Goal: Transaction & Acquisition: Obtain resource

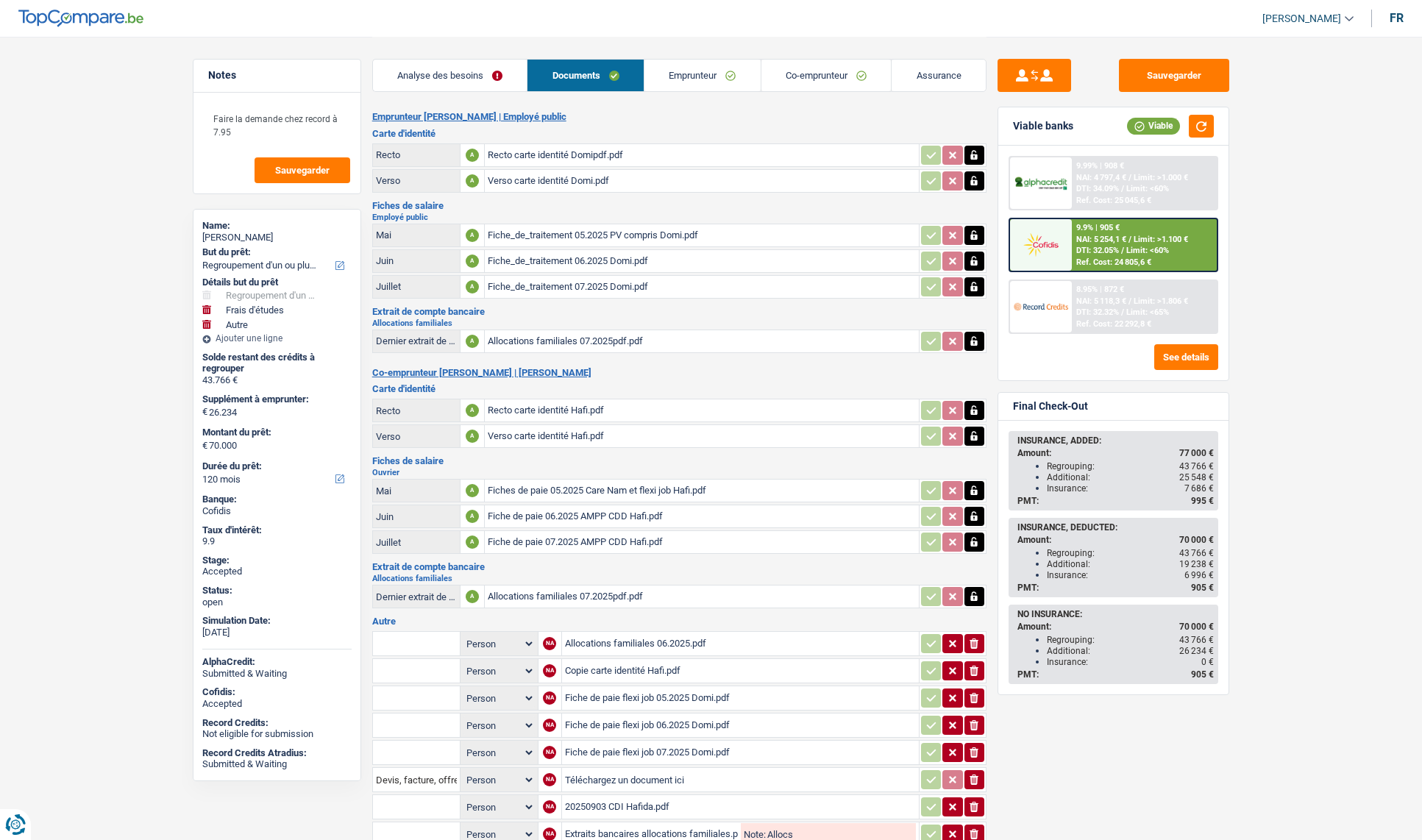
select select "refinancing"
select select "study"
select select "other"
select select "120"
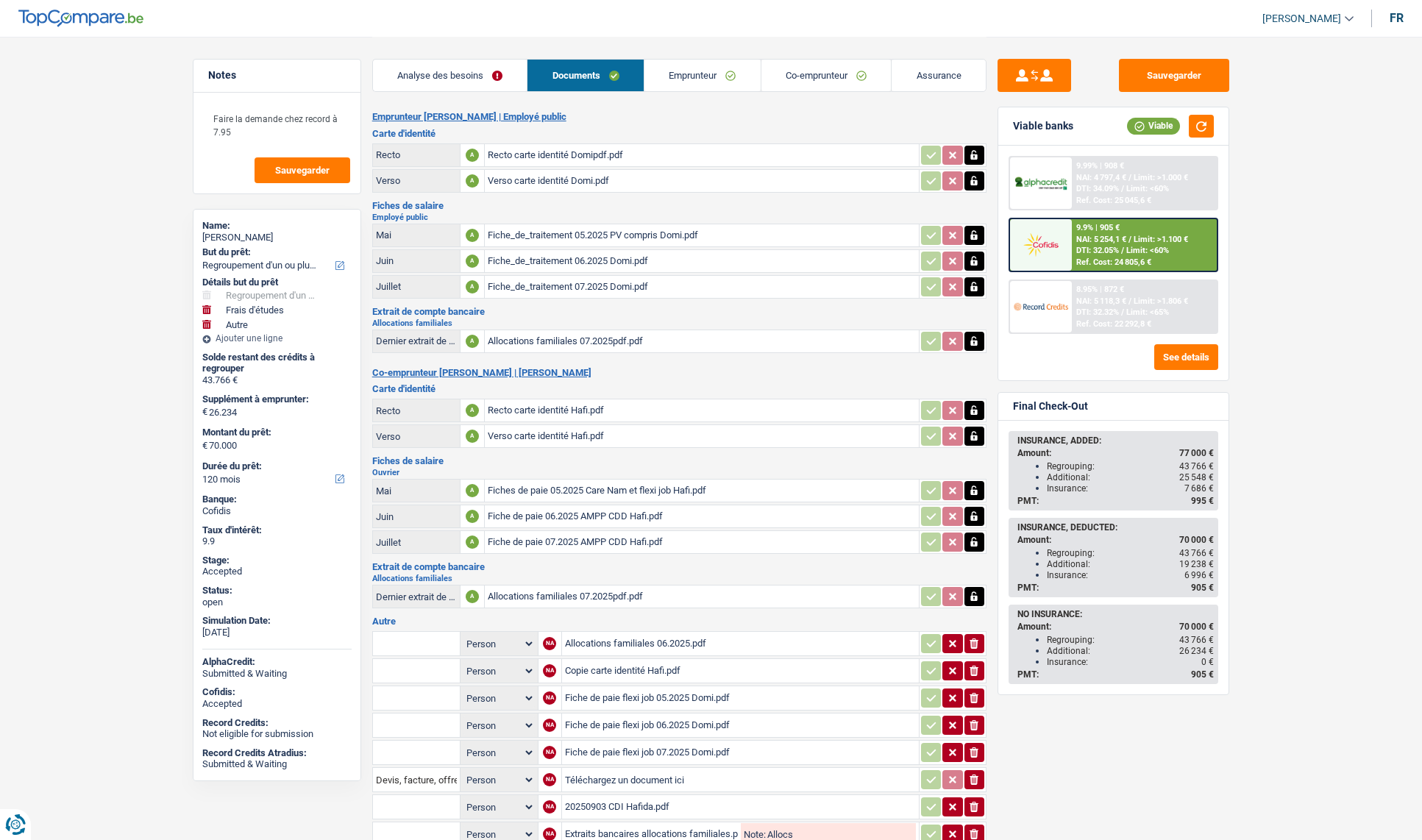
select select "120"
select select "refinancing"
select select "yes"
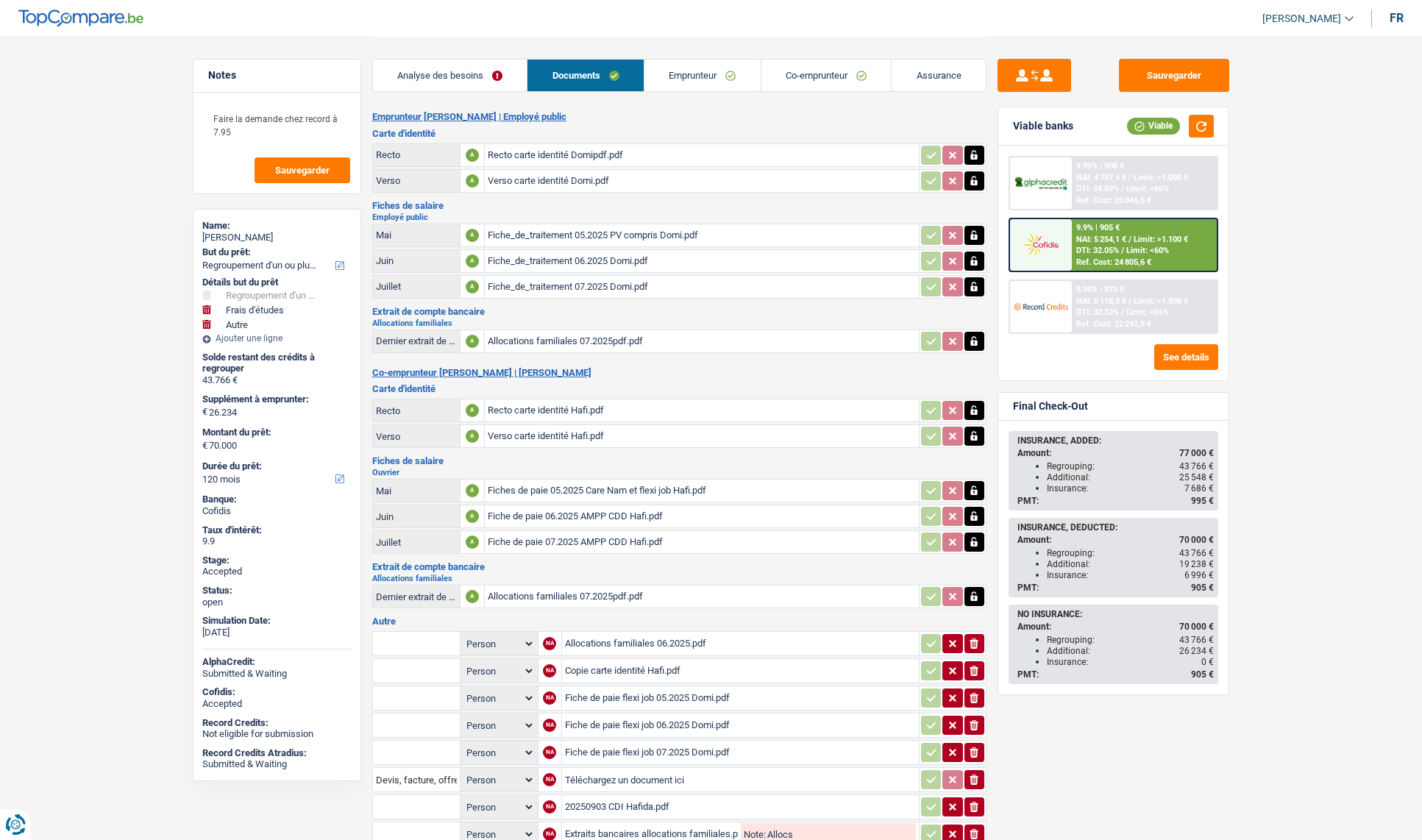
select select "study"
select select "yes"
select select "other"
select select "120"
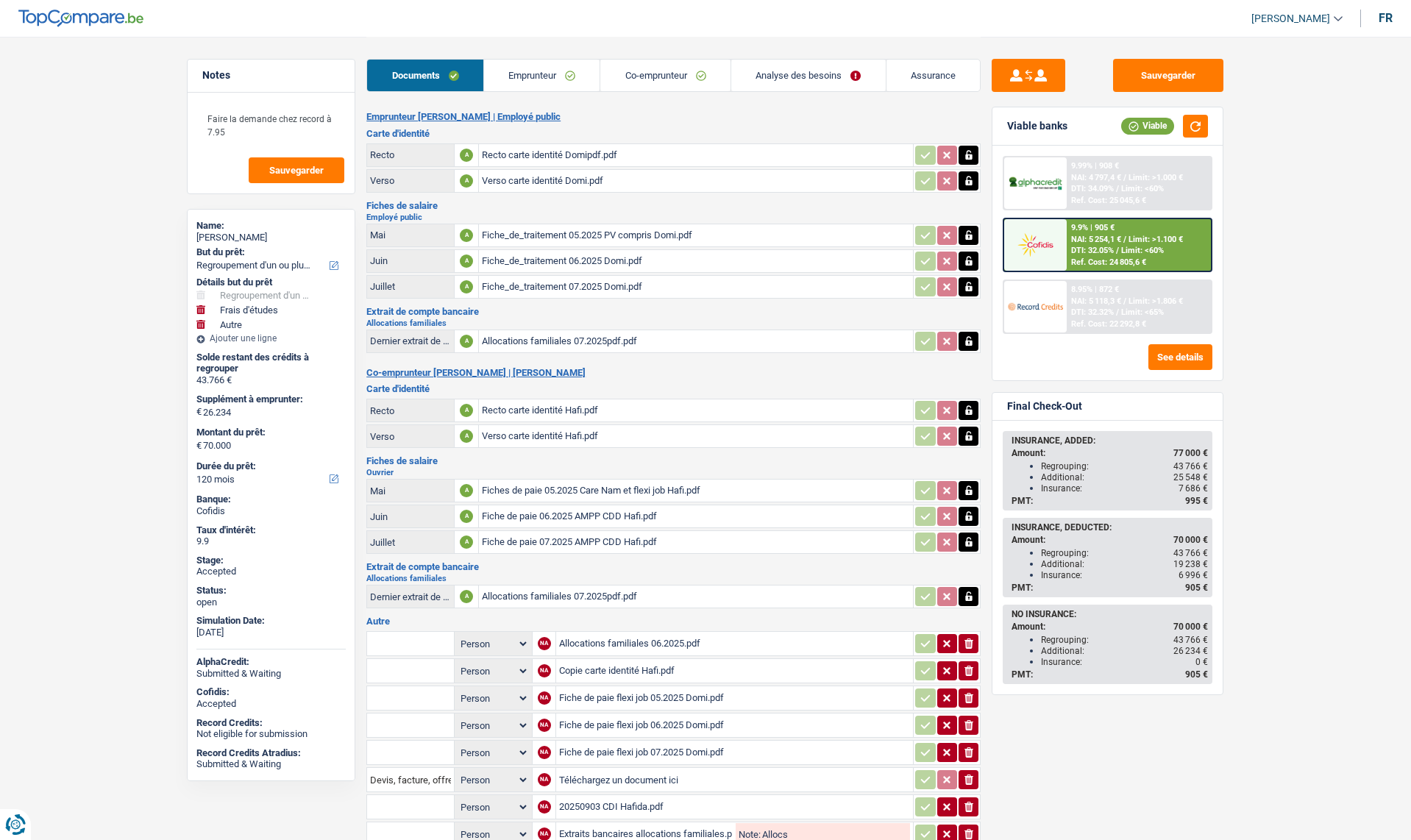
click at [786, 77] on link "Analyse des besoins" at bounding box center [808, 76] width 154 height 32
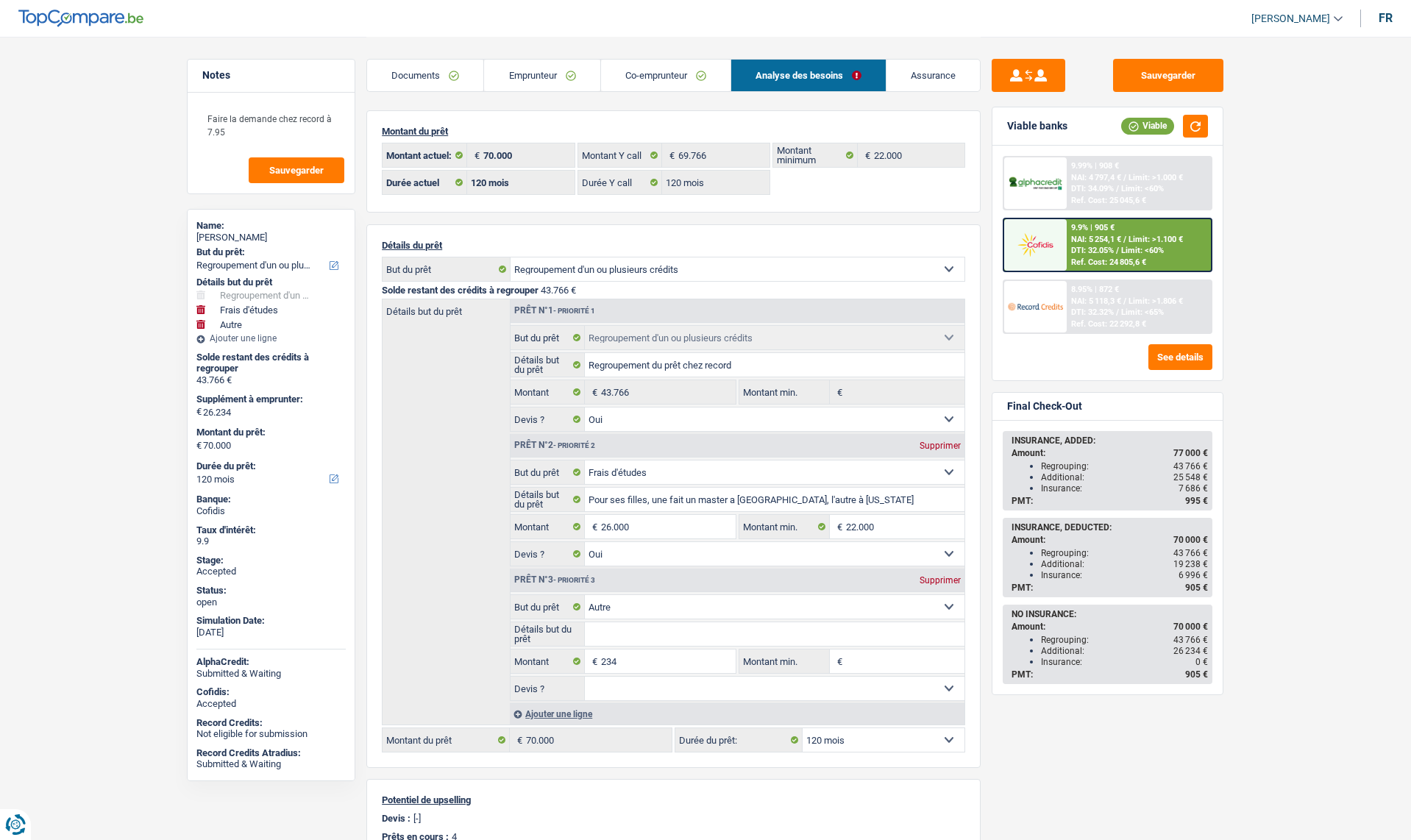
click at [571, 82] on link "Emprunteur" at bounding box center [542, 76] width 116 height 32
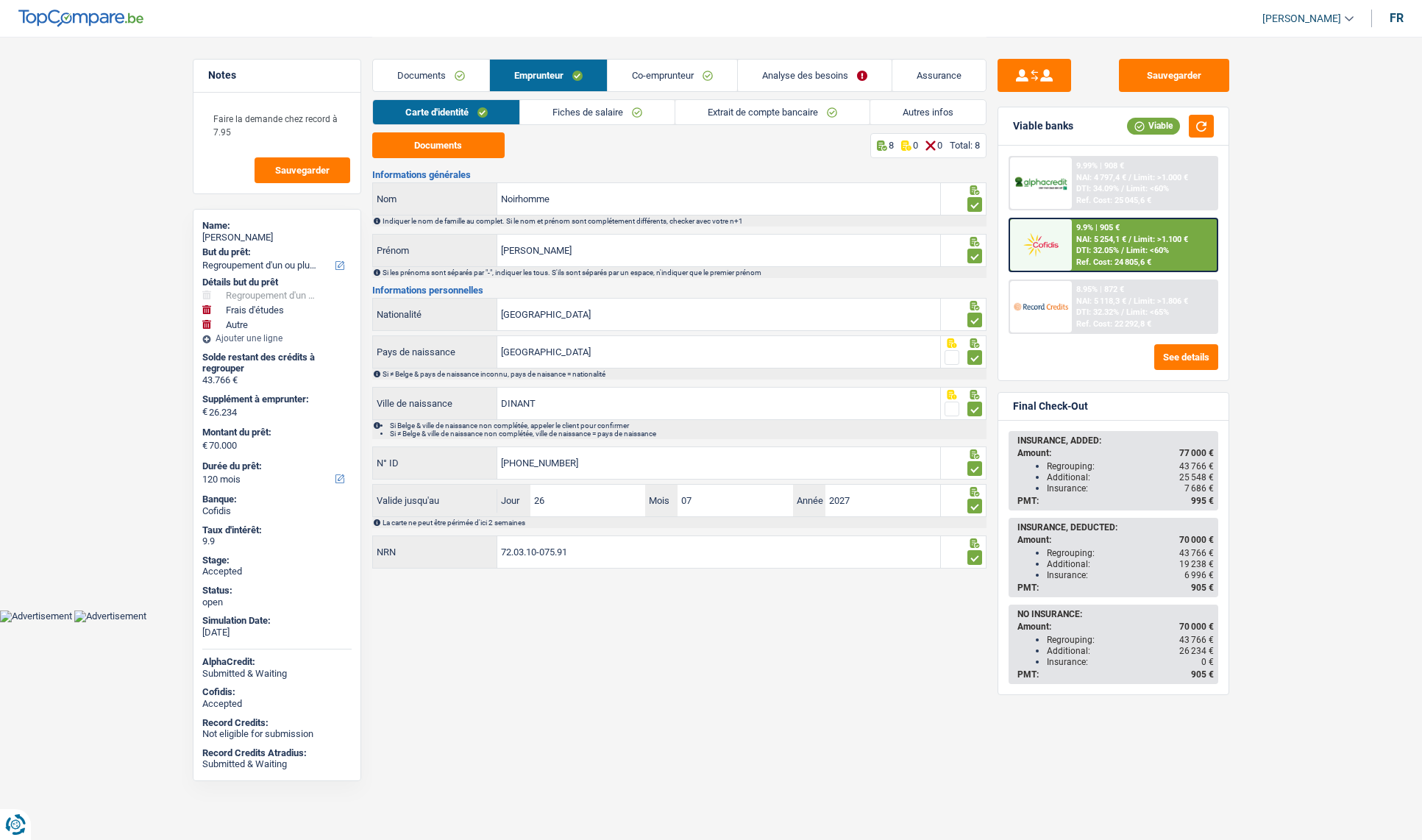
click at [643, 78] on link "Co-emprunteur" at bounding box center [672, 76] width 129 height 32
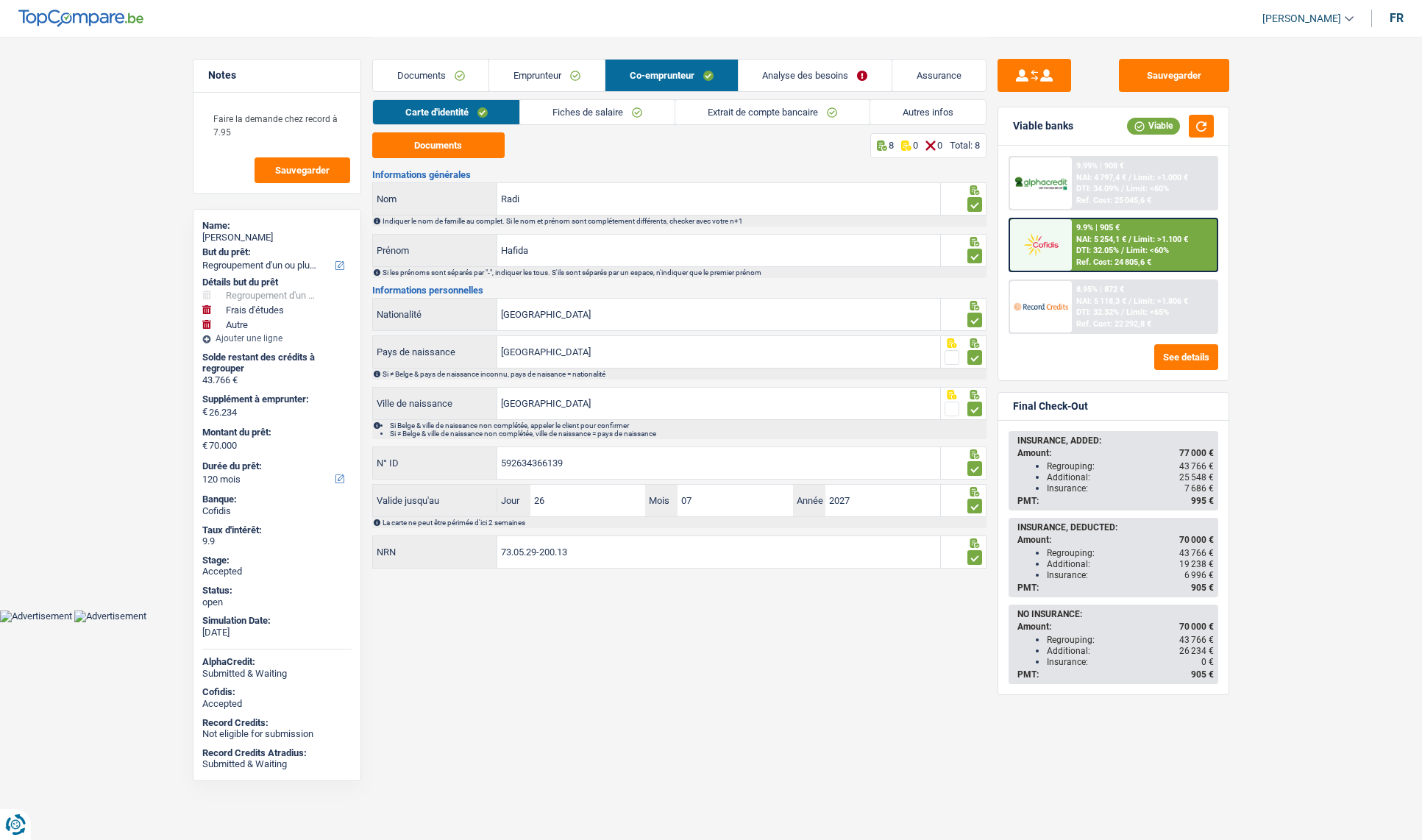
click at [932, 79] on link "Assurance" at bounding box center [939, 76] width 94 height 32
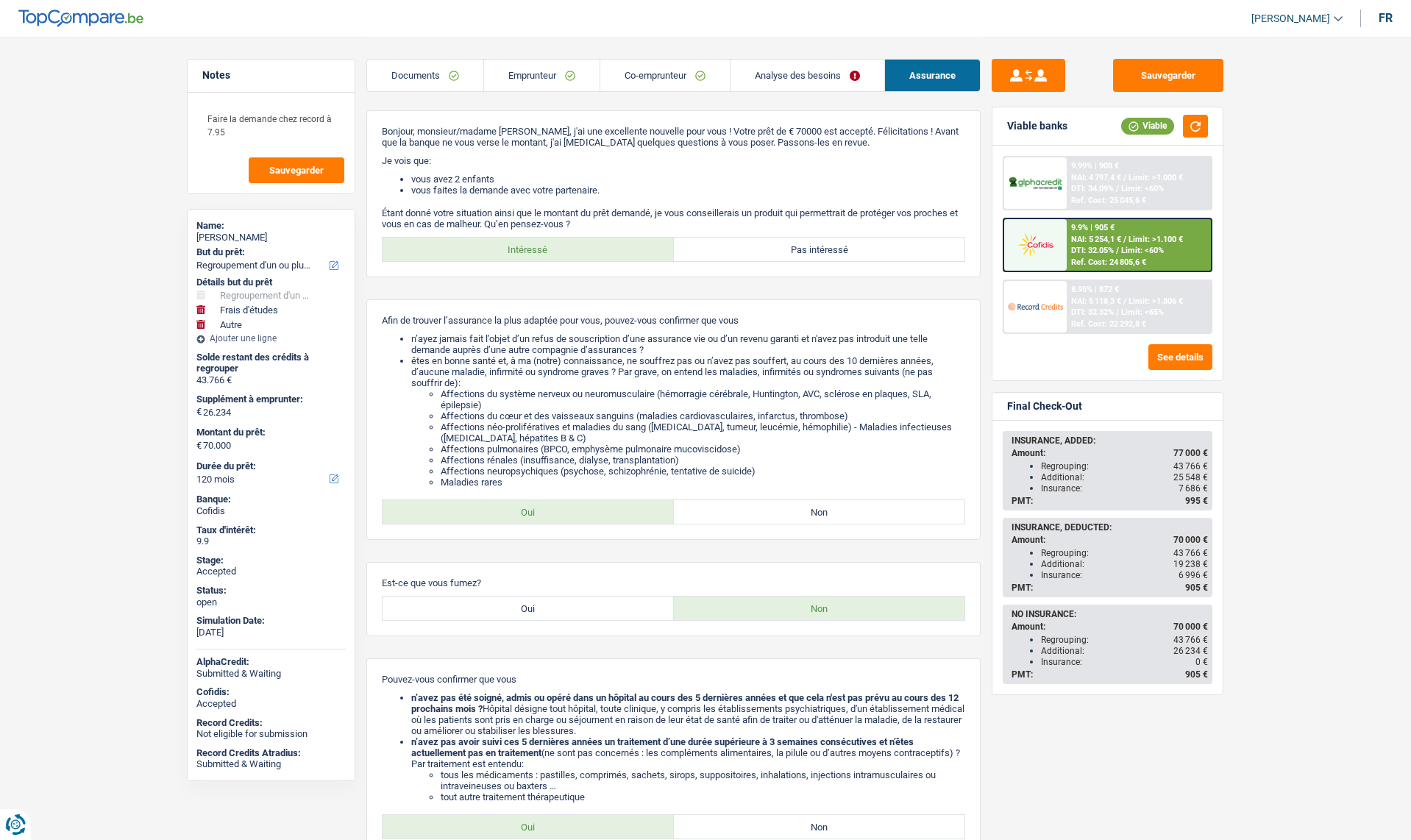
click at [776, 78] on link "Analyse des besoins" at bounding box center [808, 76] width 153 height 32
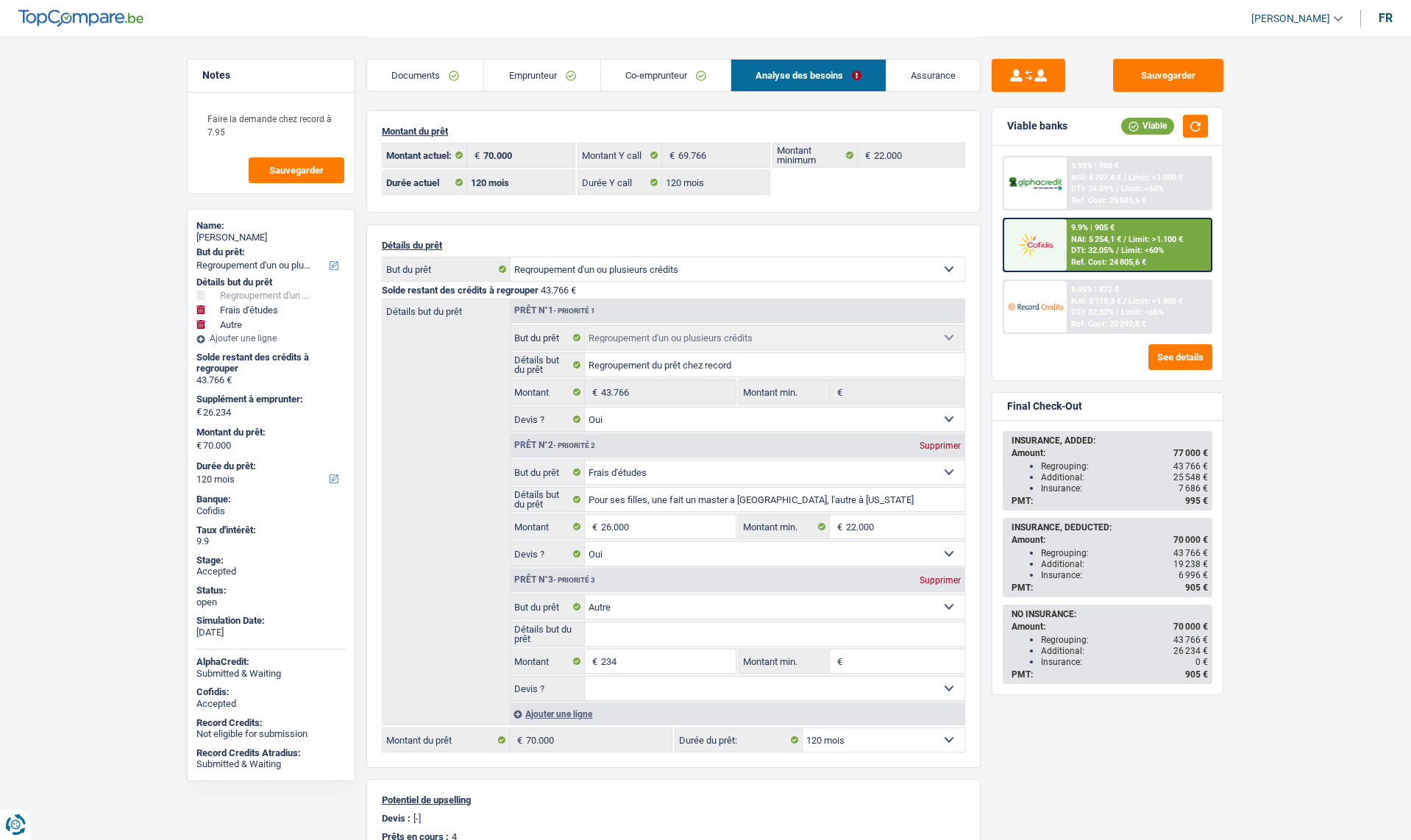
click at [642, 70] on link "Co-emprunteur" at bounding box center [666, 76] width 129 height 32
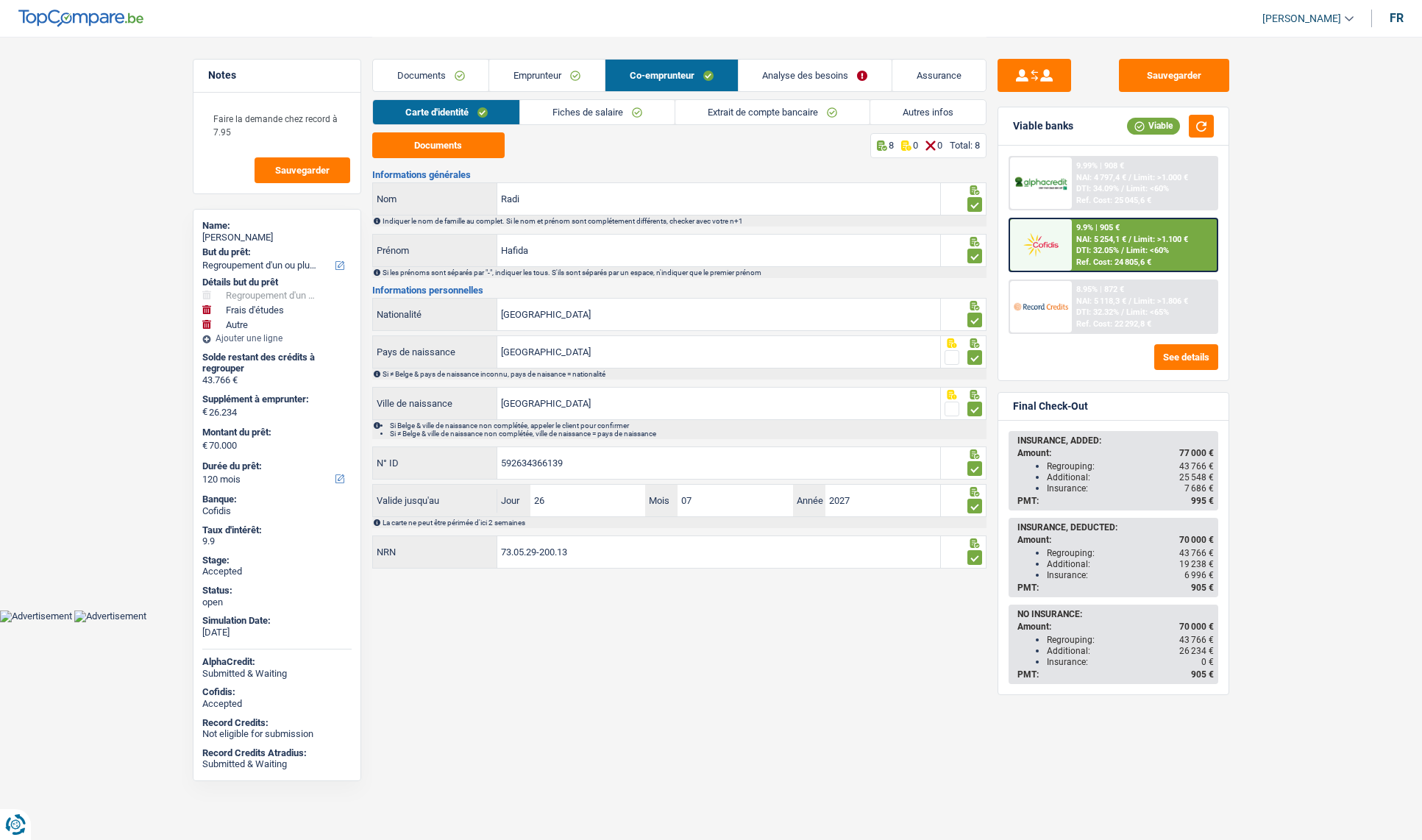
click at [560, 117] on link "Fiches de salaire" at bounding box center [596, 111] width 154 height 24
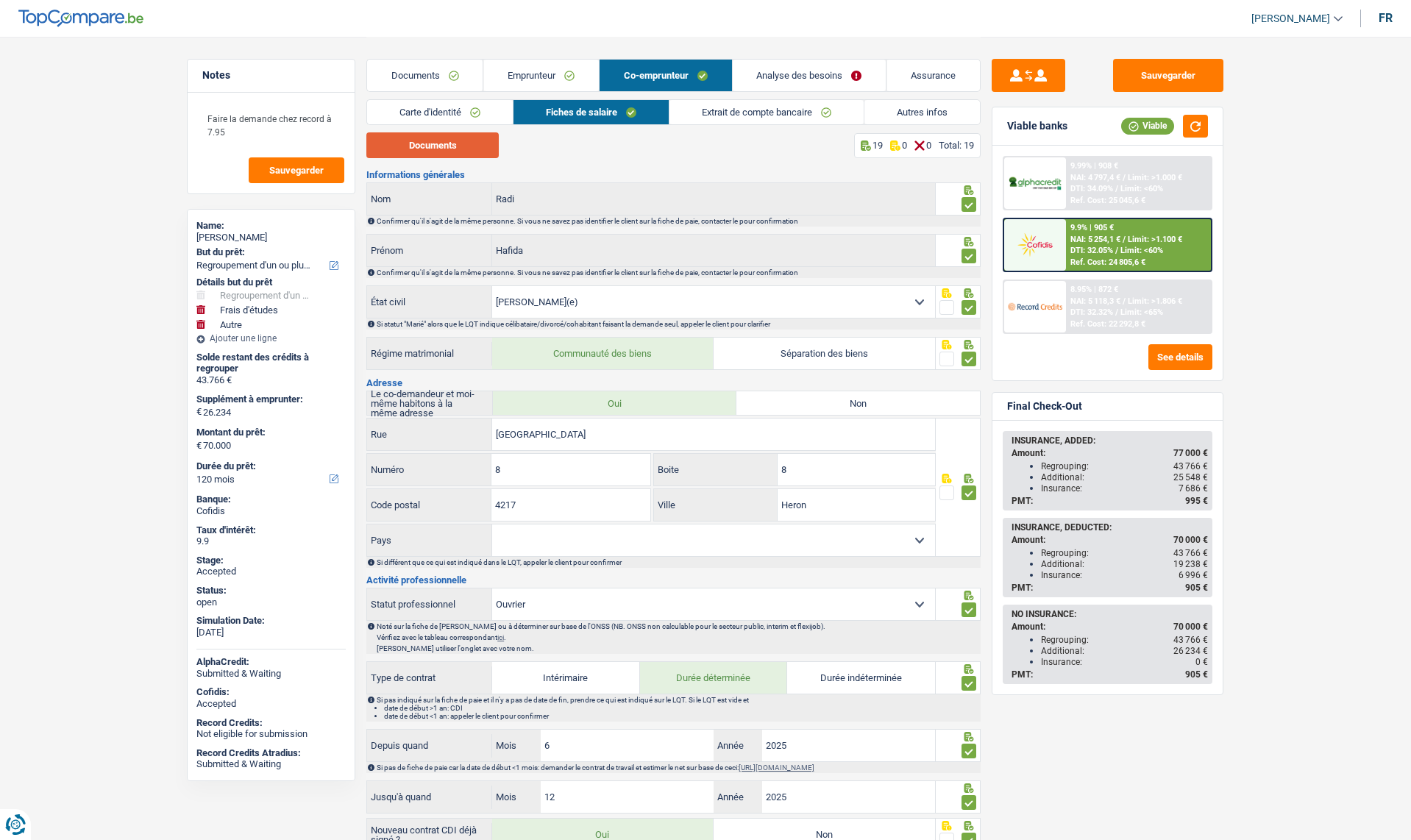
click at [462, 142] on button "Documents" at bounding box center [432, 145] width 132 height 26
click at [424, 72] on link "Documents" at bounding box center [425, 76] width 117 height 32
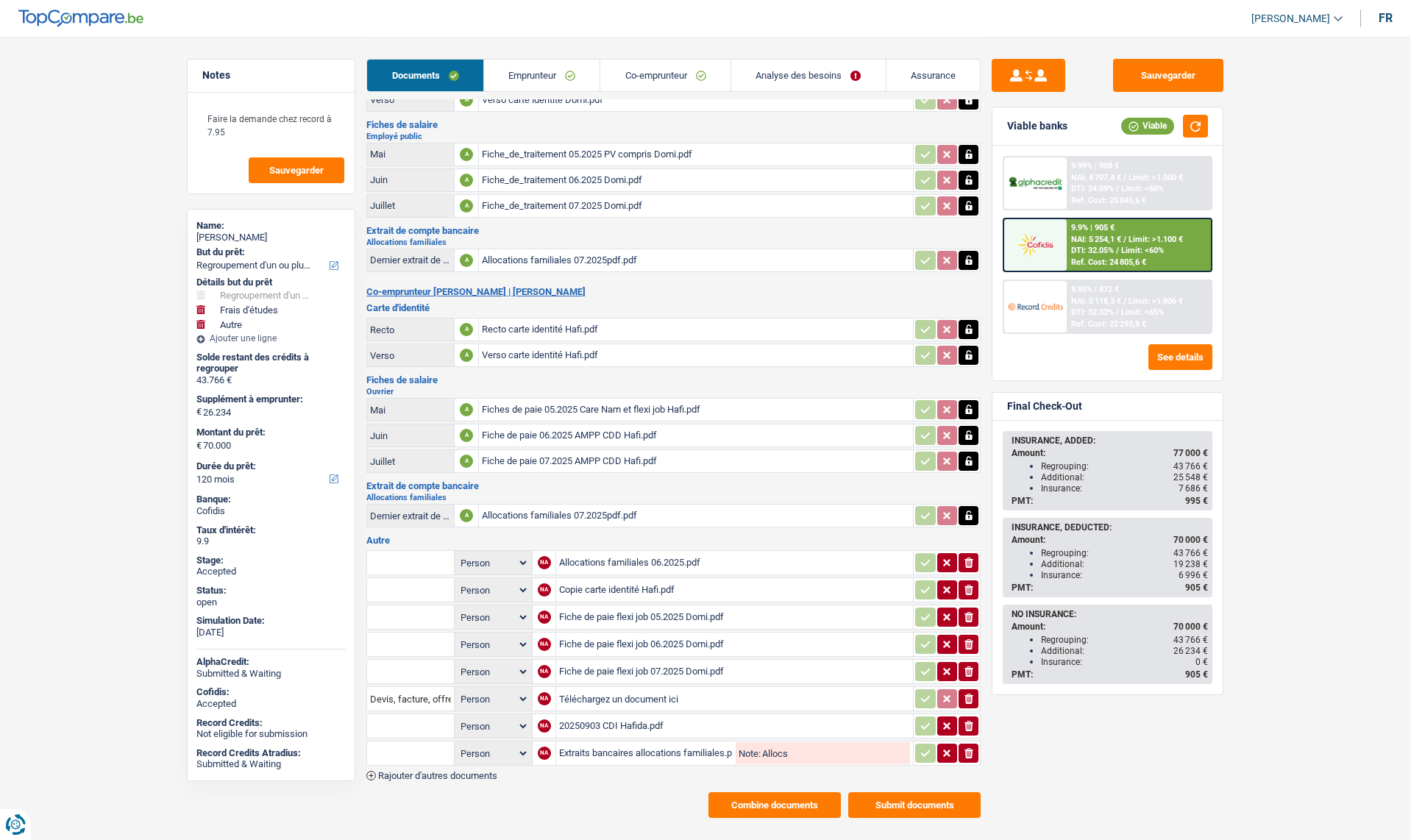
scroll to position [106, 0]
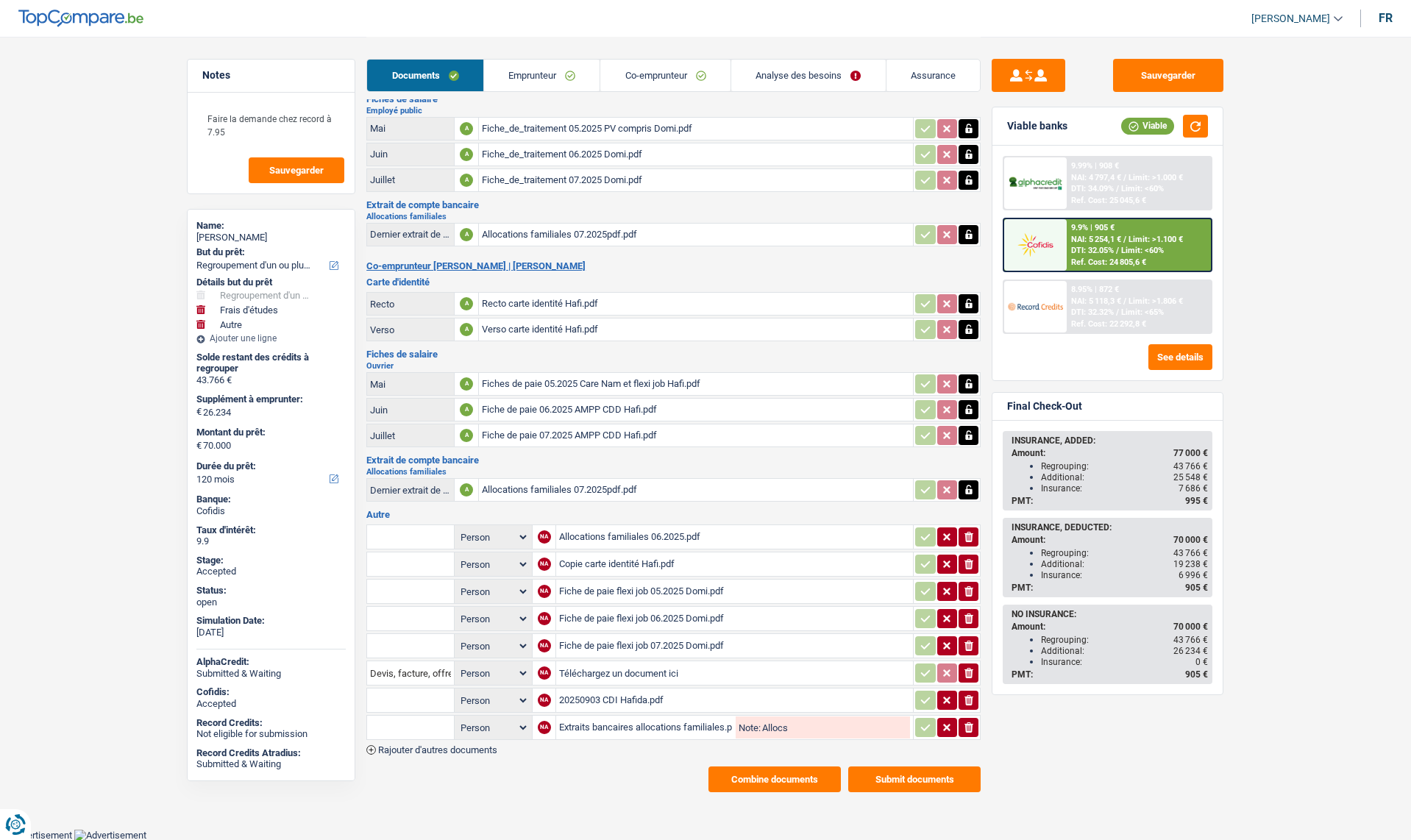
click at [592, 700] on div "20250903 CDI Hafida.pdf" at bounding box center [735, 700] width 351 height 22
click at [651, 77] on link "Co-emprunteur" at bounding box center [665, 76] width 130 height 32
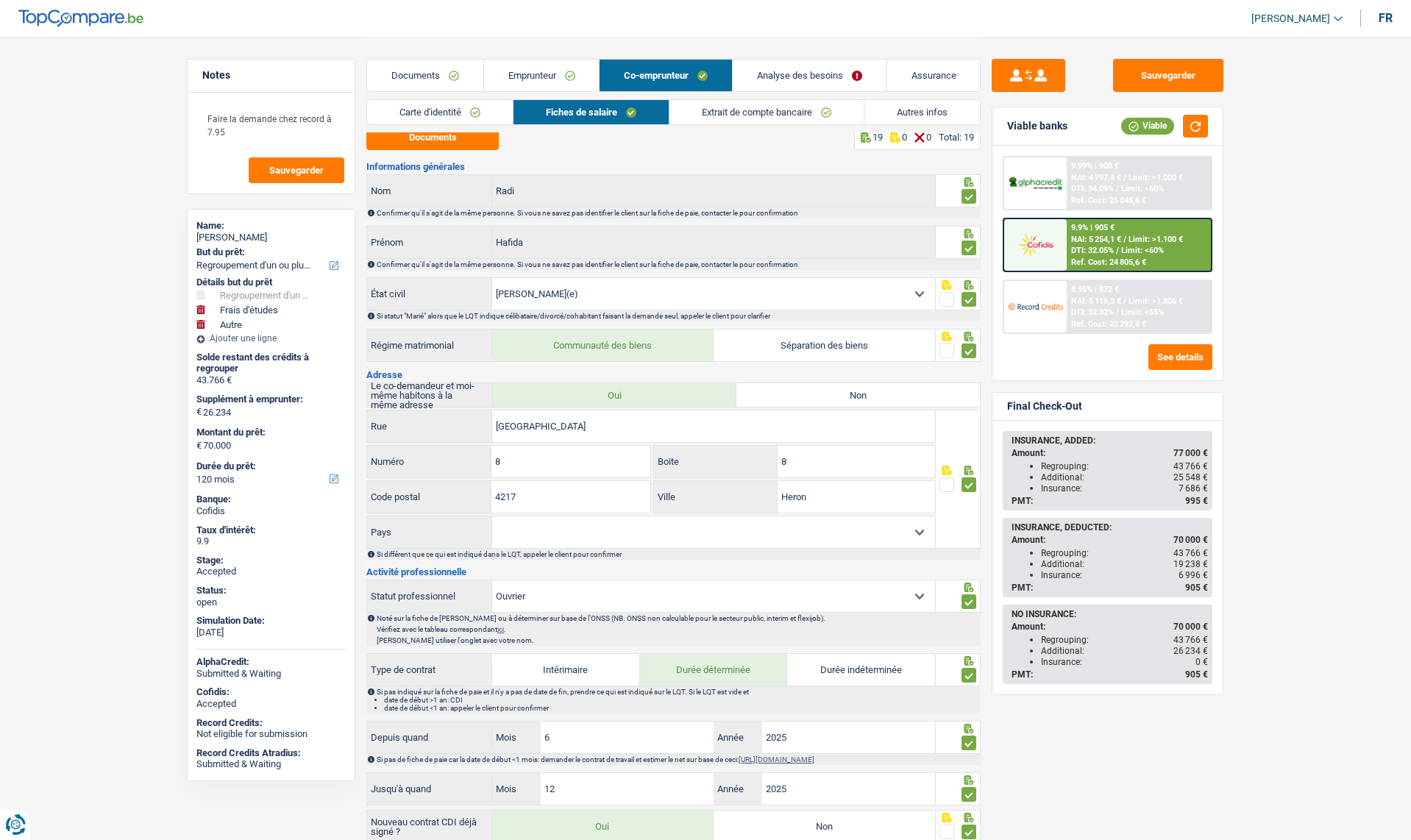
scroll to position [0, 0]
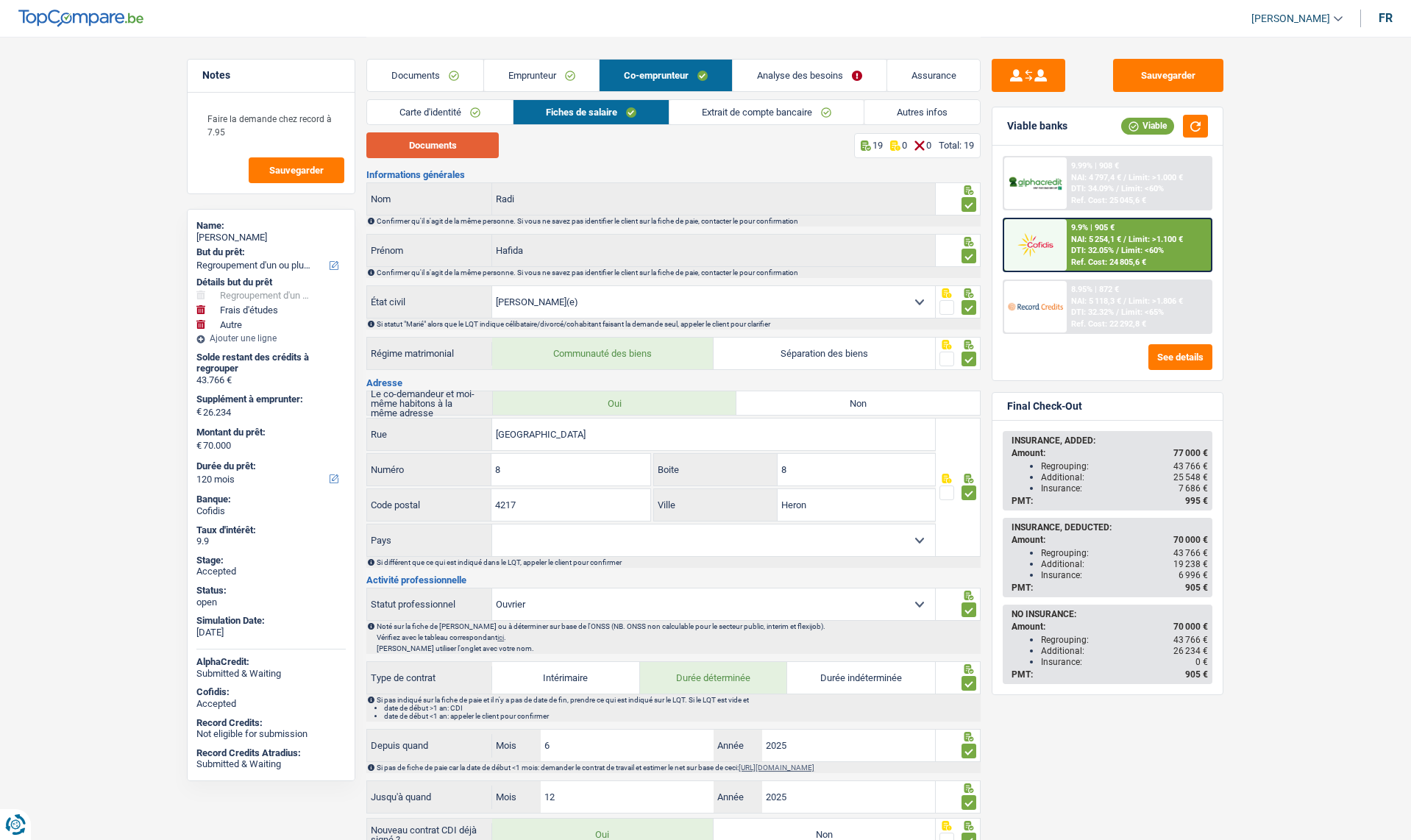
click at [433, 144] on button "Documents" at bounding box center [432, 145] width 132 height 26
click at [429, 156] on button "Documents" at bounding box center [432, 145] width 132 height 26
click at [909, 110] on link "Autres infos" at bounding box center [922, 111] width 116 height 24
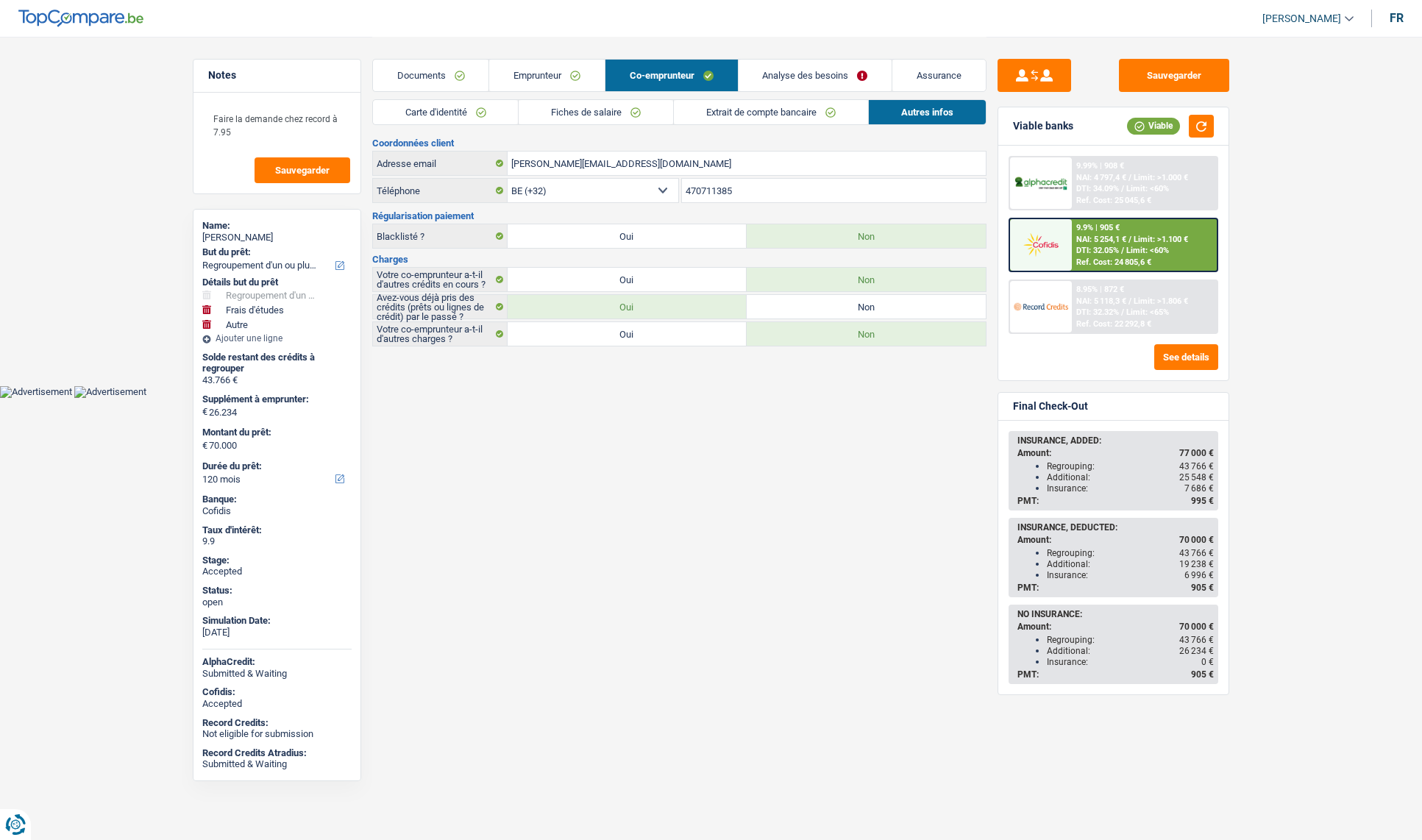
click at [446, 112] on link "Carte d'identité" at bounding box center [446, 111] width 145 height 24
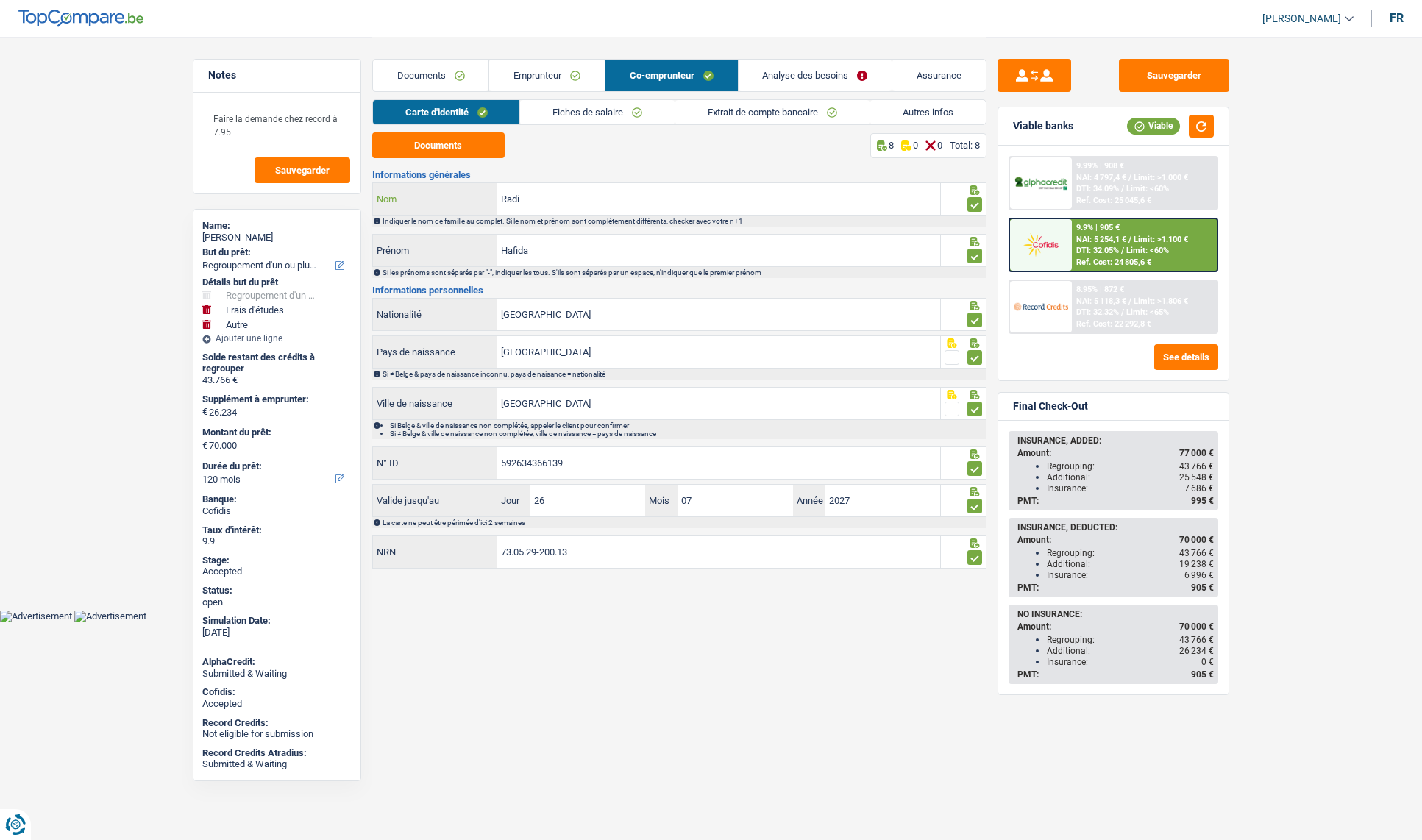
click at [516, 198] on input "Radi" at bounding box center [718, 199] width 443 height 32
click at [516, 196] on input "Radi" at bounding box center [718, 199] width 443 height 32
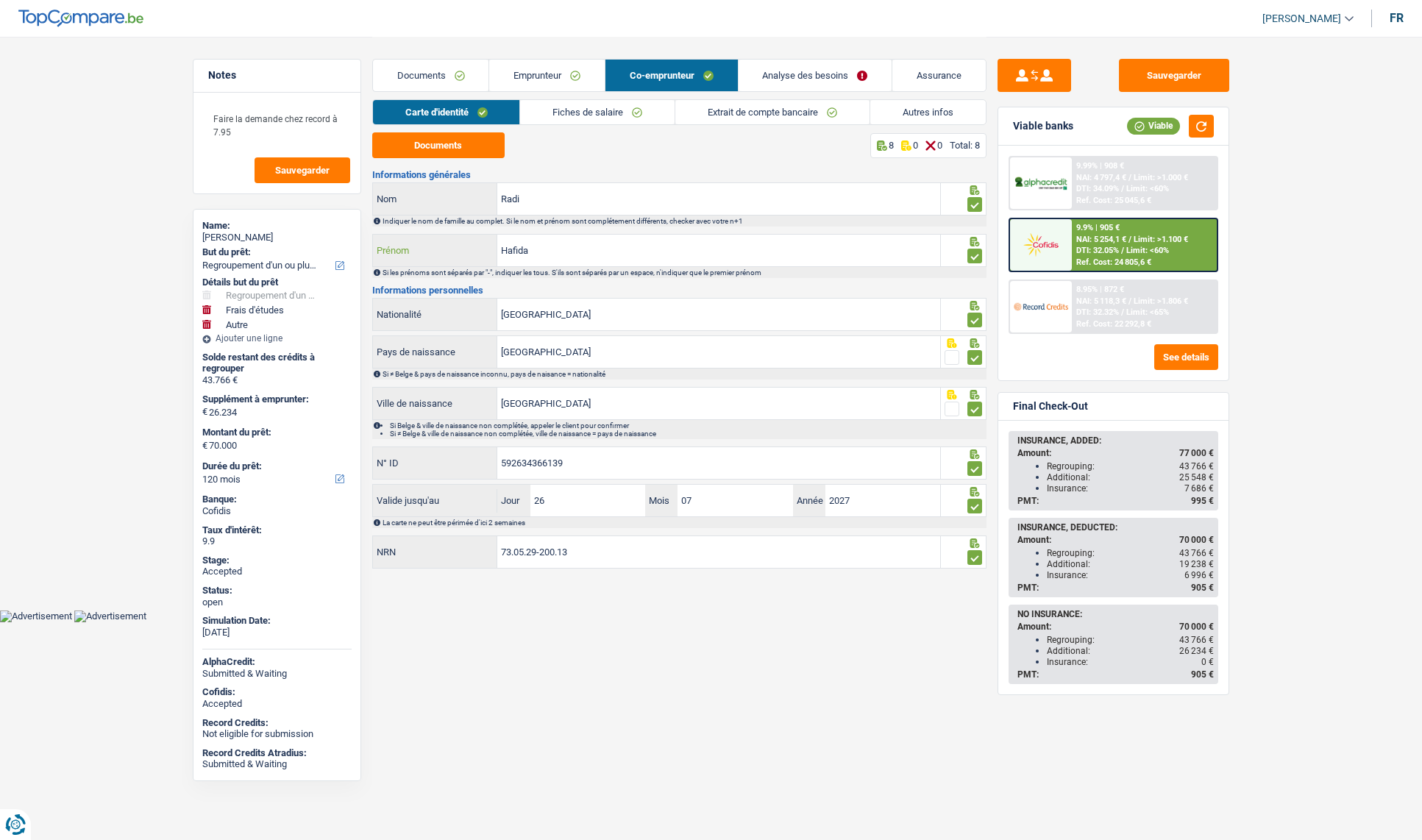
click at [508, 252] on input "Hafida" at bounding box center [718, 251] width 443 height 32
click at [509, 252] on input "Hafida" at bounding box center [718, 251] width 443 height 32
click at [575, 113] on link "Fiches de salaire" at bounding box center [596, 111] width 154 height 24
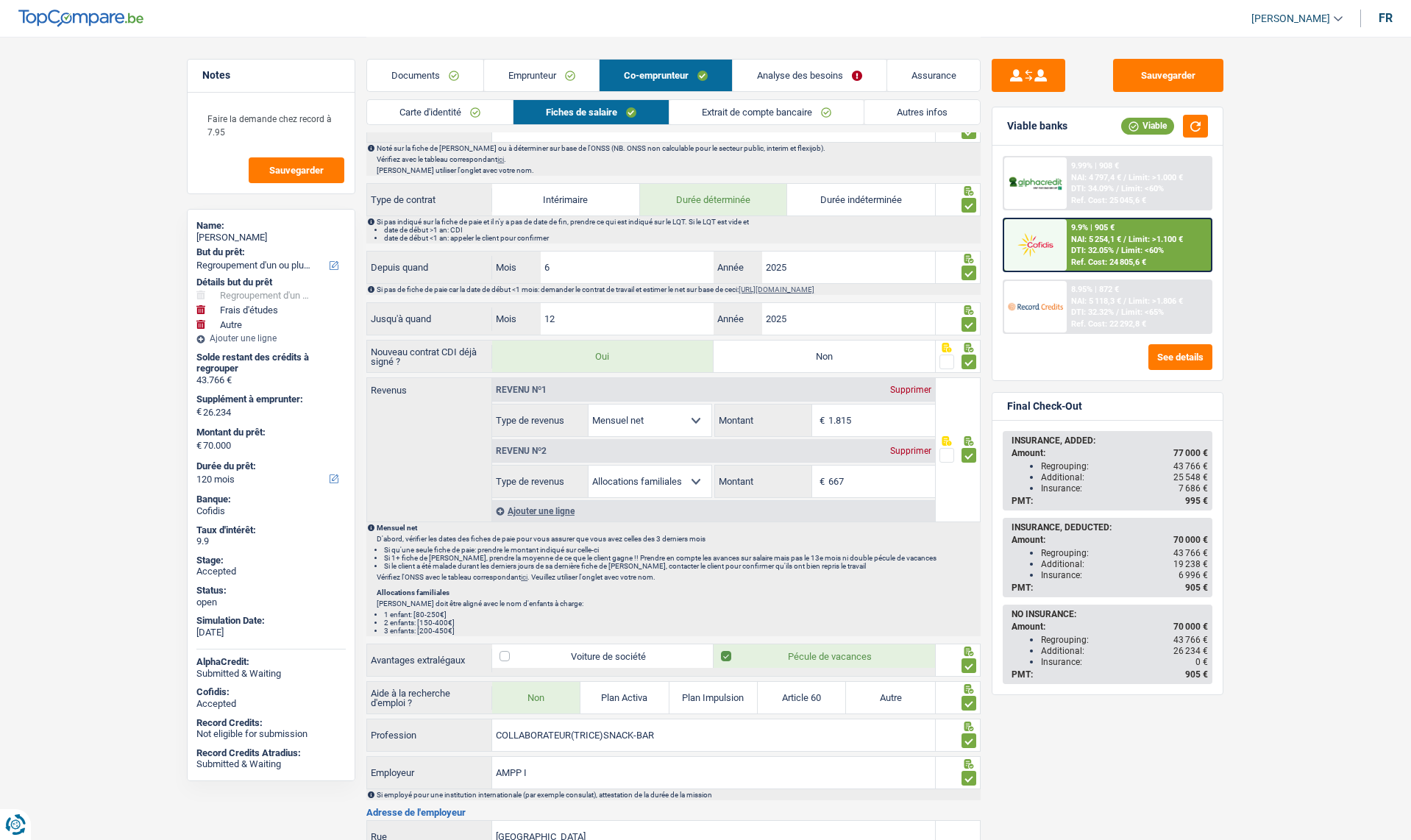
scroll to position [515, 0]
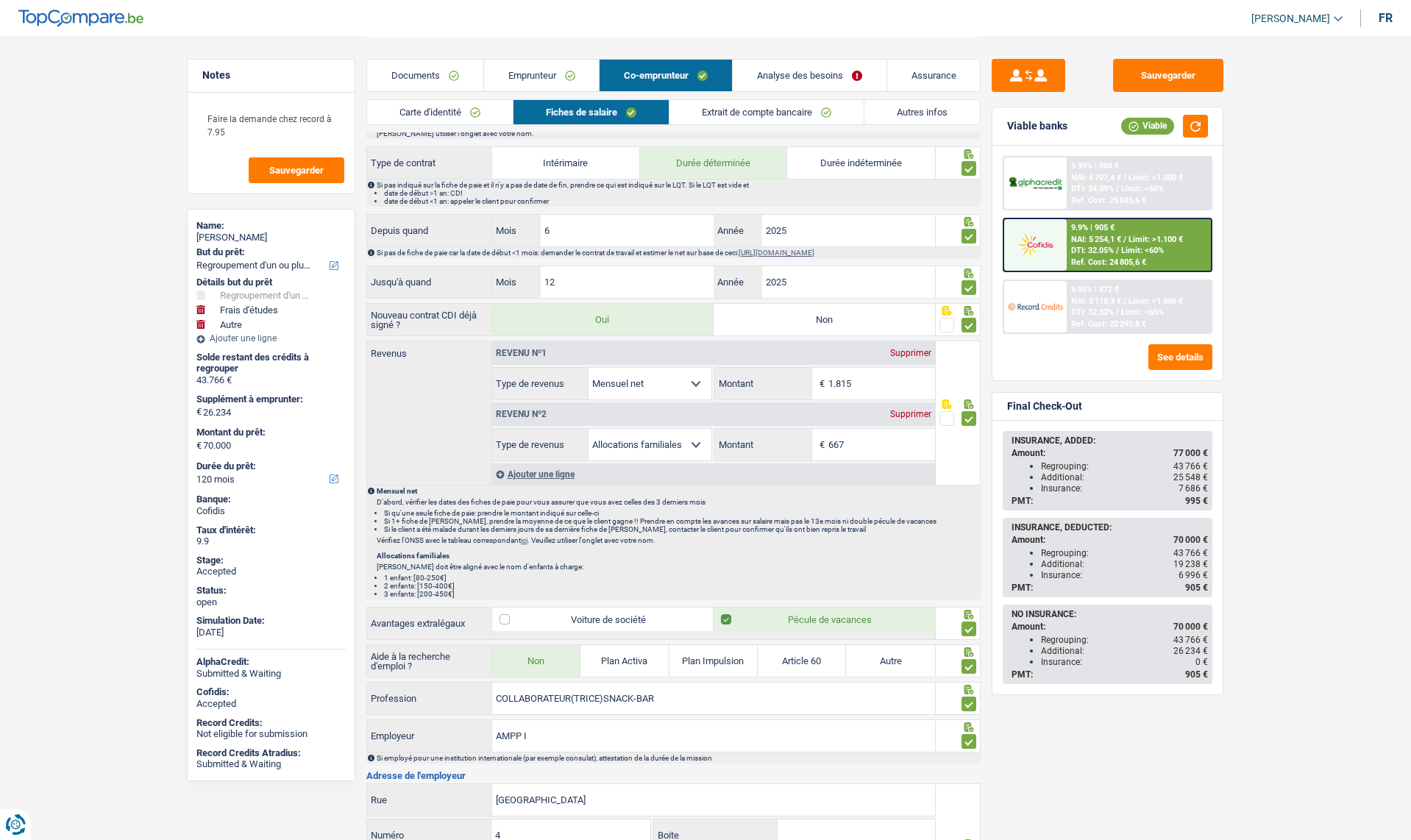
click at [423, 73] on link "Documents" at bounding box center [425, 76] width 117 height 32
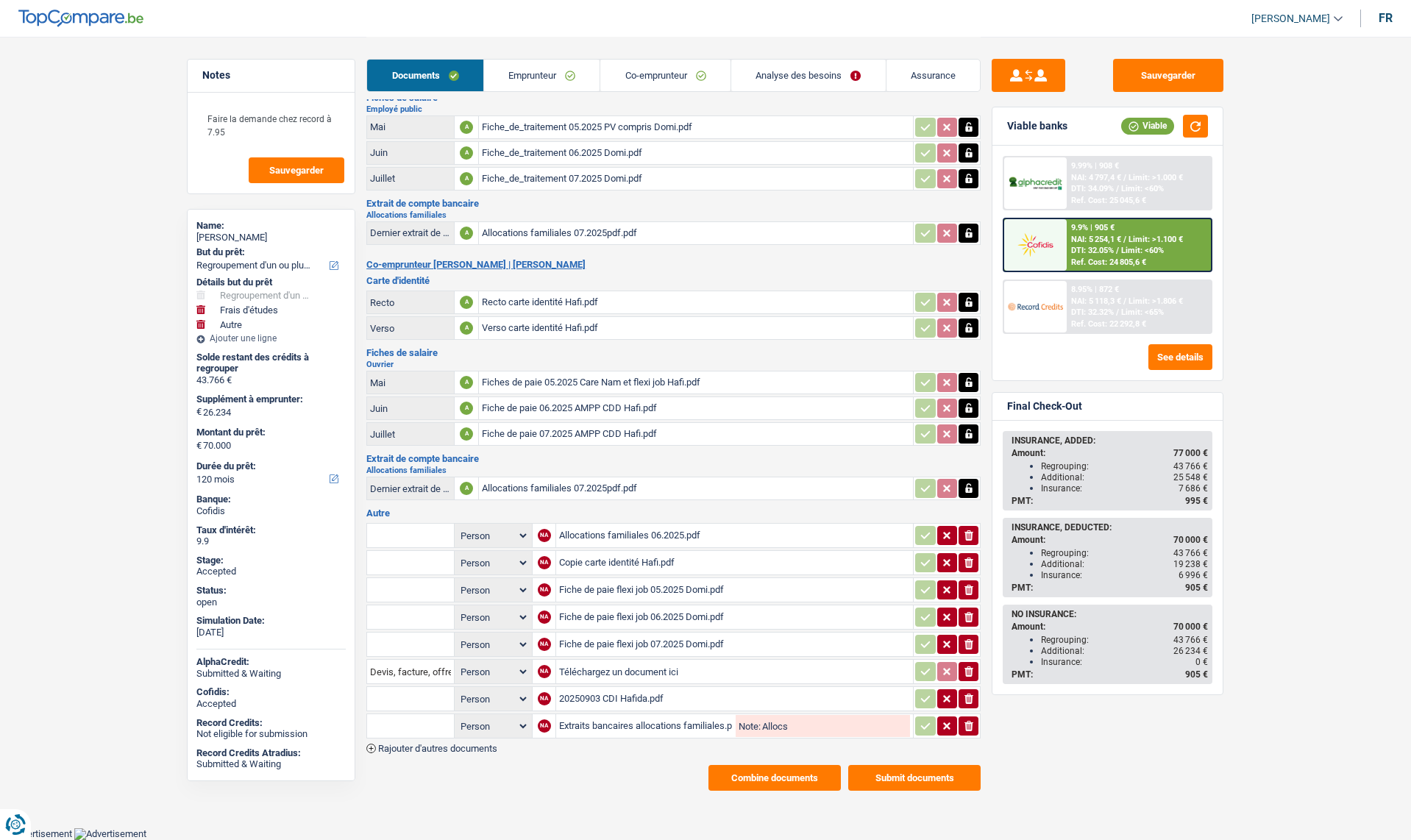
scroll to position [106, 0]
click at [897, 779] on button "Submit documents" at bounding box center [914, 779] width 132 height 26
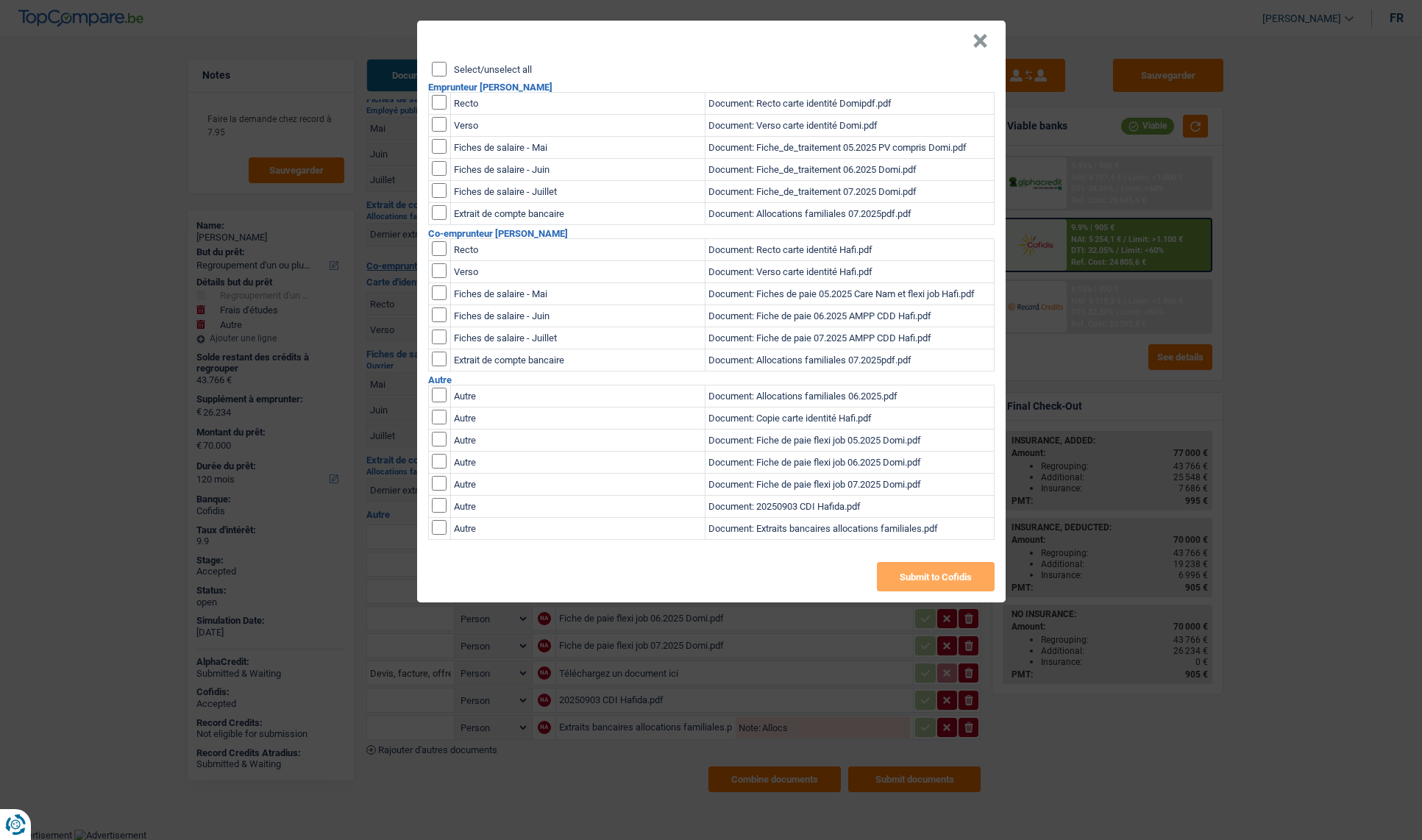
click at [436, 508] on input "checkbox" at bounding box center [439, 505] width 15 height 15
checkbox input "true"
click at [922, 570] on button "Submit to Cofidis" at bounding box center [936, 576] width 118 height 30
click at [981, 40] on button "×" at bounding box center [981, 41] width 16 height 15
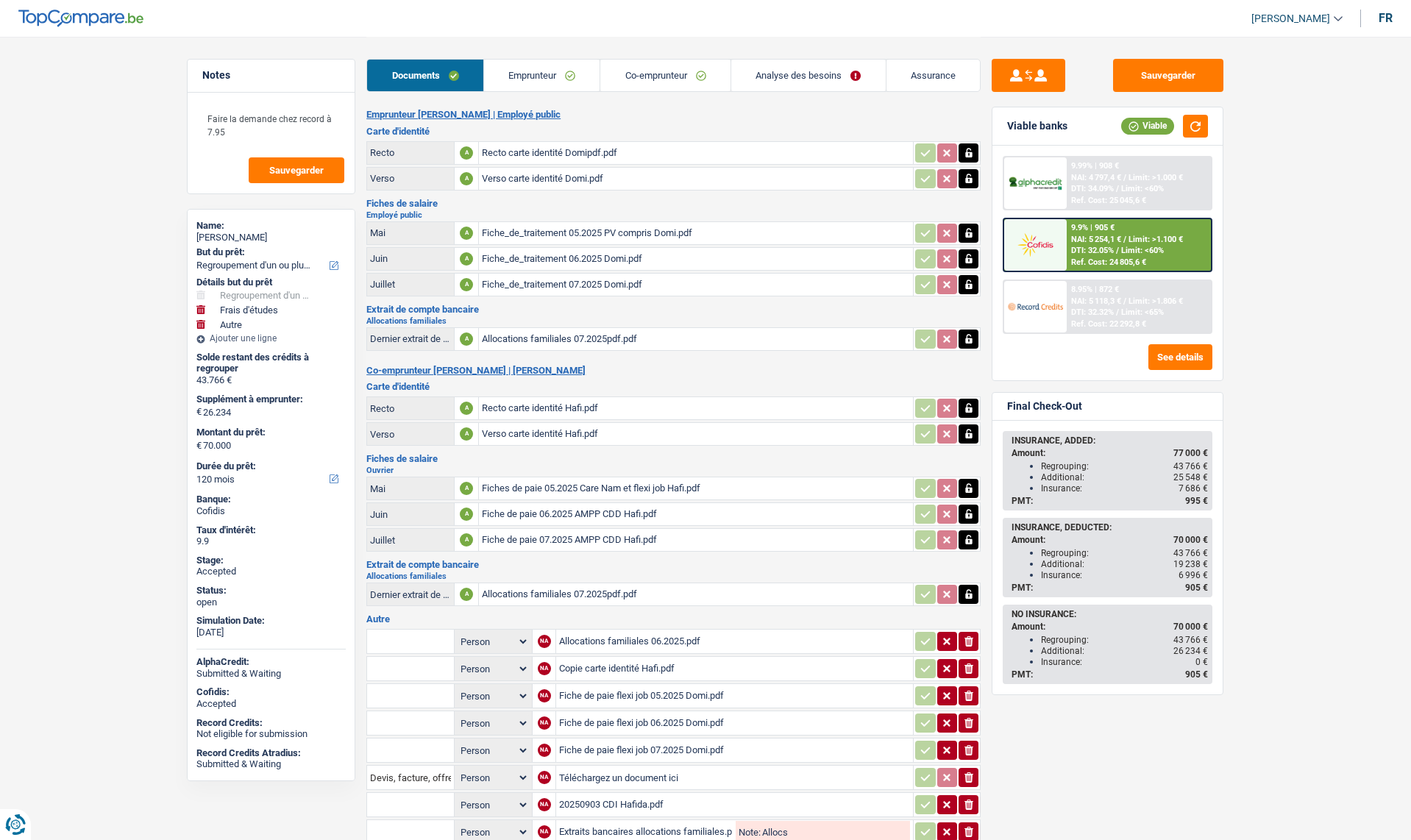
scroll to position [0, 0]
click at [536, 80] on link "Emprunteur" at bounding box center [542, 76] width 117 height 32
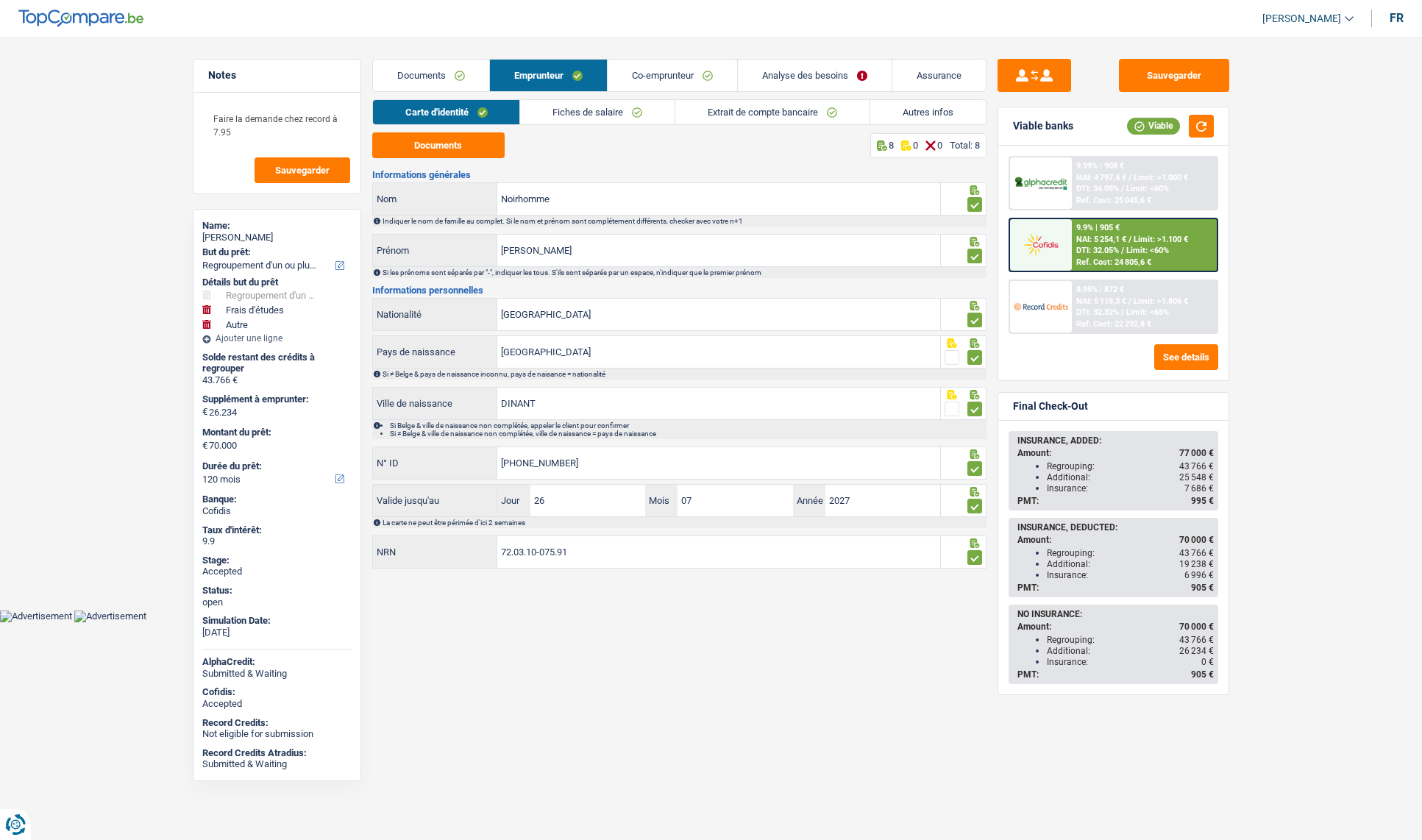
click at [567, 622] on html "Vous avez le contrôle de vos données Nous utilisons des cookies, tout comme nos…" at bounding box center [711, 311] width 1422 height 622
click at [663, 75] on link "Co-emprunteur" at bounding box center [672, 76] width 129 height 32
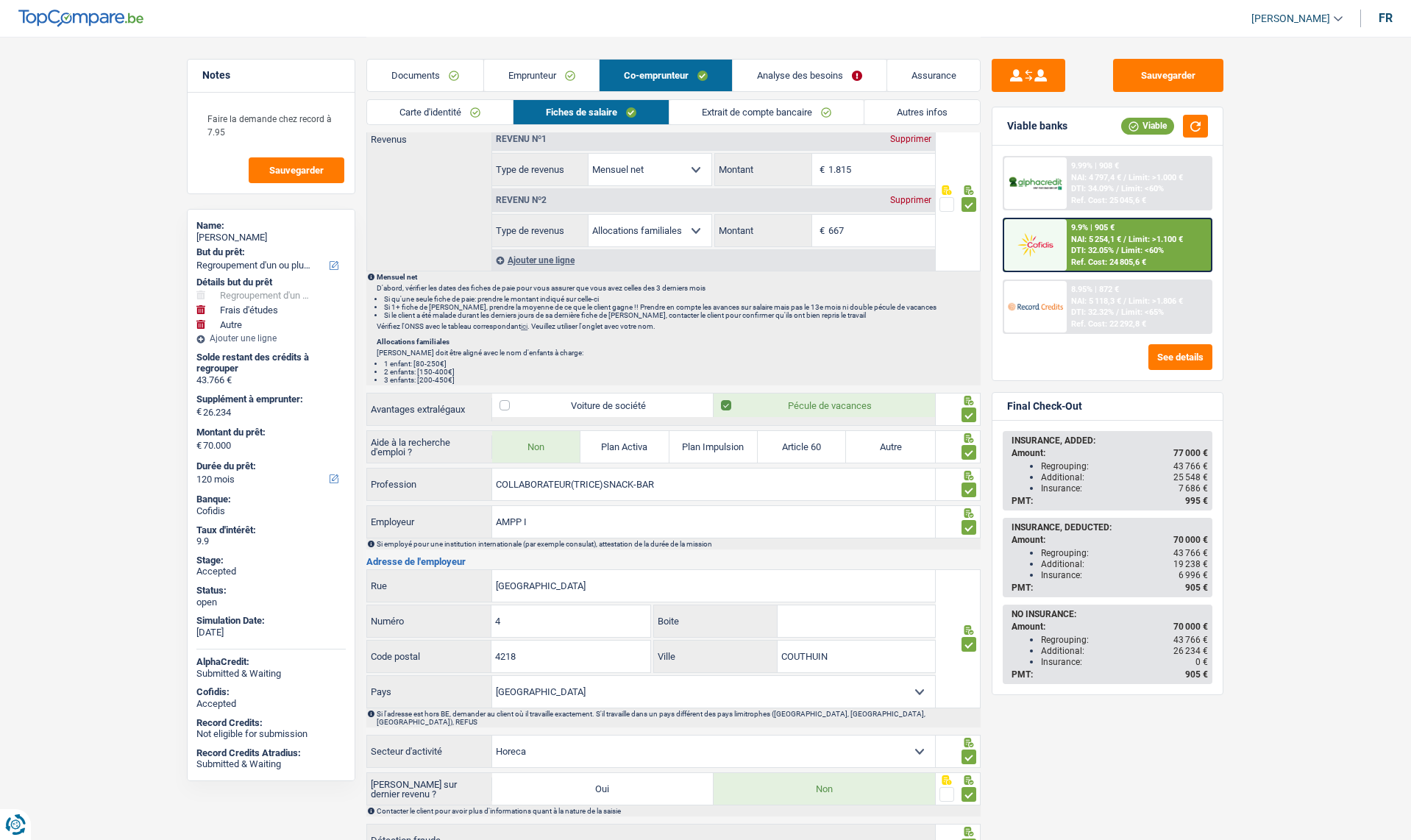
scroll to position [836, 0]
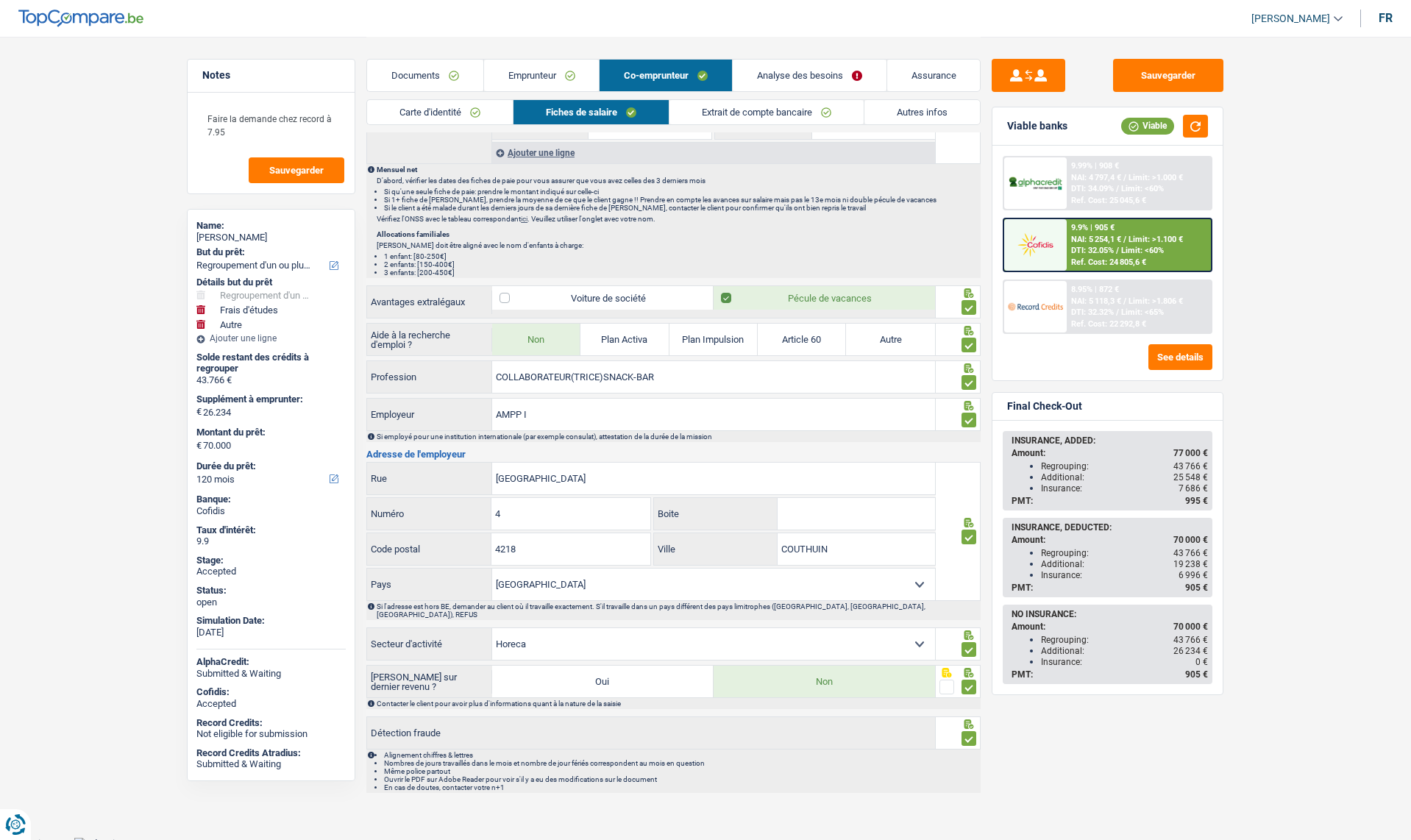
click at [911, 70] on link "Assurance" at bounding box center [934, 76] width 94 height 32
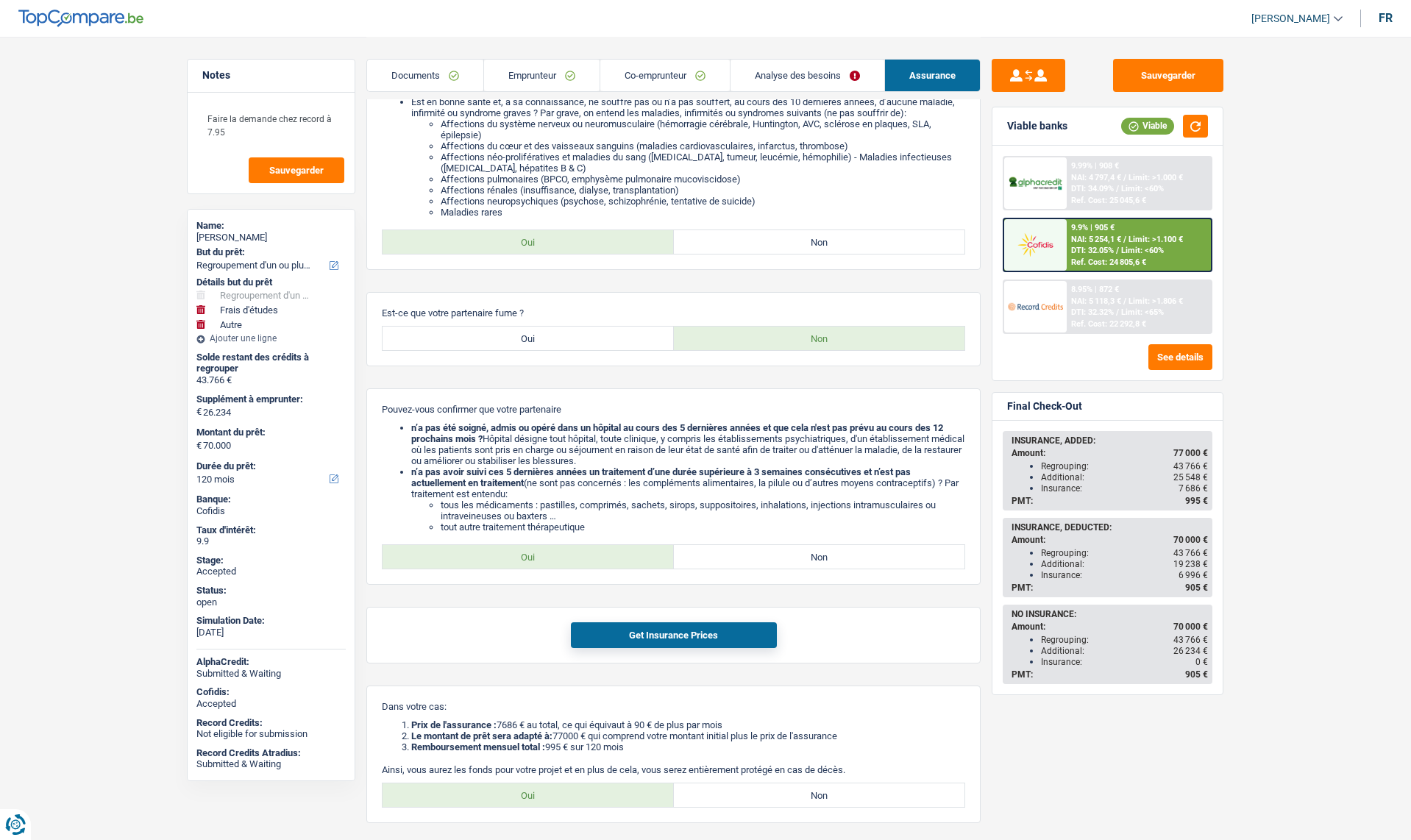
click at [792, 78] on link "Analyse des besoins" at bounding box center [808, 76] width 153 height 32
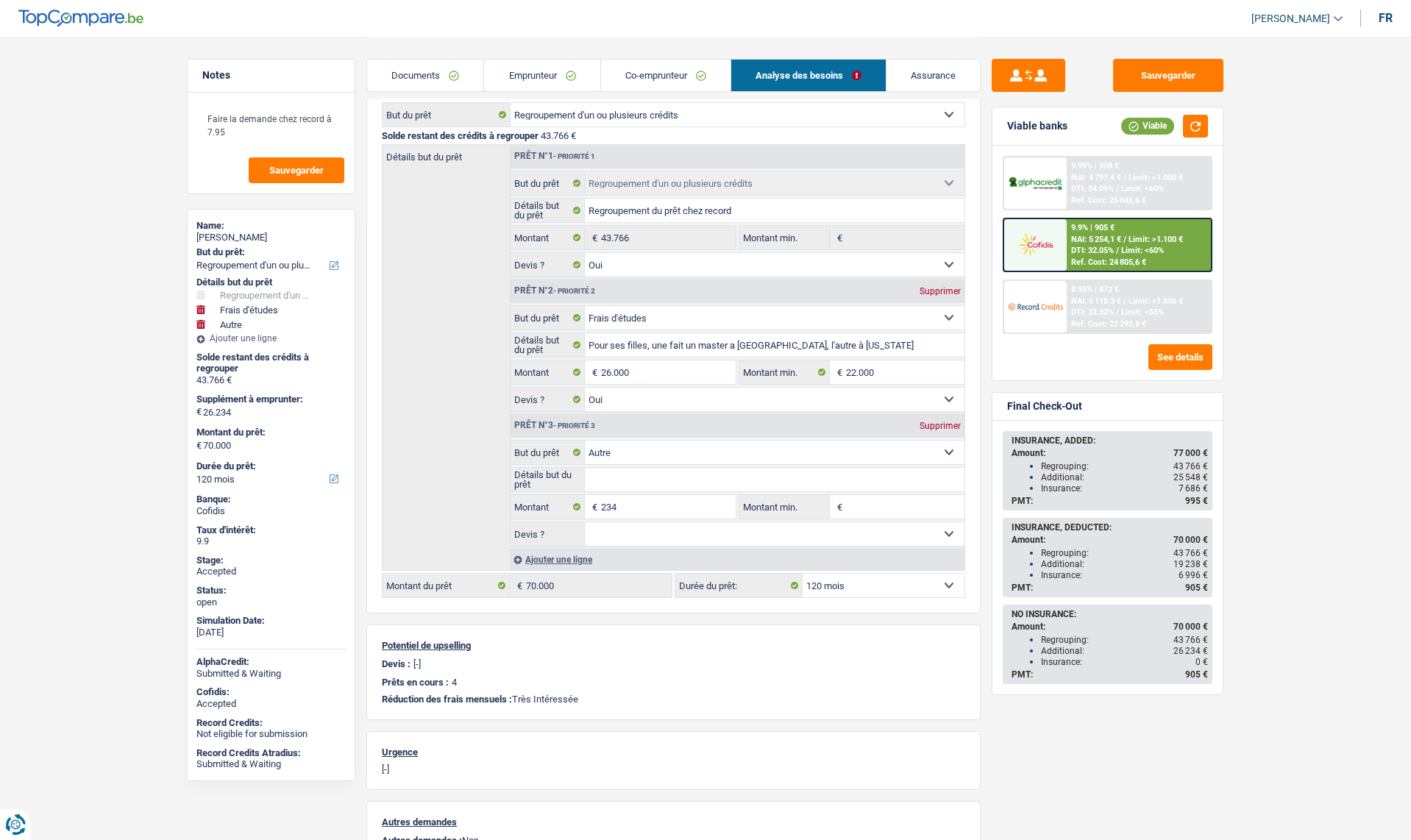
scroll to position [0, 0]
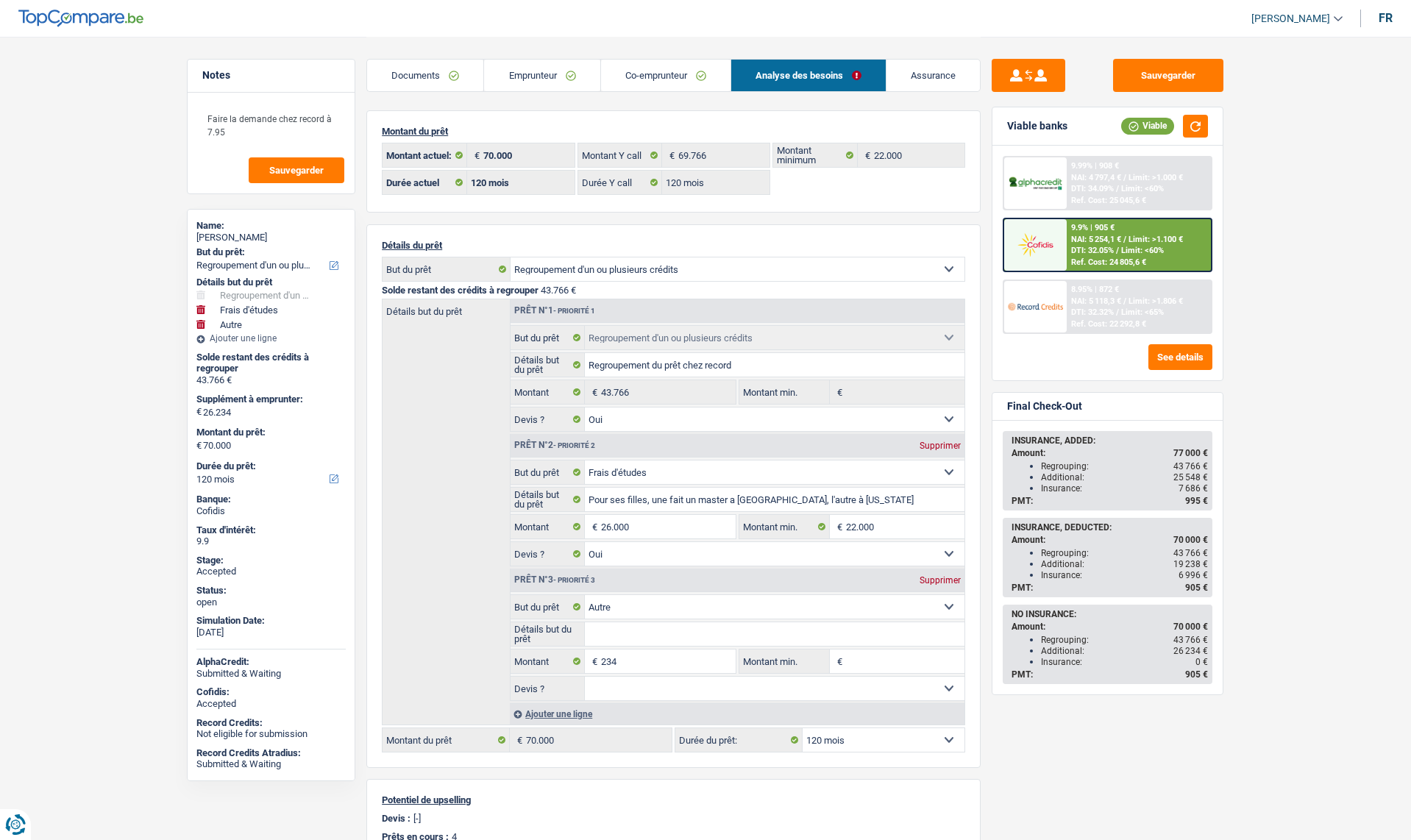
click at [831, 735] on select "12 mois 18 mois 24 mois 30 mois 36 mois 42 mois 48 mois 60 mois 72 mois 84 mois…" at bounding box center [883, 739] width 162 height 24
select select "144"
click at [803, 728] on select "12 mois 18 mois 24 mois 30 mois 36 mois 42 mois 48 mois 60 mois 72 mois 84 mois…" at bounding box center [883, 739] width 162 height 24
select select "144"
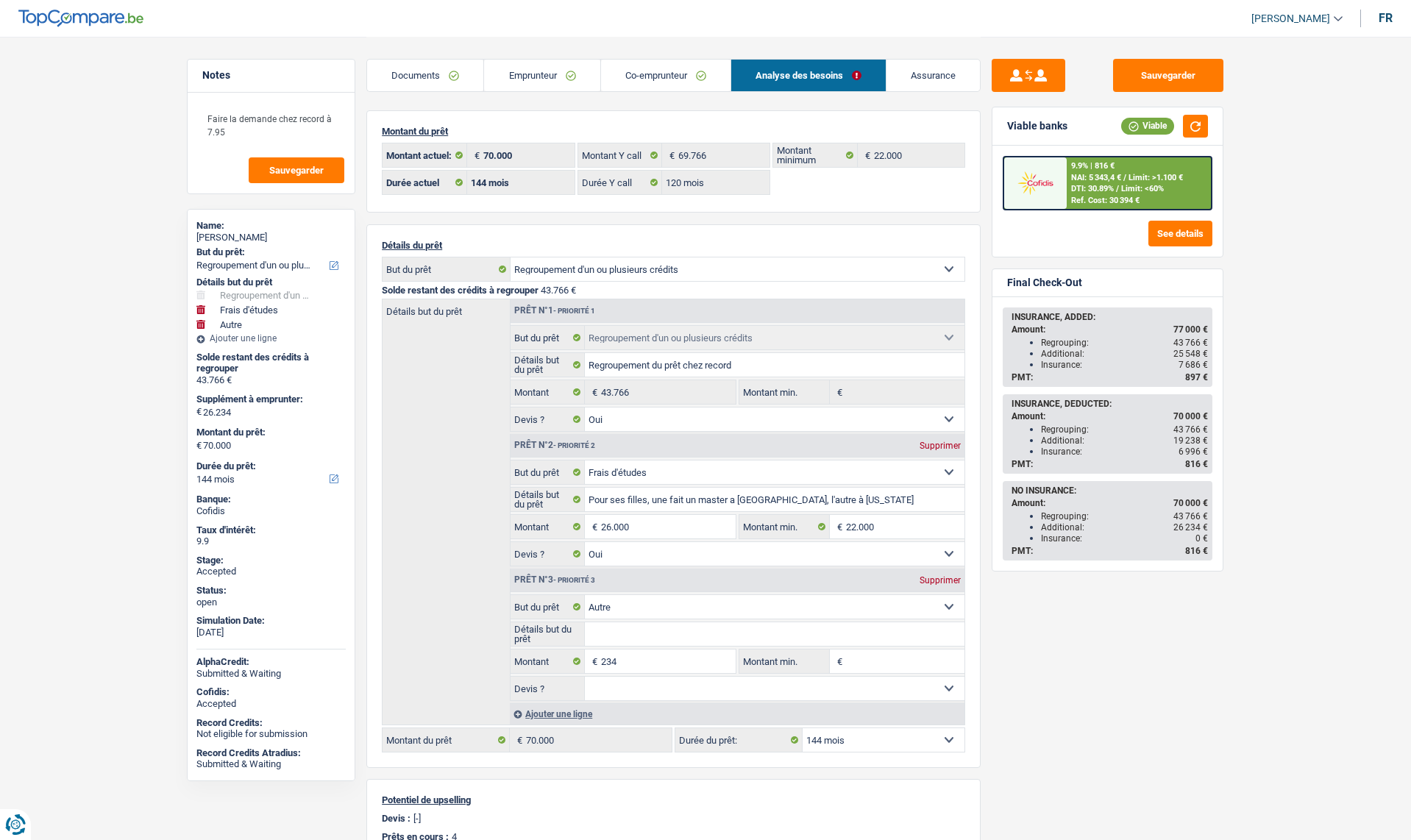
click at [859, 745] on select "12 mois 18 mois 24 mois 30 mois 36 mois 42 mois 48 mois 60 mois 72 mois 84 mois…" at bounding box center [883, 739] width 162 height 24
select select "120"
click at [803, 728] on select "12 mois 18 mois 24 mois 30 mois 36 mois 42 mois 48 mois 60 mois 72 mois 84 mois…" at bounding box center [883, 739] width 162 height 24
select select "120"
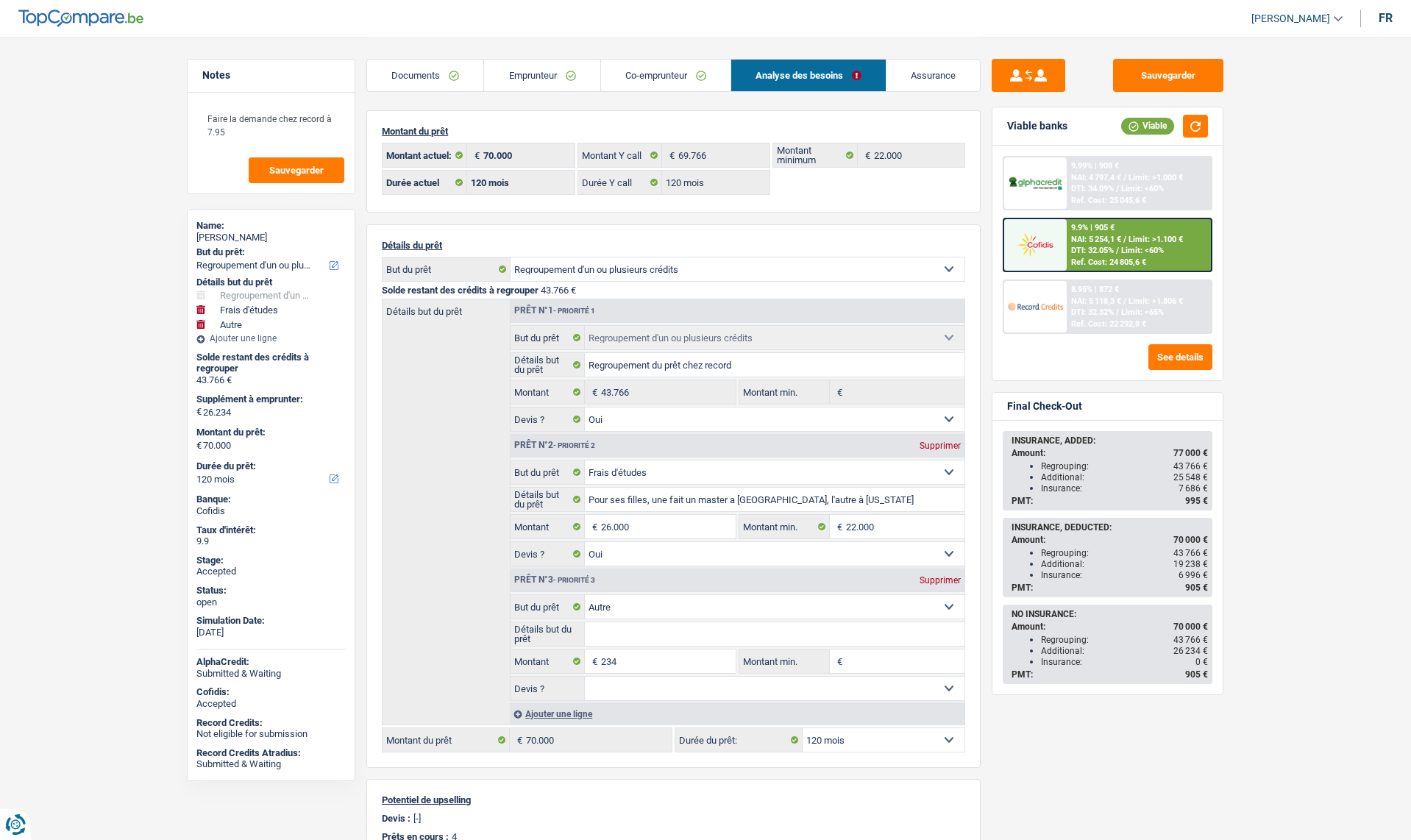
click at [531, 69] on link "Emprunteur" at bounding box center [542, 76] width 116 height 32
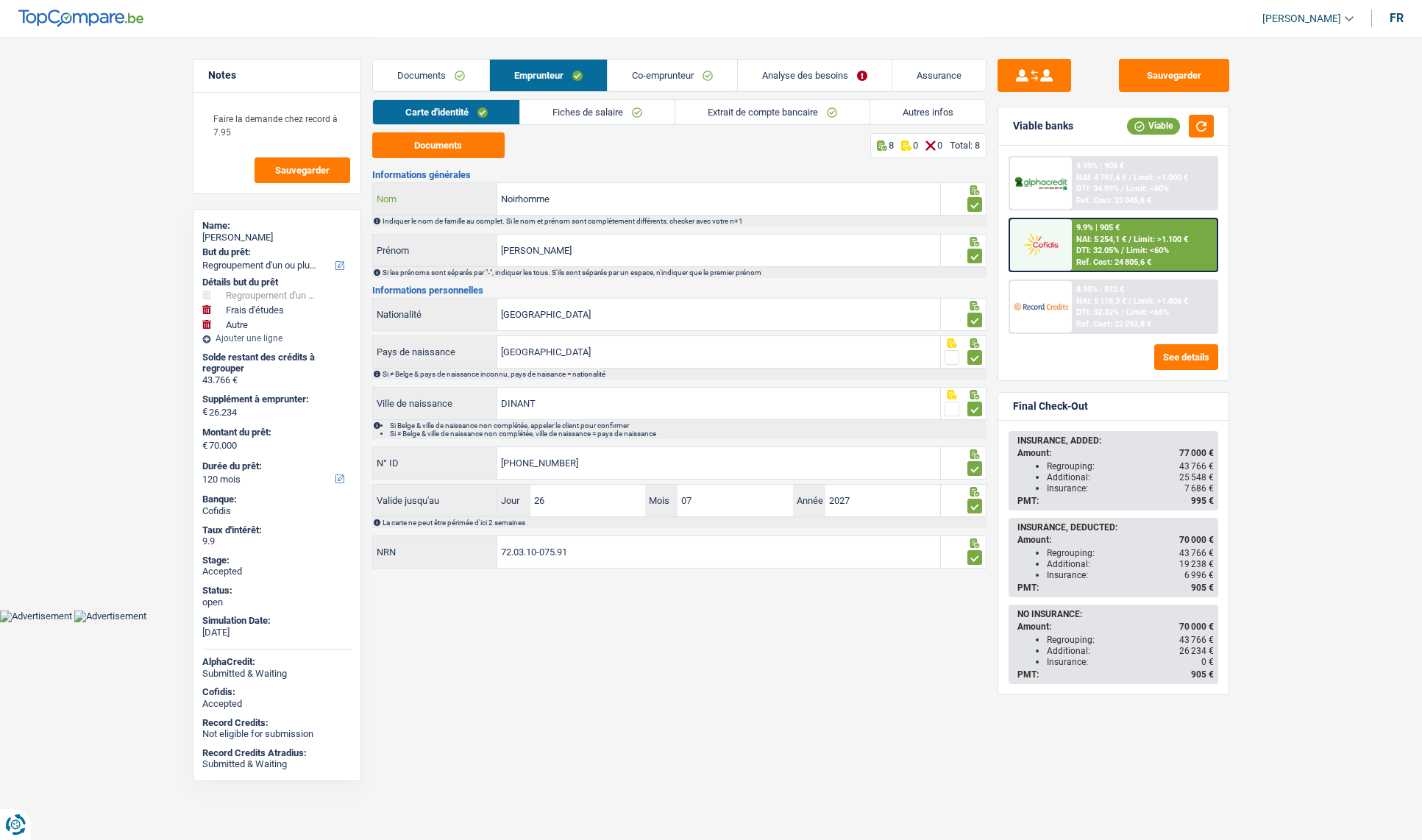
click at [519, 201] on input "Noirhomme" at bounding box center [718, 199] width 443 height 32
click at [1290, 414] on main "Notes Faire la demande chez record à 7.95 Sauvegarder Name: Dominique Noirhomme…" at bounding box center [711, 305] width 1422 height 610
click at [1270, 373] on main "Notes Faire la demande chez record à 7.95 Sauvegarder Name: Dominique Noirhomme…" at bounding box center [711, 305] width 1422 height 610
click at [799, 78] on link "Analyse des besoins" at bounding box center [815, 76] width 153 height 32
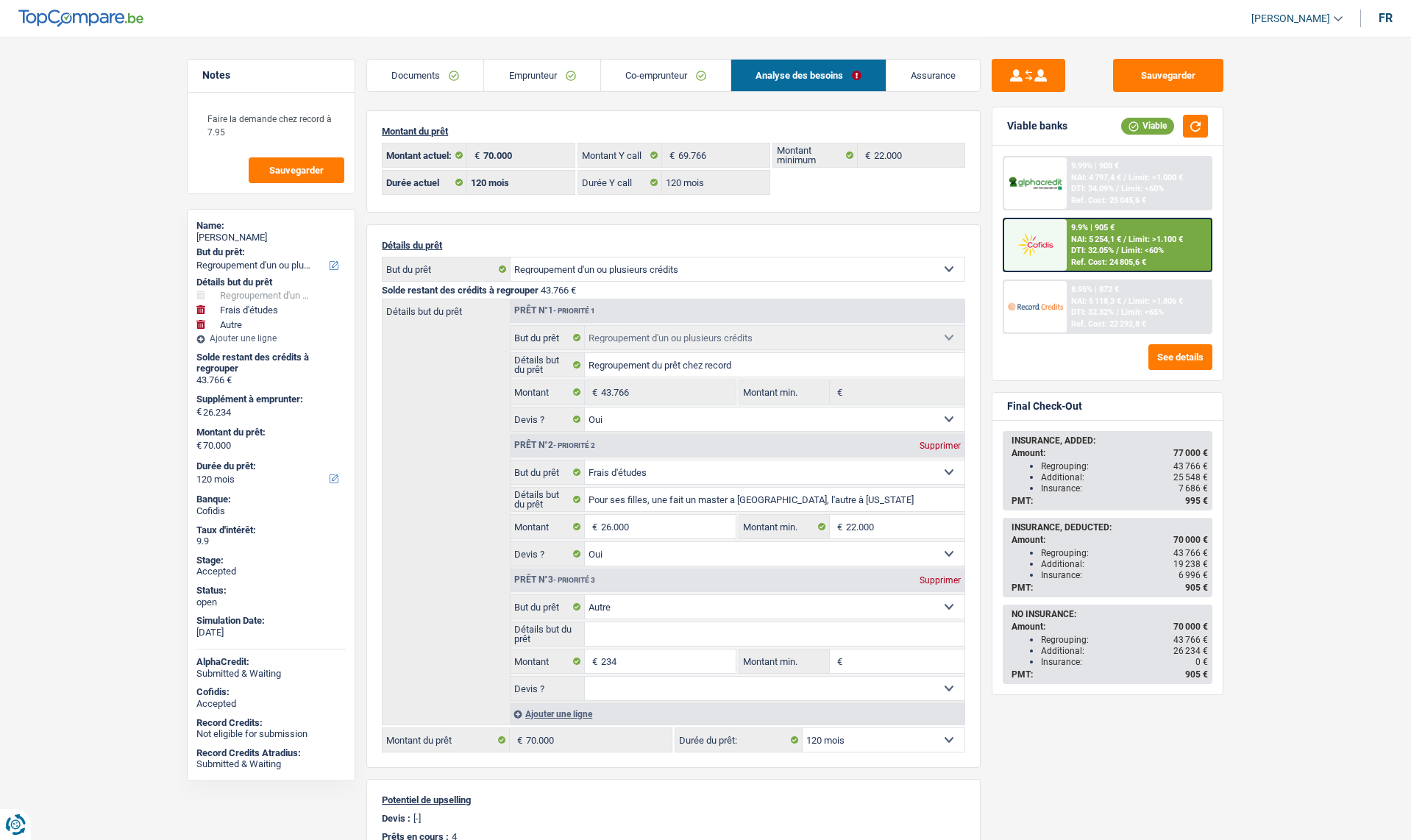
click at [1037, 173] on div at bounding box center [1036, 183] width 62 height 52
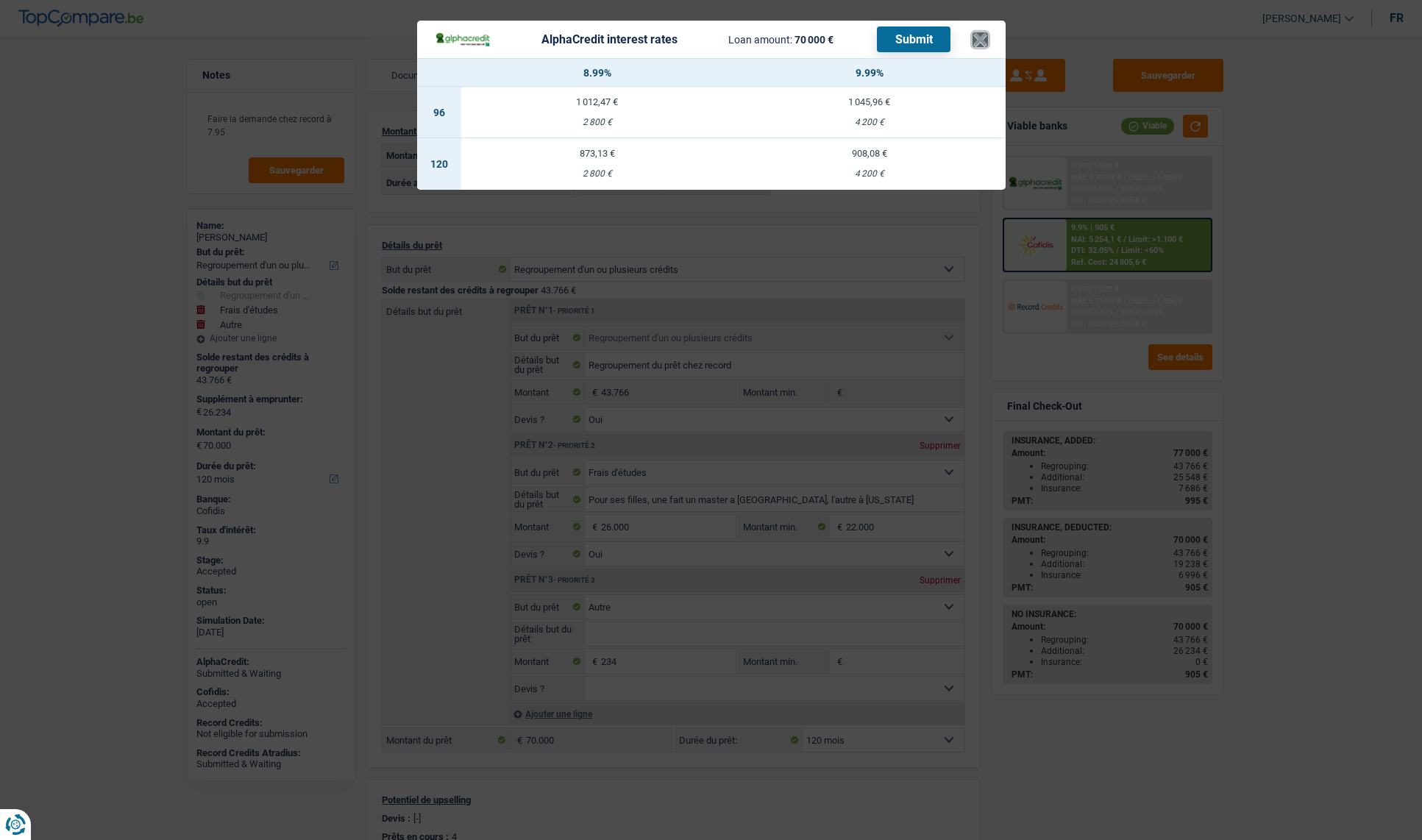
click at [984, 44] on button "×" at bounding box center [981, 40] width 16 height 15
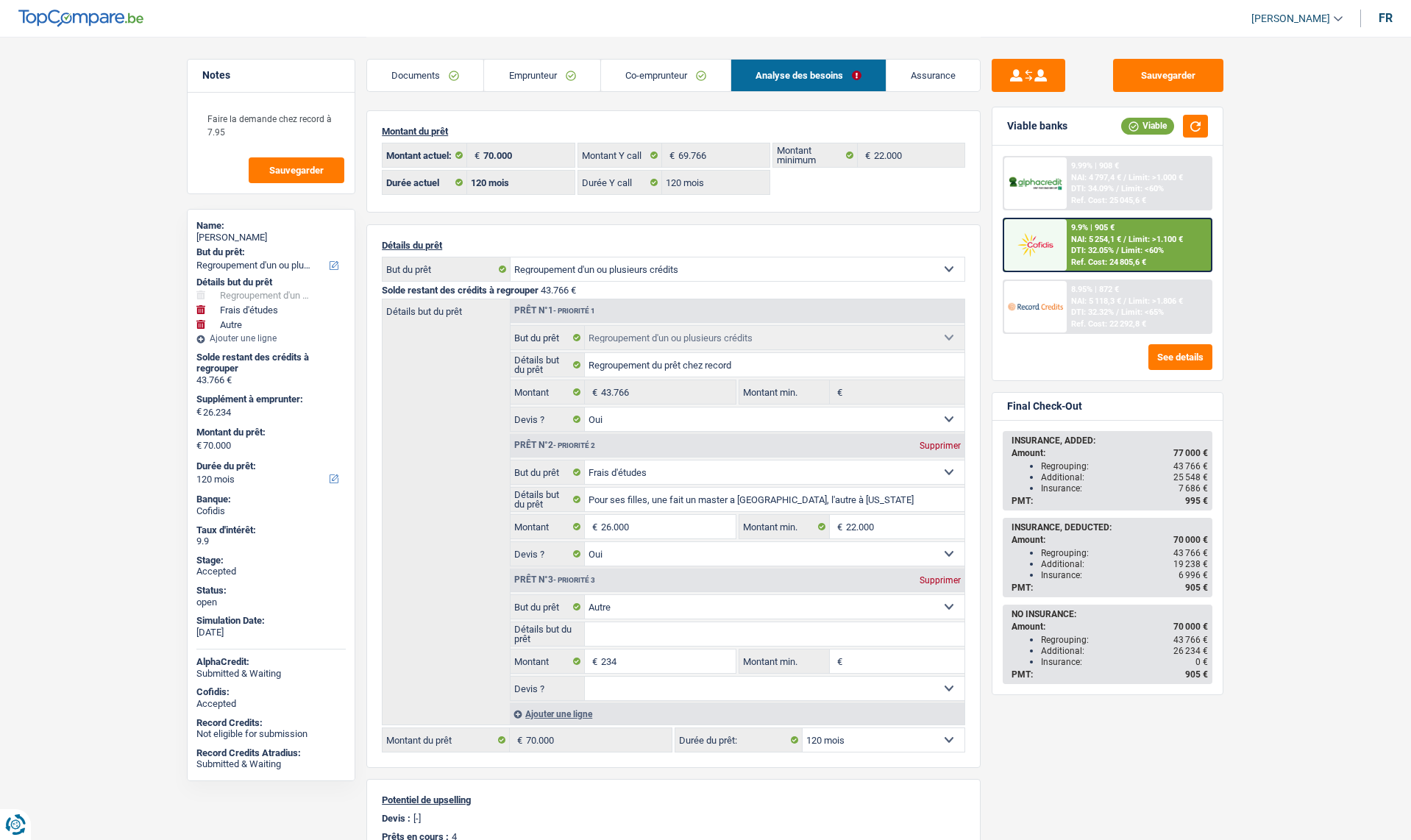
click at [871, 743] on select "12 mois 18 mois 24 mois 30 mois 36 mois 42 mois 48 mois 60 mois 72 mois 84 mois…" at bounding box center [883, 739] width 162 height 24
select select "144"
click at [803, 728] on select "12 mois 18 mois 24 mois 30 mois 36 mois 42 mois 48 mois 60 mois 72 mois 84 mois…" at bounding box center [883, 739] width 162 height 24
select select "144"
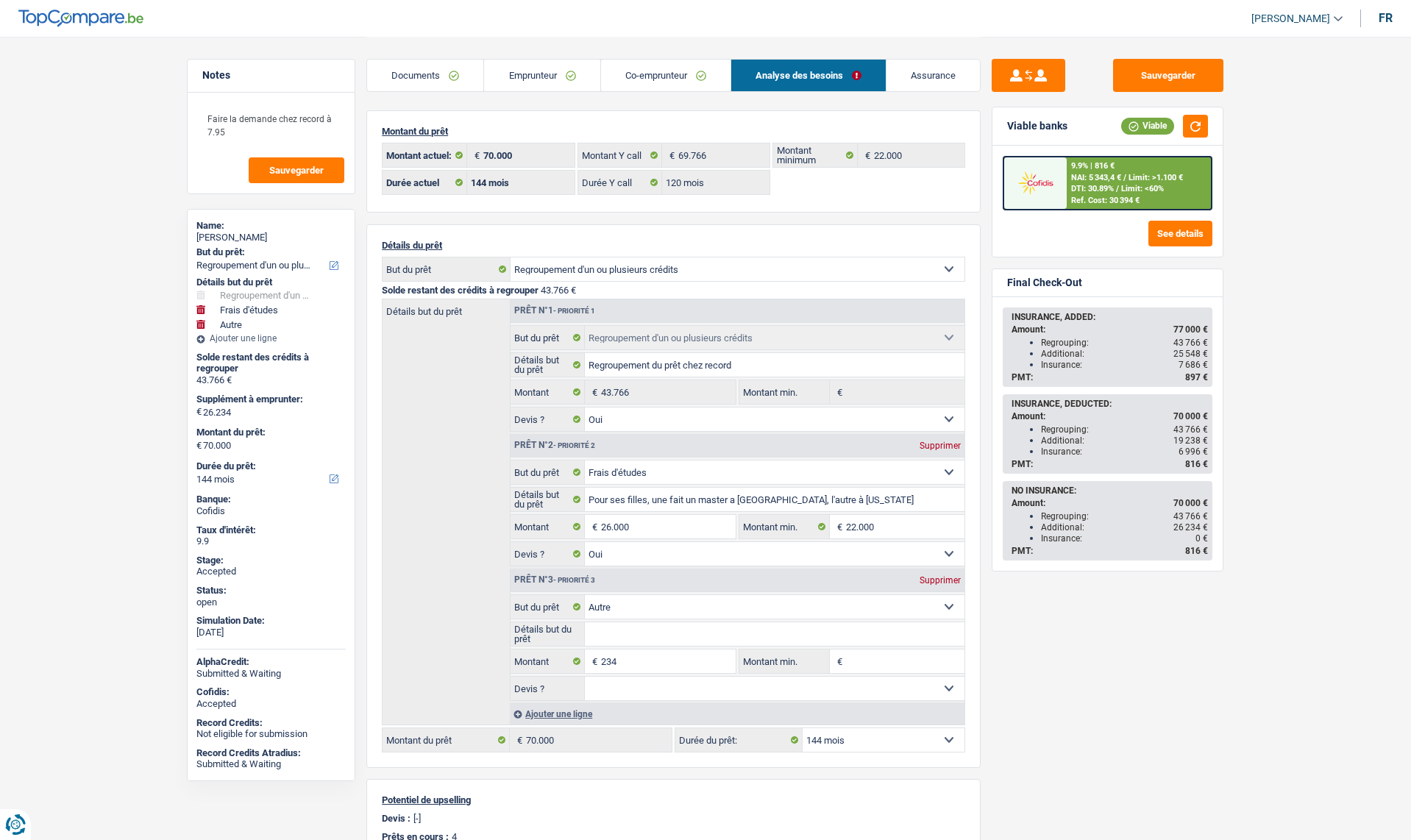
click at [1193, 465] on span "816 €" at bounding box center [1196, 464] width 23 height 10
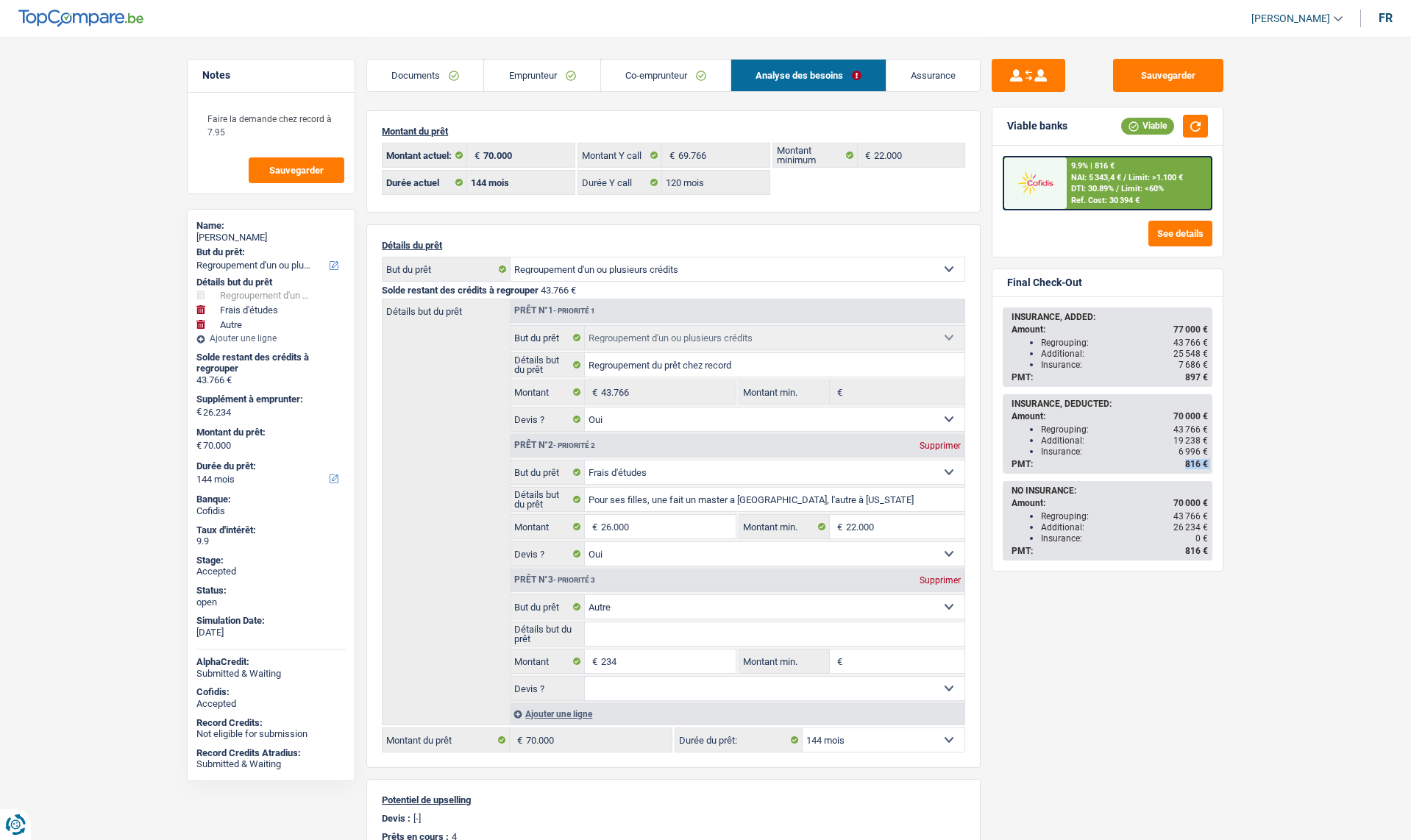
click at [1193, 465] on span "816 €" at bounding box center [1196, 464] width 23 height 10
click at [1224, 465] on div "Sauvegarder Viable banks Viable 9.9% | 816 € NAI: 5 343,4 € / Limit: >1.100 € D…" at bounding box center [1107, 437] width 254 height 757
click at [1205, 464] on span "816 €" at bounding box center [1196, 464] width 23 height 10
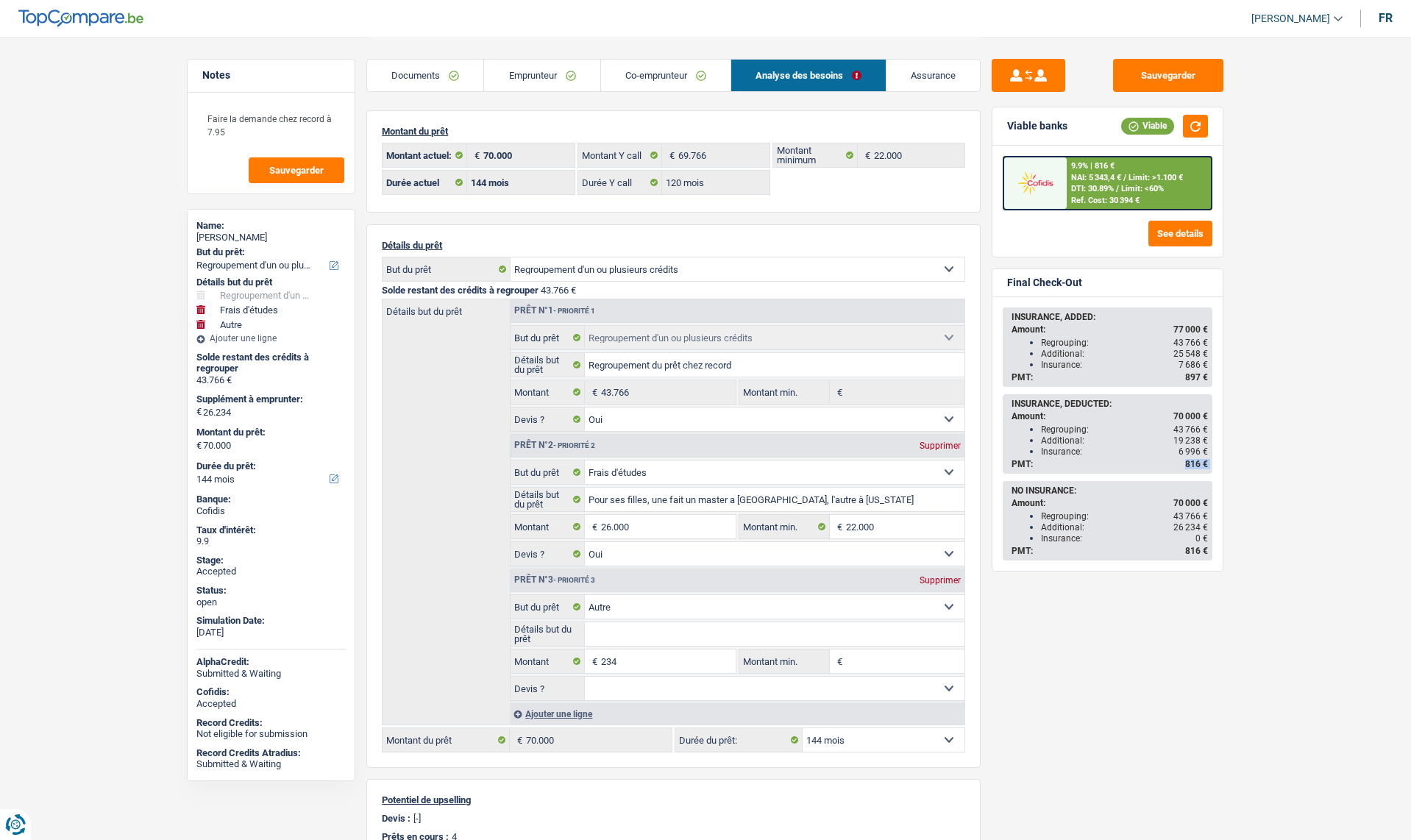
click at [1205, 464] on span "816 €" at bounding box center [1196, 464] width 23 height 10
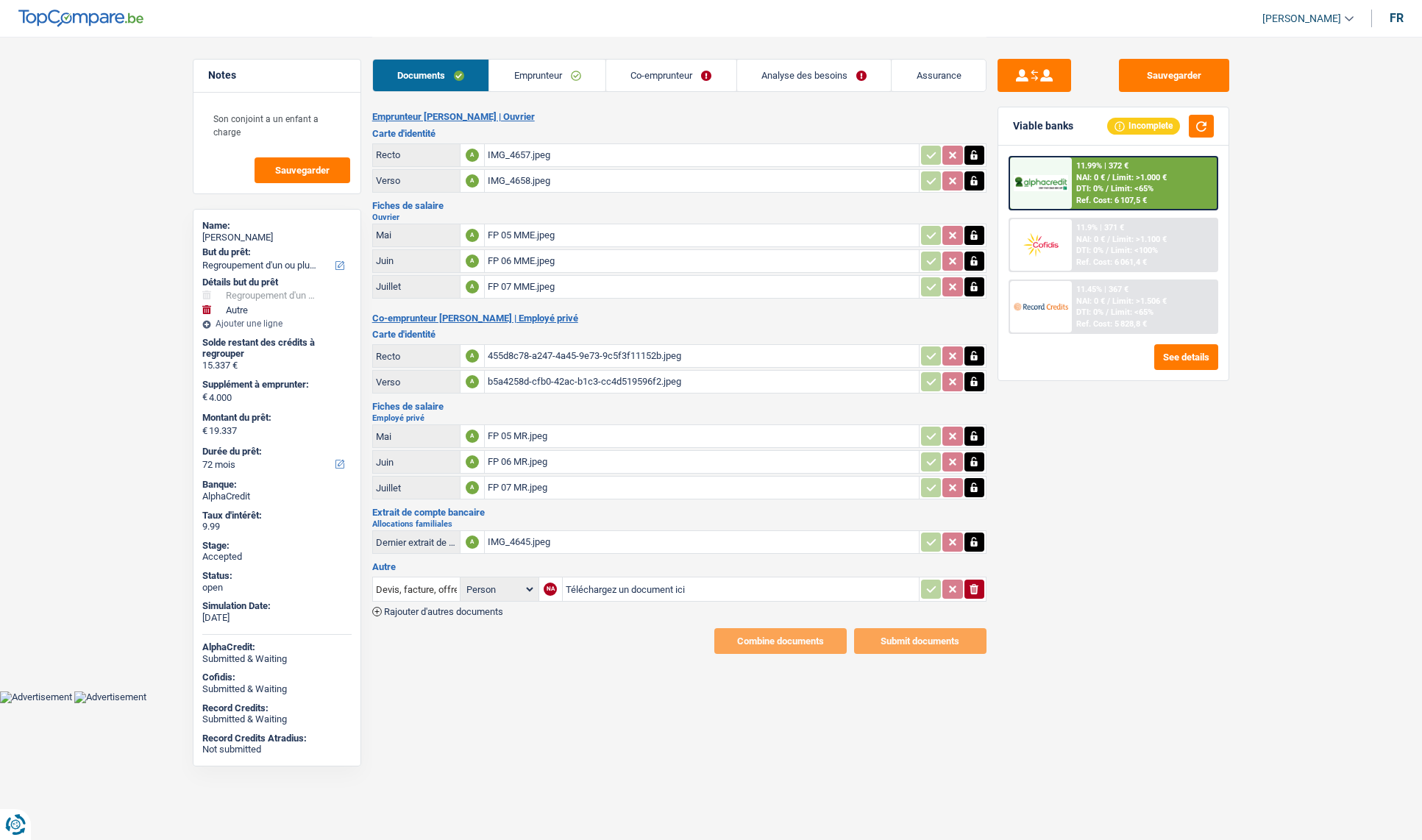
select select "refinancing"
select select "other"
select select "72"
click at [820, 71] on link "Analyse des besoins" at bounding box center [814, 76] width 154 height 32
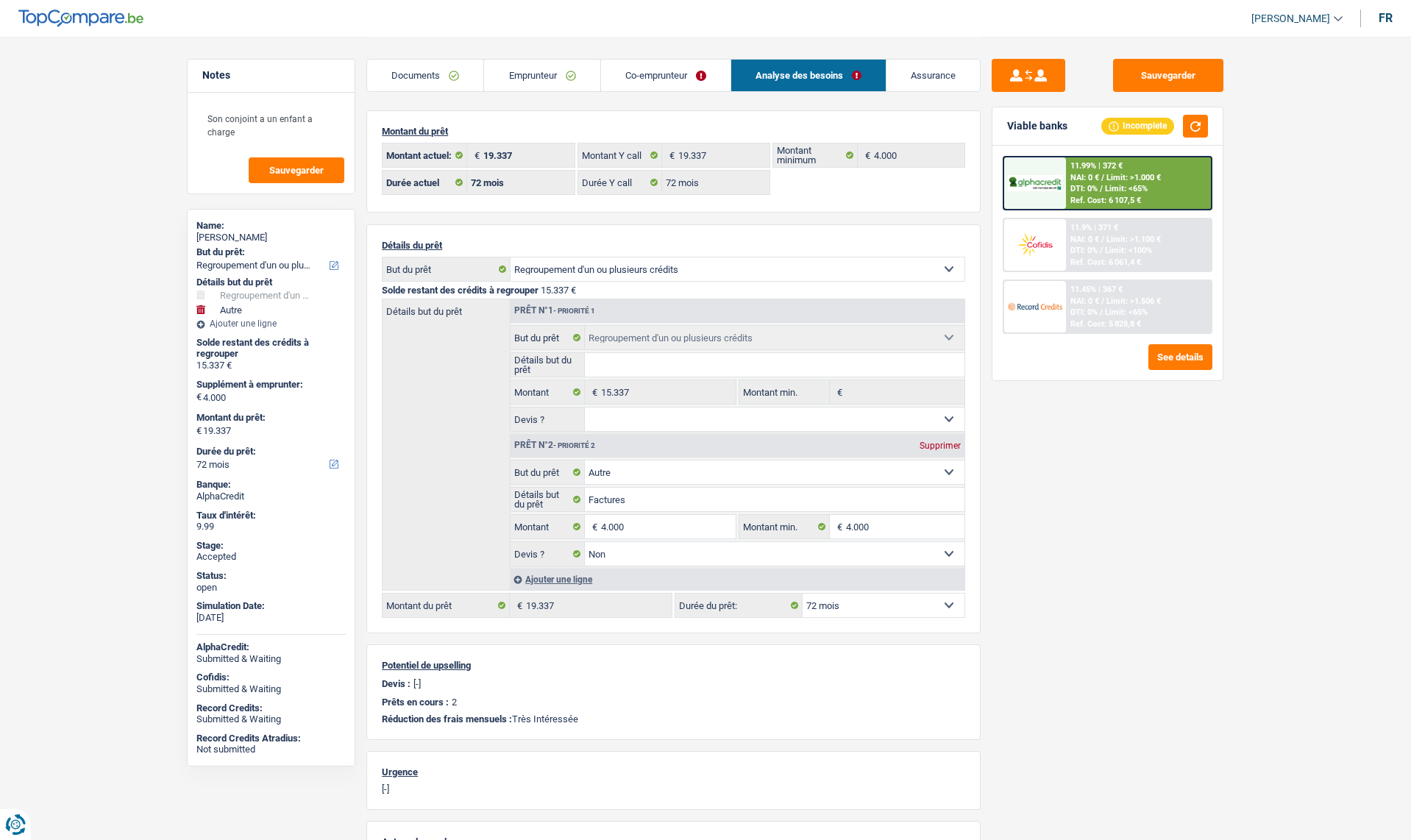
click at [906, 68] on link "Assurance" at bounding box center [933, 76] width 94 height 32
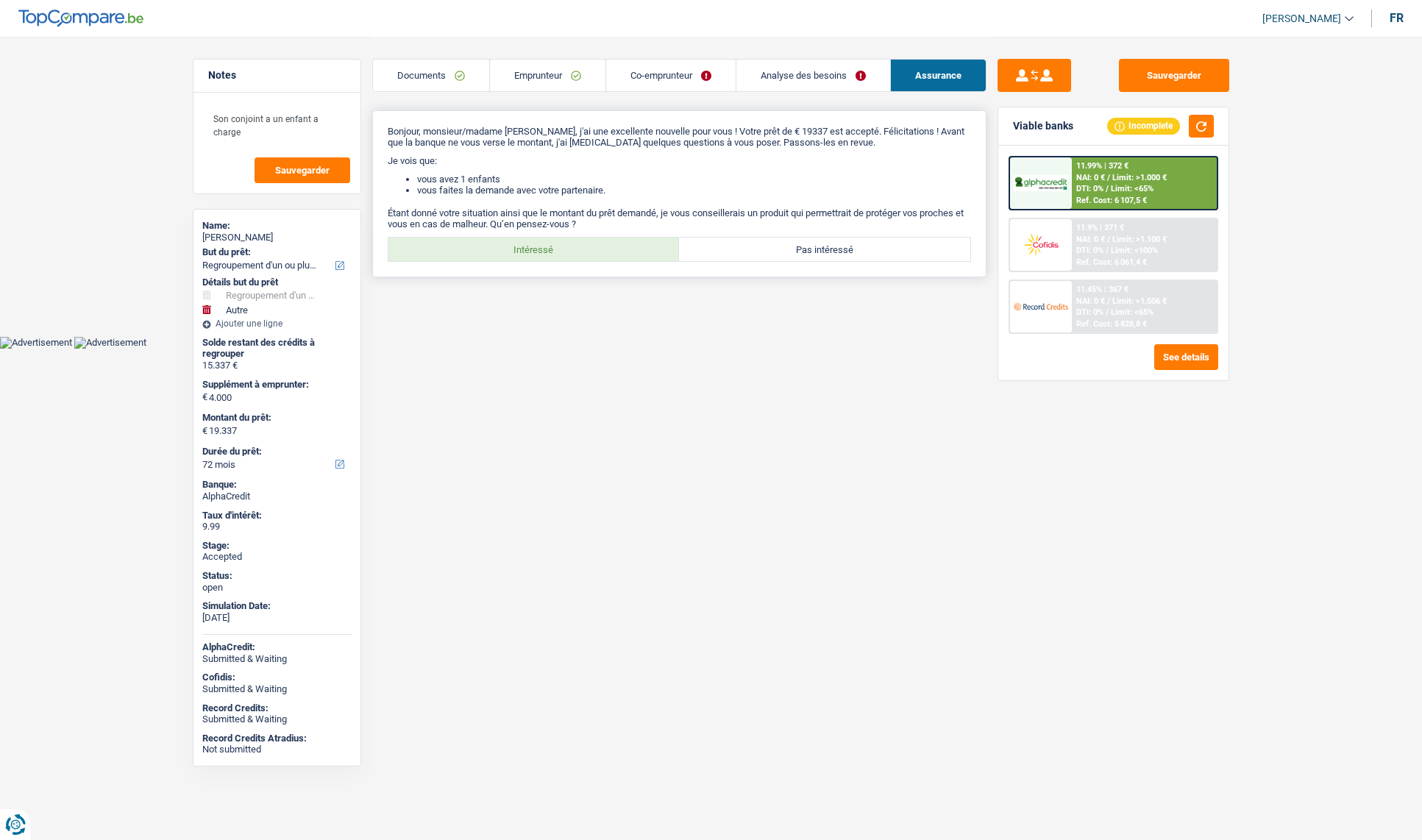
click at [567, 254] on label "Intéressé" at bounding box center [534, 250] width 292 height 24
click at [567, 254] on input "Intéressé" at bounding box center [534, 250] width 292 height 24
radio input "true"
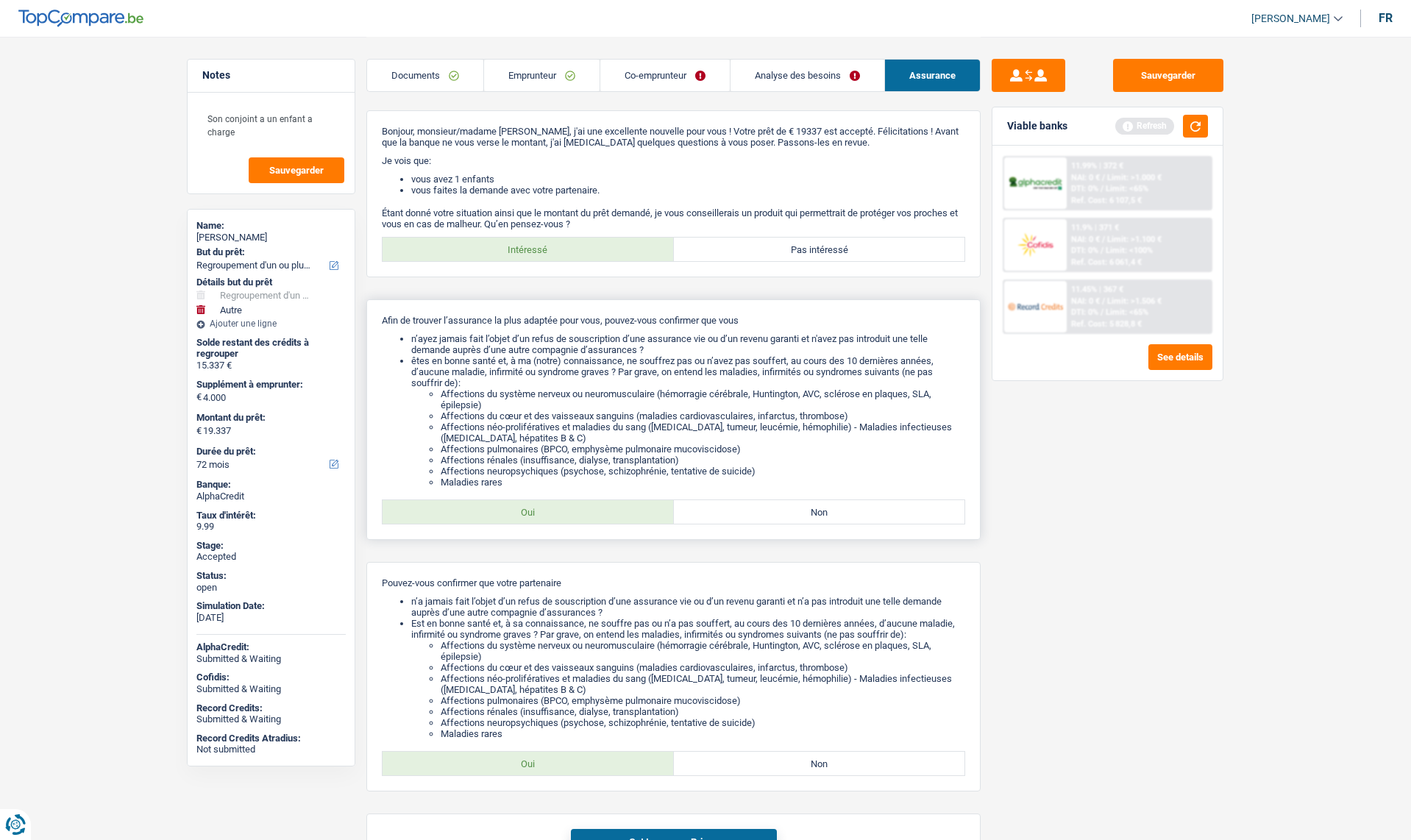
click at [579, 503] on label "Oui" at bounding box center [528, 512] width 292 height 24
click at [579, 503] on input "Oui" at bounding box center [528, 512] width 292 height 24
radio input "true"
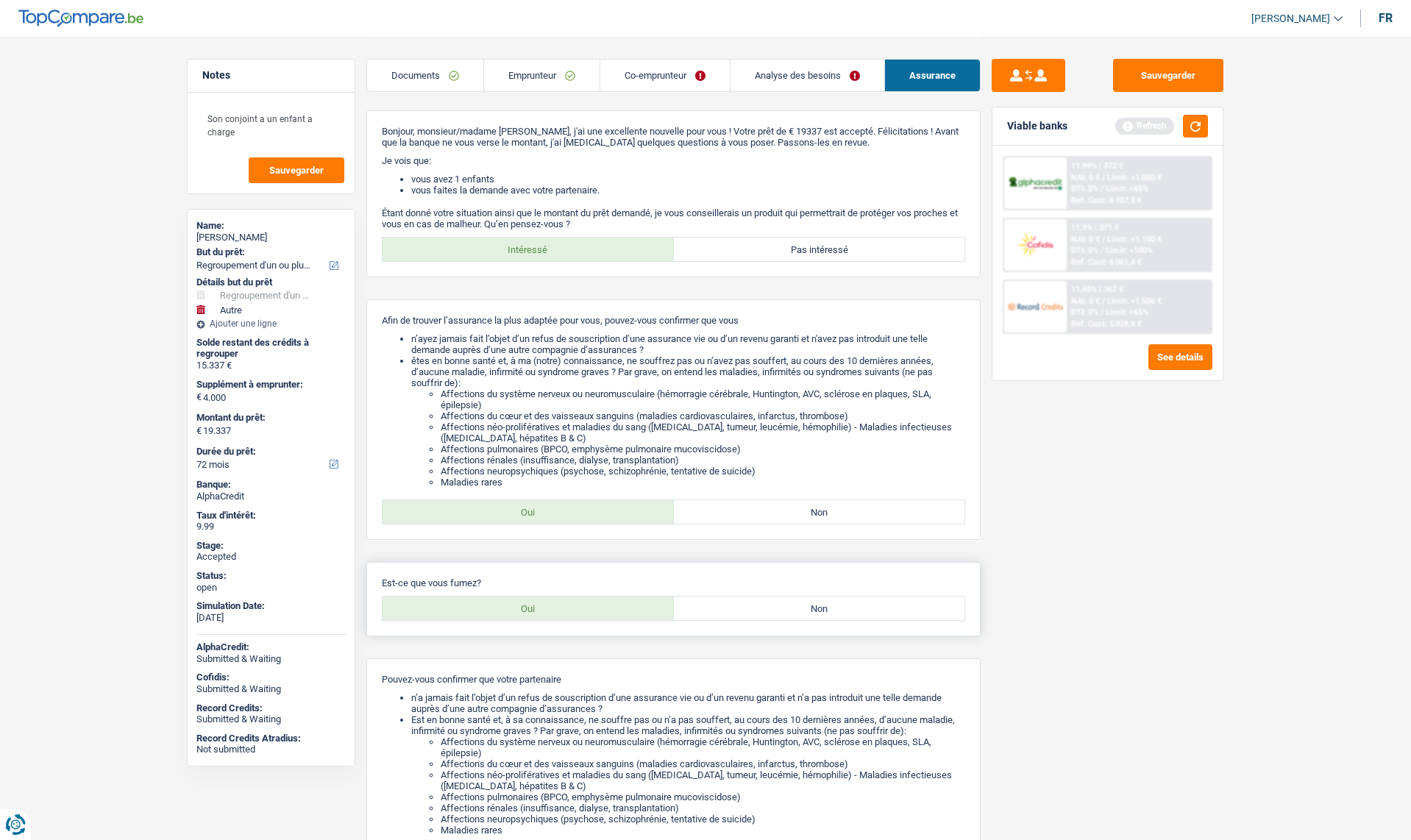
click at [761, 593] on div "Est-ce que vous fumez? Oui Non Tous les champs sont obligatoires. Veuillez séle…" at bounding box center [673, 598] width 614 height 75
click at [534, 609] on label "Oui" at bounding box center [528, 608] width 292 height 24
click at [534, 609] on input "Oui" at bounding box center [528, 608] width 292 height 24
radio input "true"
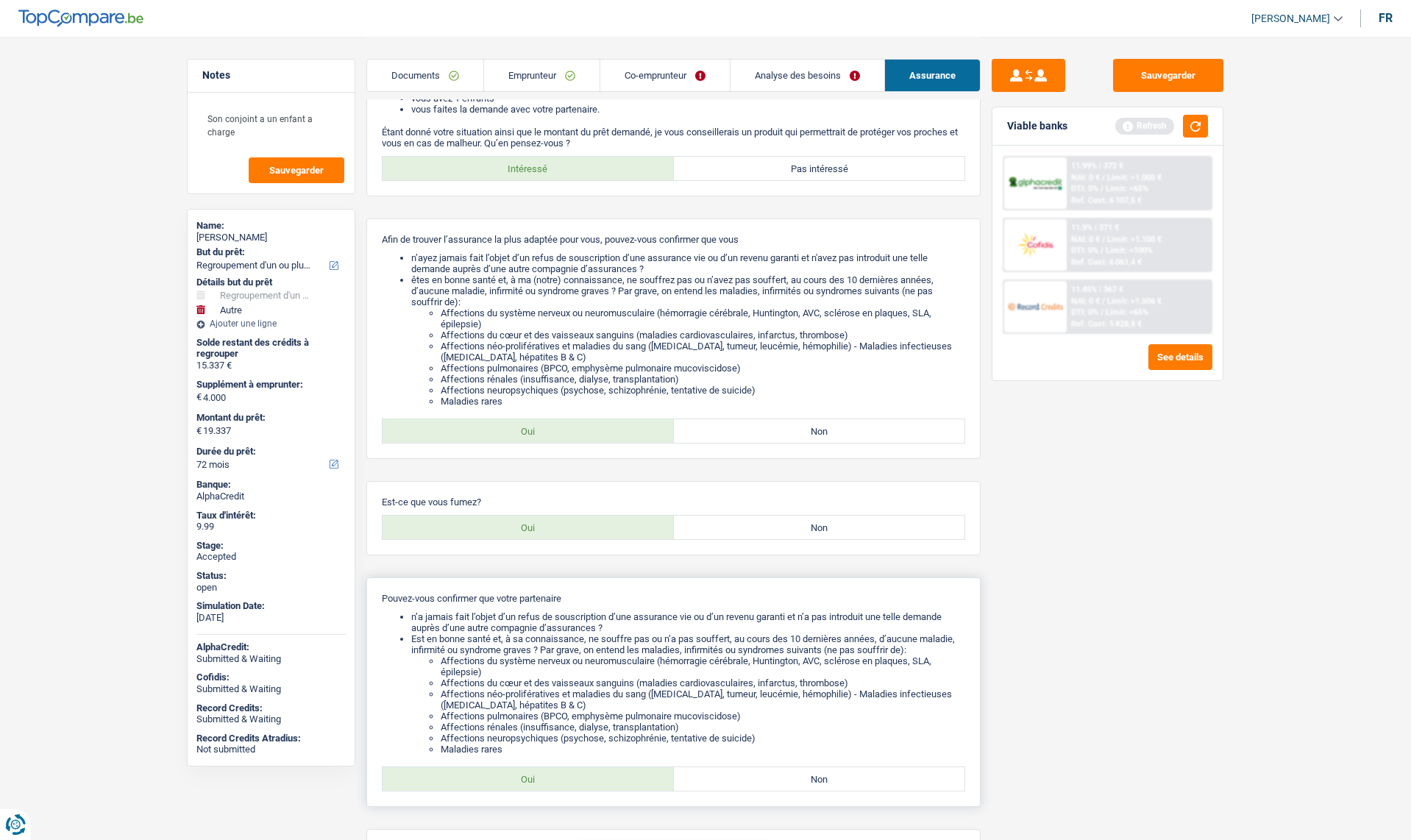
scroll to position [196, 0]
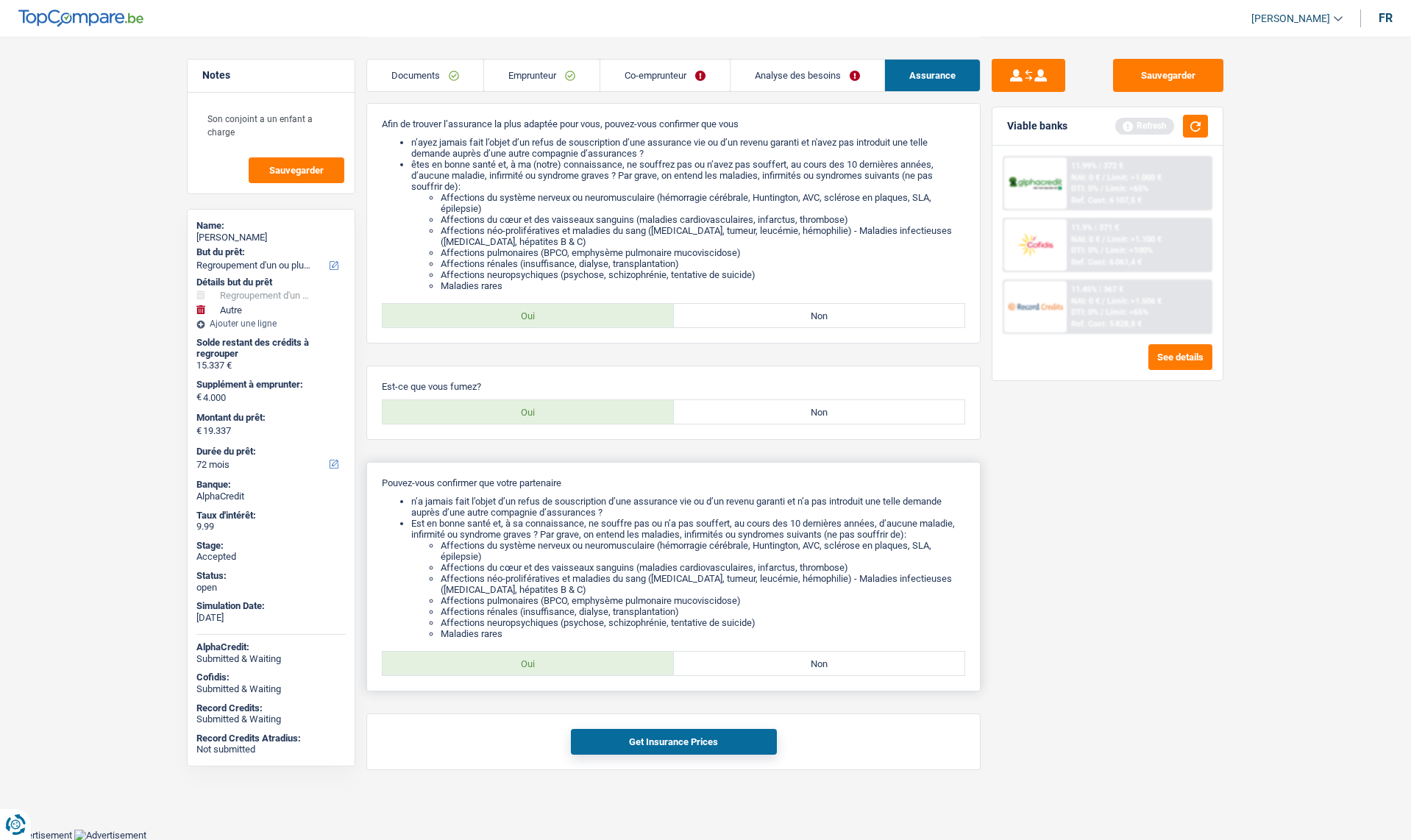
click at [555, 674] on label "Oui" at bounding box center [528, 664] width 292 height 24
click at [555, 674] on input "Oui" at bounding box center [528, 664] width 292 height 24
radio input "true"
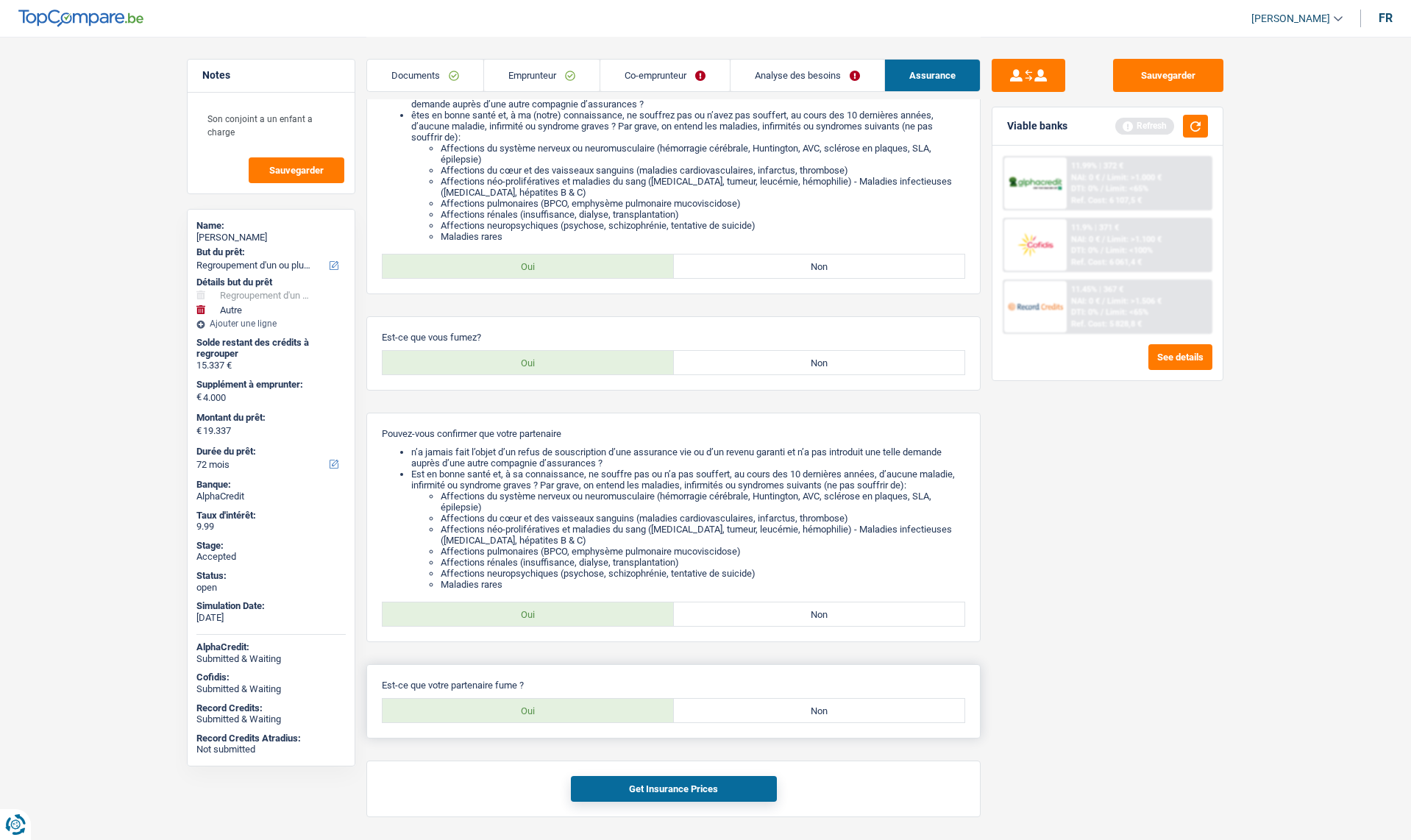
scroll to position [293, 0]
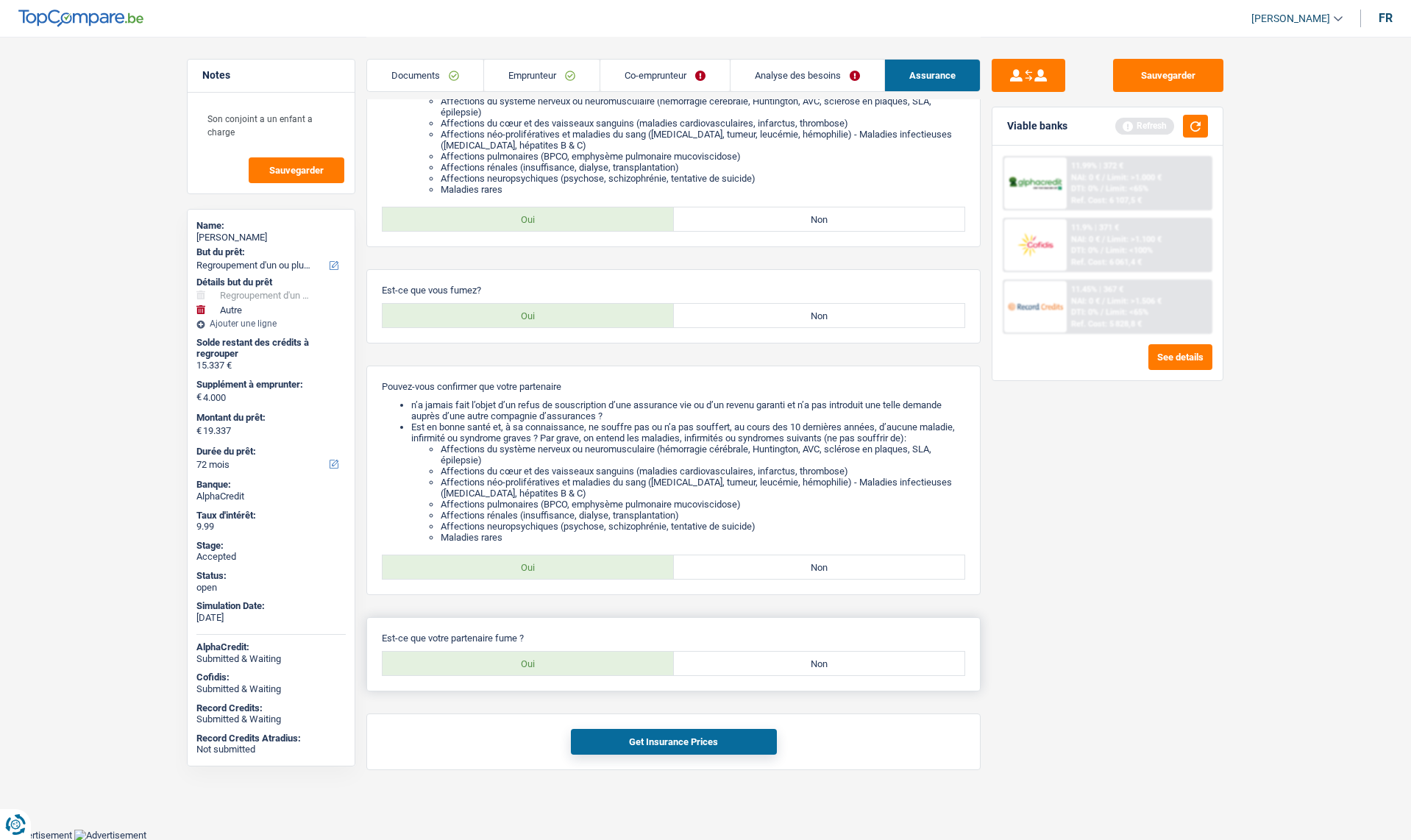
click at [554, 666] on label "Oui" at bounding box center [528, 664] width 292 height 24
click at [554, 666] on input "Oui" at bounding box center [528, 664] width 292 height 24
radio input "true"
click at [656, 745] on button "Get Insurance Prices" at bounding box center [673, 741] width 206 height 26
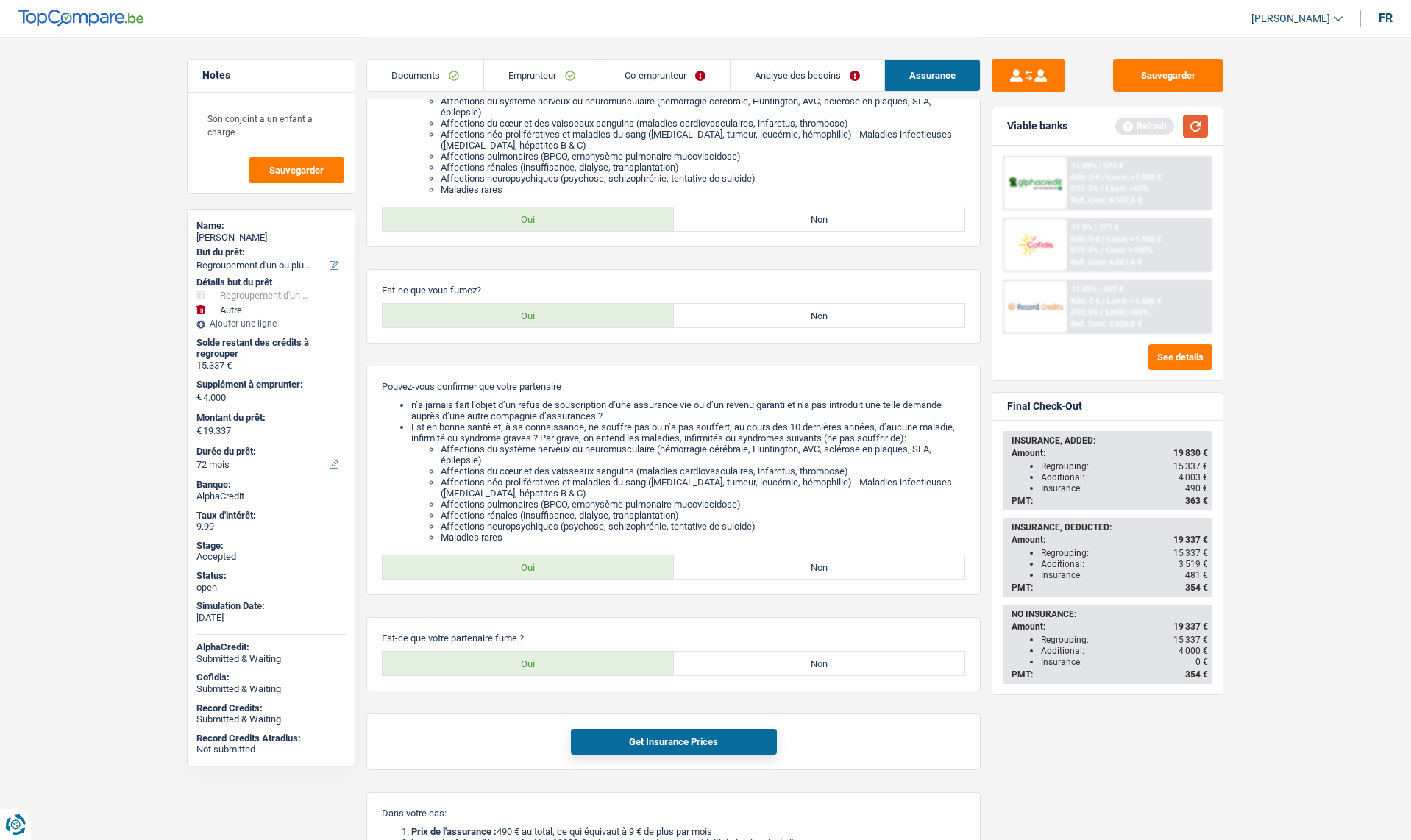
click at [1195, 124] on button "button" at bounding box center [1195, 125] width 25 height 23
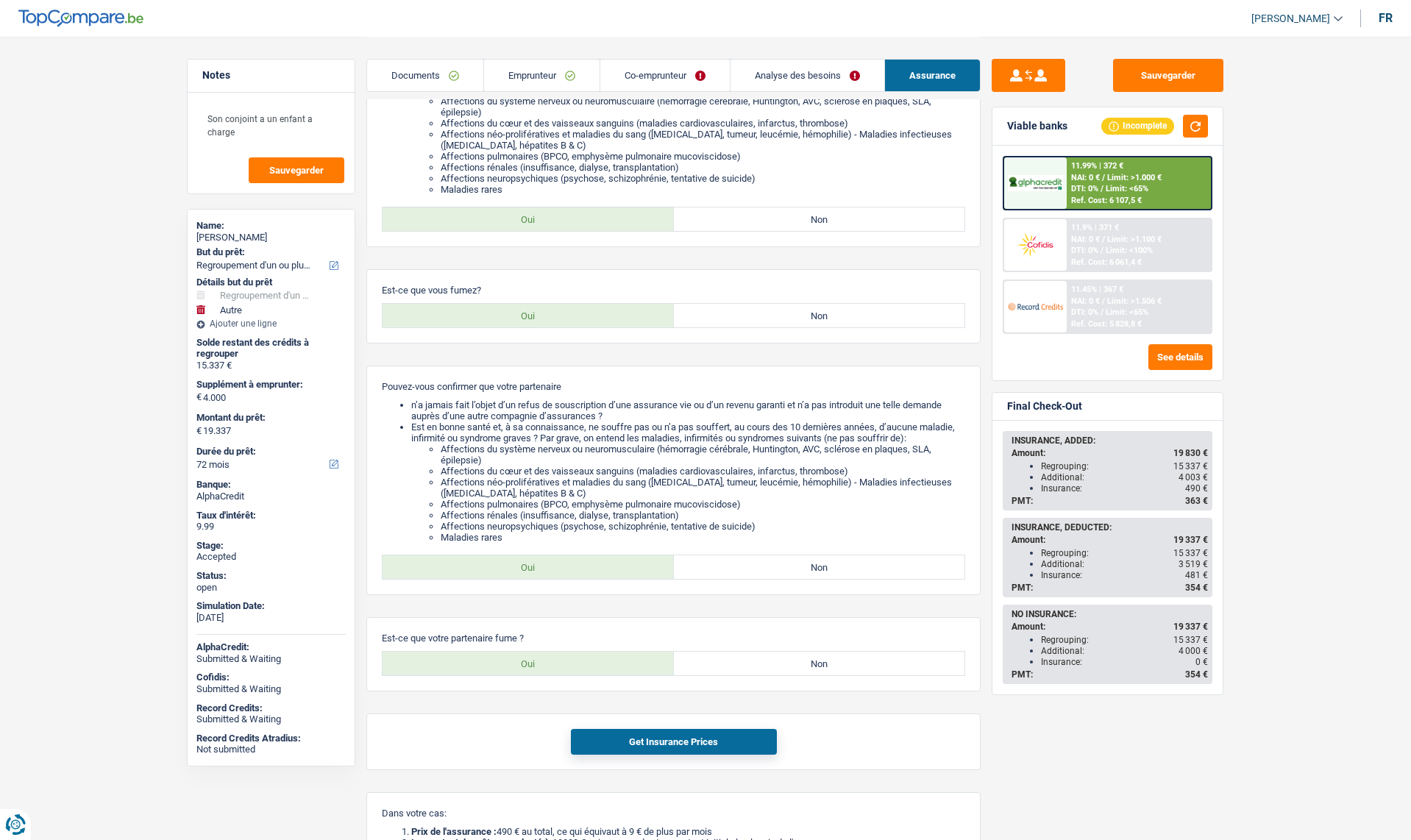
drag, startPoint x: 1046, startPoint y: 573, endPoint x: 1200, endPoint y: 573, distance: 154.0
click at [1200, 573] on div "Insurance: 481 €" at bounding box center [1125, 575] width 167 height 10
click at [774, 71] on link "Analyse des besoins" at bounding box center [808, 76] width 153 height 32
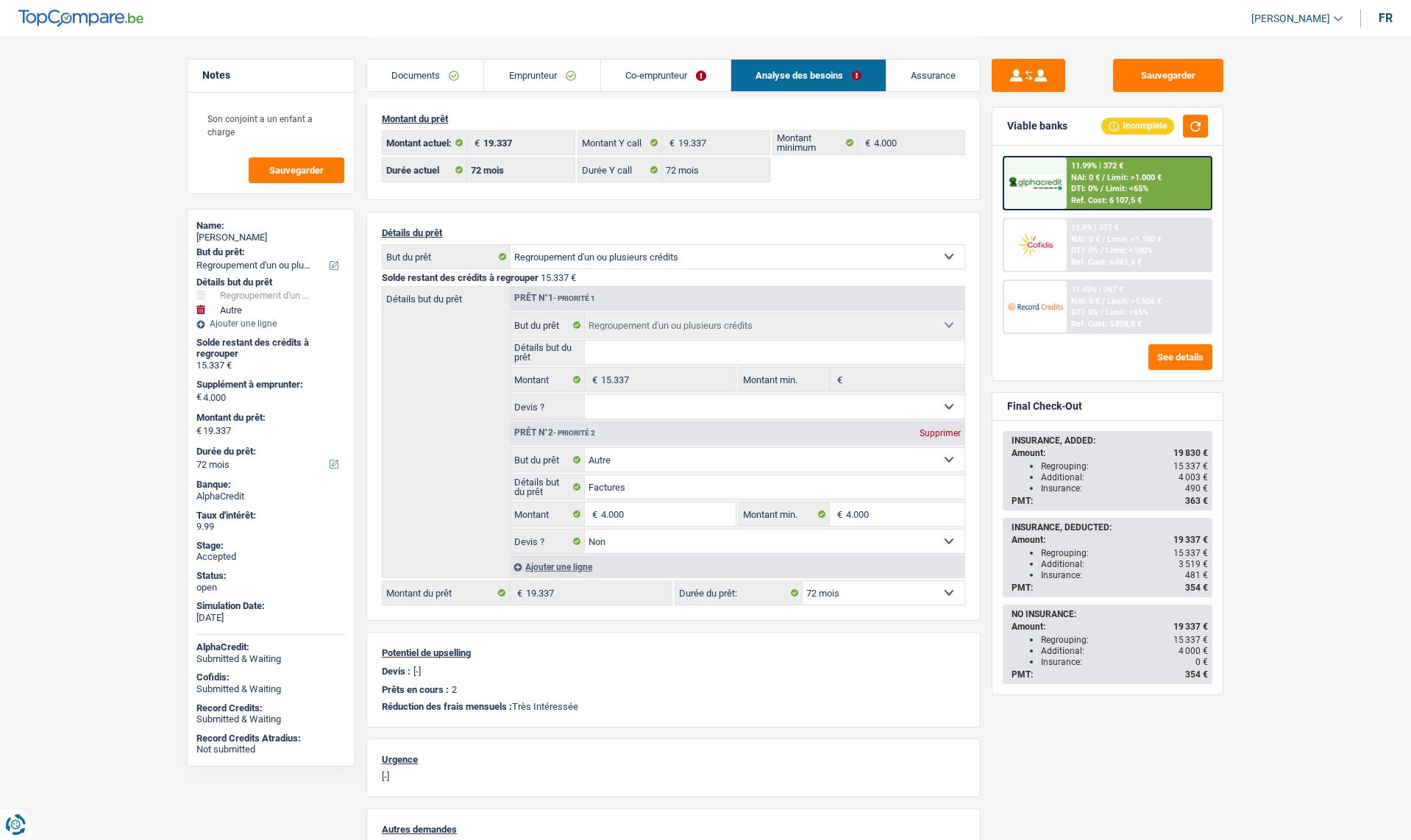
scroll to position [0, 0]
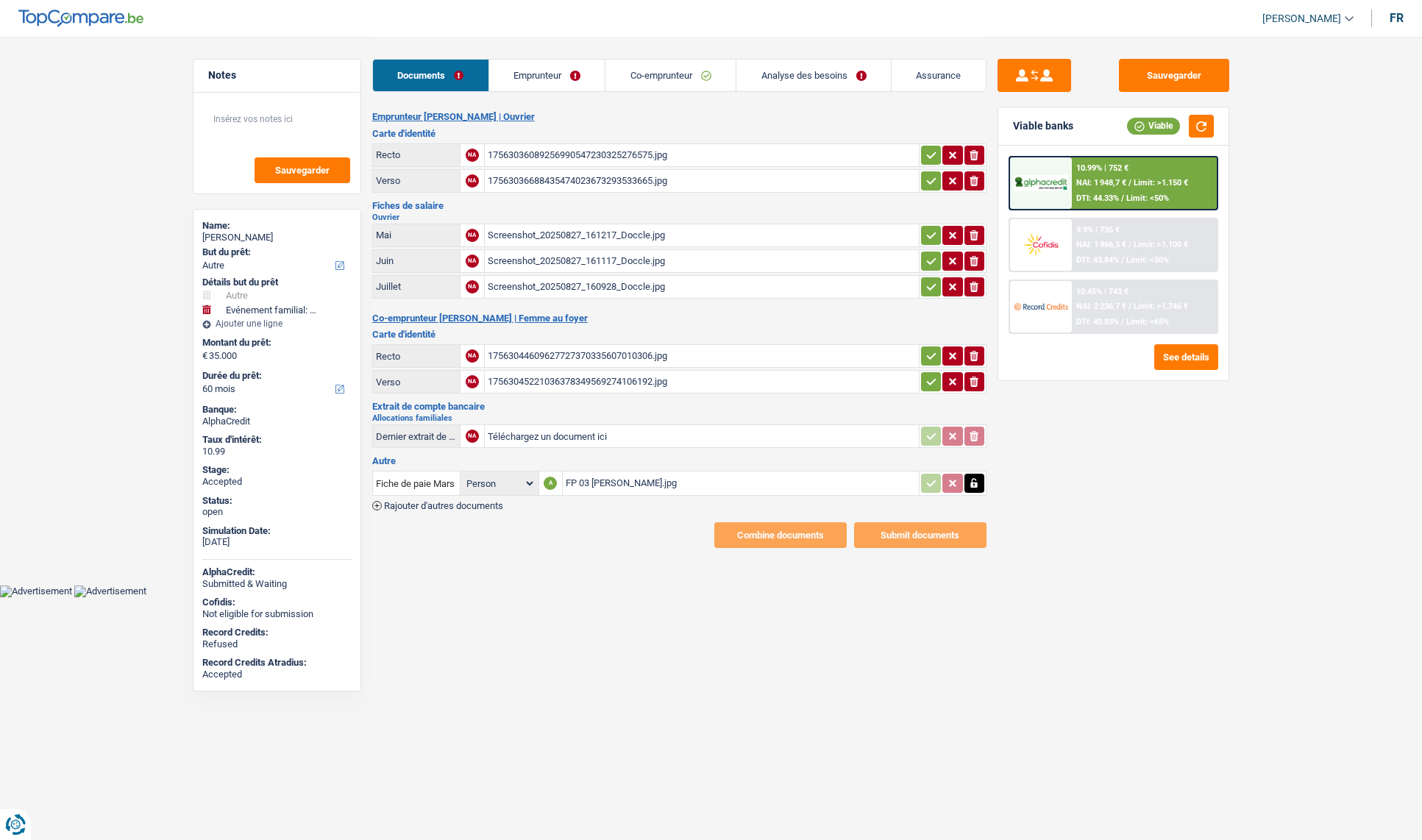
select select "other"
select select "familyEvent"
select select "60"
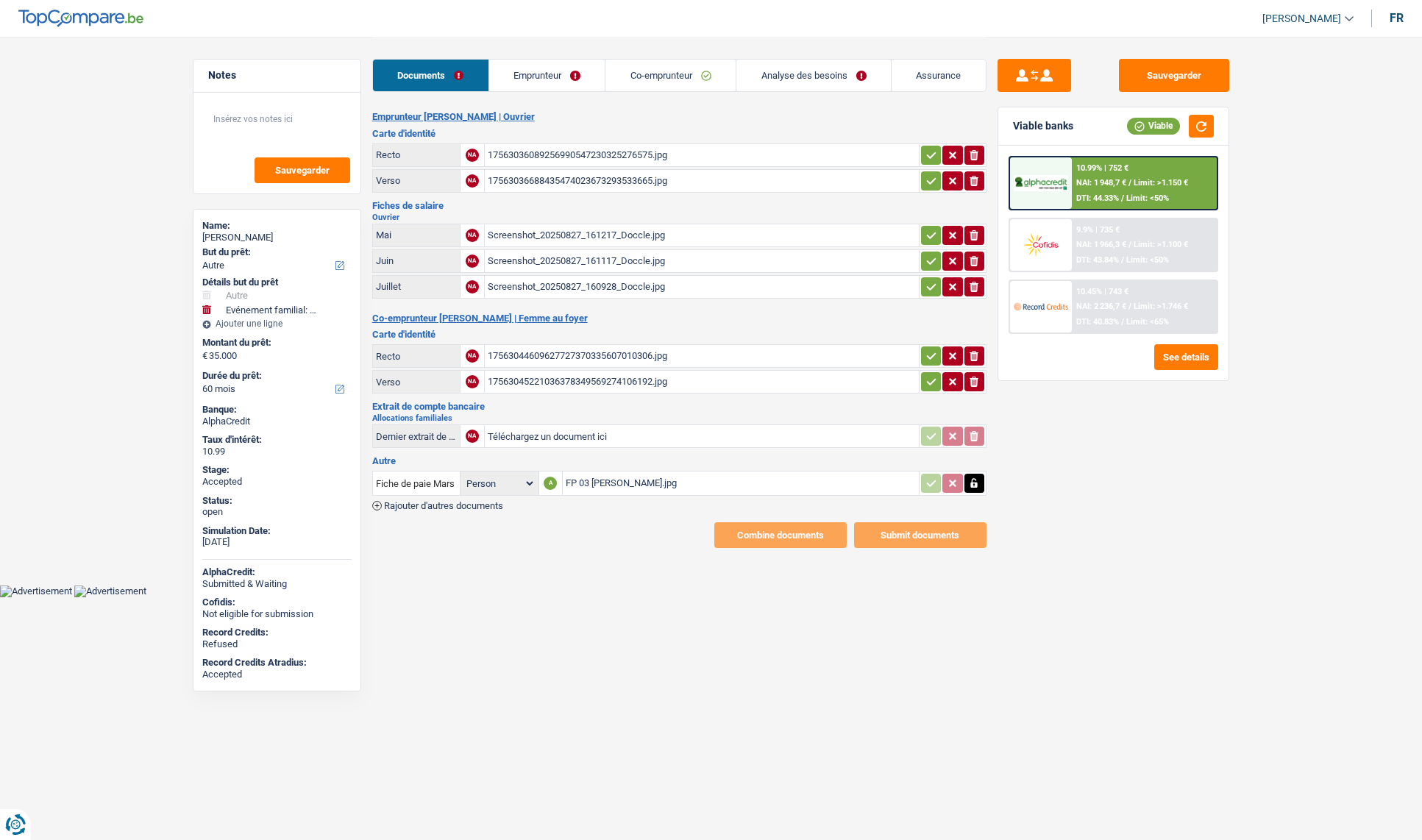
select select "60"
select select "other"
select select "familyEvent"
select select "not_answered"
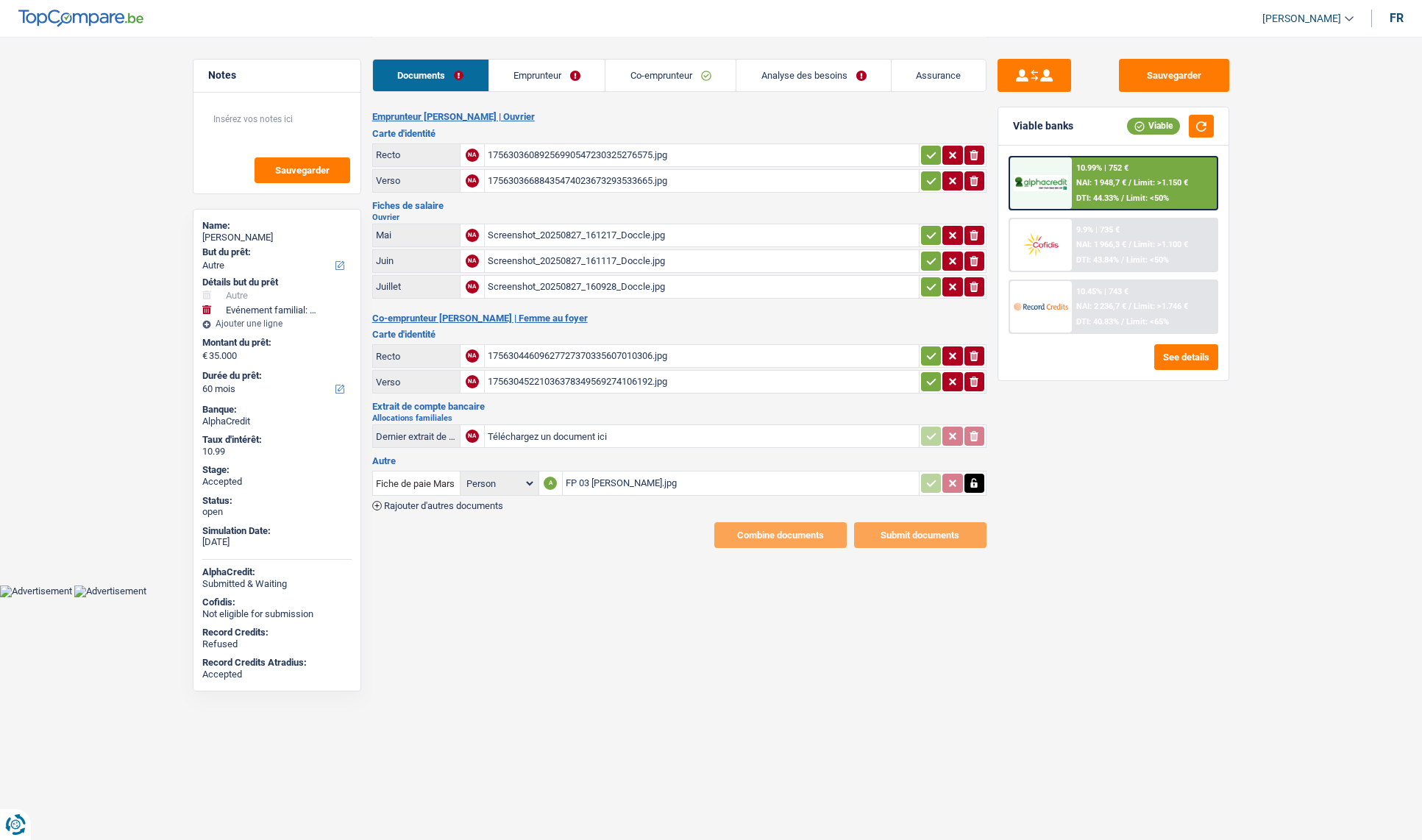
select select "60"
drag, startPoint x: 788, startPoint y: 76, endPoint x: 782, endPoint y: 84, distance: 10.0
click at [789, 76] on link "Analyse des besoins" at bounding box center [814, 76] width 154 height 32
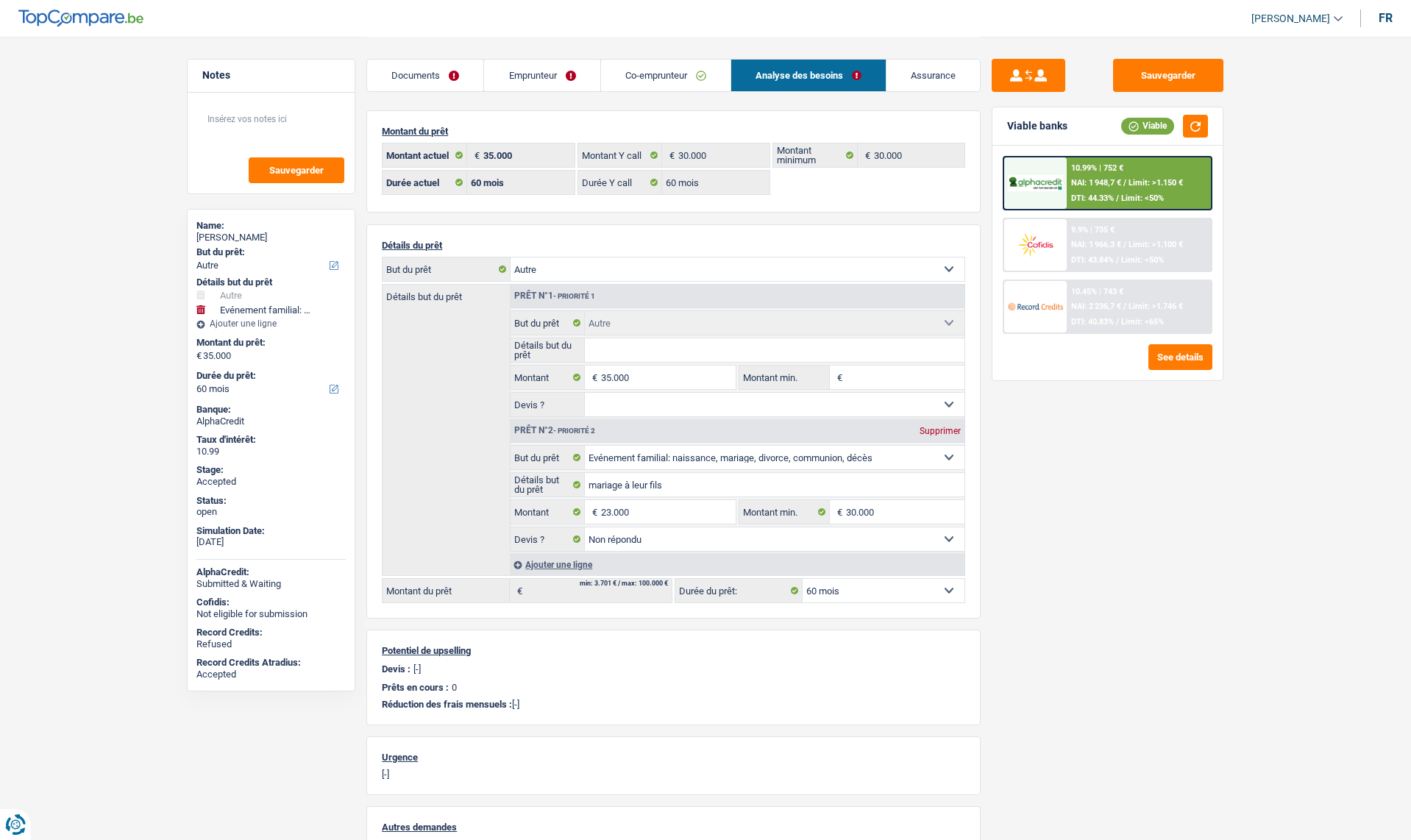
click at [233, 233] on div "Daniel Manole" at bounding box center [271, 238] width 149 height 12
click at [234, 233] on div "Daniel Manole" at bounding box center [271, 238] width 149 height 12
click at [236, 233] on div "Daniel Manole" at bounding box center [271, 238] width 149 height 12
copy div "Manole"
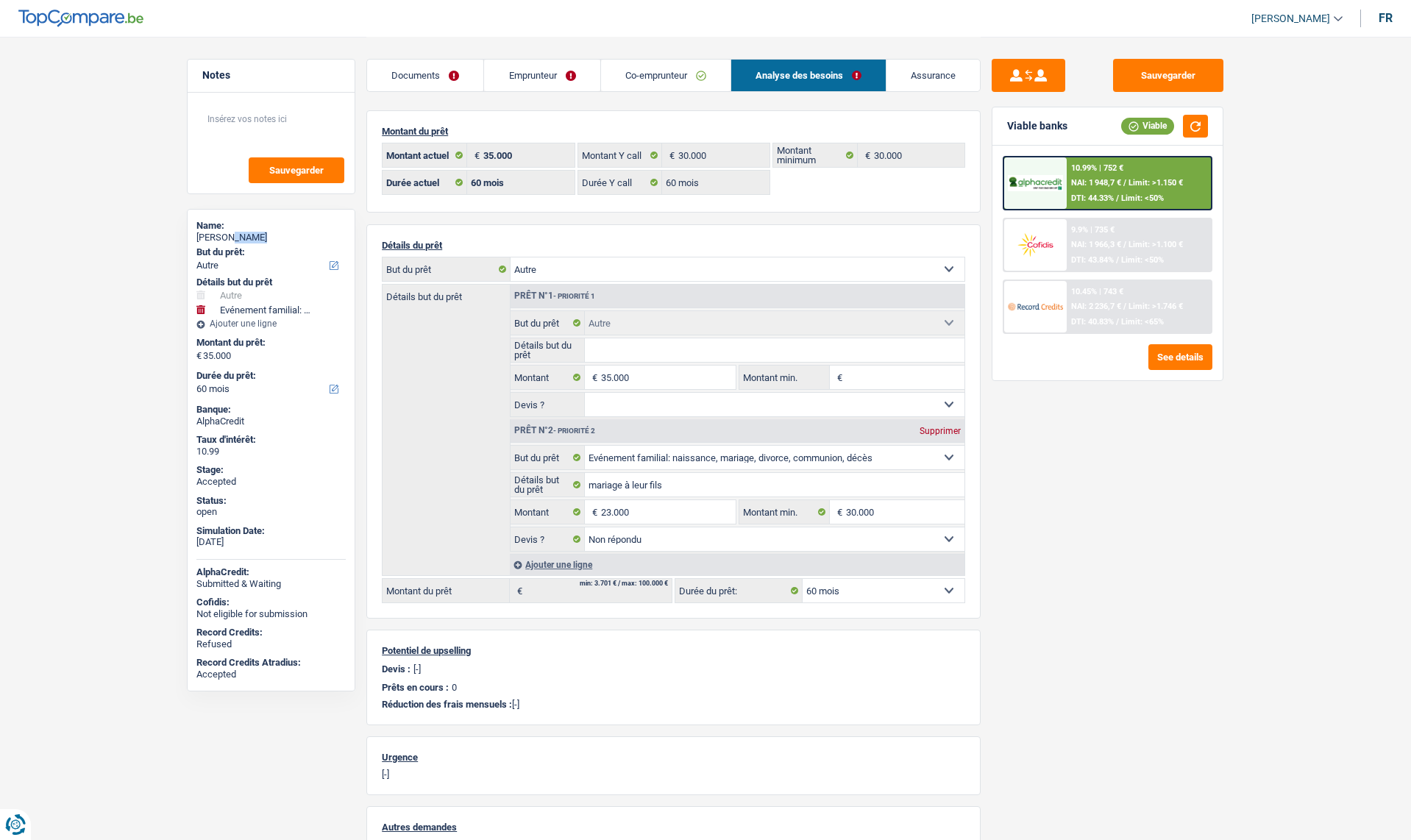
click at [433, 81] on link "Documents" at bounding box center [425, 76] width 117 height 32
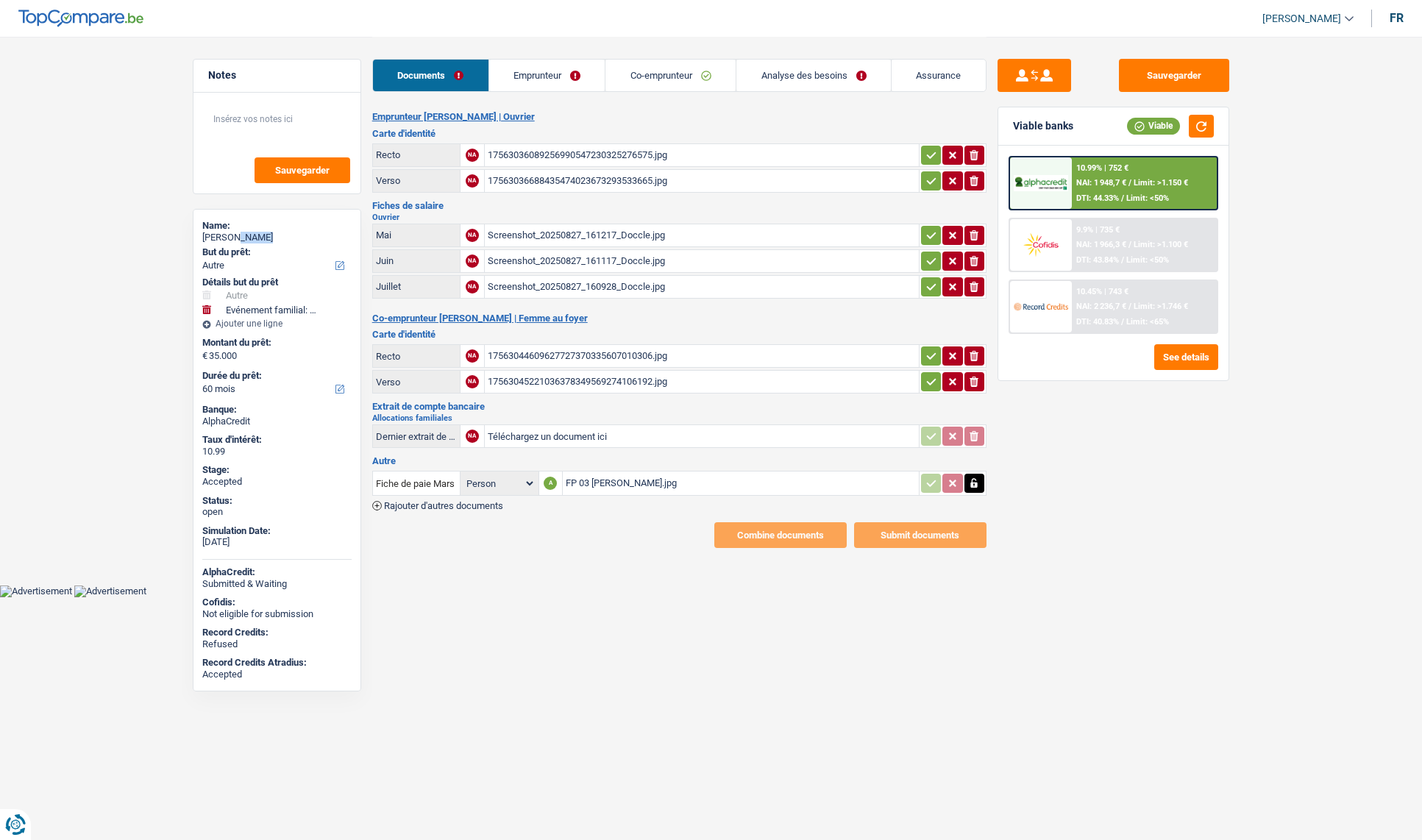
drag, startPoint x: 537, startPoint y: 78, endPoint x: 587, endPoint y: 77, distance: 50.0
click at [538, 78] on link "Emprunteur" at bounding box center [547, 76] width 117 height 32
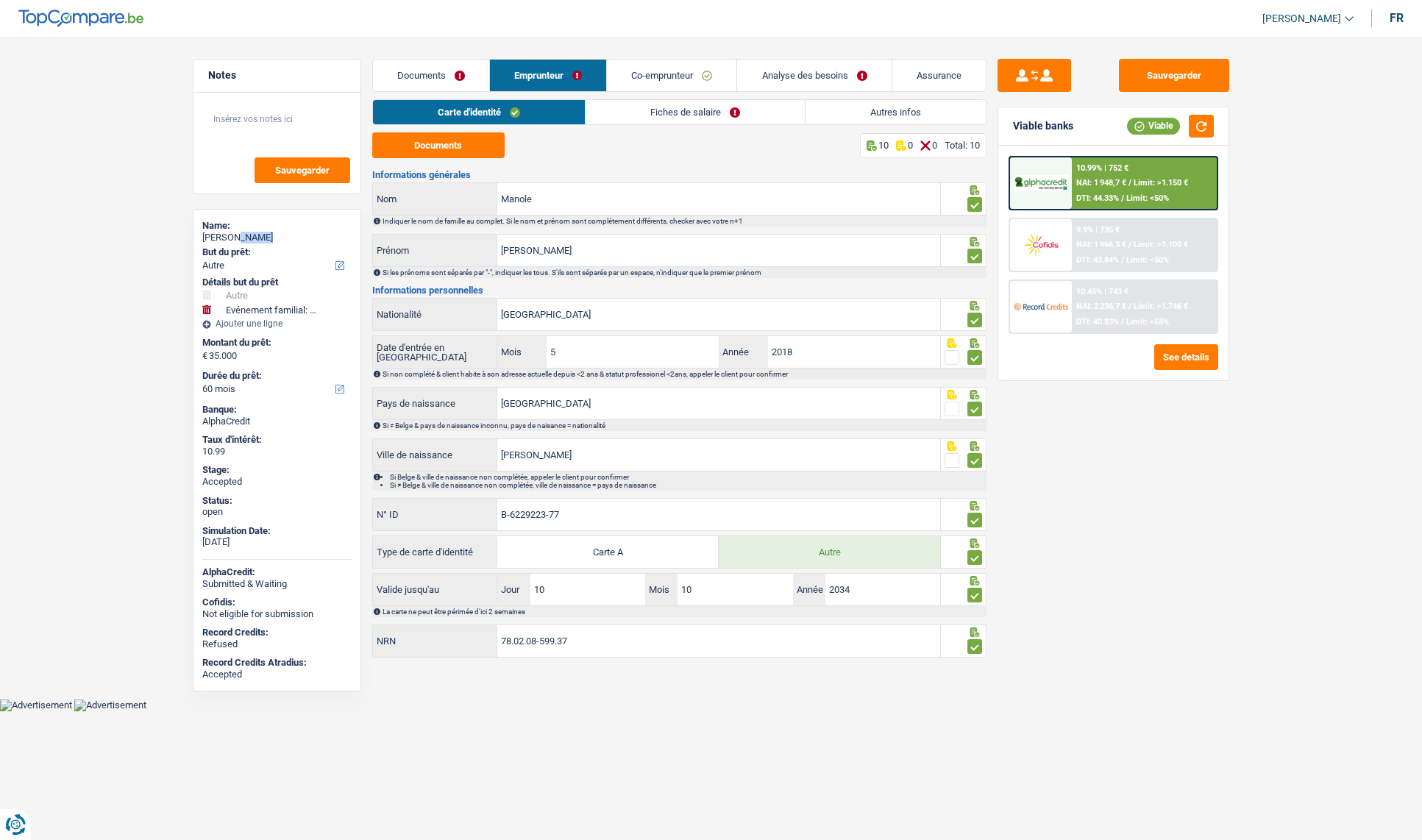
click at [657, 75] on link "Co-emprunteur" at bounding box center [672, 76] width 129 height 32
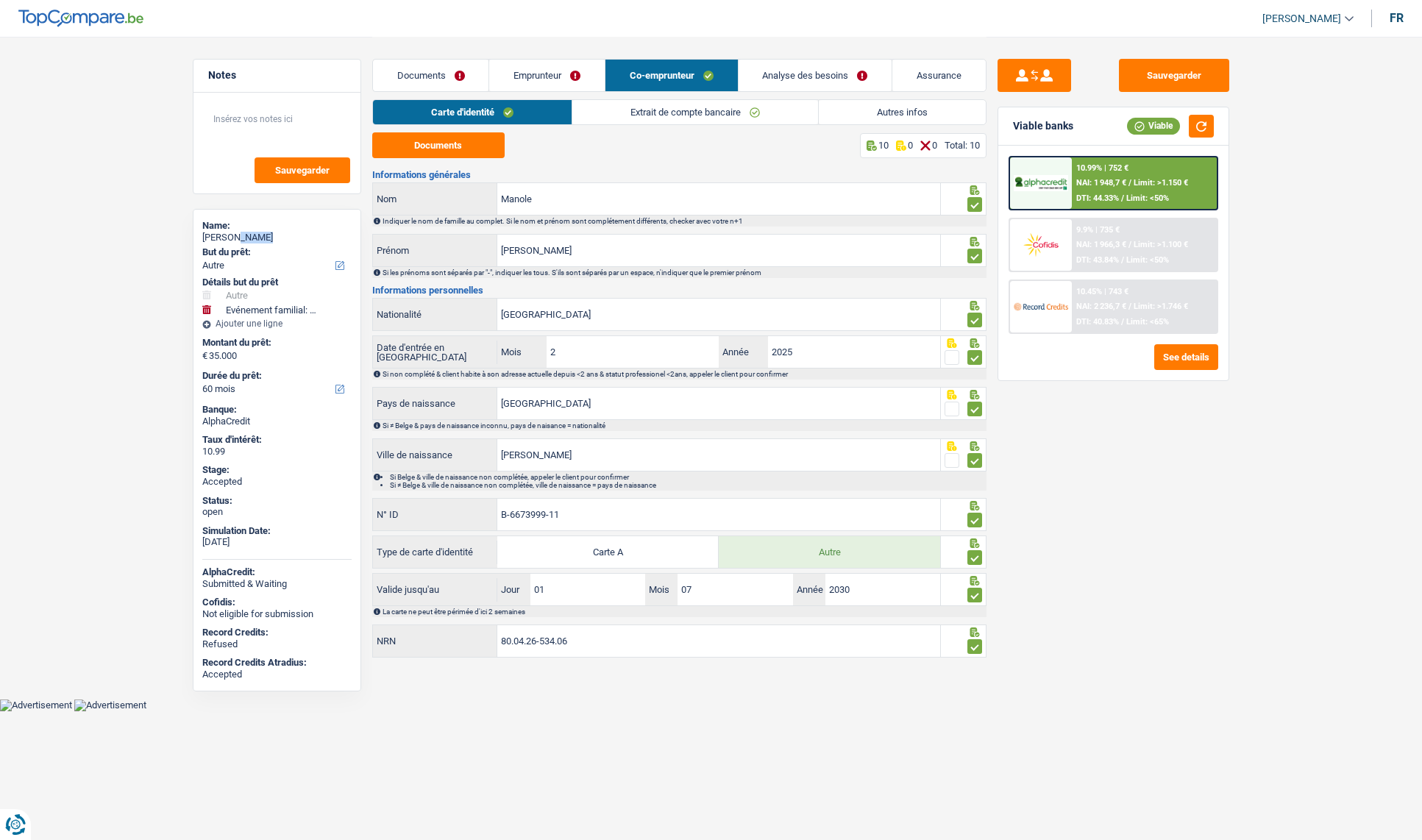
click at [816, 69] on link "Analyse des besoins" at bounding box center [816, 76] width 153 height 32
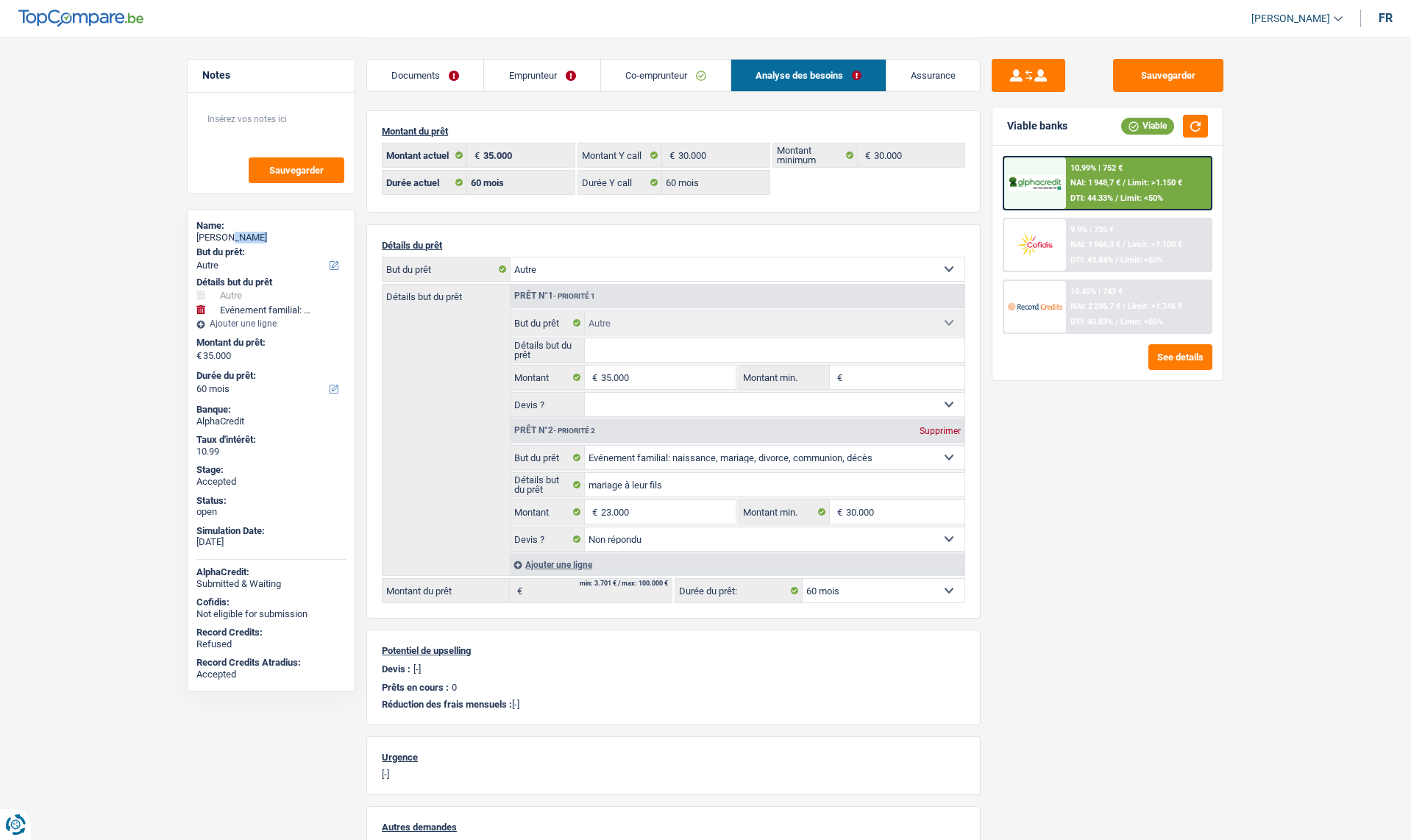
click at [951, 69] on link "Assurance" at bounding box center [933, 76] width 94 height 32
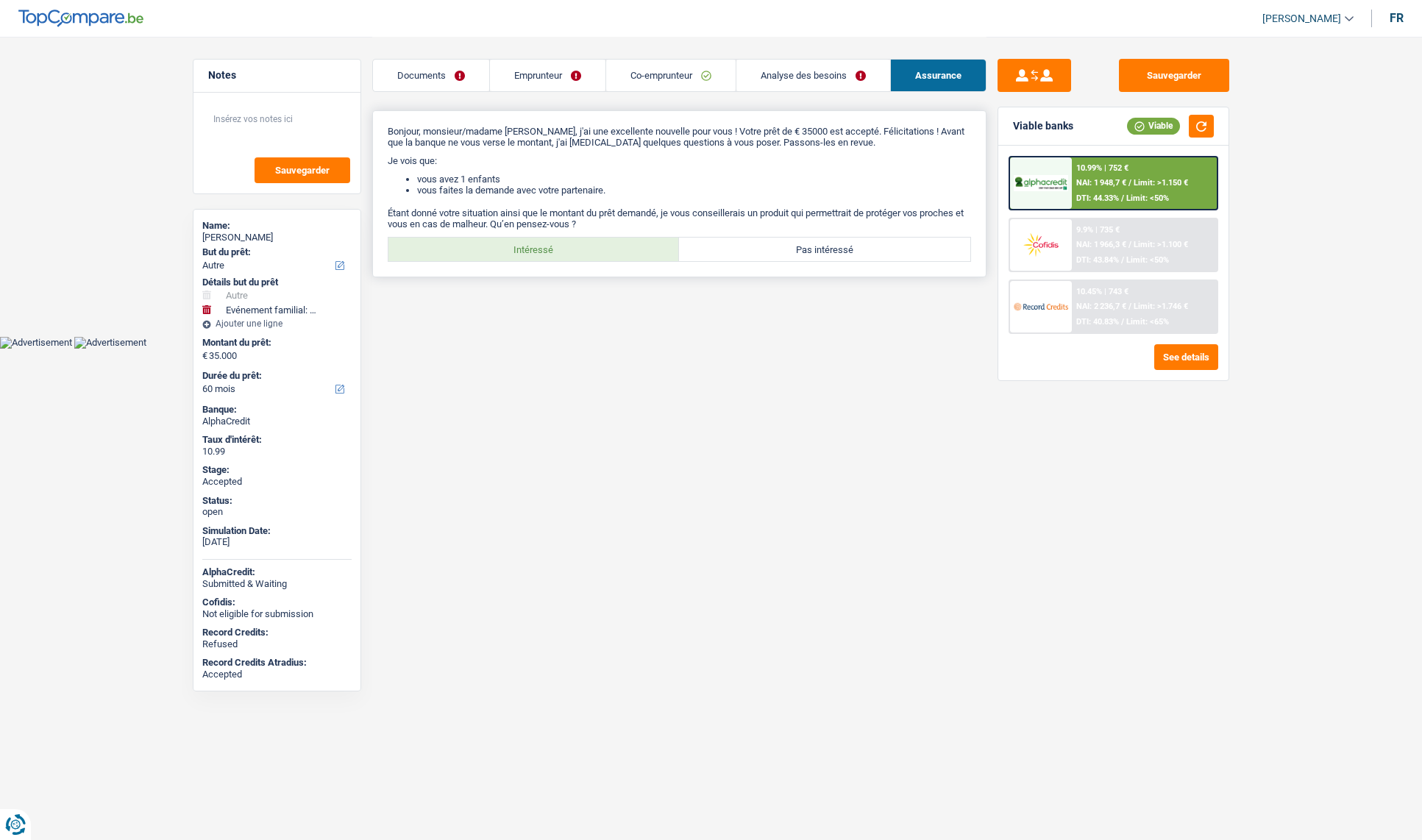
click at [539, 244] on label "Intéressé" at bounding box center [534, 250] width 292 height 24
click at [539, 244] on input "Intéressé" at bounding box center [534, 250] width 292 height 24
radio input "true"
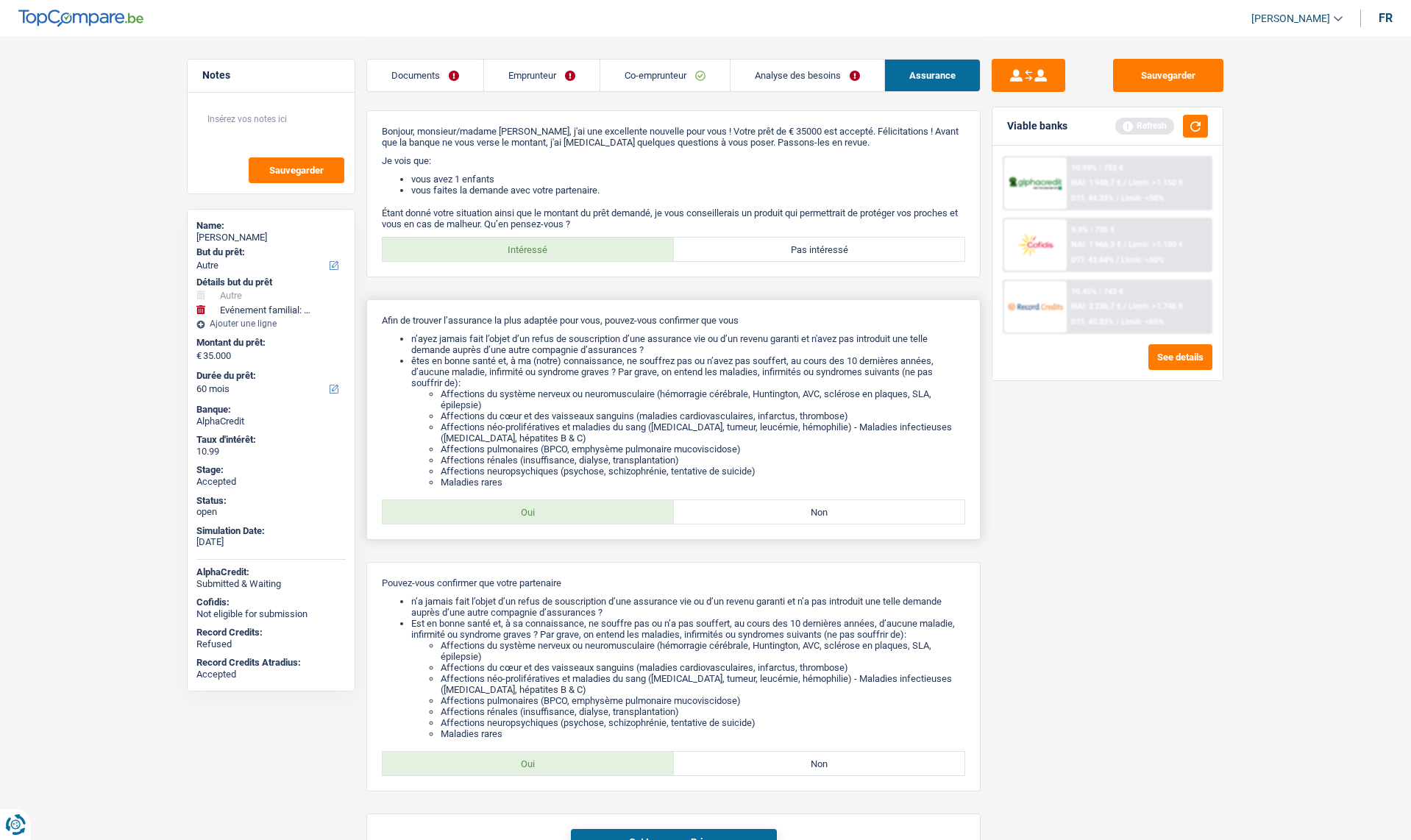
click at [552, 518] on label "Oui" at bounding box center [528, 512] width 292 height 24
click at [552, 518] on input "Oui" at bounding box center [528, 512] width 292 height 24
radio input "true"
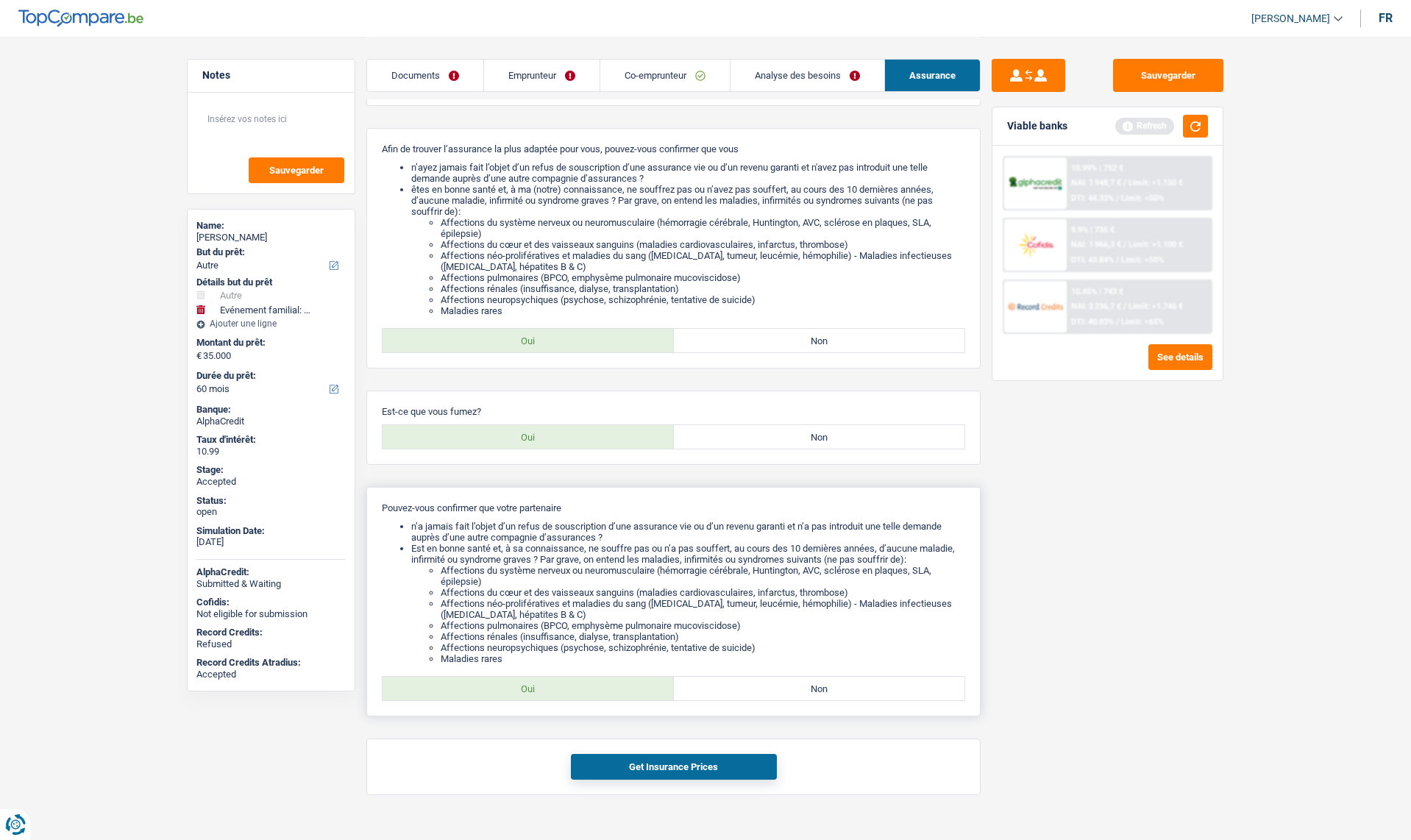
scroll to position [196, 0]
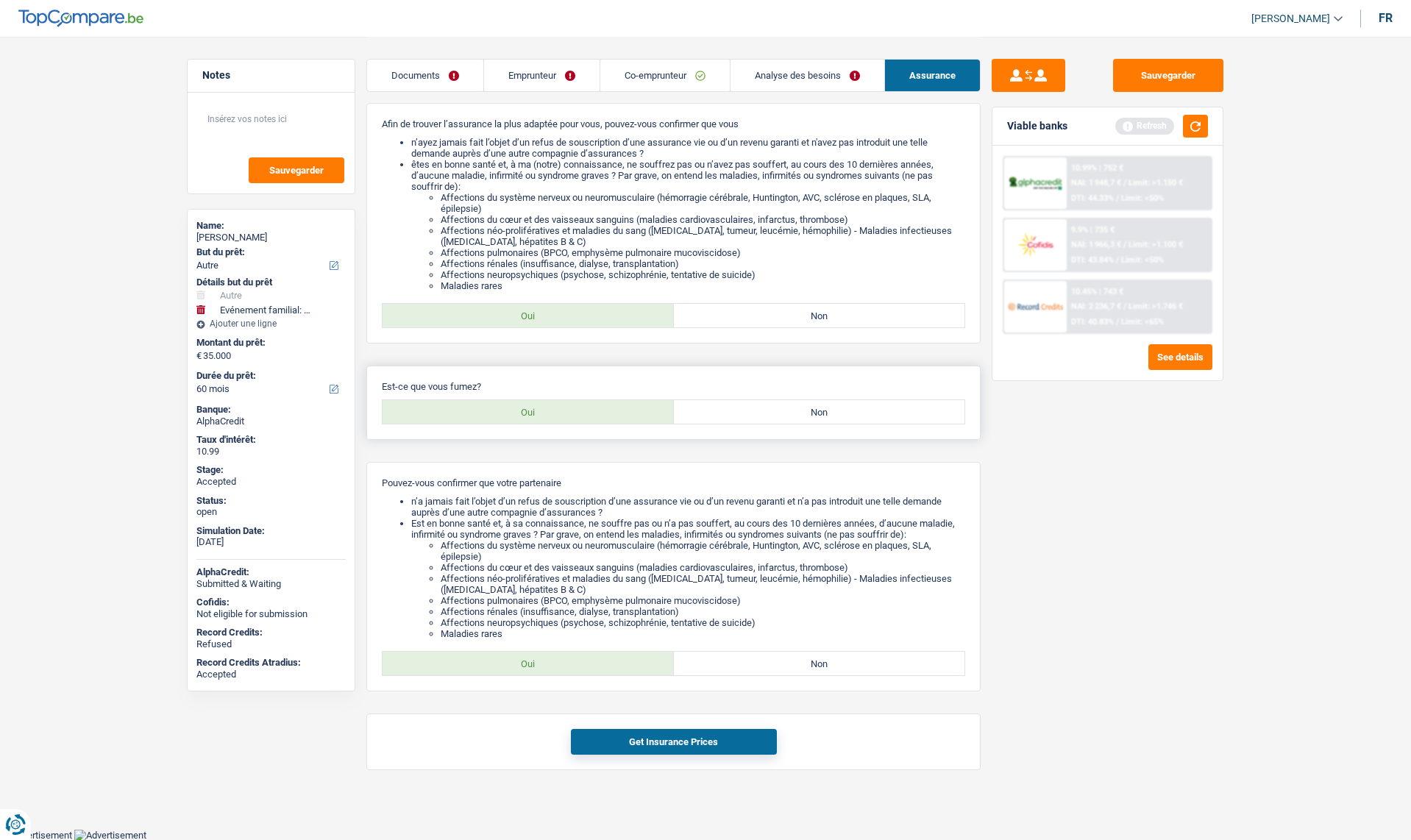
click at [531, 410] on label "Oui" at bounding box center [528, 412] width 292 height 24
click at [531, 410] on input "Oui" at bounding box center [528, 412] width 292 height 24
radio input "true"
click at [556, 658] on label "Oui" at bounding box center [528, 664] width 292 height 24
click at [556, 658] on input "Oui" at bounding box center [528, 664] width 292 height 24
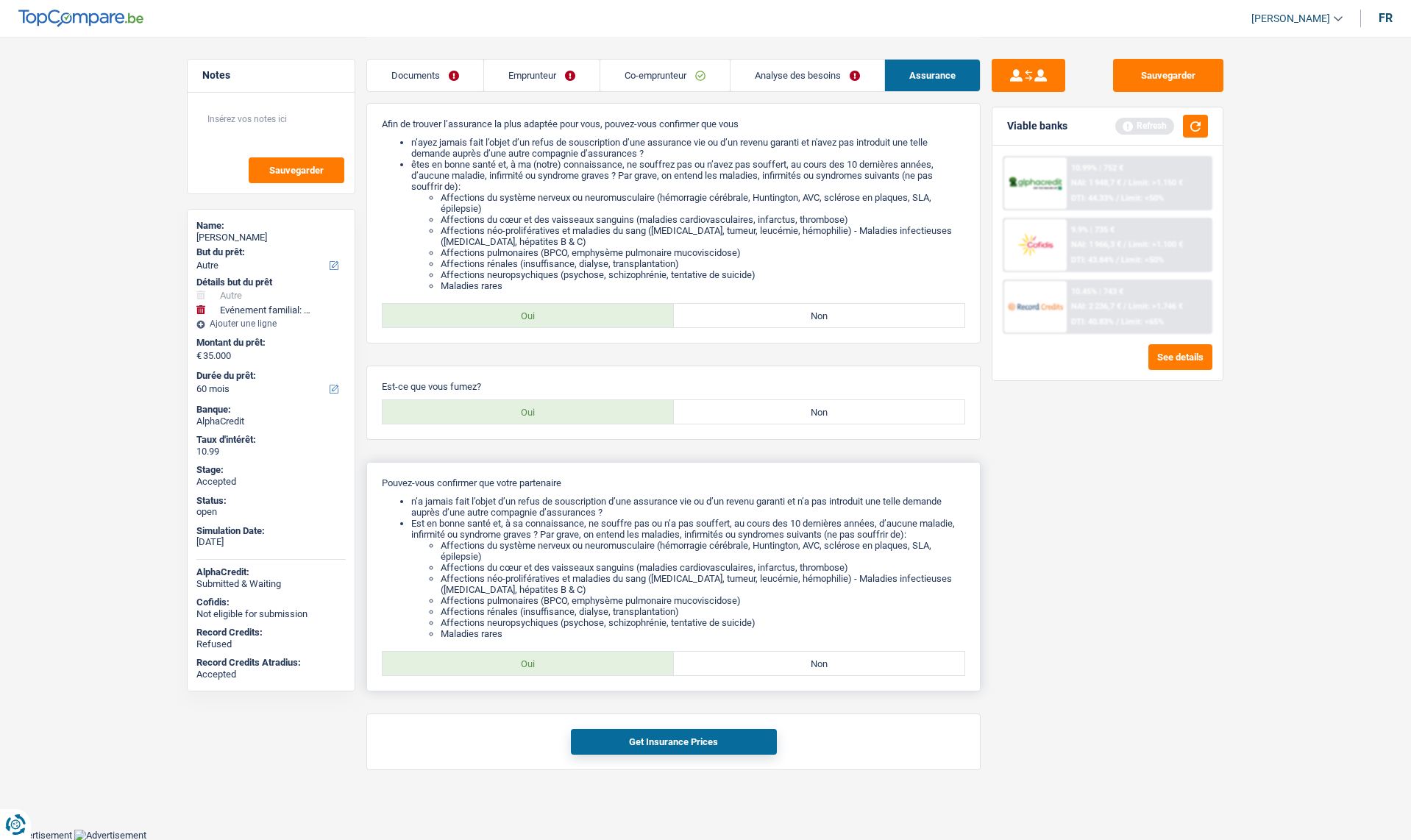
radio input "true"
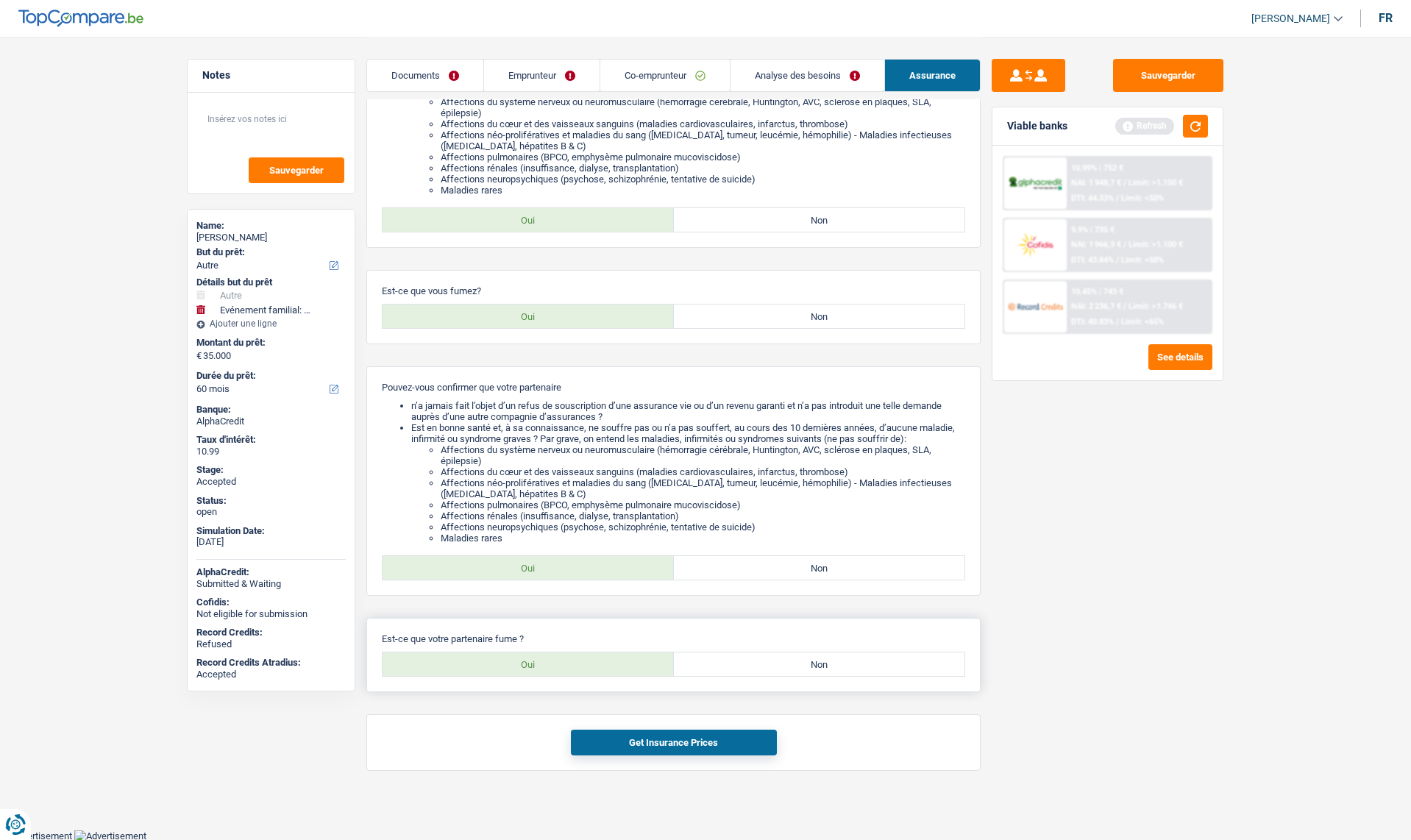
scroll to position [293, 0]
drag, startPoint x: 559, startPoint y: 665, endPoint x: 567, endPoint y: 671, distance: 10.0
click at [560, 665] on label "Oui" at bounding box center [528, 664] width 292 height 24
click at [560, 665] on input "Oui" at bounding box center [528, 664] width 292 height 24
radio input "true"
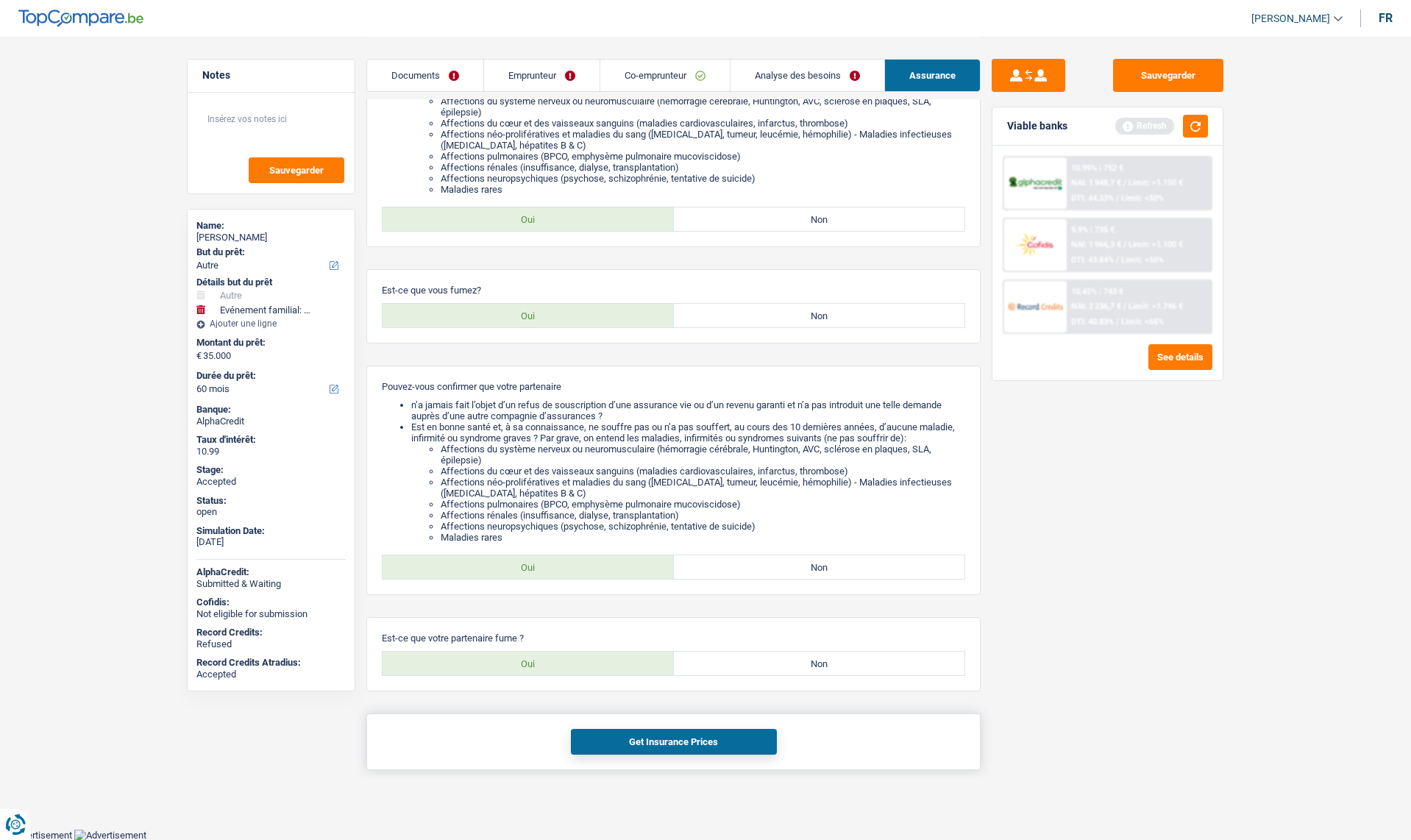
click at [652, 742] on button "Get Insurance Prices" at bounding box center [673, 741] width 206 height 26
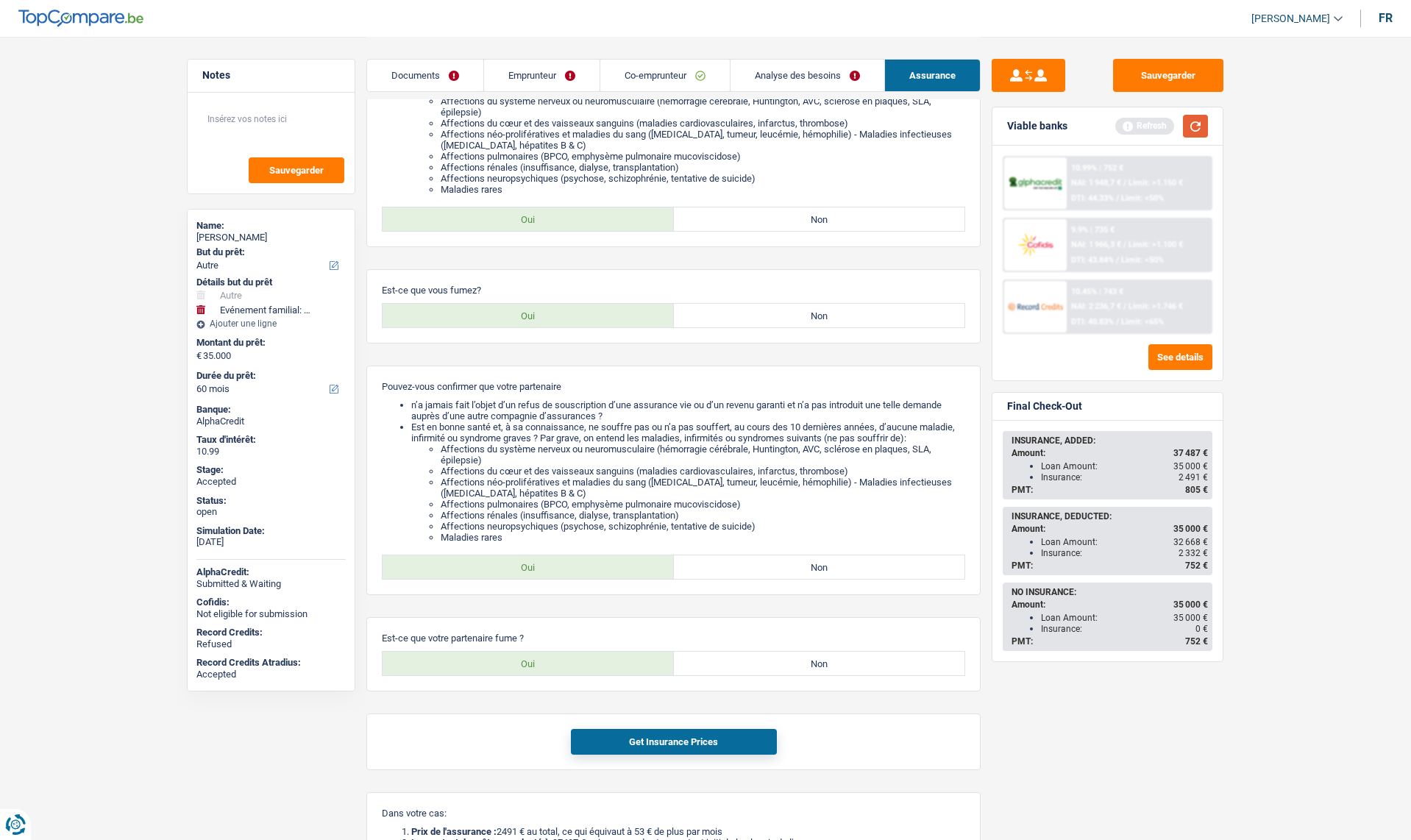
click at [1199, 127] on button "button" at bounding box center [1195, 125] width 25 height 23
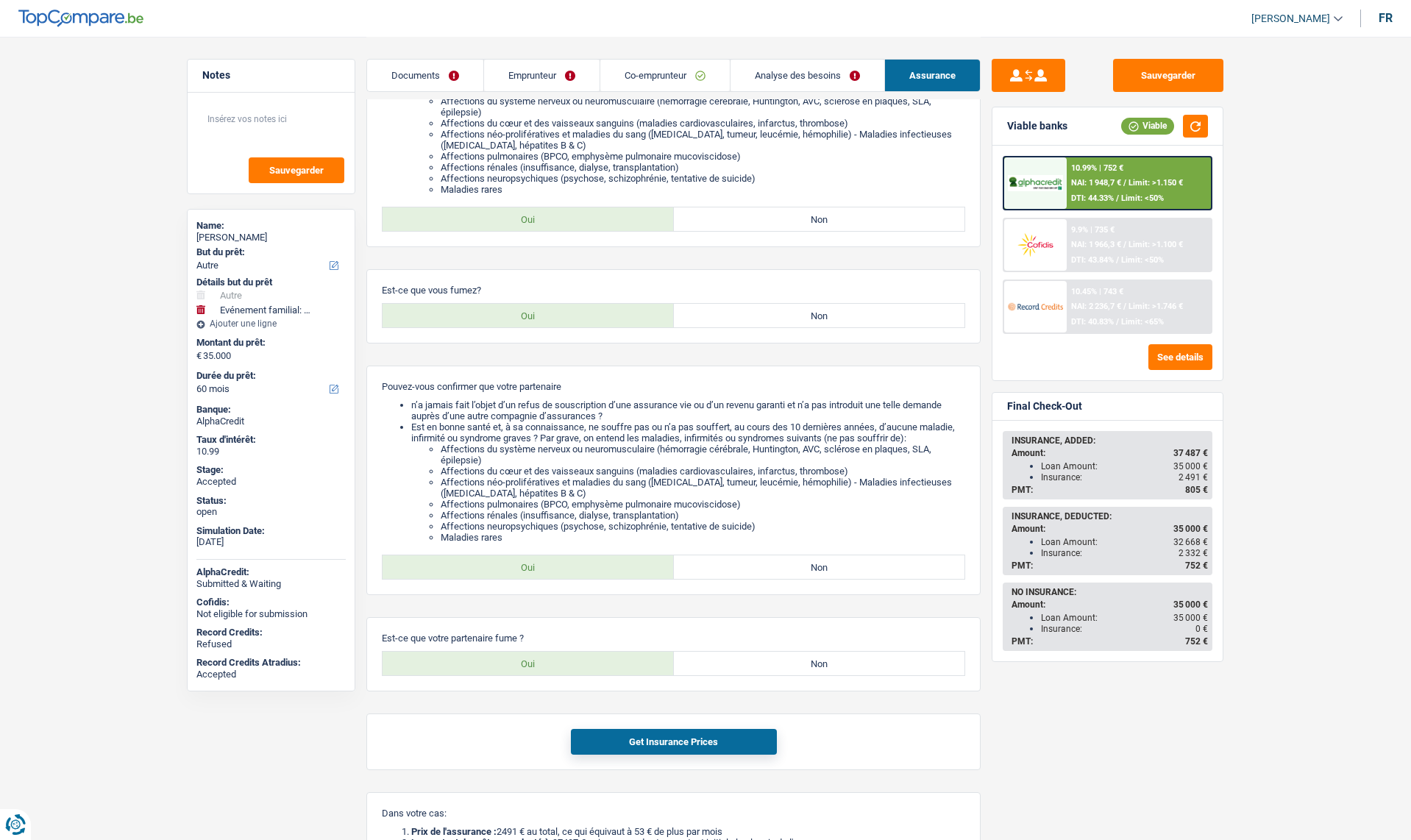
click at [1128, 300] on div "10.45% | 743 € NAI: 2 236,7 € / Limit: >1.746 € DTI: 40.83% / Limit: <65%" at bounding box center [1139, 307] width 145 height 52
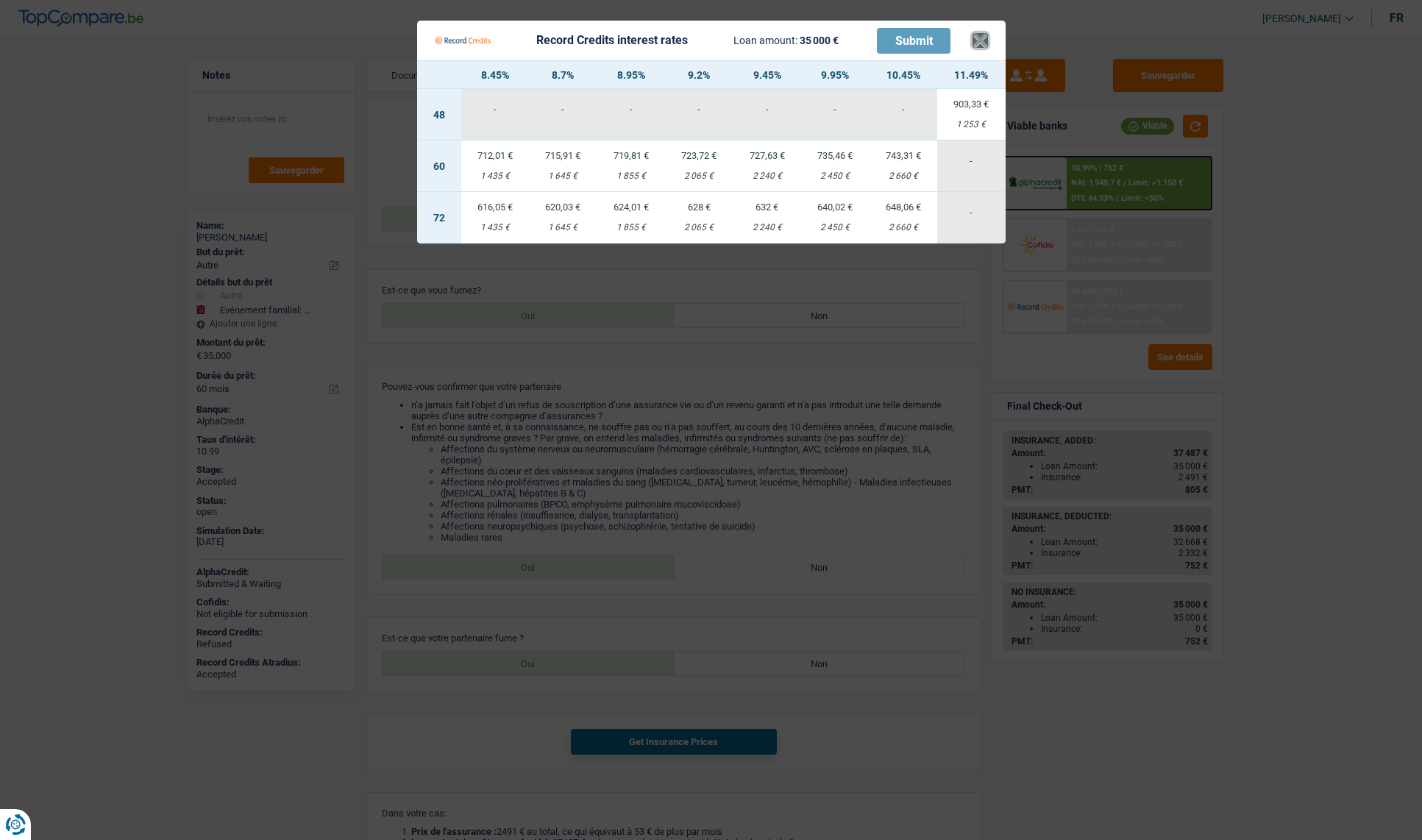
click at [980, 43] on button "×" at bounding box center [981, 40] width 16 height 15
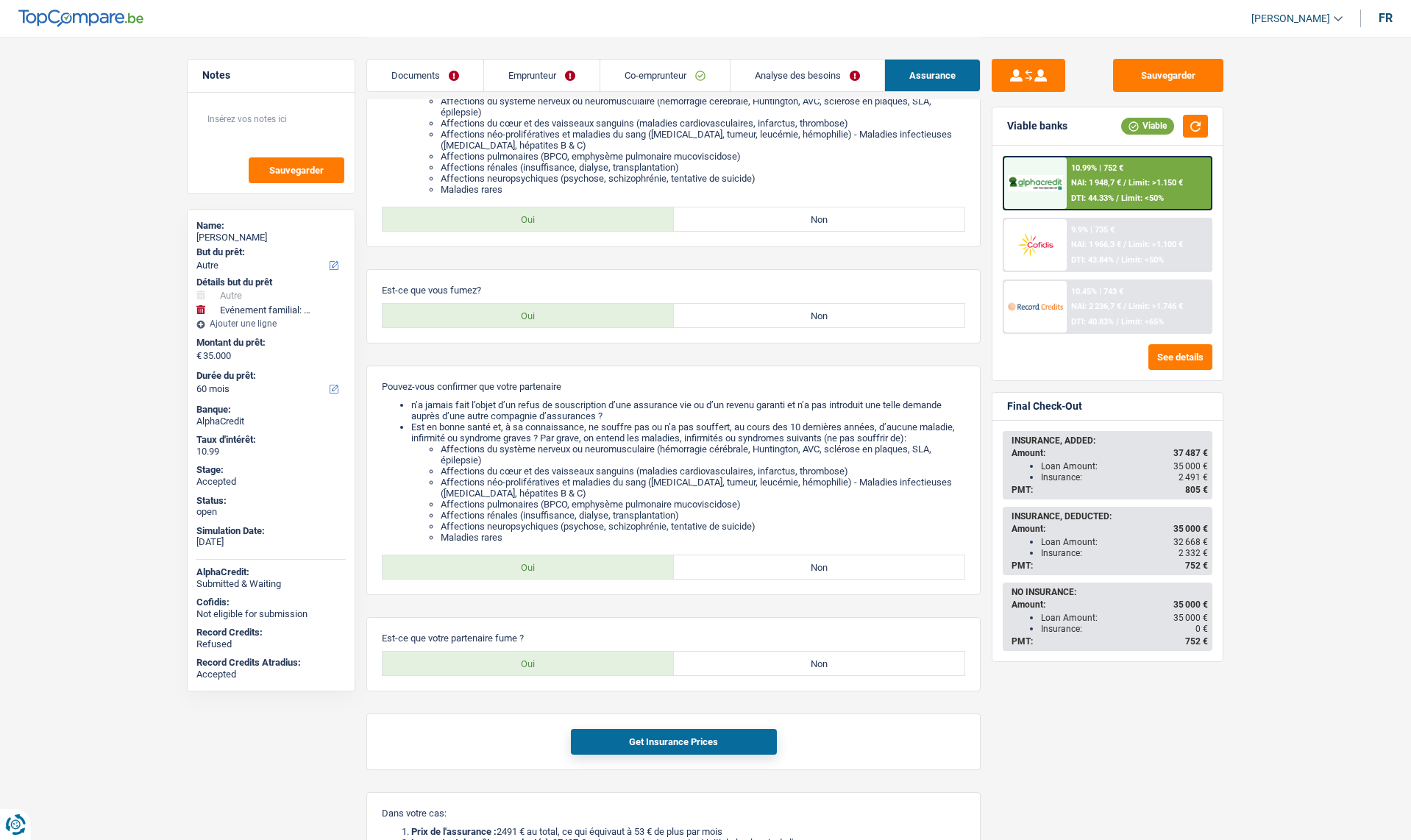
click at [788, 81] on link "Analyse des besoins" at bounding box center [808, 76] width 153 height 32
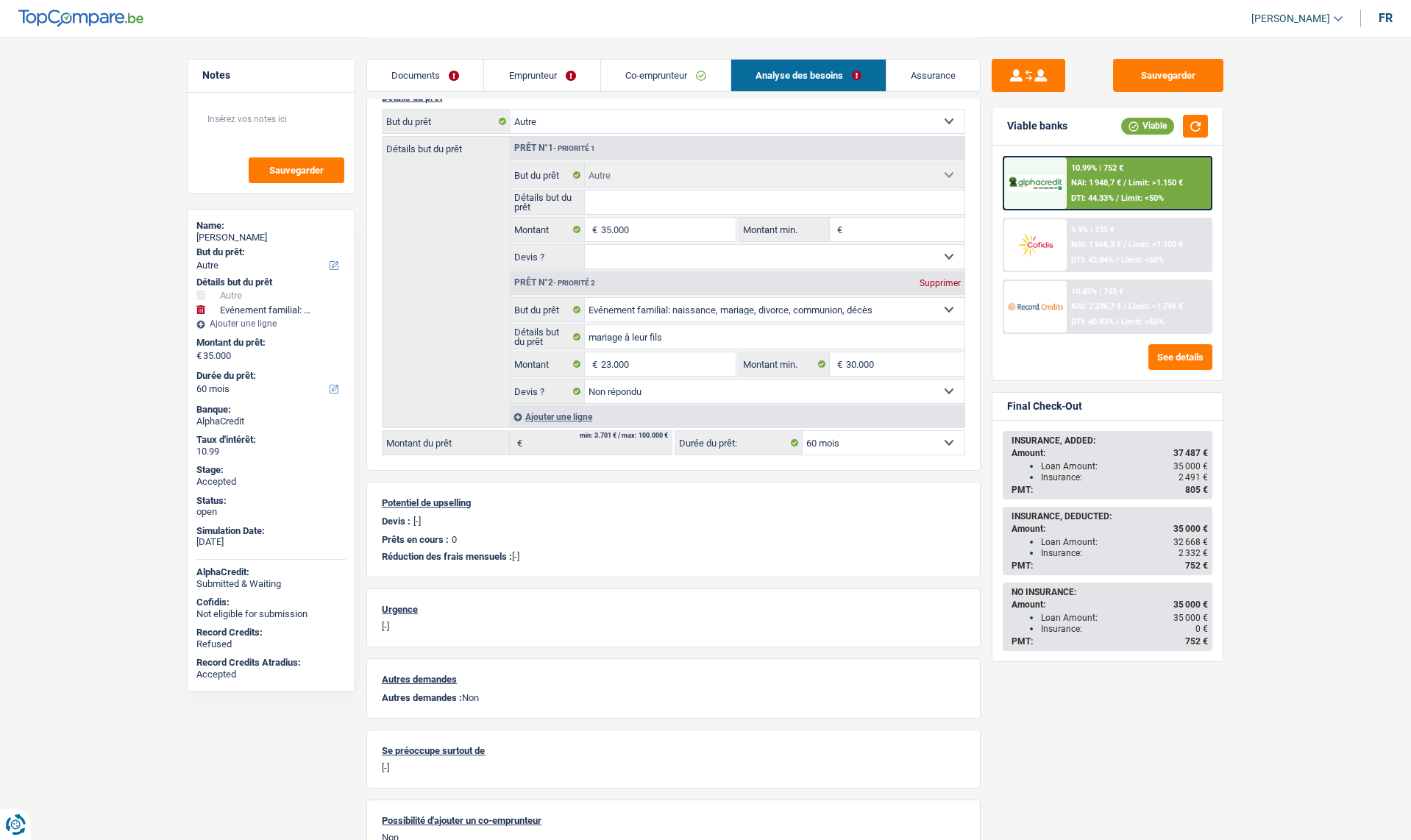
scroll to position [226, 0]
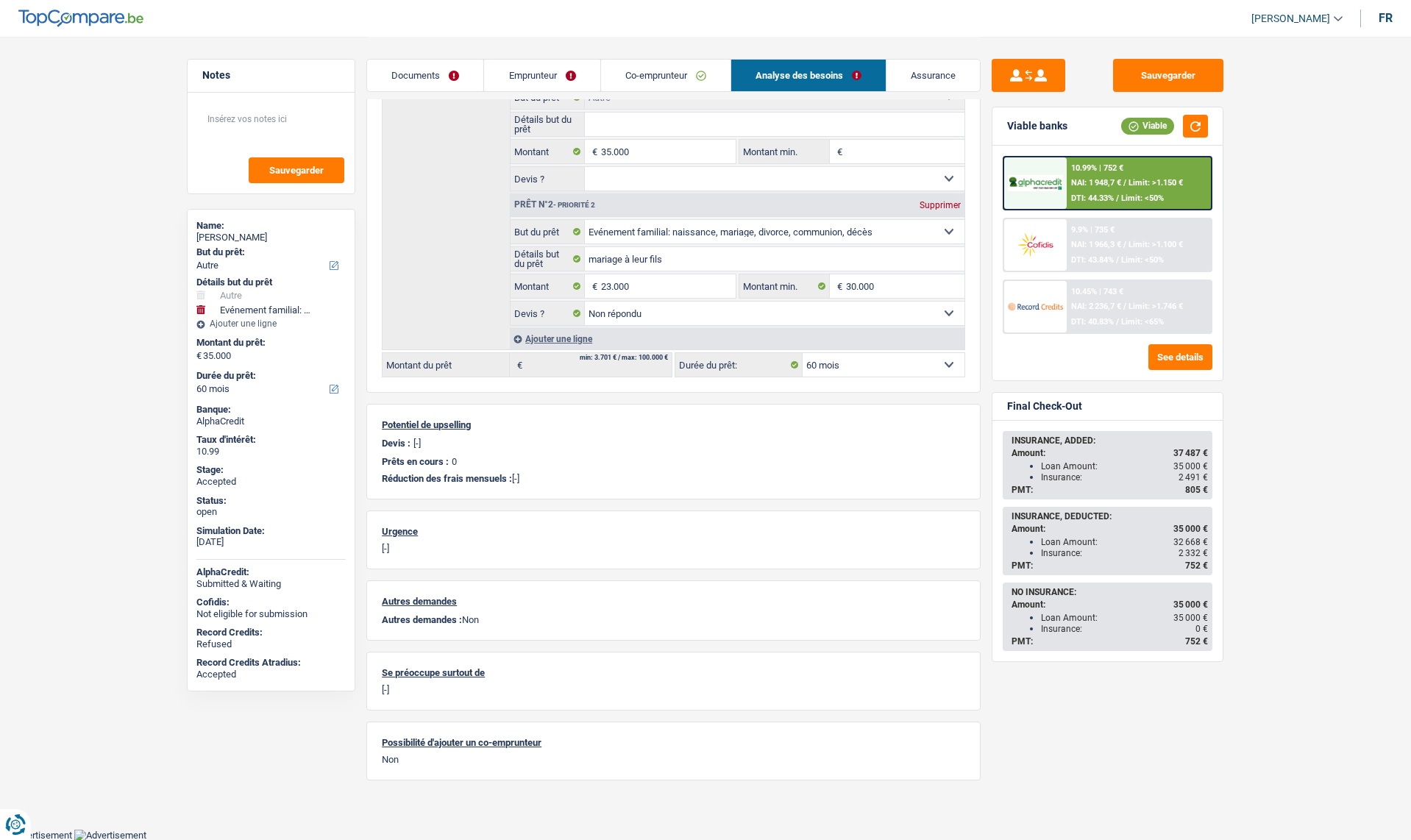
click at [224, 617] on div "Not eligible for submission" at bounding box center [271, 614] width 149 height 12
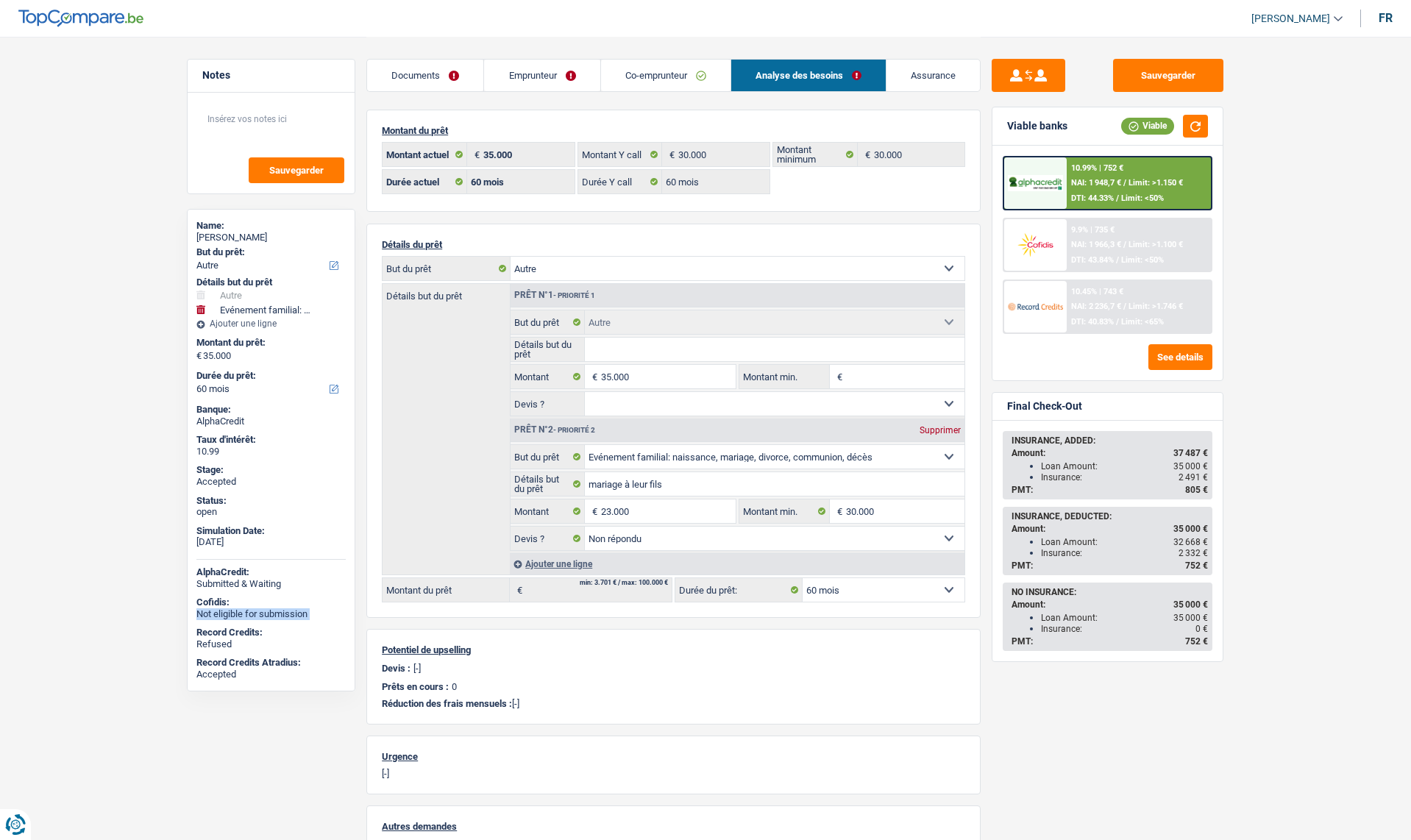
scroll to position [0, 0]
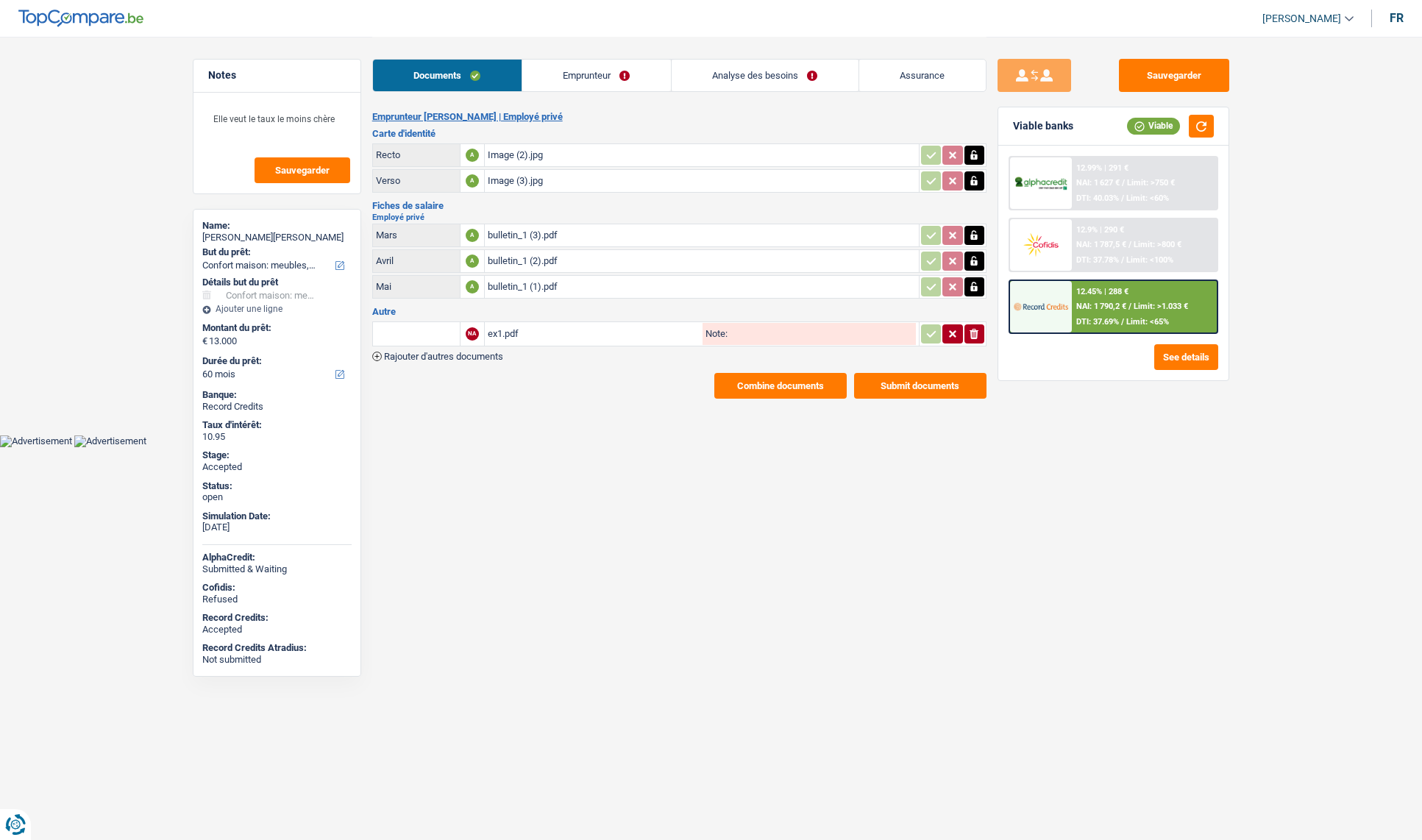
select select "household"
select select "60"
click at [1171, 71] on button "Sauvegarder" at bounding box center [1174, 75] width 111 height 33
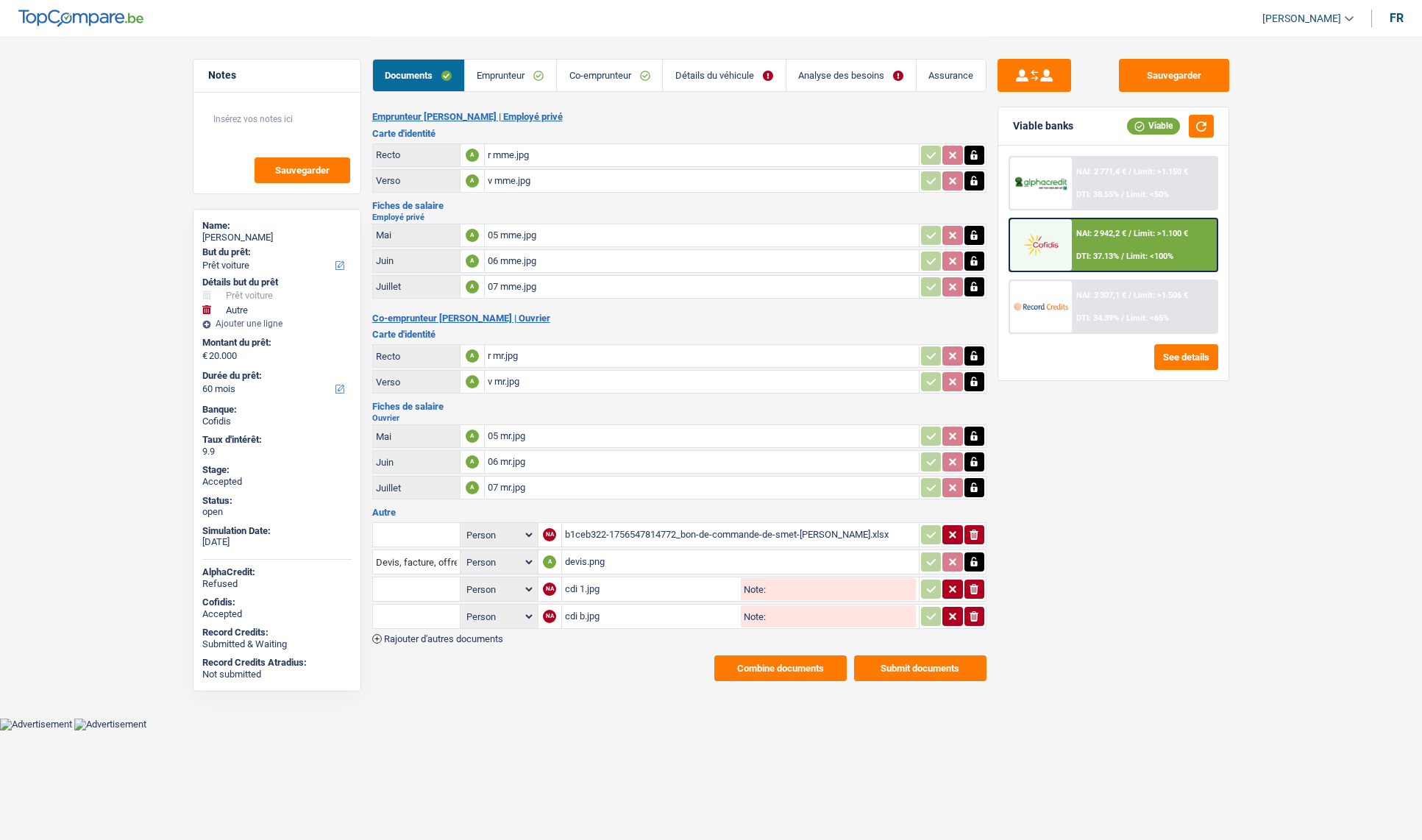
select select "car"
select select "other"
select select "60"
click at [816, 80] on link "Analyse des besoins" at bounding box center [851, 76] width 129 height 32
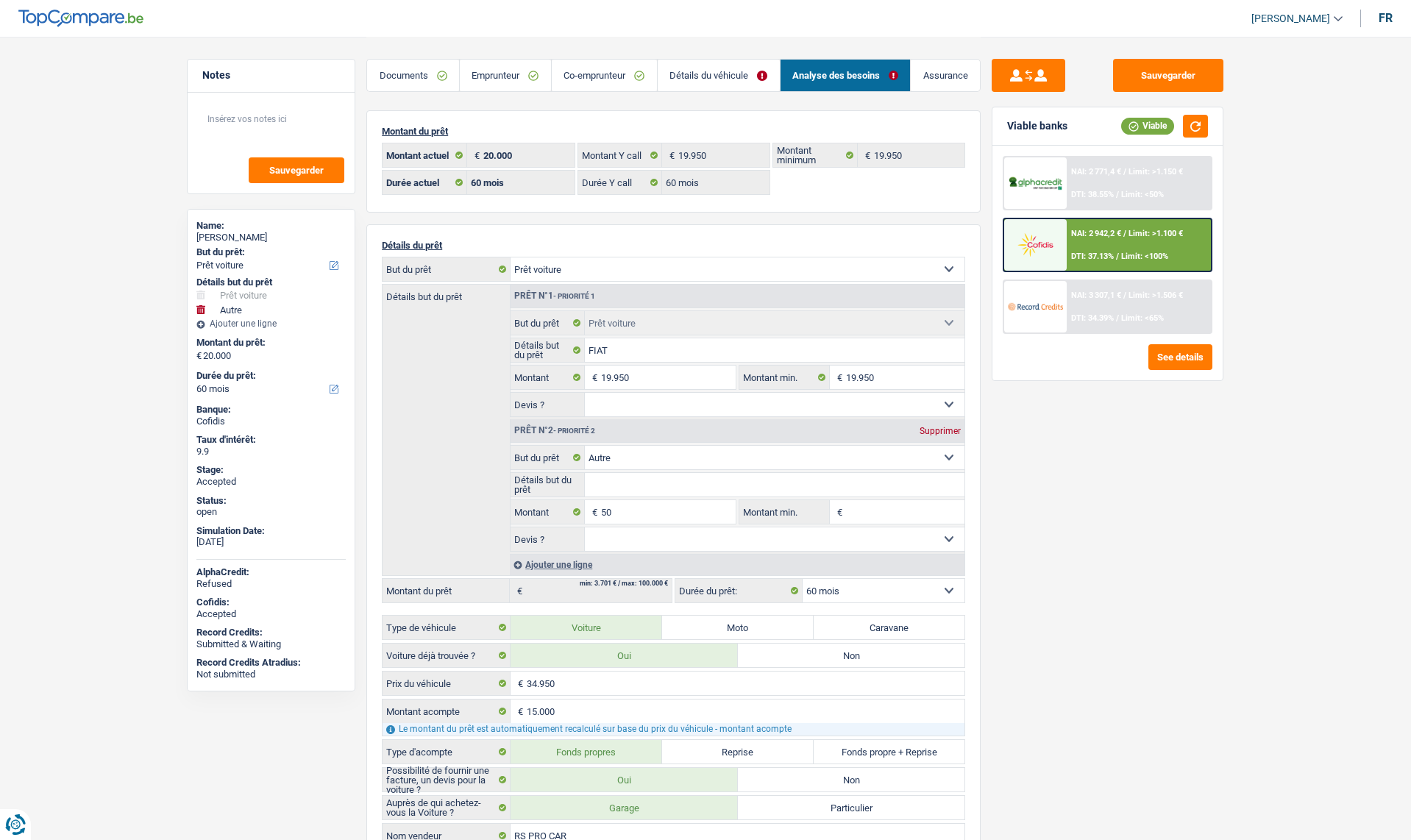
click at [718, 81] on link "Détails du véhicule" at bounding box center [719, 76] width 122 height 32
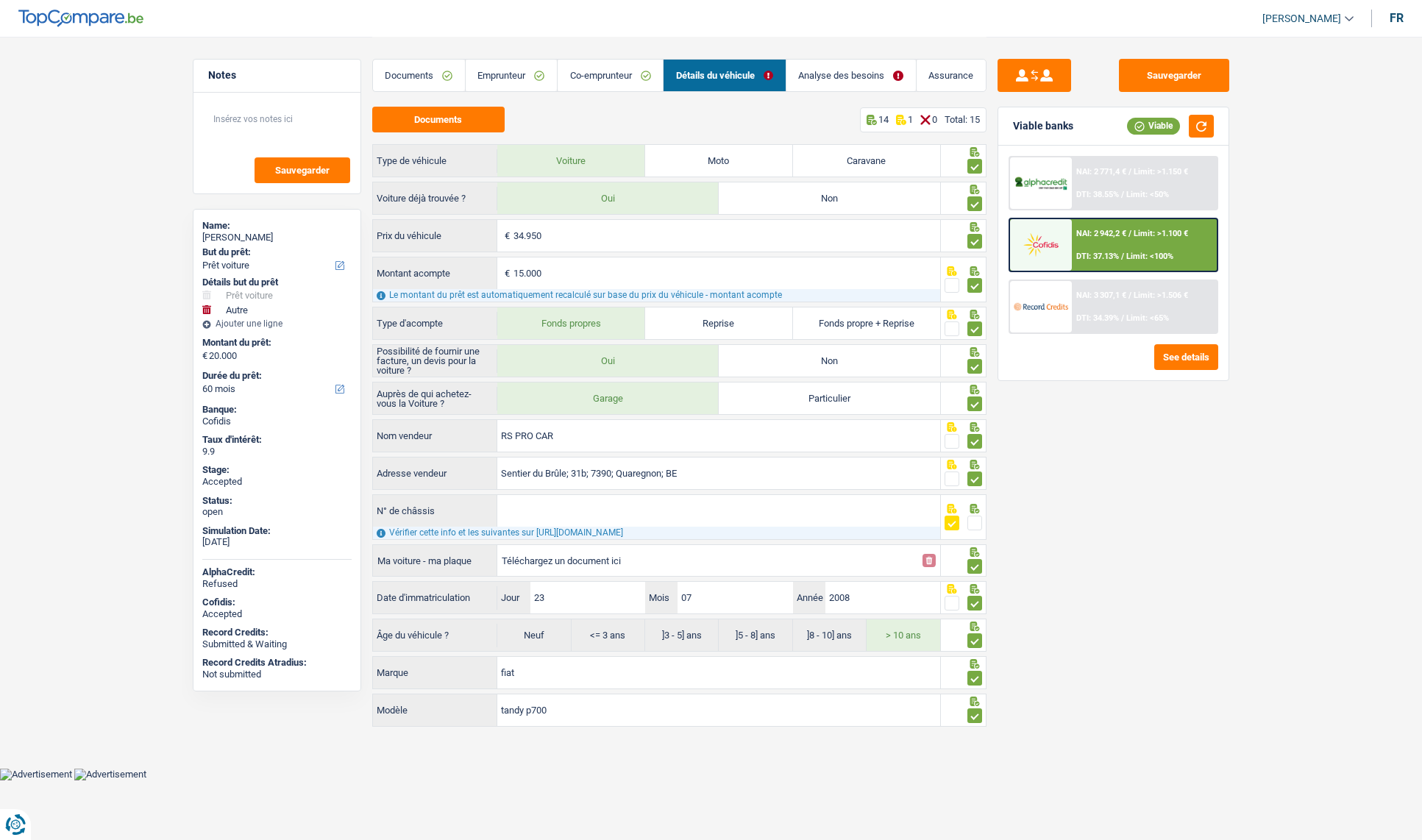
click at [813, 74] on link "Analyse des besoins" at bounding box center [851, 76] width 129 height 32
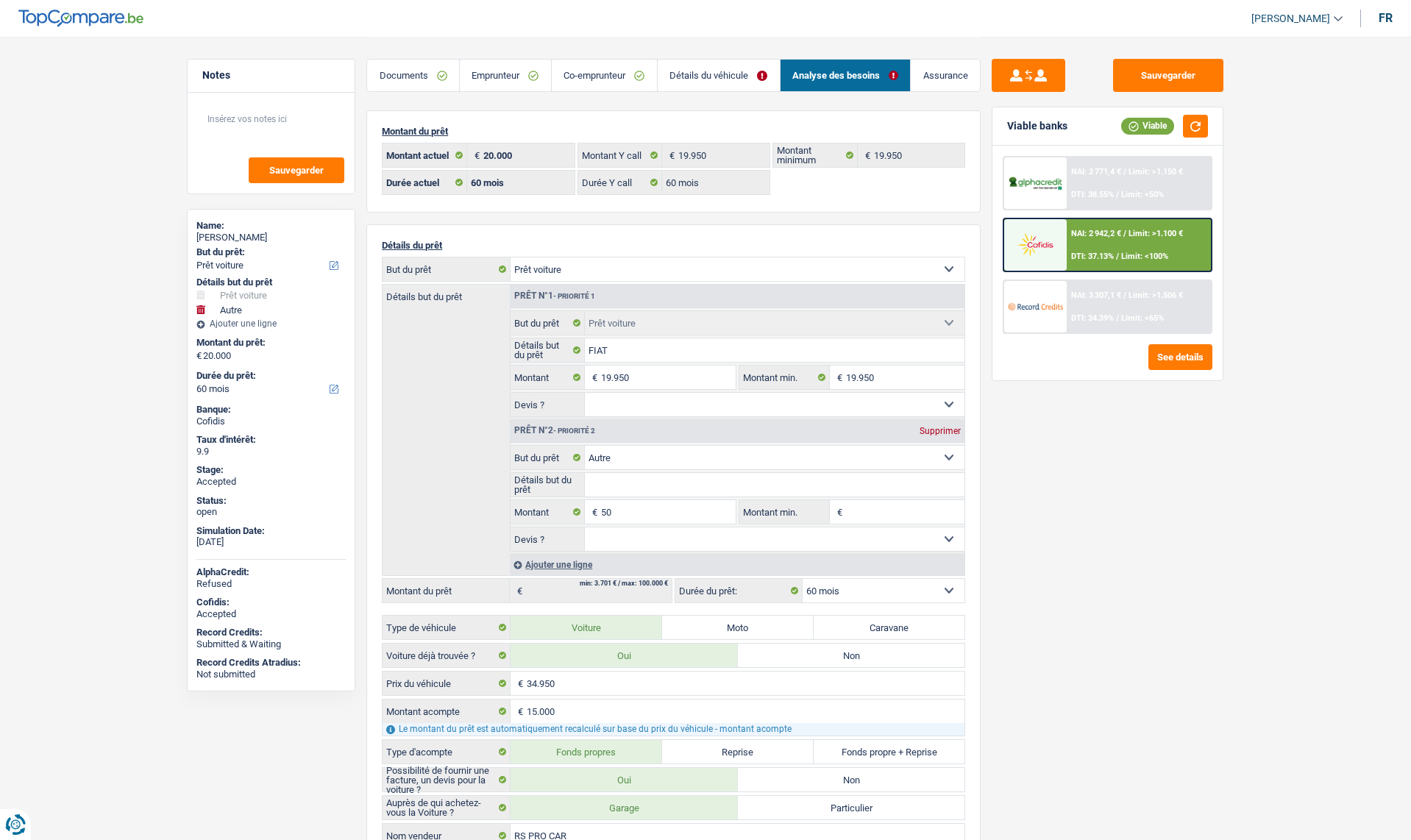
click at [947, 84] on link "Assurance" at bounding box center [945, 76] width 69 height 32
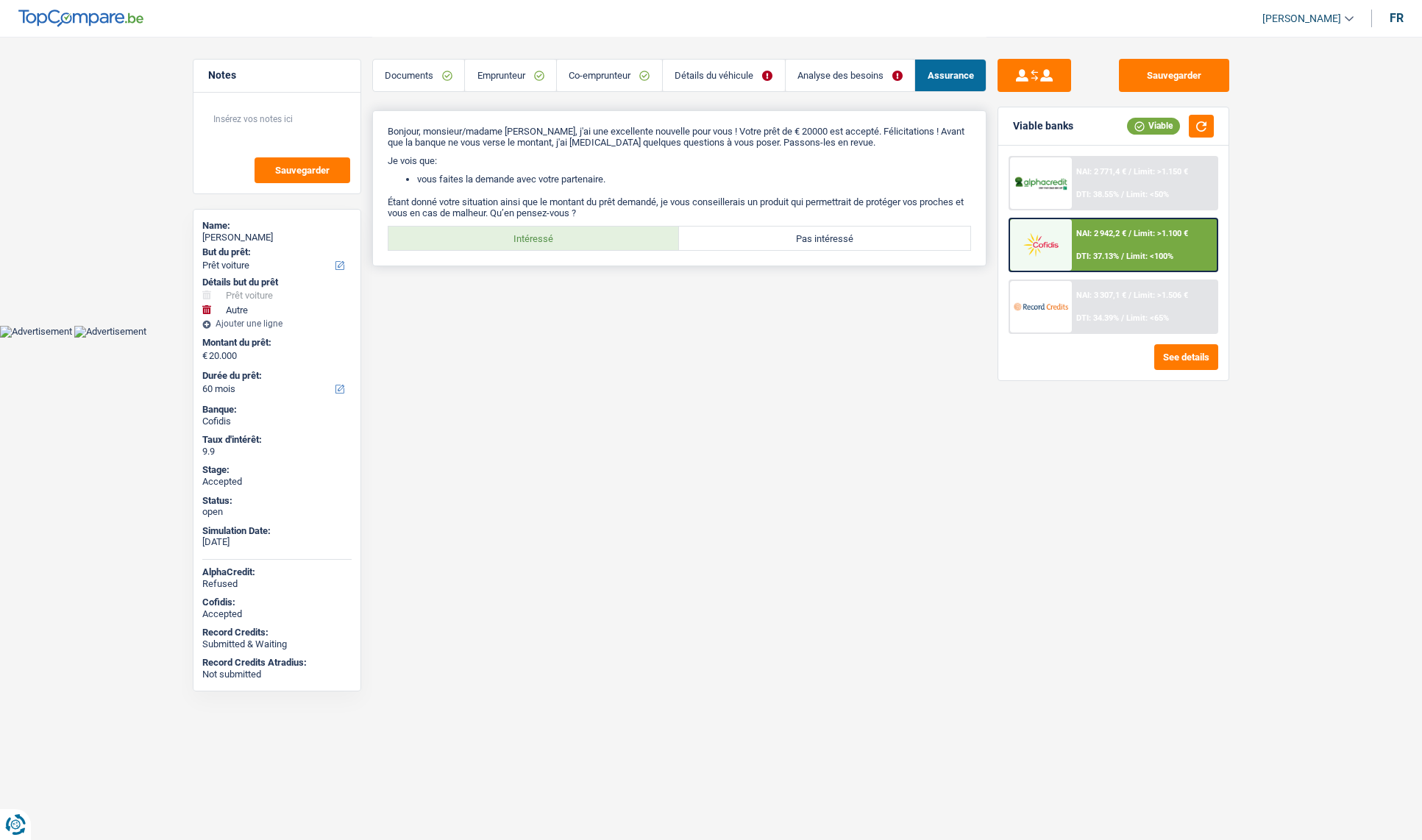
click at [561, 230] on label "Intéressé" at bounding box center [534, 239] width 292 height 24
click at [561, 230] on input "Intéressé" at bounding box center [534, 239] width 292 height 24
radio input "true"
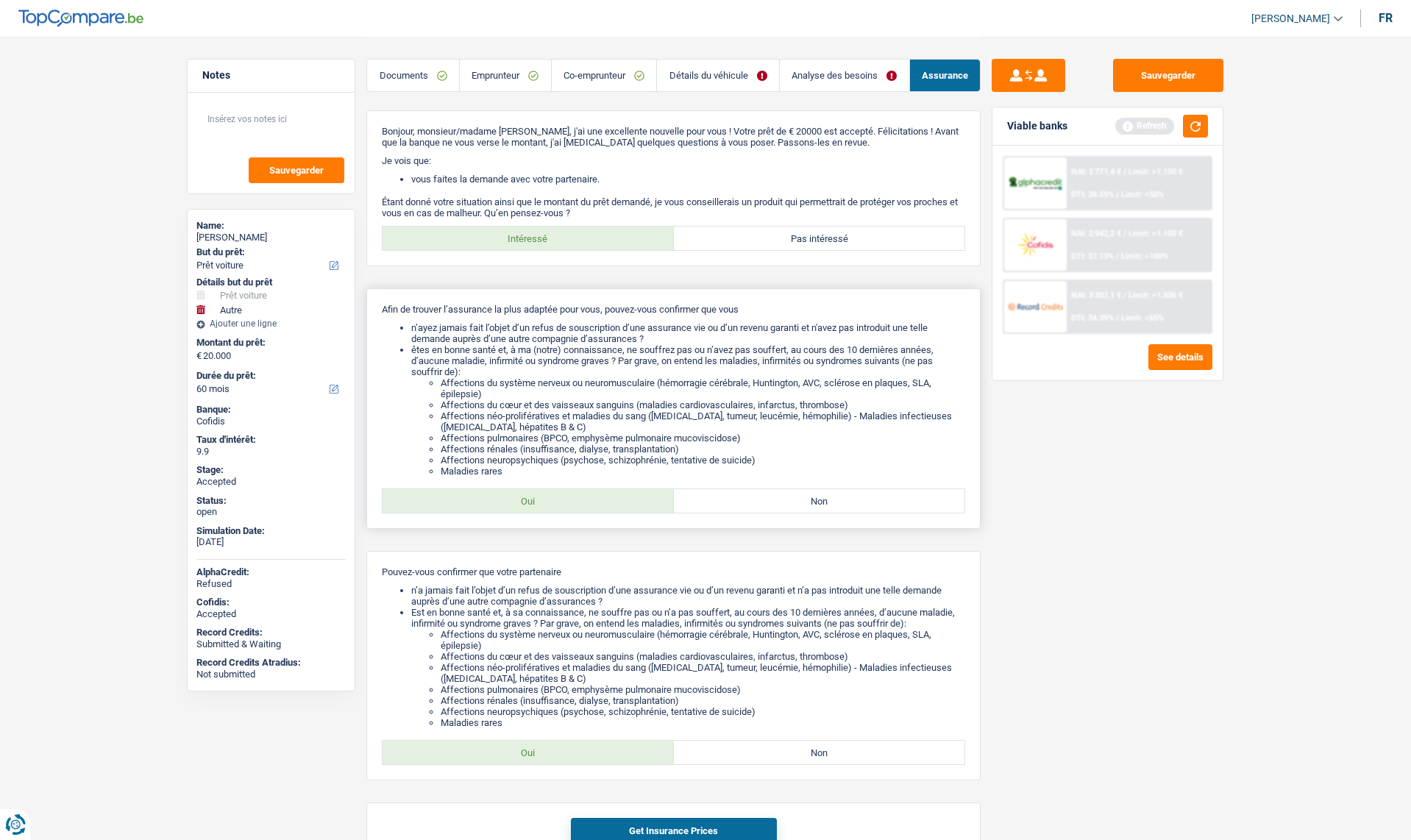
click at [537, 505] on label "Oui" at bounding box center [528, 501] width 292 height 24
click at [537, 505] on input "Oui" at bounding box center [528, 501] width 292 height 24
radio input "true"
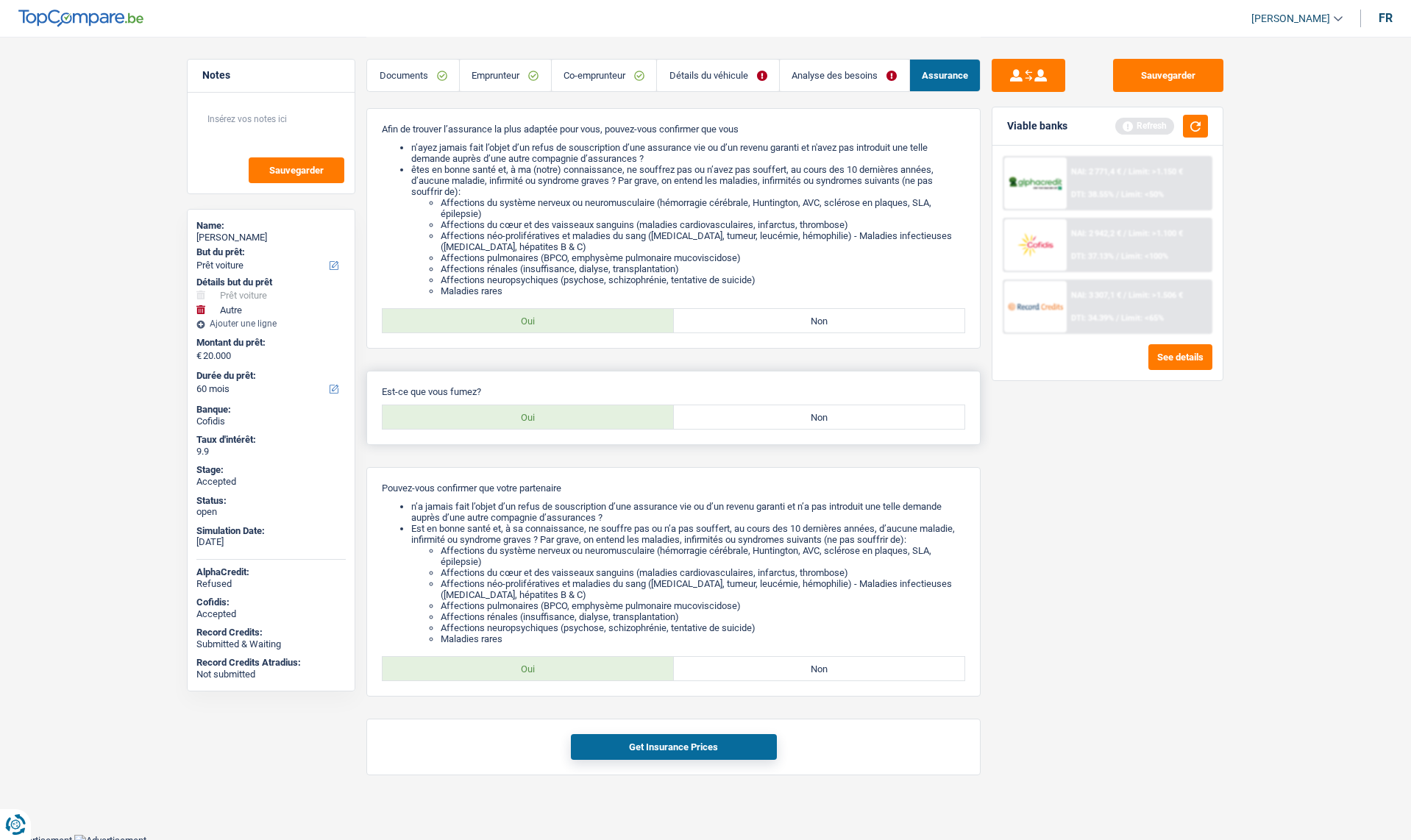
scroll to position [185, 0]
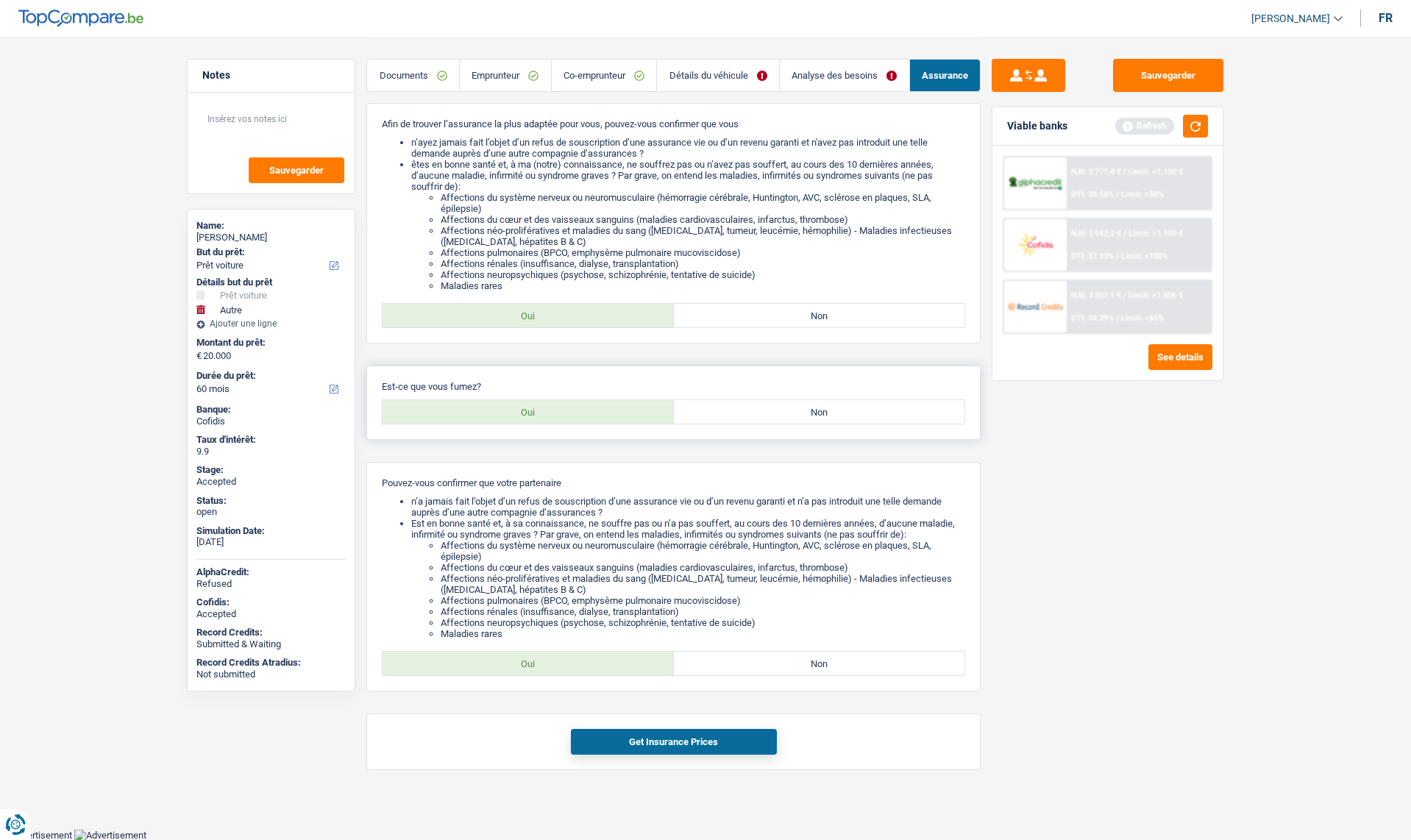
click at [531, 405] on label "Oui" at bounding box center [528, 412] width 292 height 24
click at [531, 405] on input "Oui" at bounding box center [528, 412] width 292 height 24
radio input "true"
click at [540, 663] on label "Oui" at bounding box center [528, 664] width 292 height 24
click at [540, 663] on input "Oui" at bounding box center [528, 664] width 292 height 24
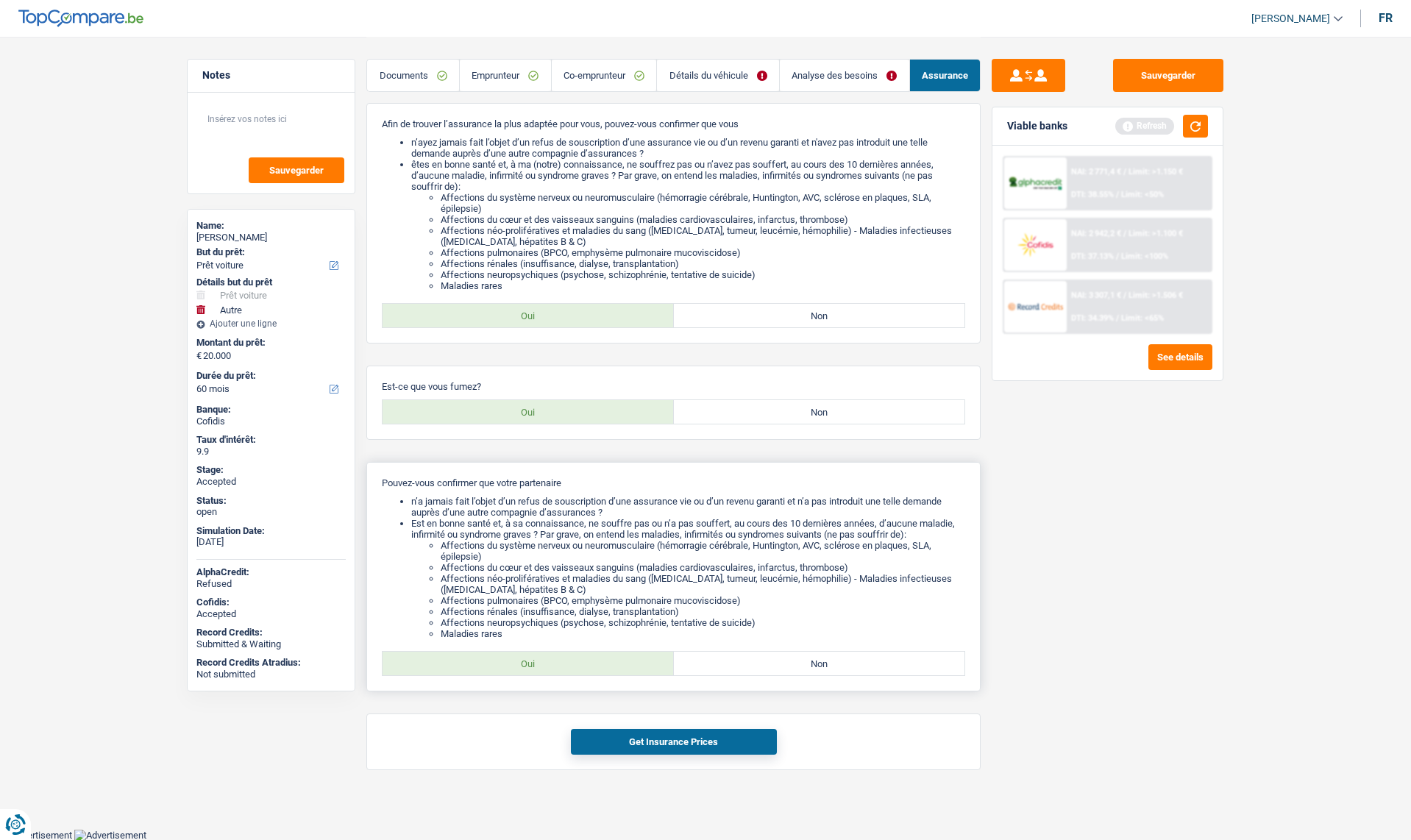
radio input "true"
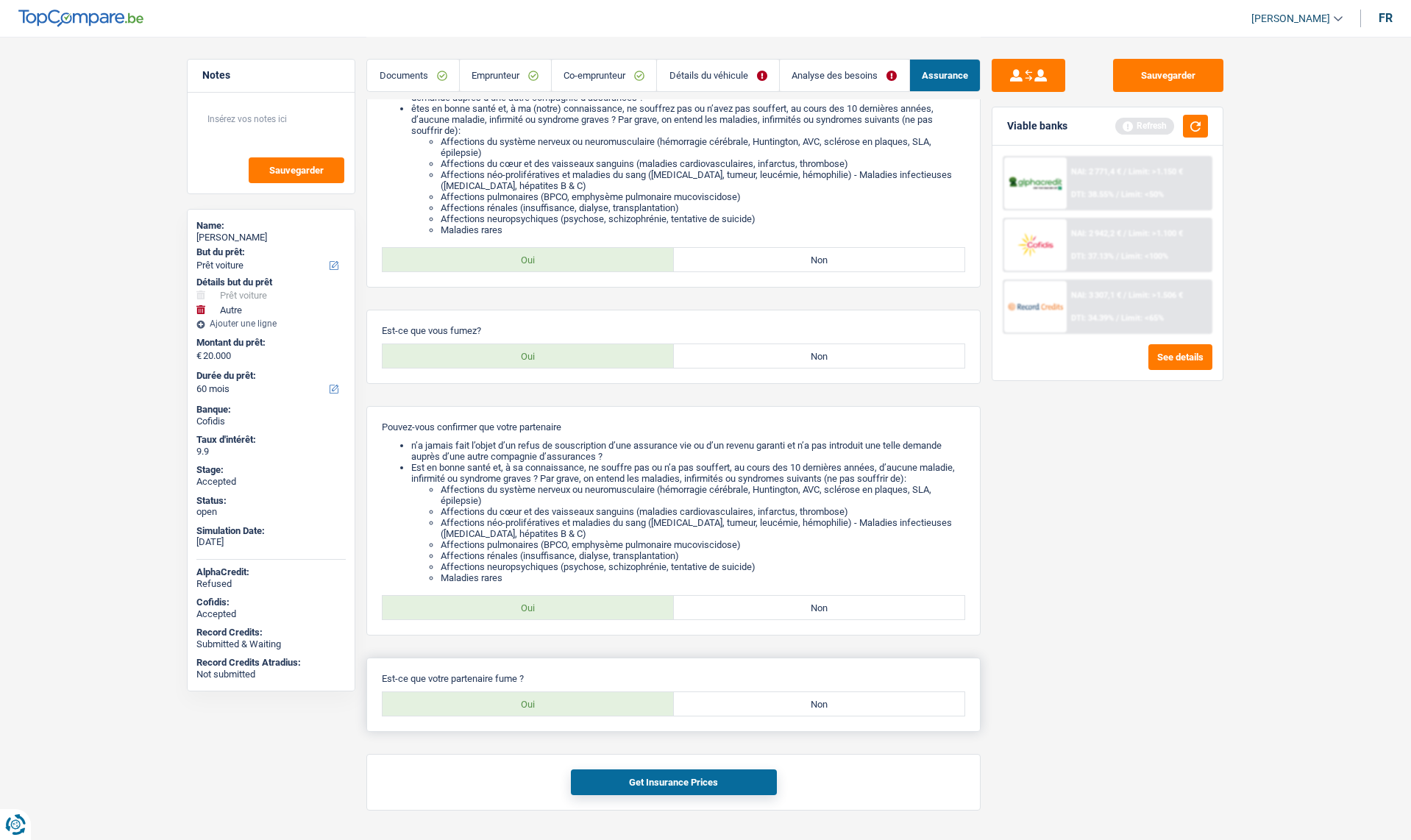
scroll to position [282, 0]
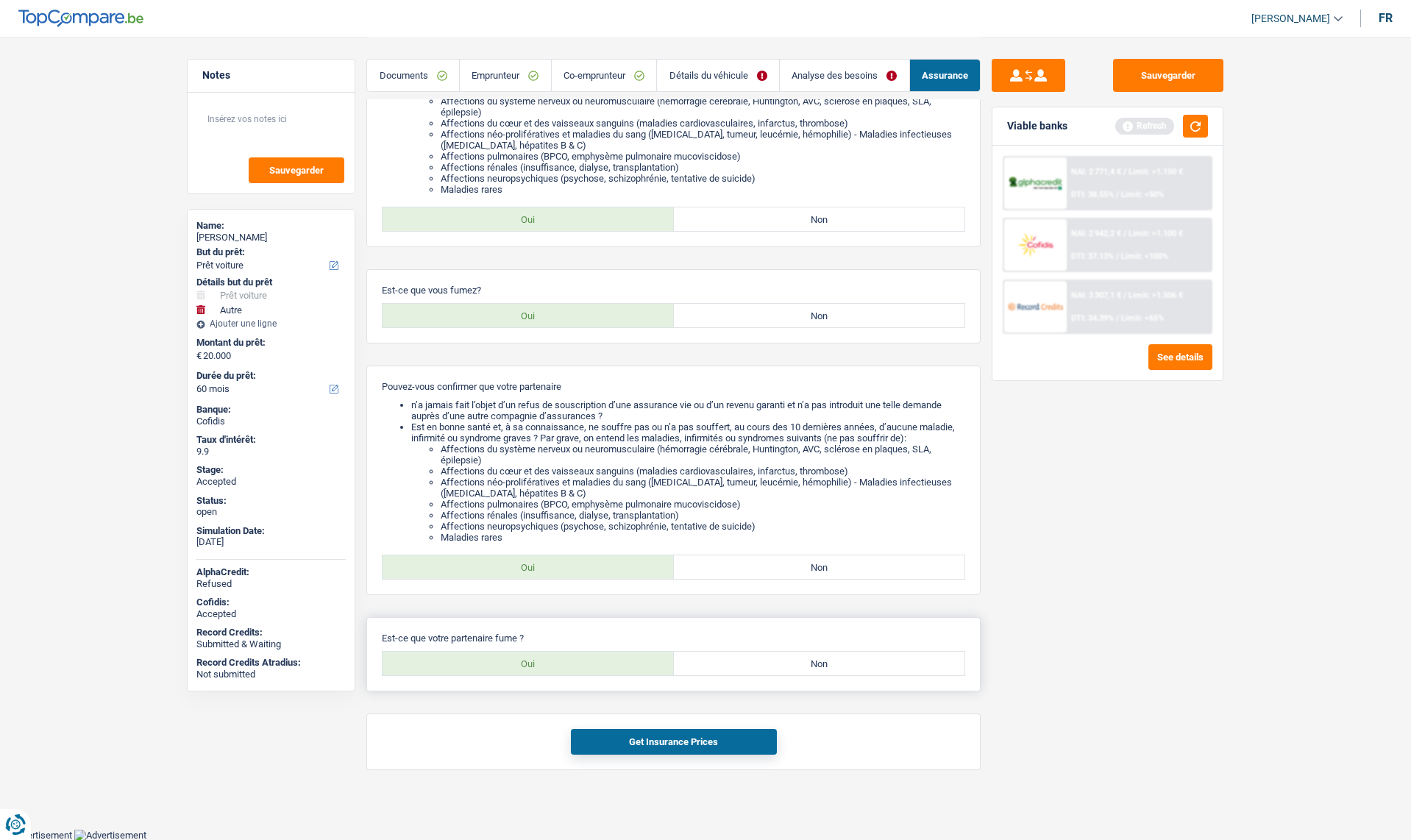
click at [556, 666] on label "Oui" at bounding box center [528, 664] width 292 height 24
click at [556, 666] on input "Oui" at bounding box center [528, 664] width 292 height 24
radio input "true"
click at [640, 731] on button "Get Insurance Prices" at bounding box center [673, 741] width 206 height 26
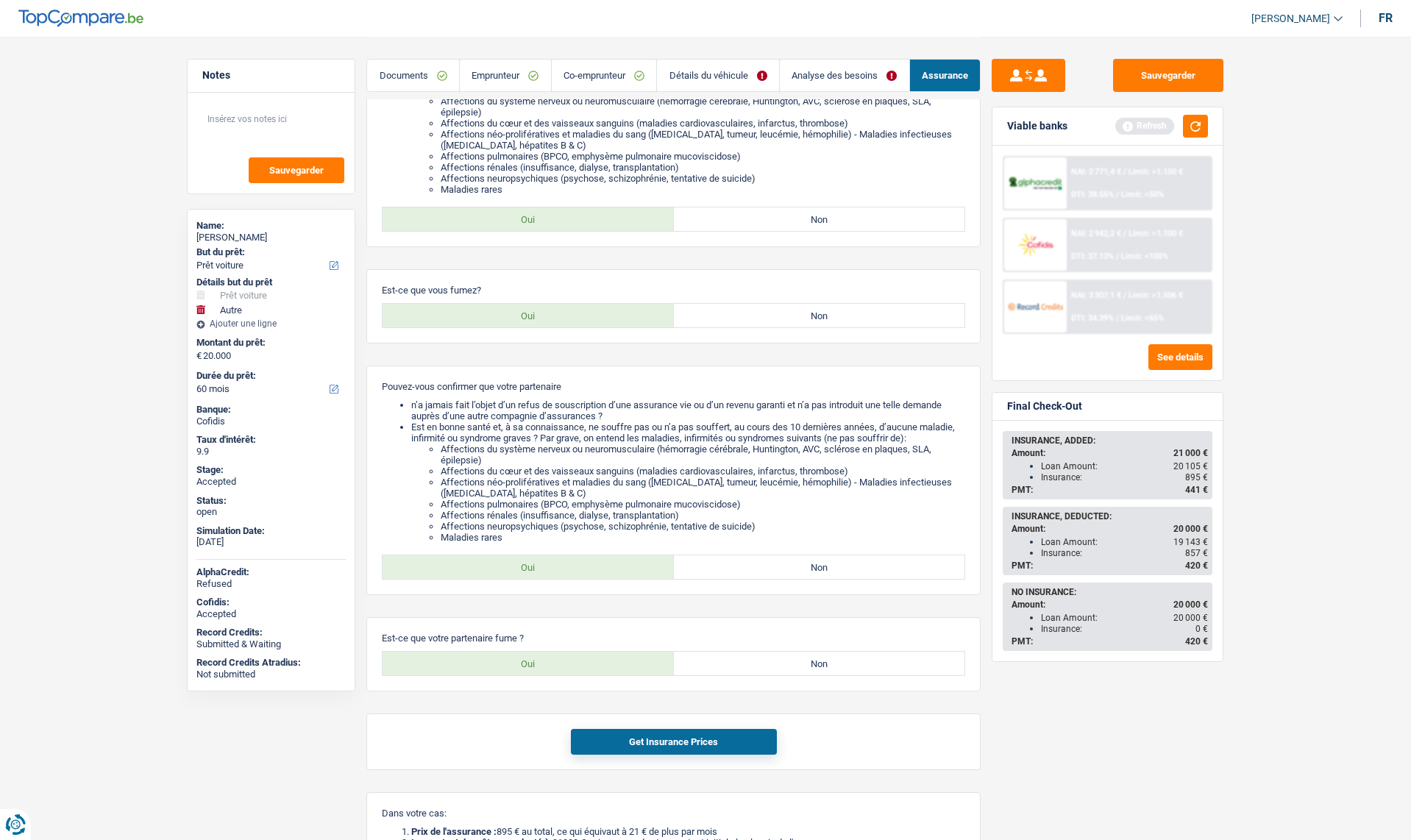
click at [1236, 552] on main "Notes Sauvegarder Name: [PERSON_NAME] But du prêt: Confort maison: meubles, tex…" at bounding box center [705, 379] width 1411 height 1323
drag, startPoint x: 1208, startPoint y: 568, endPoint x: 1185, endPoint y: 560, distance: 24.4
click at [1188, 563] on span "420 €" at bounding box center [1196, 565] width 23 height 10
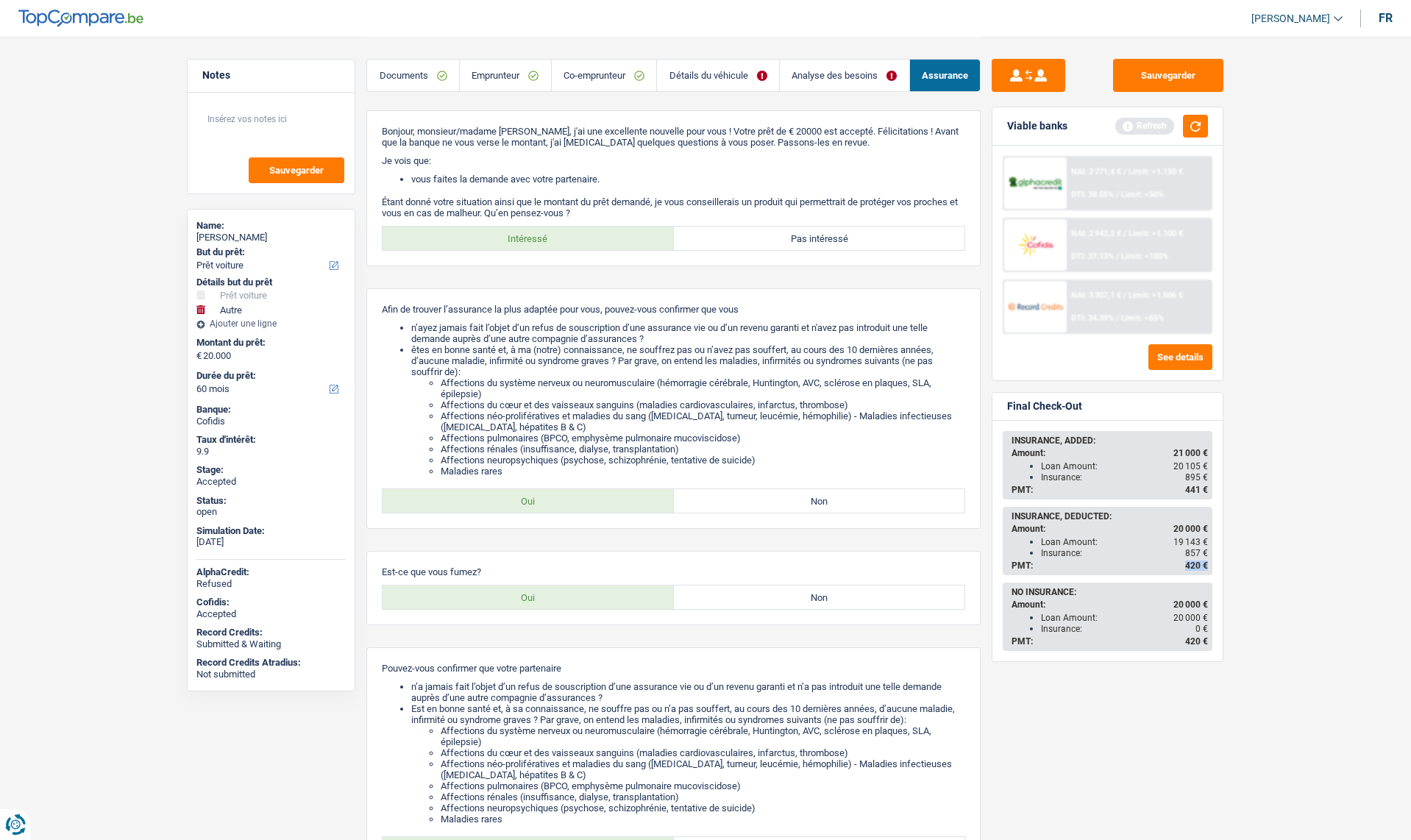
scroll to position [74, 0]
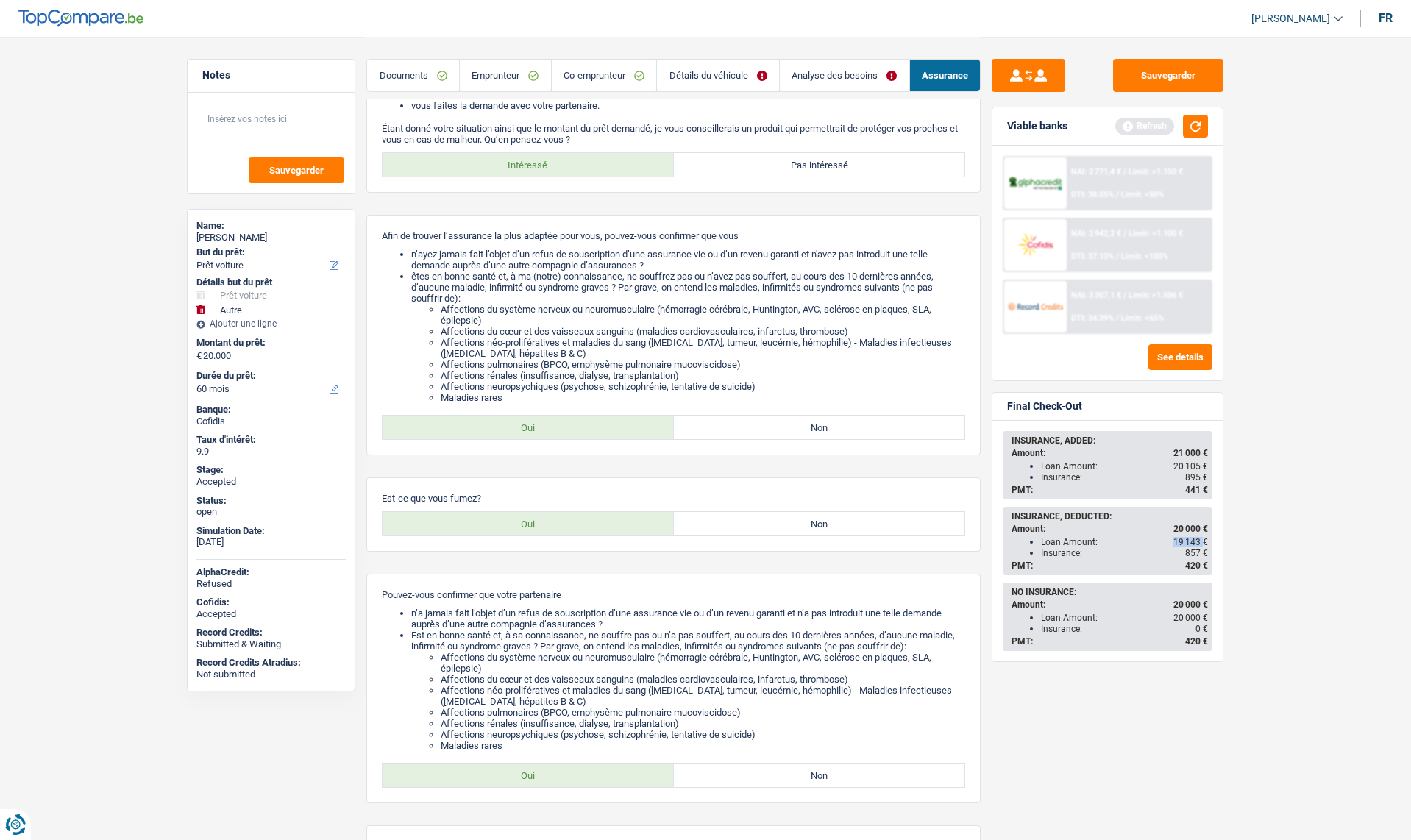
drag, startPoint x: 1175, startPoint y: 539, endPoint x: 1203, endPoint y: 543, distance: 28.3
click at [1203, 543] on span "19 143 €" at bounding box center [1191, 541] width 35 height 10
click at [1188, 558] on div "INSURANCE, DEDUCTED: Amount: 20 000 € Loan Amount: 19 143 € Insurance: 857 € PM…" at bounding box center [1108, 541] width 207 height 66
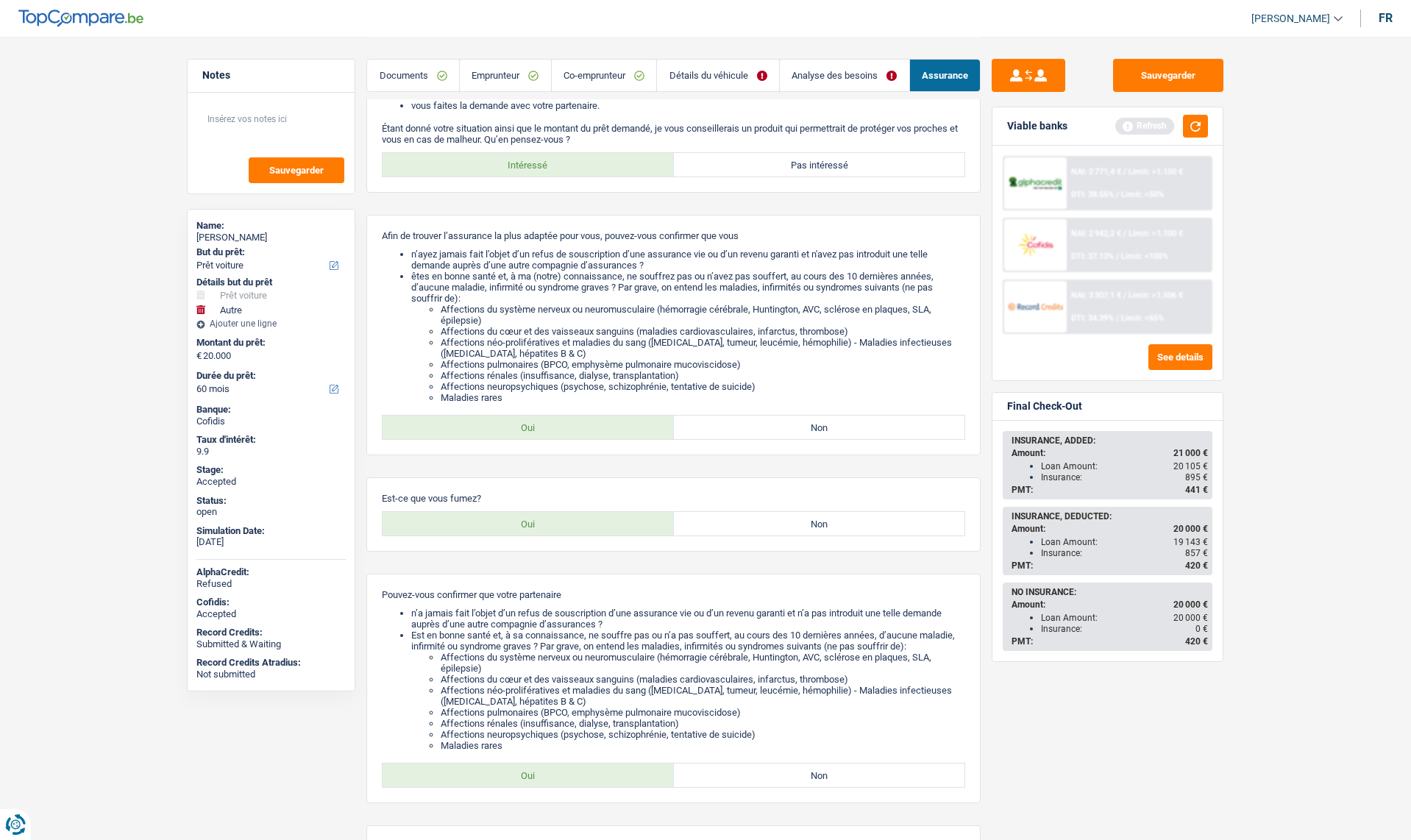
click at [1190, 552] on span "857 €" at bounding box center [1196, 552] width 23 height 10
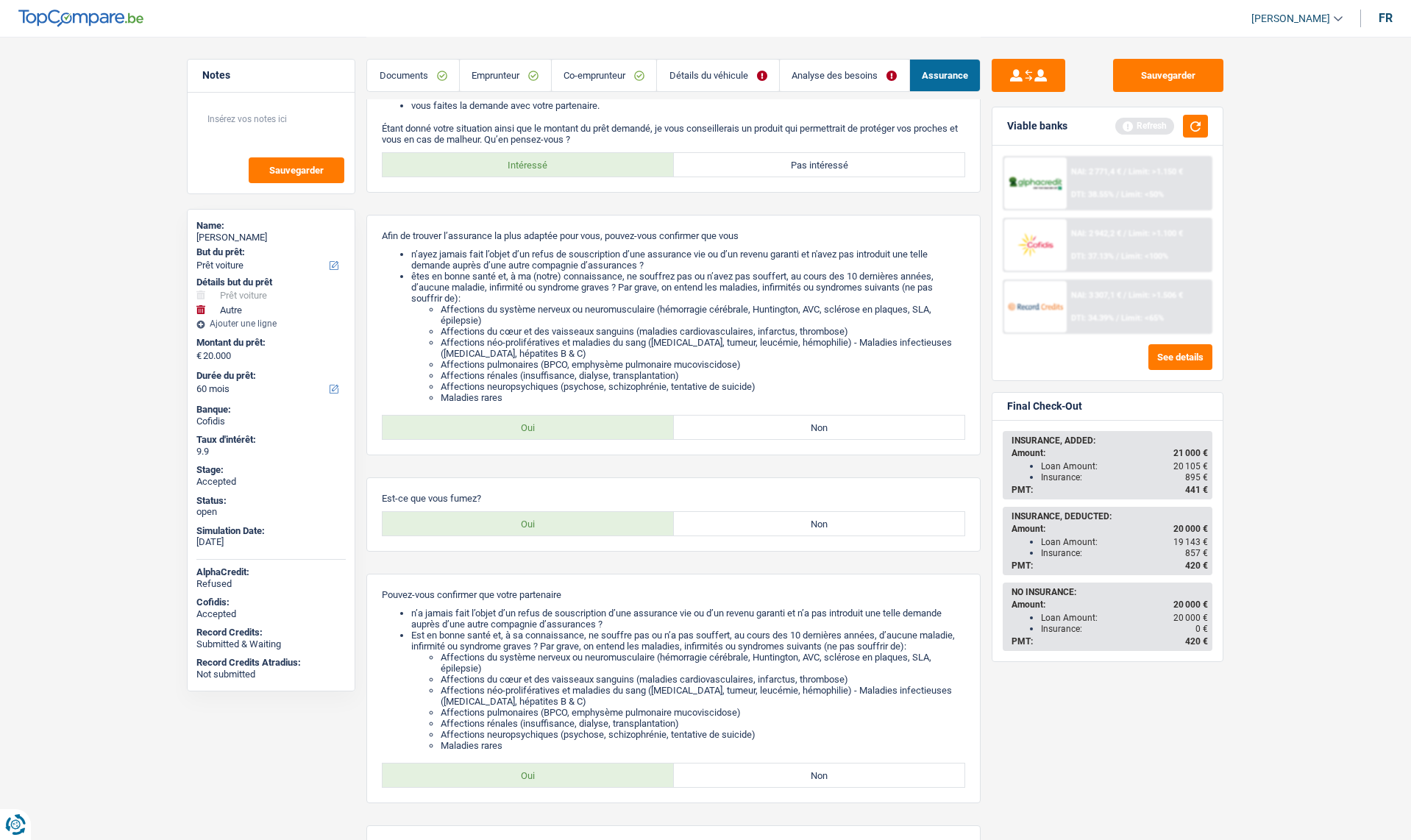
click at [1241, 547] on main "Notes Sauvegarder Name: [PERSON_NAME] But du prêt: Confort maison: meubles, tex…" at bounding box center [705, 587] width 1411 height 1323
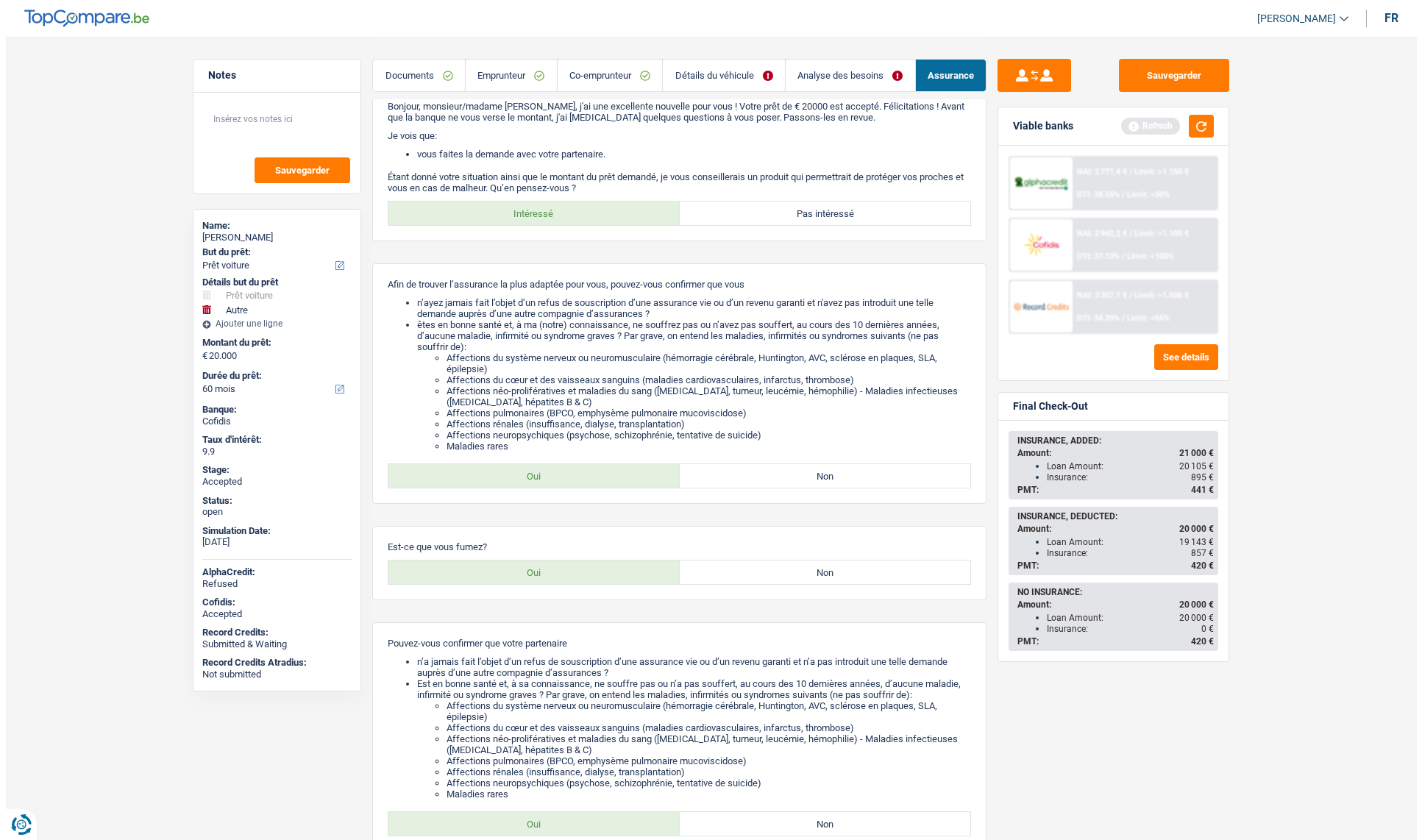
scroll to position [0, 0]
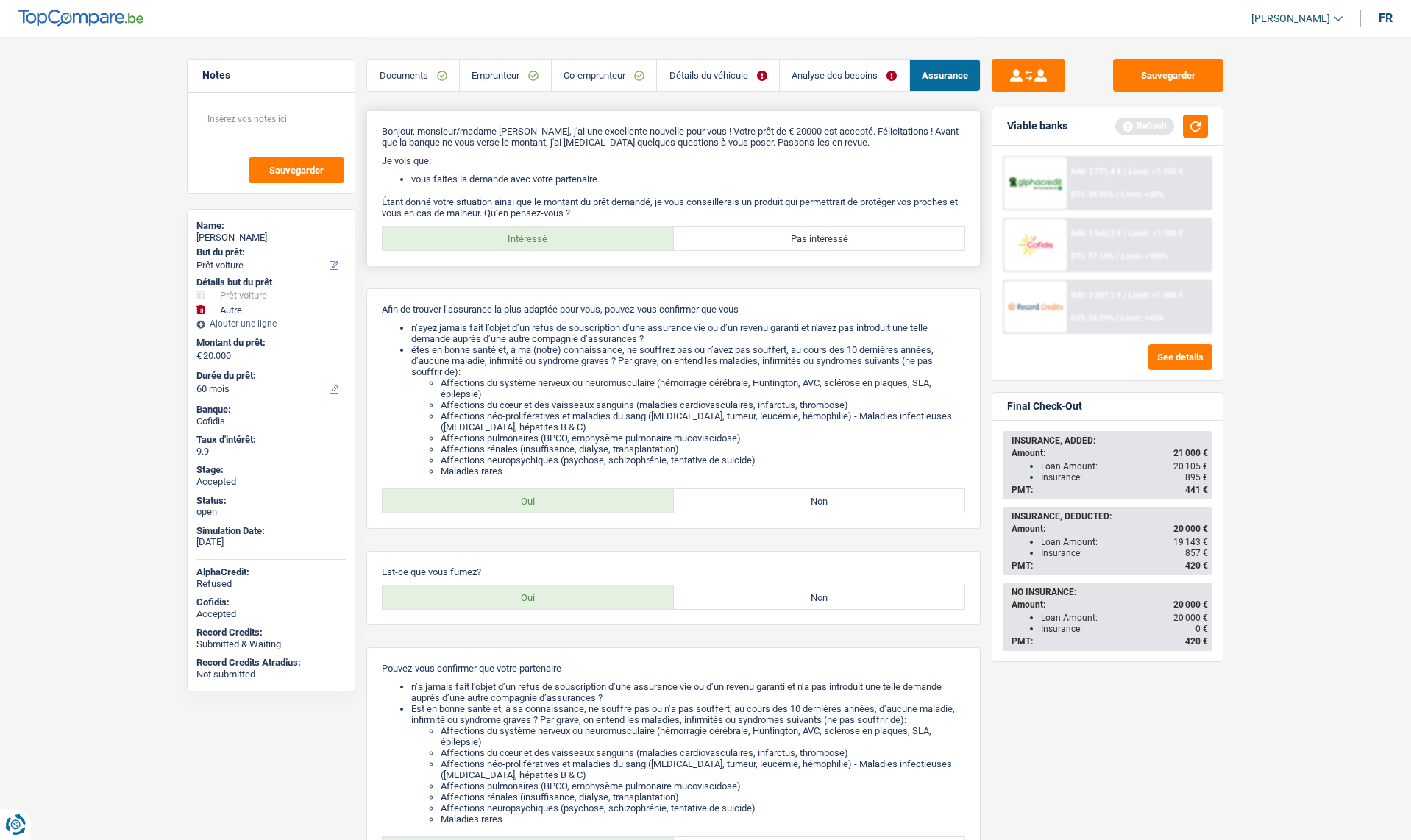
click at [853, 229] on label "Pas intéressé" at bounding box center [820, 239] width 292 height 24
click at [853, 229] on input "Pas intéressé" at bounding box center [820, 239] width 292 height 24
radio input "true"
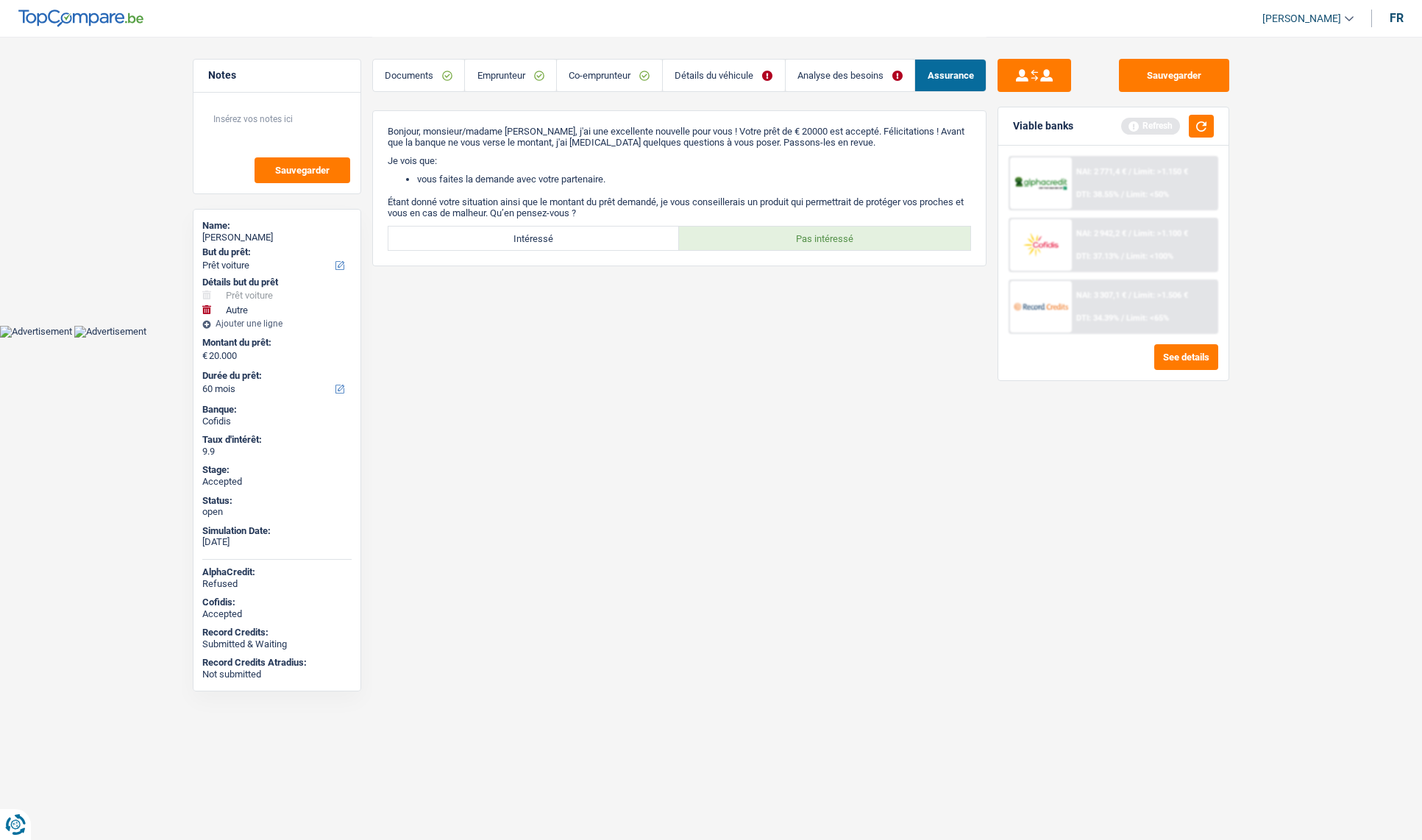
click at [490, 83] on link "Emprunteur" at bounding box center [511, 76] width 92 height 32
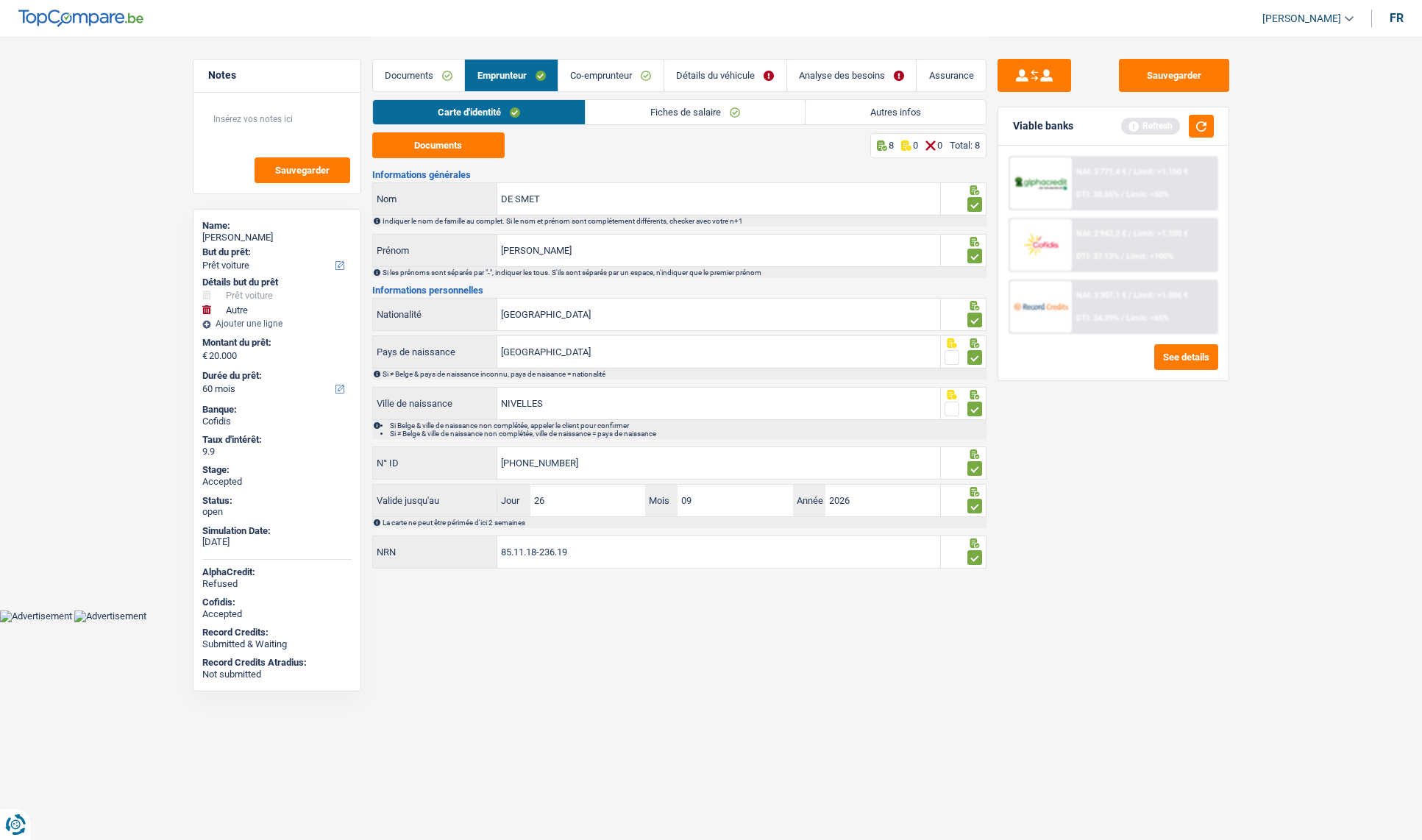
click at [654, 120] on link "Fiches de salaire" at bounding box center [695, 111] width 219 height 24
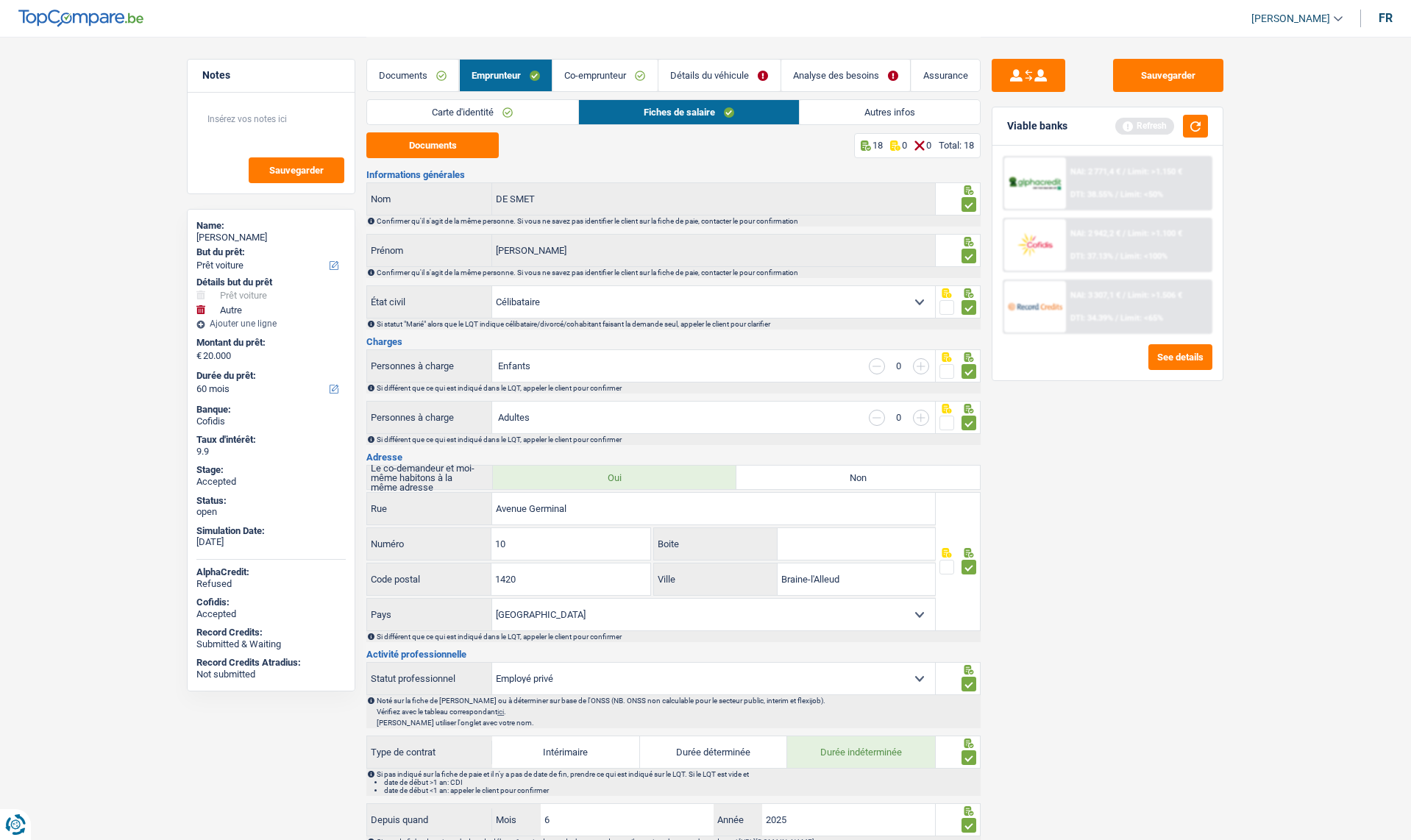
click at [477, 111] on link "Carte d'identité" at bounding box center [472, 111] width 210 height 24
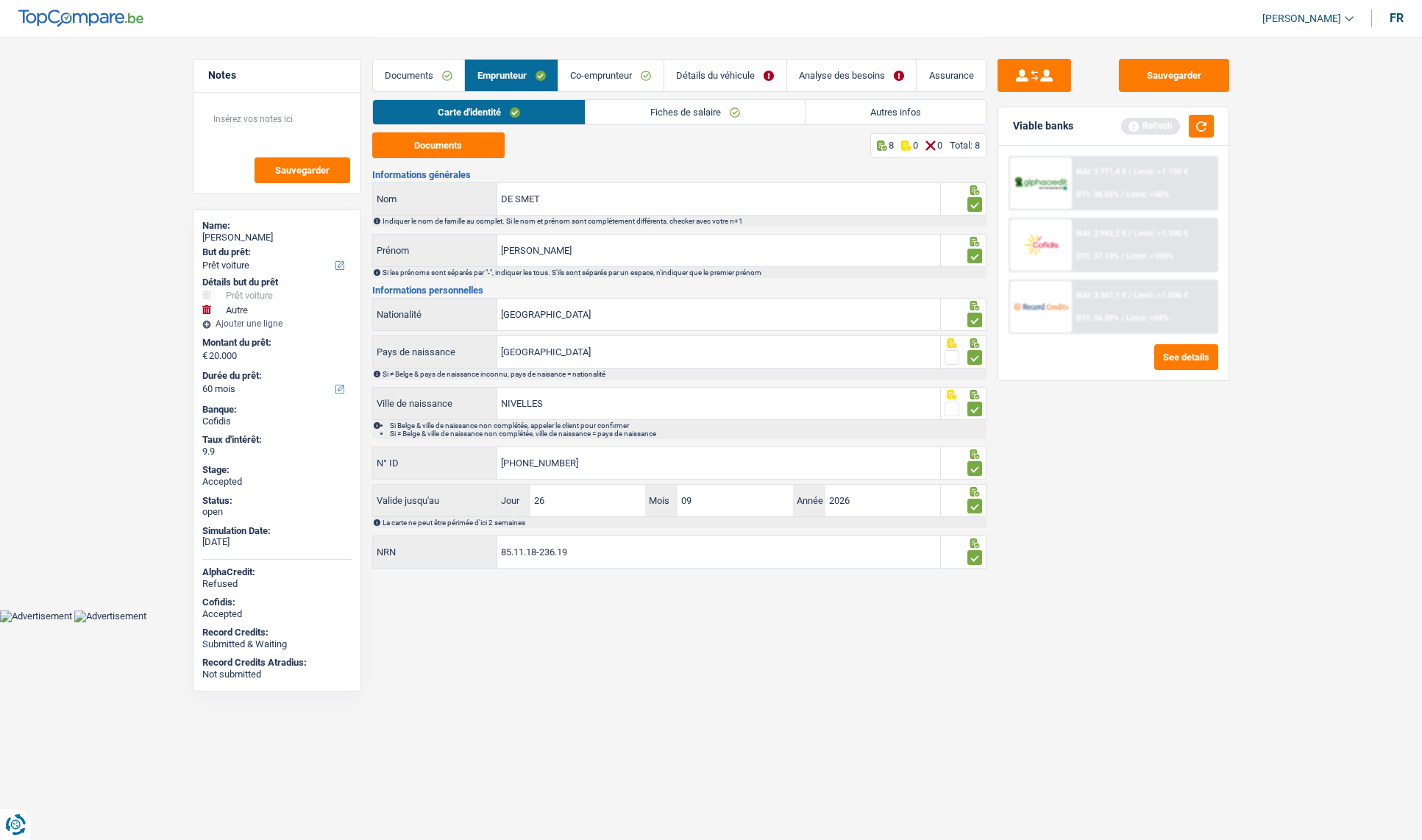
click at [877, 116] on link "Autres infos" at bounding box center [895, 111] width 180 height 24
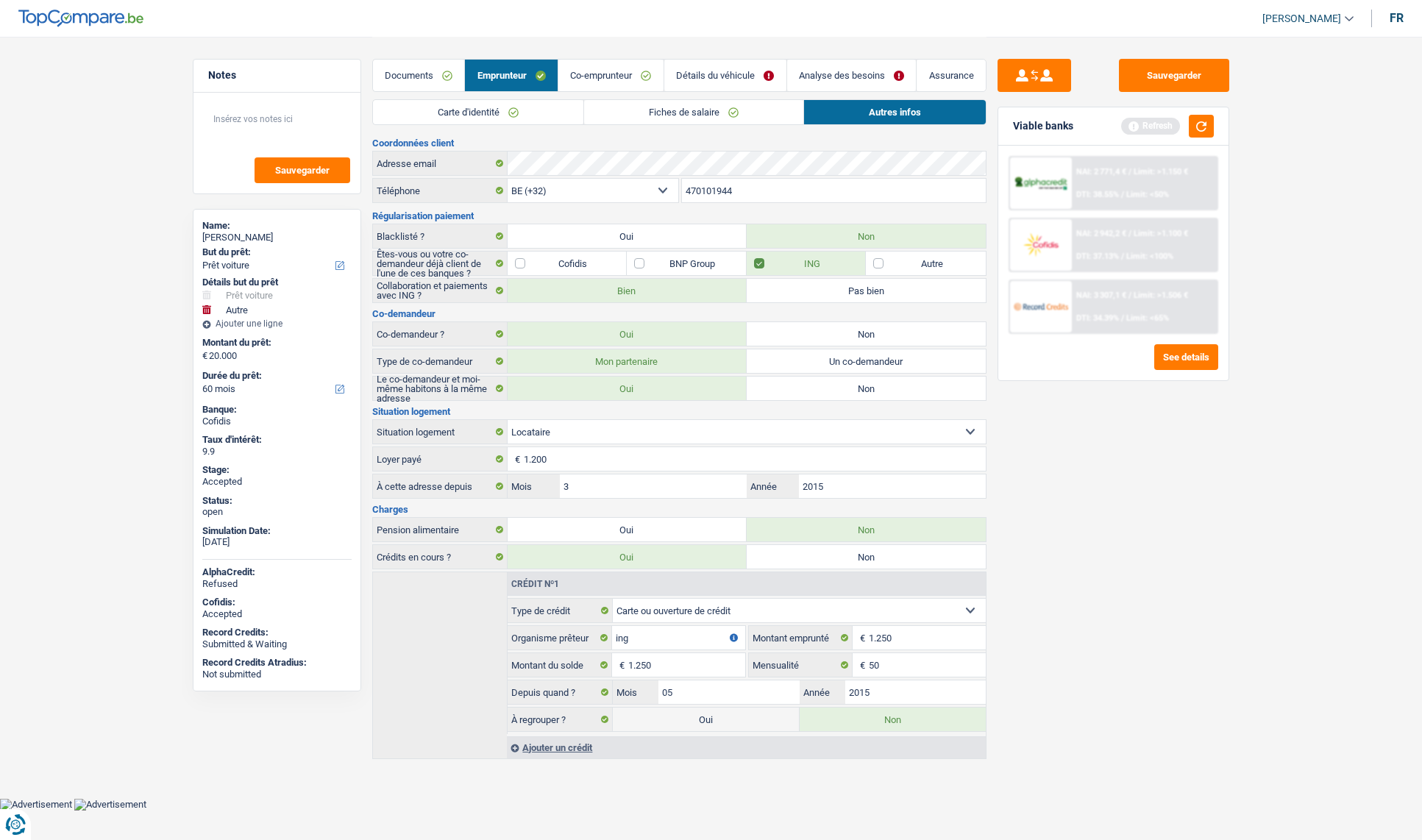
click at [245, 233] on div "NADEGE DE SMET" at bounding box center [277, 238] width 149 height 12
copy div "NADEGE DE SMET"
click at [707, 188] on input "470101944" at bounding box center [833, 191] width 304 height 24
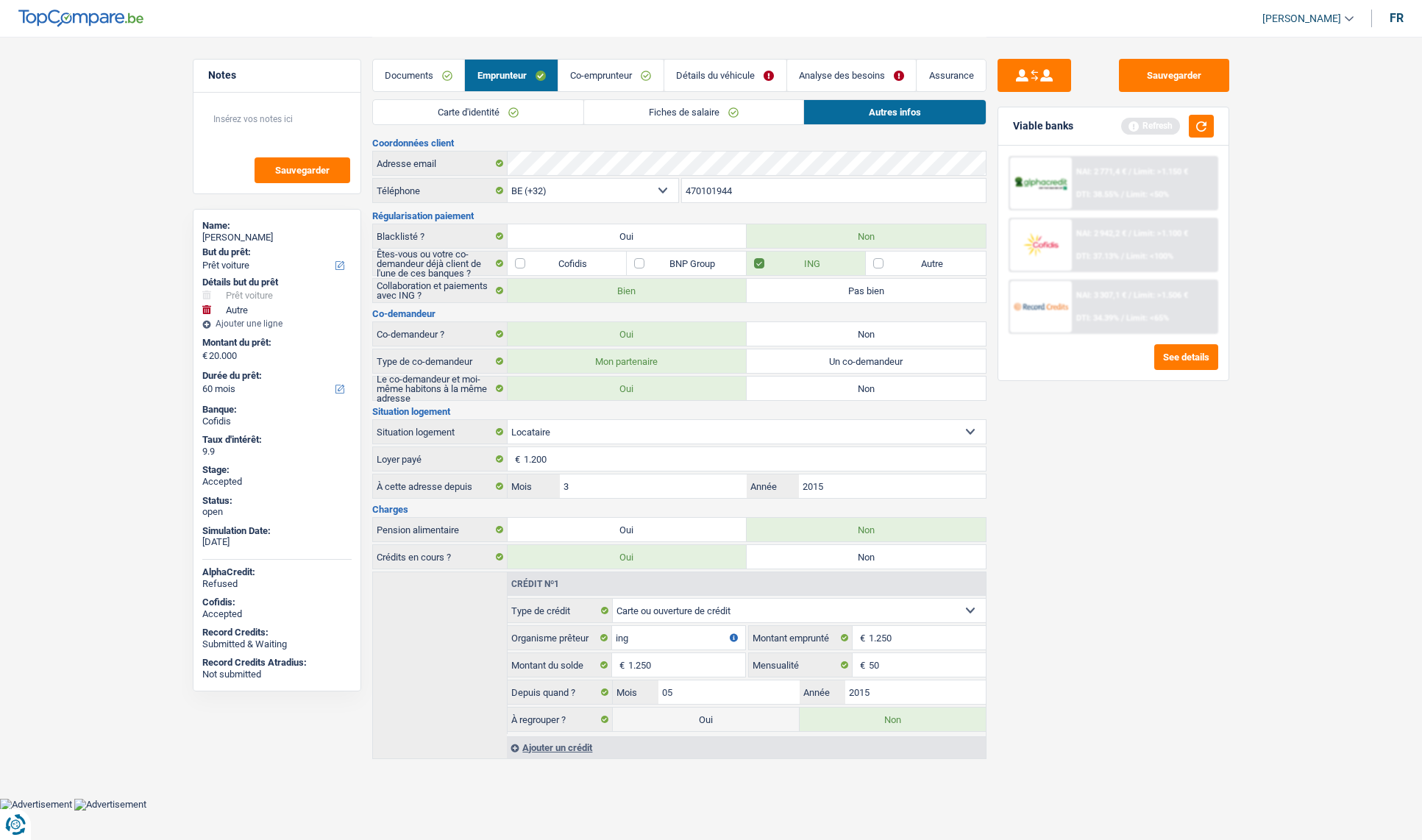
click at [708, 188] on input "470101944" at bounding box center [833, 191] width 304 height 24
click at [709, 188] on input "470101944" at bounding box center [833, 191] width 304 height 24
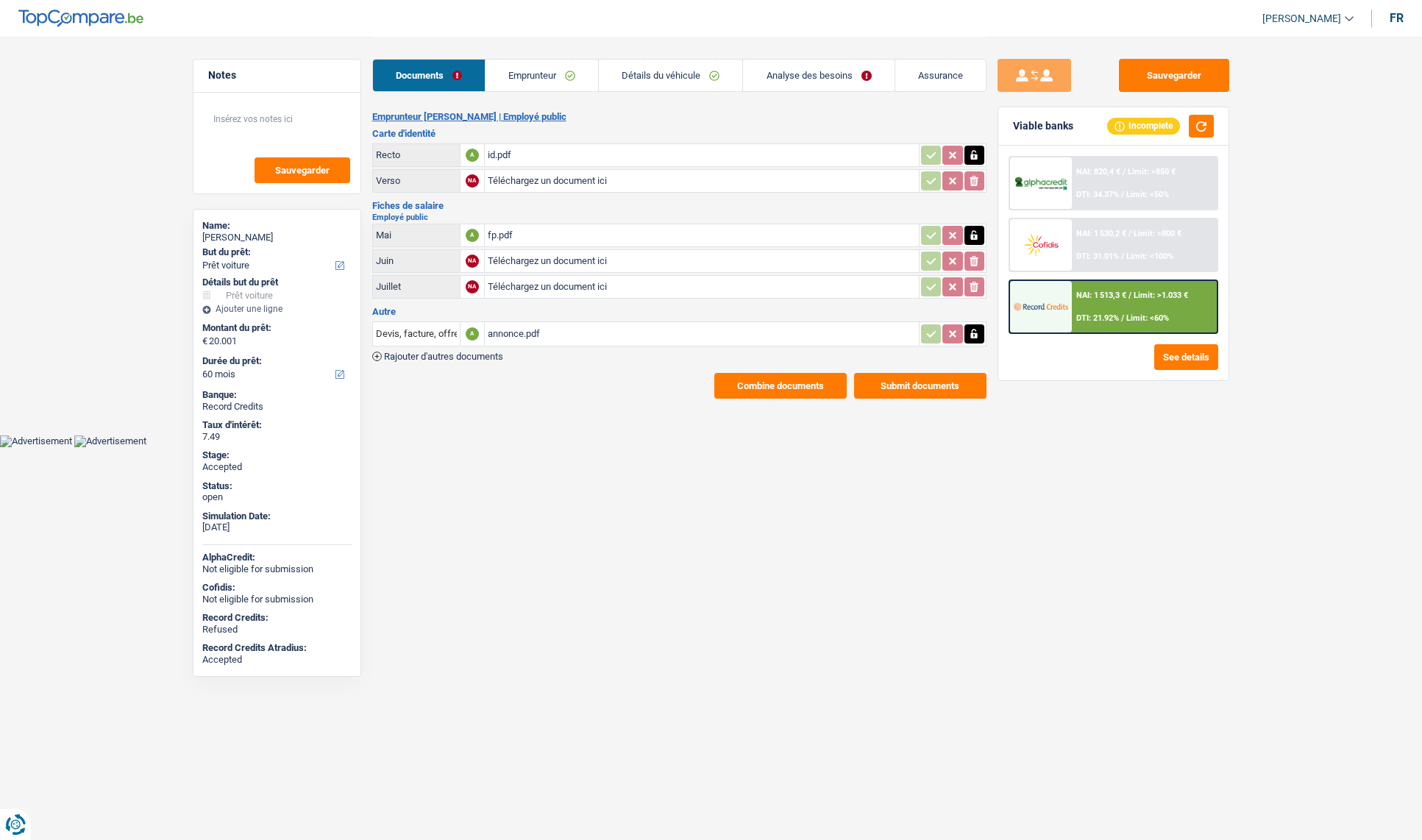
select select "car"
select select "60"
click at [540, 81] on link "Emprunteur" at bounding box center [542, 76] width 113 height 32
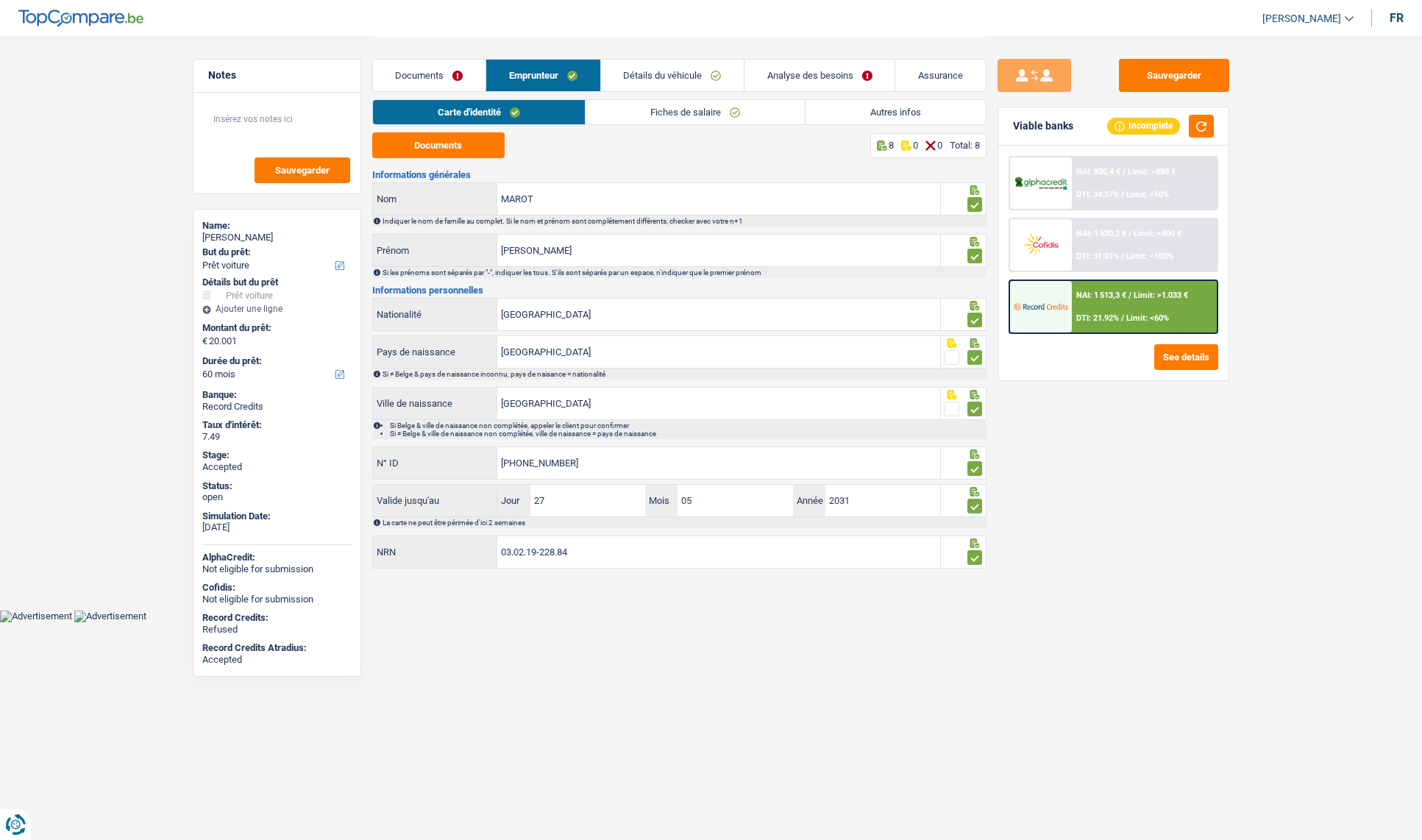
click at [817, 74] on link "Analyse des besoins" at bounding box center [820, 76] width 150 height 32
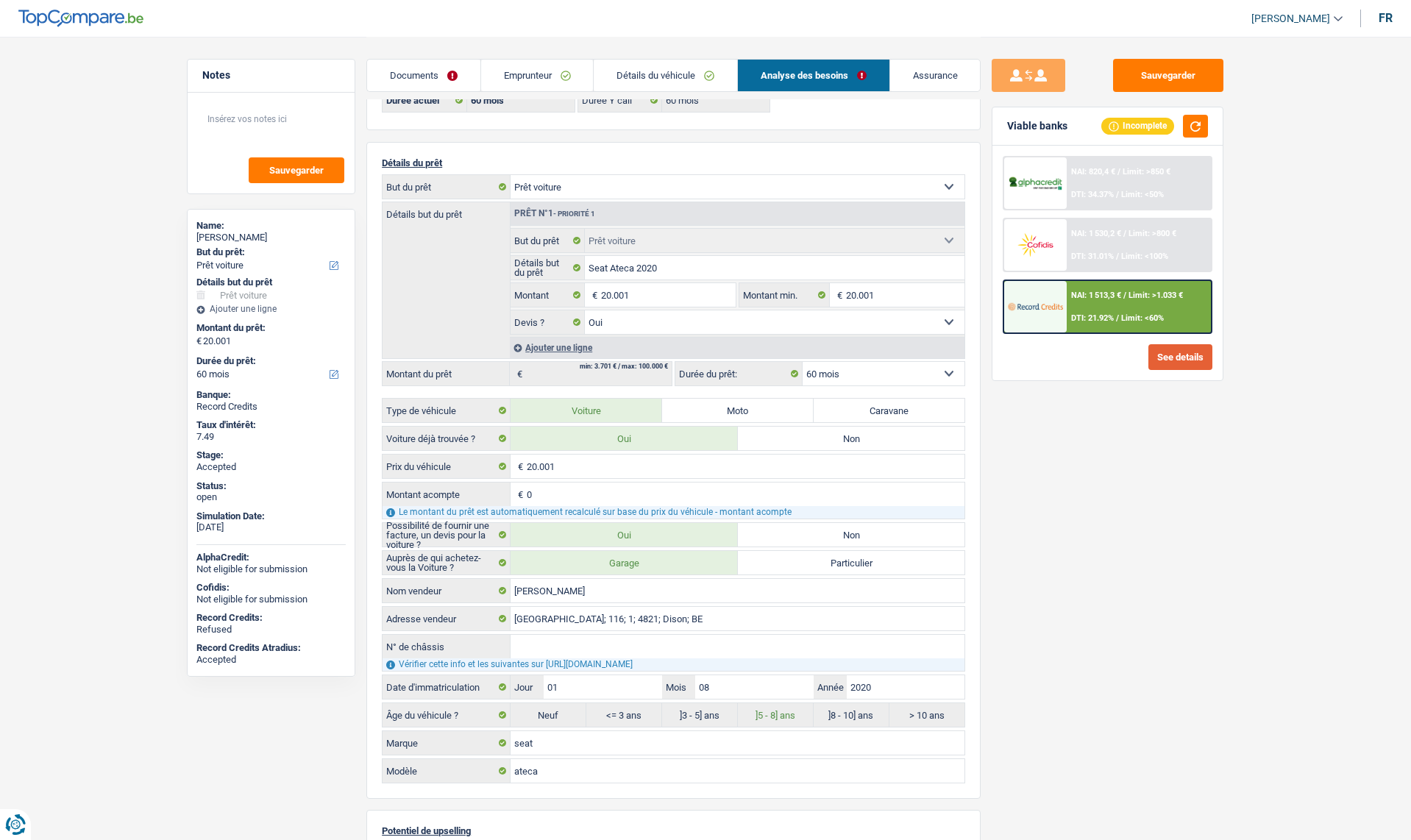
scroll to position [74, 0]
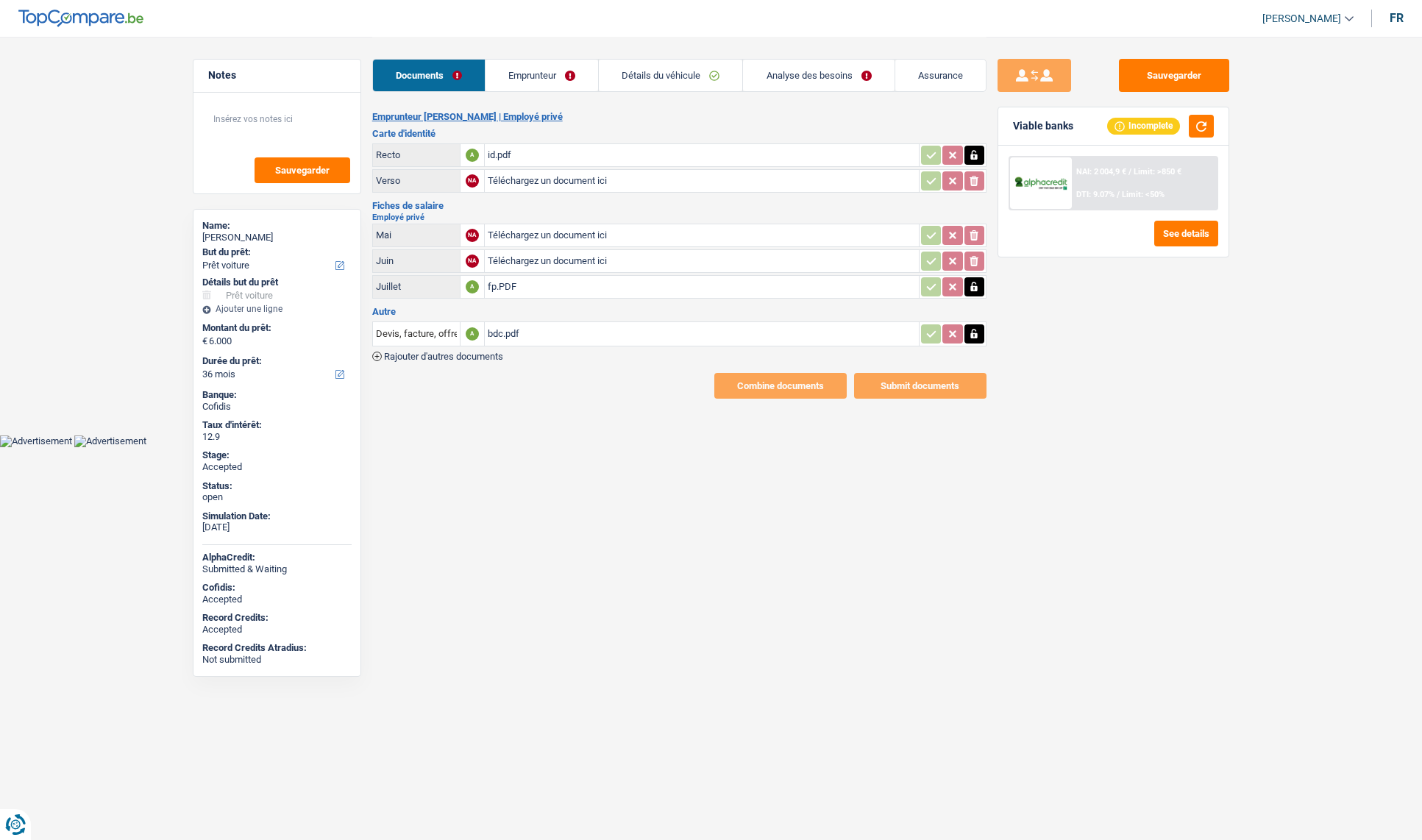
select select "car"
select select "36"
click at [540, 81] on link "Emprunteur" at bounding box center [542, 76] width 113 height 32
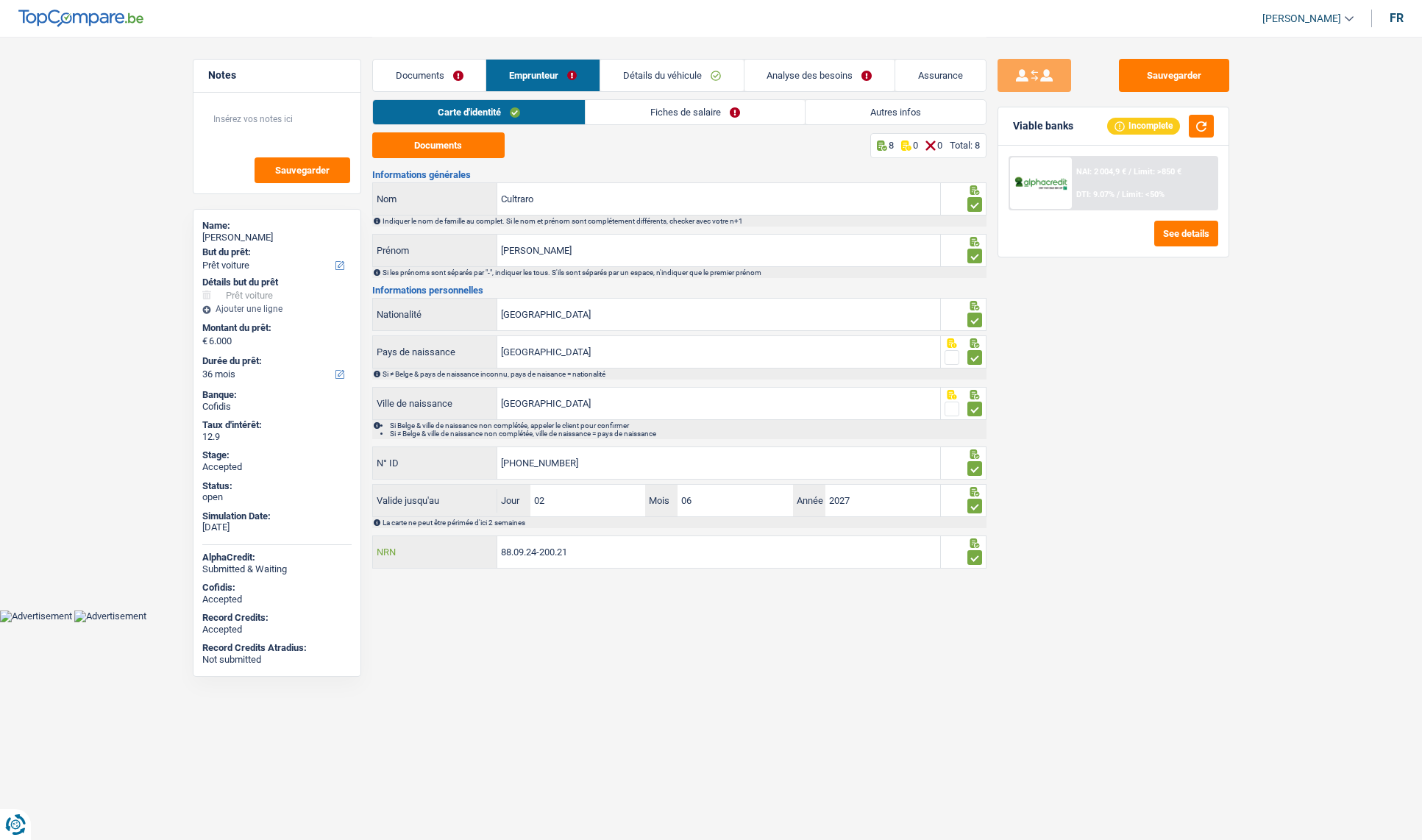
click at [579, 548] on input "88.09.24-200.21" at bounding box center [718, 552] width 443 height 32
click at [1112, 416] on div "Sauvegarder Viable banks Incomplete NAI: 2 004,9 € / Limit: >850 € DTI: 9.07% /…" at bounding box center [1113, 437] width 254 height 757
click at [902, 116] on link "Autres infos" at bounding box center [895, 111] width 180 height 24
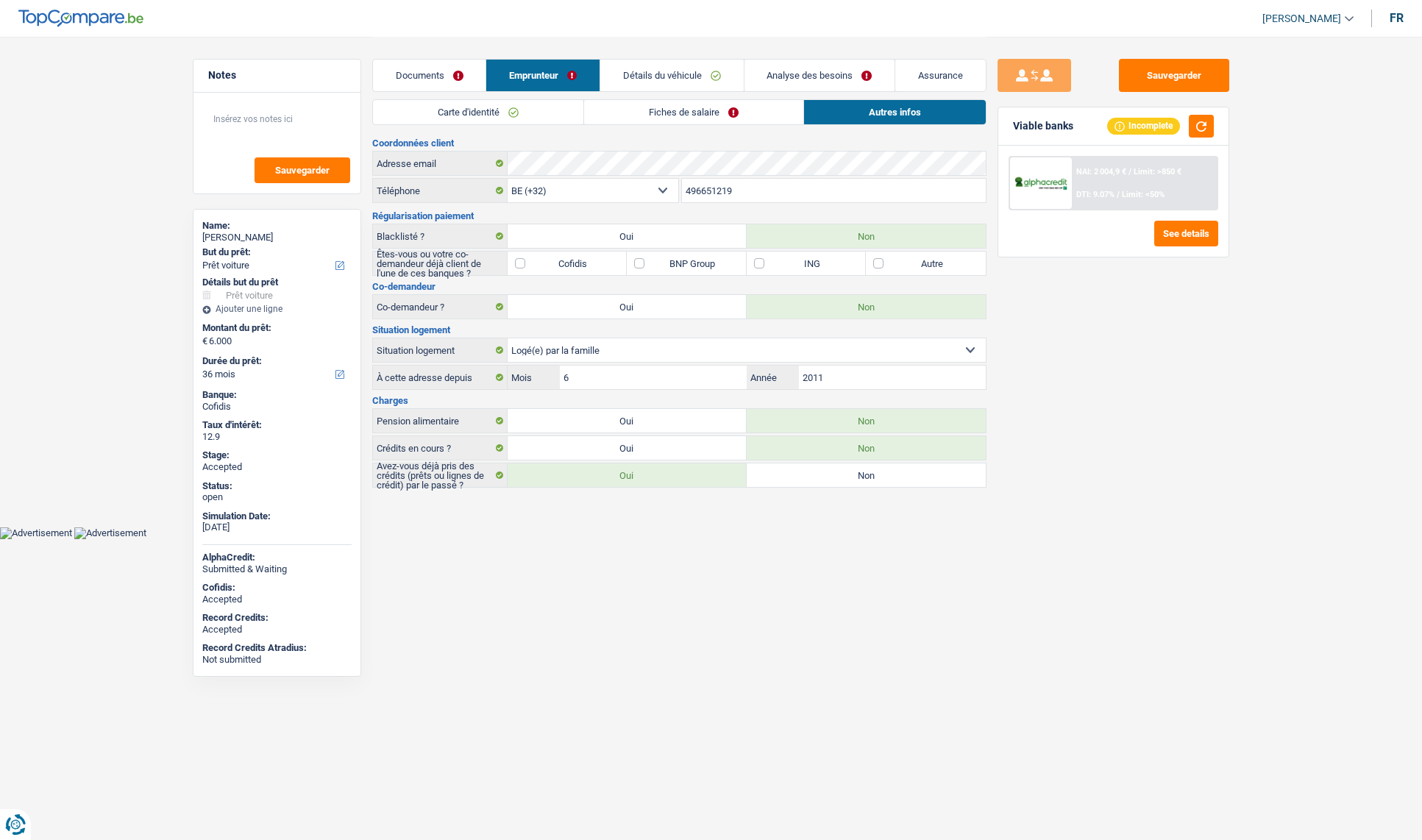
click at [790, 81] on link "Analyse des besoins" at bounding box center [820, 76] width 150 height 32
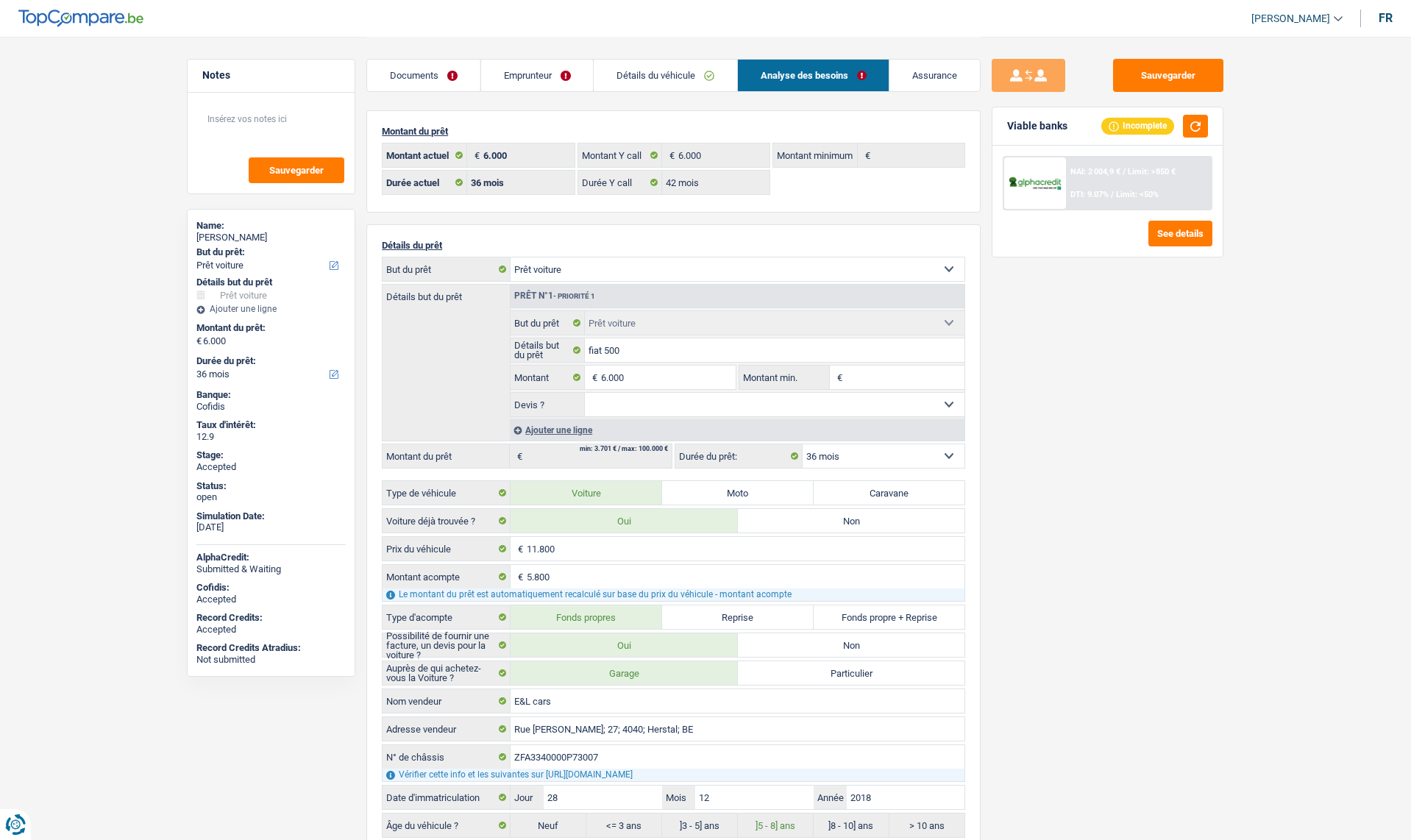
click at [853, 453] on select "12 mois 18 mois 24 mois 30 mois 36 mois 42 mois Sélectionner une option" at bounding box center [883, 456] width 162 height 24
select select "42"
click at [803, 444] on select "12 mois 18 mois 24 mois 30 mois 36 mois 42 mois Sélectionner une option" at bounding box center [883, 456] width 162 height 24
select select "42"
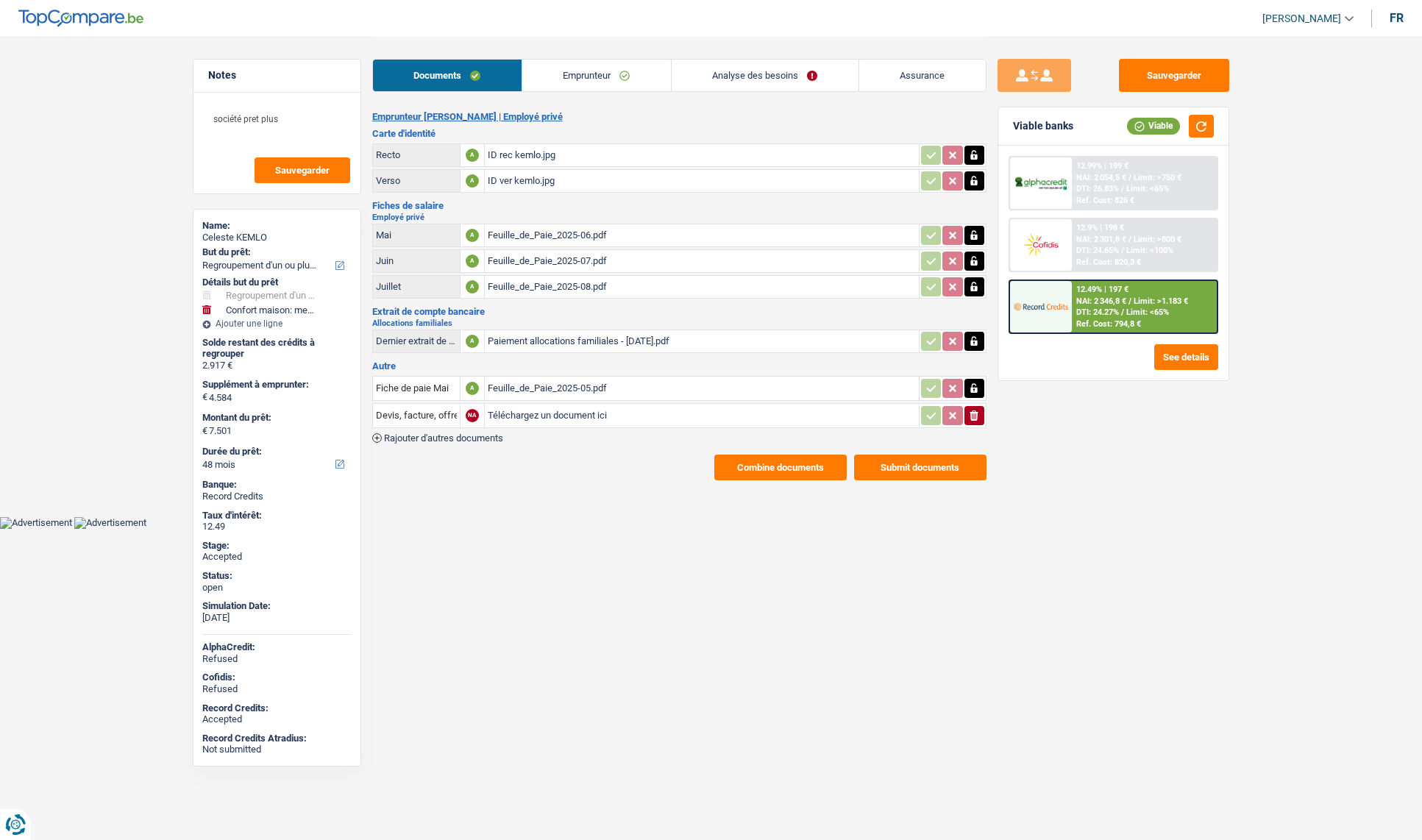
select select "refinancing"
select select "household"
select select "48"
click at [577, 84] on link "Emprunteur" at bounding box center [596, 76] width 148 height 32
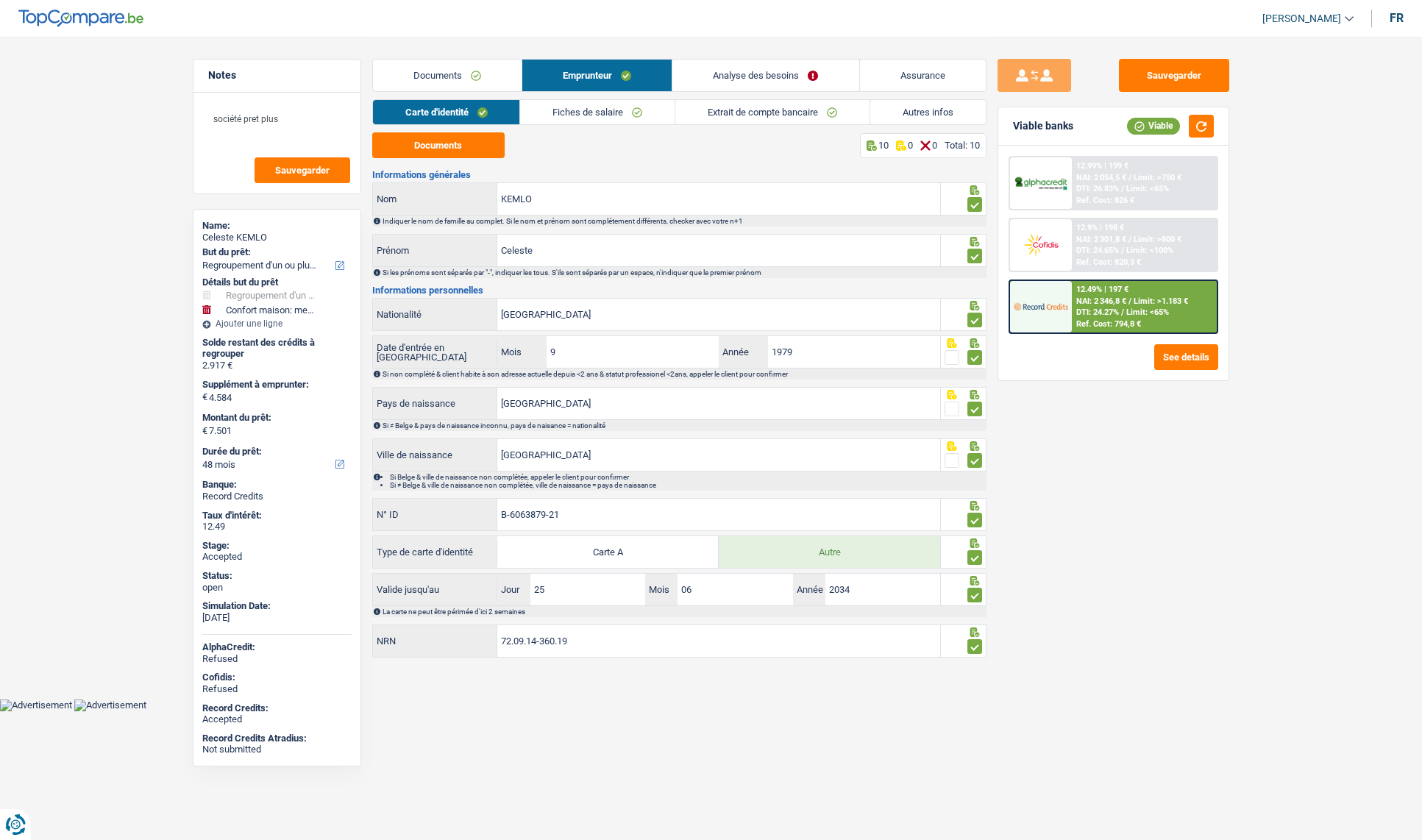
click at [735, 80] on link "Analyse des besoins" at bounding box center [765, 76] width 186 height 32
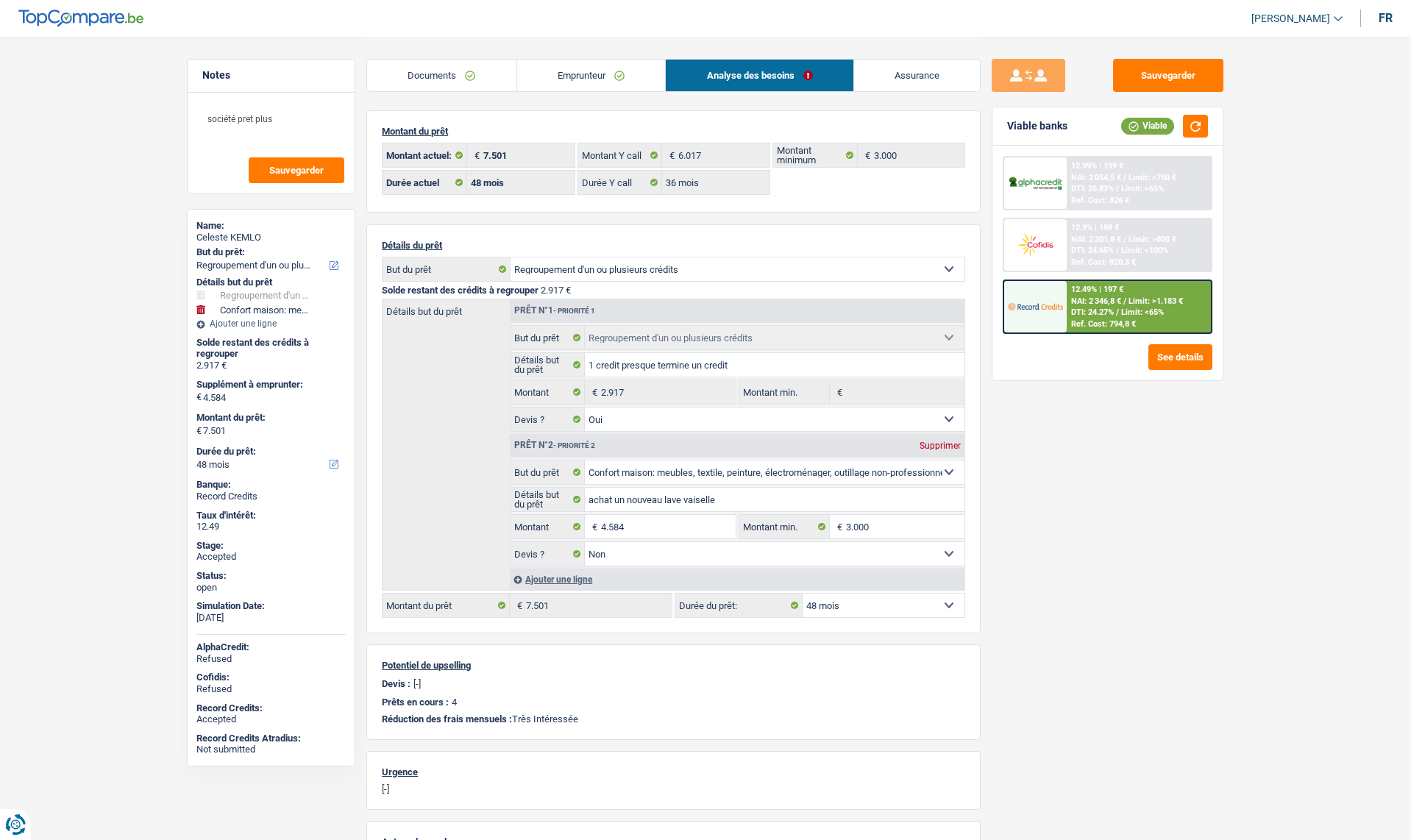
click at [900, 75] on link "Assurance" at bounding box center [917, 76] width 126 height 32
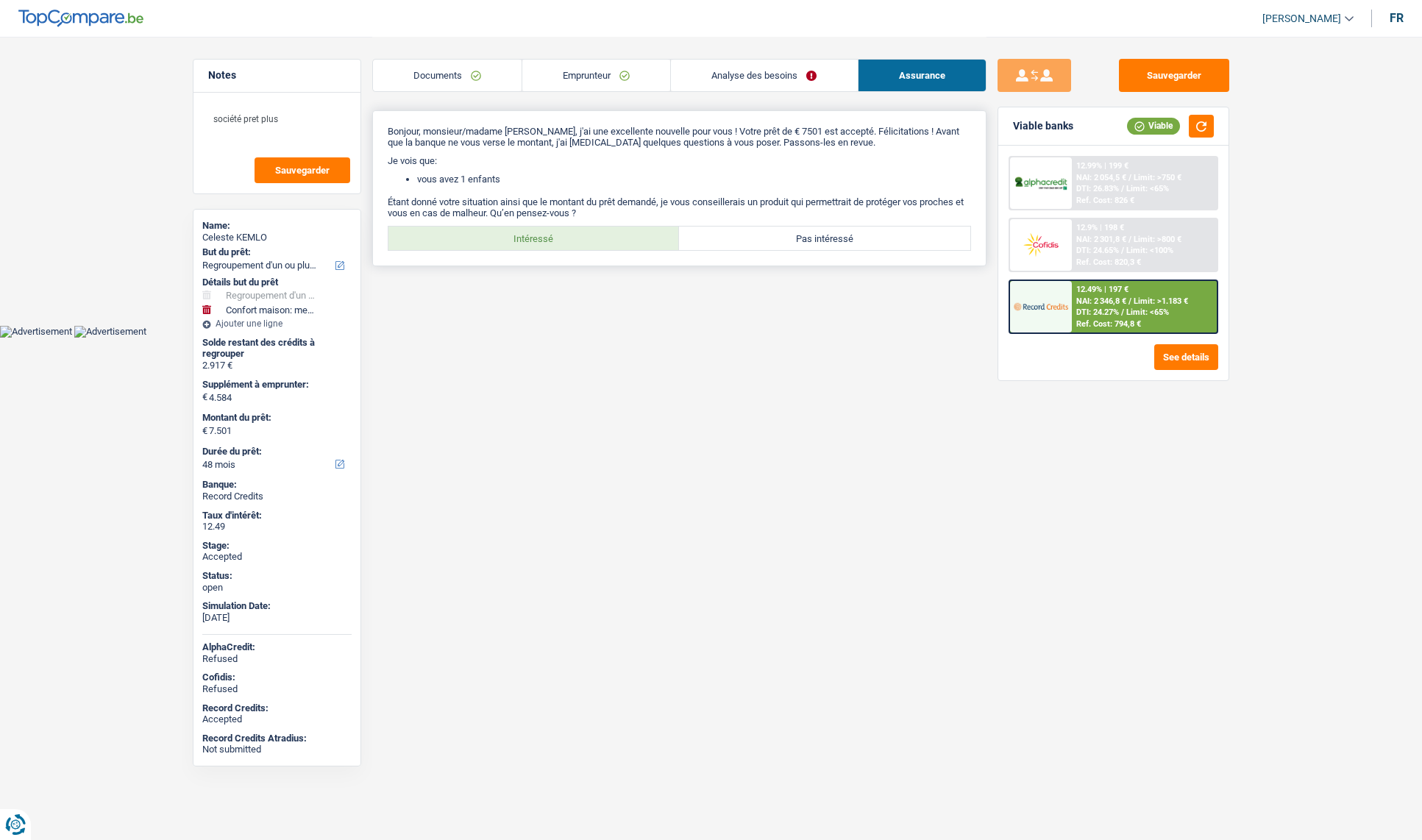
click at [574, 241] on label "Intéressé" at bounding box center [534, 239] width 292 height 24
click at [574, 241] on input "Intéressé" at bounding box center [534, 239] width 292 height 24
radio input "true"
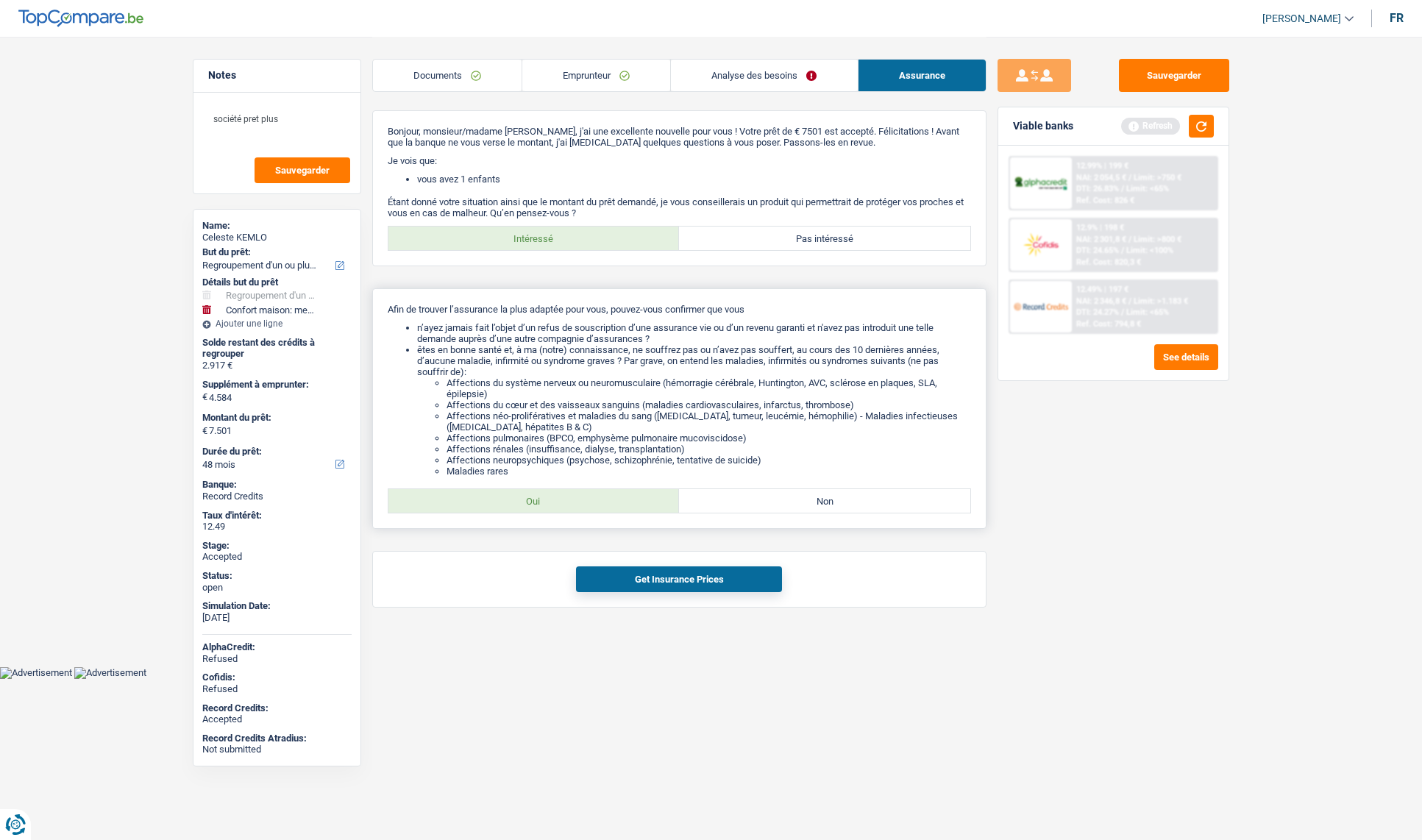
click at [572, 490] on label "Oui" at bounding box center [534, 501] width 292 height 24
click at [572, 490] on input "Oui" at bounding box center [534, 501] width 292 height 24
radio input "true"
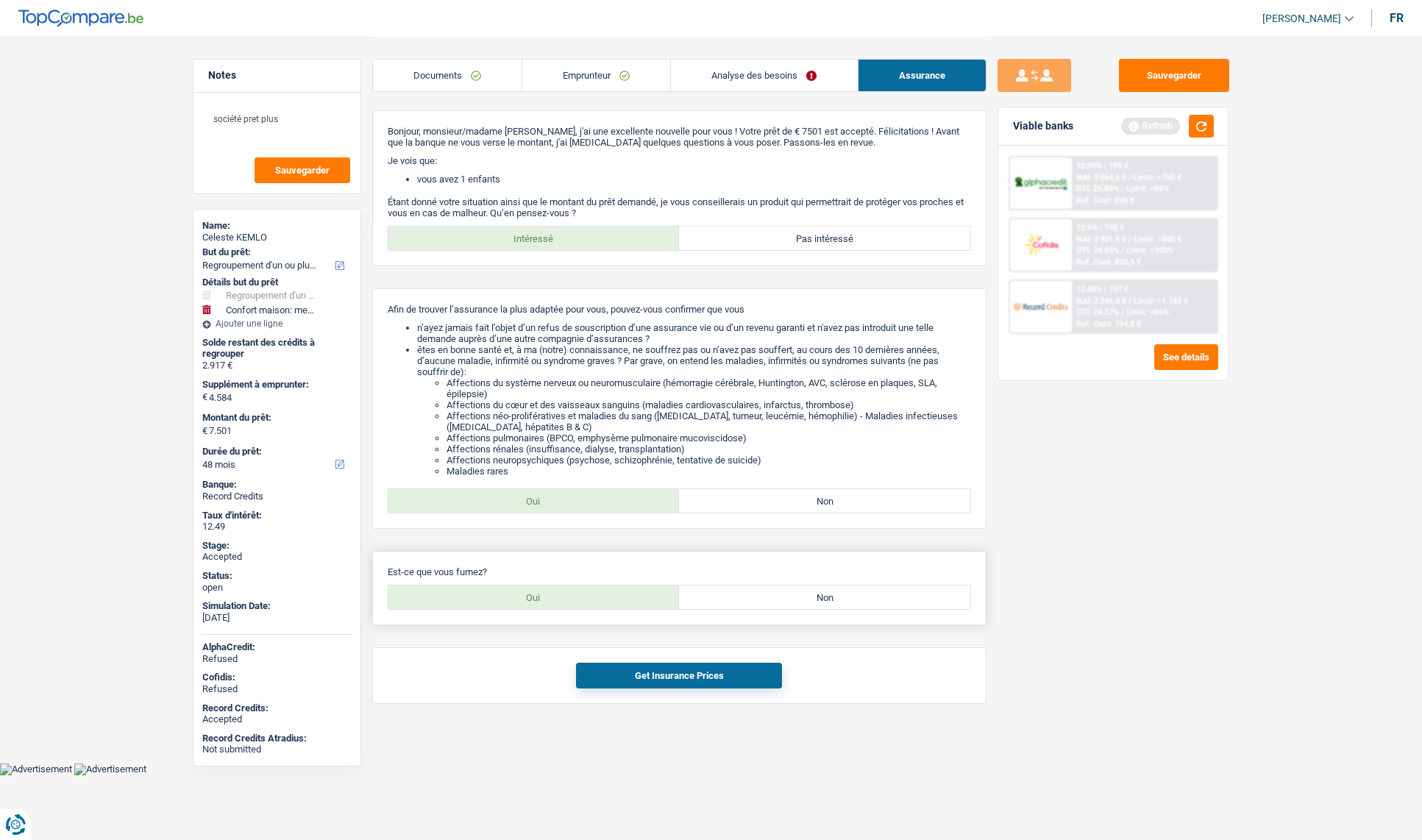
click at [564, 598] on label "Oui" at bounding box center [534, 597] width 292 height 24
click at [564, 598] on input "Oui" at bounding box center [534, 597] width 292 height 24
radio input "true"
click at [680, 685] on button "Get Insurance Prices" at bounding box center [679, 676] width 206 height 26
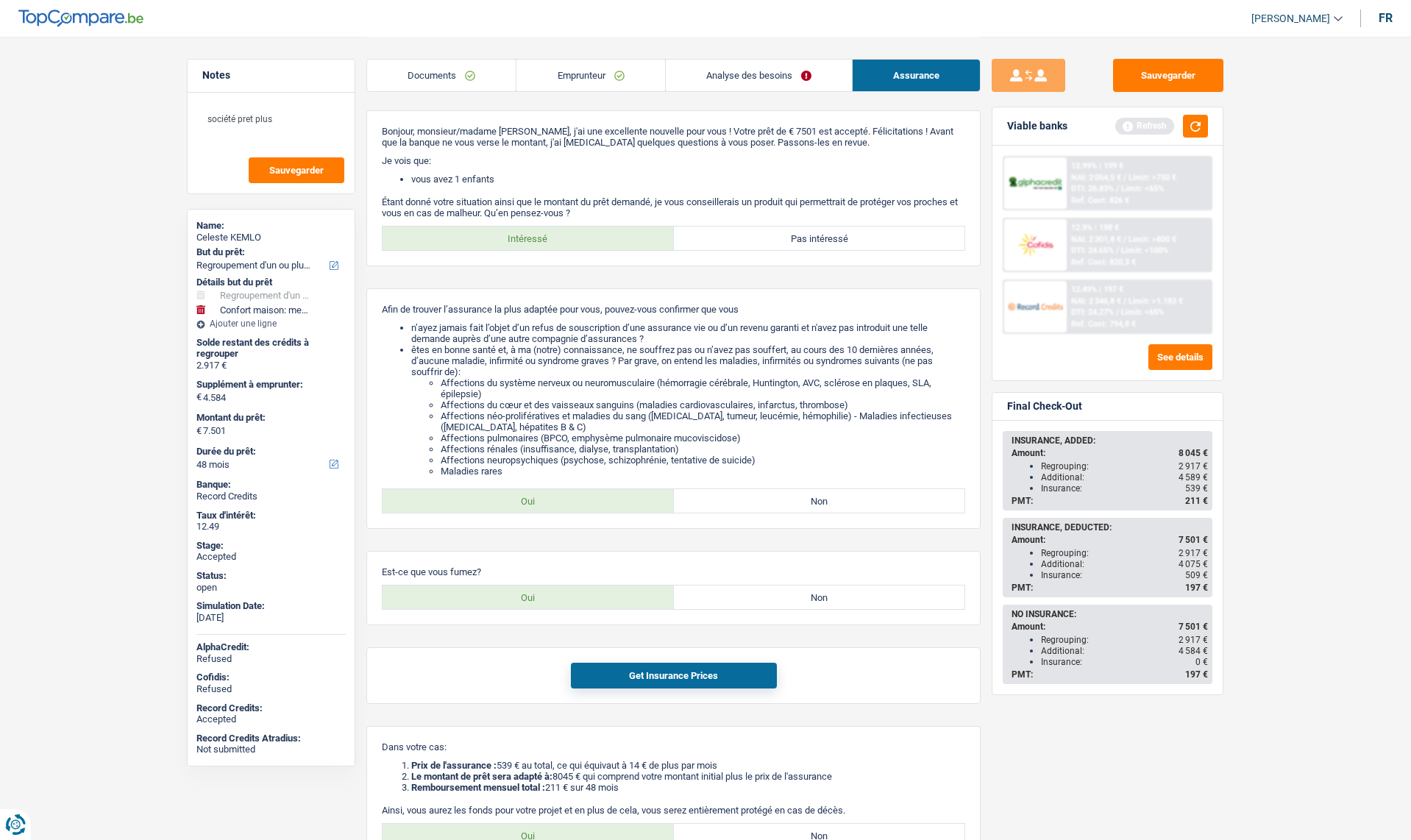
click at [694, 77] on link "Analyse des besoins" at bounding box center [759, 76] width 186 height 32
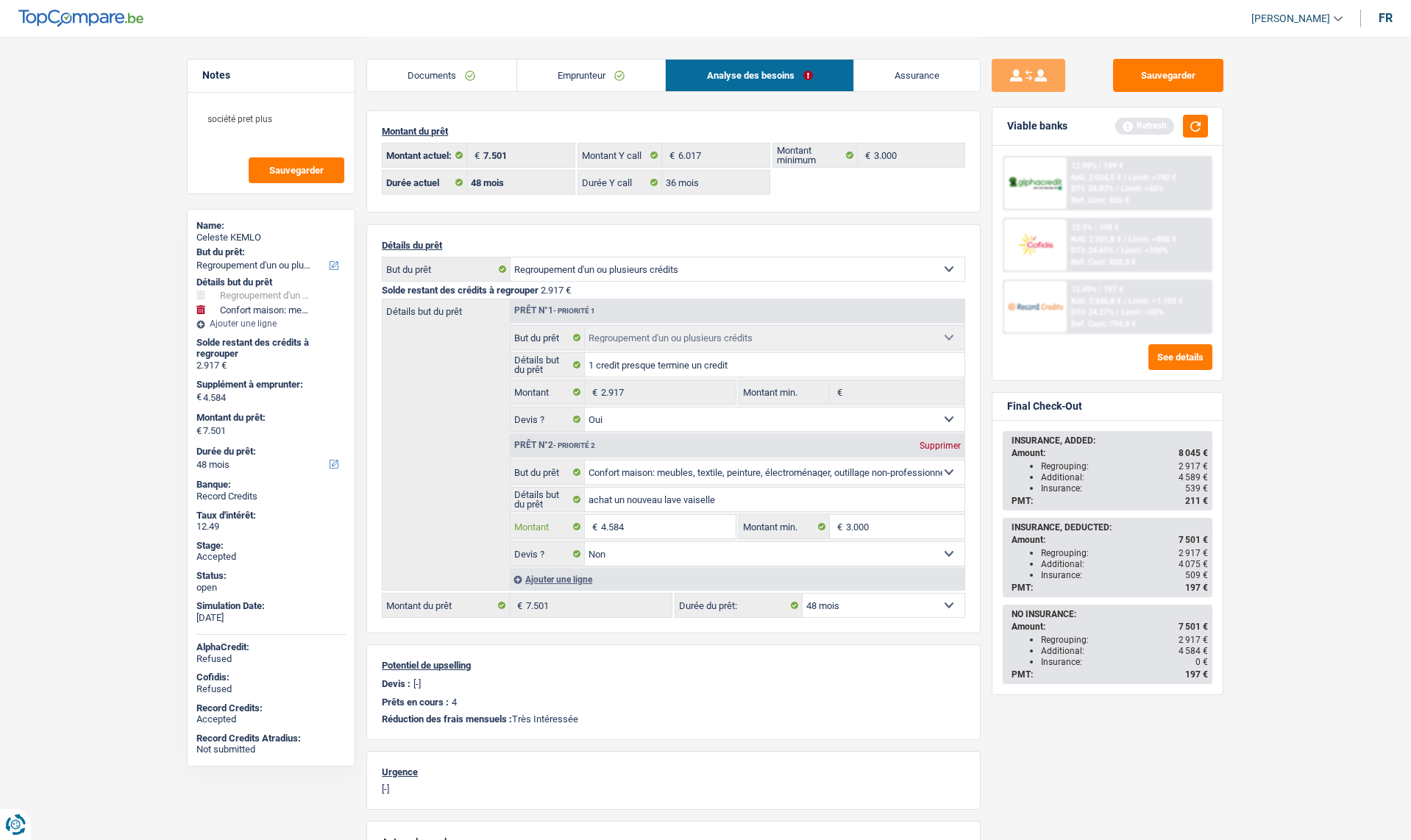
click at [646, 527] on input "4.584" at bounding box center [668, 526] width 134 height 24
click at [983, 367] on div "Sauvegarder Viable banks Refresh 12.99% | 199 € NAI: 2 054,5 € / Limit: >750 € …" at bounding box center [1107, 437] width 254 height 757
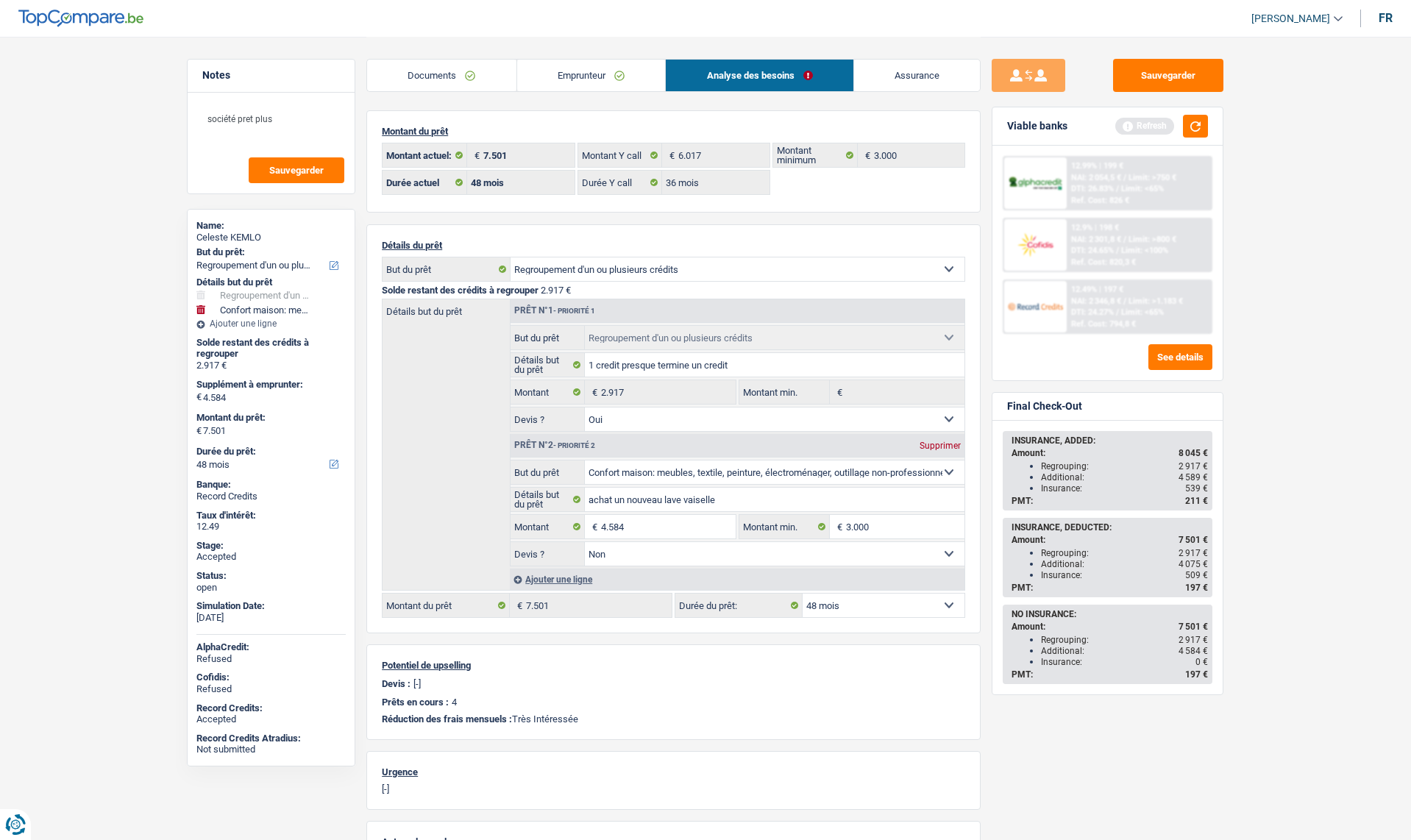
click at [659, 216] on div "Montant du prêt 7.501 € Montant actuel: 6.017 € Montant Y call 3.000 € Montant …" at bounding box center [673, 574] width 614 height 929
click at [548, 81] on link "Emprunteur" at bounding box center [590, 76] width 148 height 32
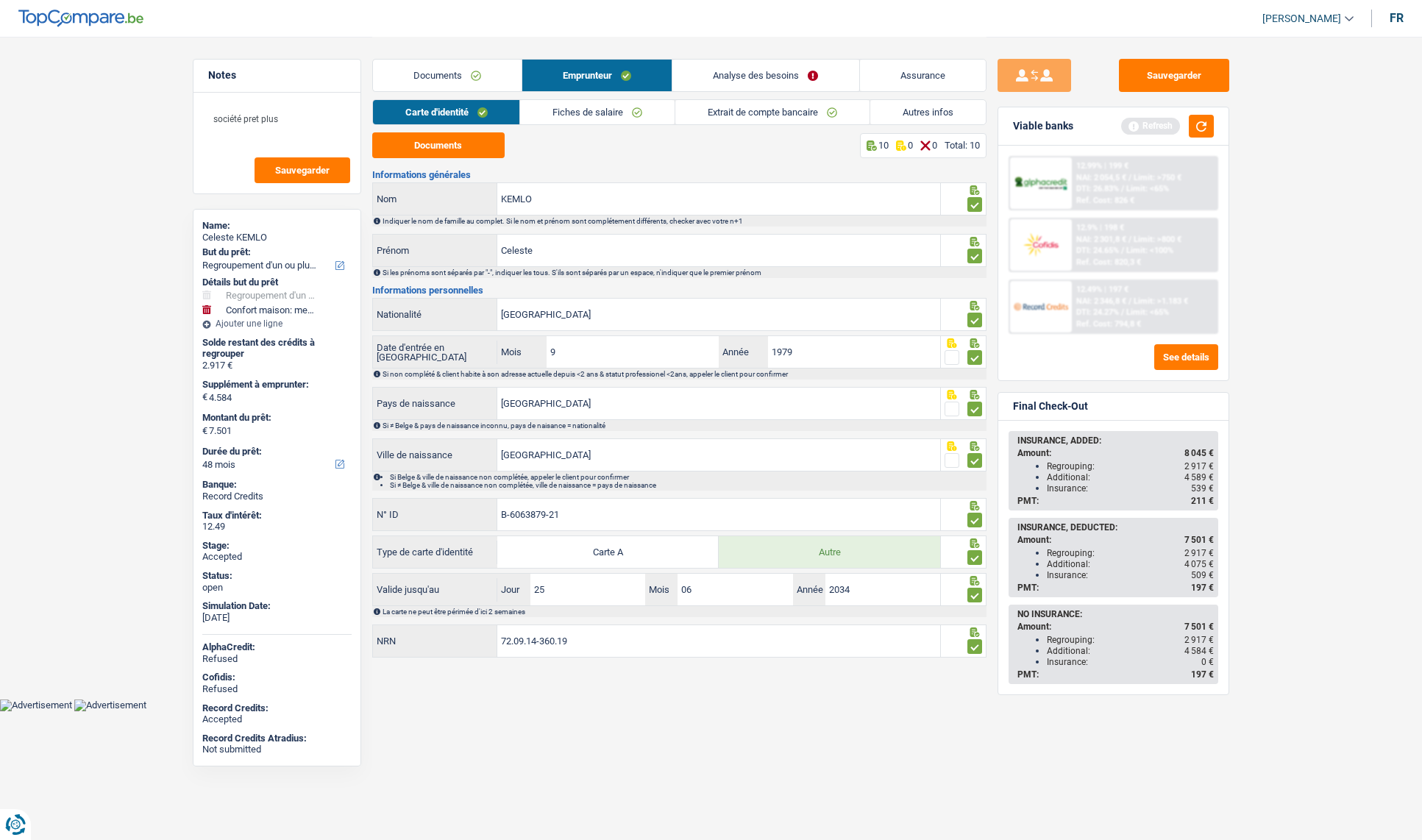
click at [736, 72] on link "Analyse des besoins" at bounding box center [765, 76] width 186 height 32
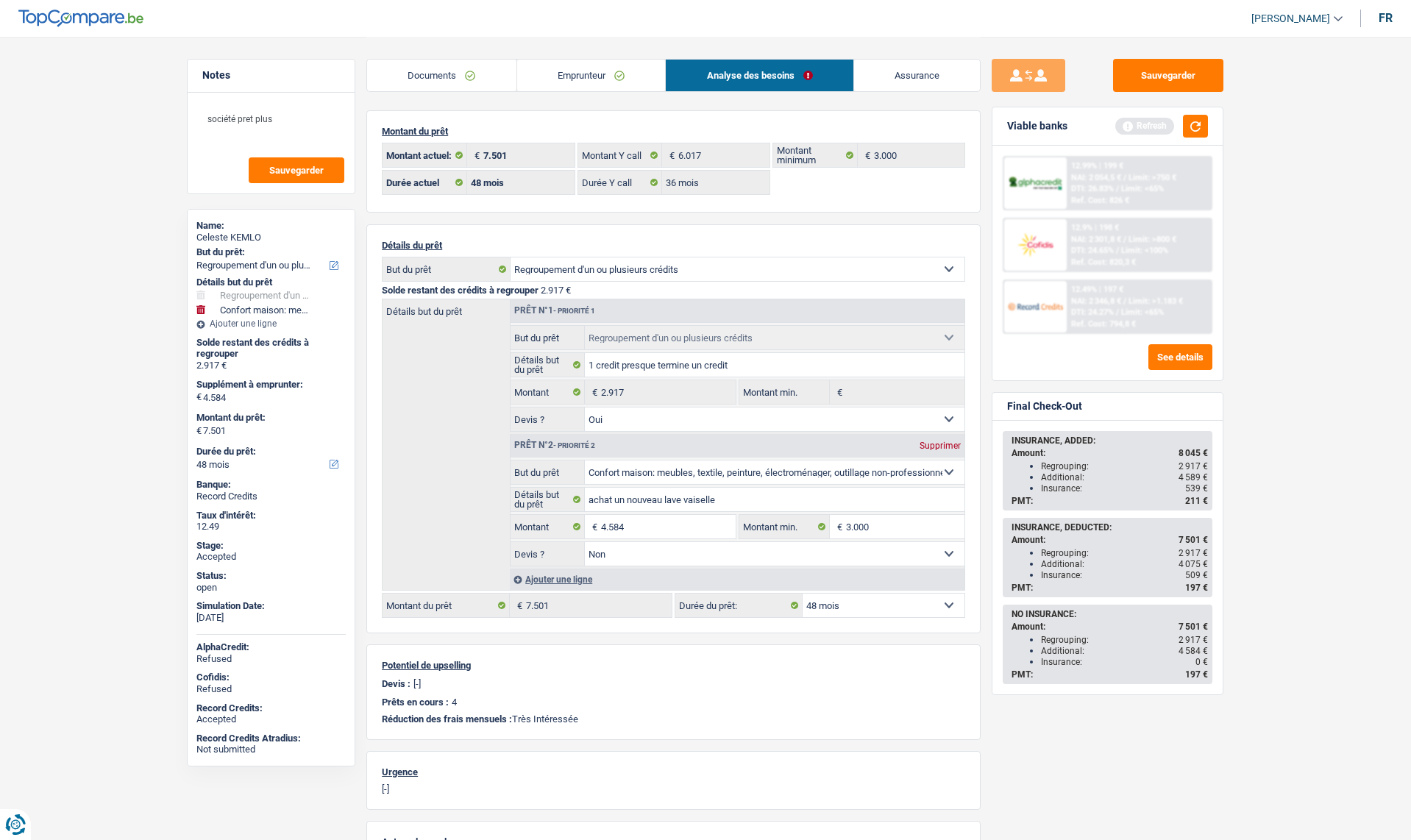
click at [523, 418] on label "Devis ?" at bounding box center [548, 419] width 75 height 24
click at [524, 418] on label "Devis ?" at bounding box center [548, 419] width 75 height 24
click at [530, 422] on label "Devis ?" at bounding box center [548, 419] width 75 height 24
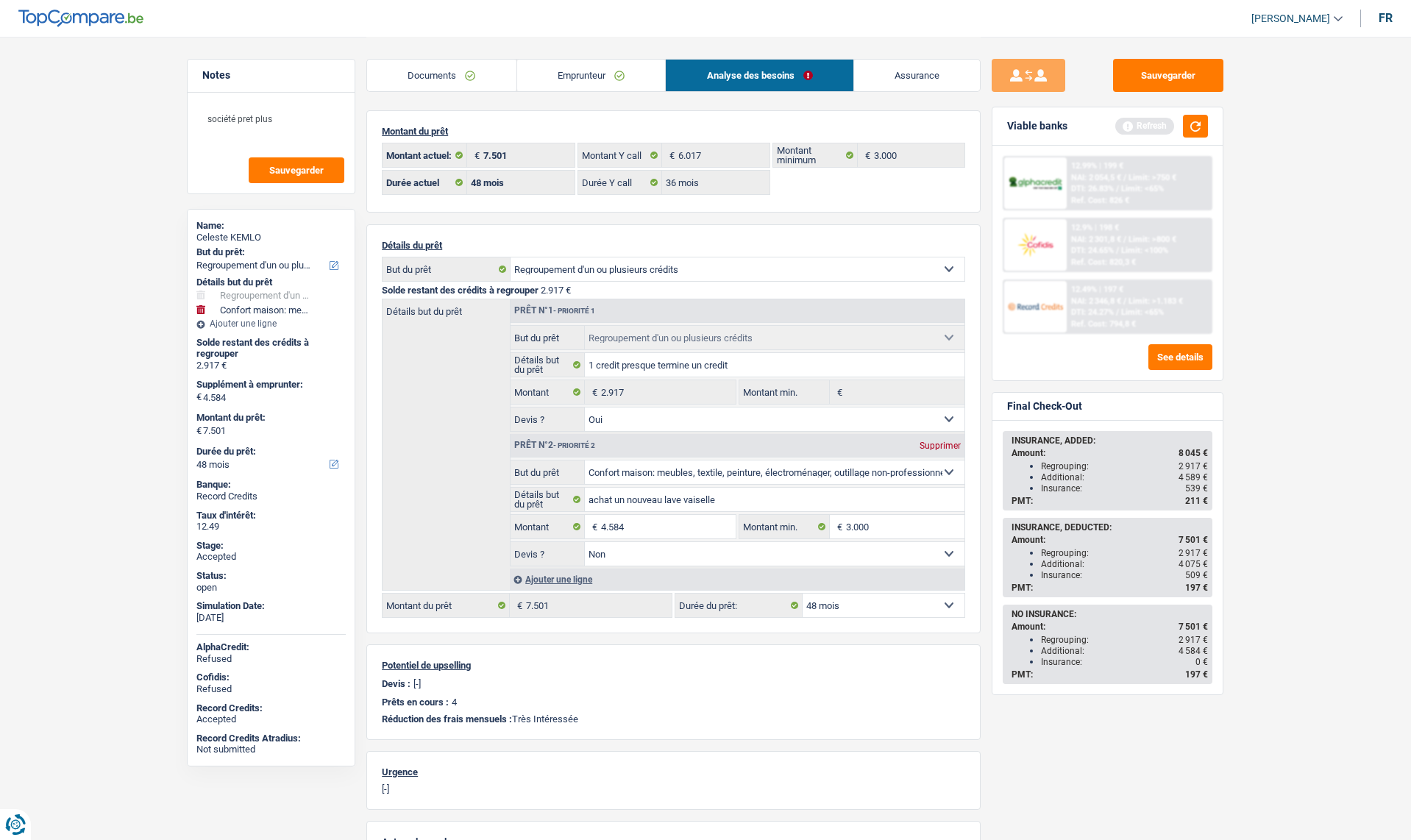
click at [525, 387] on label "Montant" at bounding box center [548, 392] width 75 height 24
click at [0, 0] on input "55.235" at bounding box center [0, 0] width 0 height 0
click at [525, 387] on label "Montant" at bounding box center [548, 392] width 75 height 24
click at [0, 0] on input "55.235" at bounding box center [0, 0] width 0 height 0
click at [582, 78] on link "Emprunteur" at bounding box center [590, 76] width 148 height 32
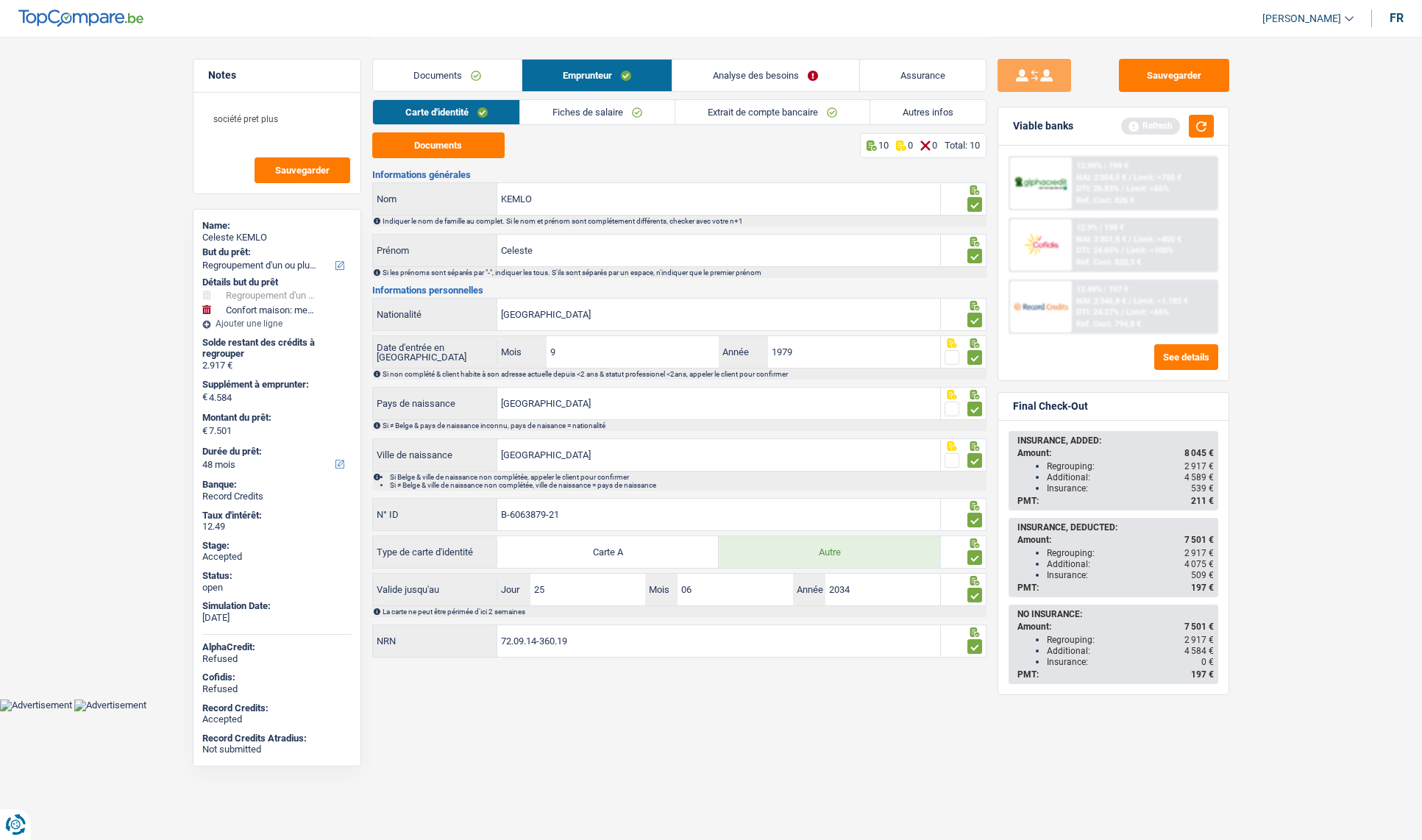
click at [776, 72] on link "Analyse des besoins" at bounding box center [765, 76] width 186 height 32
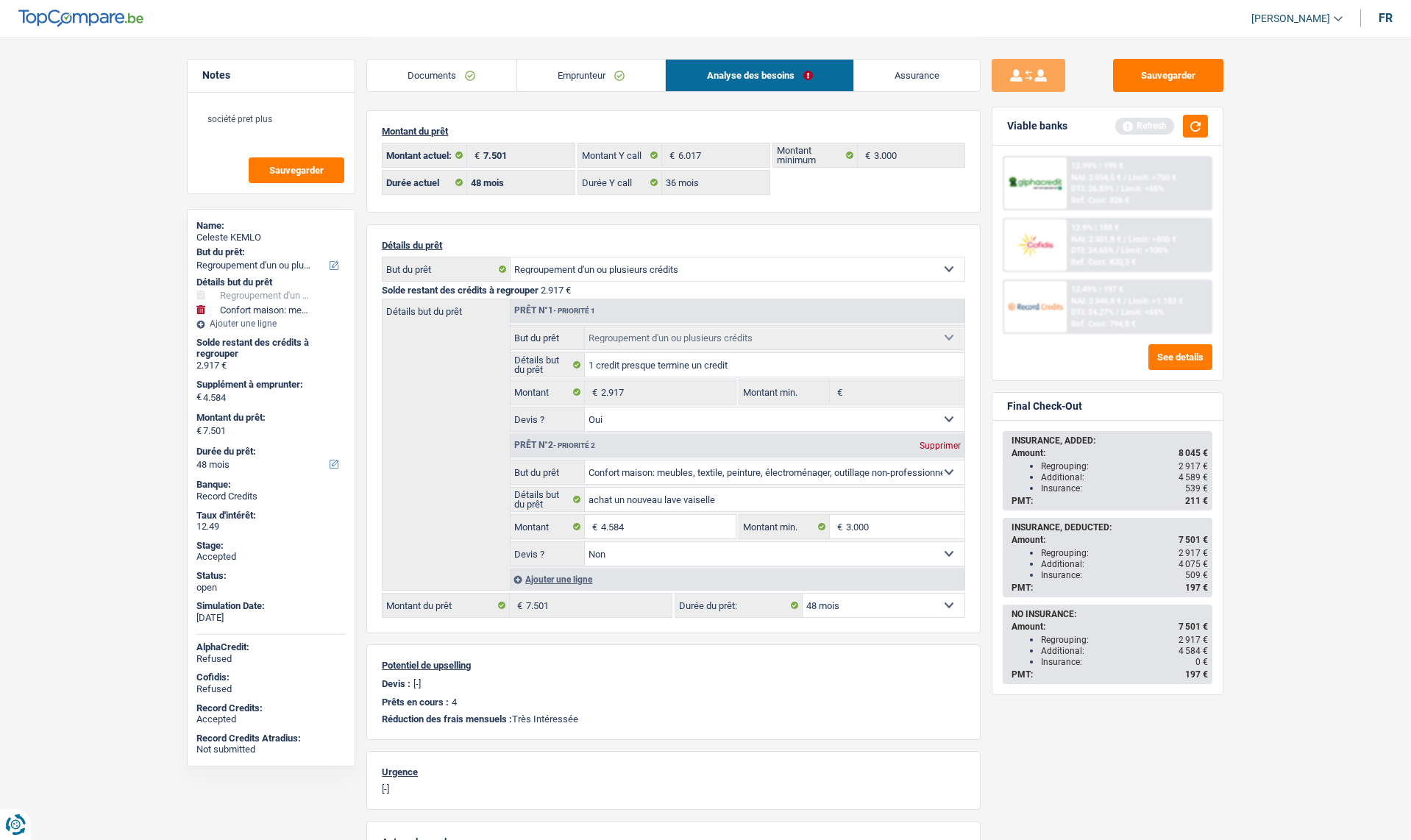
click at [948, 469] on select "Confort maison: meubles, textile, peinture, électroménager, outillage non-profe…" at bounding box center [775, 473] width 380 height 24
click at [986, 463] on div "Sauvegarder Viable banks Refresh 12.99% | 199 € NAI: 2 054,5 € / Limit: >750 € …" at bounding box center [1107, 437] width 254 height 757
click at [981, 468] on div "Sauvegarder Viable banks Refresh 12.99% | 199 € NAI: 2 054,5 € / Limit: >750 € …" at bounding box center [1107, 437] width 254 height 757
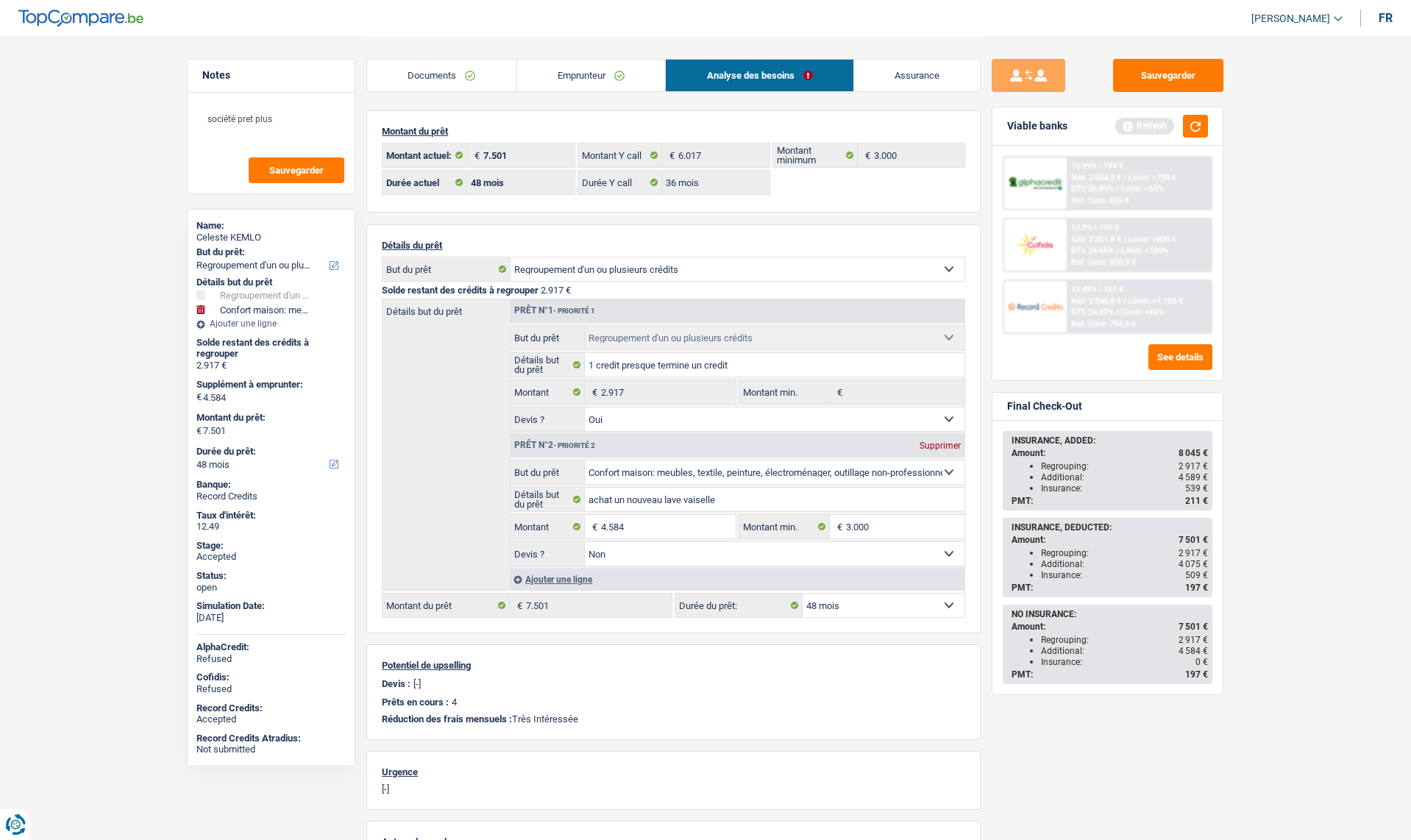
click at [574, 267] on select "Confort maison: meubles, textile, peinture, électroménager, outillage non-profe…" at bounding box center [738, 270] width 454 height 24
click at [714, 231] on div "Détails du prêt Confort maison: meubles, textile, peinture, électroménager, out…" at bounding box center [673, 428] width 614 height 409
click at [716, 218] on div "Montant du prêt 7.501 € Montant actuel: 6.017 € Montant Y call 3.000 € Montant …" at bounding box center [673, 574] width 614 height 929
click at [708, 216] on div "Montant du prêt 7.501 € Montant actuel: 6.017 € Montant Y call 3.000 € Montant …" at bounding box center [673, 574] width 614 height 929
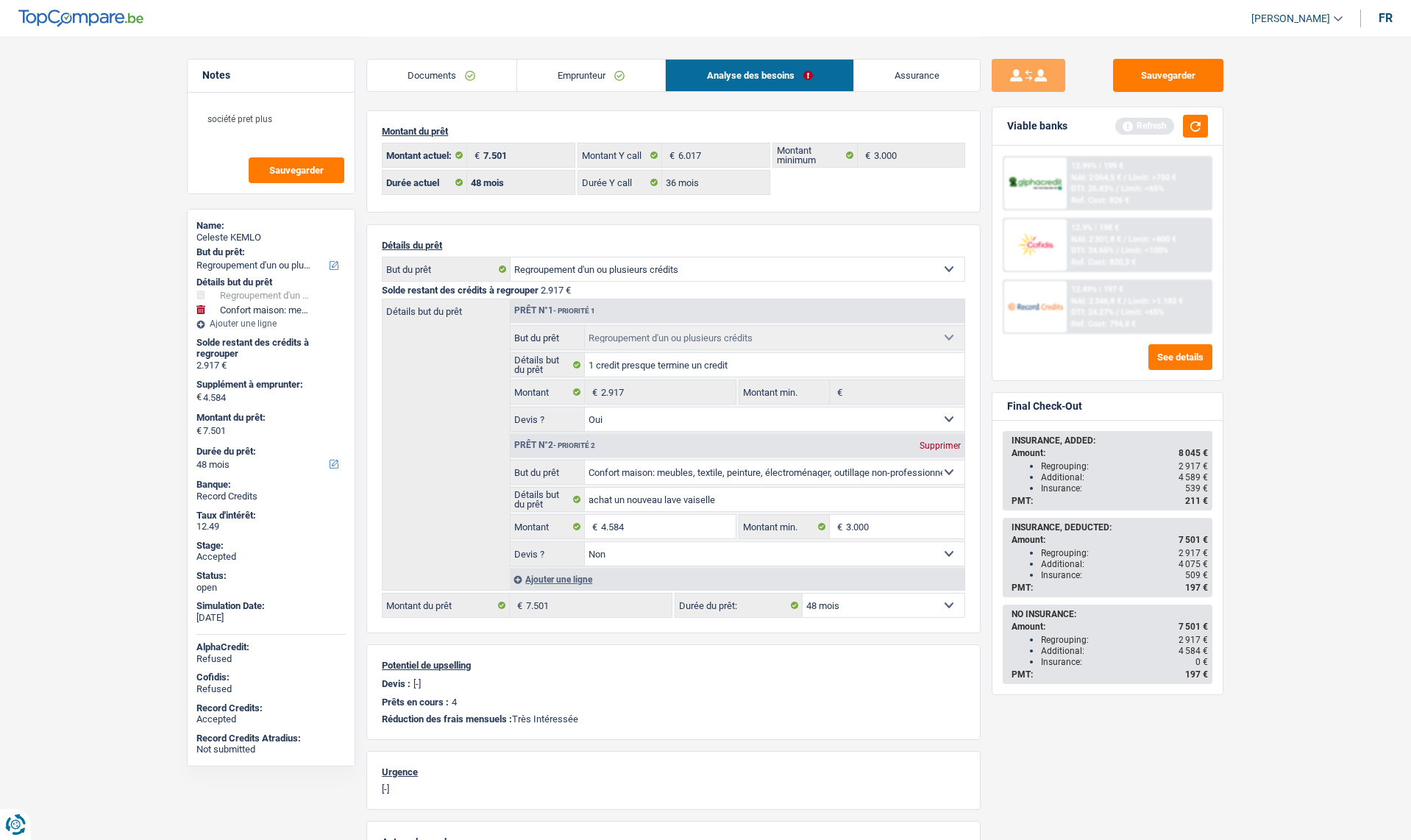
click at [696, 215] on div "Montant du prêt 7.501 € Montant actuel: 6.017 € Montant Y call 3.000 € Montant …" at bounding box center [673, 574] width 614 height 929
click at [678, 218] on div "Montant du prêt 7.501 € Montant actuel: 6.017 € Montant Y call 3.000 € Montant …" at bounding box center [673, 574] width 614 height 929
click at [660, 217] on div "Montant du prêt 7.501 € Montant actuel: 6.017 € Montant Y call 3.000 € Montant …" at bounding box center [673, 574] width 614 height 929
click at [658, 523] on input "4.584" at bounding box center [668, 526] width 134 height 24
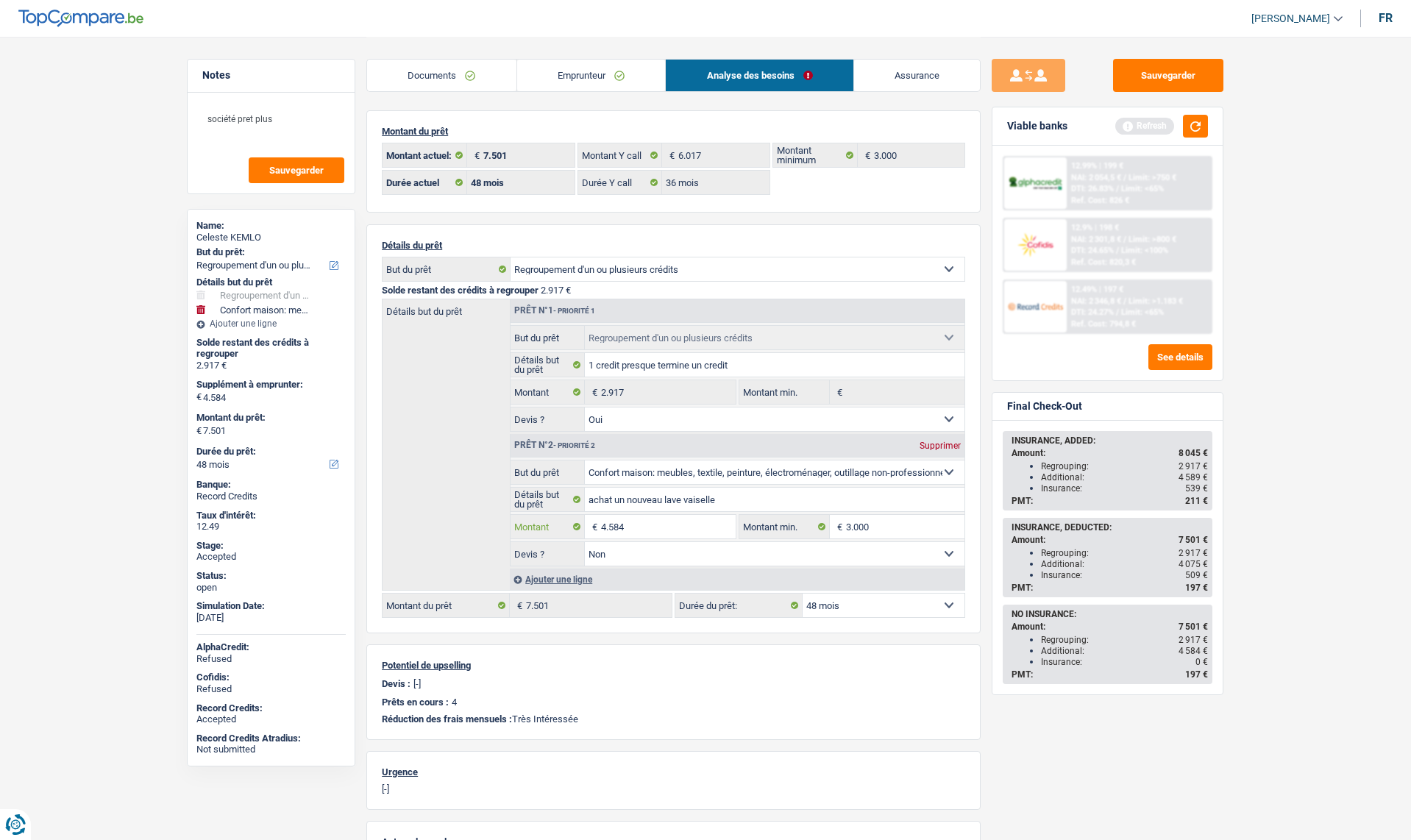
click at [658, 523] on input "4.584" at bounding box center [668, 526] width 134 height 24
drag, startPoint x: 1179, startPoint y: 561, endPoint x: 1201, endPoint y: 561, distance: 22.0
click at [1201, 561] on div "Additional: 4 075 €" at bounding box center [1125, 564] width 167 height 10
click at [1199, 570] on span "509 €" at bounding box center [1196, 575] width 23 height 10
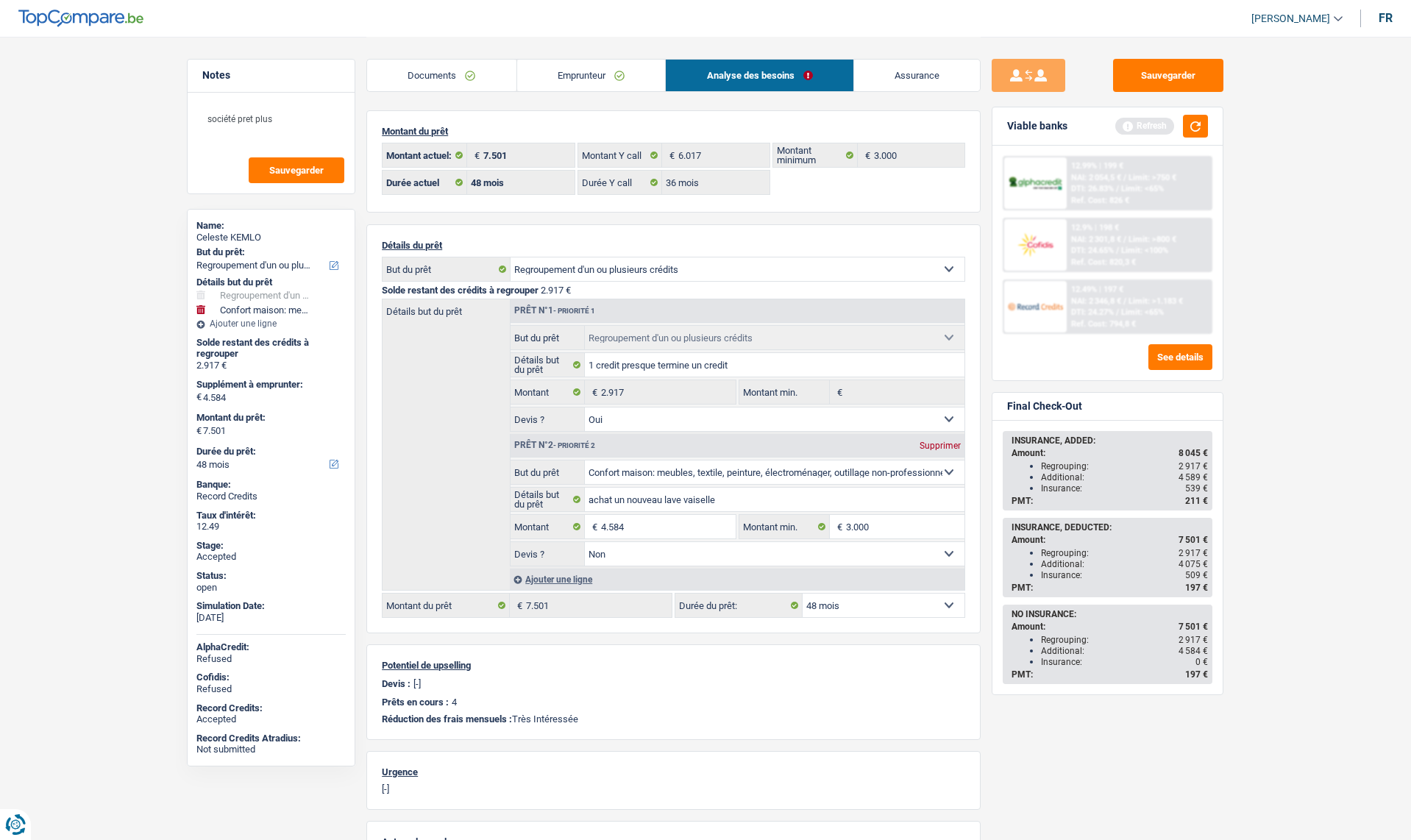
click at [1219, 569] on div "INSURANCE, ADDED: Amount: 8 045 € Regrouping: 2 917 € Additional: 4 589 € Insur…" at bounding box center [1107, 557] width 230 height 274
drag, startPoint x: 1201, startPoint y: 587, endPoint x: 1183, endPoint y: 583, distance: 18.4
click at [1183, 583] on div "PMT: 197 €" at bounding box center [1109, 587] width 196 height 10
click at [1193, 587] on span "197 €" at bounding box center [1196, 587] width 23 height 10
click at [1230, 630] on div "Sauvegarder Viable banks Refresh 12.99% | 199 € NAI: 2 054,5 € / Limit: >750 € …" at bounding box center [1107, 437] width 254 height 757
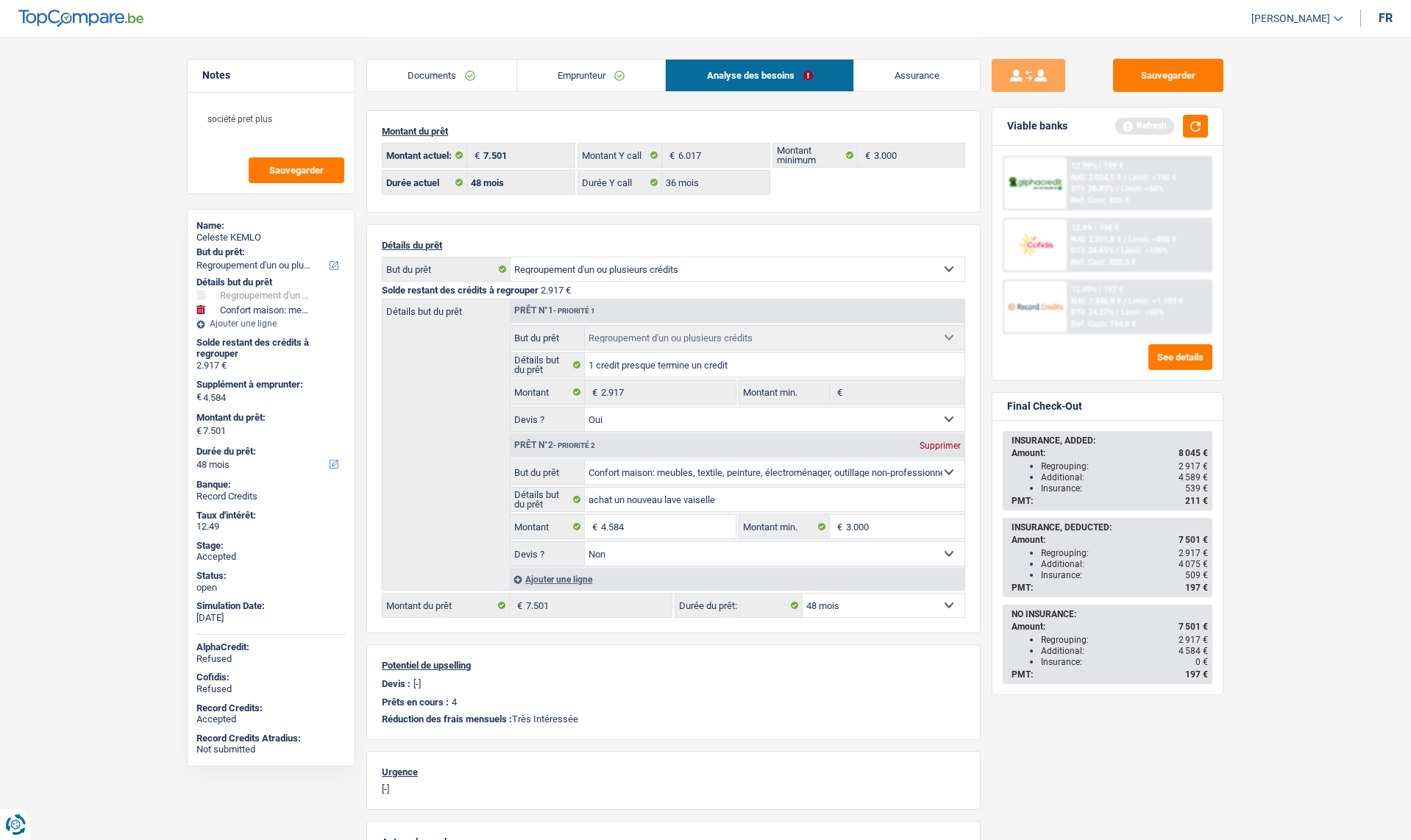
click at [1040, 570] on ul "Regrouping: 2 917 € Additional: 4 075 € Insurance: 509 €" at bounding box center [1109, 563] width 196 height 33
drag, startPoint x: 1042, startPoint y: 552, endPoint x: 1214, endPoint y: 574, distance: 173.4
click at [1214, 574] on div "INSURANCE, ADDED: Amount: 8 045 € Regrouping: 2 917 € Additional: 4 589 € Insur…" at bounding box center [1107, 557] width 230 height 274
click at [1211, 577] on div "INSURANCE, DEDUCTED: Amount: 7 501 € Regrouping: 2 917 € Additional: 4 075 € In…" at bounding box center [1108, 557] width 207 height 77
drag, startPoint x: 1200, startPoint y: 585, endPoint x: 1011, endPoint y: 527, distance: 197.7
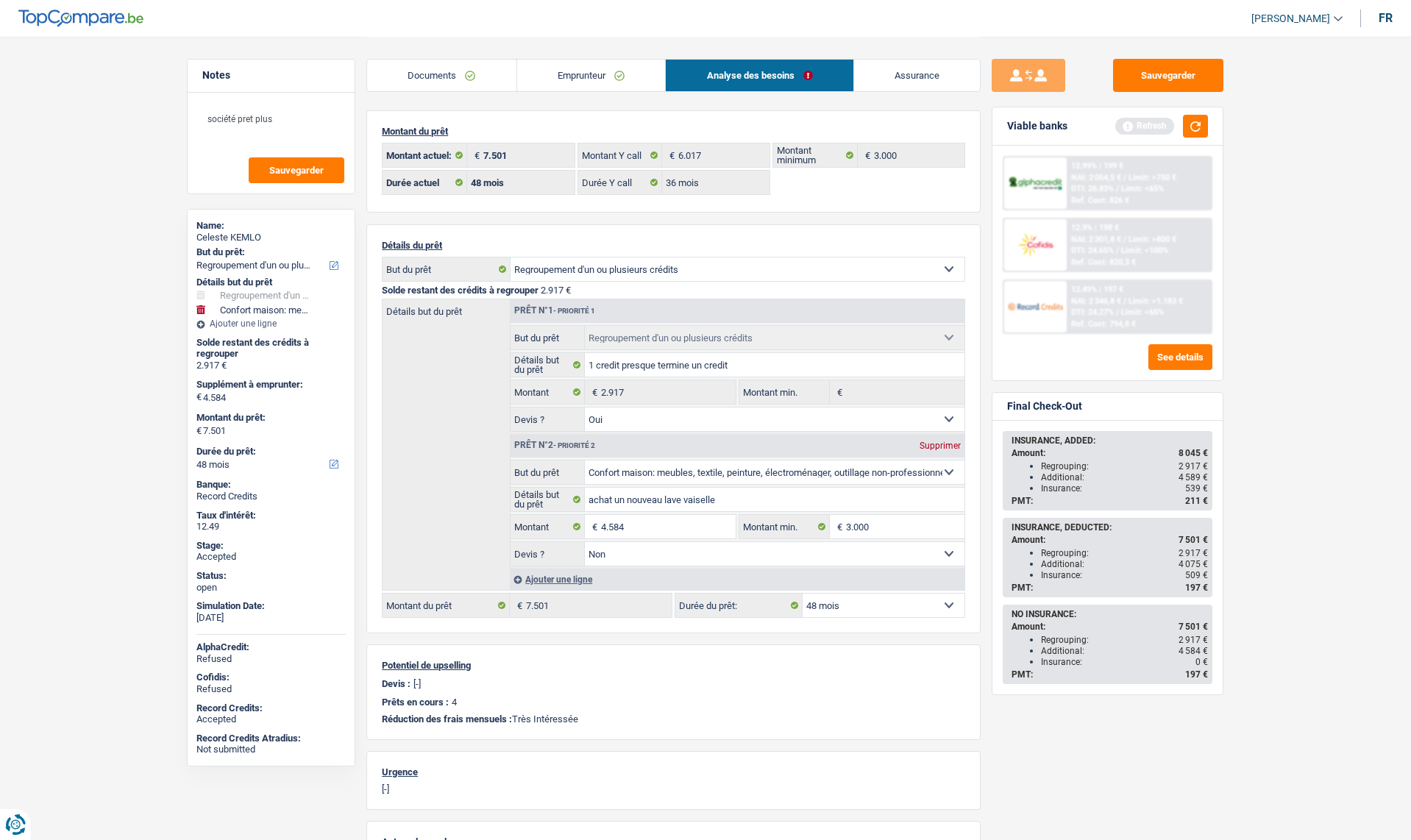
click at [1011, 527] on div "INSURANCE, DEDUCTED: Amount: 7 501 € Regrouping: 2 917 € Additional: 4 075 € In…" at bounding box center [1108, 557] width 207 height 77
click at [1011, 525] on div "INSURANCE, DEDUCTED: Amount: 7 501 € Regrouping: 2 917 € Additional: 4 075 € In…" at bounding box center [1108, 557] width 207 height 77
drag, startPoint x: 1044, startPoint y: 565, endPoint x: 1208, endPoint y: 559, distance: 164.1
click at [1208, 559] on div "Additional: 4 075 €" at bounding box center [1125, 564] width 167 height 10
click at [918, 72] on link "Assurance" at bounding box center [917, 76] width 126 height 32
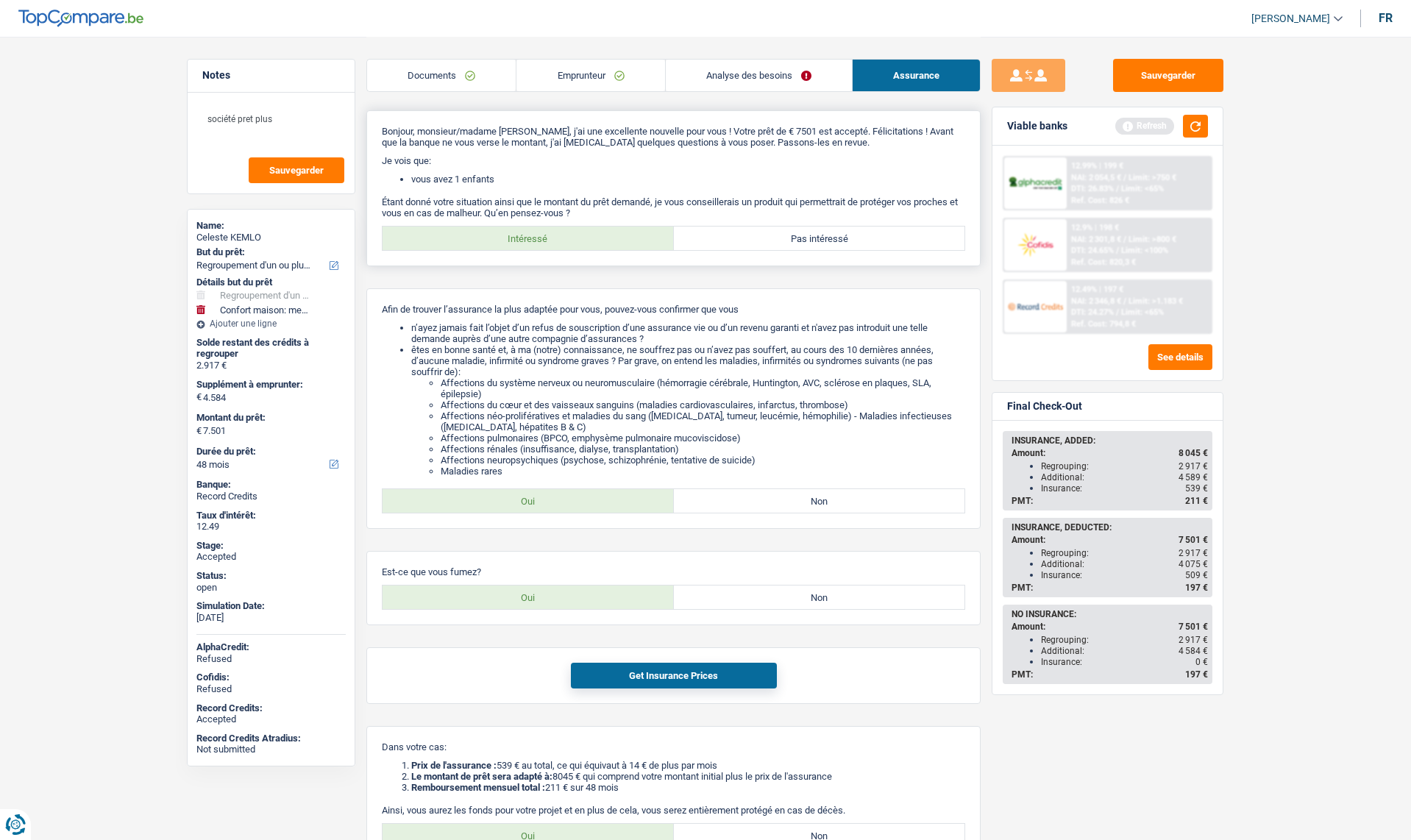
click at [799, 226] on div "Intéressé Pas intéressé" at bounding box center [673, 238] width 584 height 25
click at [795, 233] on label "Pas intéressé" at bounding box center [820, 239] width 292 height 24
click at [795, 233] on input "Pas intéressé" at bounding box center [820, 239] width 292 height 24
radio input "true"
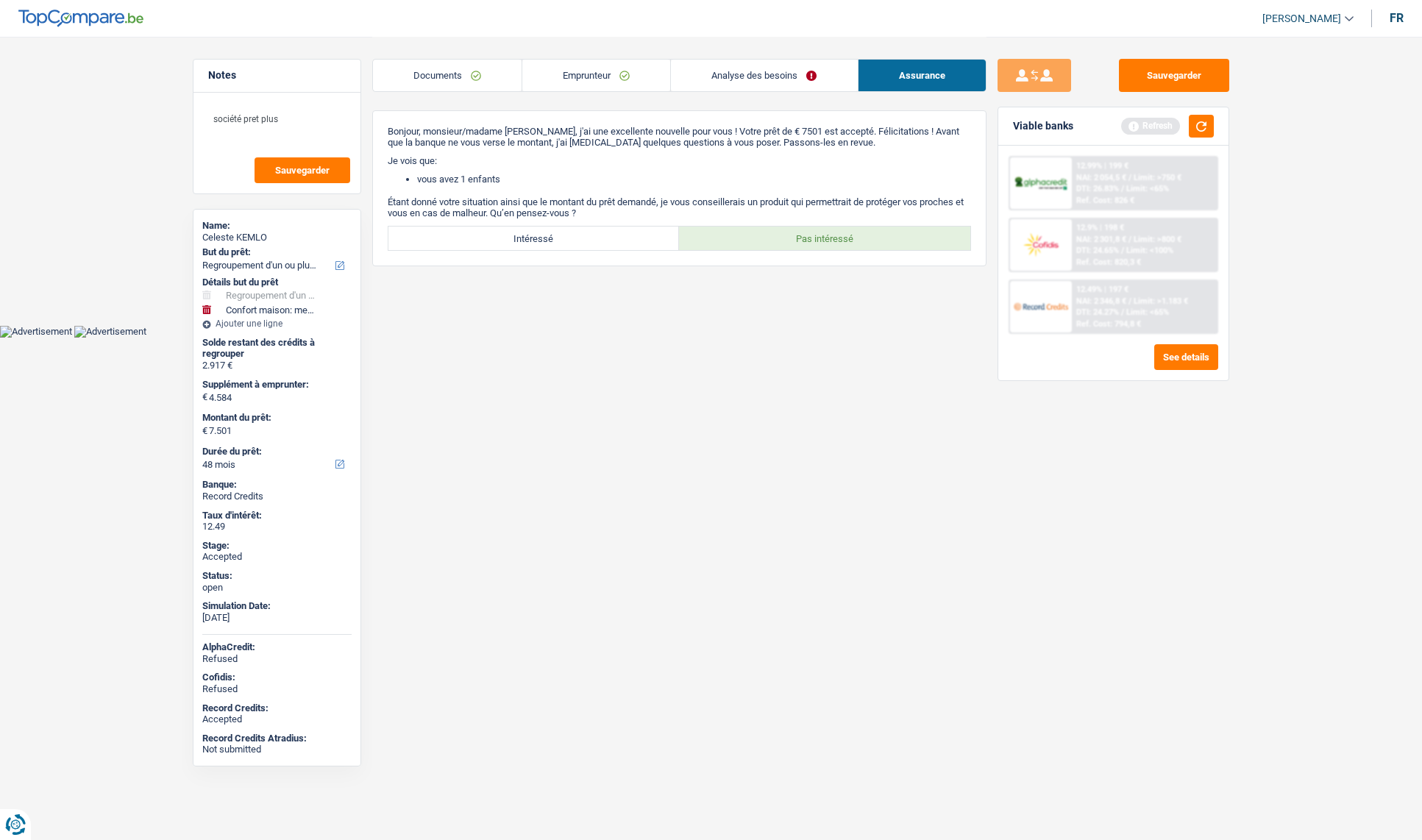
click at [437, 78] on link "Documents" at bounding box center [447, 76] width 148 height 32
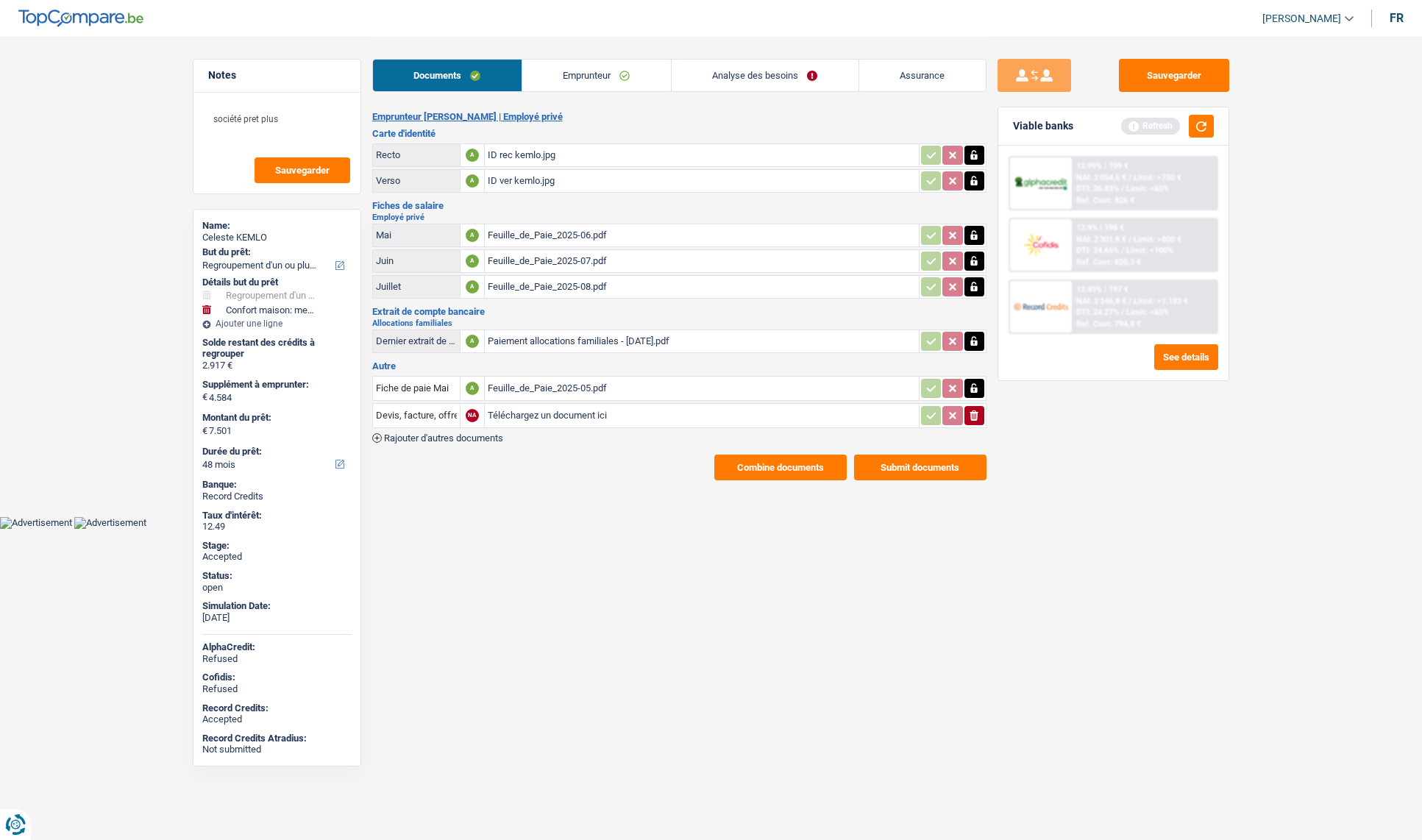
click at [585, 74] on link "Emprunteur" at bounding box center [596, 76] width 148 height 32
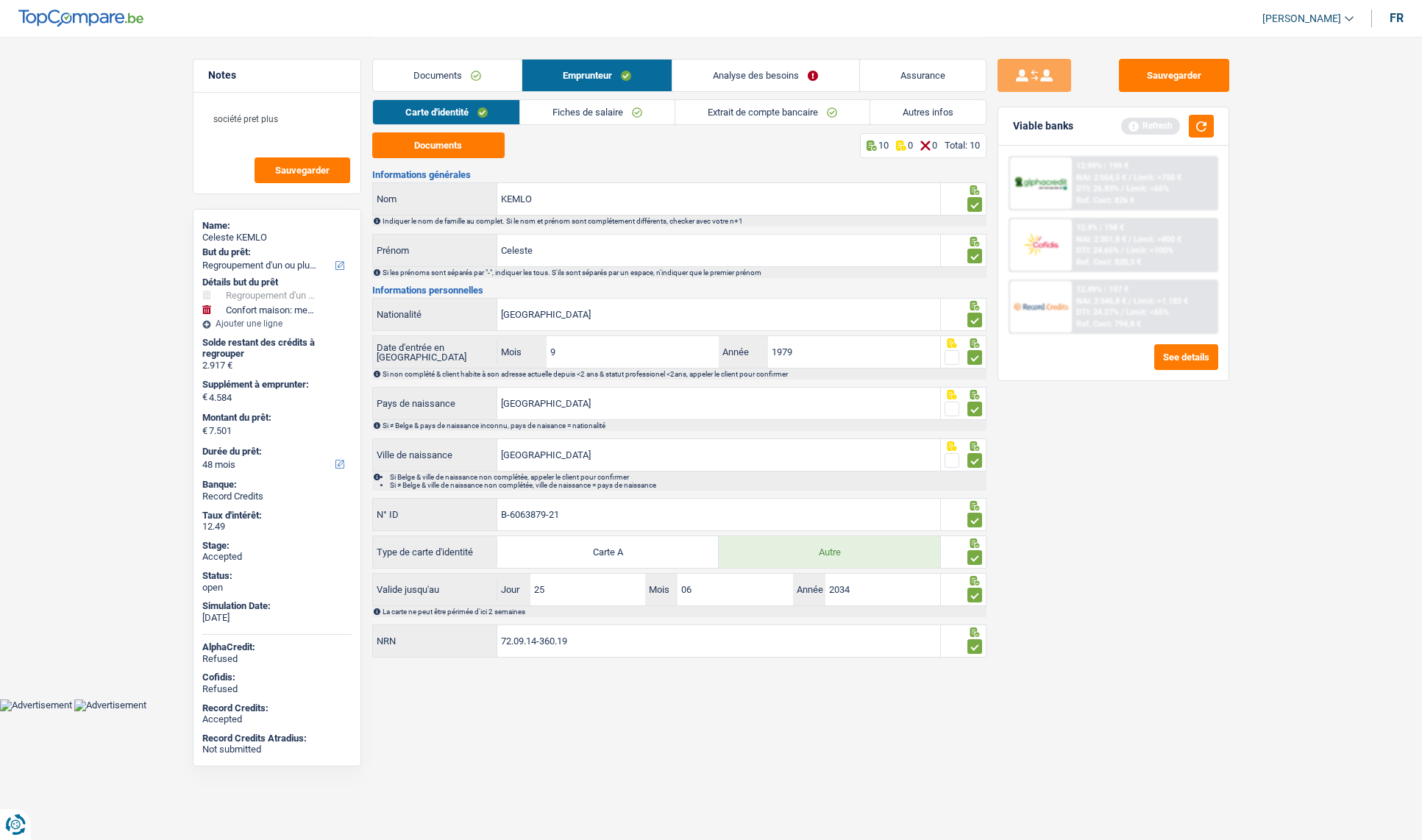
click at [550, 114] on link "Fiches de salaire" at bounding box center [596, 111] width 154 height 24
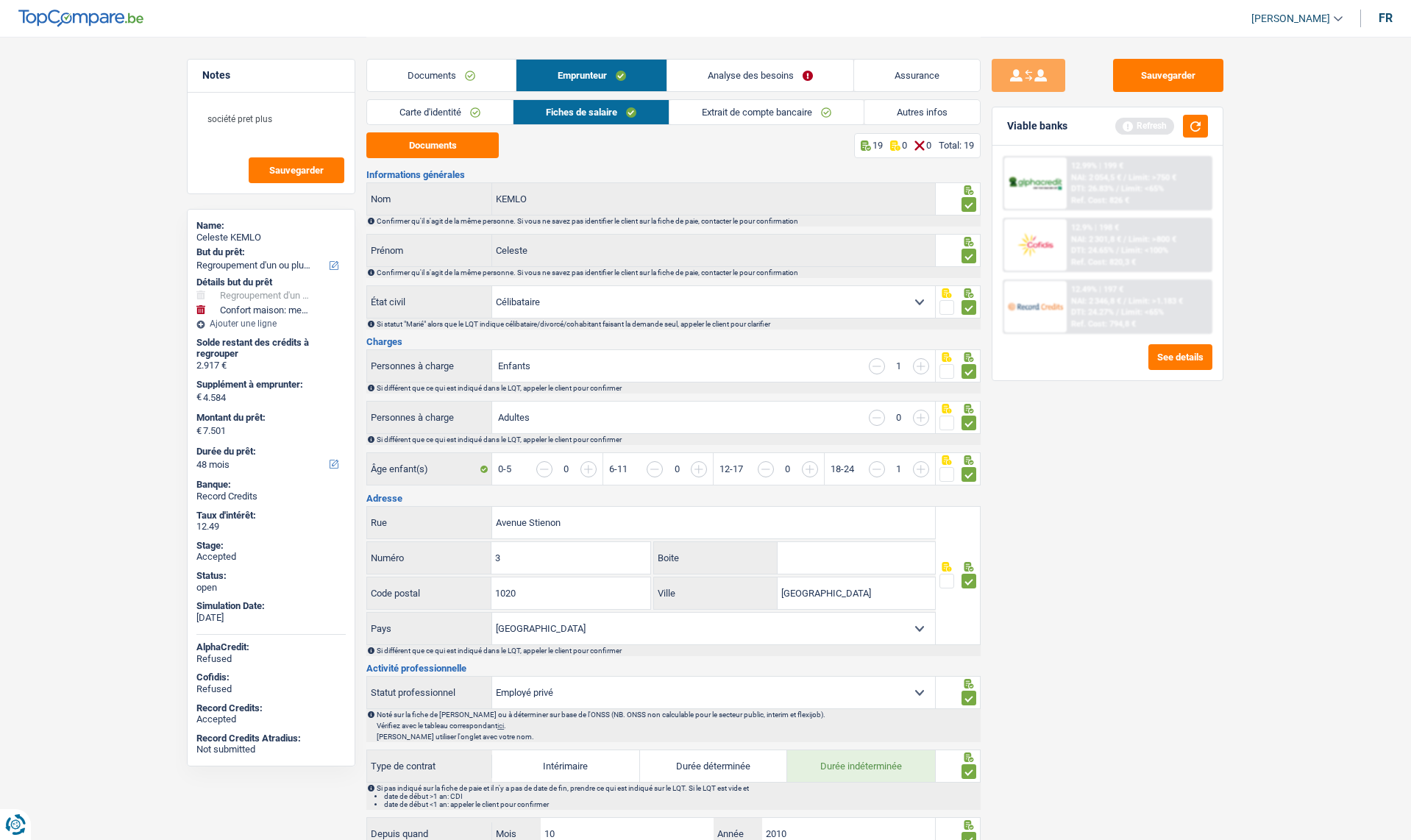
click at [423, 82] on link "Documents" at bounding box center [441, 76] width 148 height 32
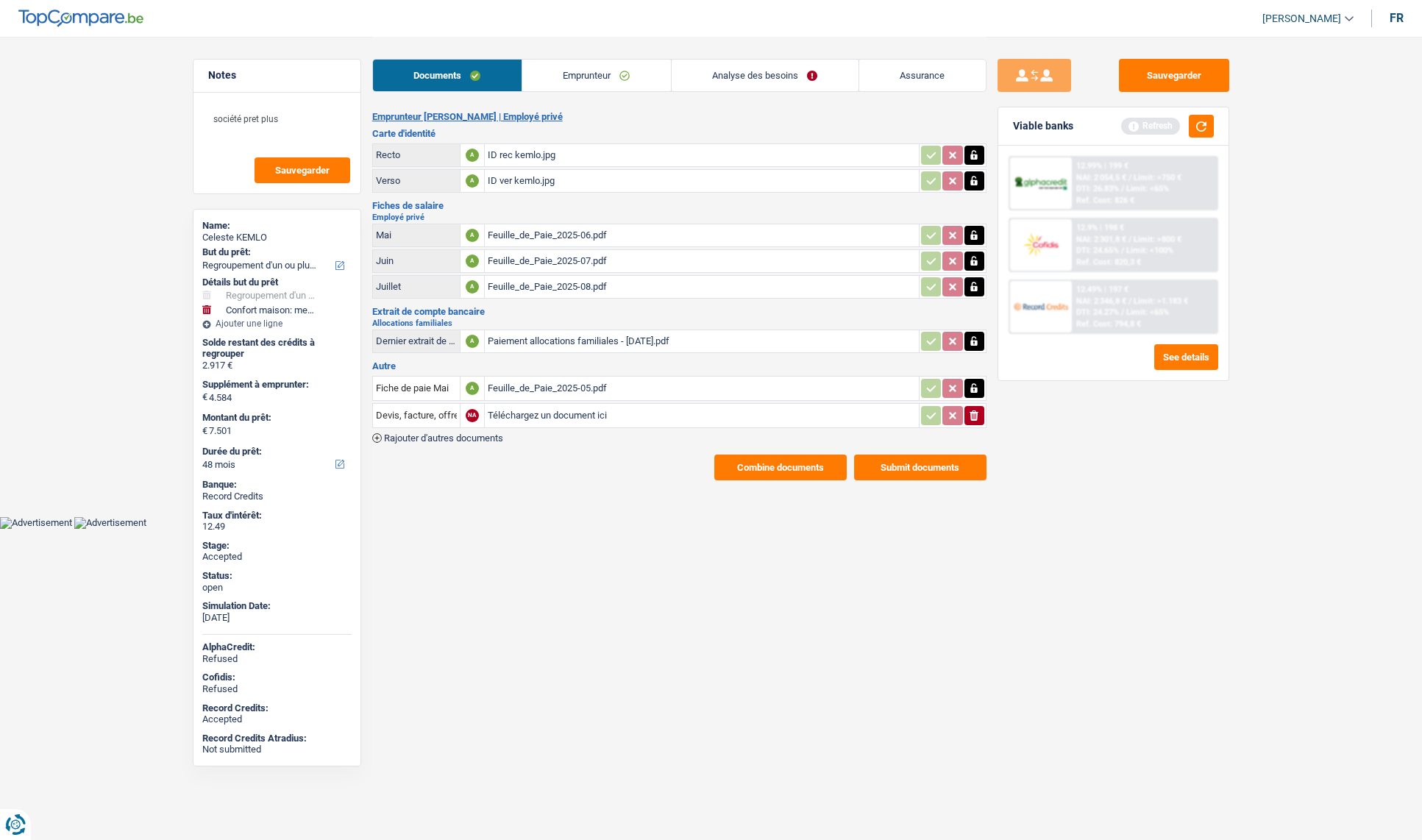
click at [578, 78] on link "Emprunteur" at bounding box center [596, 76] width 148 height 32
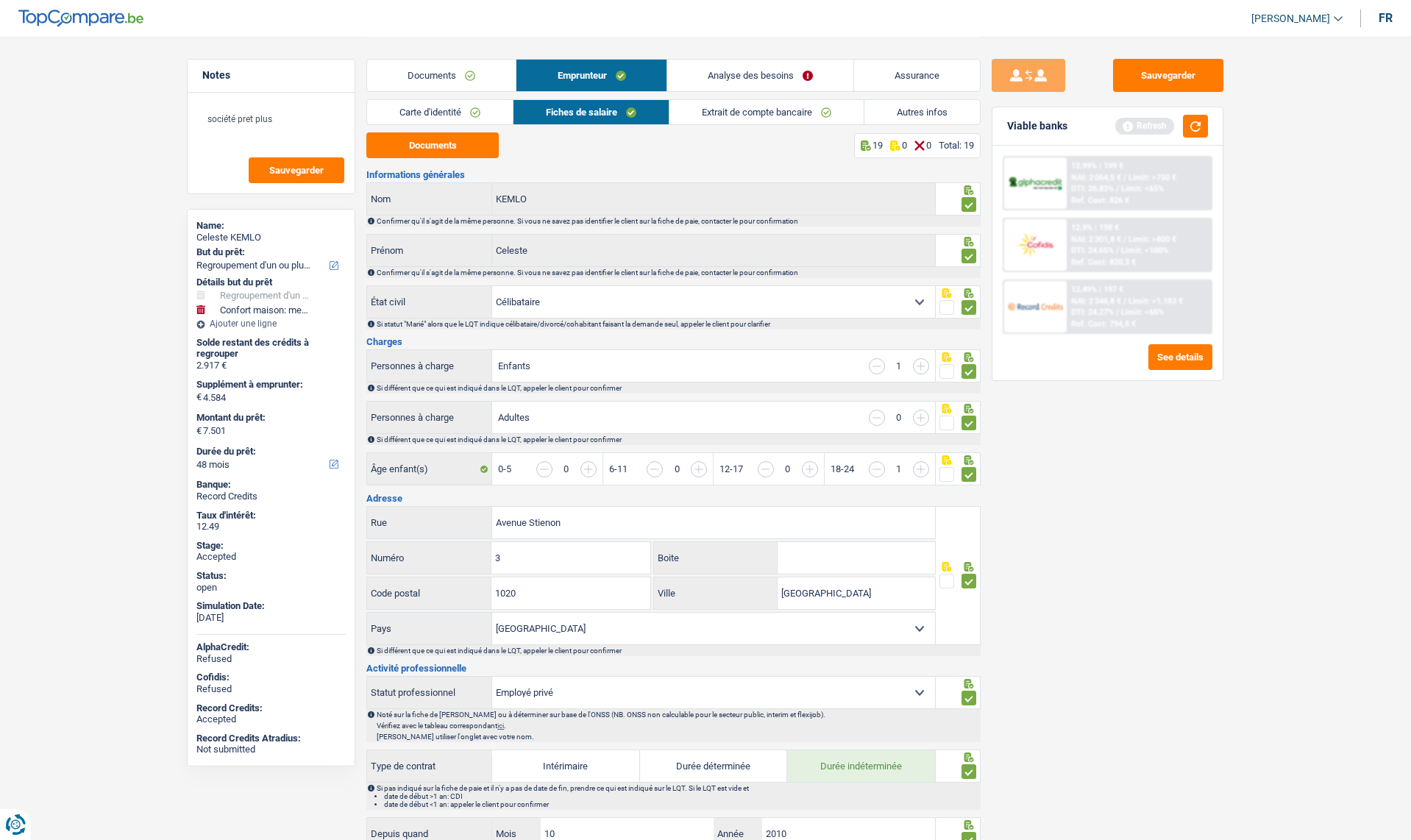
click at [440, 114] on link "Carte d'identité" at bounding box center [440, 111] width 145 height 24
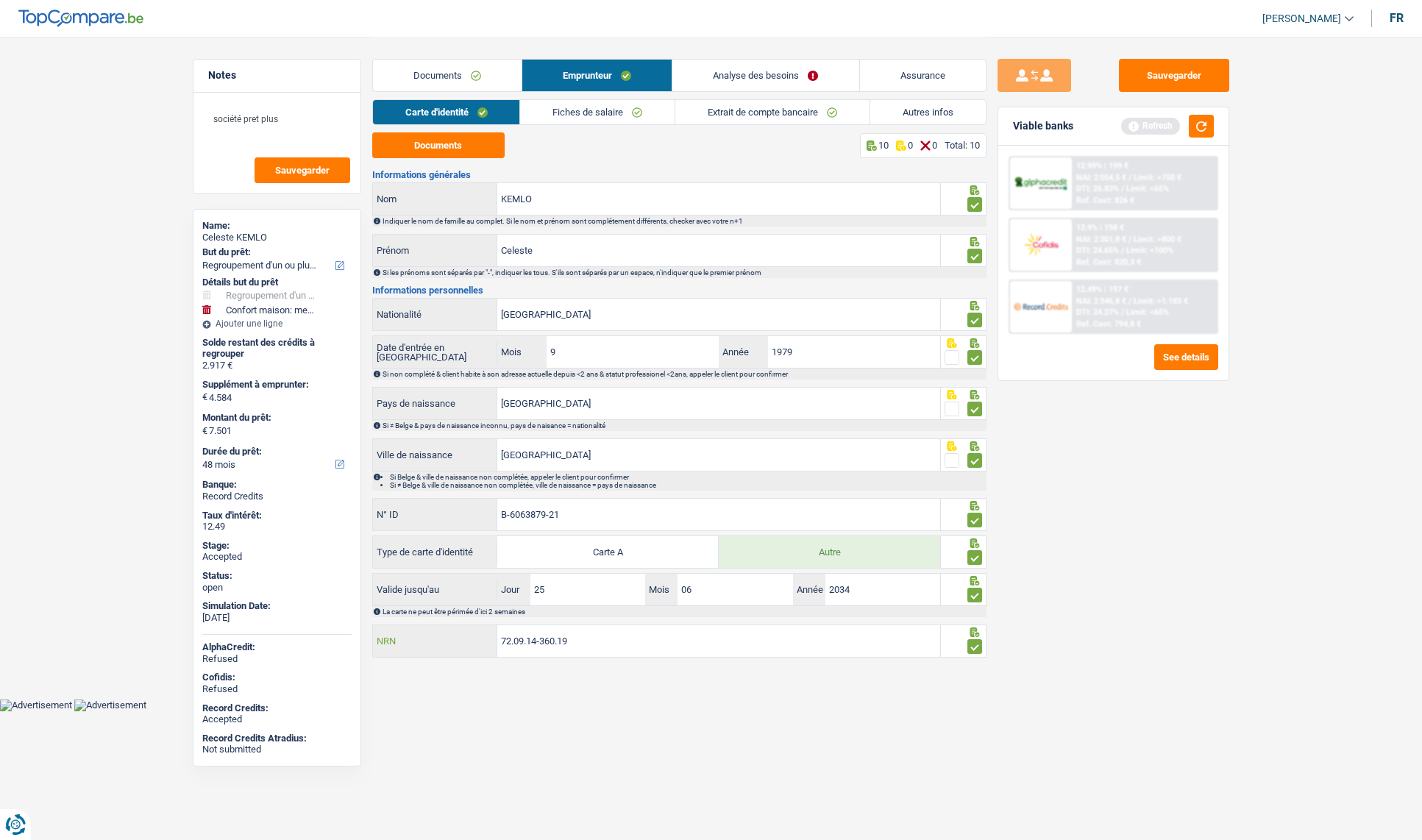
click at [542, 646] on input "72.09.14-360.19" at bounding box center [718, 641] width 443 height 32
click at [237, 239] on div "Celeste KEMLO" at bounding box center [277, 238] width 149 height 12
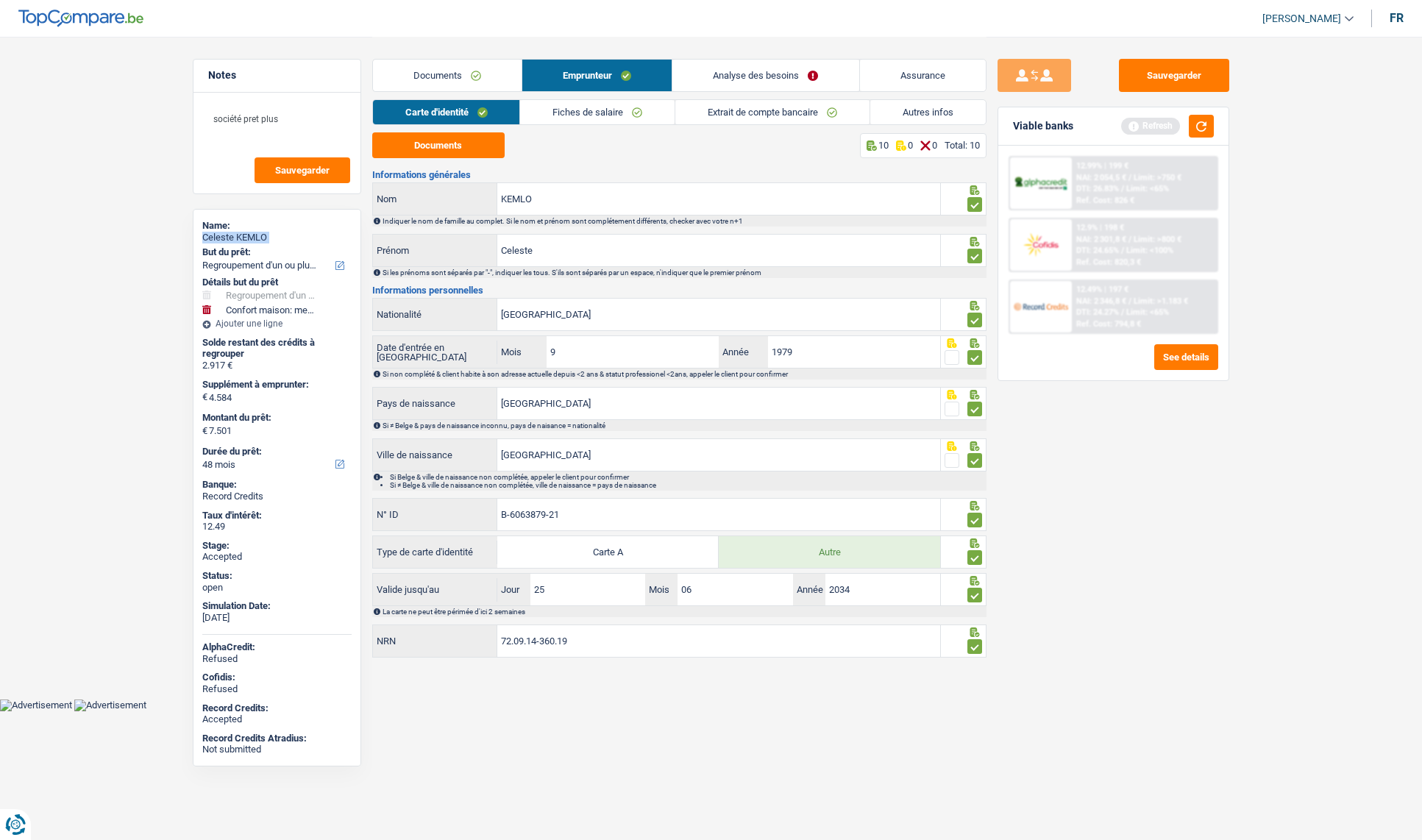
click at [237, 239] on div "Celeste KEMLO" at bounding box center [277, 238] width 149 height 12
copy div "Celeste KEMLO"
click at [903, 107] on link "Autres infos" at bounding box center [928, 111] width 116 height 24
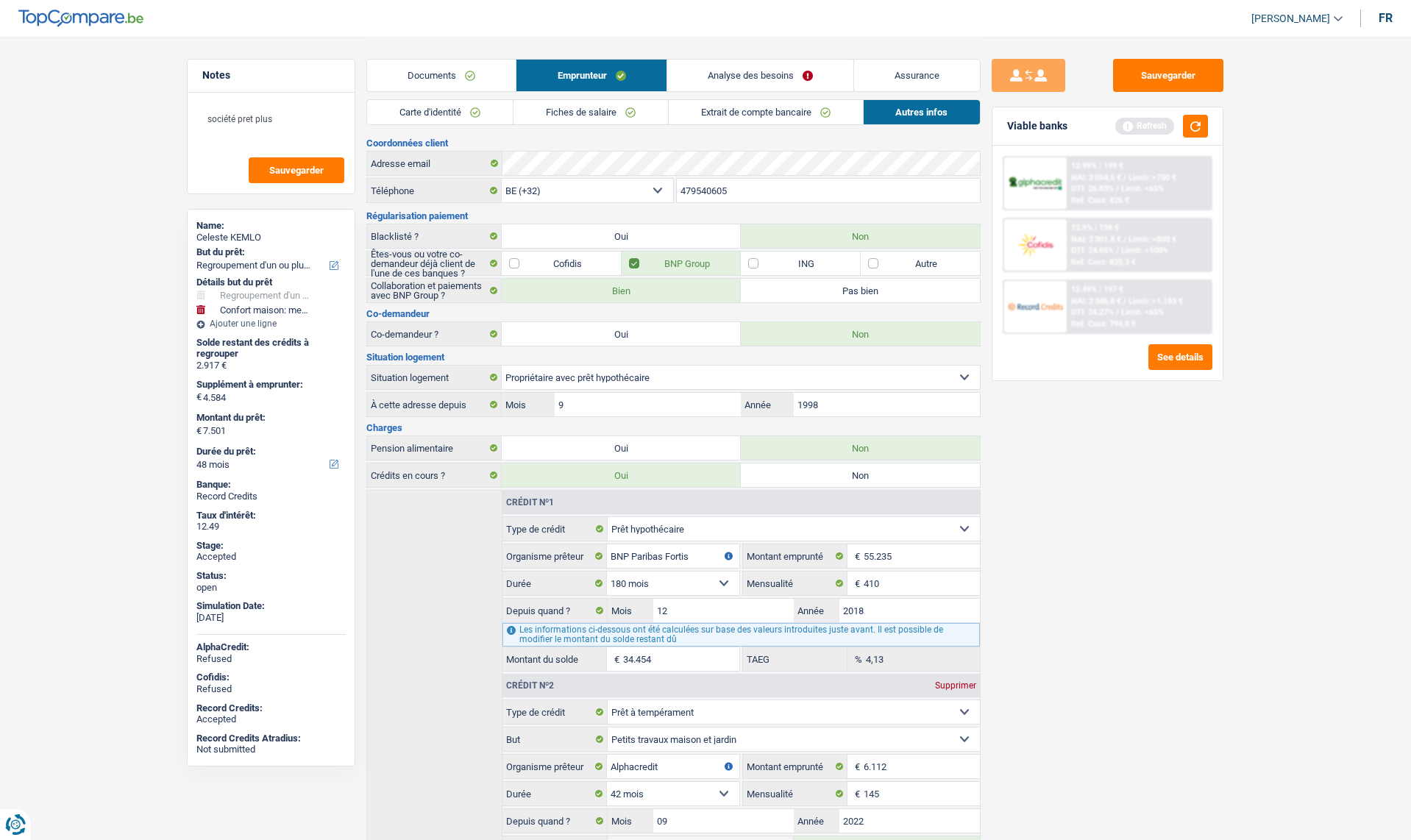
click at [710, 192] on input "479540605" at bounding box center [828, 191] width 304 height 24
click at [406, 73] on link "Documents" at bounding box center [441, 76] width 148 height 32
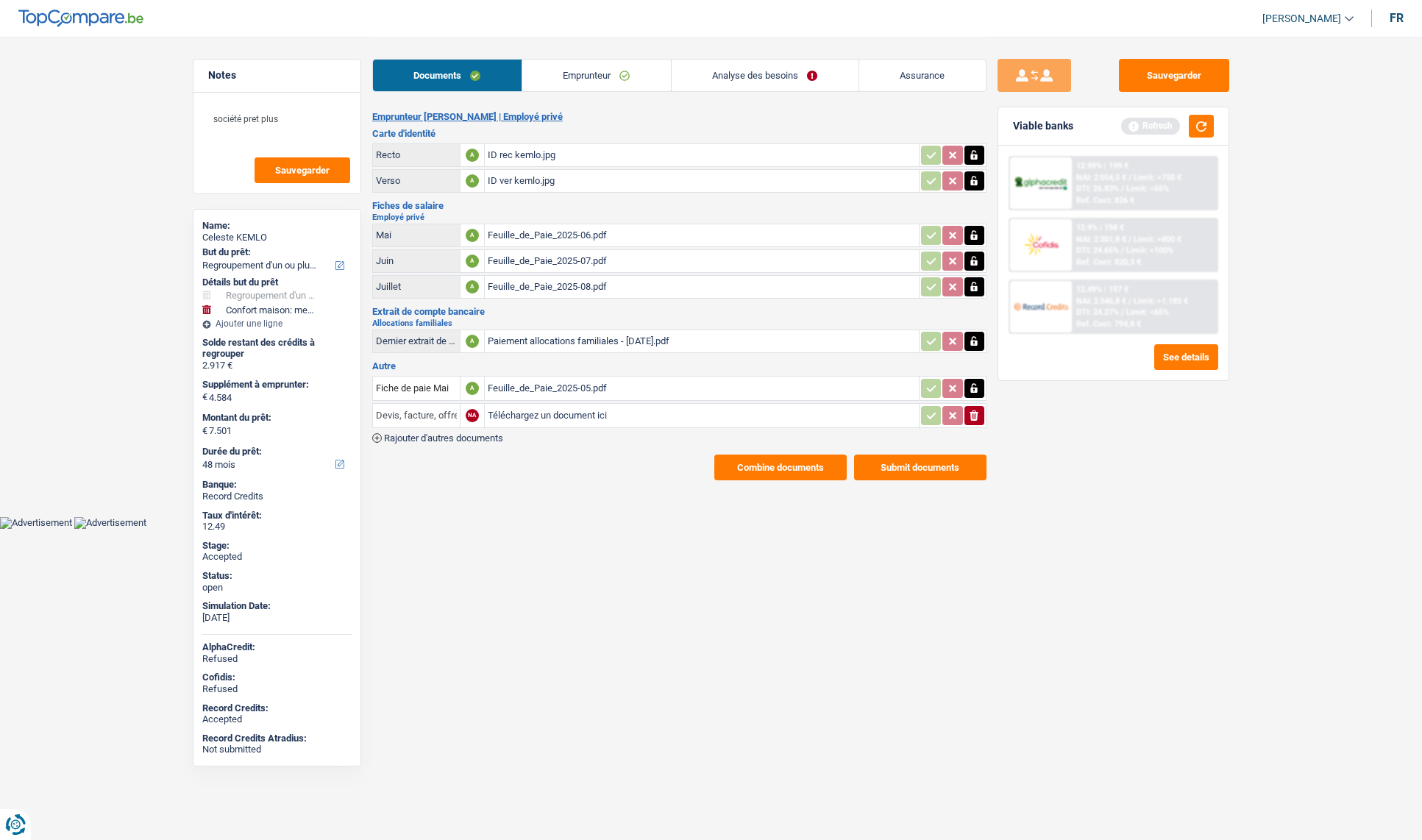
click at [441, 417] on input "Devis, facture, offre, bon de commande" at bounding box center [416, 416] width 81 height 24
click at [232, 399] on div "Notes société pret plus Sauvegarder Name: Celeste KEMLO But du prêt: Confort ma…" at bounding box center [712, 259] width 1060 height 444
type input "e"
click at [416, 443] on li "Décompte de remboursement anticipé" at bounding box center [479, 444] width 197 height 18
type input "Décompte de remboursement anticipé"
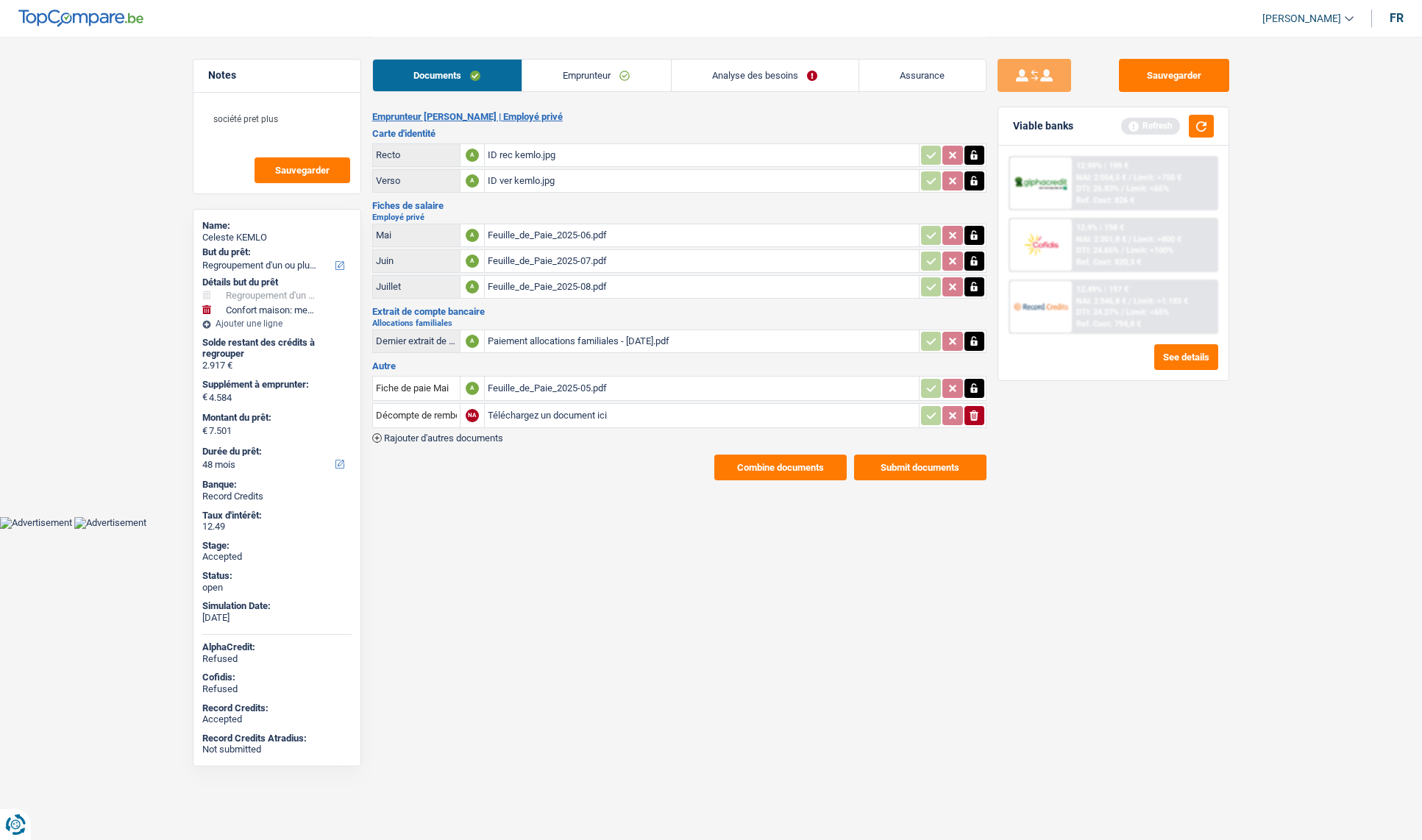
click at [542, 416] on input "Téléchargez un document ici" at bounding box center [702, 415] width 428 height 22
type input "C:\fakepath\décompte alpha KEMLO.pdf"
click at [1164, 79] on button "Sauvegarder" at bounding box center [1174, 75] width 111 height 33
click at [525, 413] on div "décompte alpha KEMLO.pdf" at bounding box center [702, 415] width 428 height 22
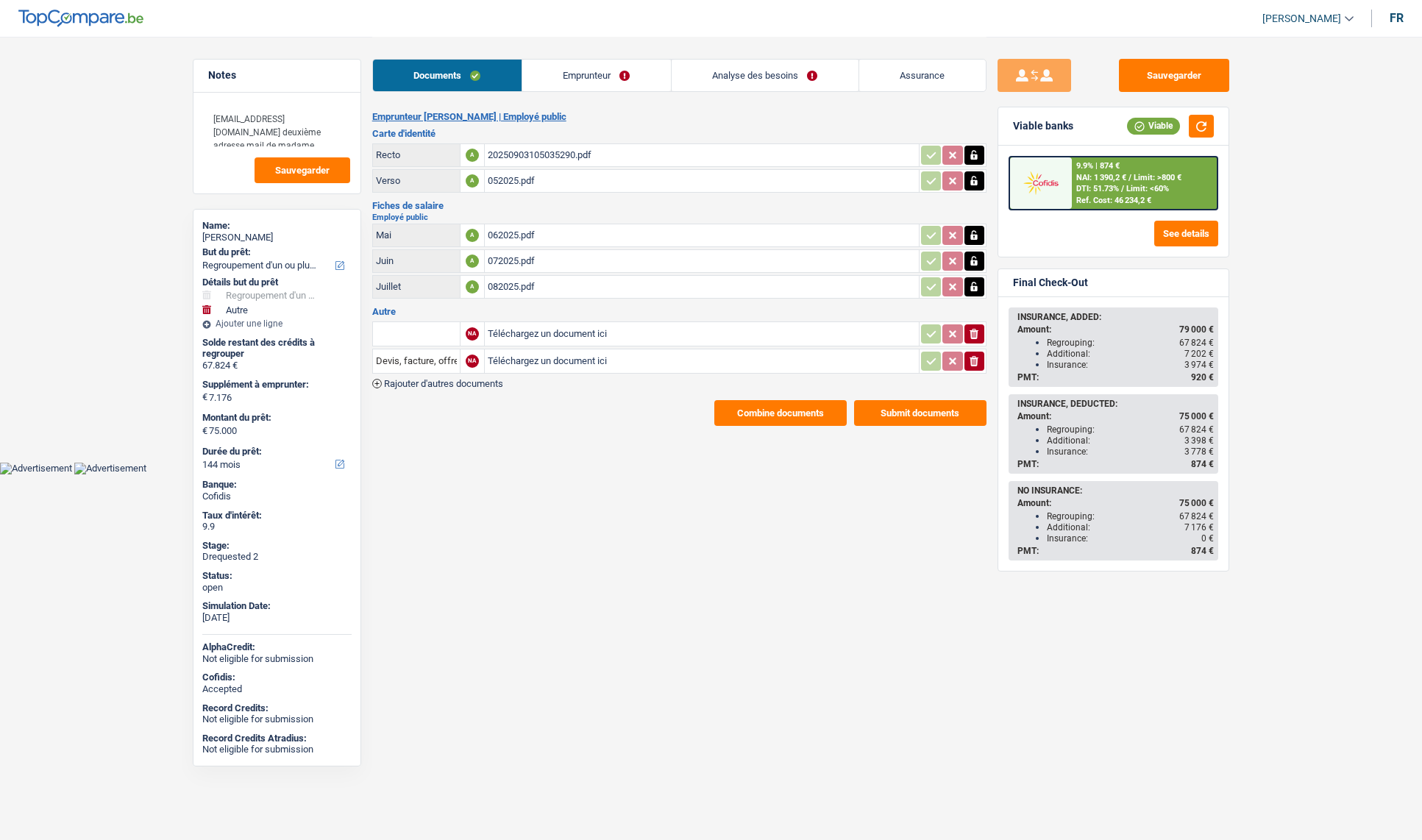
select select "refinancing"
select select "other"
select select "144"
select select "refinancing"
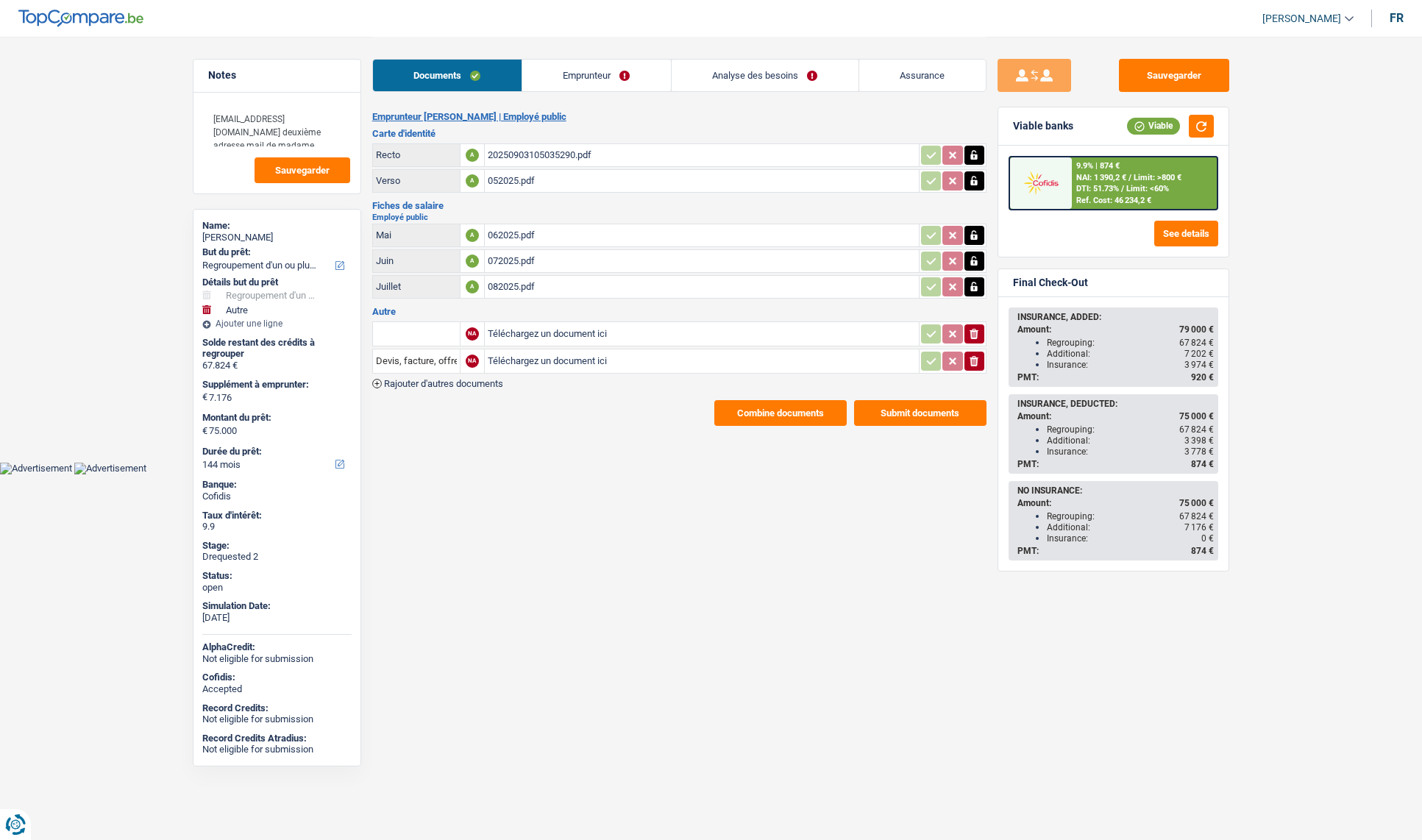
select select "refinancing"
select select "other"
select select "144"
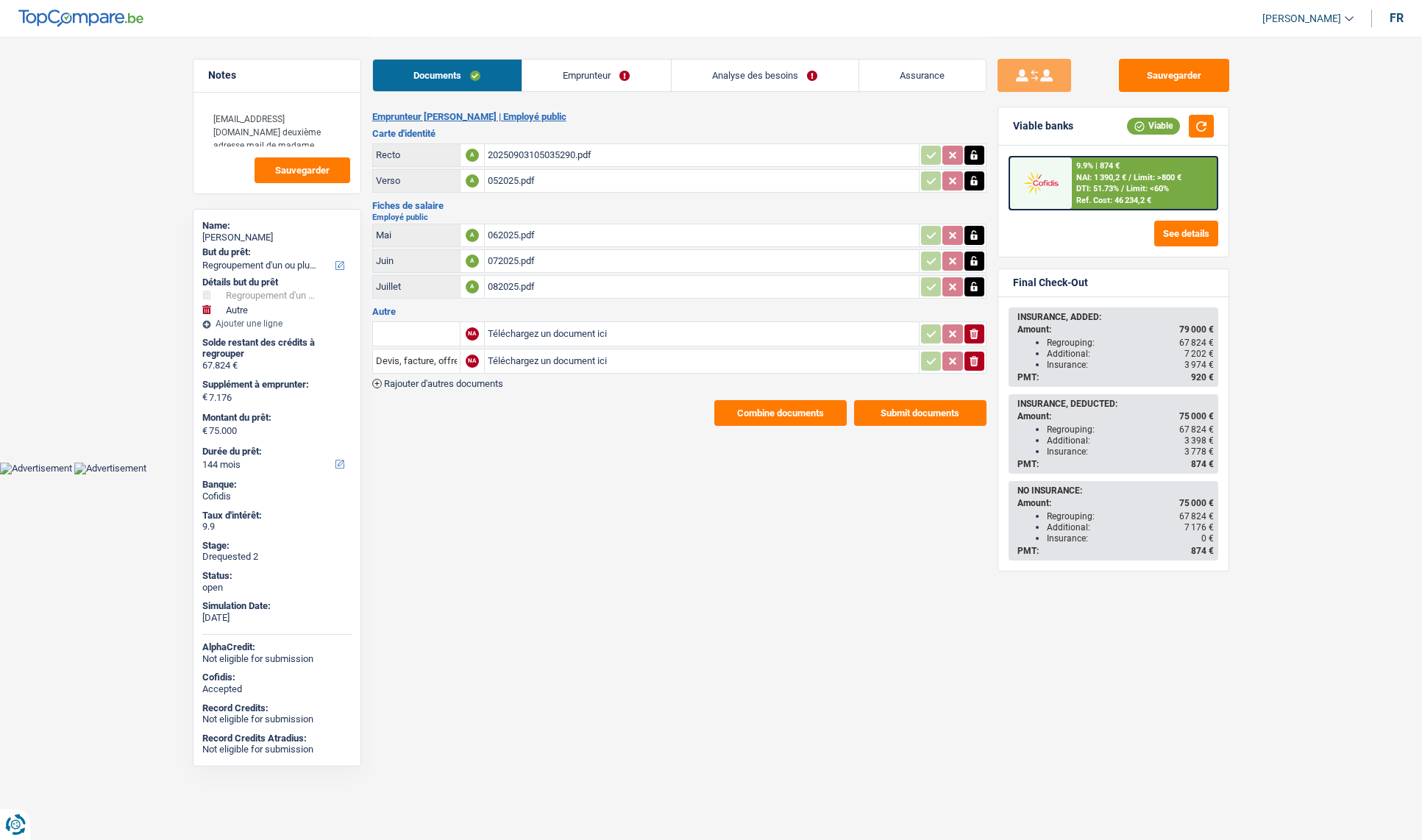
select select "refinancing"
select select "yes"
select select "other"
select select "false"
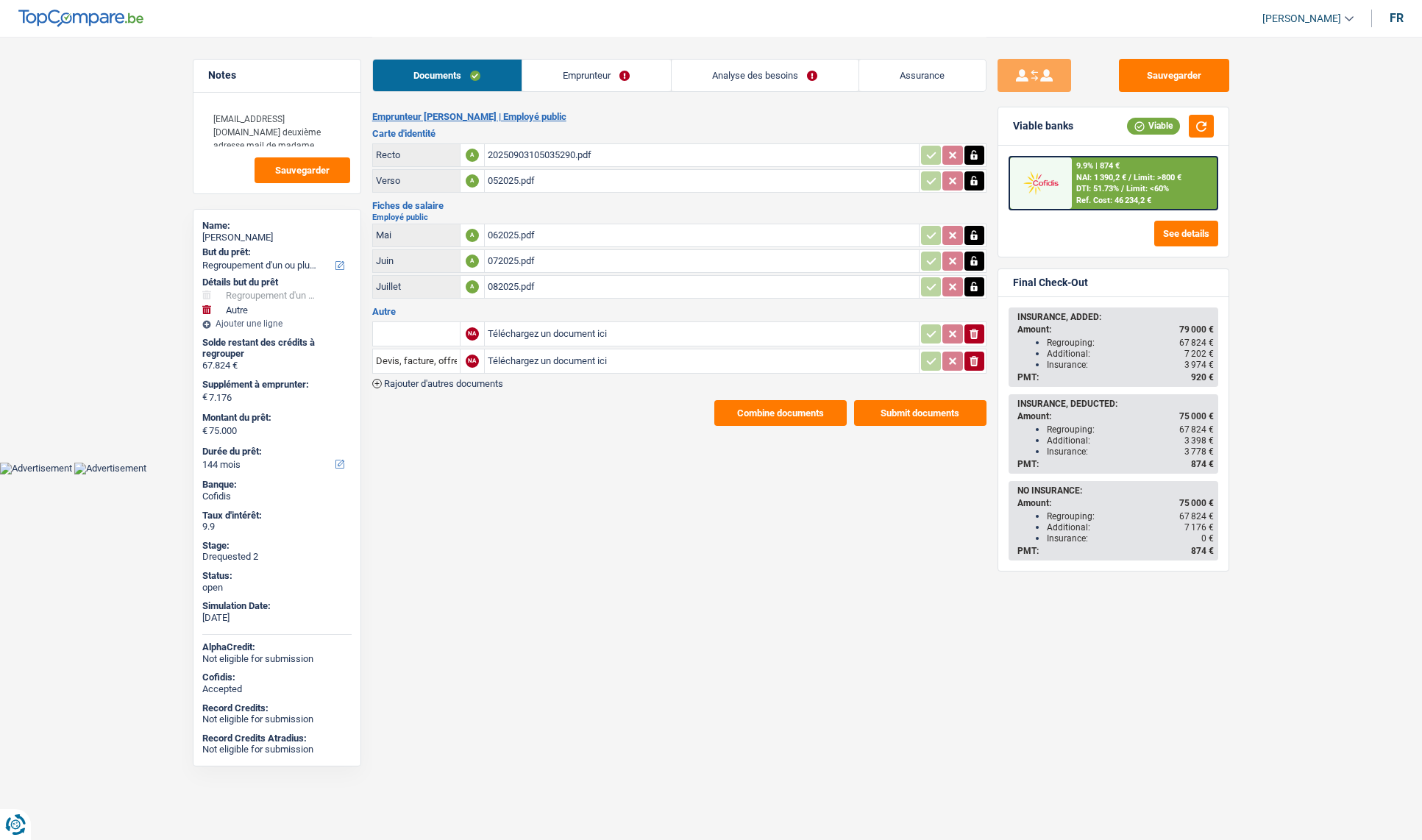
select select "144"
click at [588, 70] on link "Emprunteur" at bounding box center [596, 76] width 148 height 32
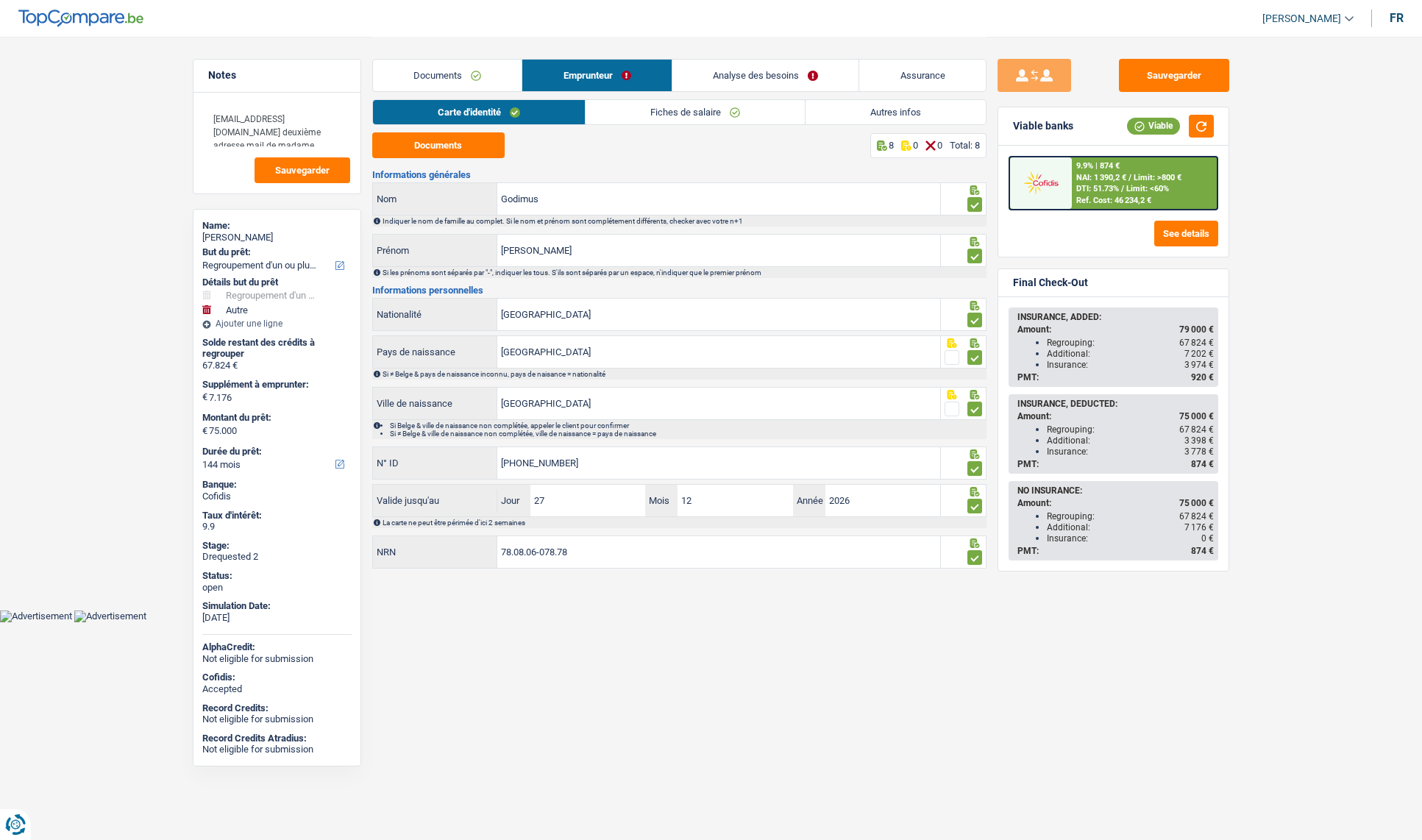
click at [737, 60] on link "Analyse des besoins" at bounding box center [766, 76] width 187 height 32
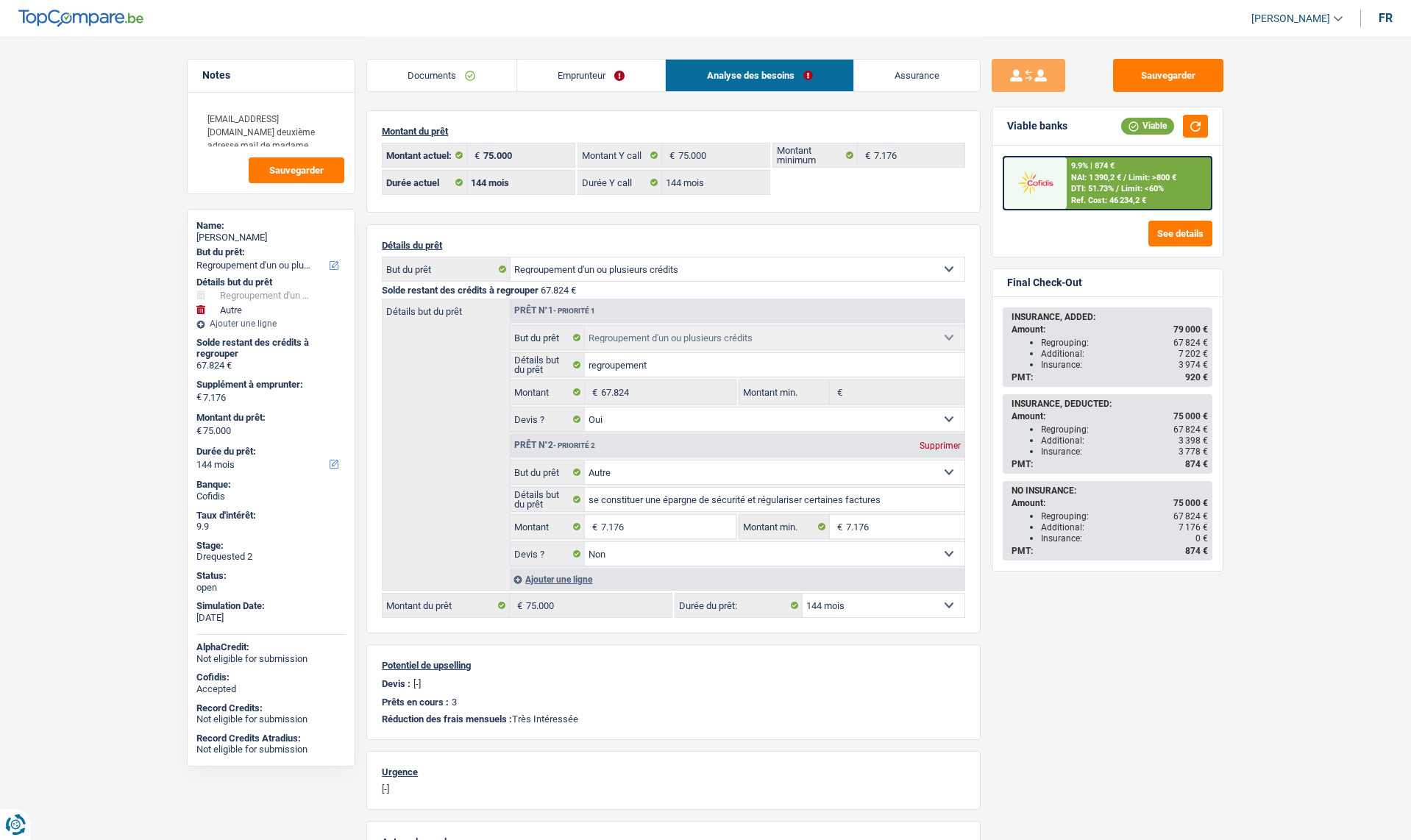
click at [1113, 179] on span "NAI: 1 390,2 €" at bounding box center [1096, 178] width 50 height 10
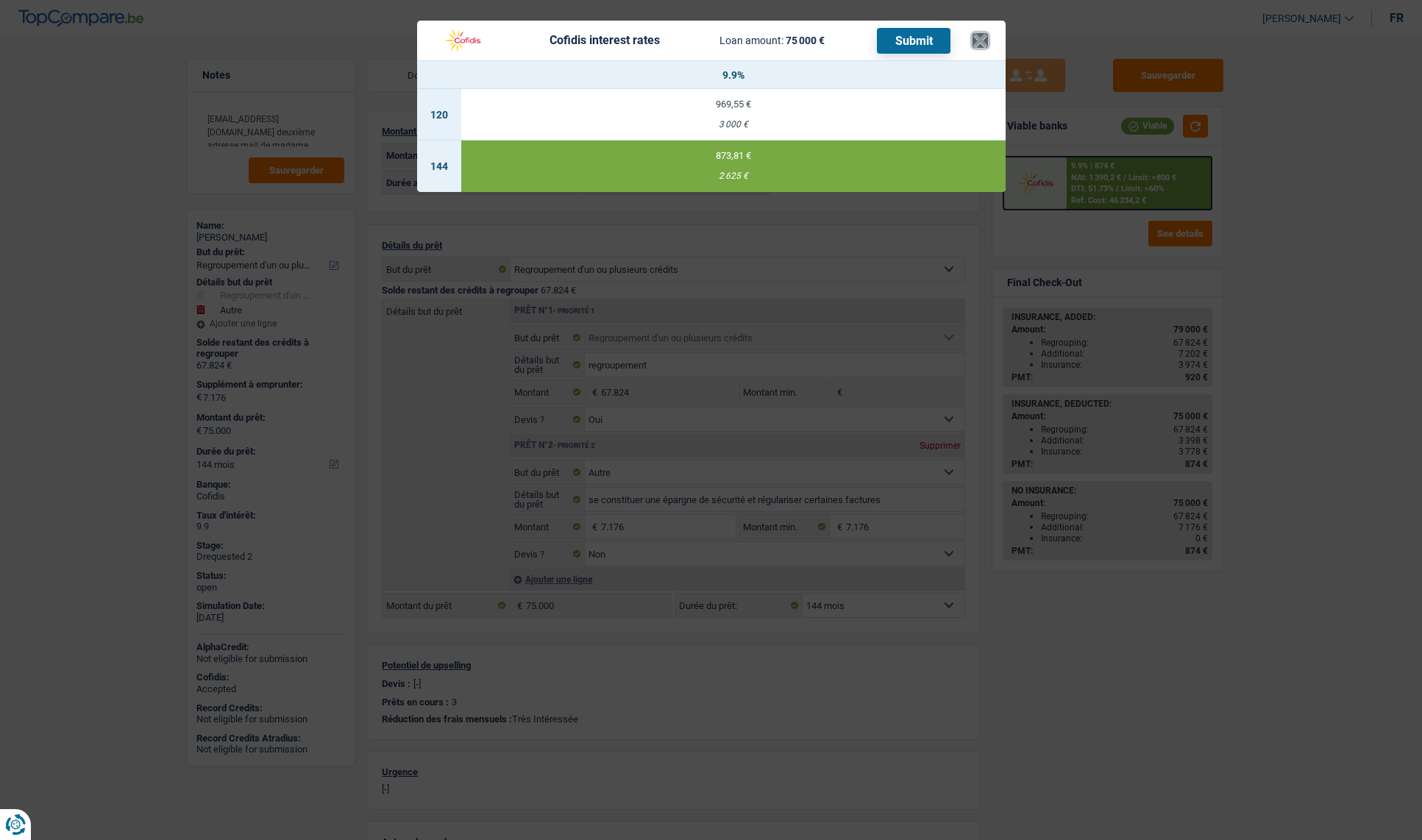
click at [985, 47] on button "×" at bounding box center [981, 40] width 16 height 15
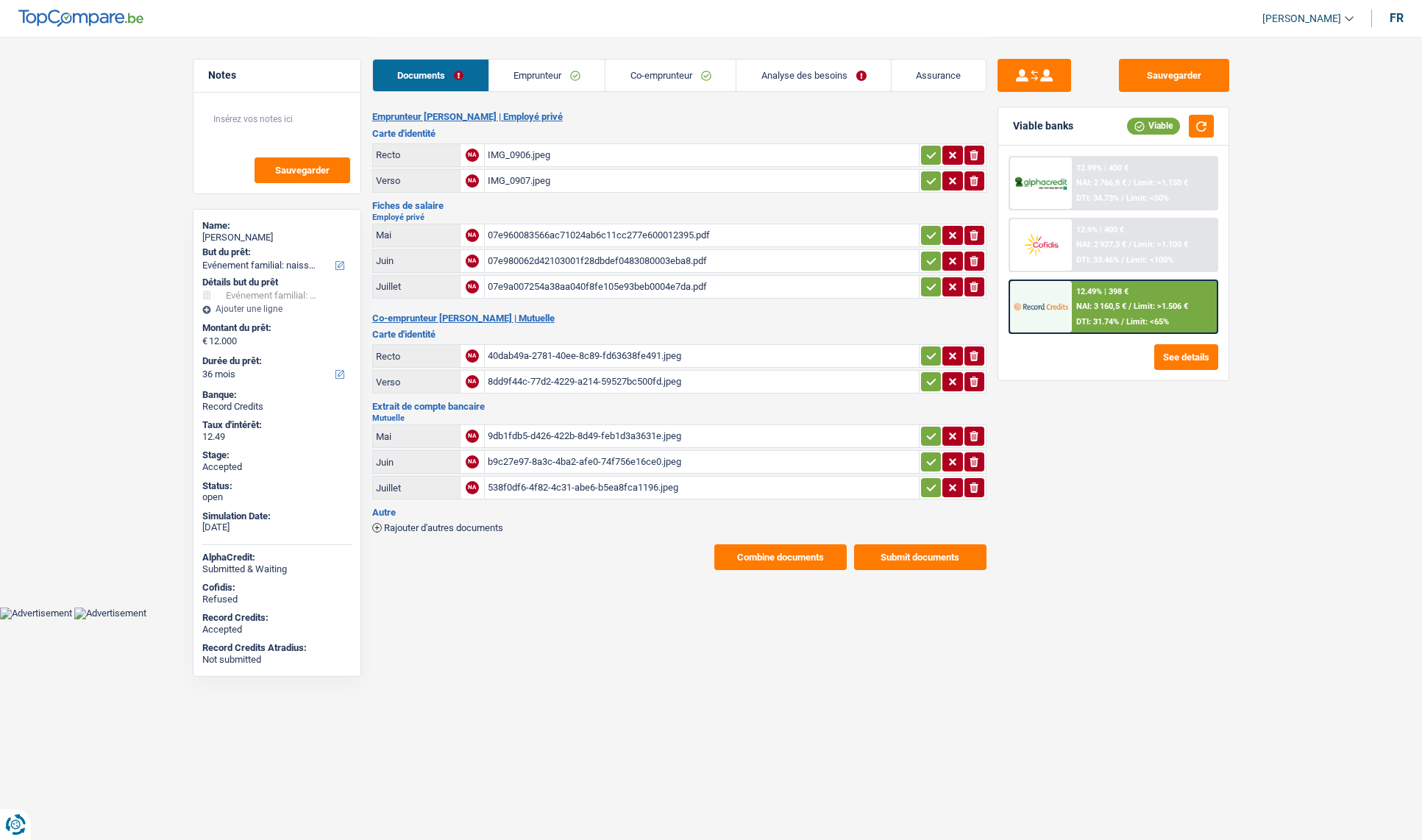
select select "familyEvent"
select select "36"
click at [560, 71] on link "Emprunteur" at bounding box center [547, 76] width 117 height 32
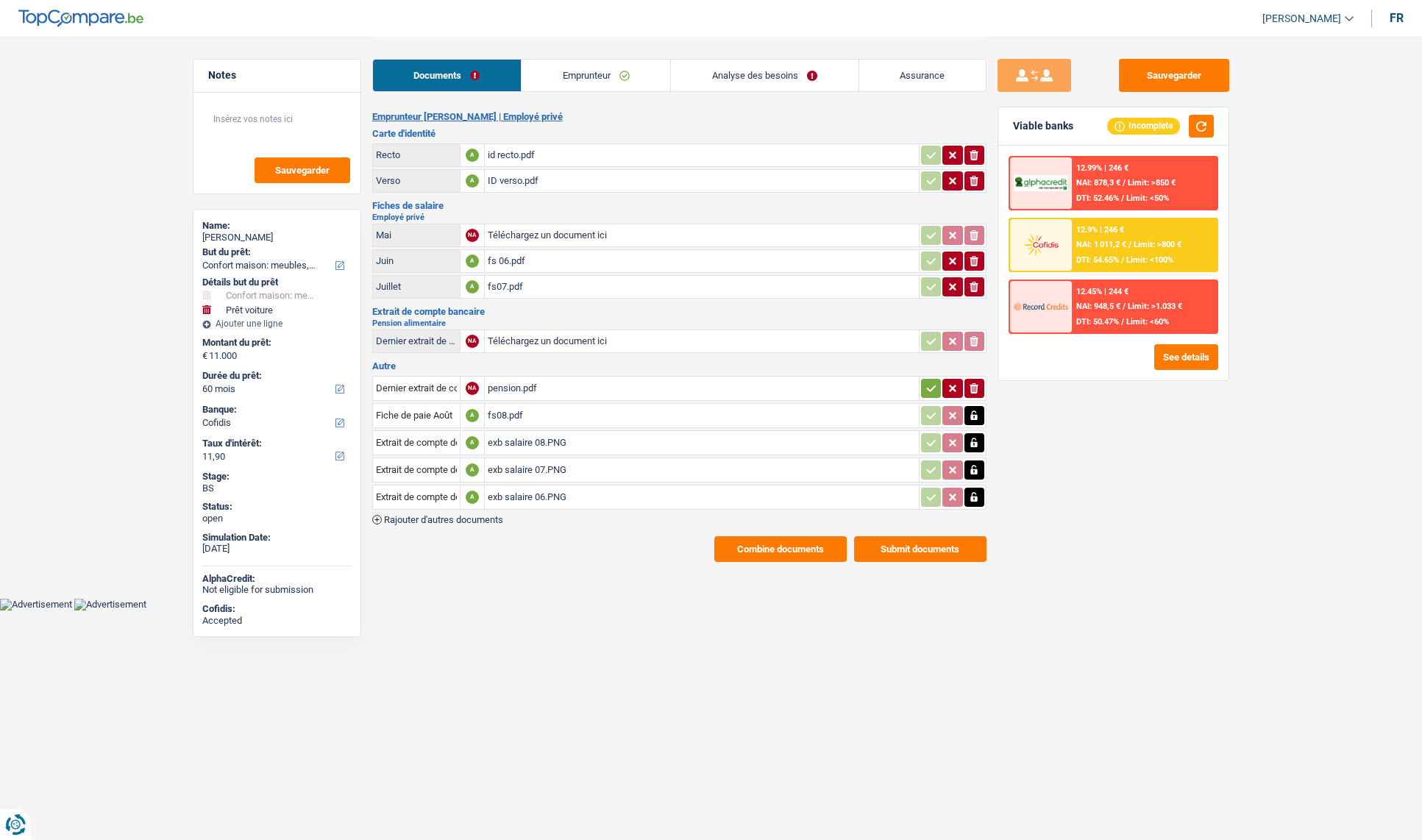
select select "household"
select select "car"
select select "60"
select select "cofidis"
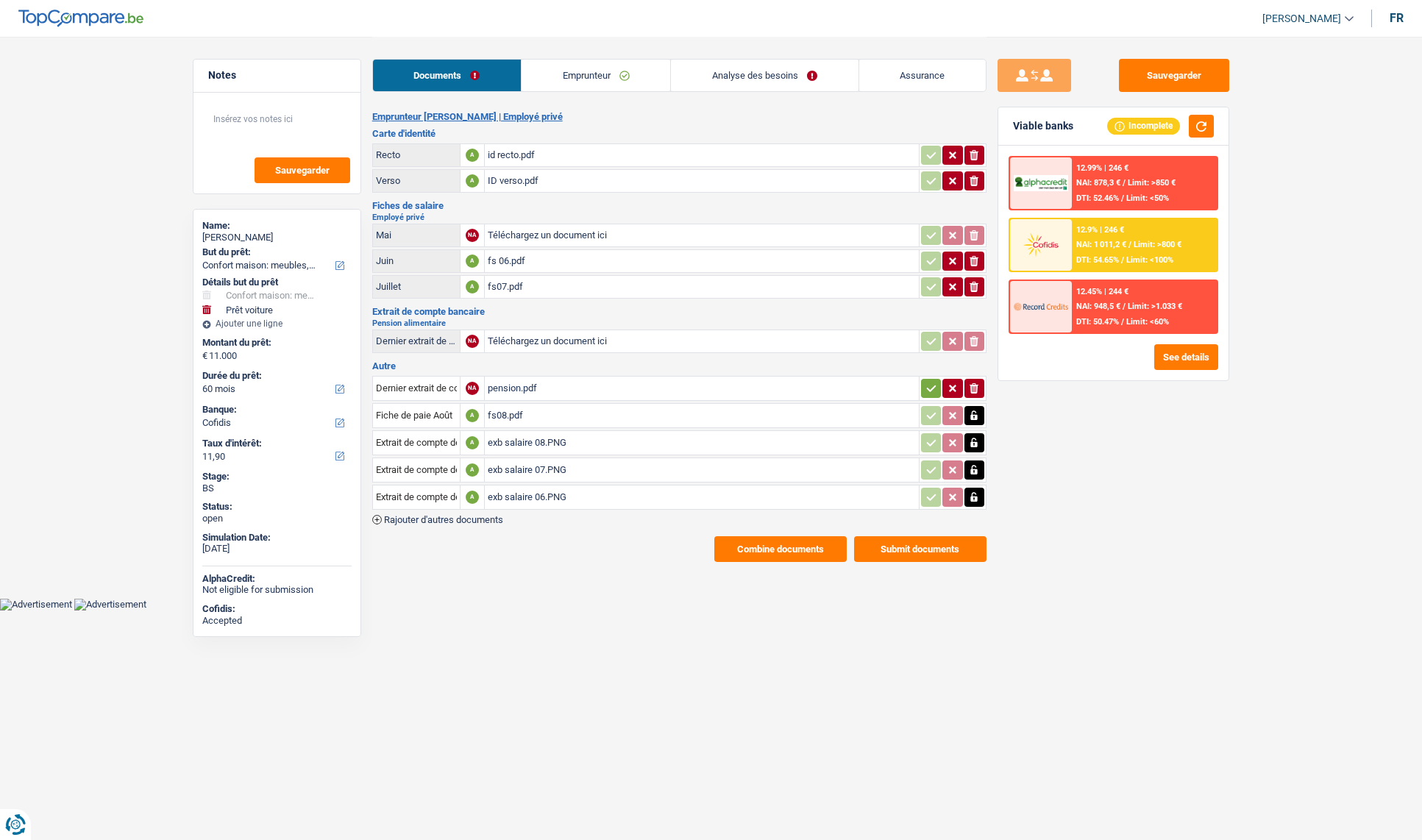
click at [581, 78] on link "Emprunteur" at bounding box center [595, 76] width 148 height 32
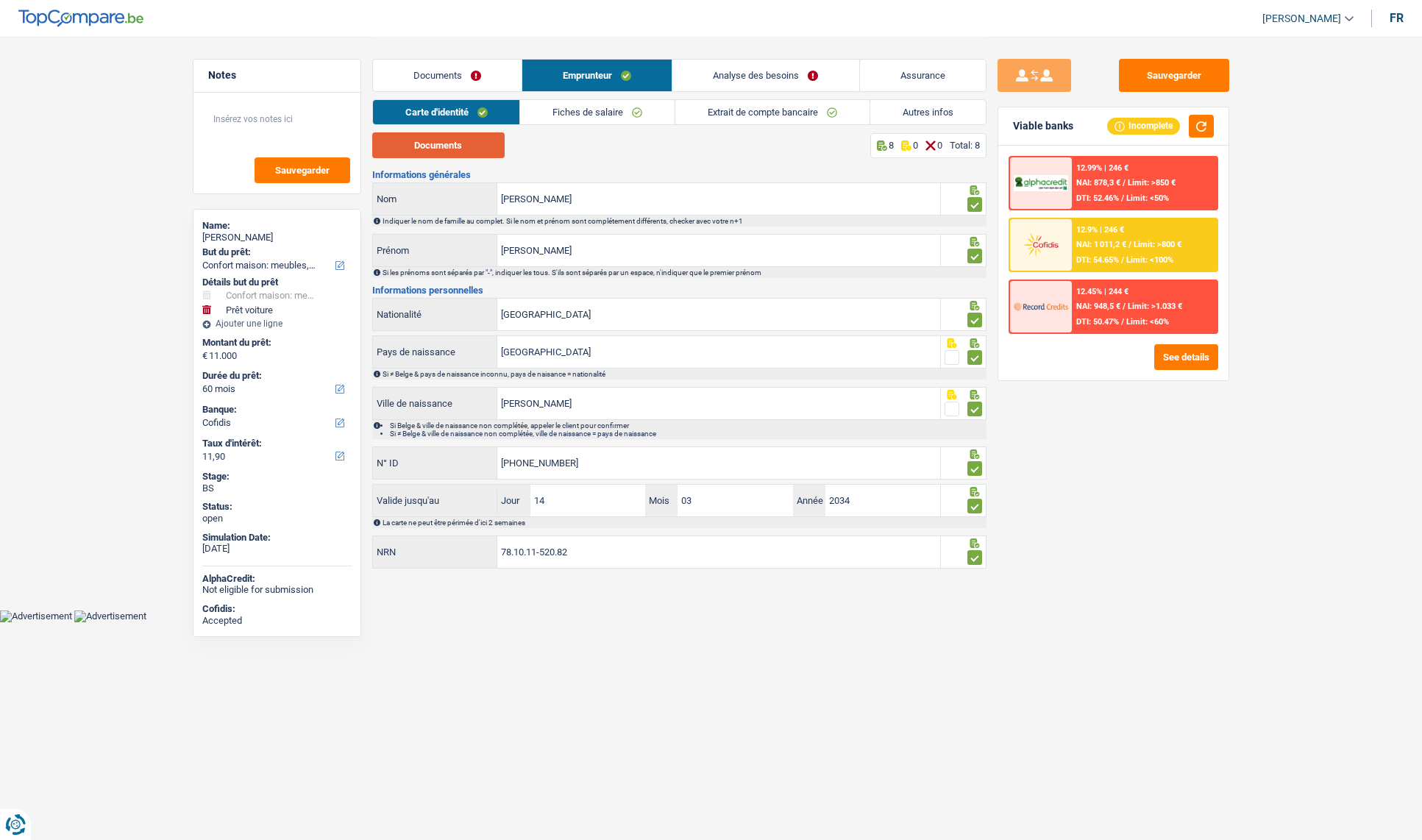
click at [455, 140] on button "Documents" at bounding box center [438, 145] width 132 height 26
click at [602, 103] on link "Fiches de salaire" at bounding box center [596, 111] width 154 height 24
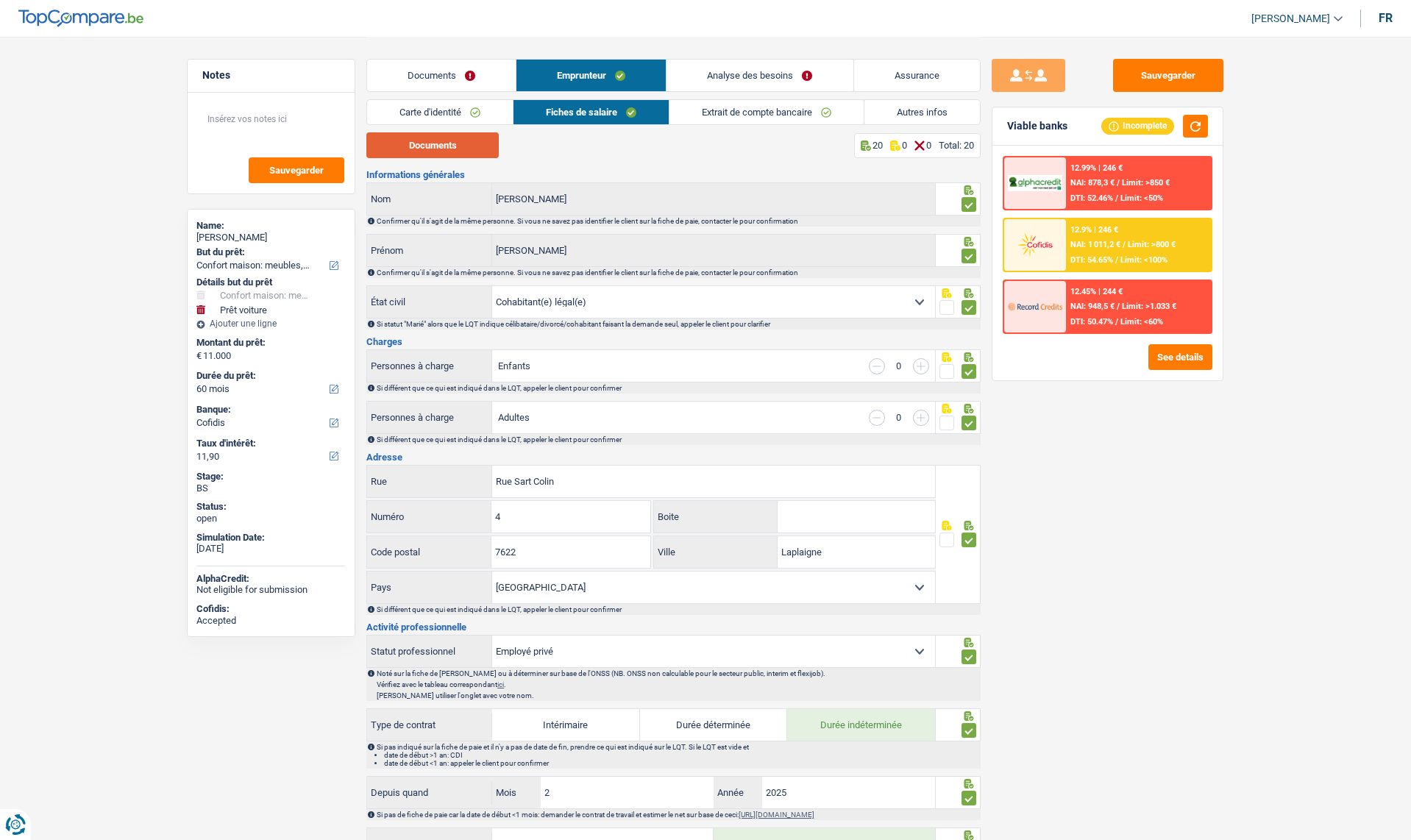
click at [449, 147] on button "Documents" at bounding box center [432, 145] width 132 height 26
click at [435, 116] on link "Carte d'identité" at bounding box center [440, 111] width 145 height 24
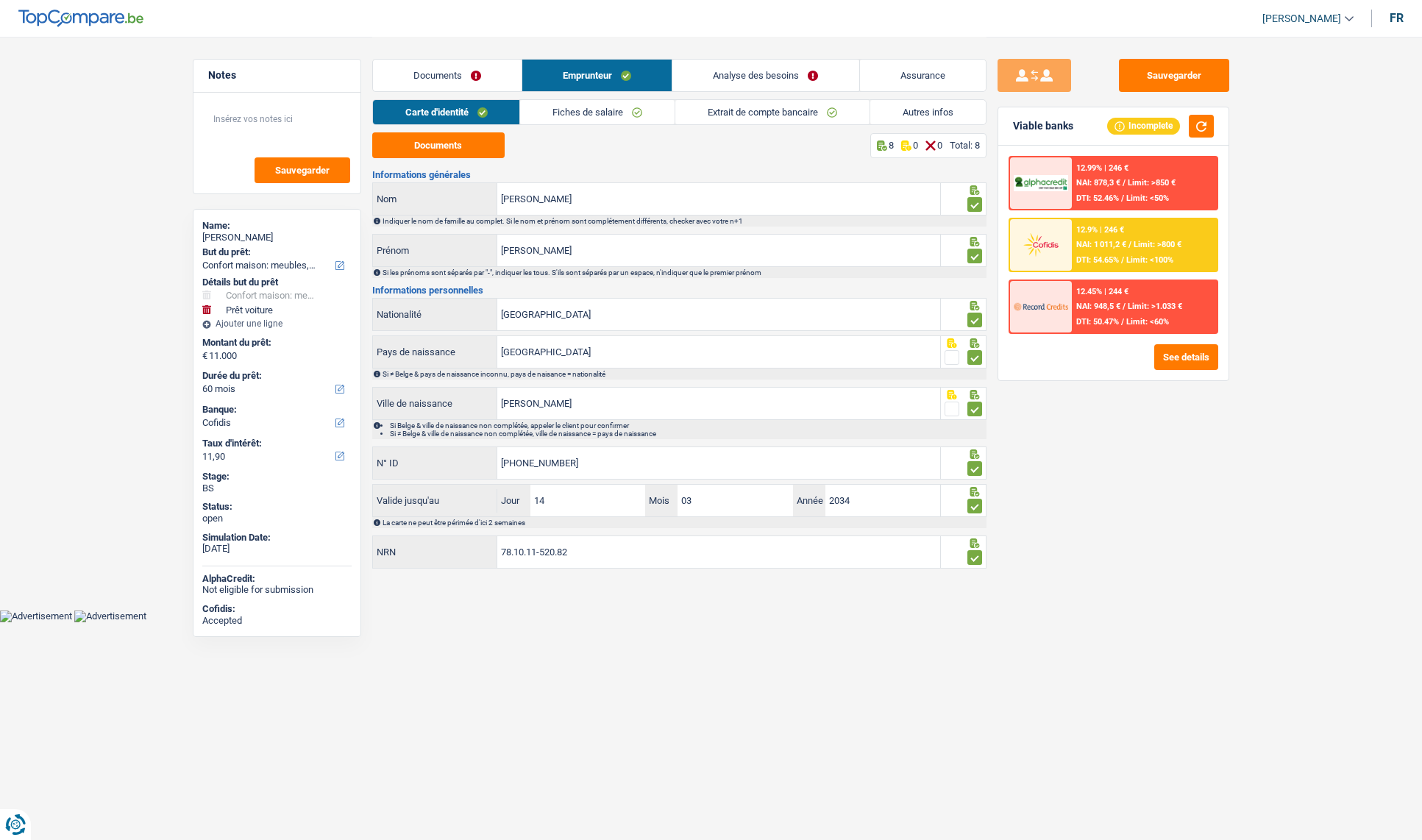
click at [724, 84] on link "Analyse des besoins" at bounding box center [765, 76] width 186 height 32
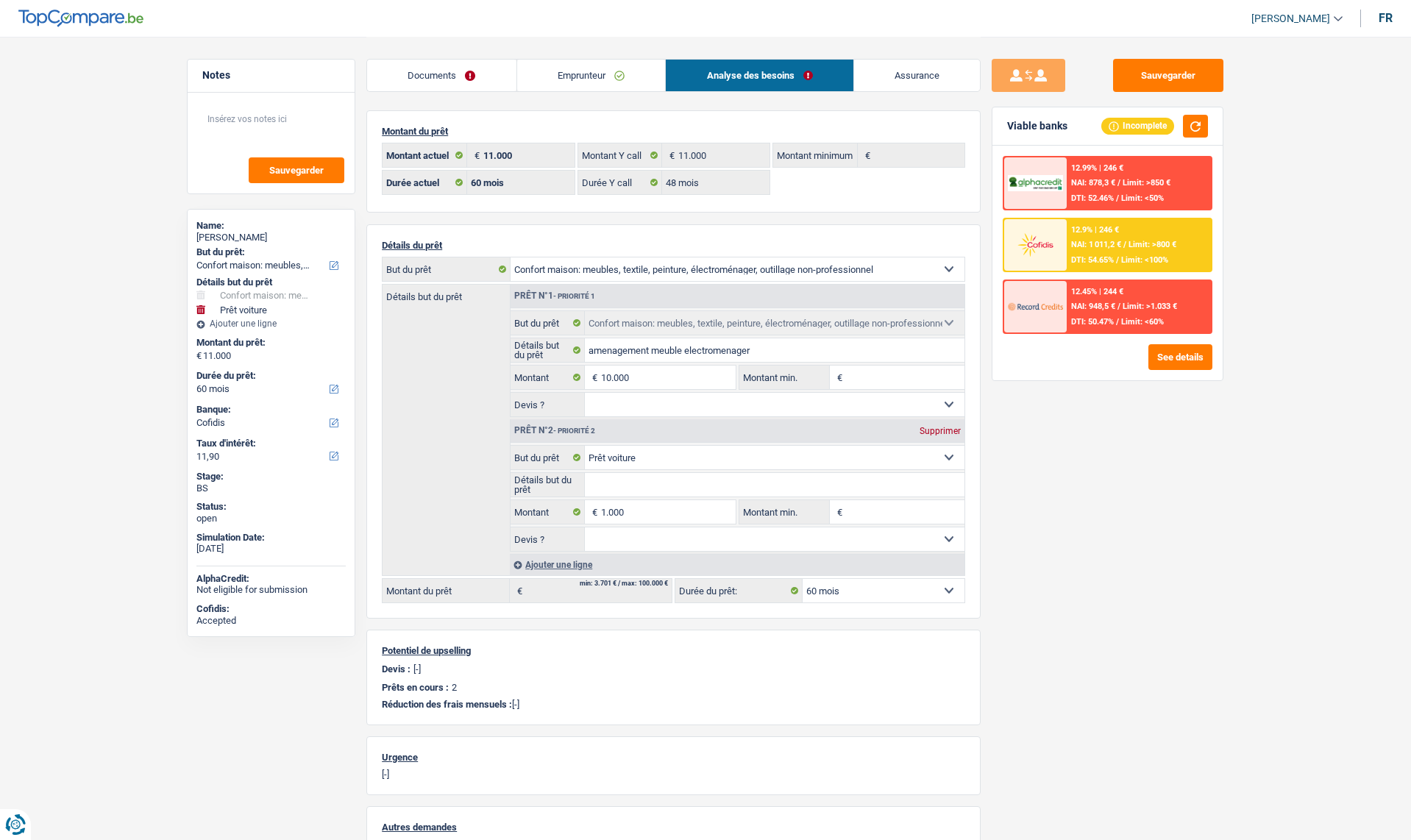
click at [572, 81] on link "Emprunteur" at bounding box center [590, 76] width 148 height 32
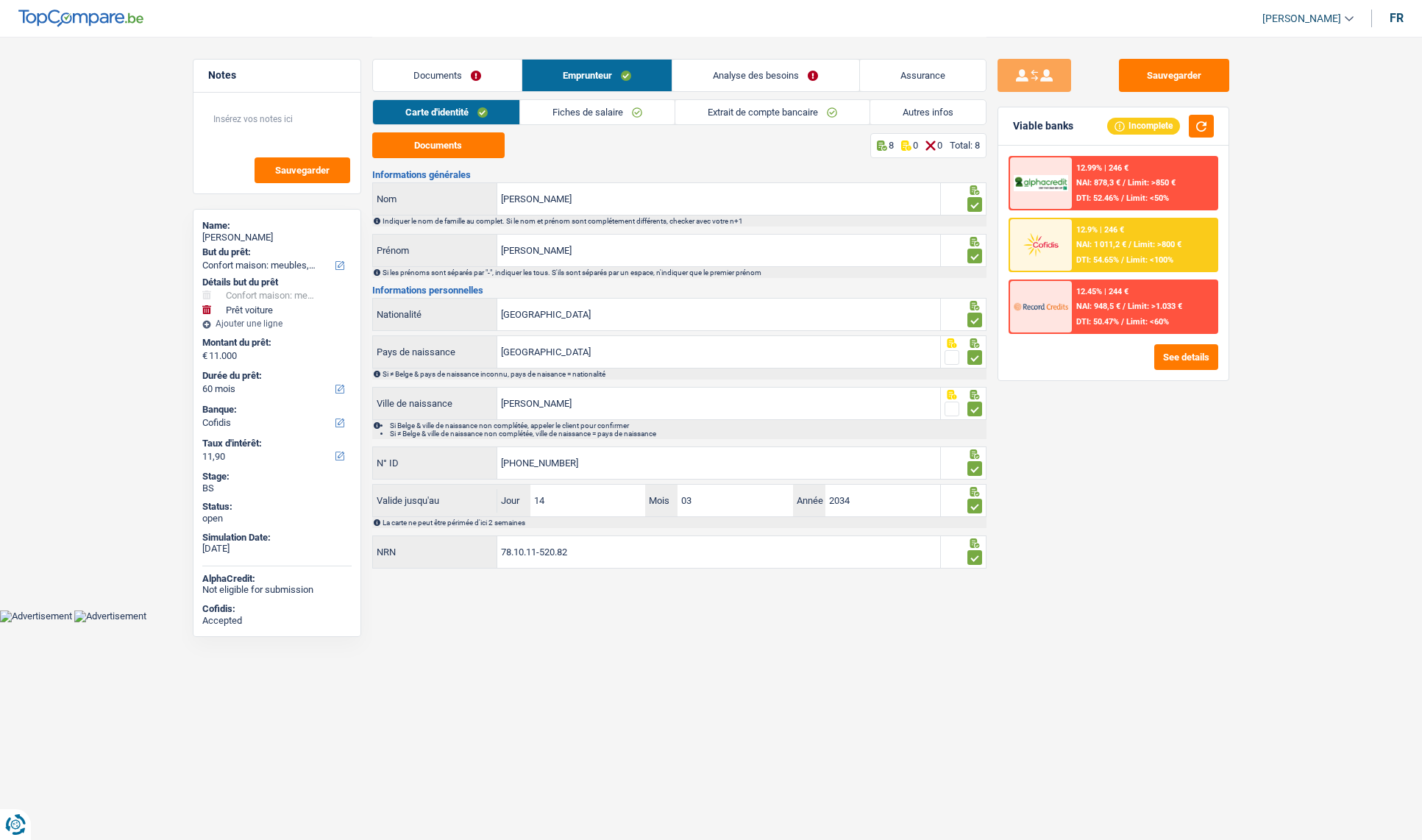
click at [432, 82] on link "Documents" at bounding box center [447, 76] width 148 height 32
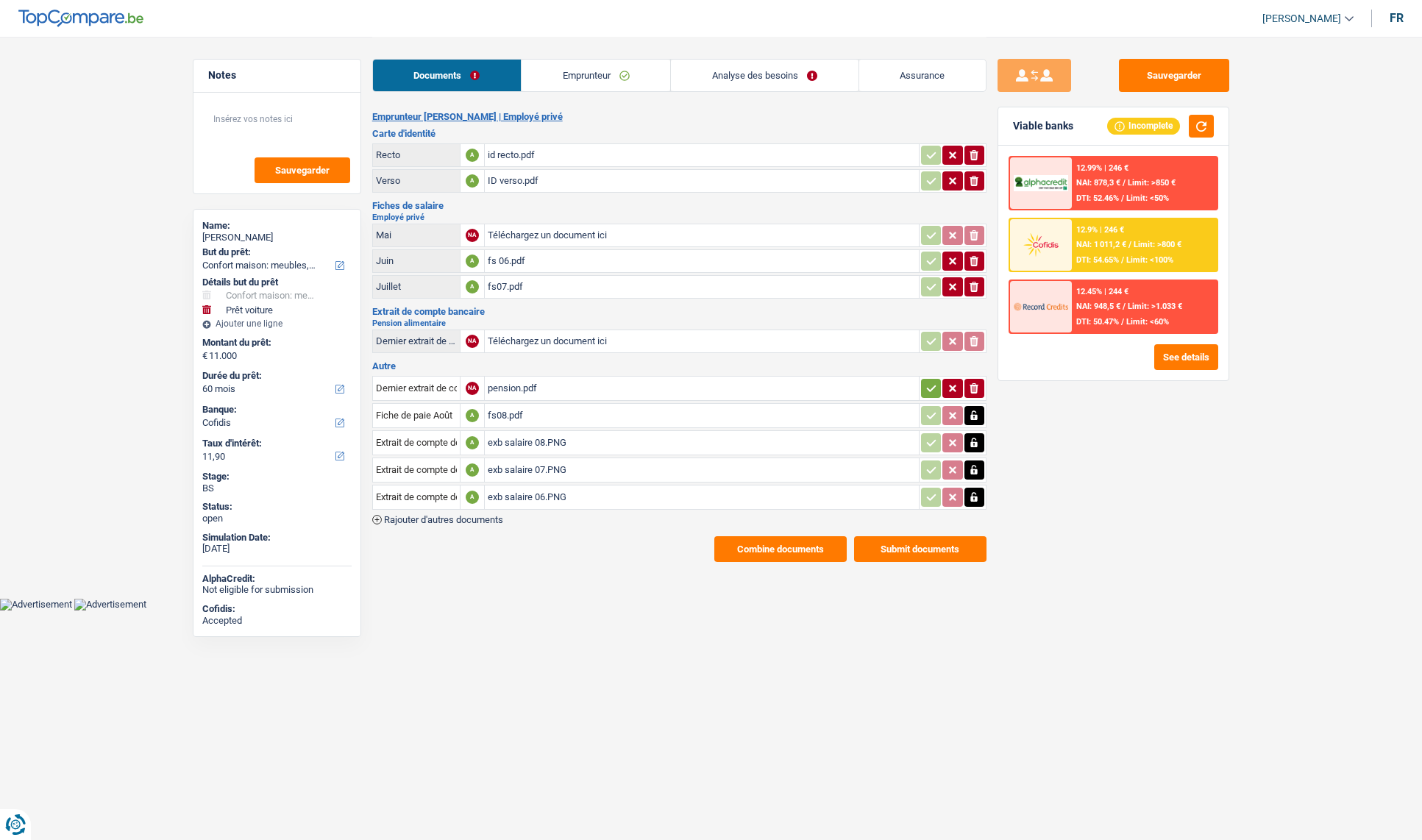
click at [512, 386] on div "pension.pdf" at bounding box center [702, 388] width 428 height 22
click at [568, 72] on link "Emprunteur" at bounding box center [595, 76] width 148 height 32
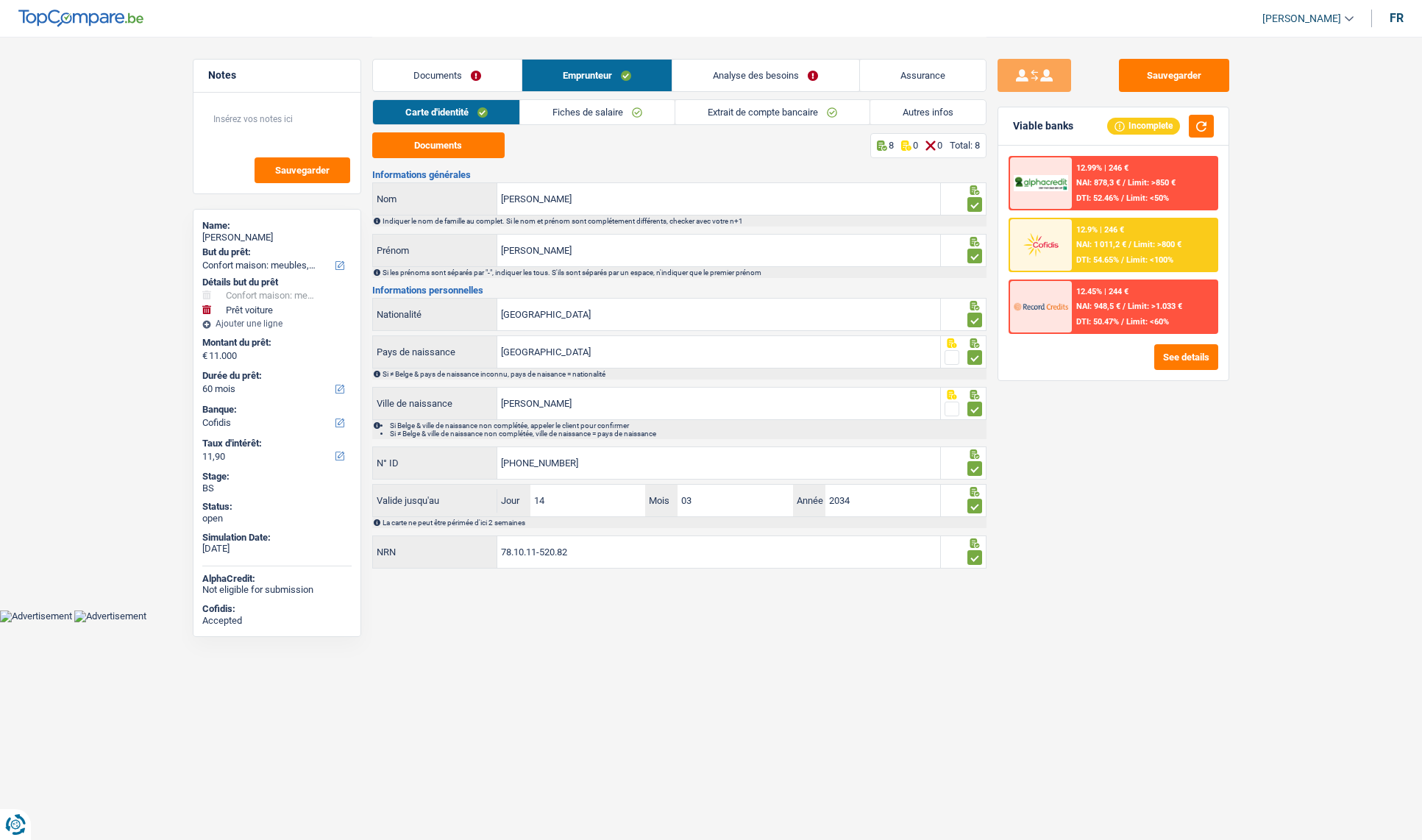
click at [557, 114] on link "Fiches de salaire" at bounding box center [596, 111] width 154 height 24
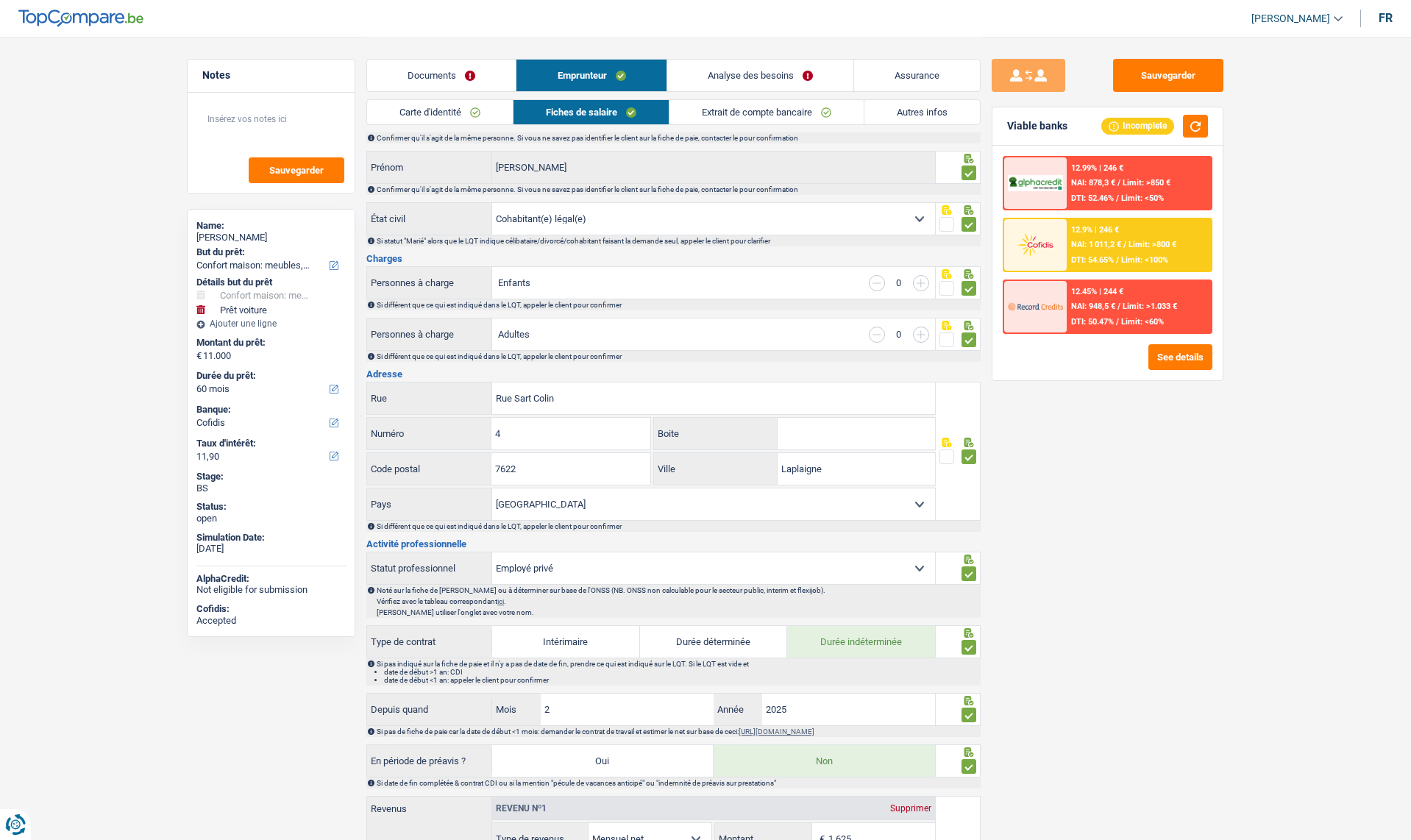
scroll to position [74, 0]
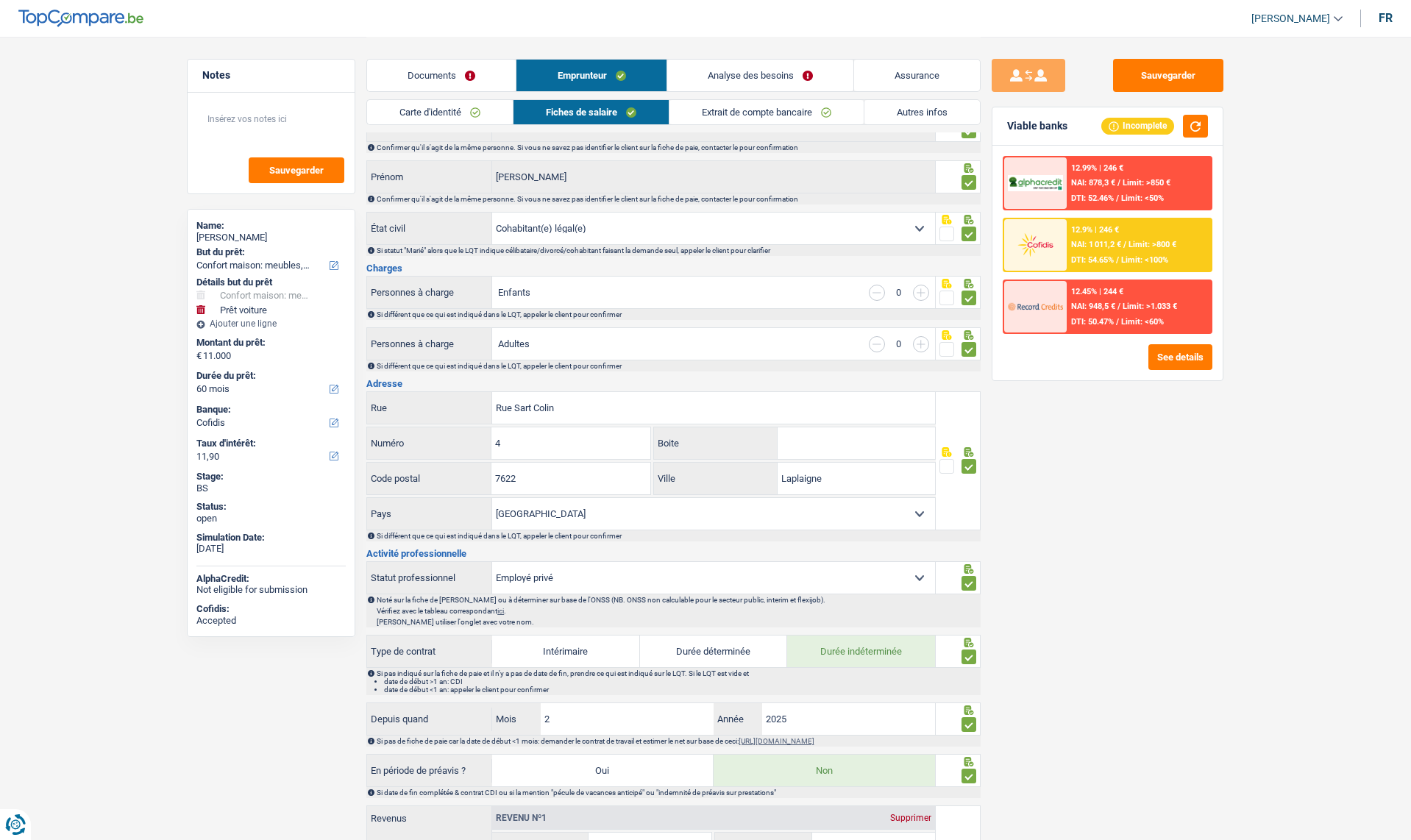
click at [441, 70] on link "Documents" at bounding box center [441, 76] width 148 height 32
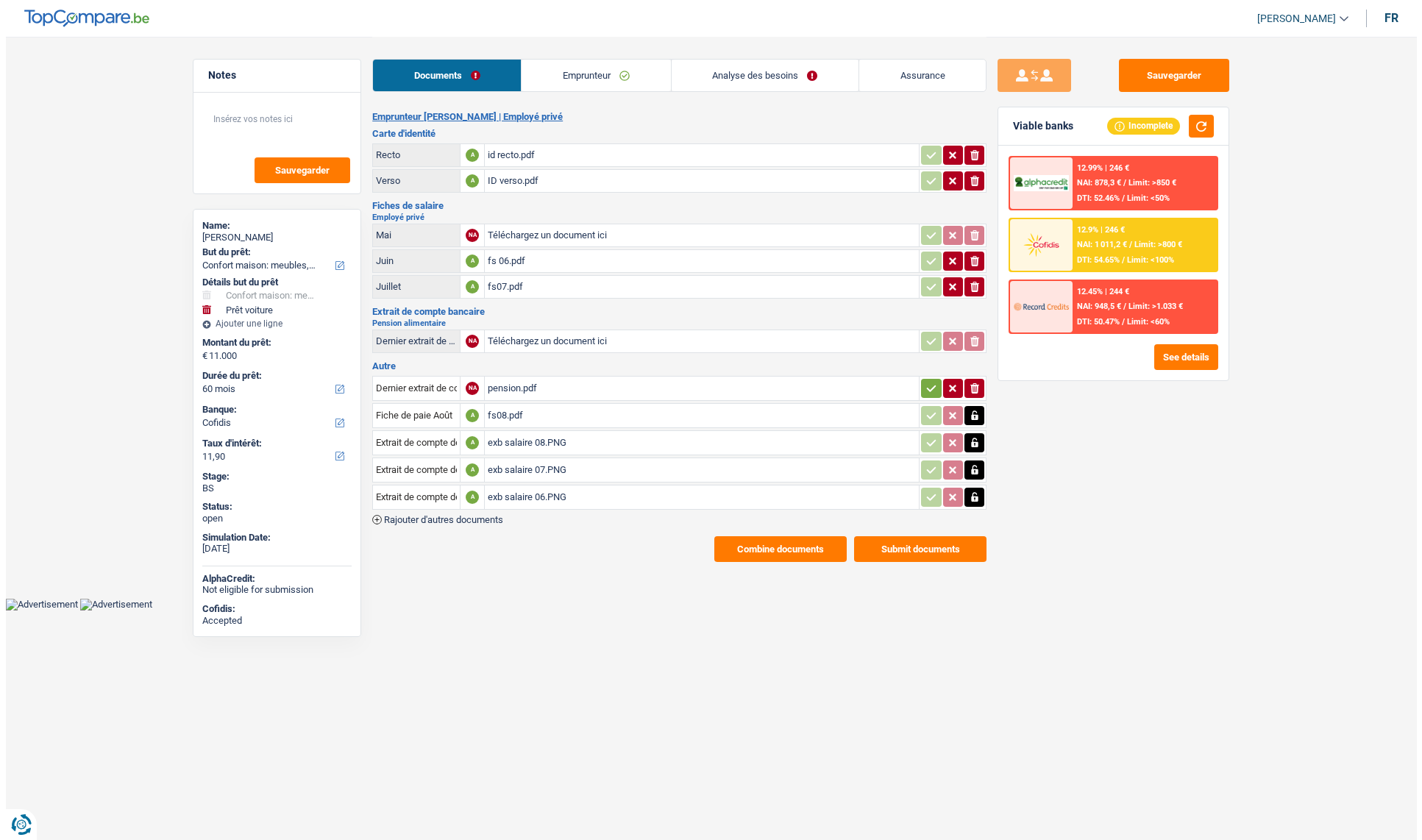
scroll to position [0, 0]
click at [534, 390] on div "pension.pdf" at bounding box center [702, 388] width 428 height 22
click at [492, 393] on div "pension.pdf" at bounding box center [702, 388] width 428 height 22
click at [504, 393] on div "pension.pdf" at bounding box center [702, 388] width 428 height 22
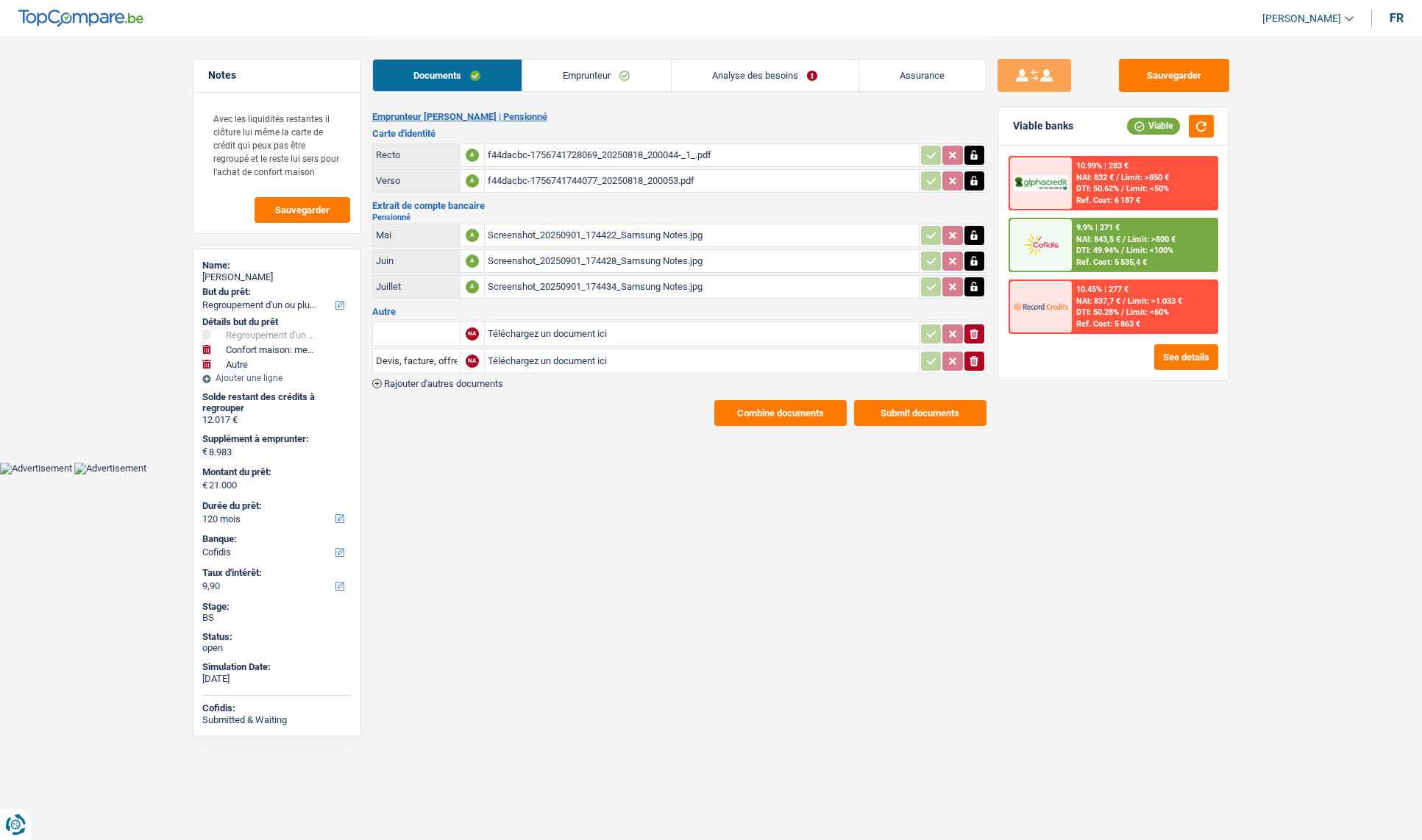
select select "refinancing"
select select "household"
select select "other"
select select "120"
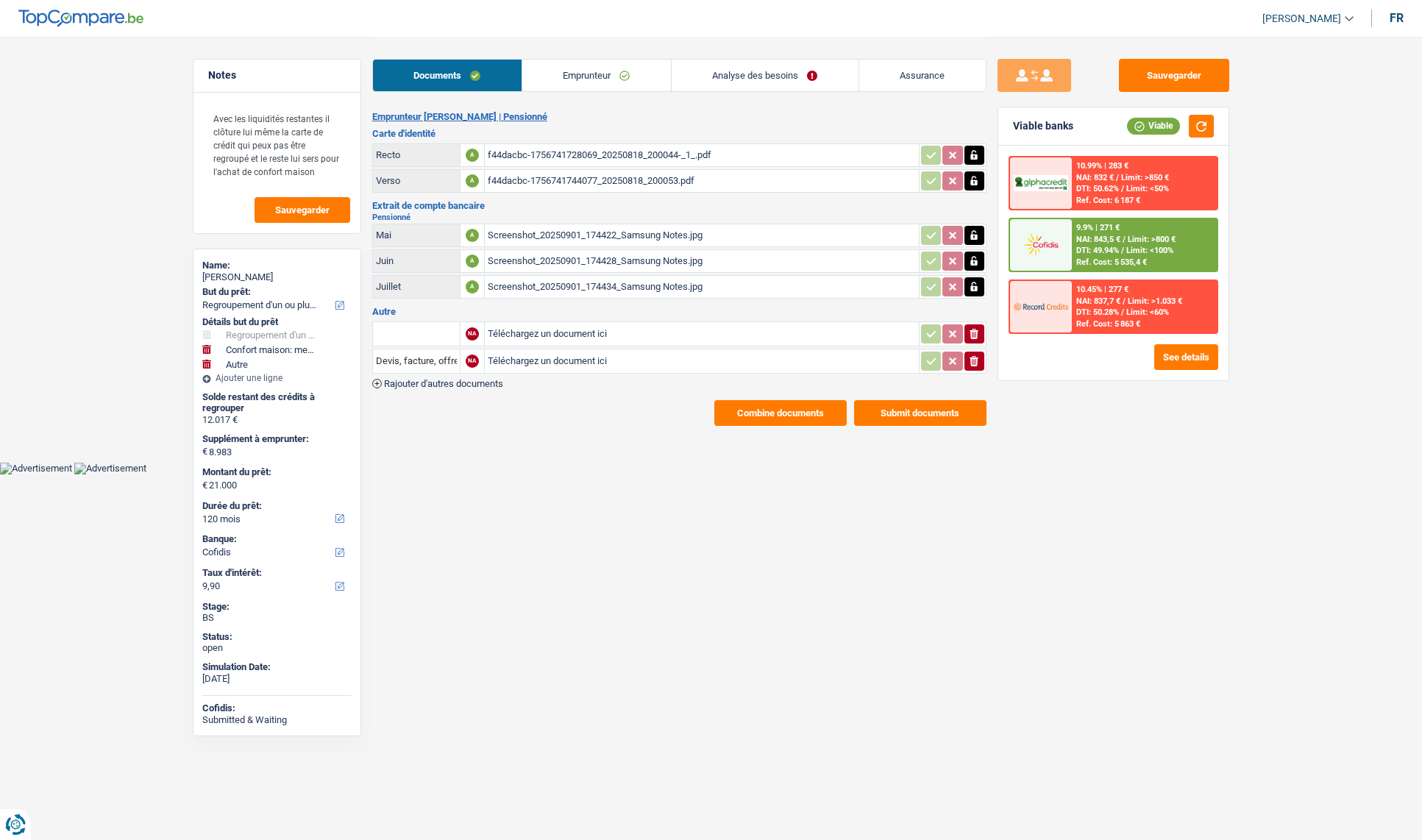
select select "cofidis"
select select "retired"
select select "pension"
select select "BE"
click at [581, 83] on link "Emprunteur" at bounding box center [596, 76] width 148 height 32
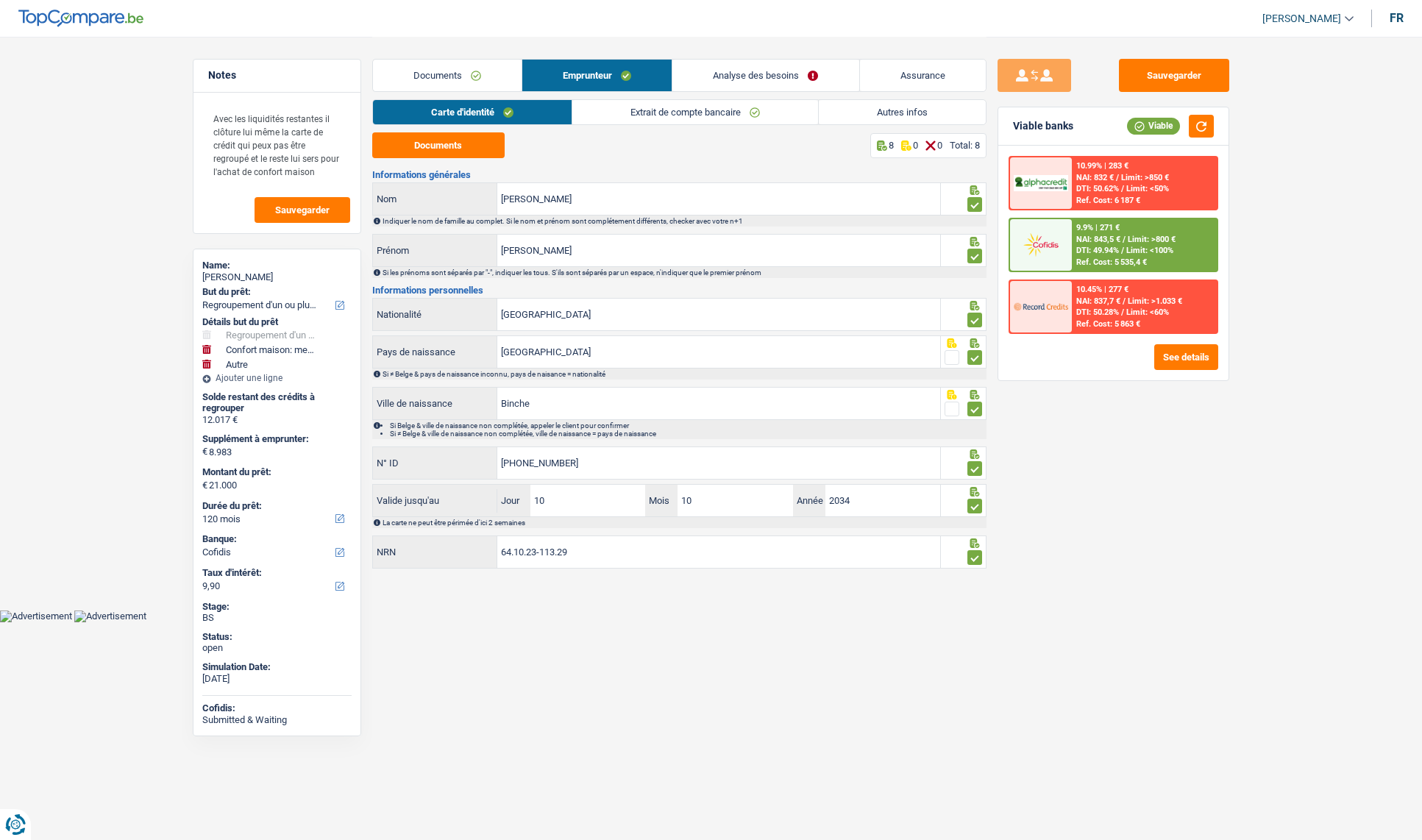
click at [677, 108] on link "Extrait de compte bancaire" at bounding box center [695, 111] width 246 height 24
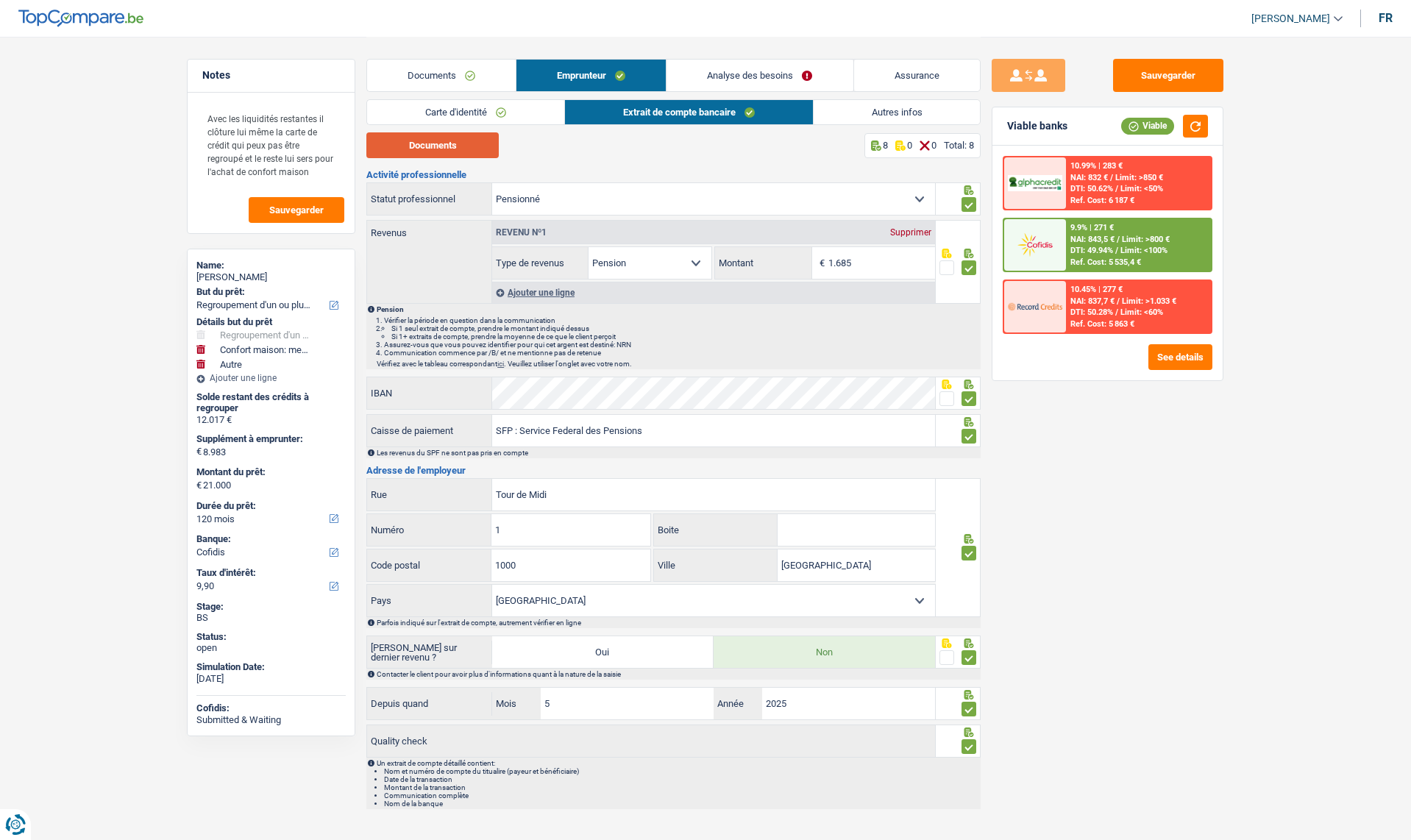
click at [444, 141] on button "Documents" at bounding box center [432, 145] width 132 height 26
click at [247, 278] on div "[PERSON_NAME]" at bounding box center [271, 278] width 149 height 12
copy div "[PERSON_NAME]"
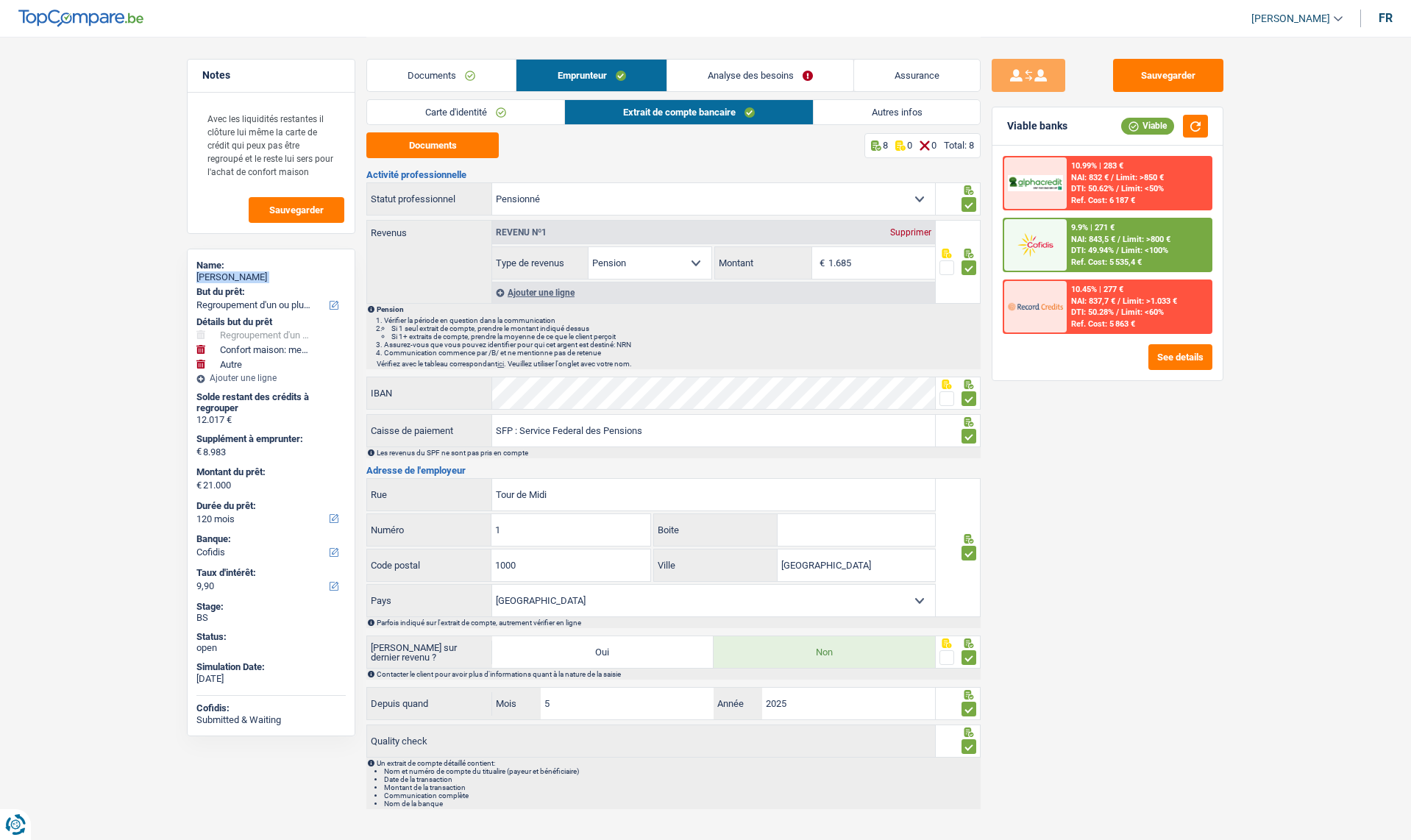
click at [480, 107] on link "Carte d'identité" at bounding box center [466, 111] width 197 height 24
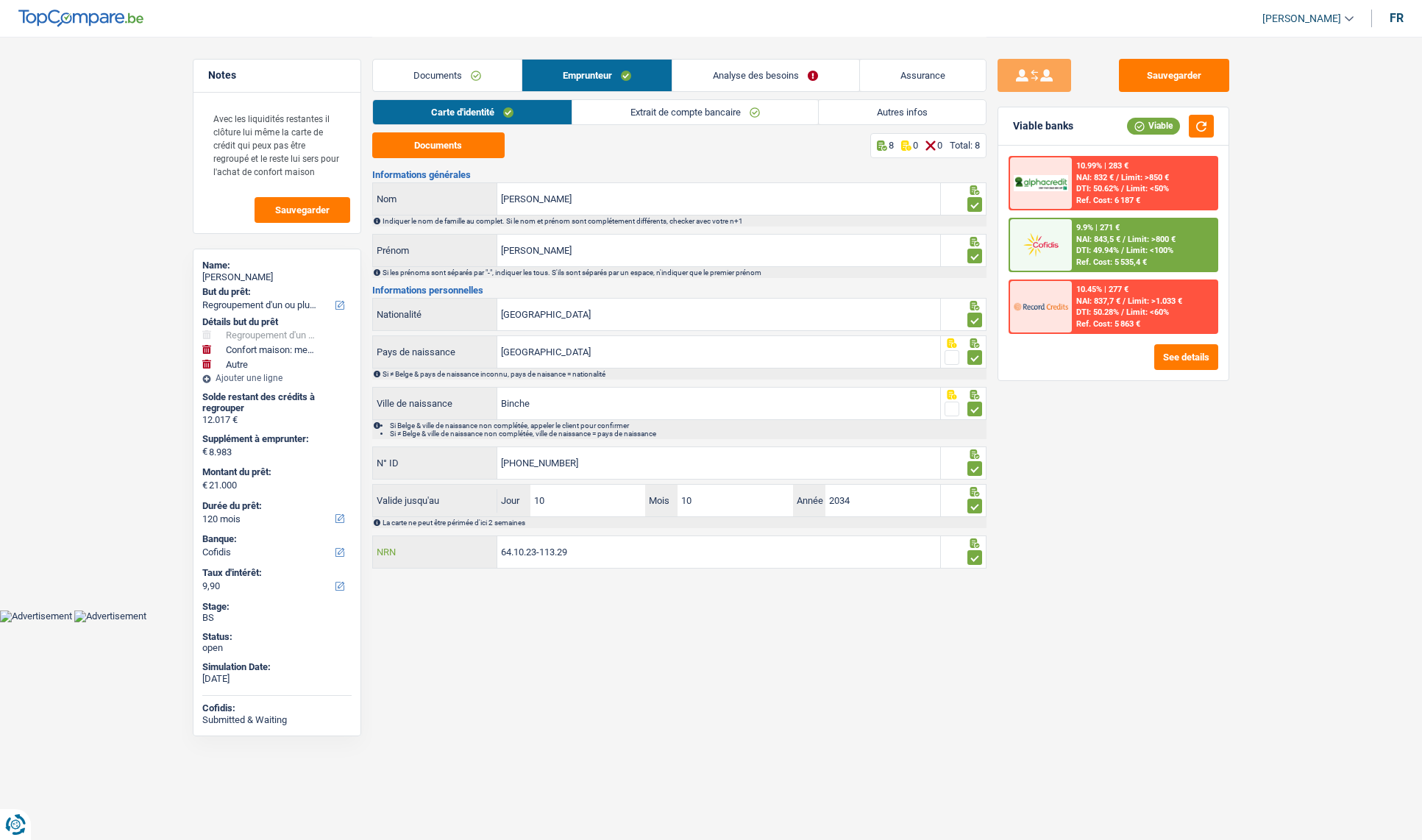
drag, startPoint x: 574, startPoint y: 554, endPoint x: 447, endPoint y: 531, distance: 129.1
click at [447, 531] on div "Informations générales Rinaldi Nom Indiquer le nom de famille au complet. Si le…" at bounding box center [679, 370] width 614 height 401
click at [600, 560] on input "64.10.23-113.29" at bounding box center [718, 552] width 443 height 32
click at [711, 71] on link "Analyse des besoins" at bounding box center [765, 76] width 186 height 32
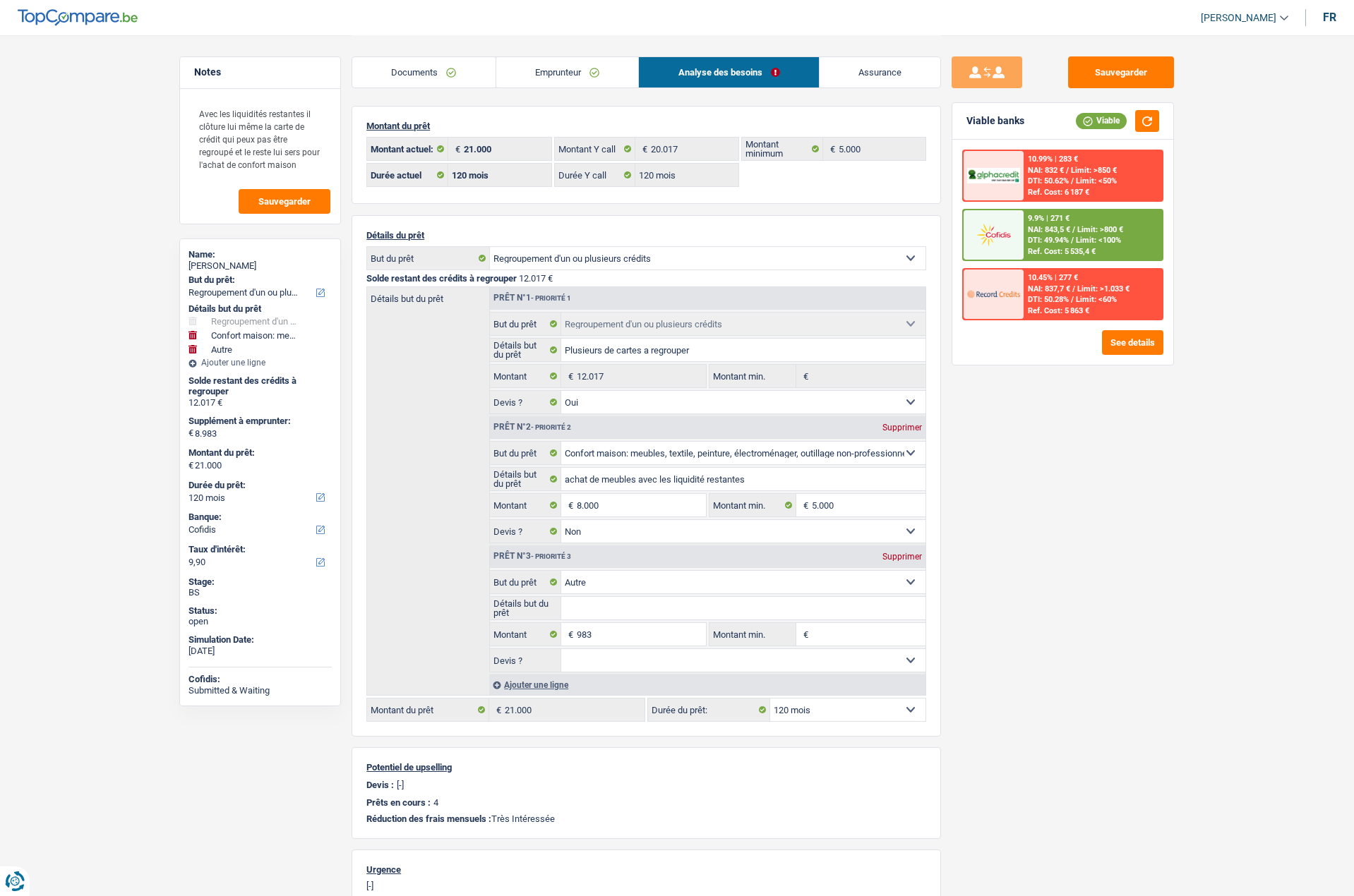
click at [401, 325] on div "Détails but du prêt Prêt n°1 - Priorité 1 Confort maison: meubles, textile, pei…" at bounding box center [646, 491] width 560 height 410
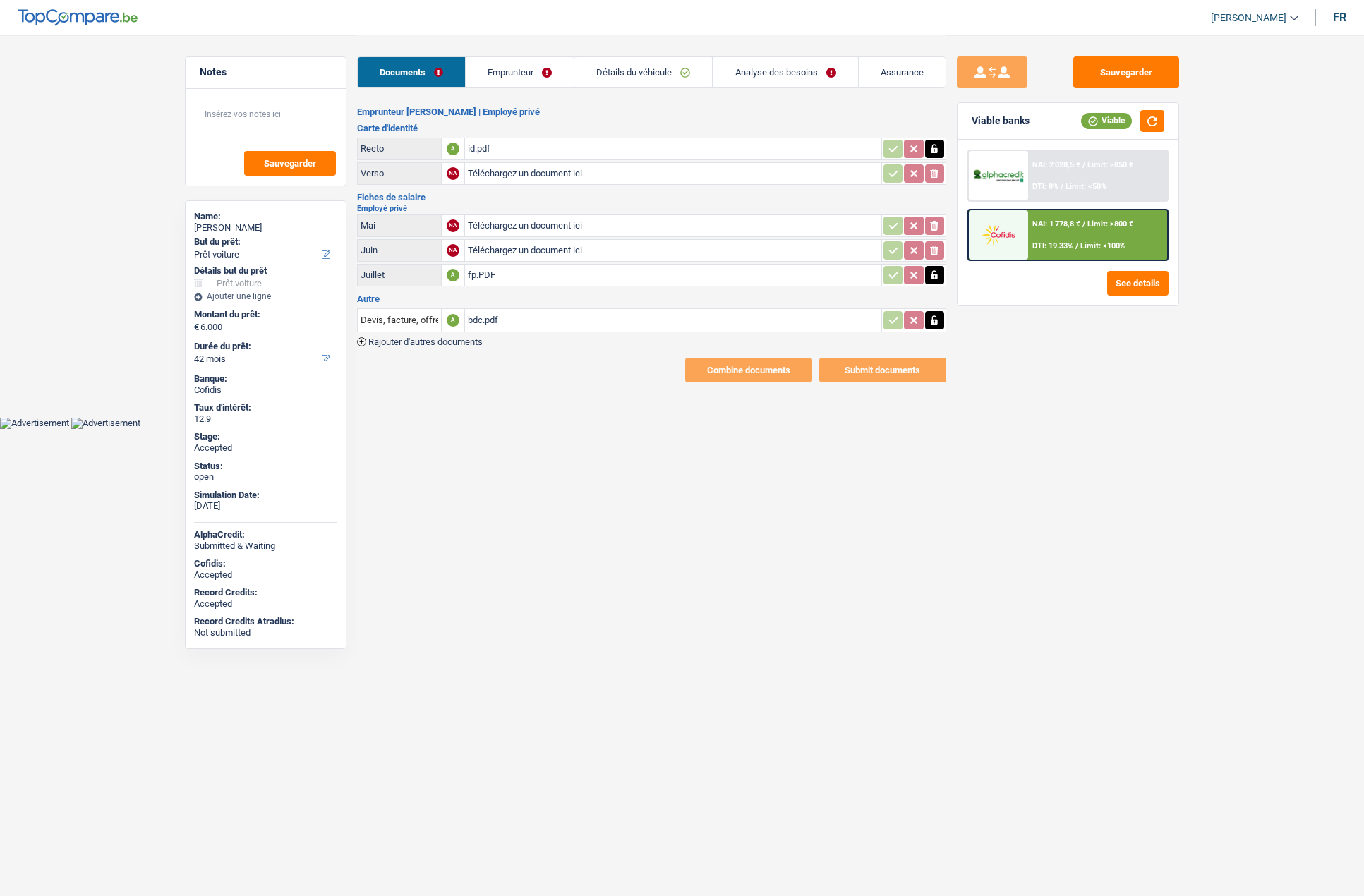
select select "car"
select select "42"
click at [500, 75] on link "Emprunteur" at bounding box center [520, 73] width 108 height 31
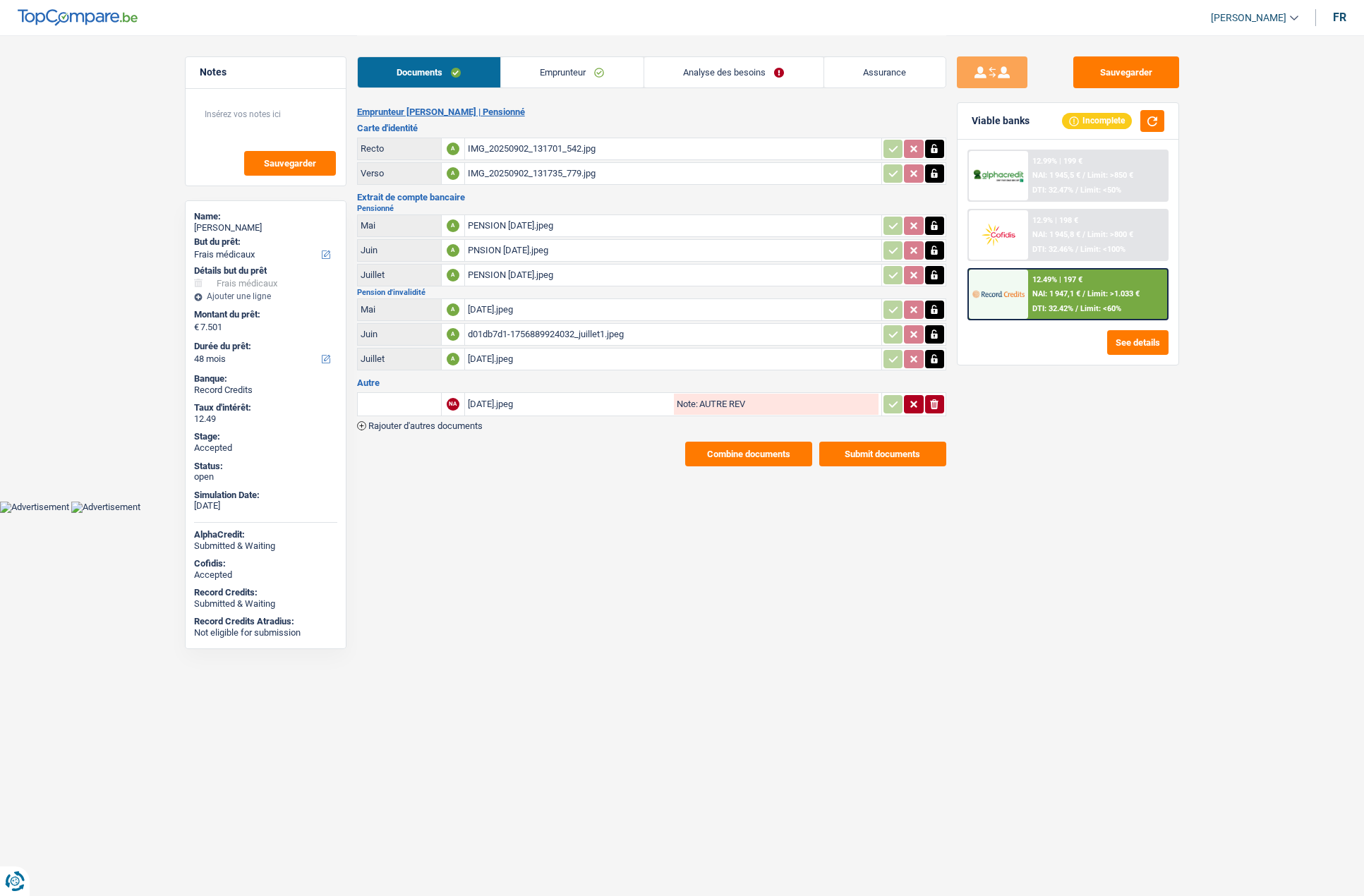
select select "medical"
select select "48"
click at [555, 74] on link "Emprunteur" at bounding box center [572, 73] width 142 height 31
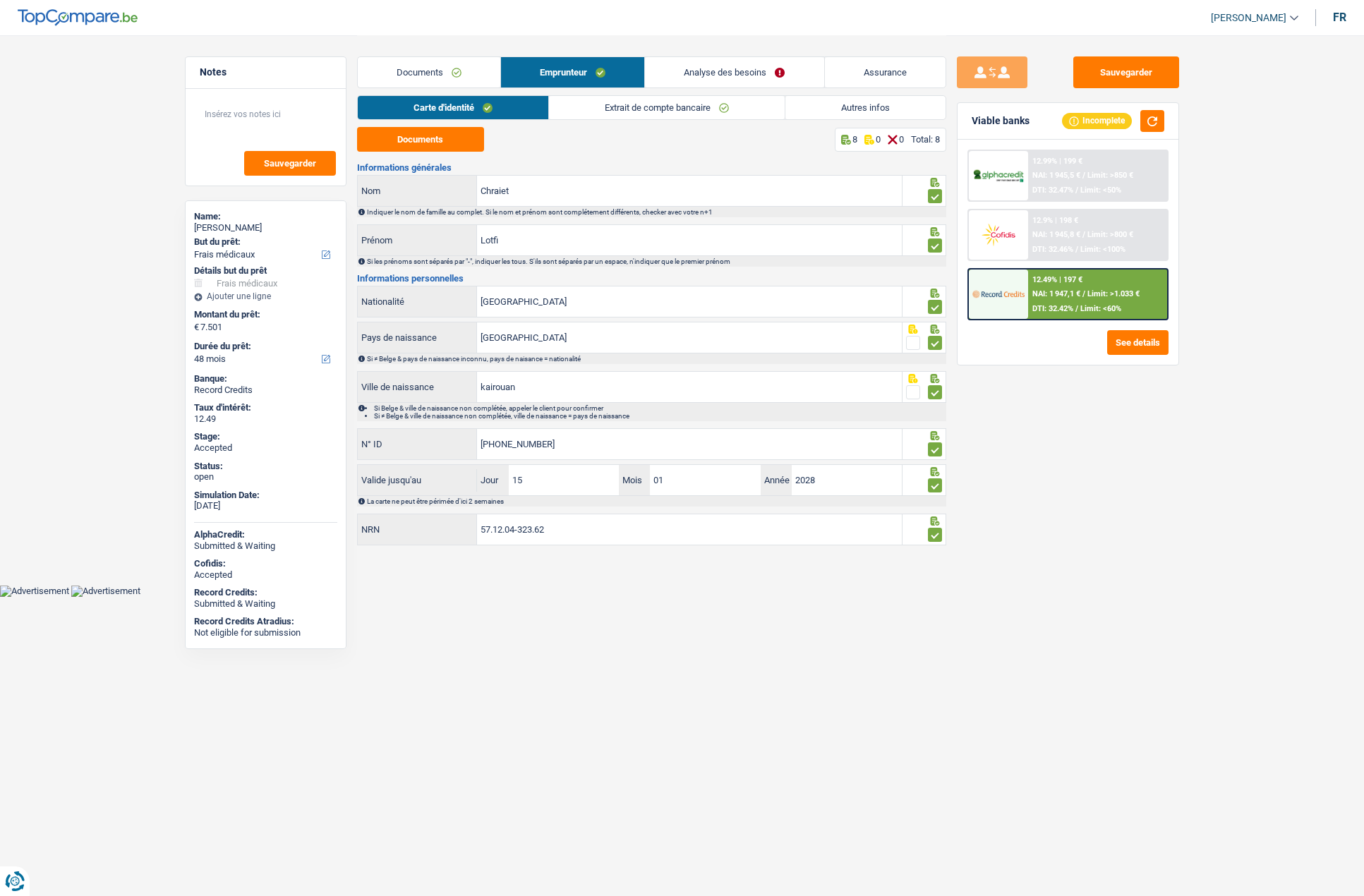
click at [444, 77] on link "Documents" at bounding box center [429, 73] width 142 height 31
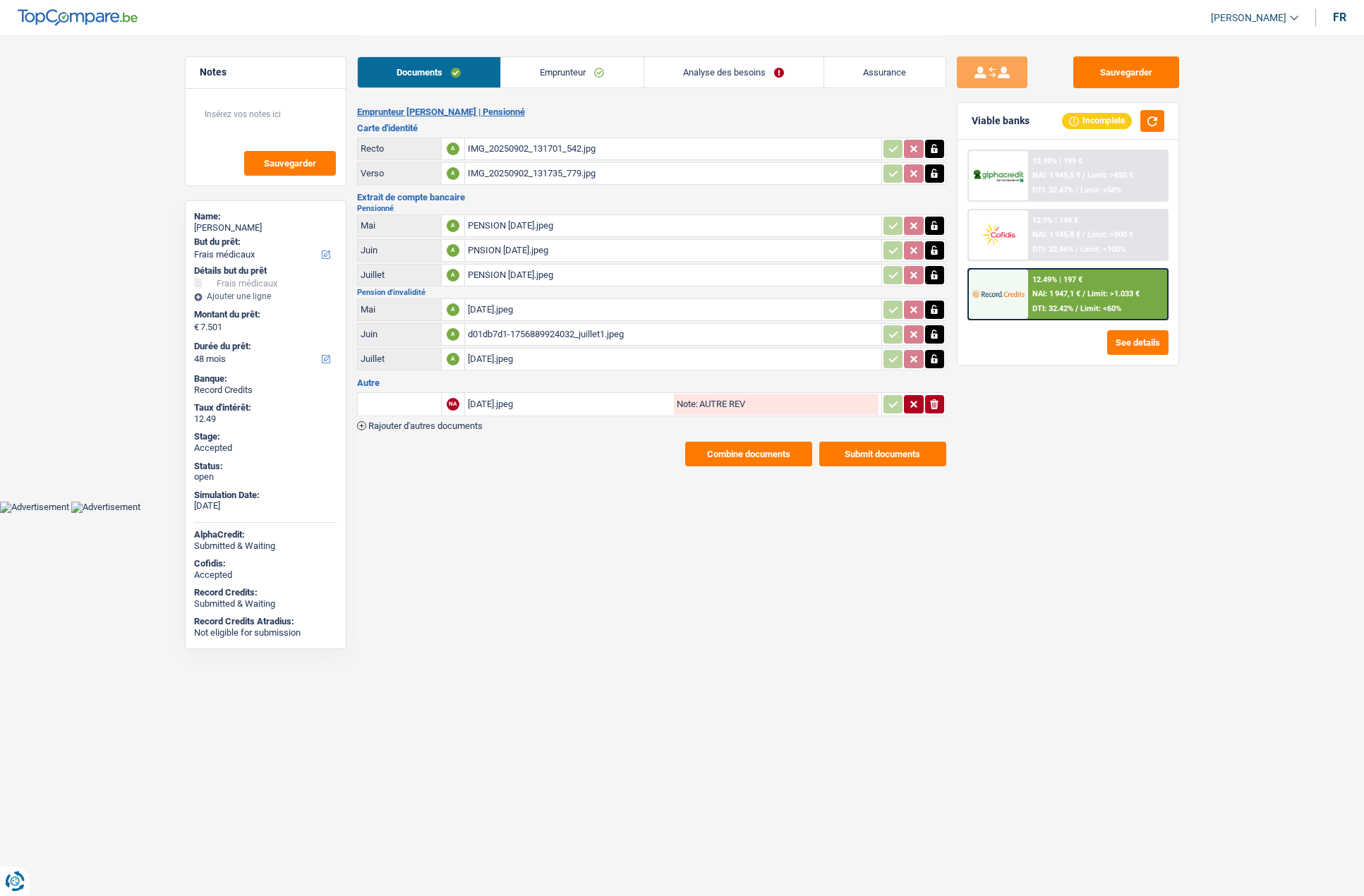
click at [480, 407] on div "[DATE].jpeg" at bounding box center [569, 404] width 203 height 21
click at [207, 225] on div "Lotfi Chraiet" at bounding box center [266, 228] width 143 height 11
click at [209, 224] on div "Lotfi Chraiet" at bounding box center [266, 228] width 143 height 11
copy div "Lotfi Chraiet"
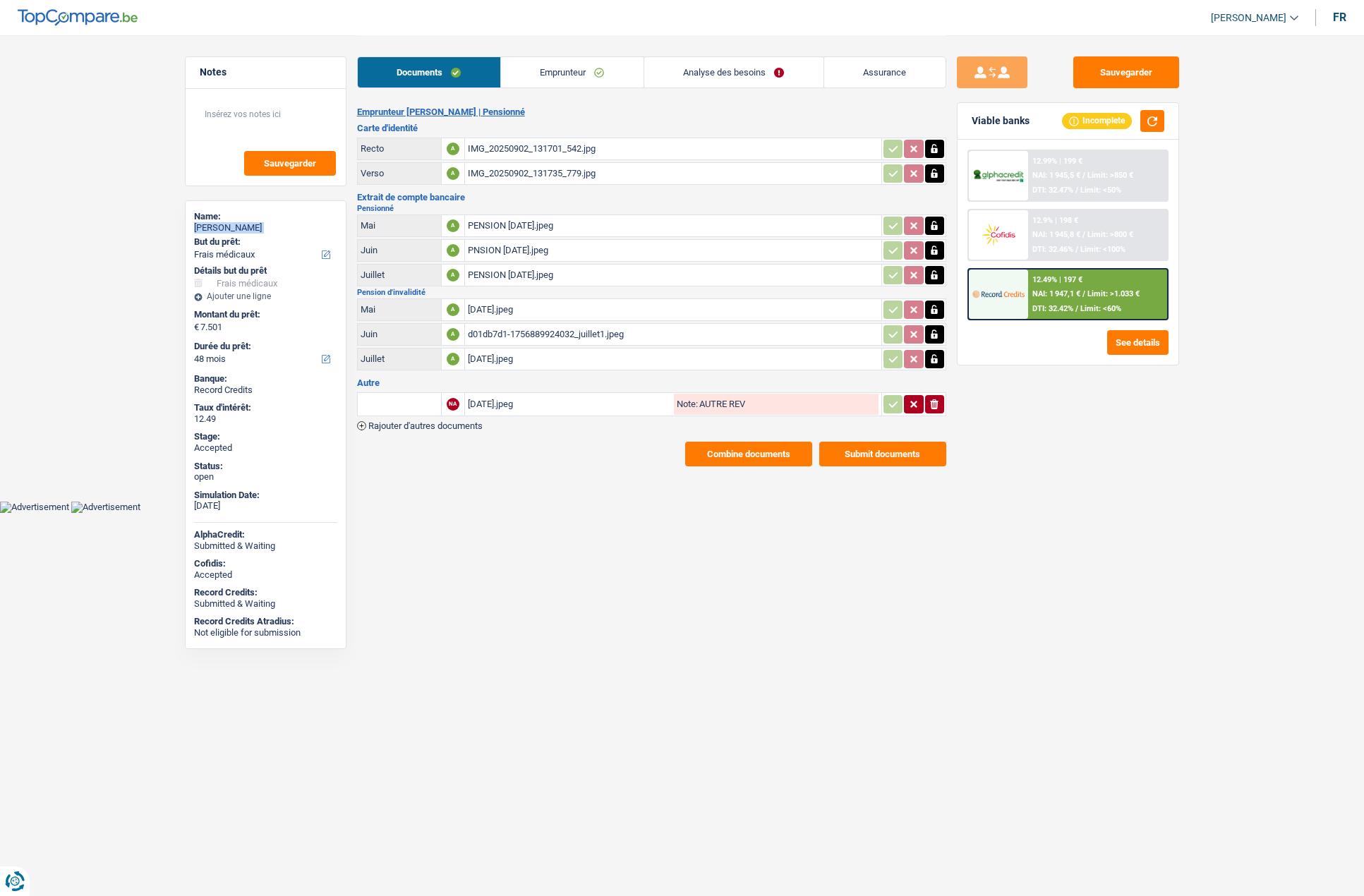
click at [720, 63] on link "Analyse des besoins" at bounding box center [735, 73] width 180 height 31
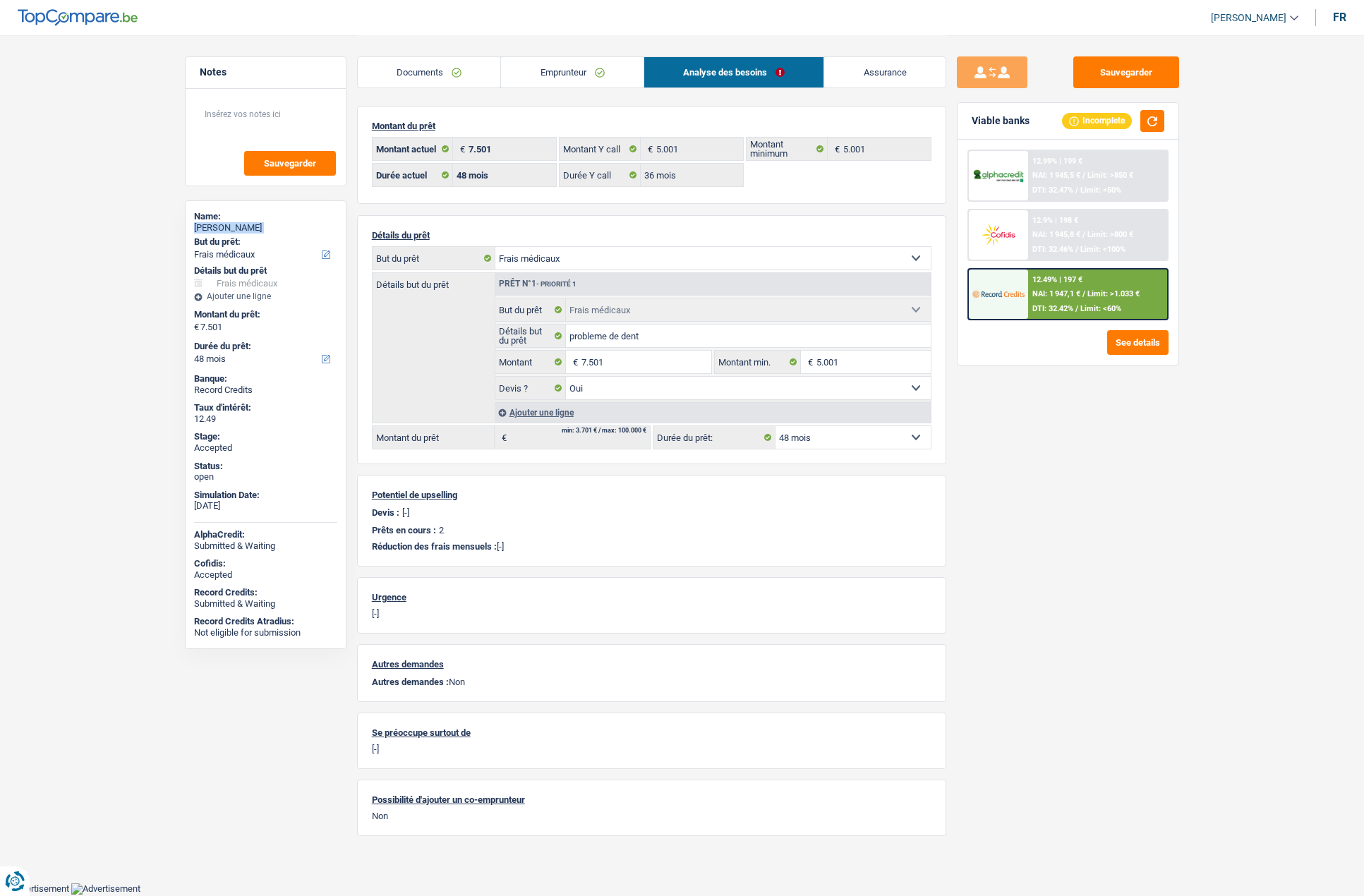
click at [530, 72] on link "Emprunteur" at bounding box center [572, 73] width 142 height 31
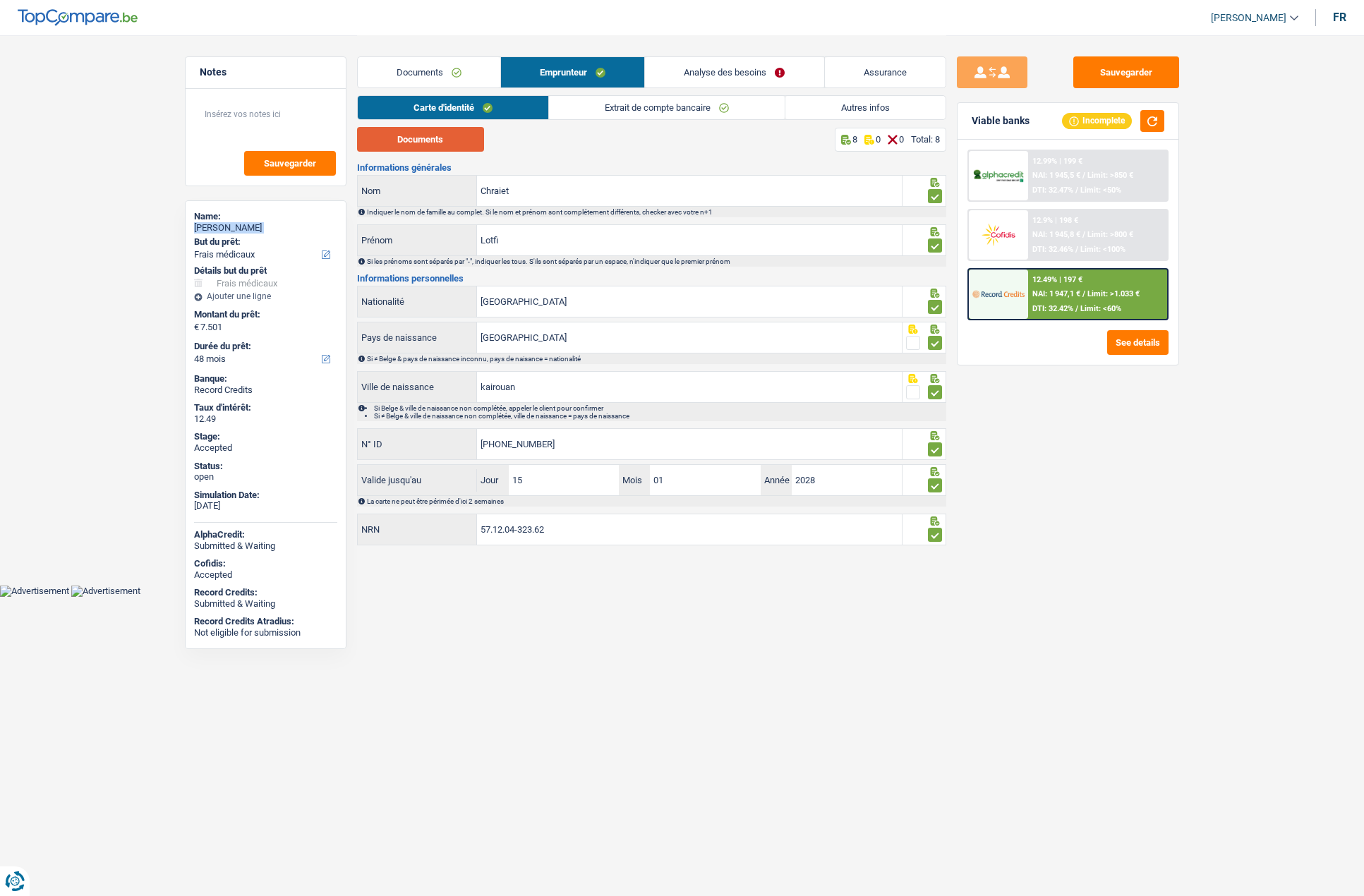
click at [457, 132] on button "Documents" at bounding box center [420, 139] width 127 height 25
click at [504, 237] on input "Lotfi" at bounding box center [689, 241] width 425 height 31
click at [505, 190] on input "Chraiet" at bounding box center [689, 191] width 425 height 31
click at [506, 190] on input "Chraiet" at bounding box center [689, 191] width 425 height 31
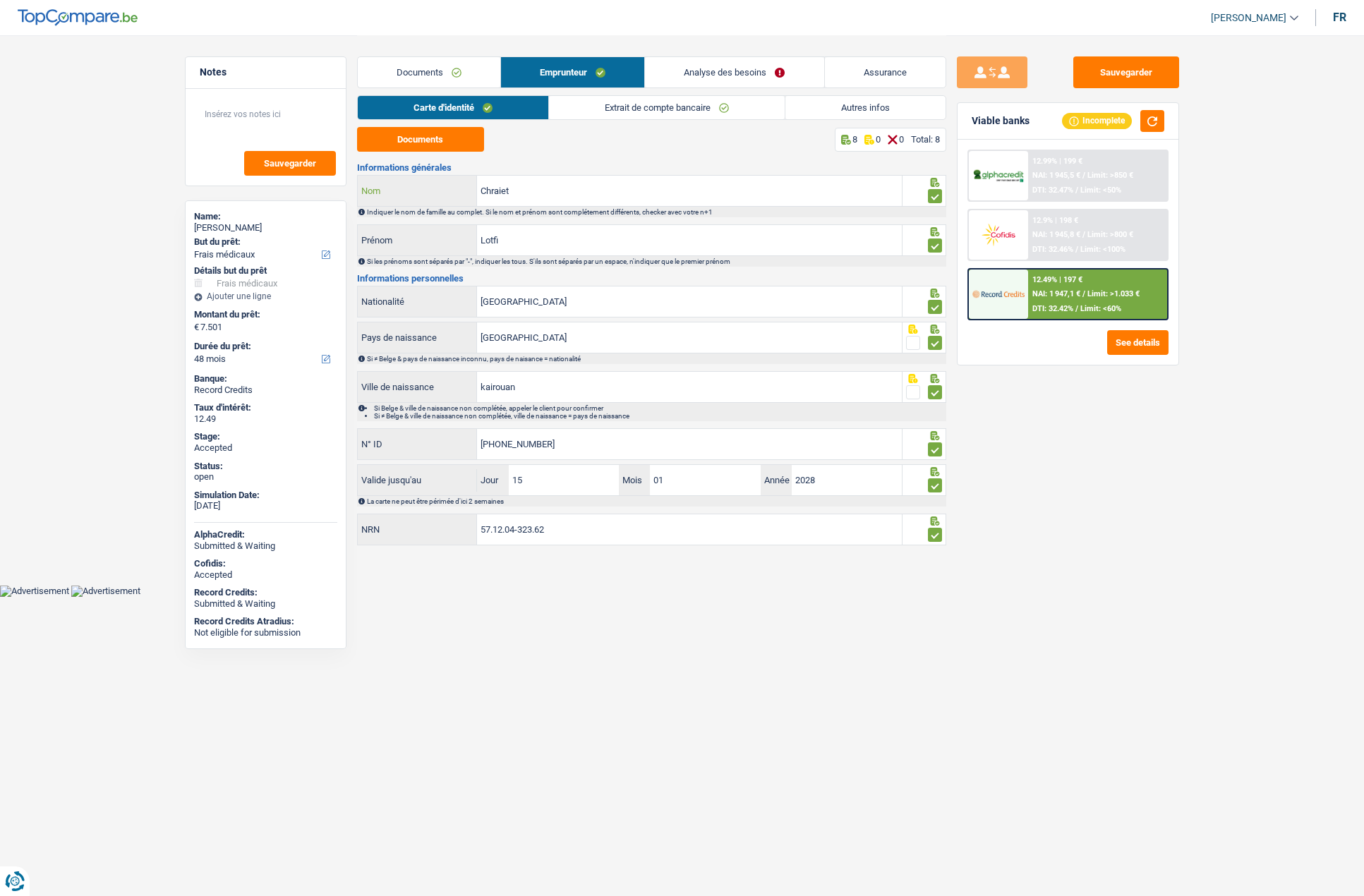
click at [508, 190] on input "Chraiet" at bounding box center [689, 191] width 425 height 31
click at [658, 106] on link "Extrait de compte bancaire" at bounding box center [667, 107] width 236 height 23
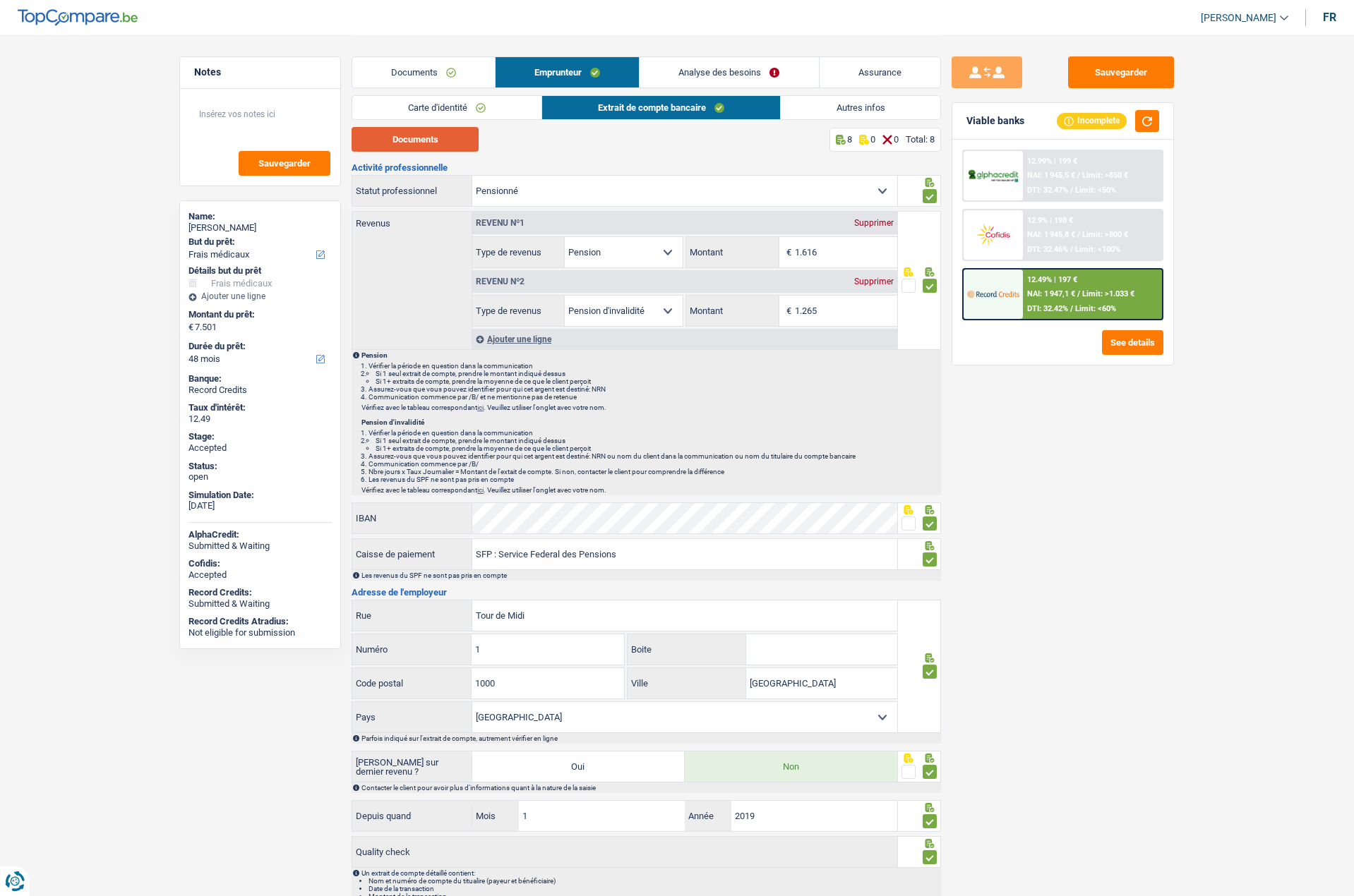
click at [466, 134] on button "Documents" at bounding box center [415, 139] width 127 height 25
click at [900, 69] on link "Assurance" at bounding box center [880, 73] width 120 height 31
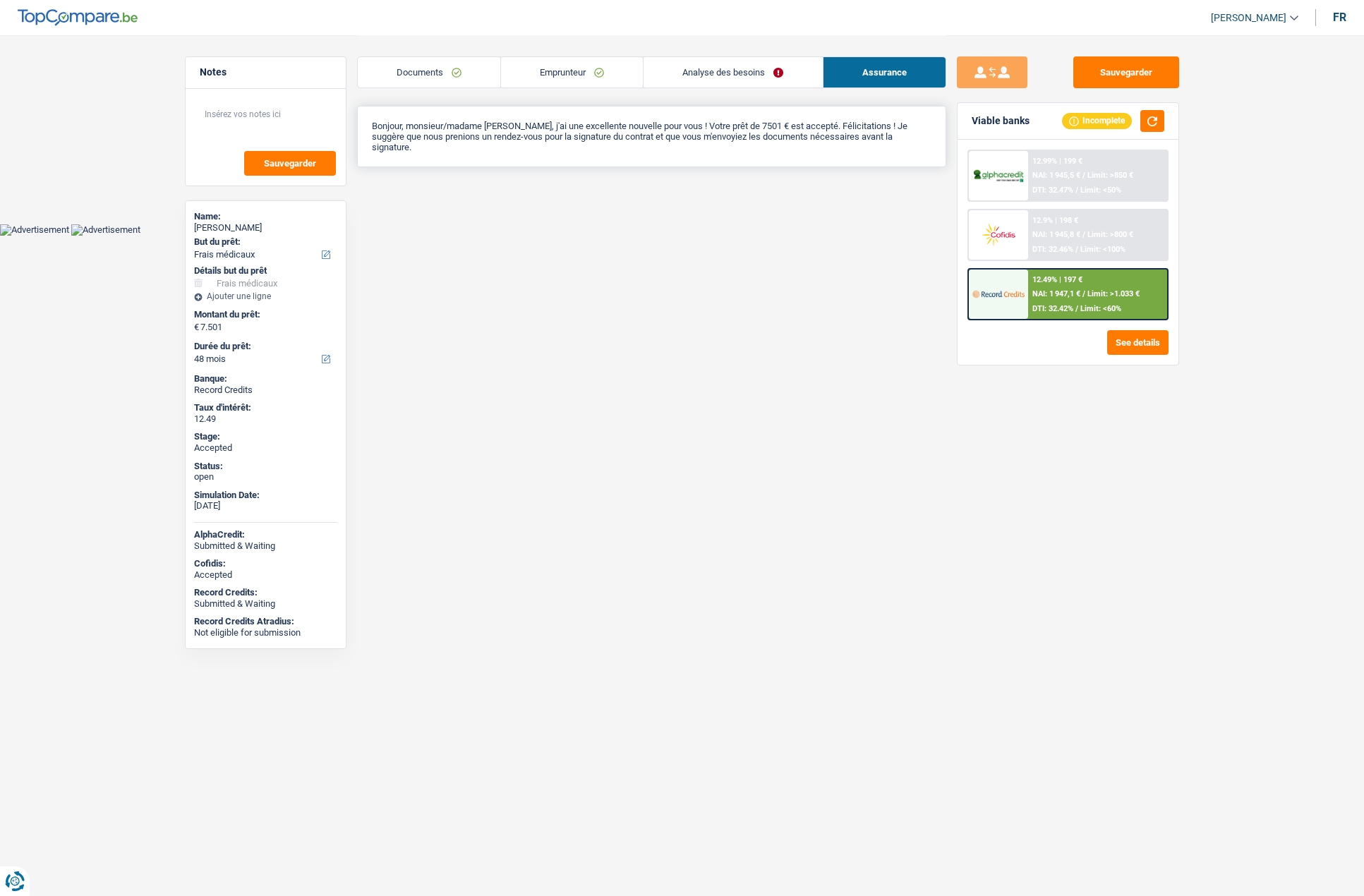
click at [706, 134] on p "Bonjour, monsieur/madame Lotfi Chraiet, j'ai une excellente nouvelle pour vous …" at bounding box center [651, 136] width 560 height 32
click at [707, 135] on p "Bonjour, monsieur/madame Lotfi Chraiet, j'ai une excellente nouvelle pour vous …" at bounding box center [651, 136] width 560 height 32
click at [714, 76] on link "Analyse des besoins" at bounding box center [733, 73] width 179 height 31
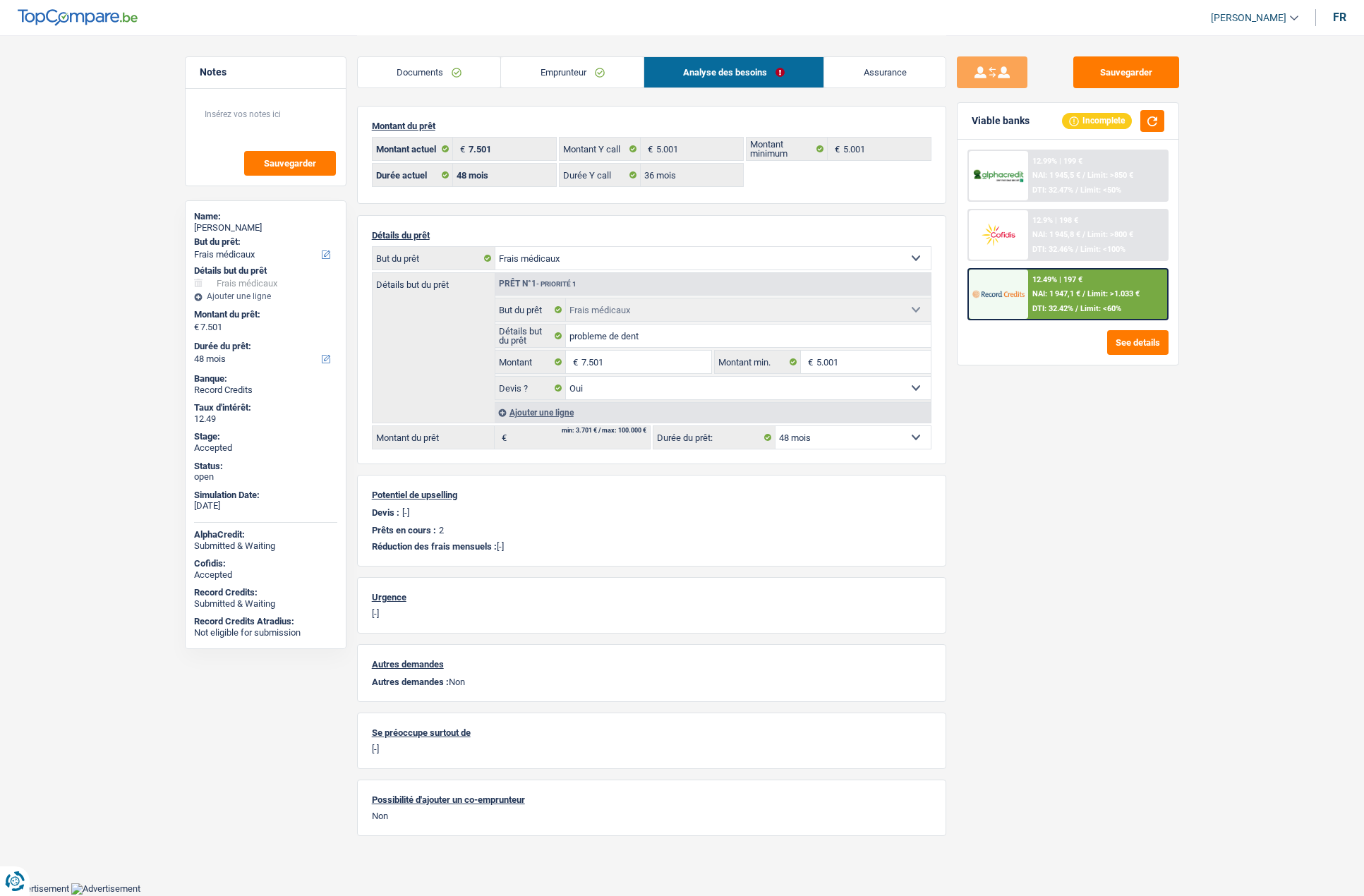
drag, startPoint x: 863, startPoint y: 72, endPoint x: 848, endPoint y: 69, distance: 15.3
click at [863, 72] on link "Assurance" at bounding box center [884, 73] width 121 height 31
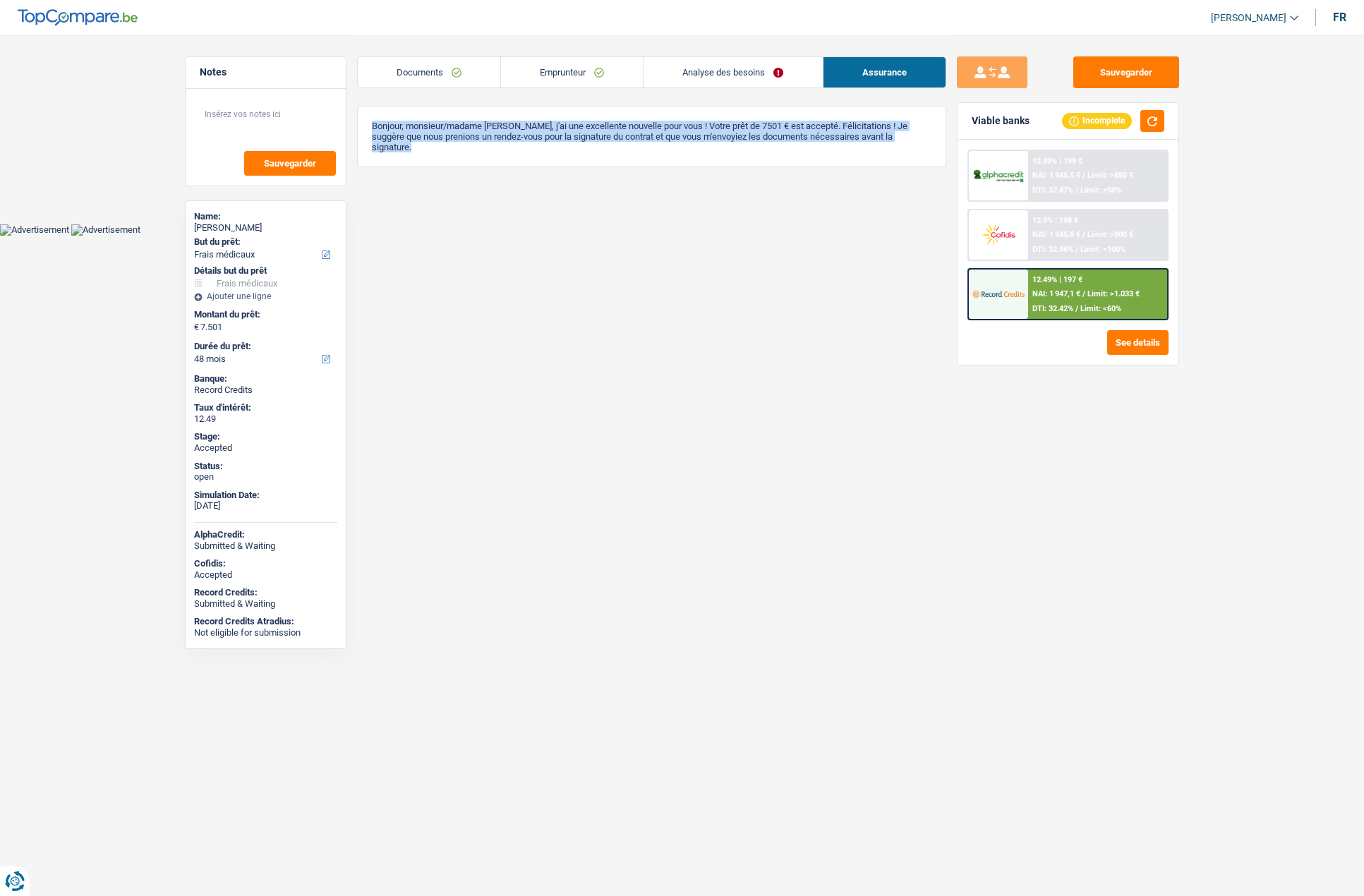
click at [679, 70] on link "Analyse des besoins" at bounding box center [733, 73] width 179 height 31
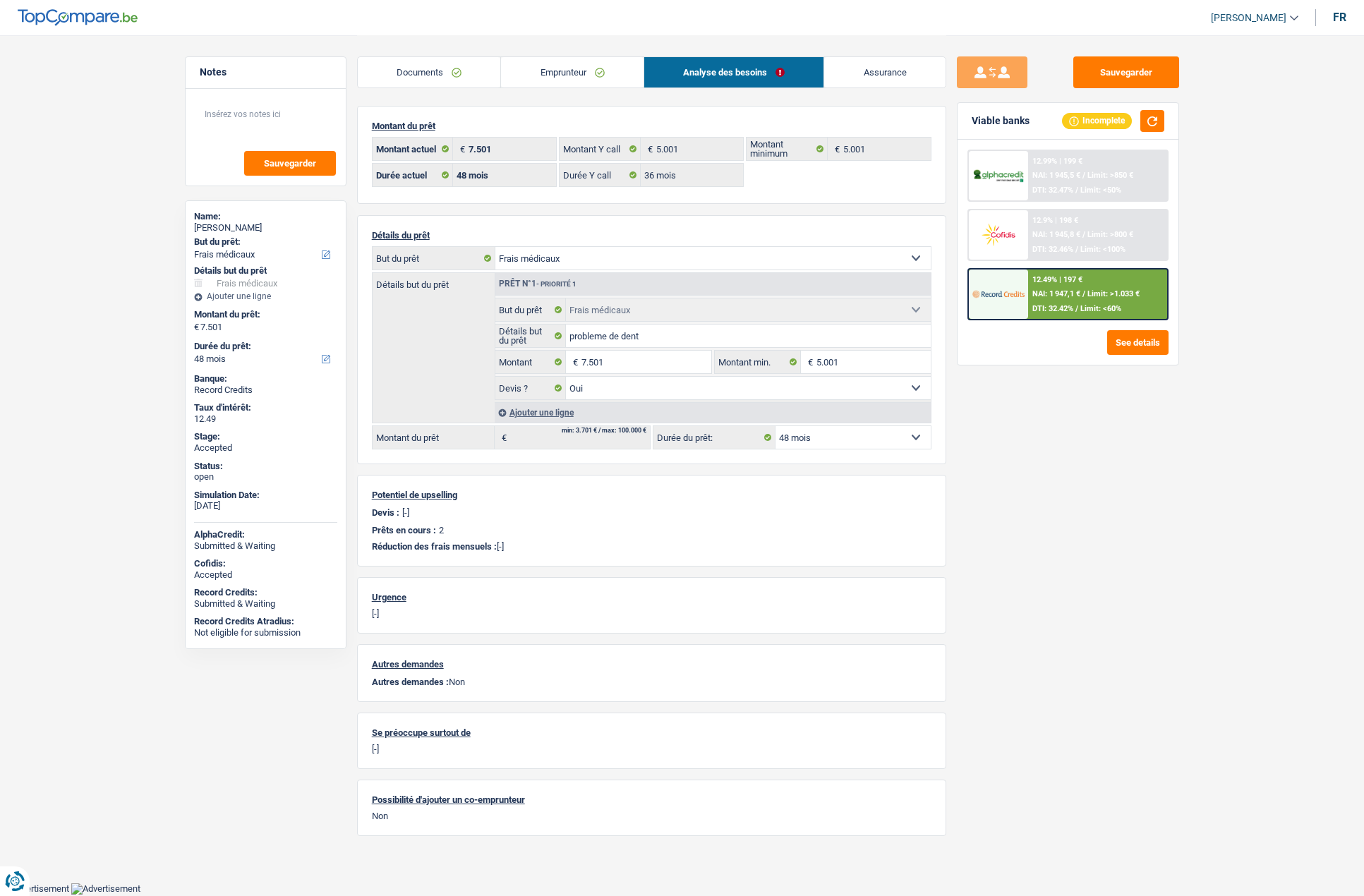
click at [529, 66] on link "Emprunteur" at bounding box center [572, 73] width 142 height 31
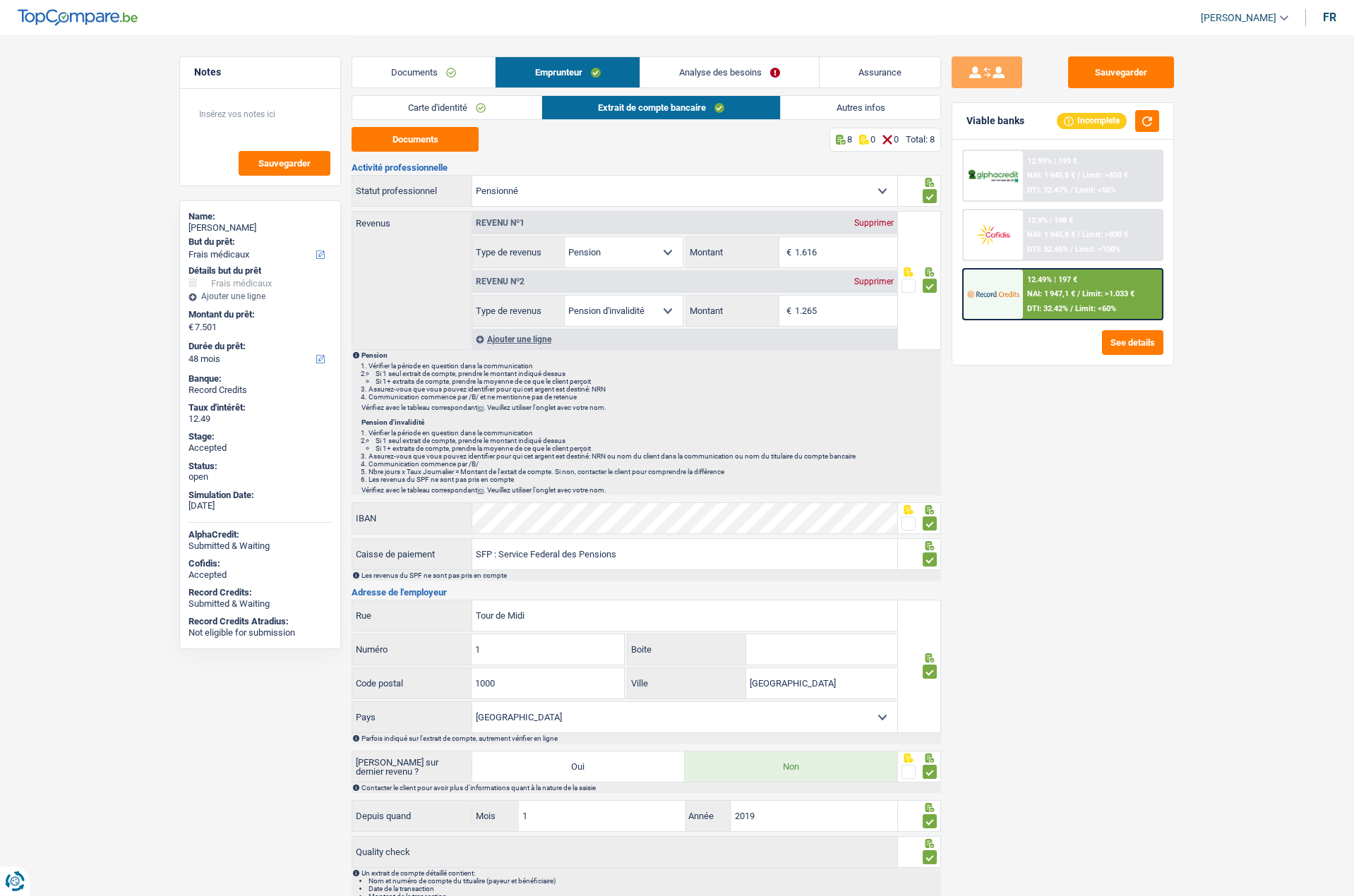
click at [819, 114] on link "Autres infos" at bounding box center [861, 107] width 161 height 23
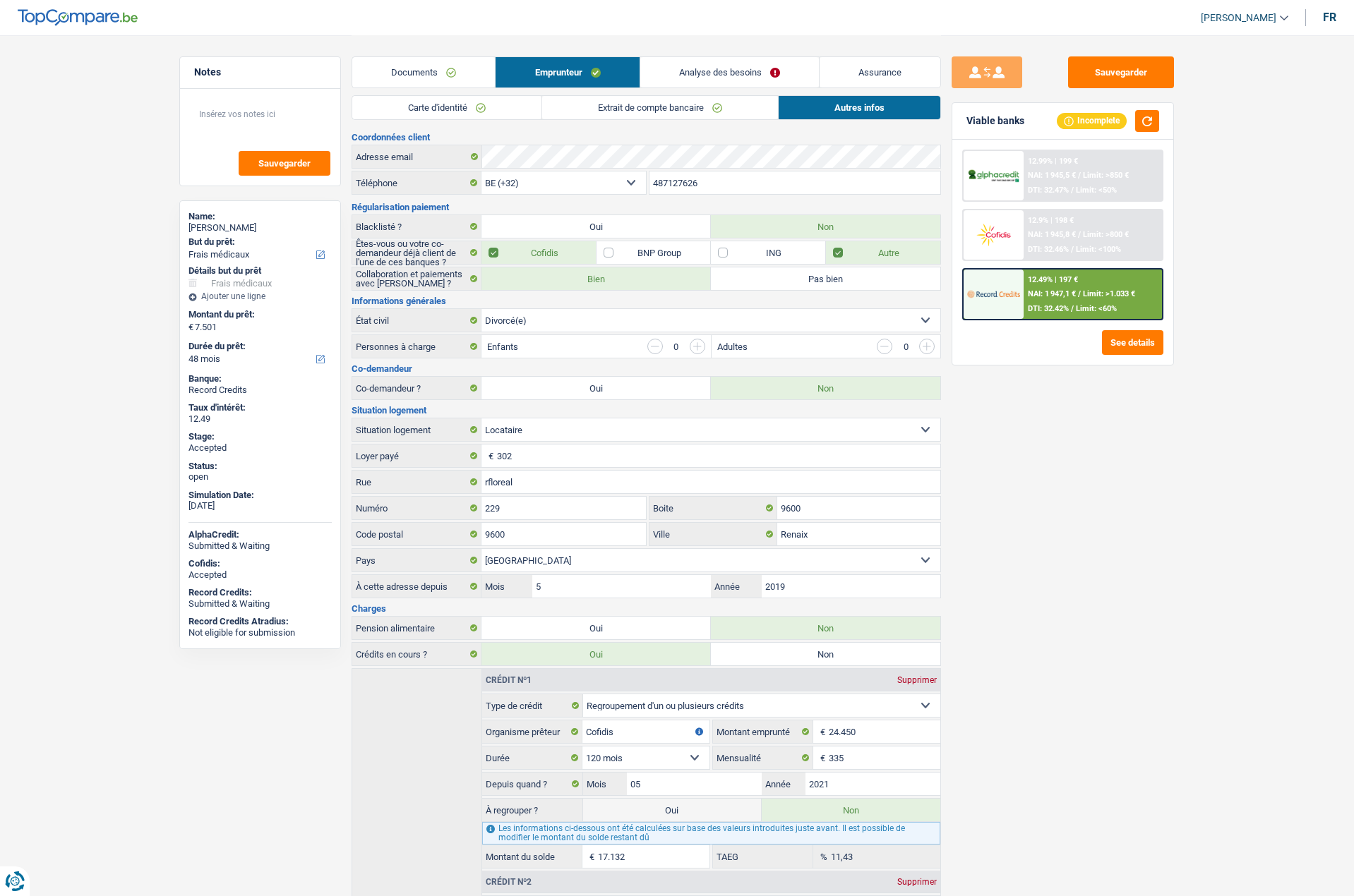
click at [204, 225] on div "Lotfi Chraiet" at bounding box center [260, 228] width 143 height 11
copy div "Lotfi Chraiet"
click at [717, 177] on input "487127626" at bounding box center [795, 183] width 291 height 23
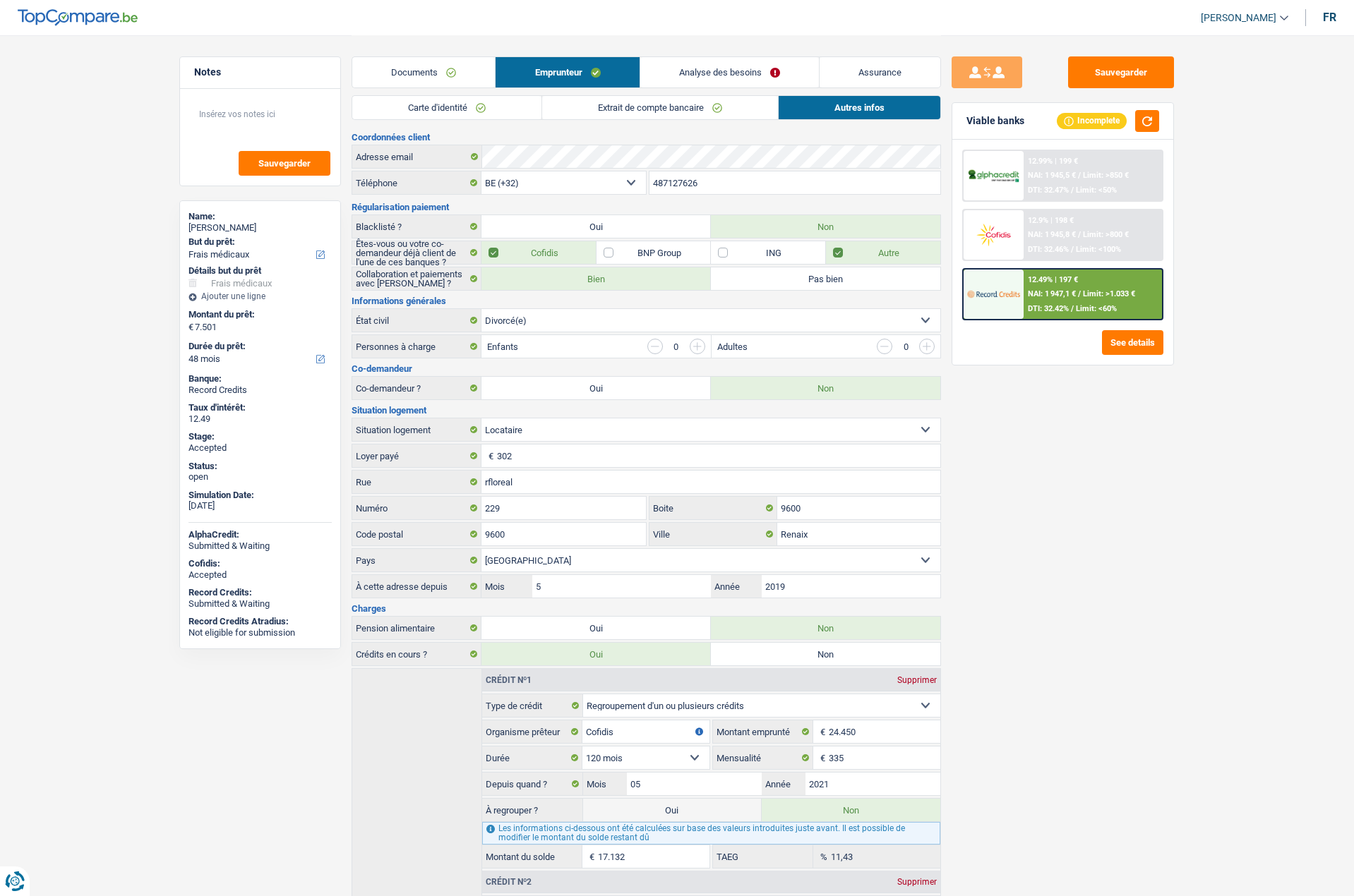
click at [717, 177] on input "487127626" at bounding box center [795, 183] width 291 height 23
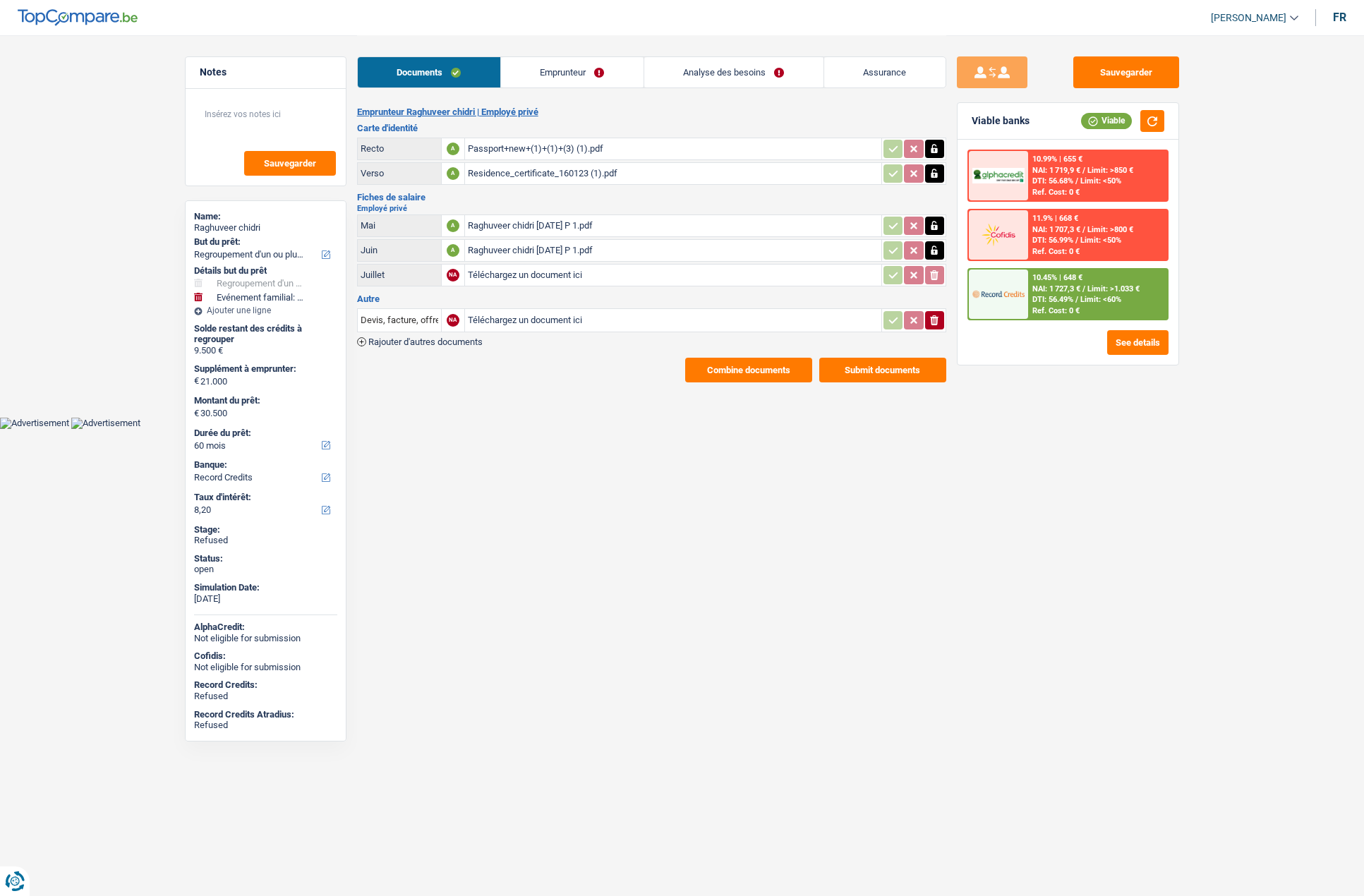
select select "refinancing"
select select "familyEvent"
select select "60"
select select "record credits"
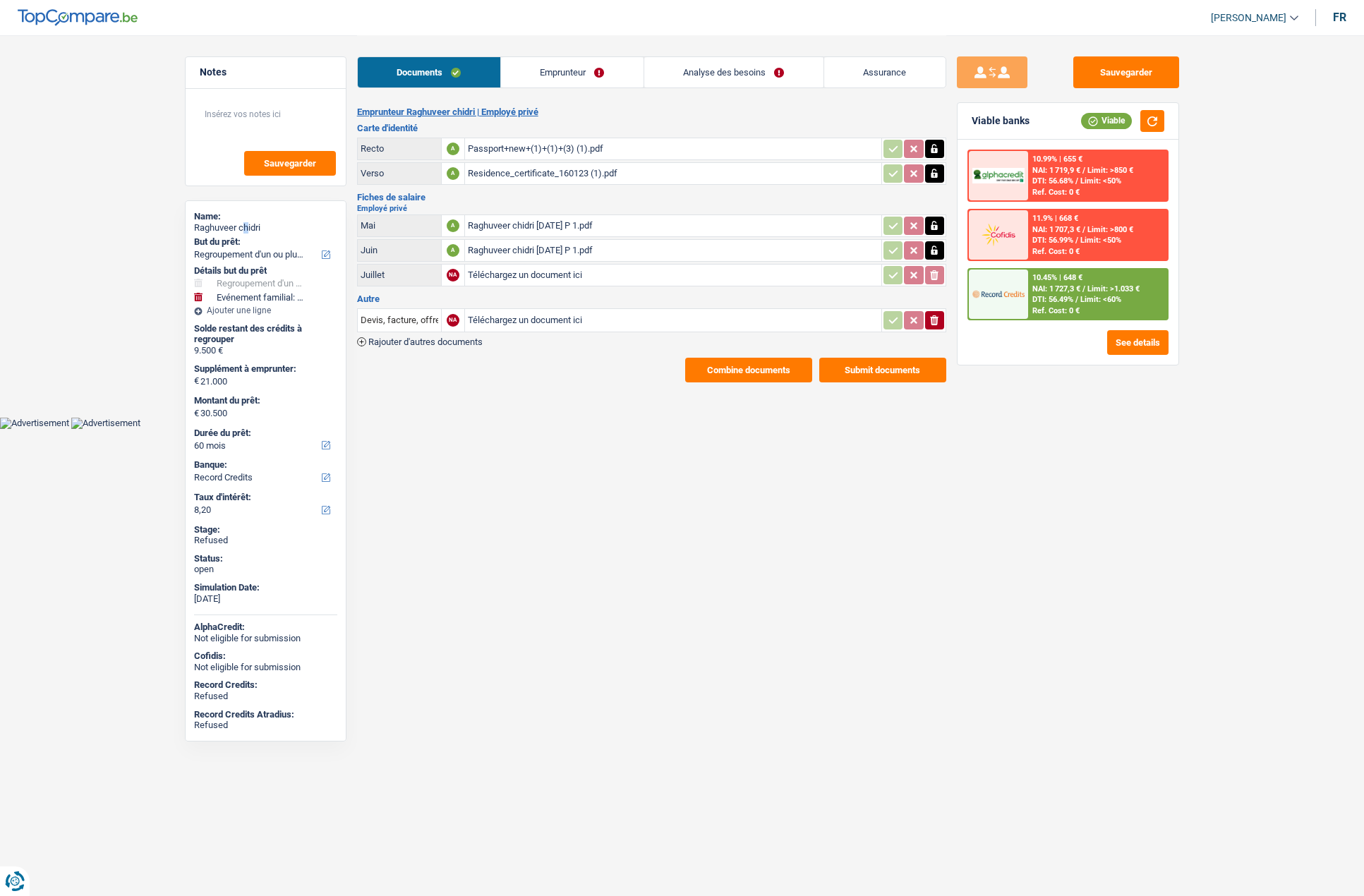
click at [247, 227] on div "Raghuveer chidri" at bounding box center [266, 228] width 143 height 11
click at [248, 227] on div "Raghuveer chidri" at bounding box center [266, 228] width 143 height 11
click at [723, 78] on link "Analyse des besoins" at bounding box center [735, 73] width 180 height 31
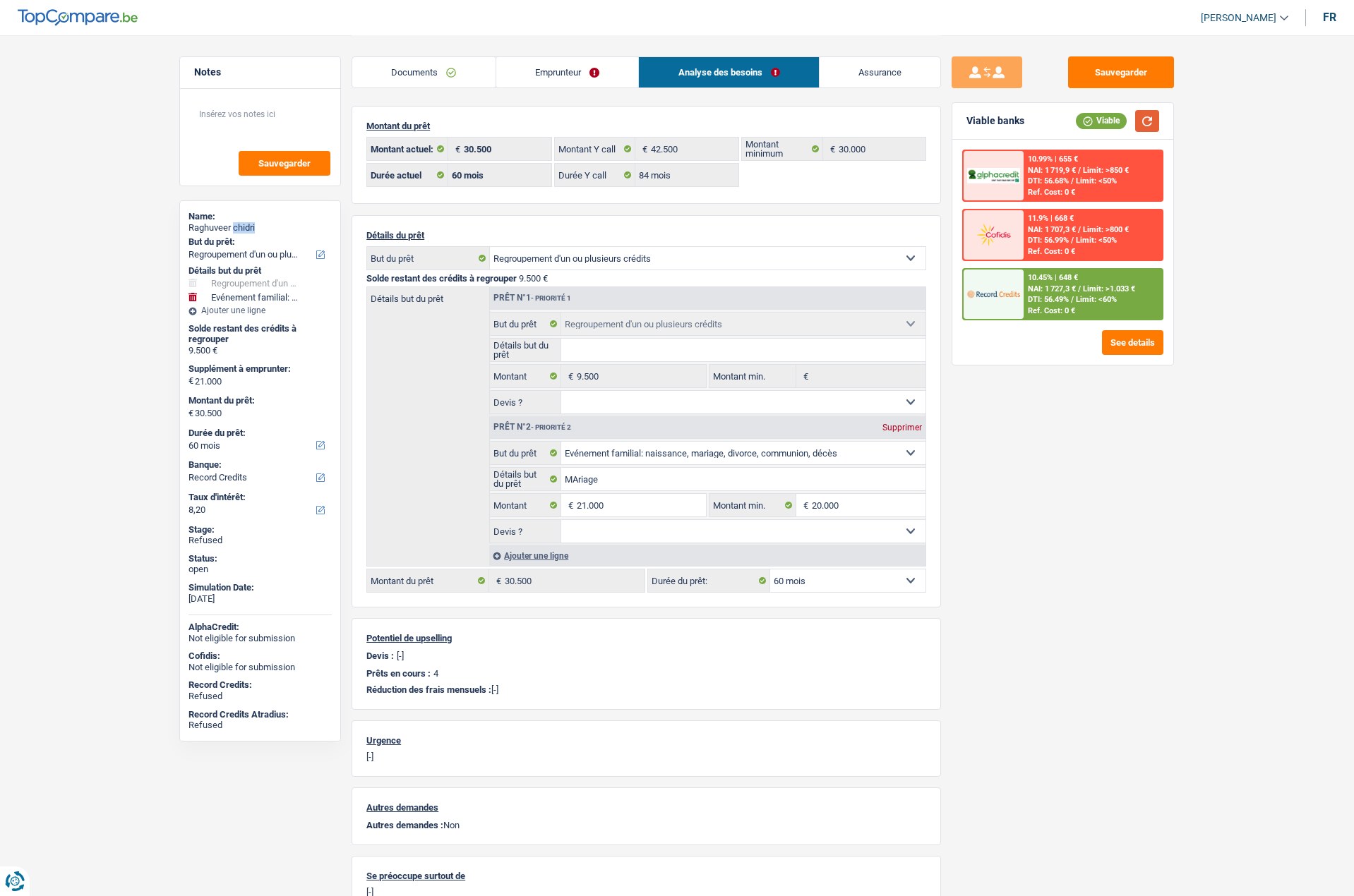
click at [1154, 123] on button "button" at bounding box center [1147, 120] width 24 height 22
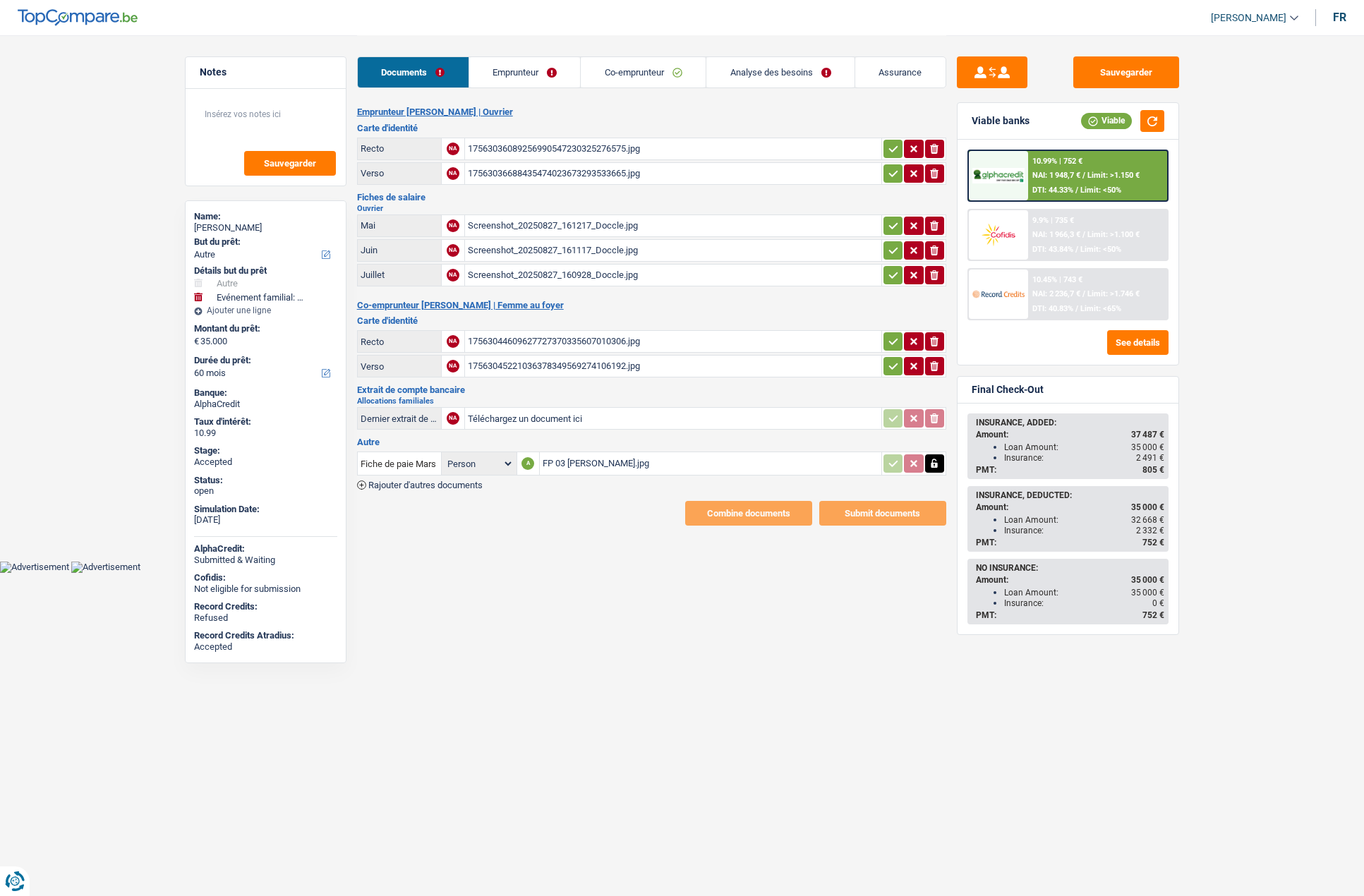
select select "other"
select select "familyEvent"
select select "60"
click at [484, 281] on div "Screenshot_20250827_160928_Doccle.jpg" at bounding box center [673, 275] width 411 height 21
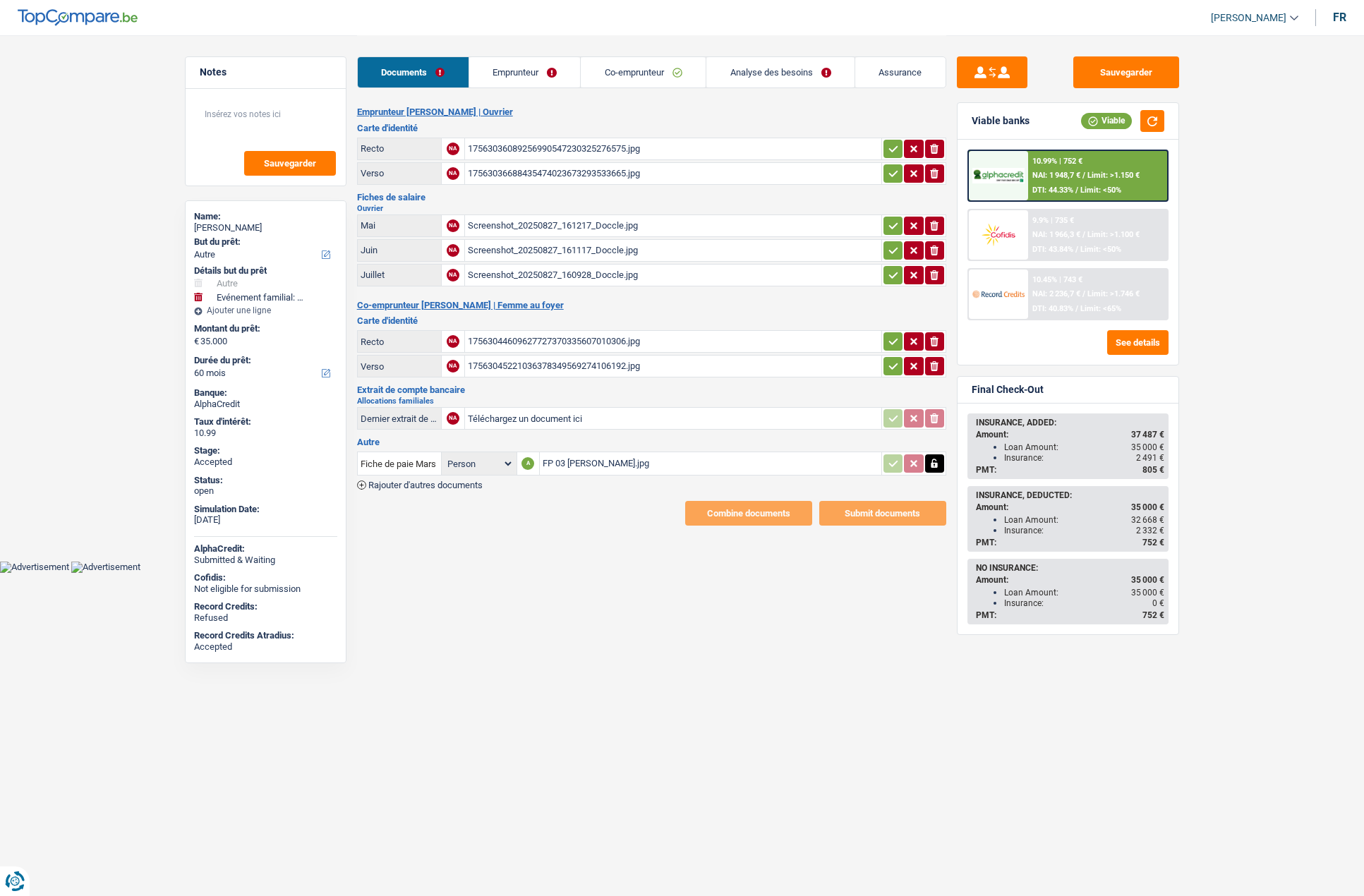
select select "other"
select select "familyEvent"
select select "60"
click at [888, 361] on icon "button" at bounding box center [894, 366] width 11 height 14
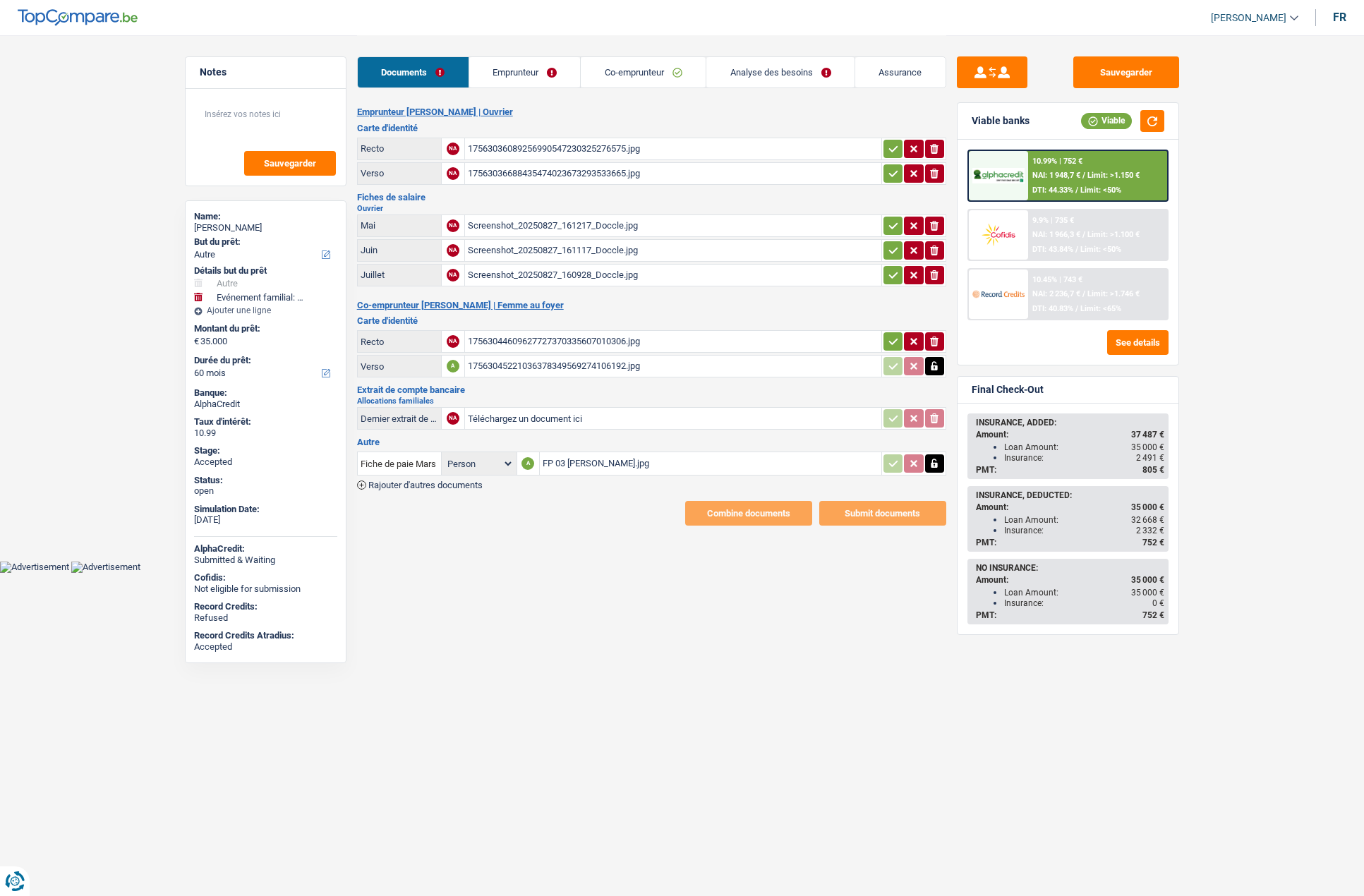
click at [890, 342] on icon "button" at bounding box center [894, 341] width 11 height 14
click at [889, 279] on icon "button" at bounding box center [894, 275] width 11 height 14
click at [888, 250] on icon "button" at bounding box center [893, 250] width 10 height 7
click at [888, 231] on icon "button" at bounding box center [894, 225] width 11 height 14
click at [888, 178] on icon "button" at bounding box center [894, 173] width 11 height 14
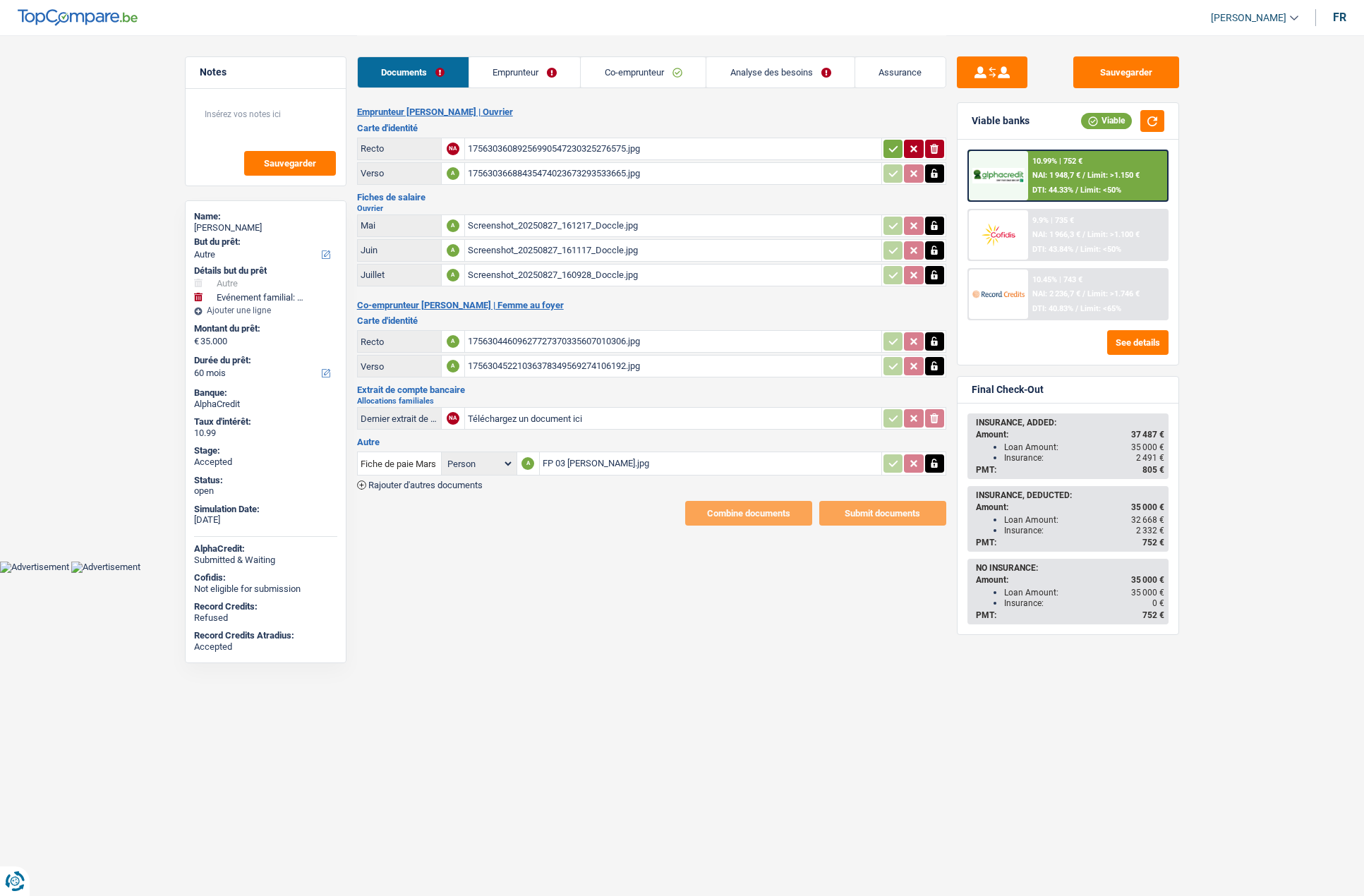
click at [892, 147] on icon "button" at bounding box center [894, 149] width 11 height 14
click at [1106, 70] on button "Sauvegarder" at bounding box center [1126, 72] width 106 height 32
click at [524, 69] on link "Emprunteur" at bounding box center [524, 73] width 112 height 31
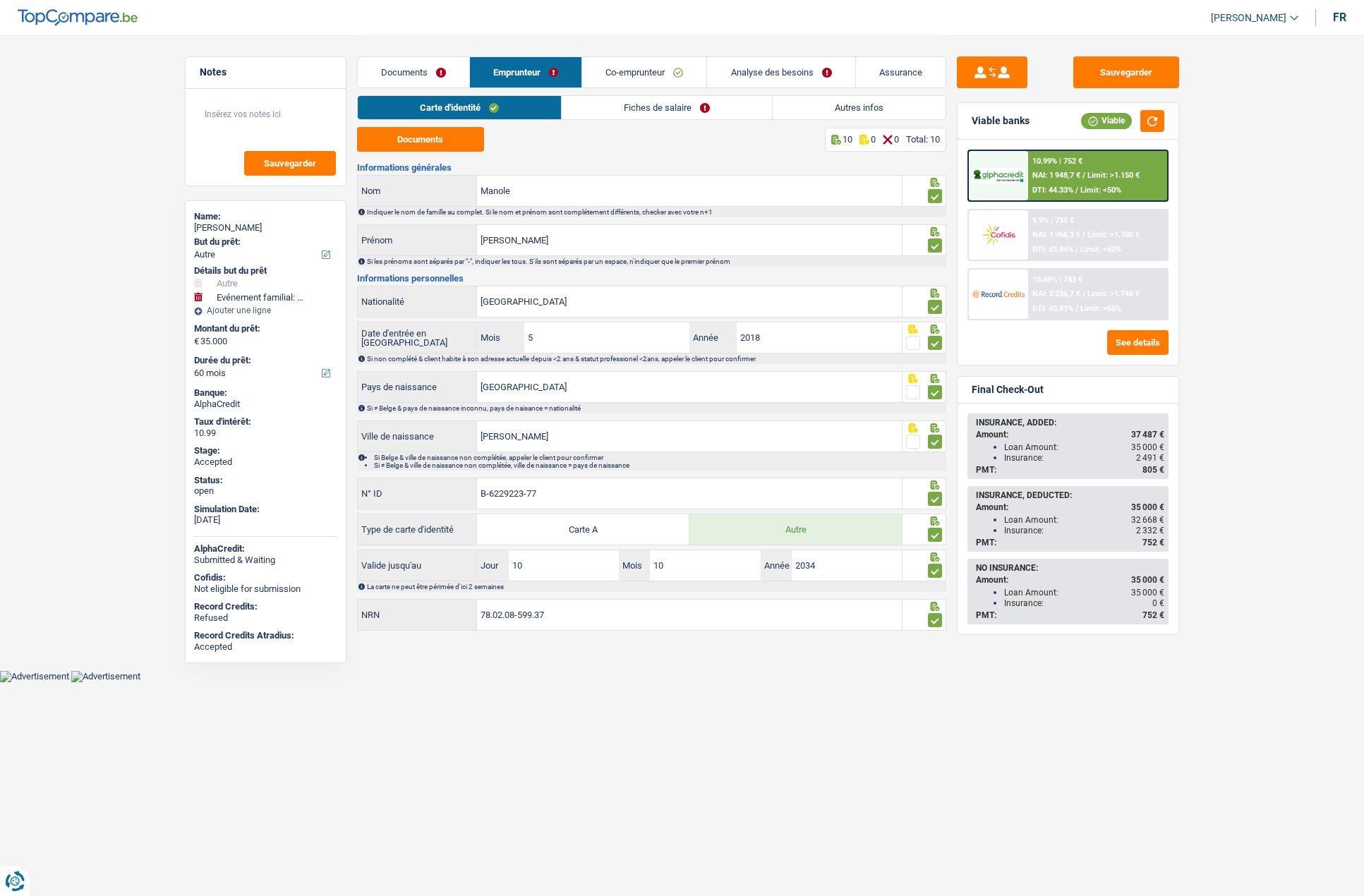
click at [615, 106] on link "Fiches de salaire" at bounding box center [667, 107] width 210 height 23
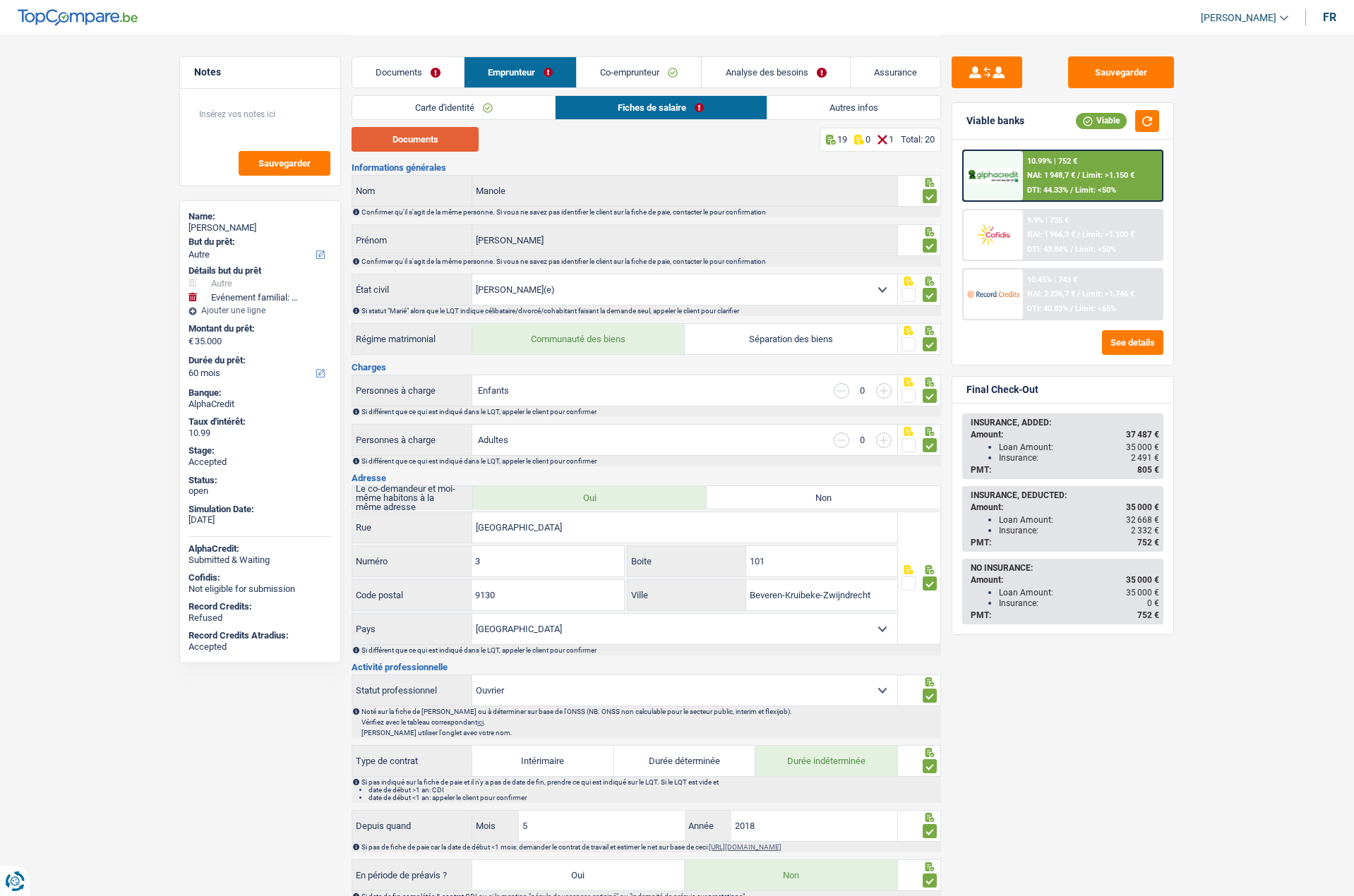
click at [453, 142] on button "Documents" at bounding box center [415, 139] width 127 height 25
click at [615, 67] on link "Co-emprunteur" at bounding box center [639, 73] width 124 height 31
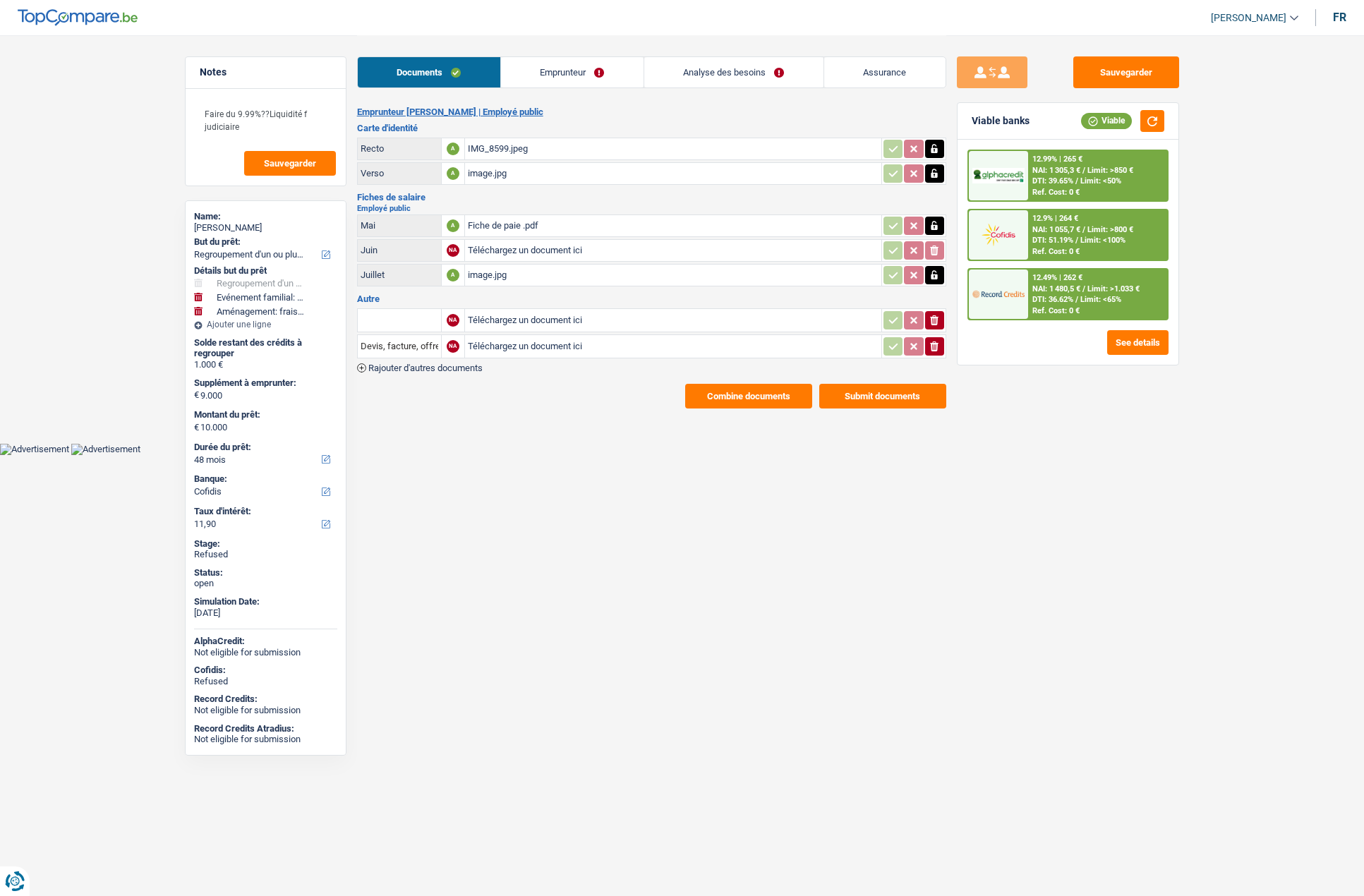
select select "refinancing"
select select "familyEvent"
select select "movingOrInstallation"
select select "48"
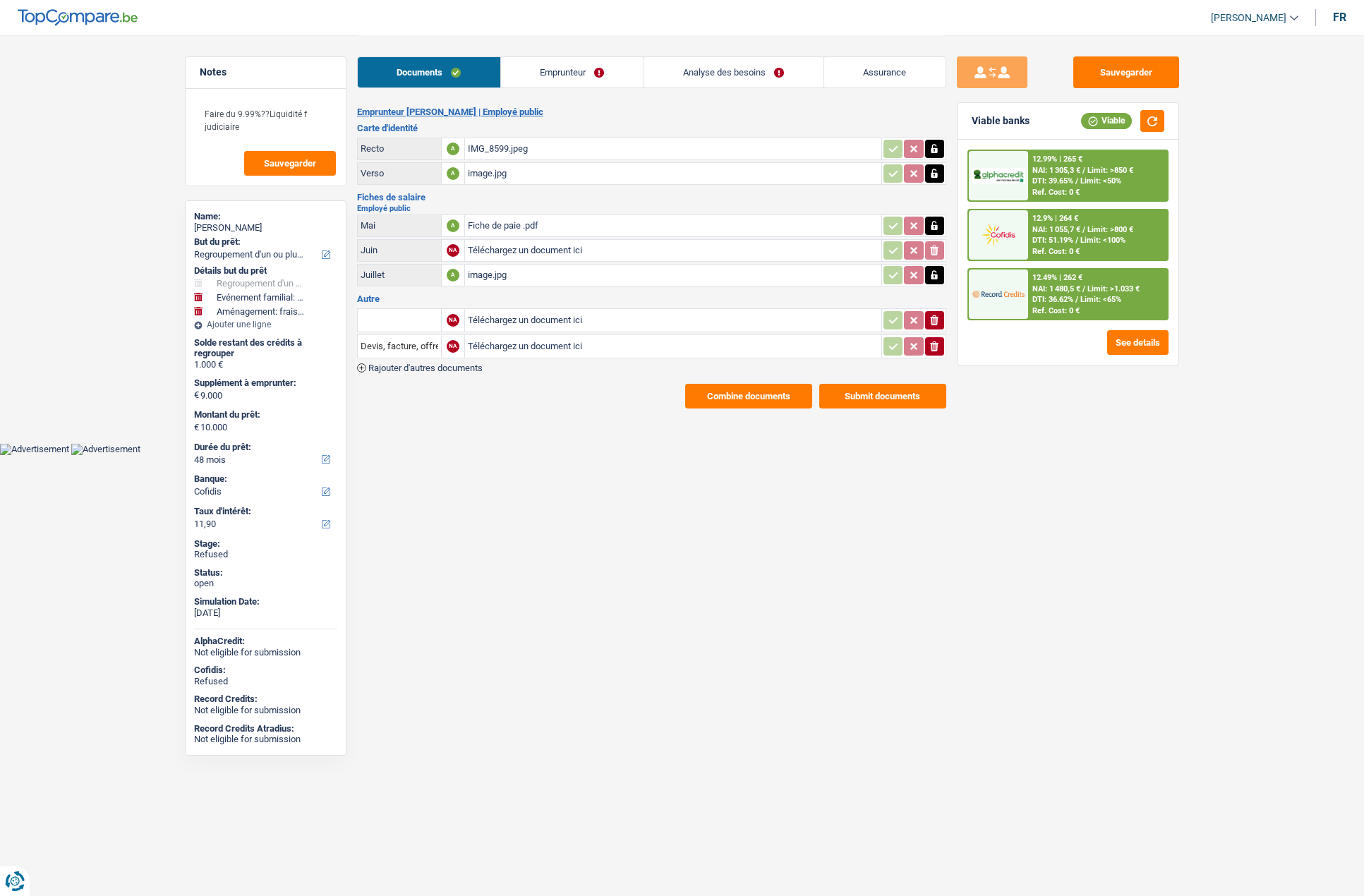
select select "cofidis"
click at [221, 223] on div "[PERSON_NAME]" at bounding box center [266, 228] width 143 height 11
copy div "Notte"
click at [488, 456] on html "Vous avez le contrôle de vos données Nous utilisons des cookies, tout comme nos…" at bounding box center [682, 227] width 1364 height 456
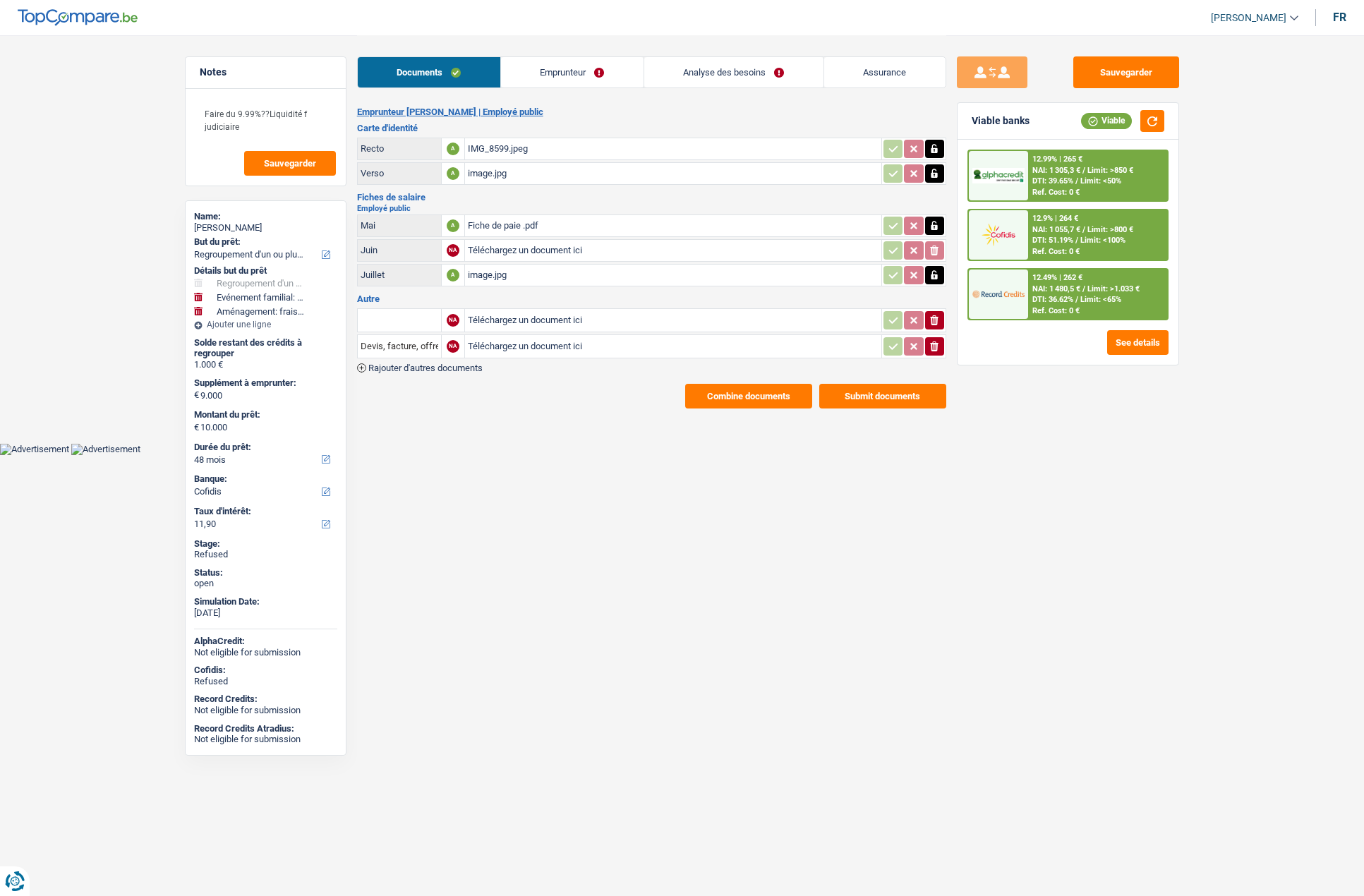
click at [497, 456] on html "Vous avez le contrôle de vos données Nous utilisons des cookies, tout comme nos…" at bounding box center [682, 227] width 1364 height 456
click at [741, 77] on link "Analyse des besoins" at bounding box center [735, 73] width 180 height 31
select select "refinancing"
select select "familyEvent"
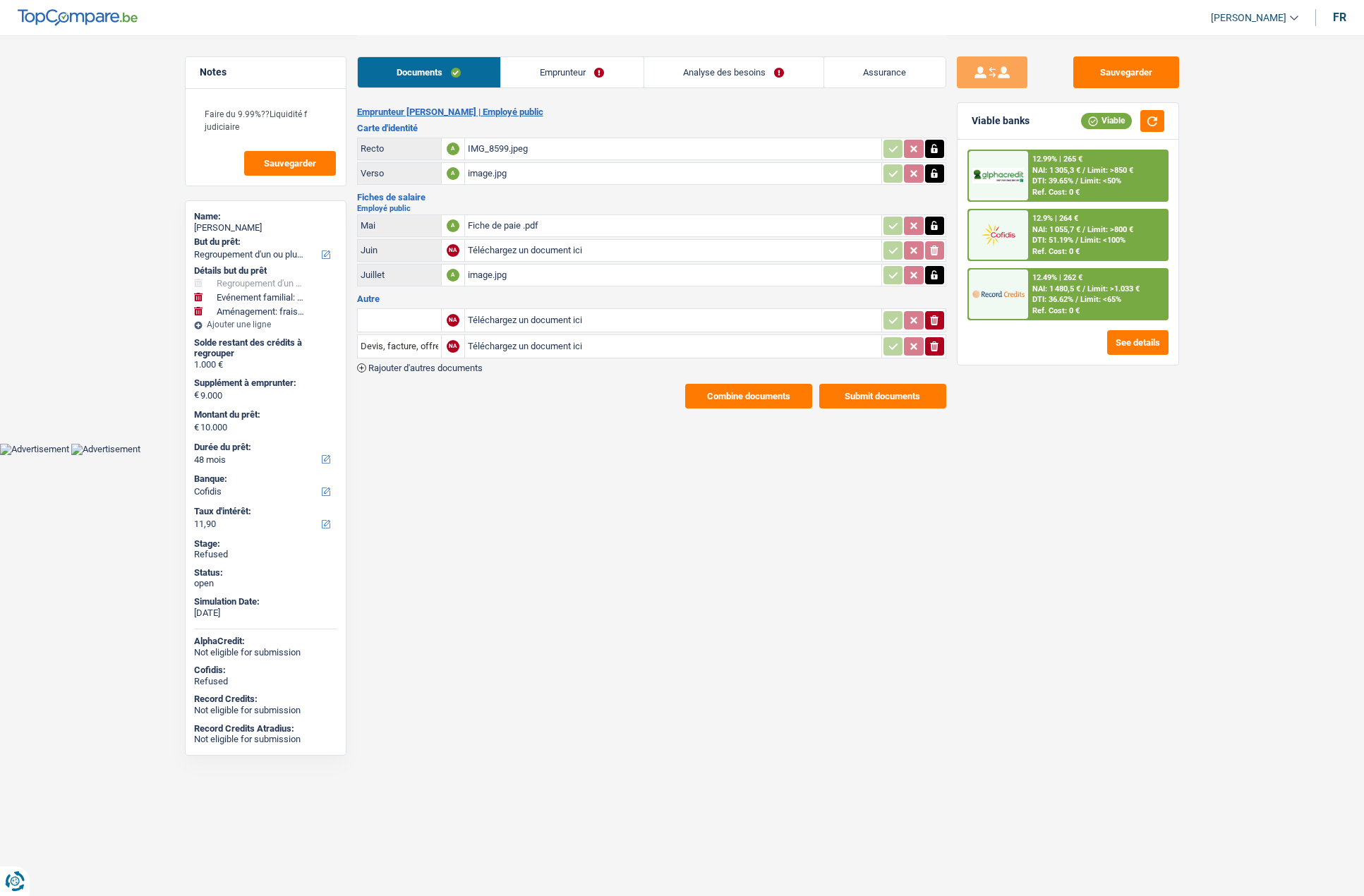
select select "movingOrInstallation"
select select "48"
select select "cofidis"
select select "32"
select select "liveWithParents"
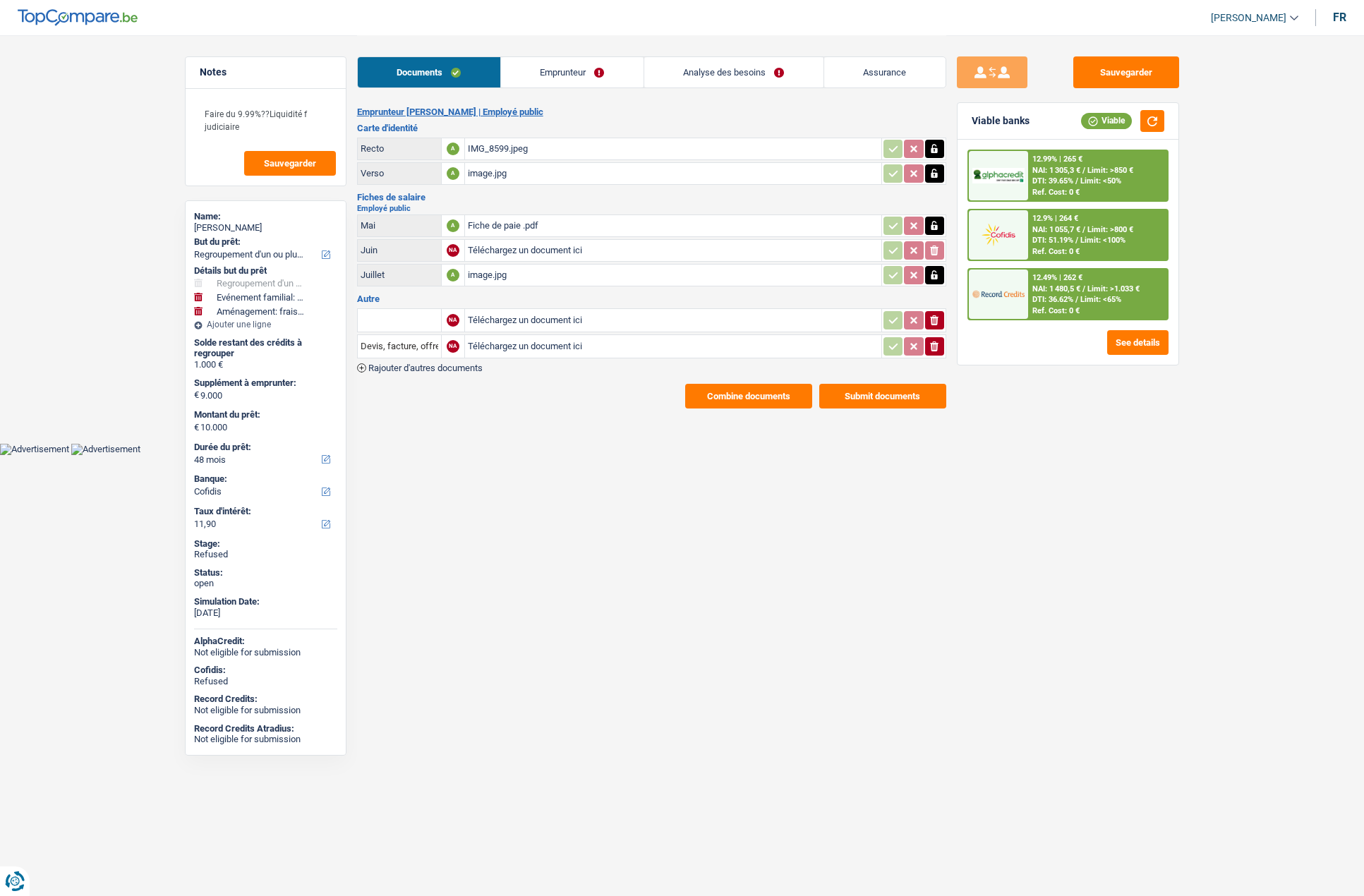
select select "cardOrCredit"
select select "personalLoan"
select select "smallWorks"
select select "72"
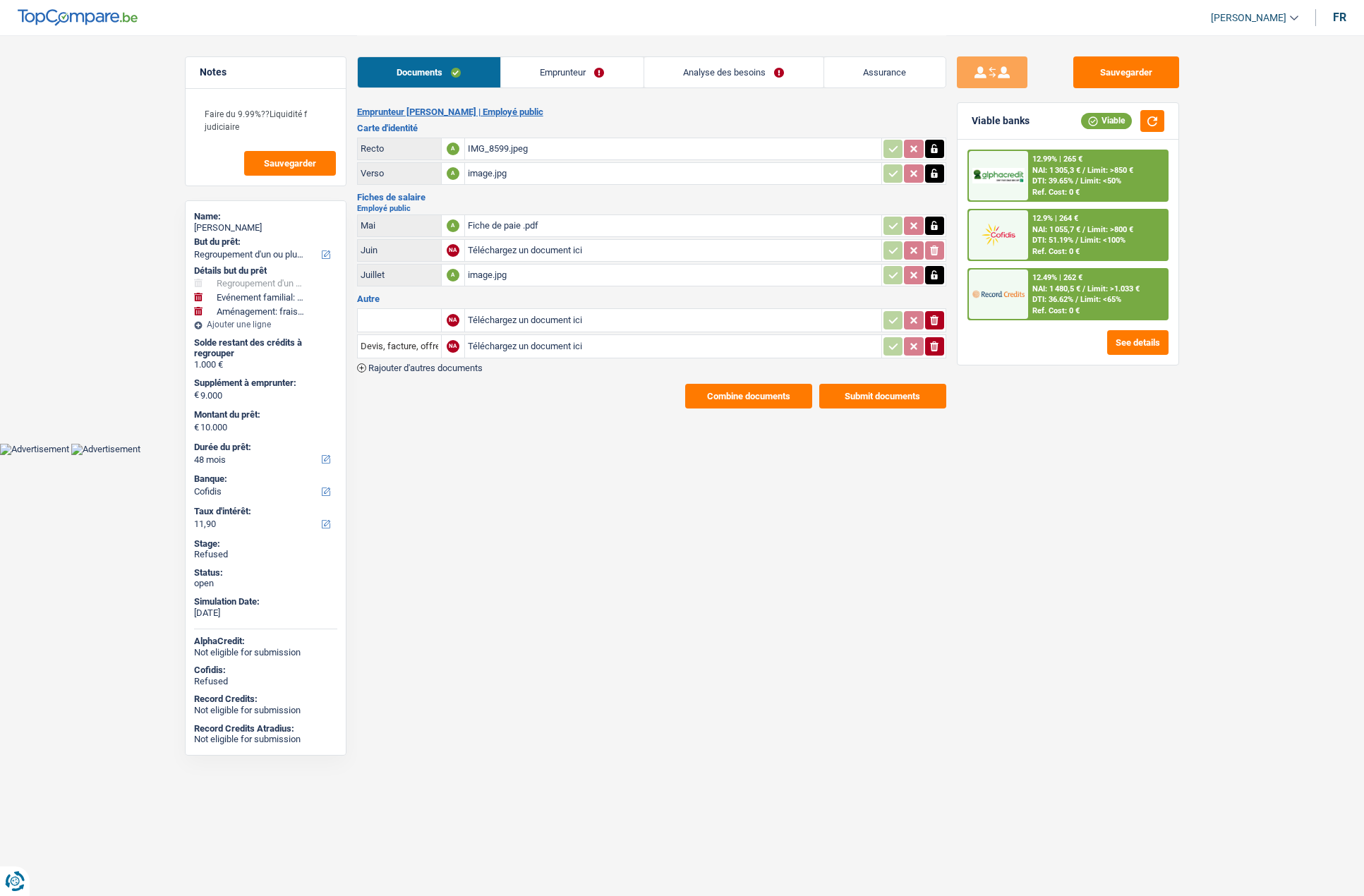
click at [714, 63] on link "Analyse des besoins" at bounding box center [735, 73] width 180 height 31
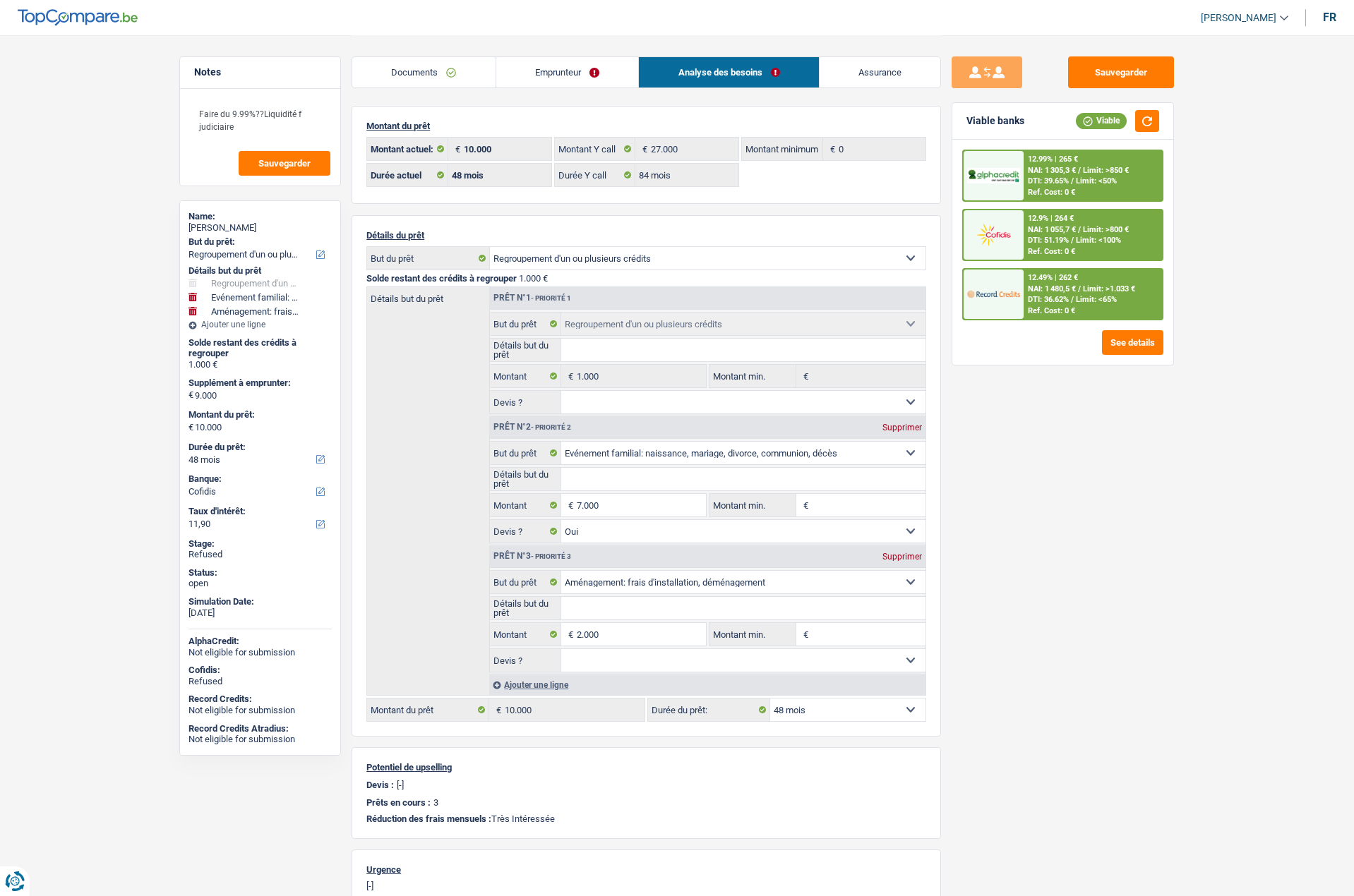
click at [563, 68] on link "Emprunteur" at bounding box center [567, 73] width 142 height 31
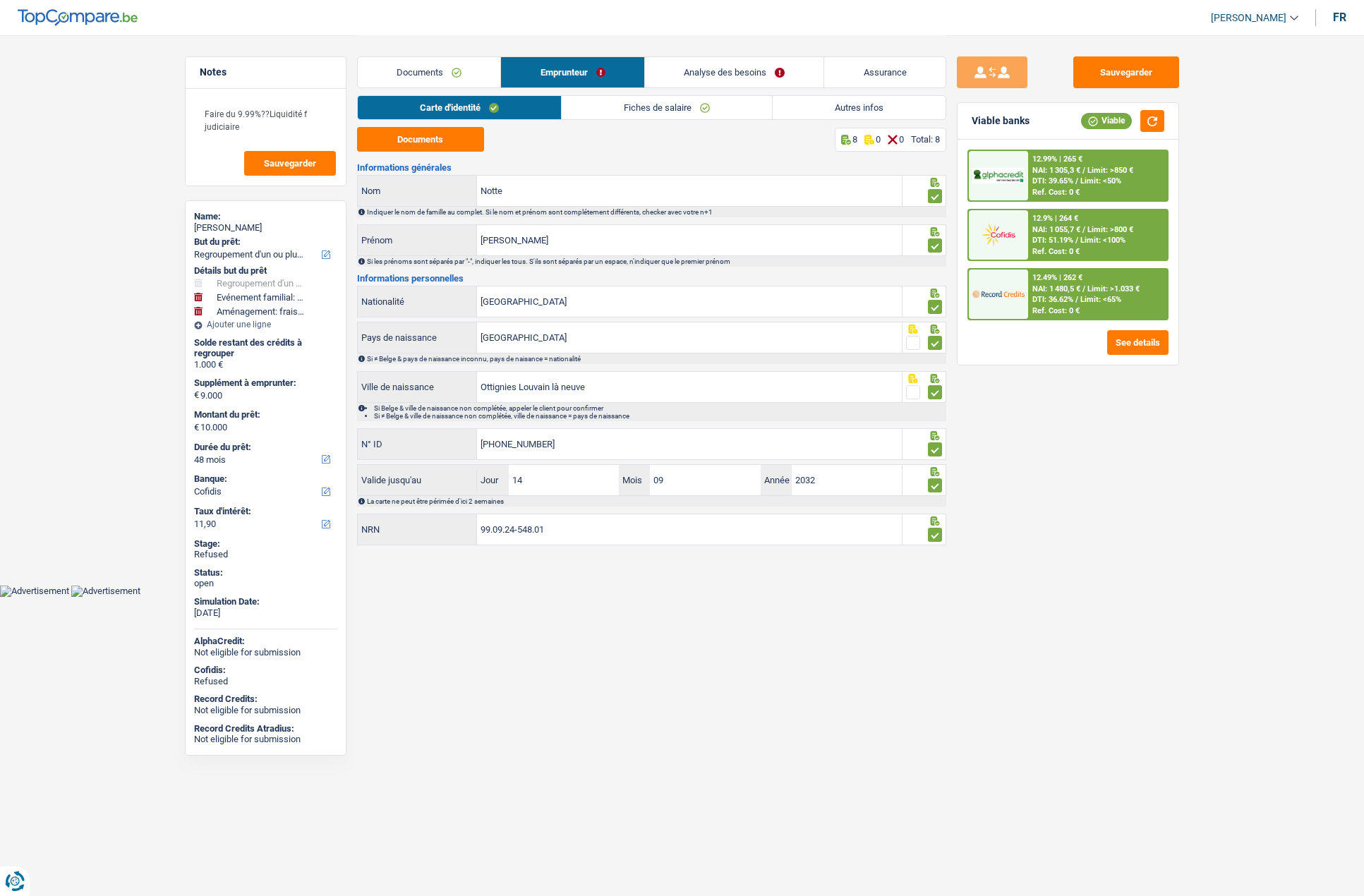
click at [844, 101] on link "Autres infos" at bounding box center [859, 107] width 173 height 23
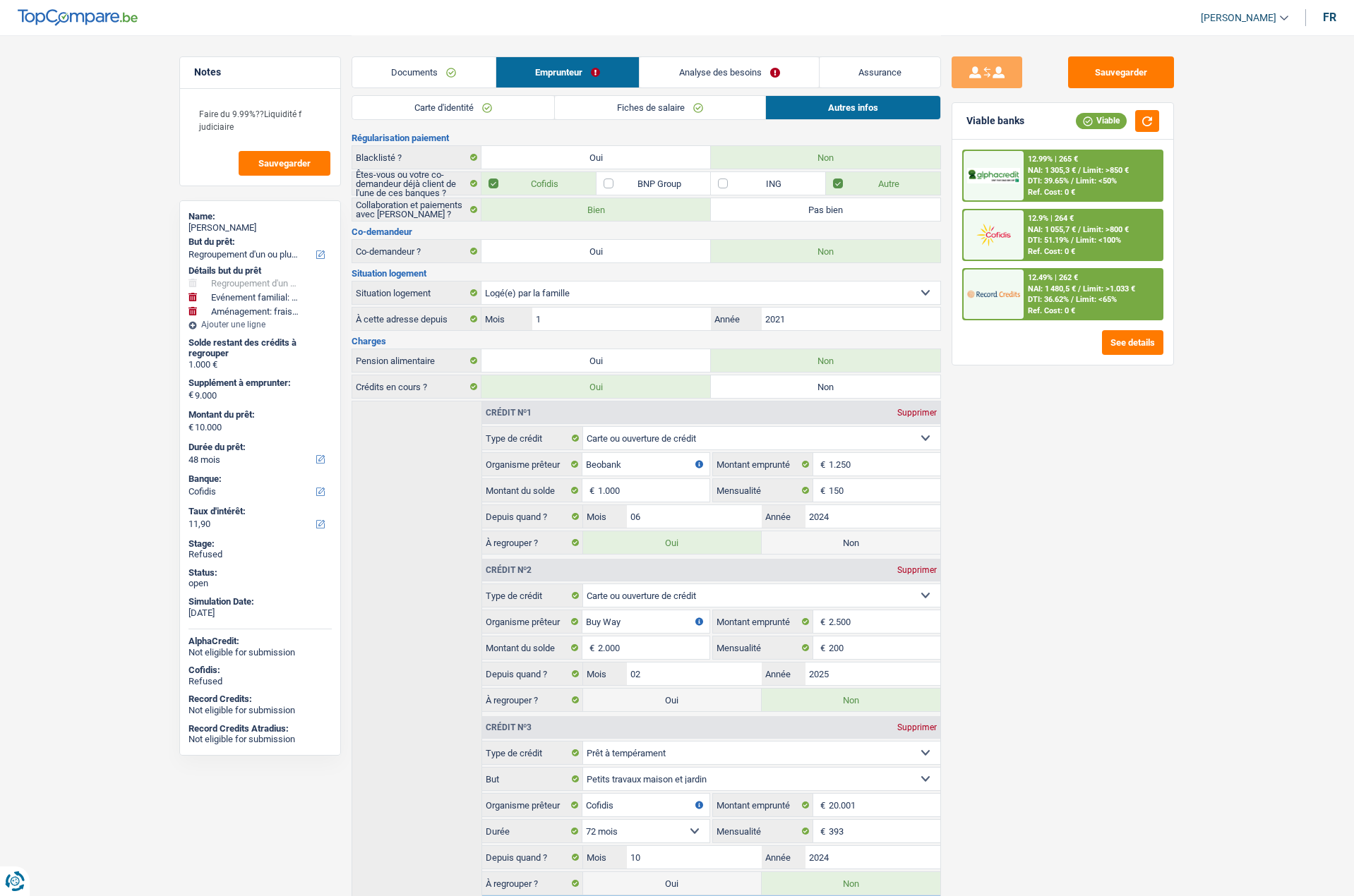
scroll to position [46, 0]
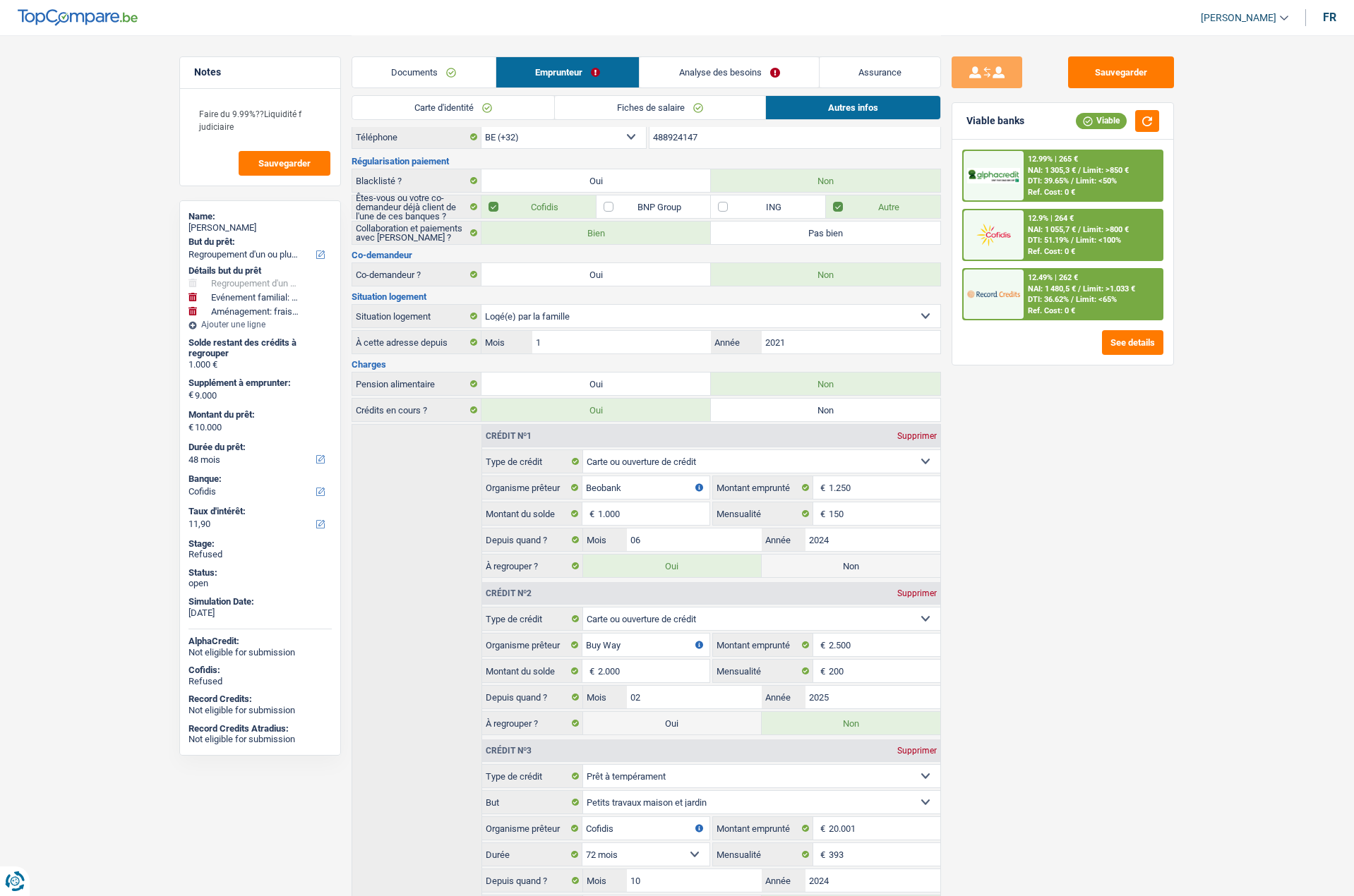
click at [219, 230] on div "Elise Notte" at bounding box center [260, 228] width 143 height 11
copy div "Notte"
click at [453, 515] on div "Crédit nº1 Supprimer Carte ou ouverture de crédit Prêt hypothécaire Vente à tem…" at bounding box center [646, 707] width 590 height 565
drag, startPoint x: 151, startPoint y: 212, endPoint x: 159, endPoint y: 223, distance: 13.6
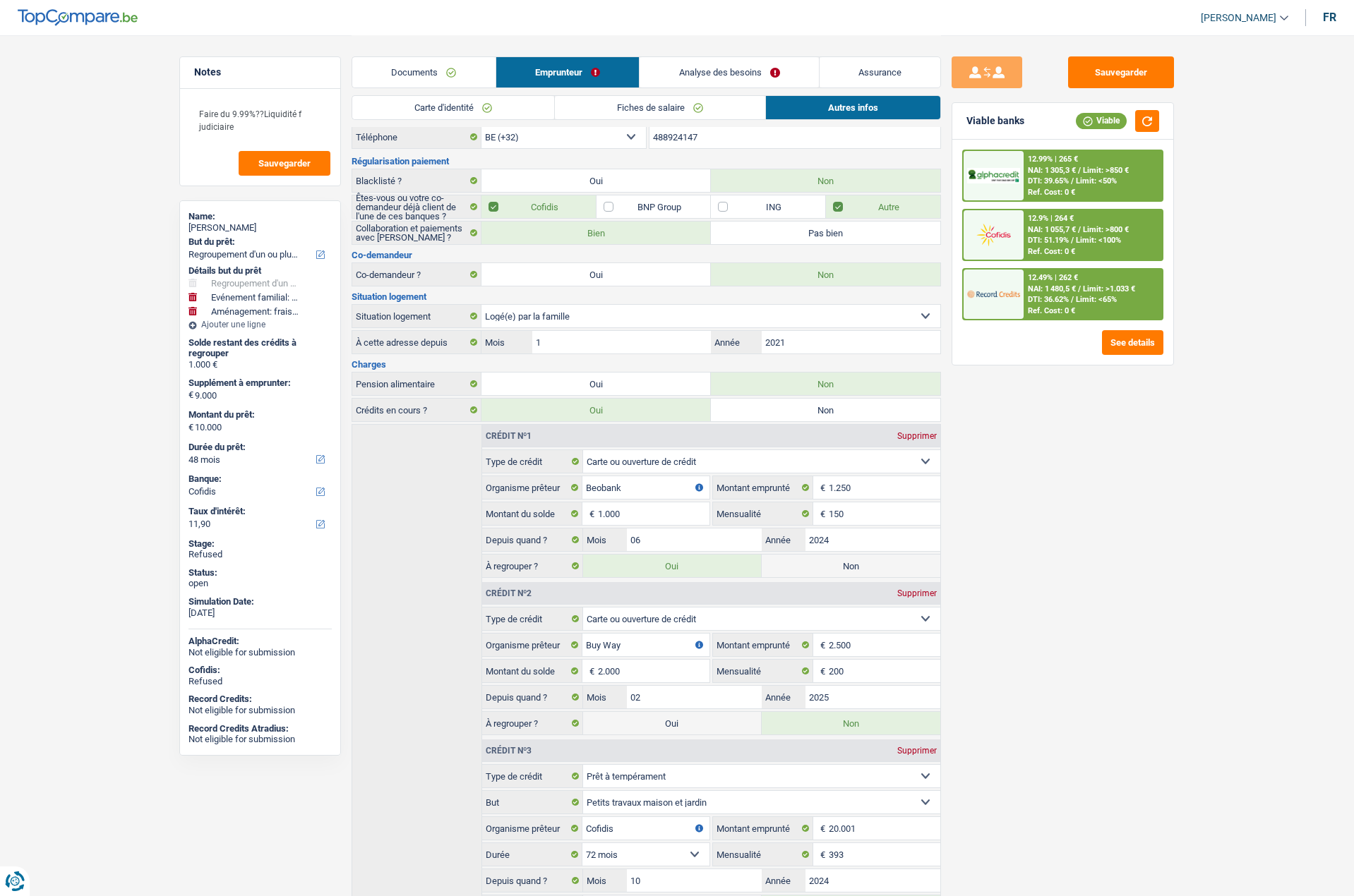
click at [151, 212] on main "Notes Faire du 9.99%??Liquidité f judiciaire Sauvegarder Name: Elise Notte But …" at bounding box center [677, 490] width 1354 height 1073
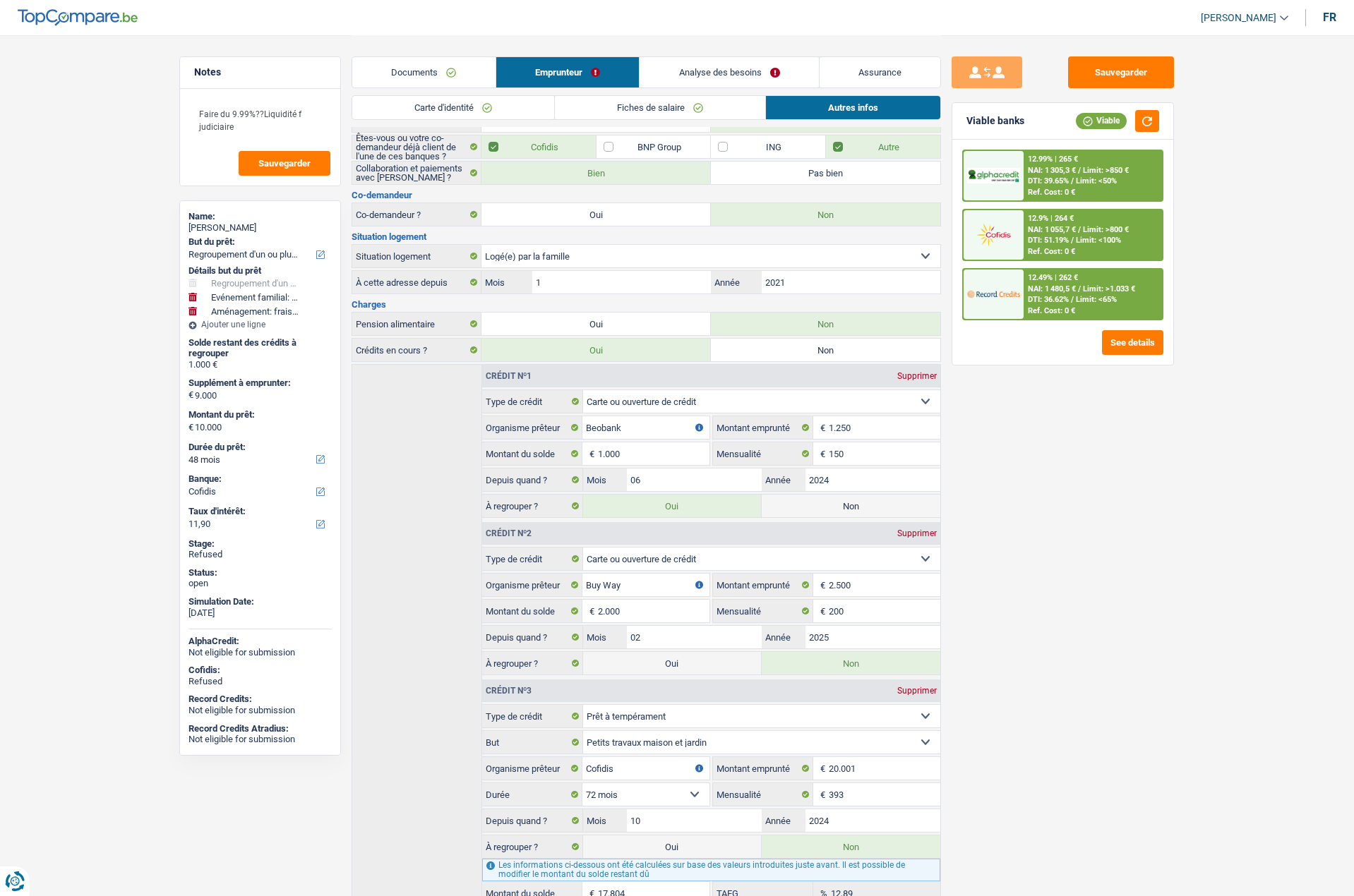
scroll to position [187, 0]
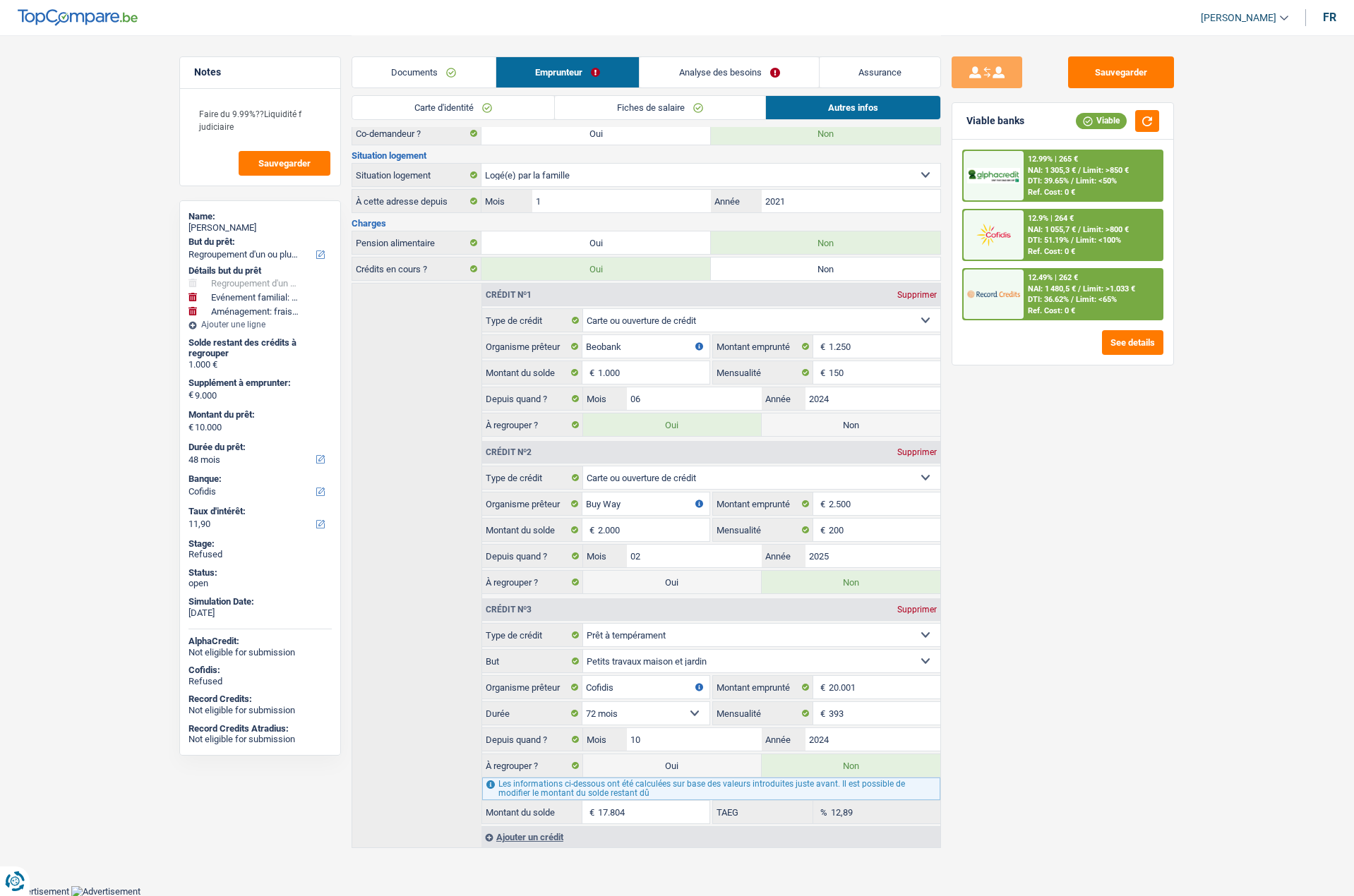
drag, startPoint x: 837, startPoint y: 424, endPoint x: 832, endPoint y: 481, distance: 57.2
click at [837, 424] on label "Non" at bounding box center [850, 425] width 179 height 23
click at [837, 424] on input "Non" at bounding box center [850, 425] width 179 height 23
radio input "true"
select select "familyEvent"
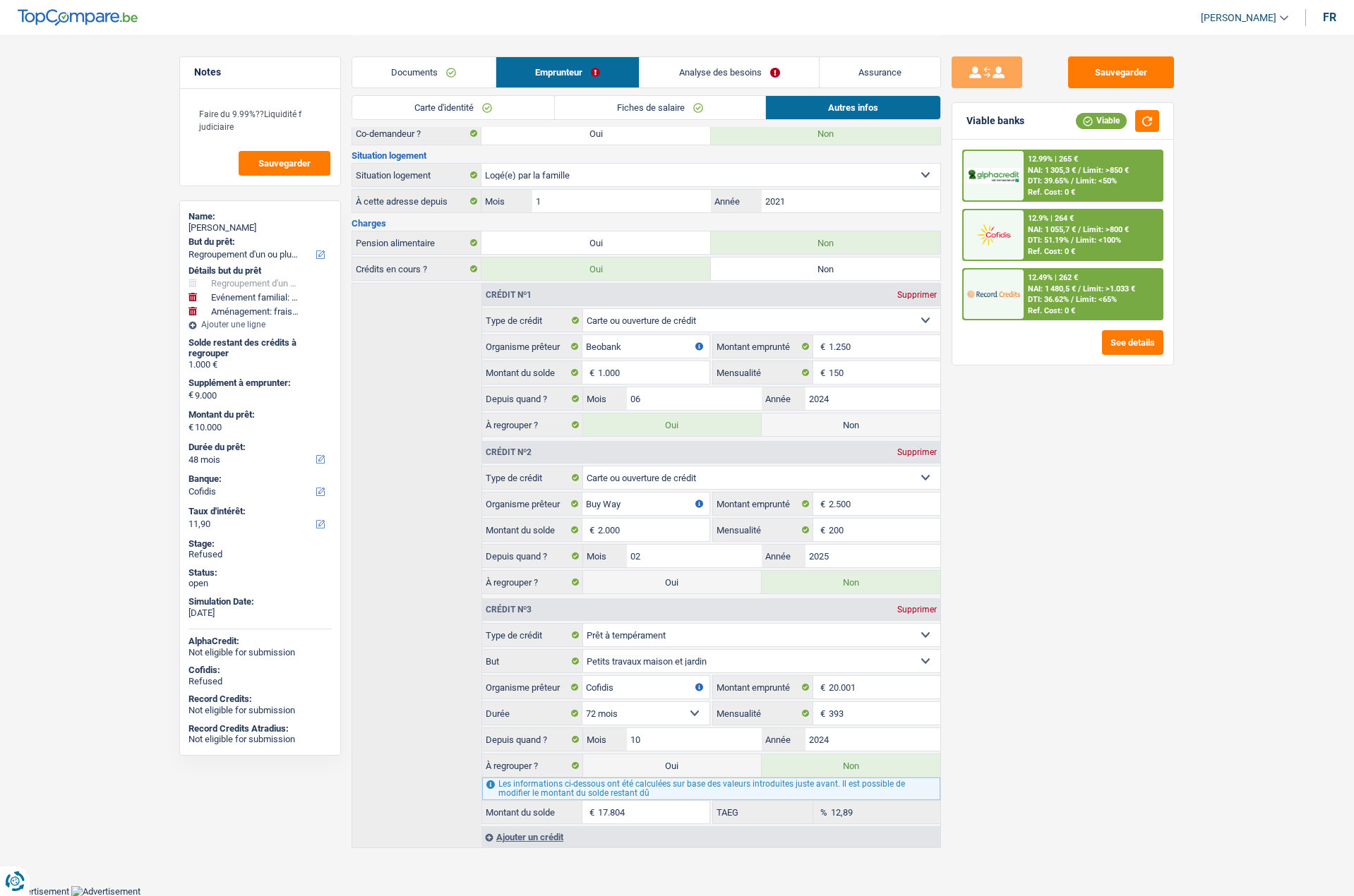
select select "familyEvent"
select select
select select "48"
radio input "false"
select select "movingOrInstallation"
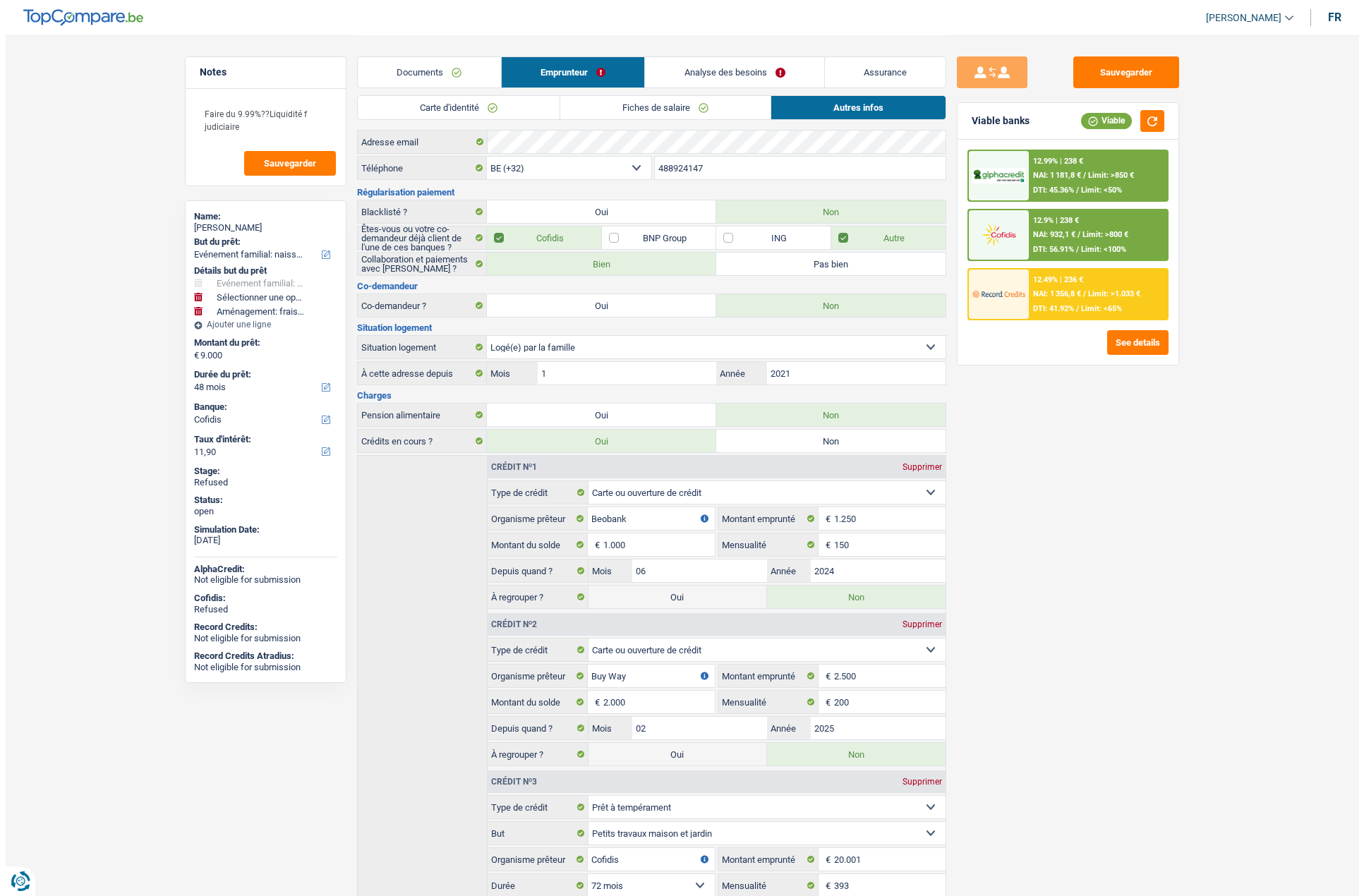
scroll to position [0, 0]
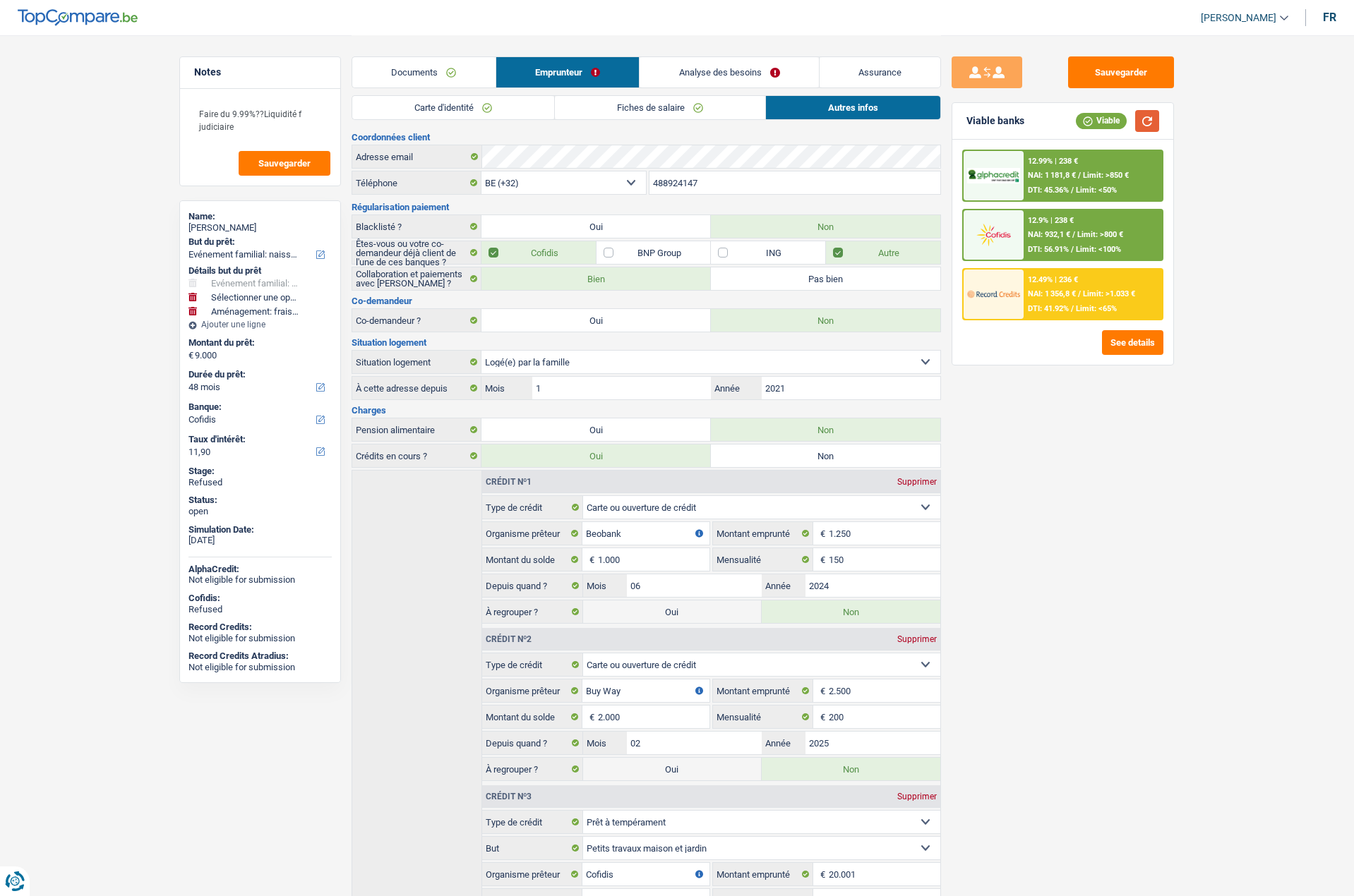
click at [1143, 123] on button "button" at bounding box center [1147, 120] width 24 height 22
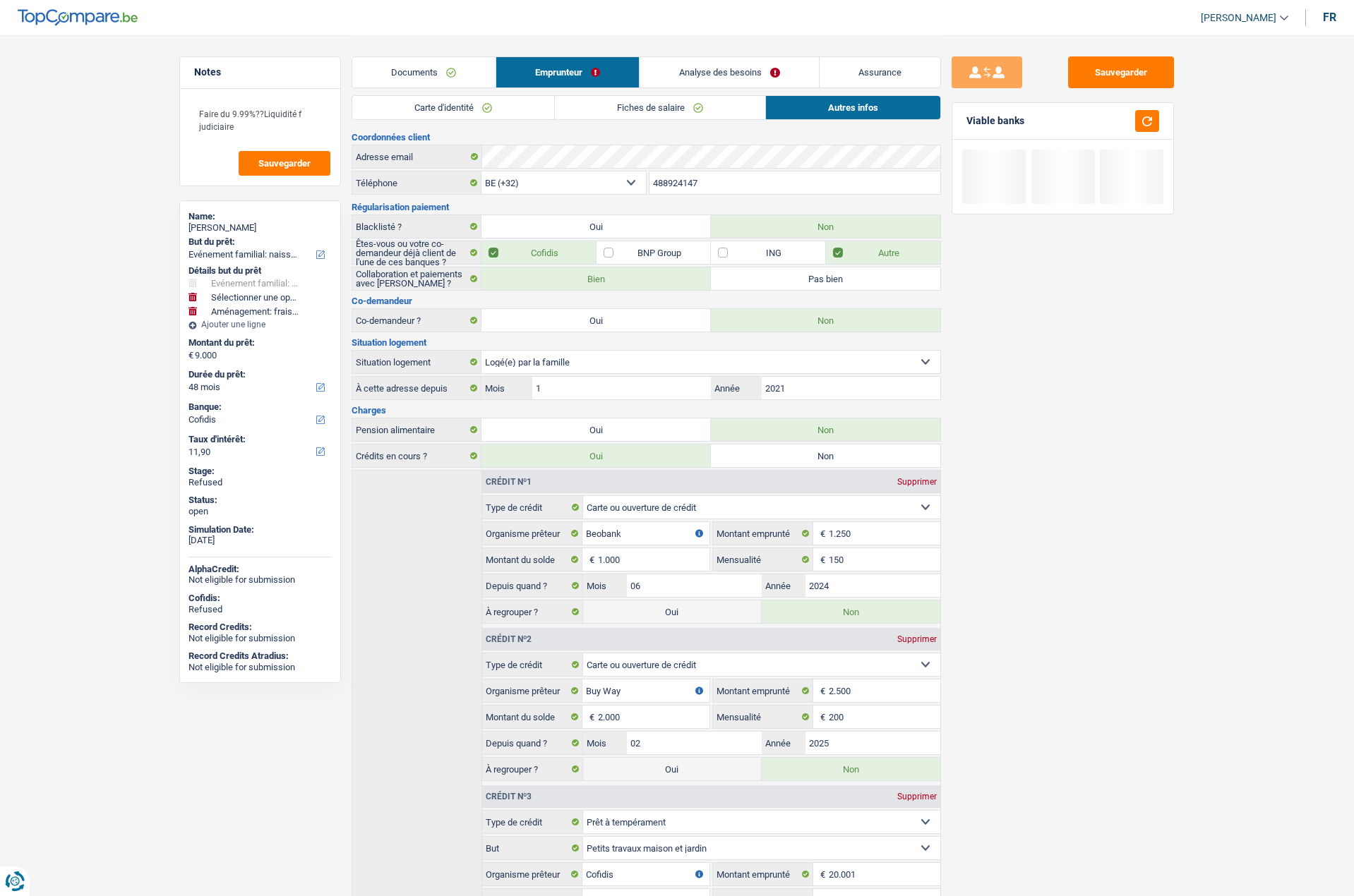
click at [704, 70] on link "Analyse des besoins" at bounding box center [729, 73] width 180 height 31
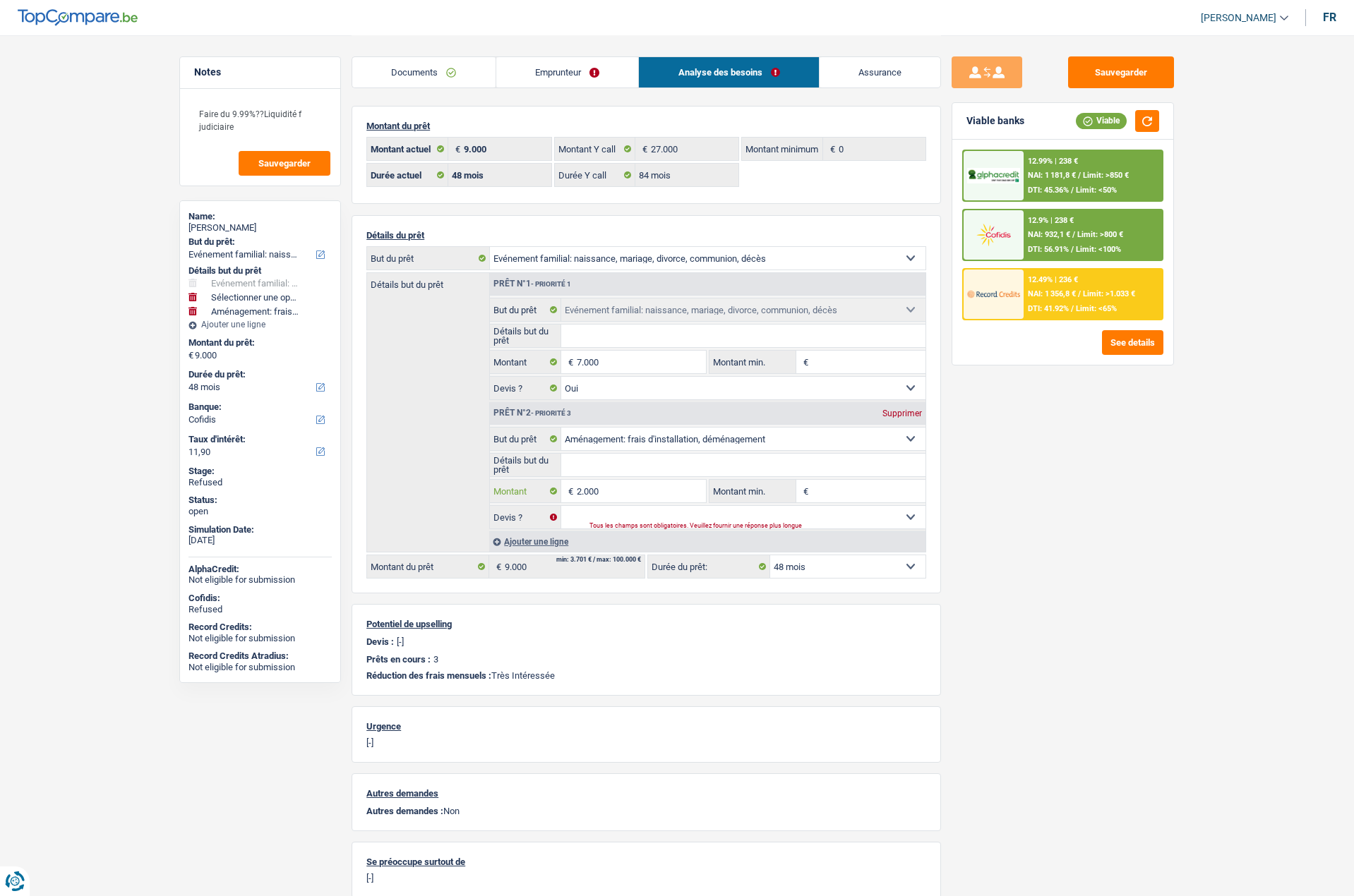
click at [637, 485] on input "2.000" at bounding box center [641, 491] width 129 height 23
select select
type input "3"
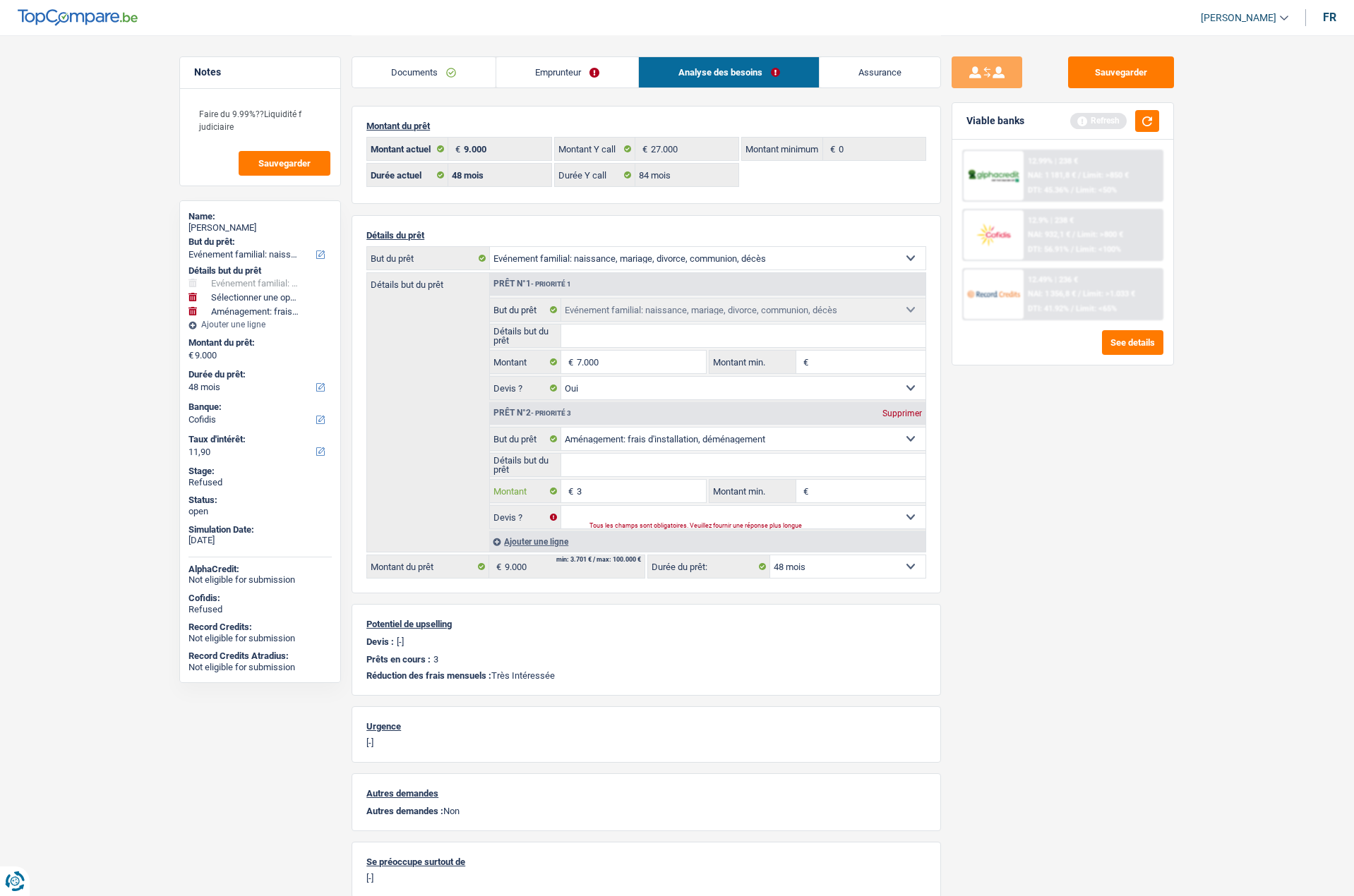
select select
type input "30"
select select
type input "300"
select select
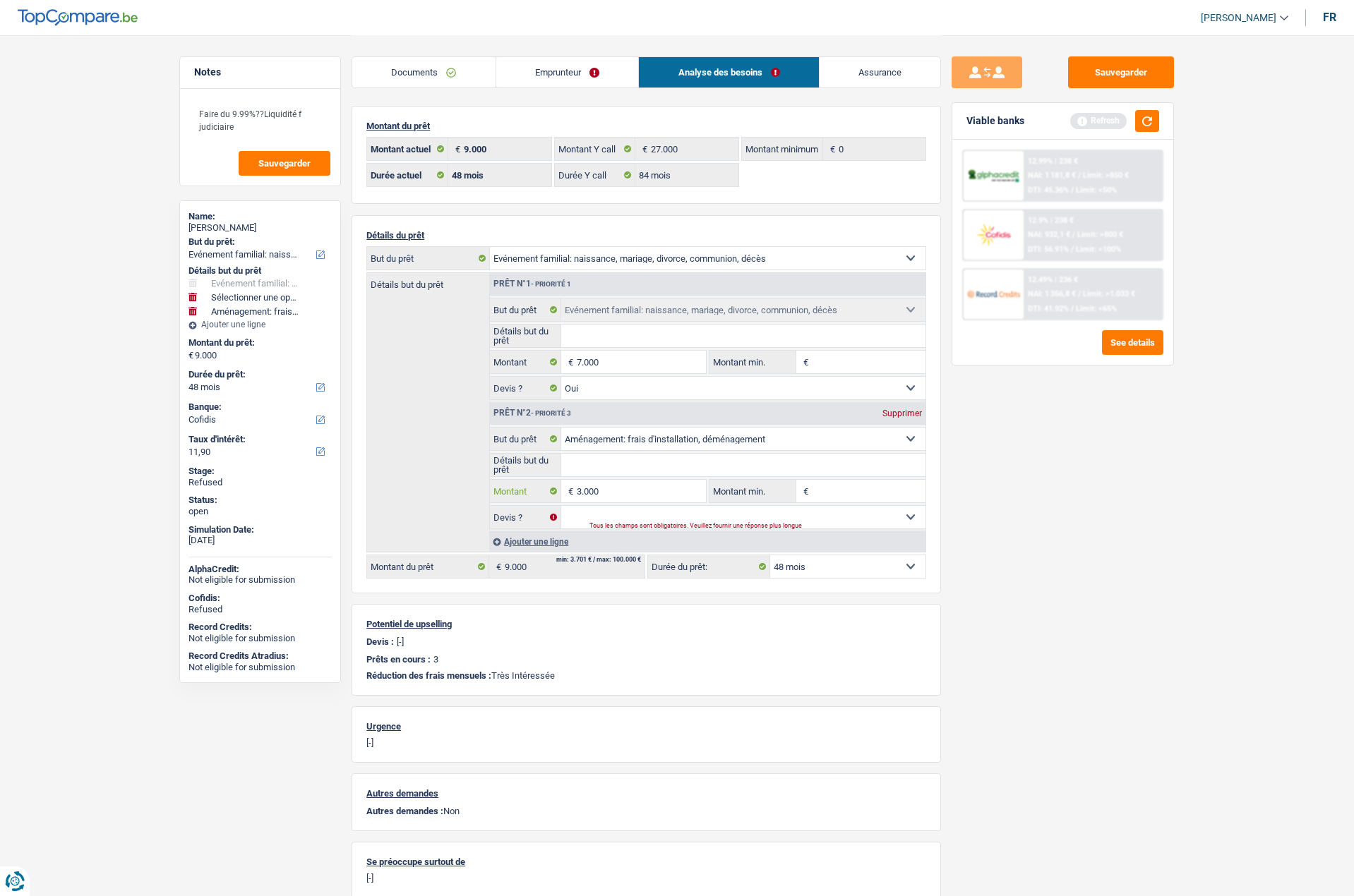
type input "3.000"
select select "movingOrInstallation"
type input "10.000"
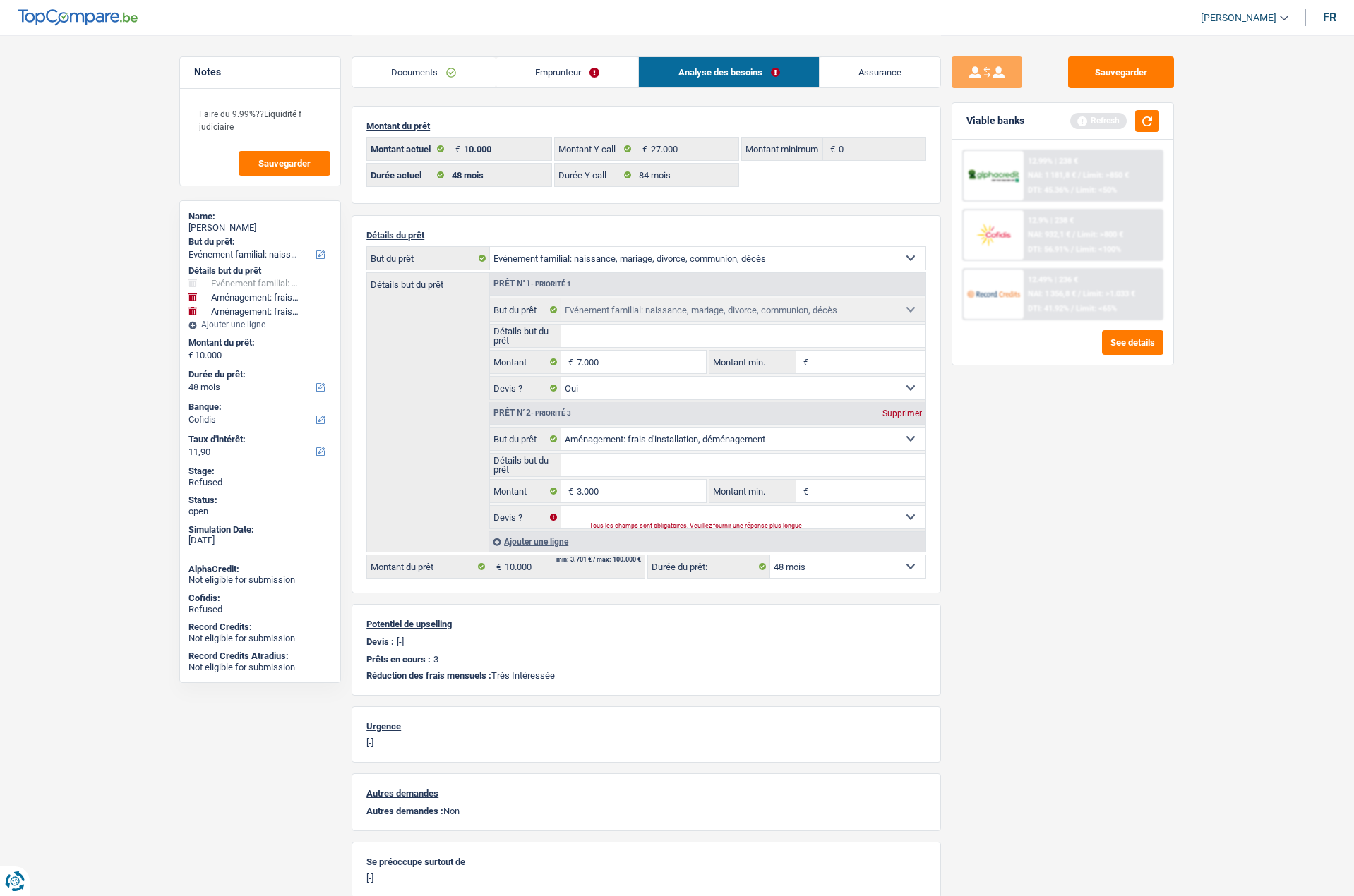
click at [1063, 521] on div "Sauvegarder Viable banks Refresh 12.99% | 238 € NAI: 1 181,8 € / Limit: >850 € …" at bounding box center [1063, 465] width 244 height 818
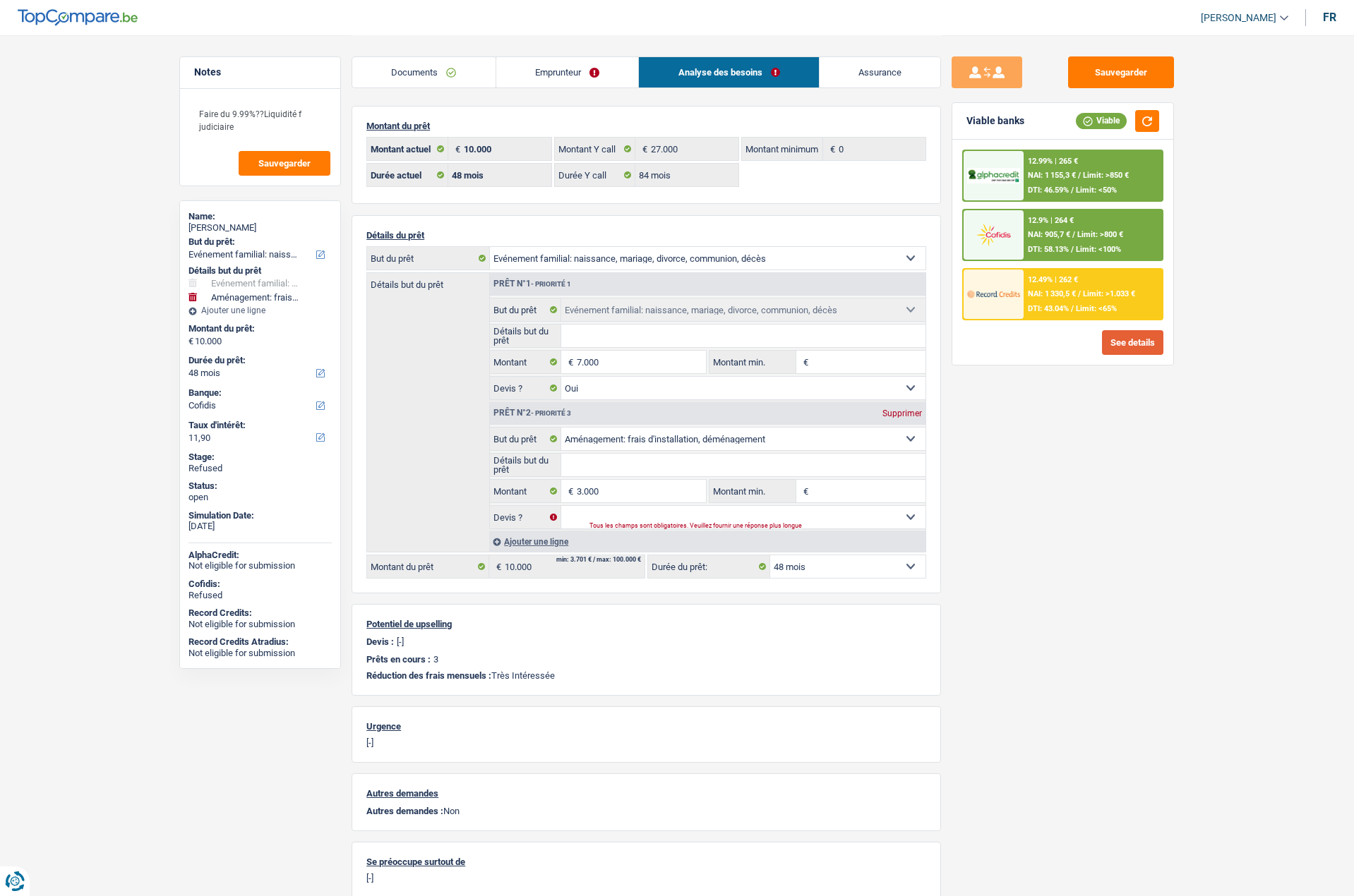
click at [1108, 334] on button "See details" at bounding box center [1132, 343] width 61 height 25
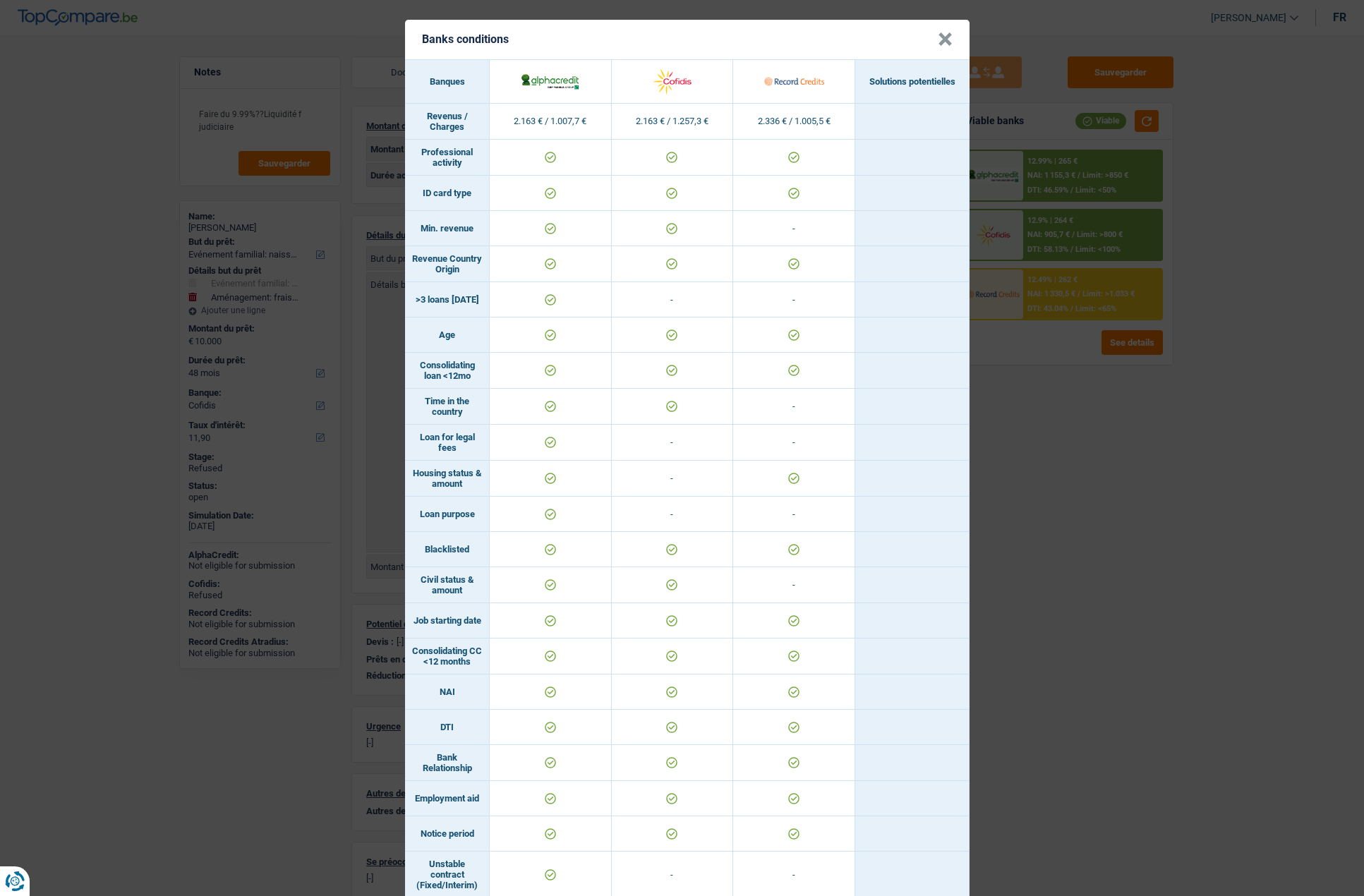
click at [945, 44] on button "×" at bounding box center [946, 39] width 15 height 14
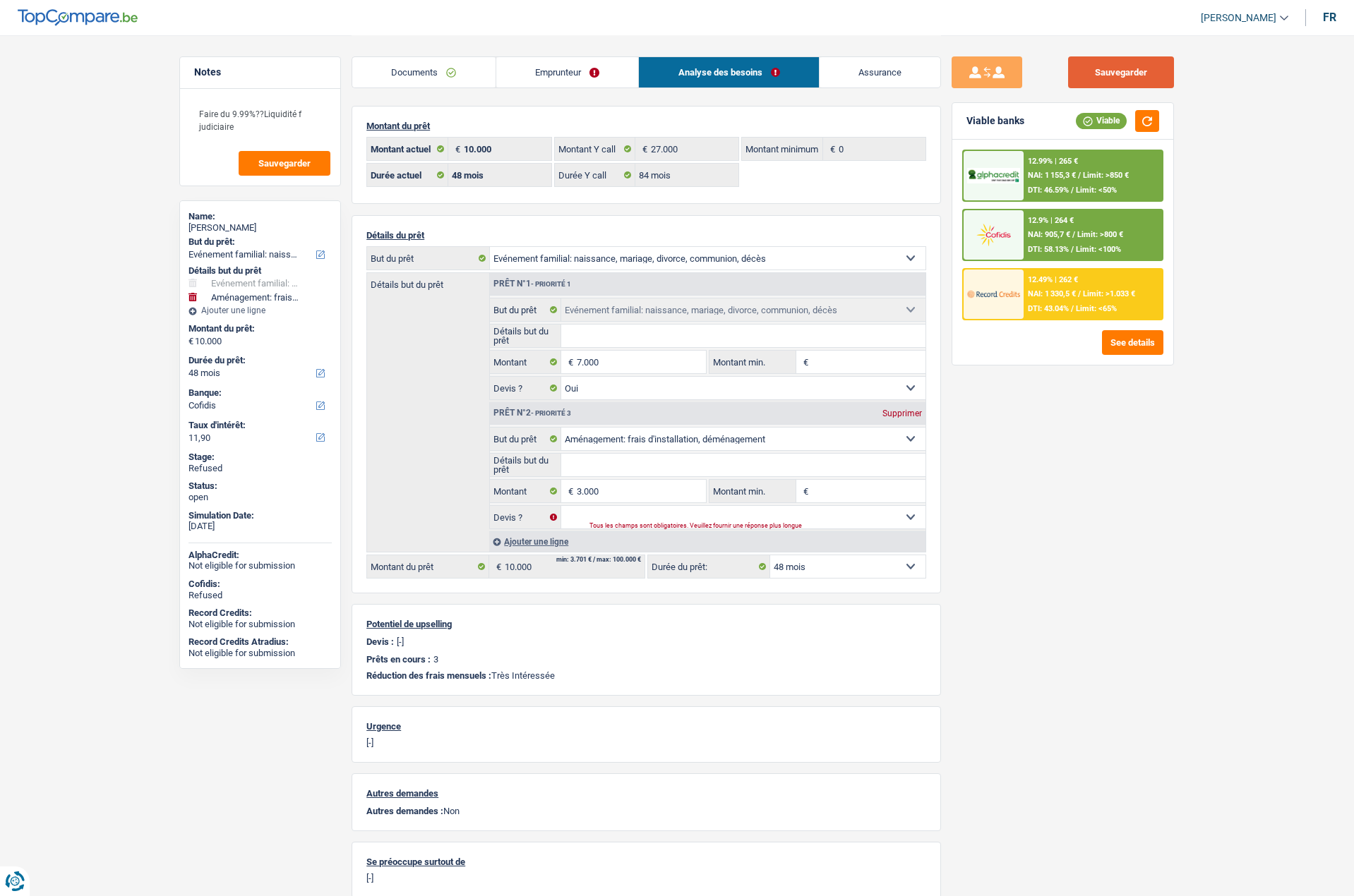
click at [1099, 67] on button "Sauvegarder" at bounding box center [1121, 72] width 106 height 32
click at [613, 440] on select "Confort maison: meubles, textile, peinture, électroménager, outillage non-profe…" at bounding box center [743, 439] width 365 height 23
click at [663, 516] on select "Oui Non Non répondu Sélectionner une option" at bounding box center [743, 518] width 365 height 23
select select "false"
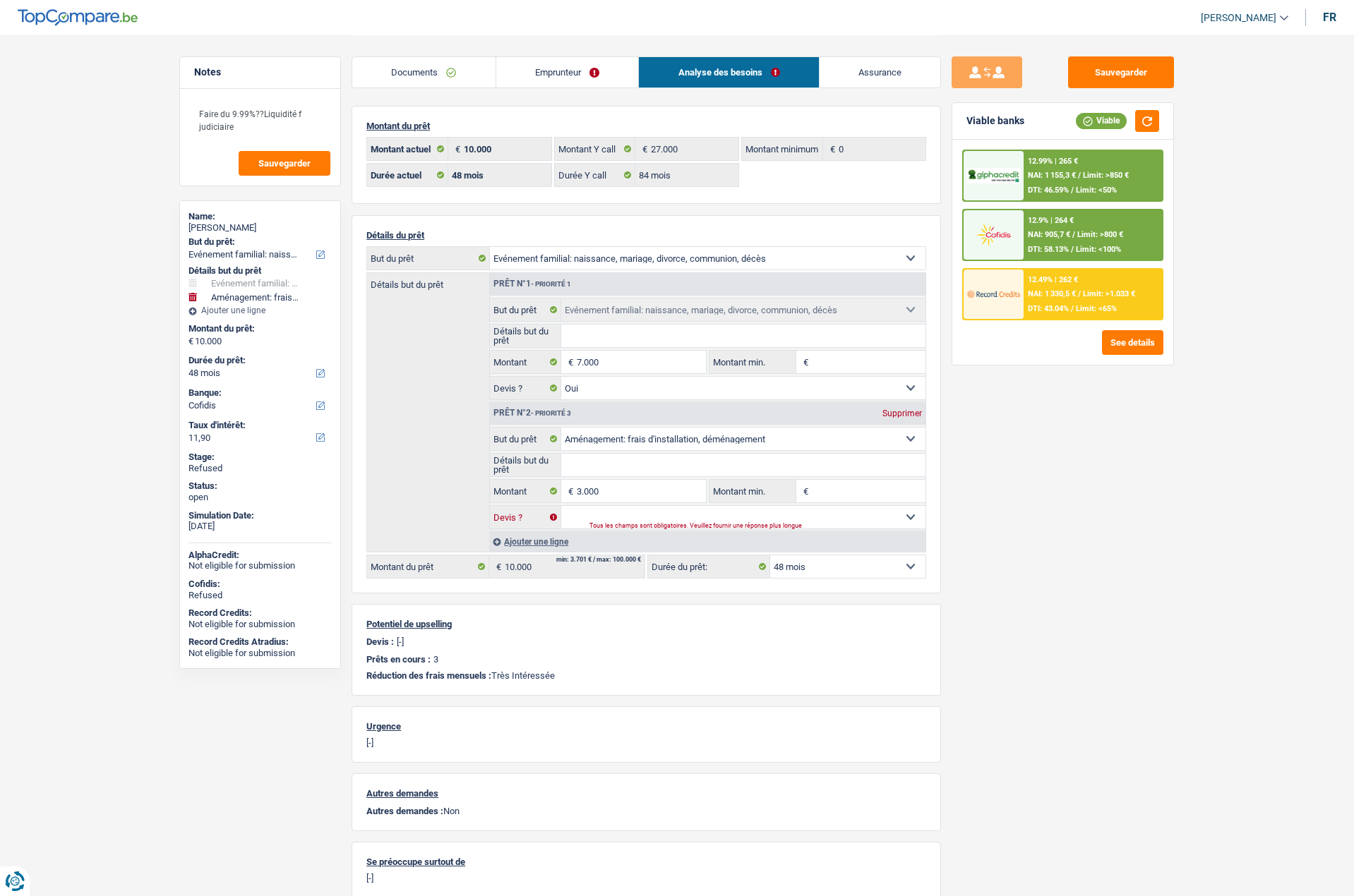
click at [561, 506] on select "Oui Non Non répondu Sélectionner une option" at bounding box center [743, 518] width 365 height 23
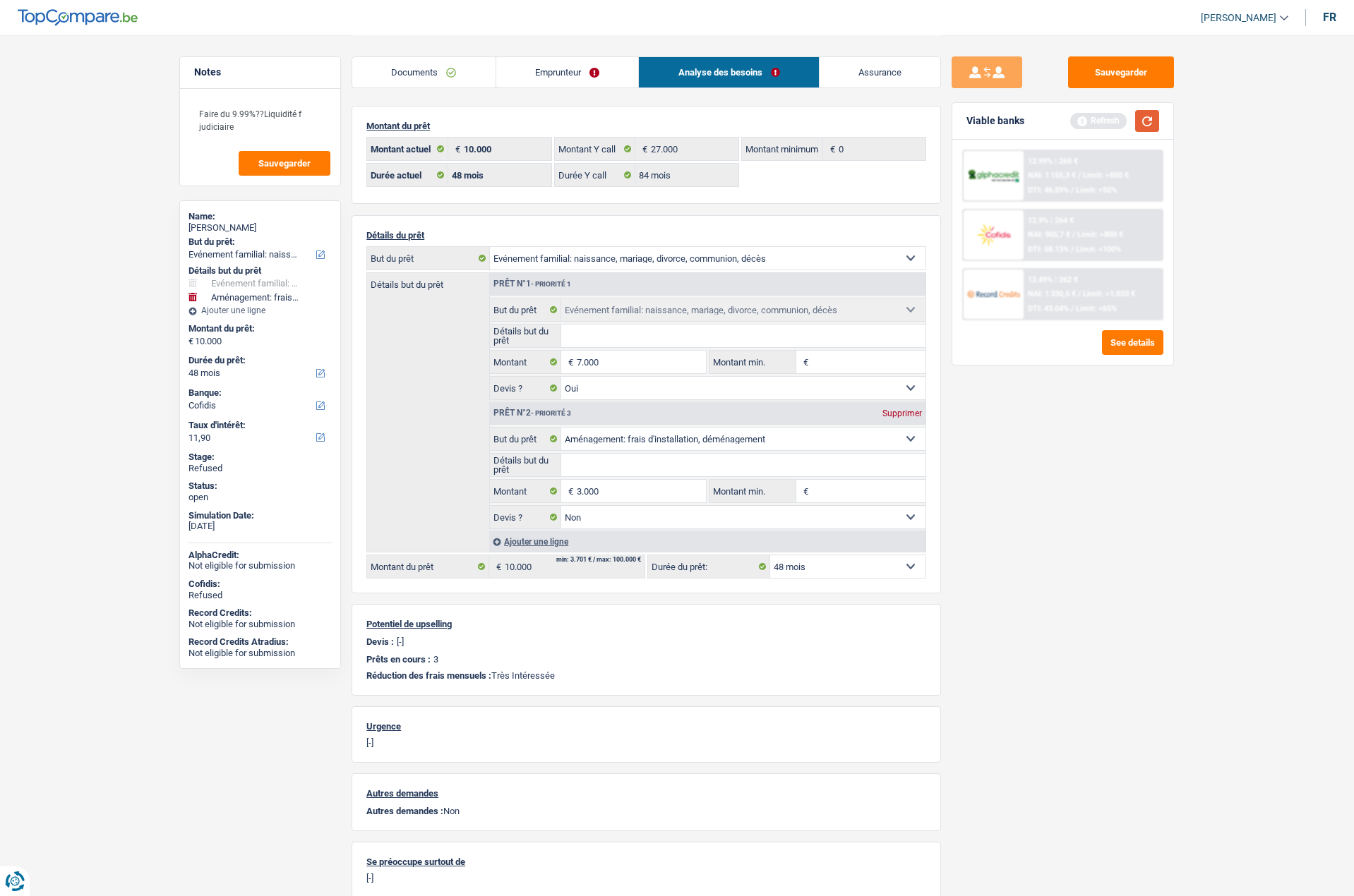
click at [1152, 118] on button "button" at bounding box center [1147, 120] width 24 height 22
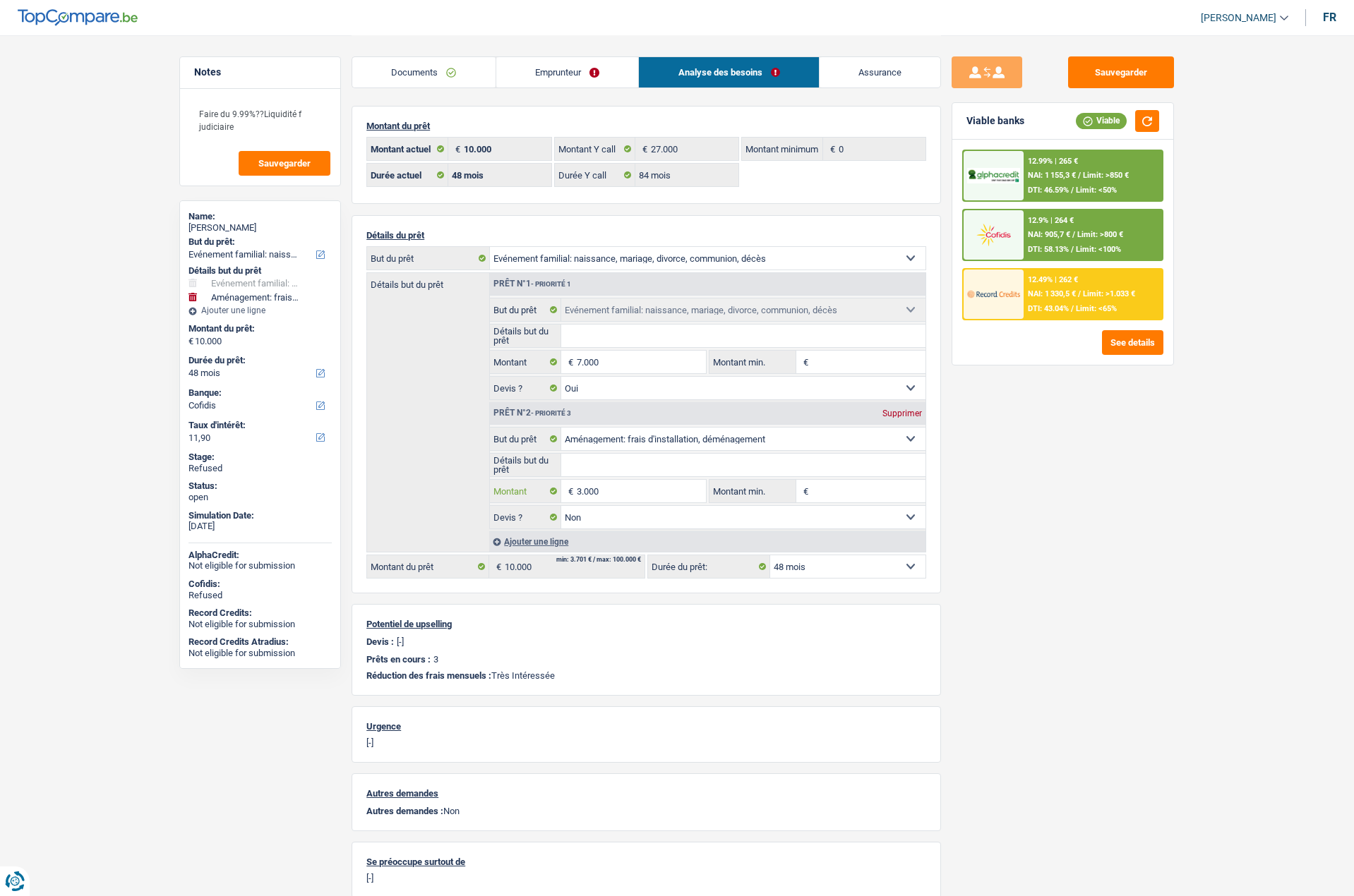
click at [620, 491] on input "3.000" at bounding box center [641, 491] width 129 height 23
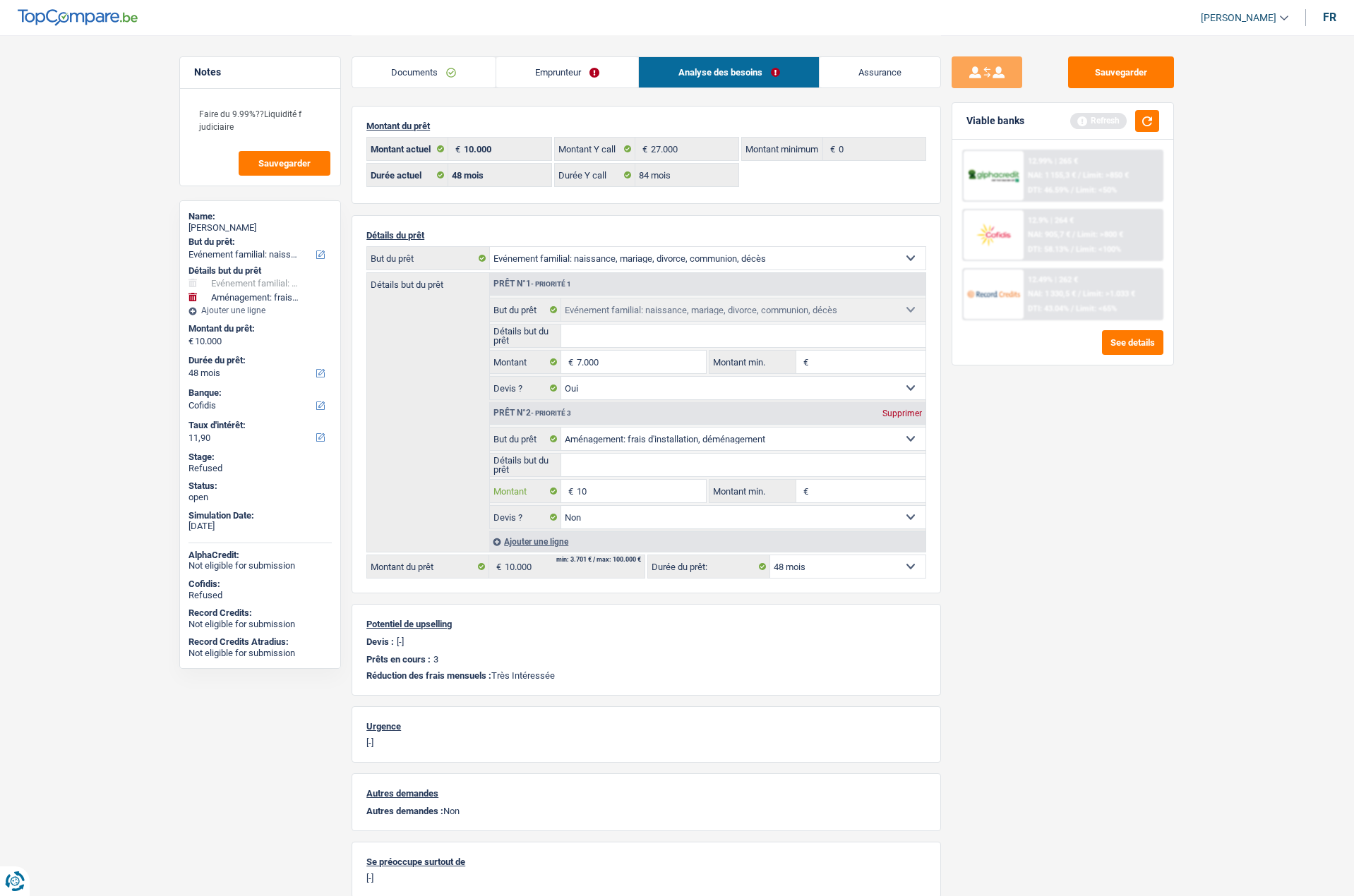
type input "1"
type input "3.001"
type input "10.001"
select select "60"
type input "10.001"
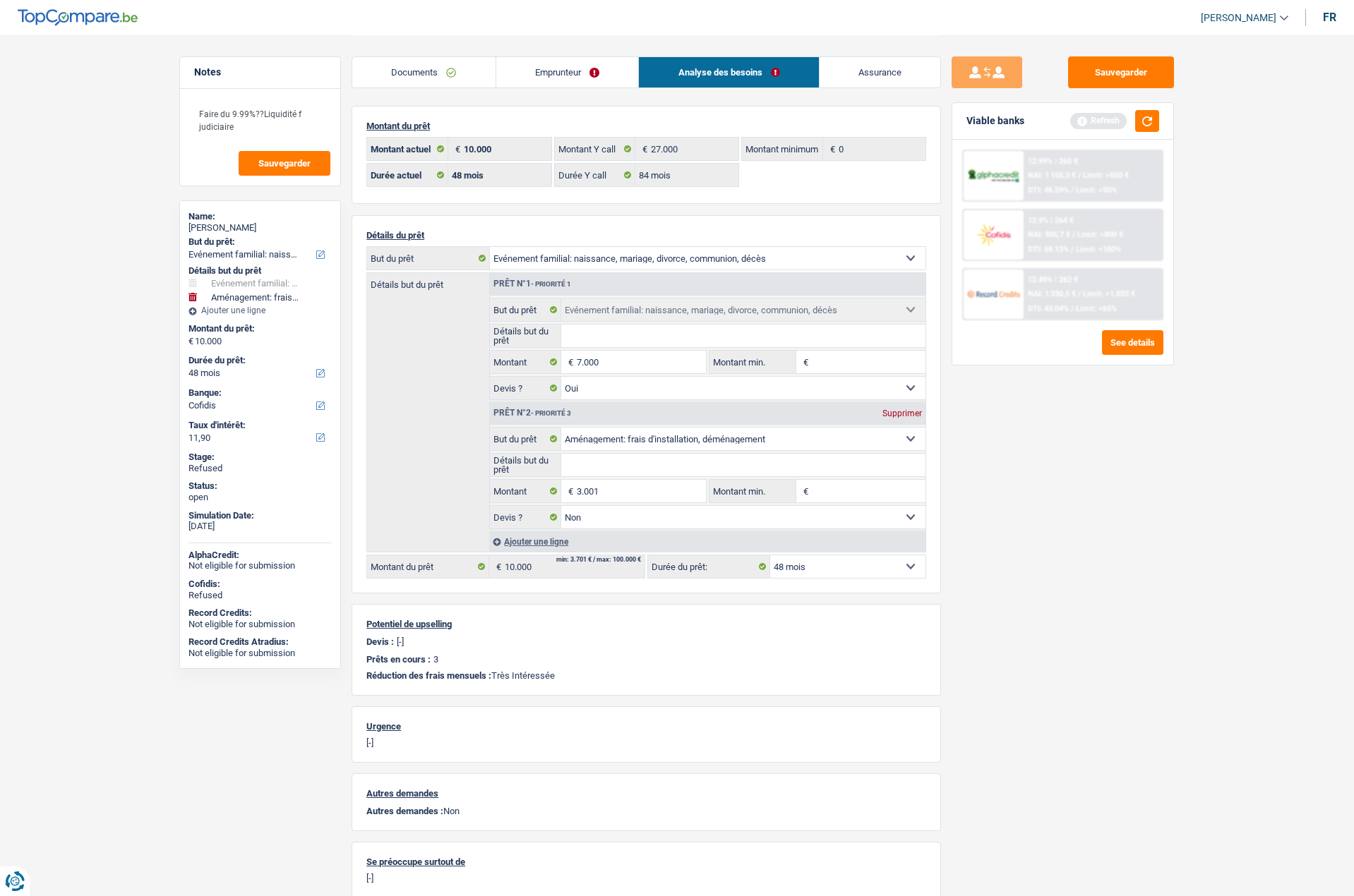
type input "10.001"
select select "60"
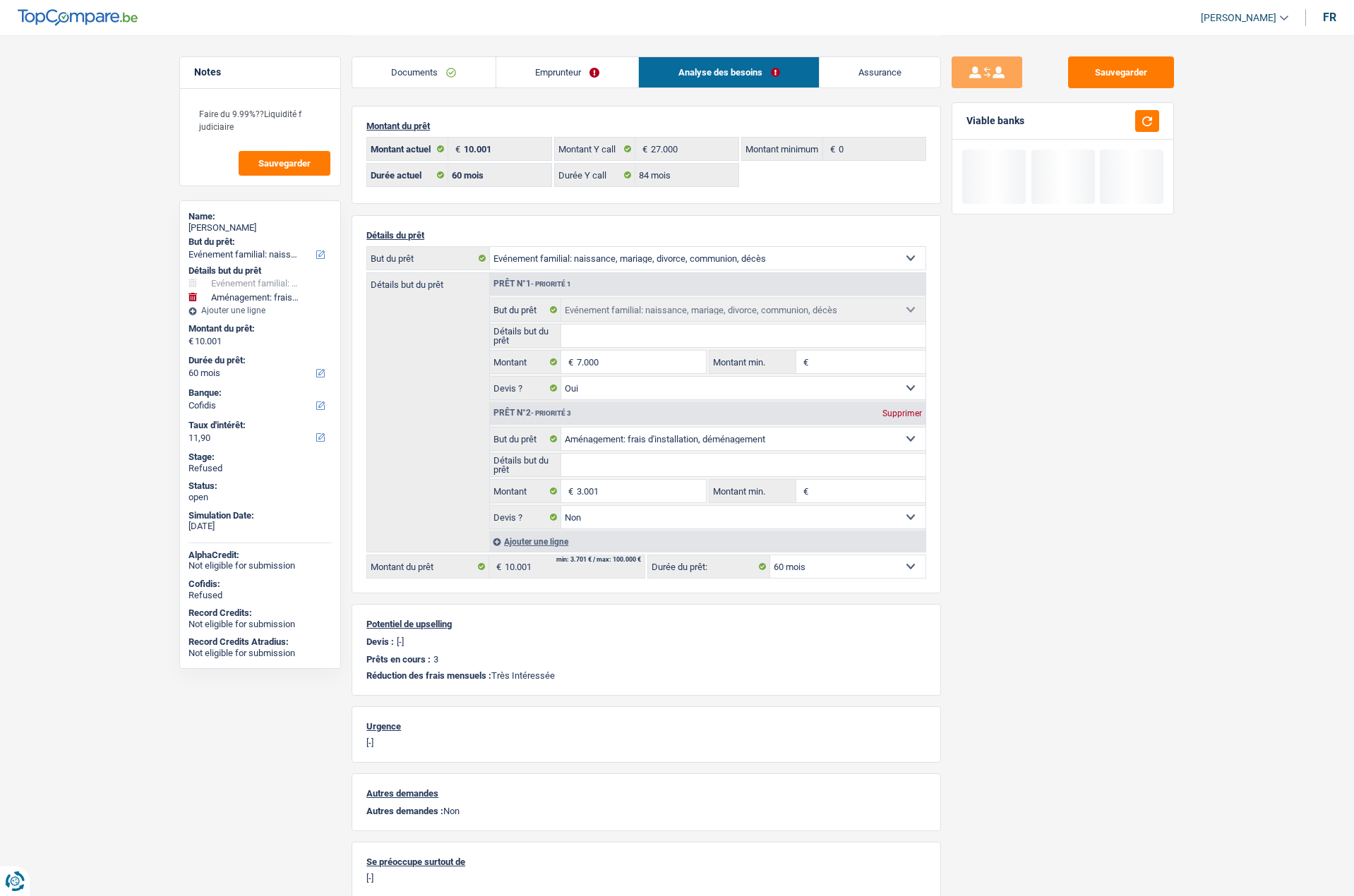
click at [1006, 519] on div "Sauvegarder Viable banks" at bounding box center [1063, 465] width 244 height 818
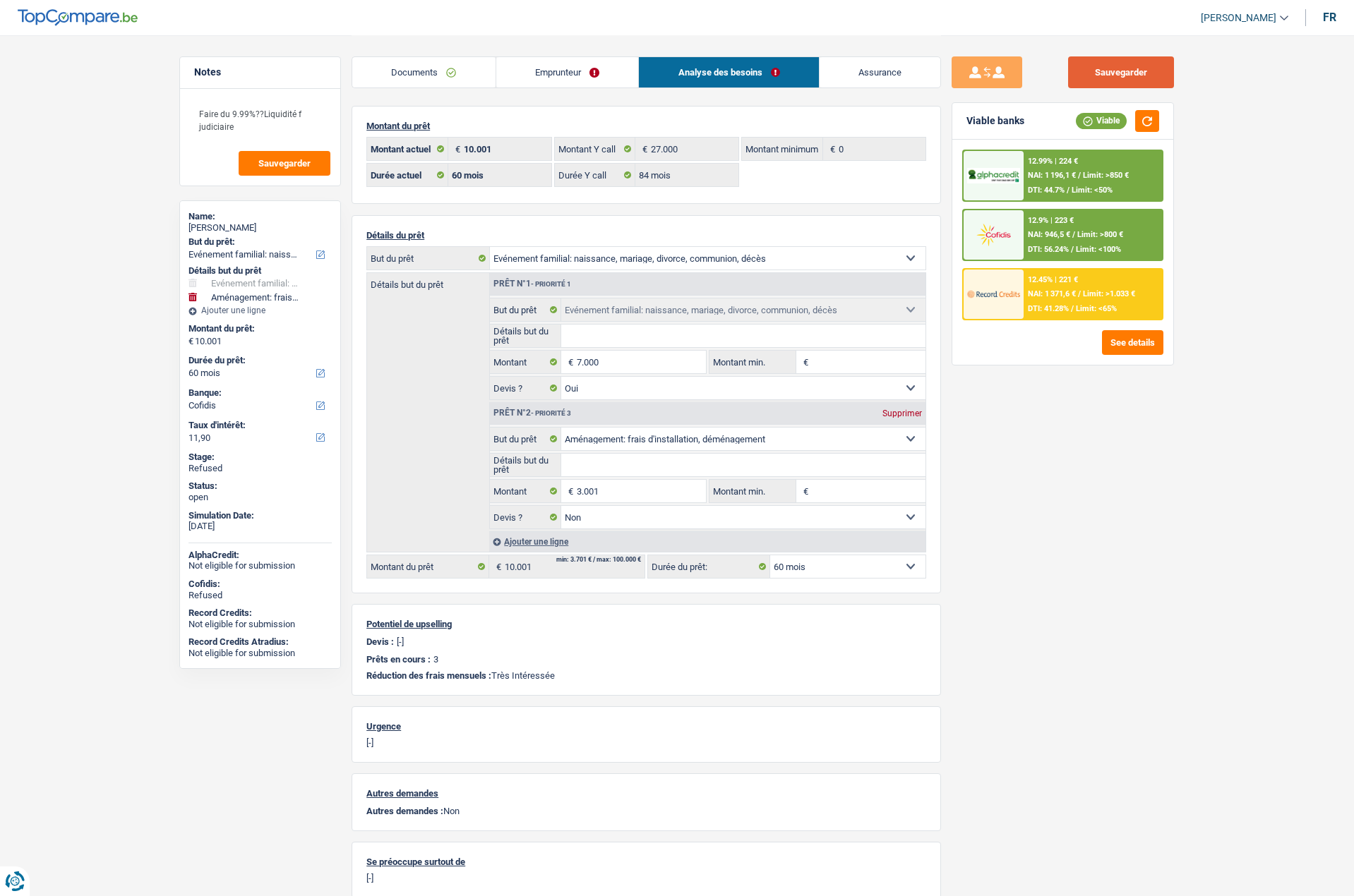
click at [1128, 75] on button "Sauvegarder" at bounding box center [1121, 72] width 106 height 32
click at [996, 168] on img at bounding box center [993, 176] width 53 height 16
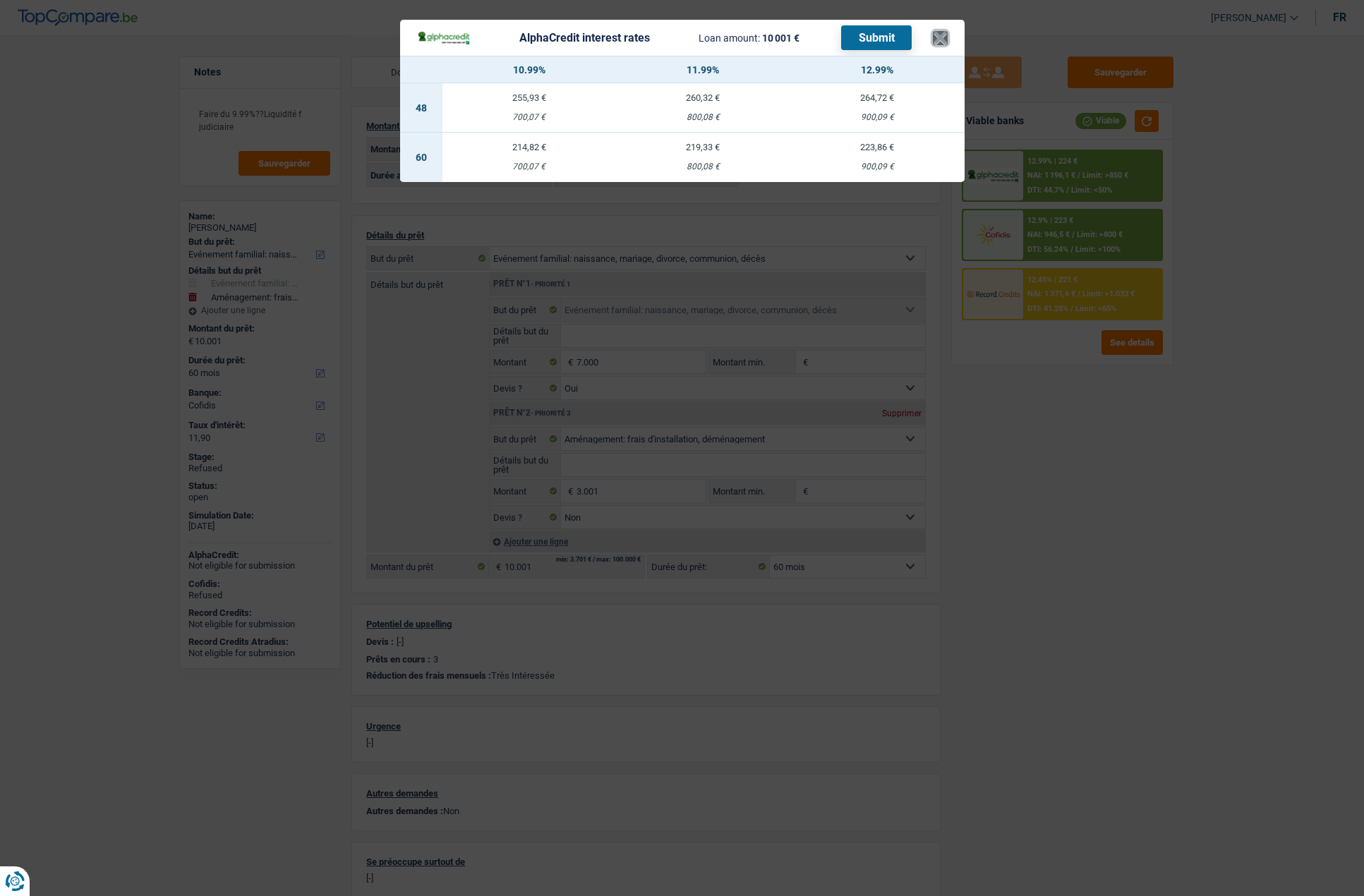
click at [938, 40] on button "×" at bounding box center [941, 38] width 15 height 14
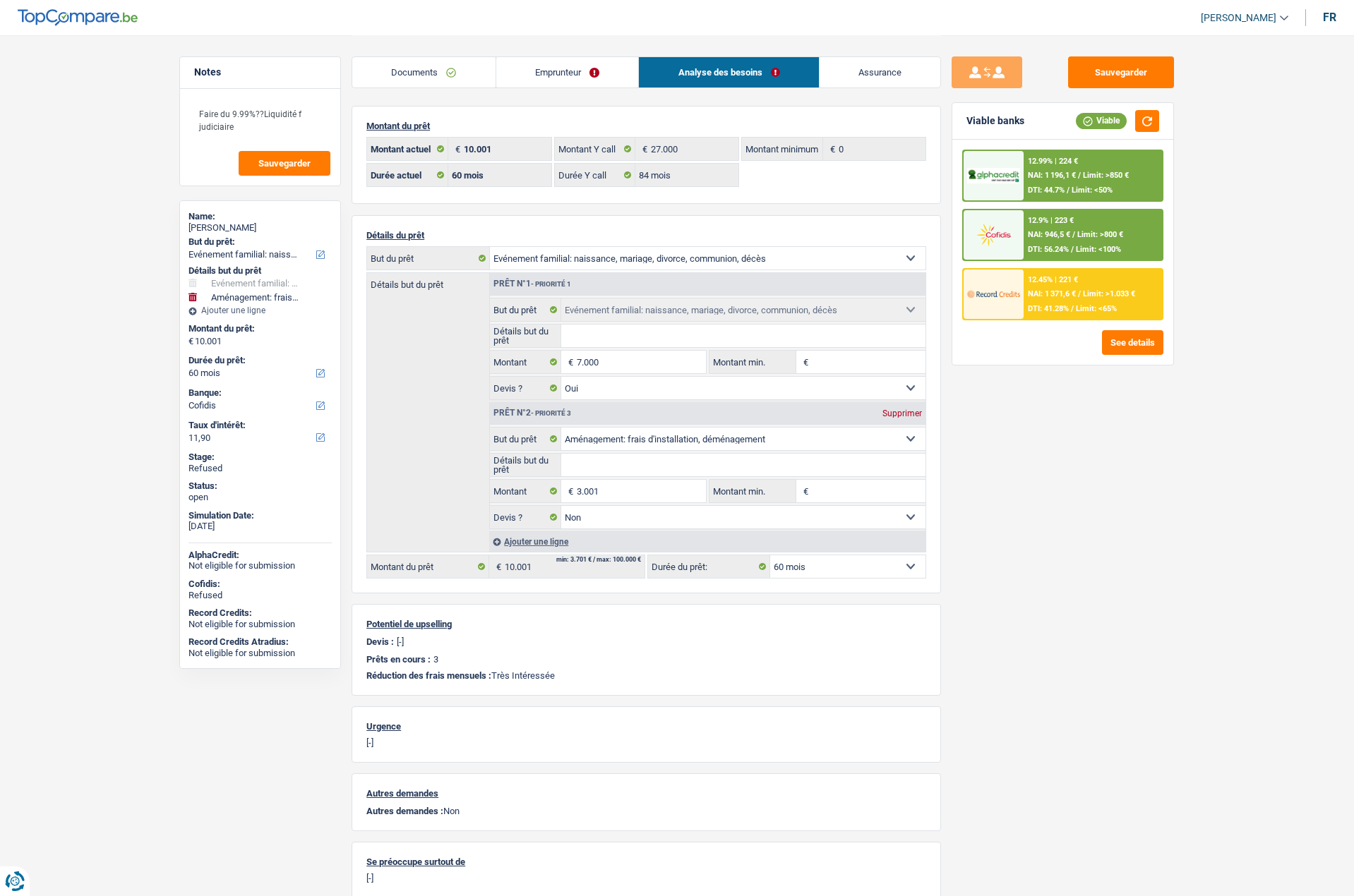
click at [988, 307] on img at bounding box center [993, 293] width 53 height 26
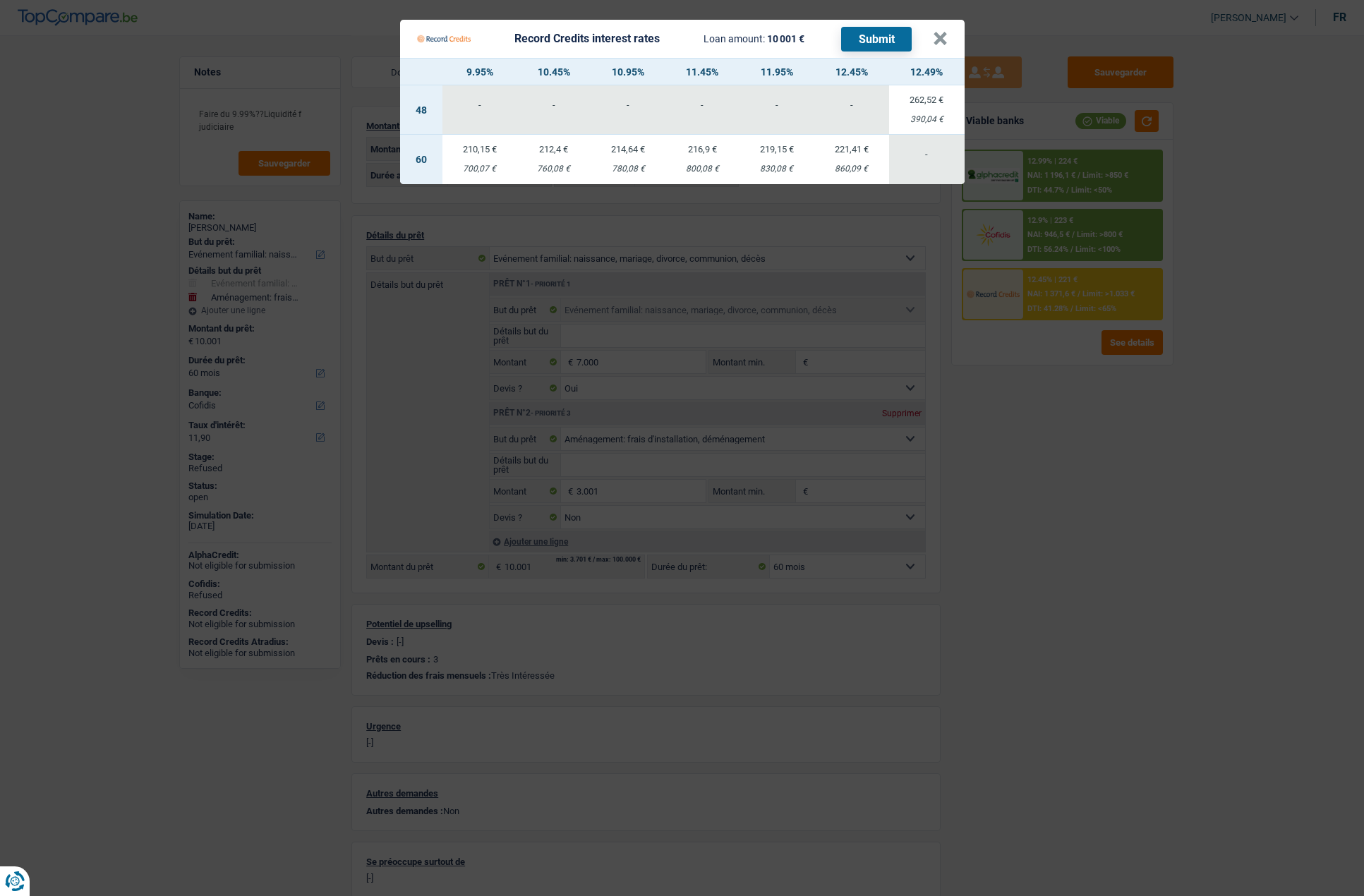
click at [498, 156] on td "210,15 € 700,07 €" at bounding box center [480, 160] width 75 height 50
select select "record credits"
type input "9,95"
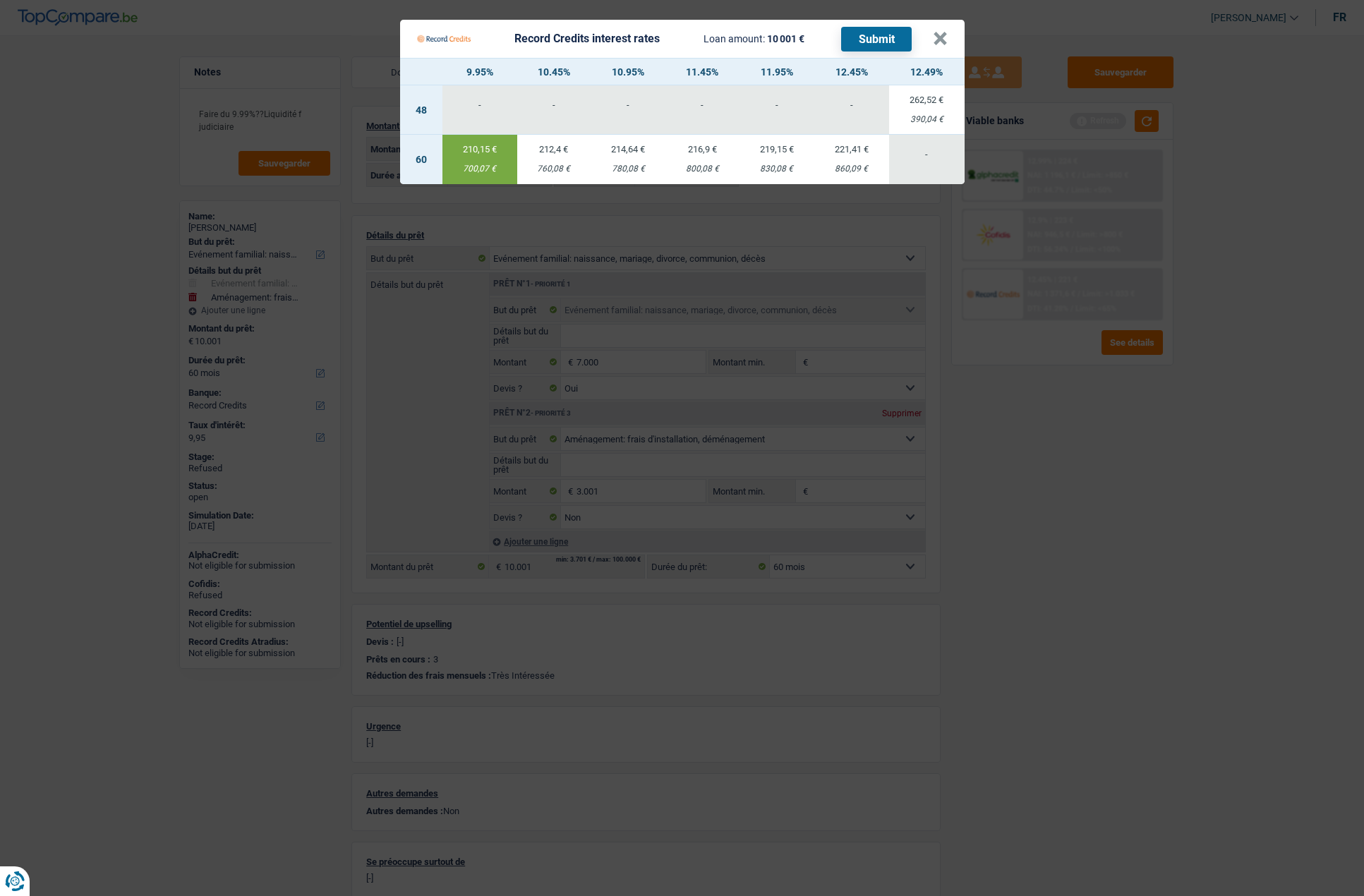
click at [853, 39] on button "Submit" at bounding box center [877, 39] width 71 height 25
drag, startPoint x: 801, startPoint y: 32, endPoint x: 842, endPoint y: 33, distance: 41.0
click at [801, 33] on span "10 001 €" at bounding box center [785, 39] width 37 height 11
click at [943, 42] on button "×" at bounding box center [941, 38] width 15 height 14
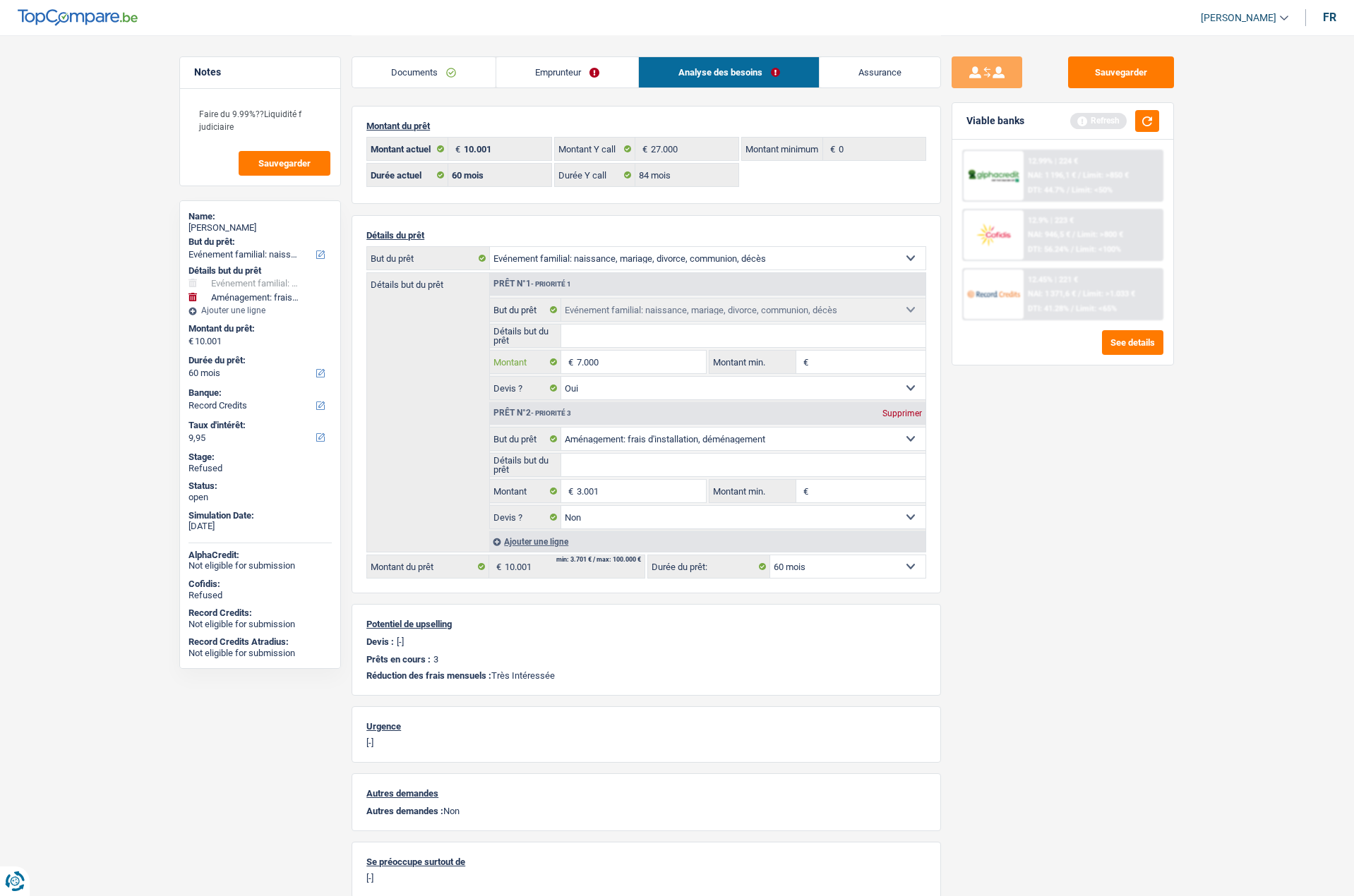
click at [620, 361] on input "7.000" at bounding box center [641, 362] width 129 height 23
type input "17.000"
type input "20.001"
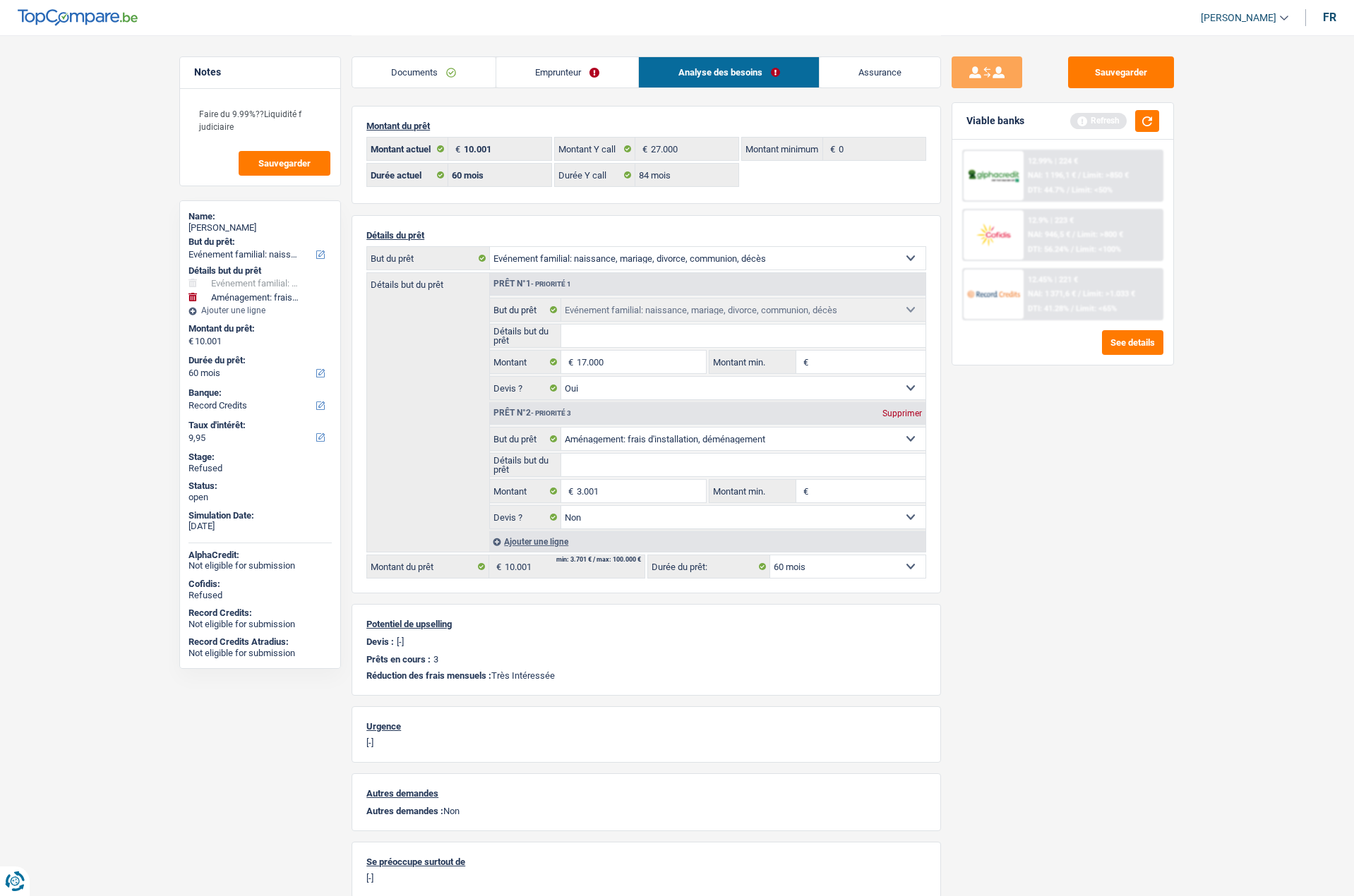
select select "120"
type input "20.001"
click at [999, 495] on div "Sauvegarder Viable banks Refresh 12.99% | 224 € NAI: 1 196,1 € / Limit: >850 € …" at bounding box center [1063, 465] width 244 height 818
select select "120"
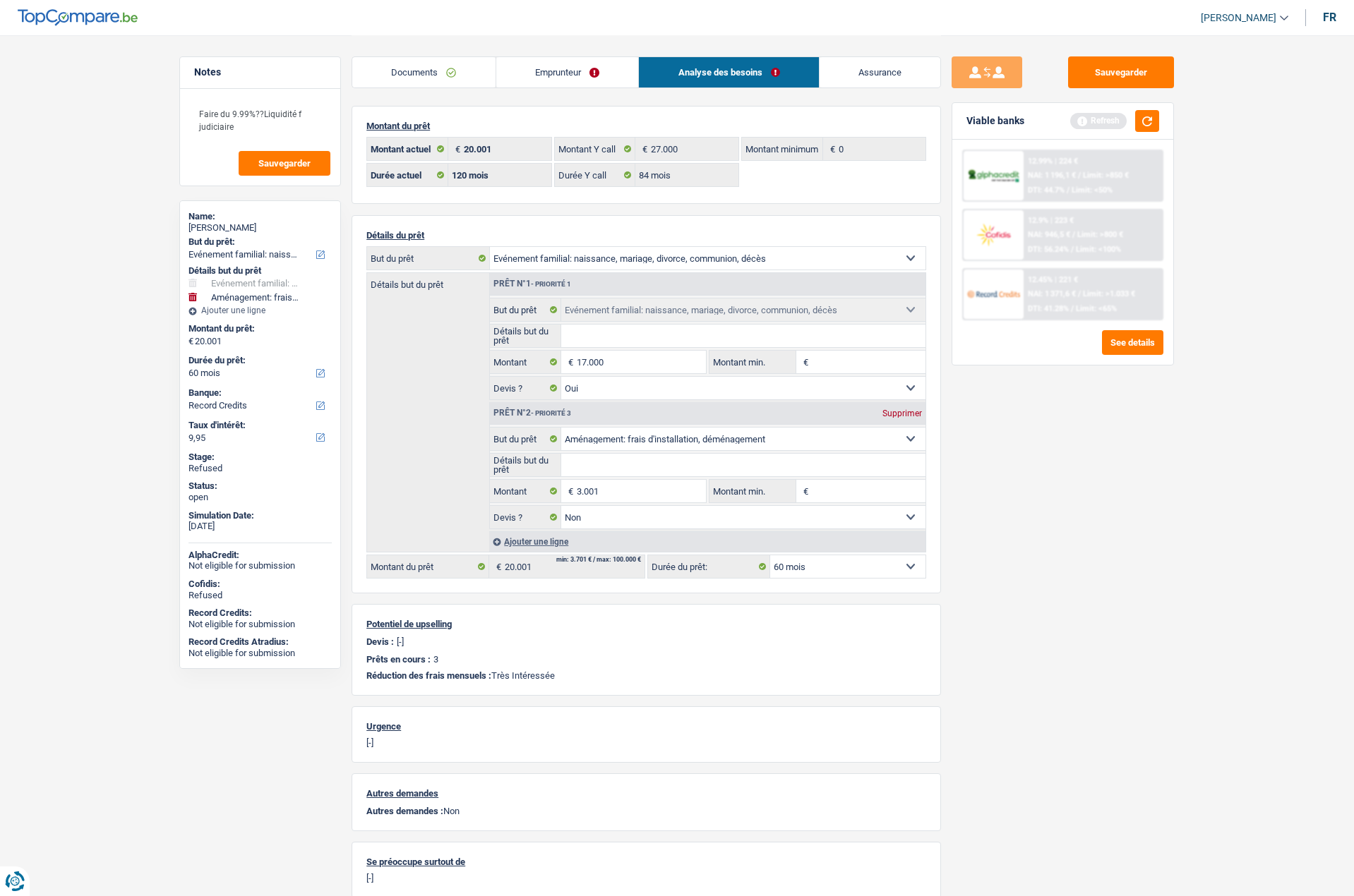
select select "120"
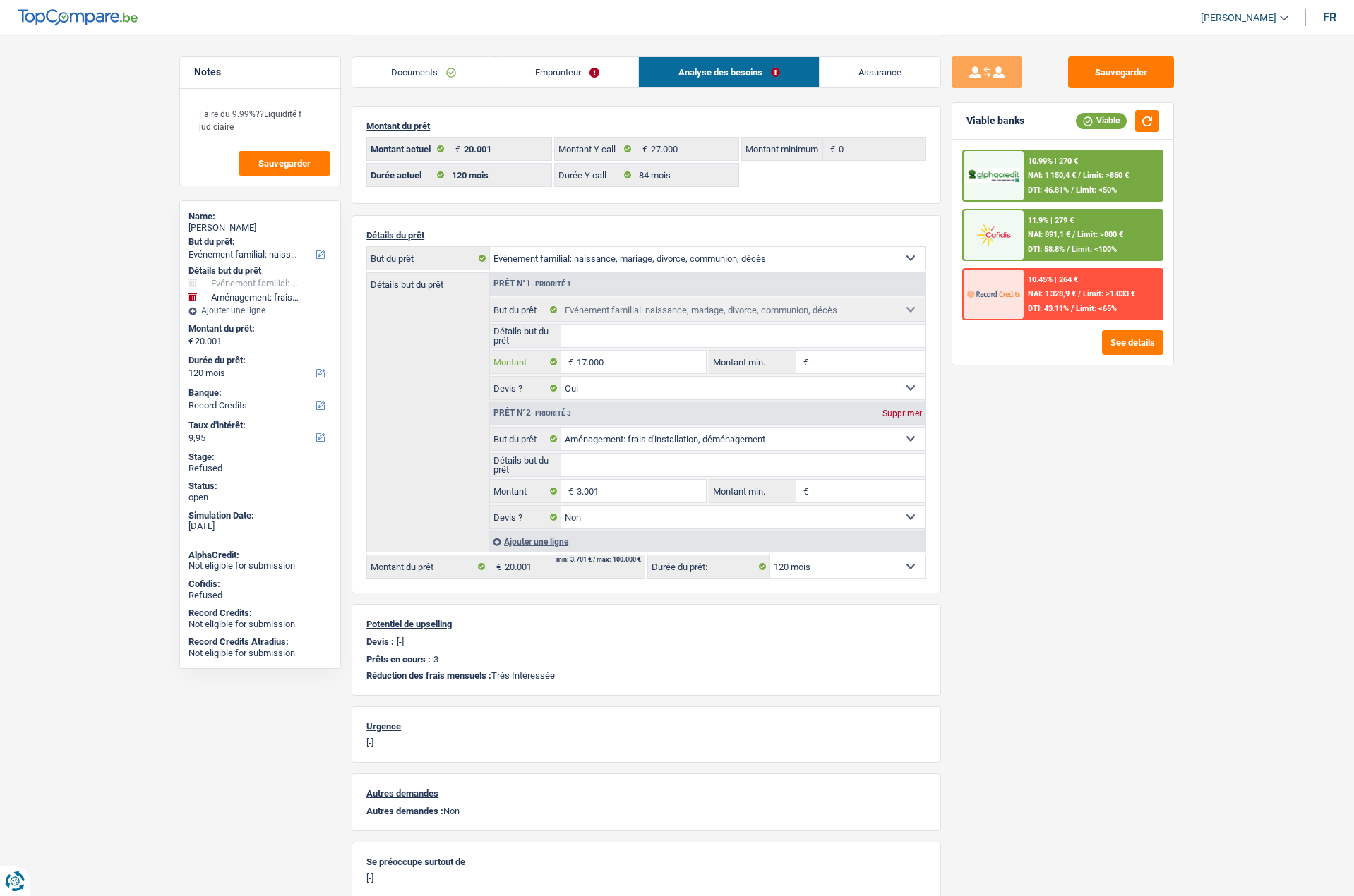
click at [611, 366] on input "17.000" at bounding box center [641, 362] width 129 height 23
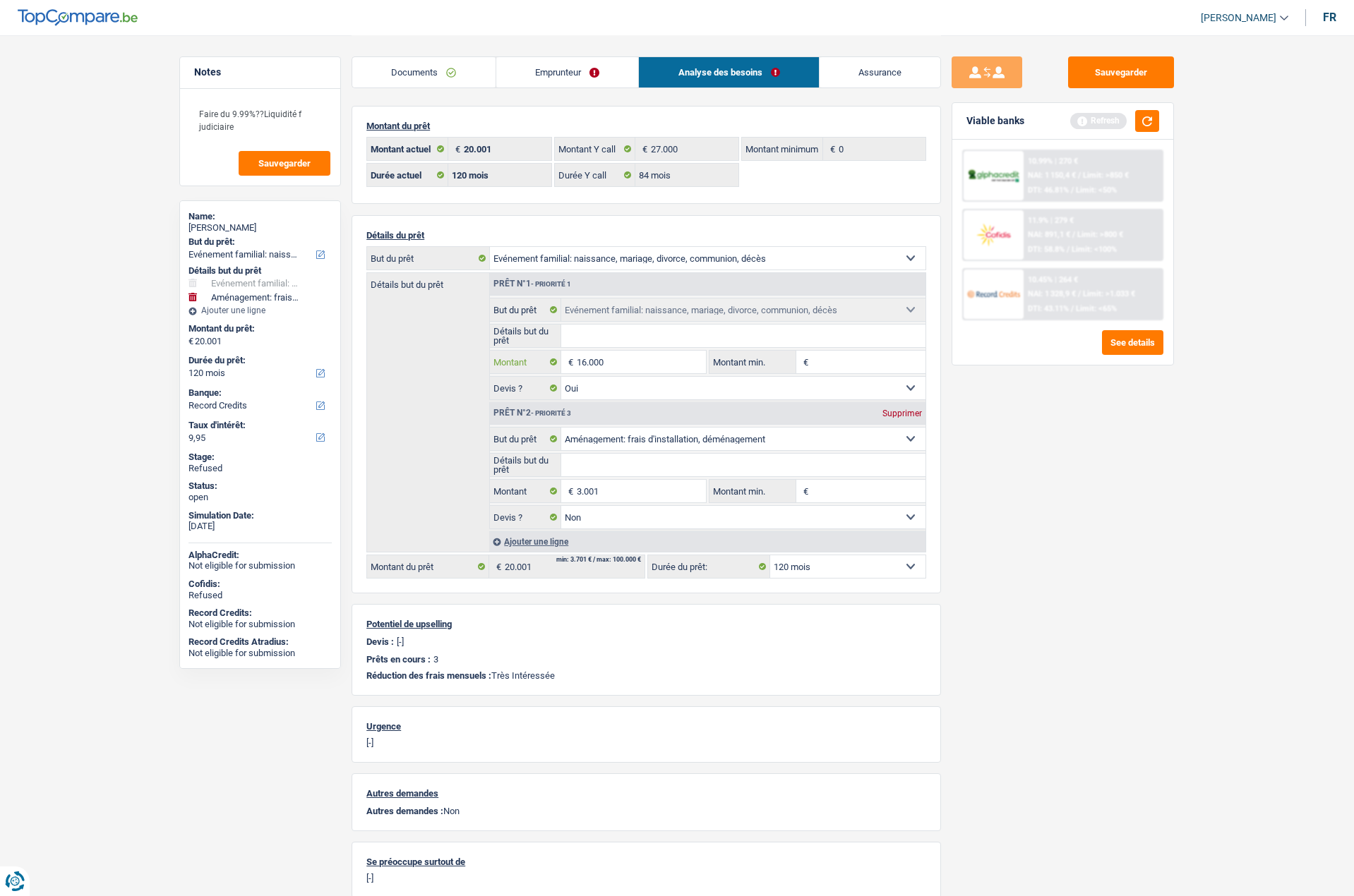
type input "16.000"
select select "84"
type input "19.001"
select select "84"
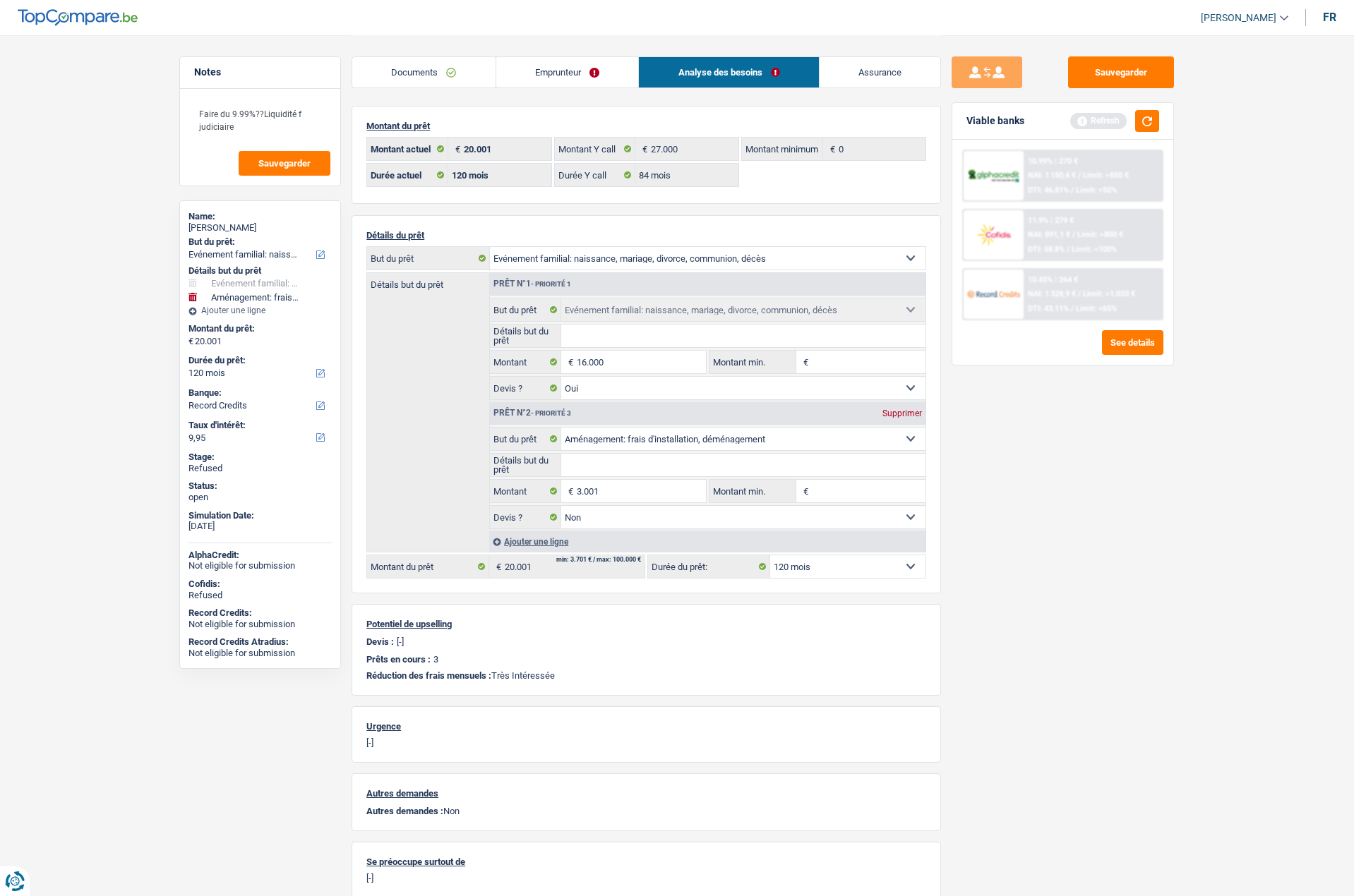
type input "19.001"
click at [1098, 467] on div "Sauvegarder Viable banks Refresh 10.99% | 270 € NAI: 1 150,4 € / Limit: >850 € …" at bounding box center [1063, 465] width 244 height 818
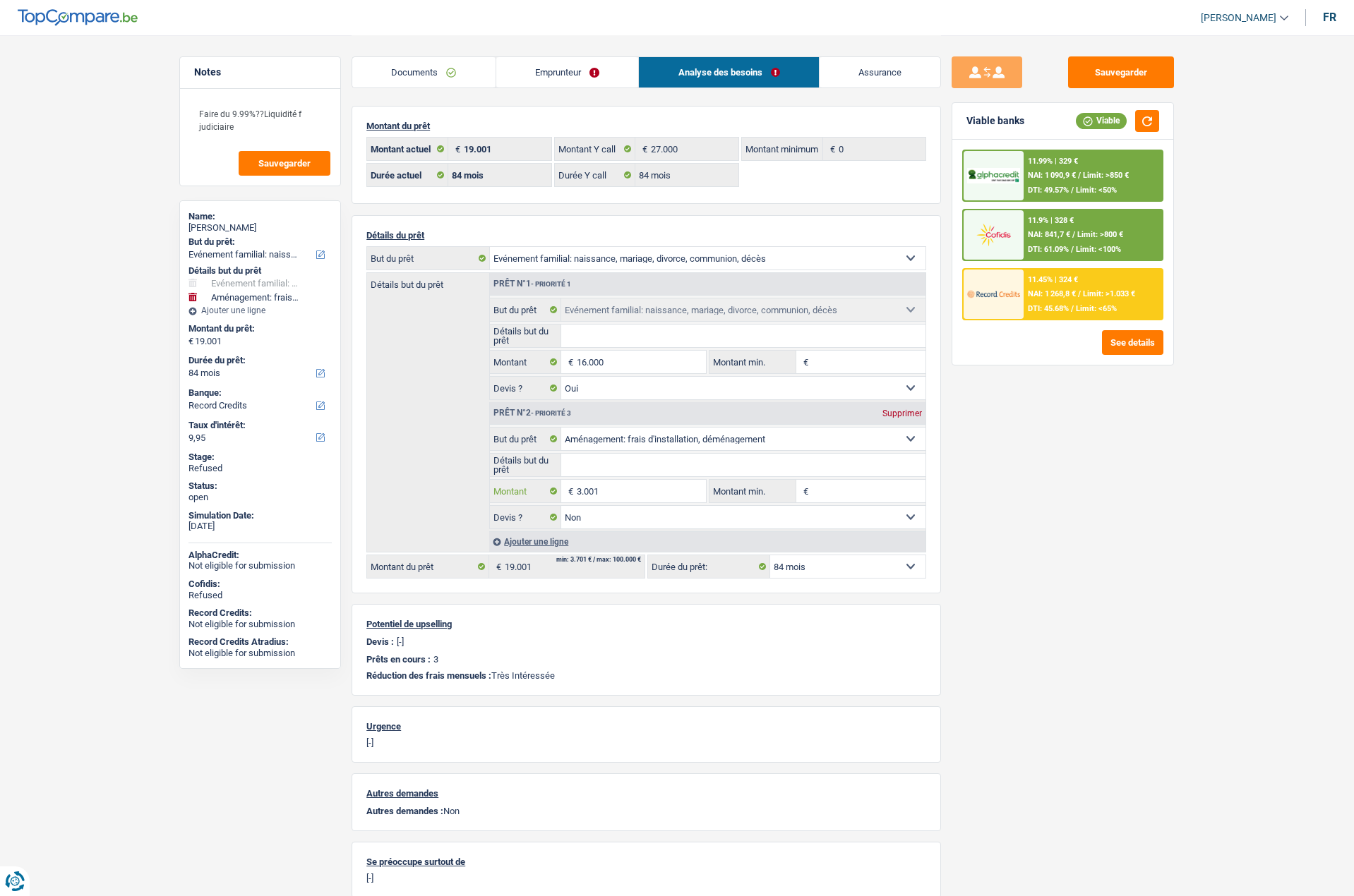
click at [611, 484] on input "3.001" at bounding box center [641, 491] width 129 height 23
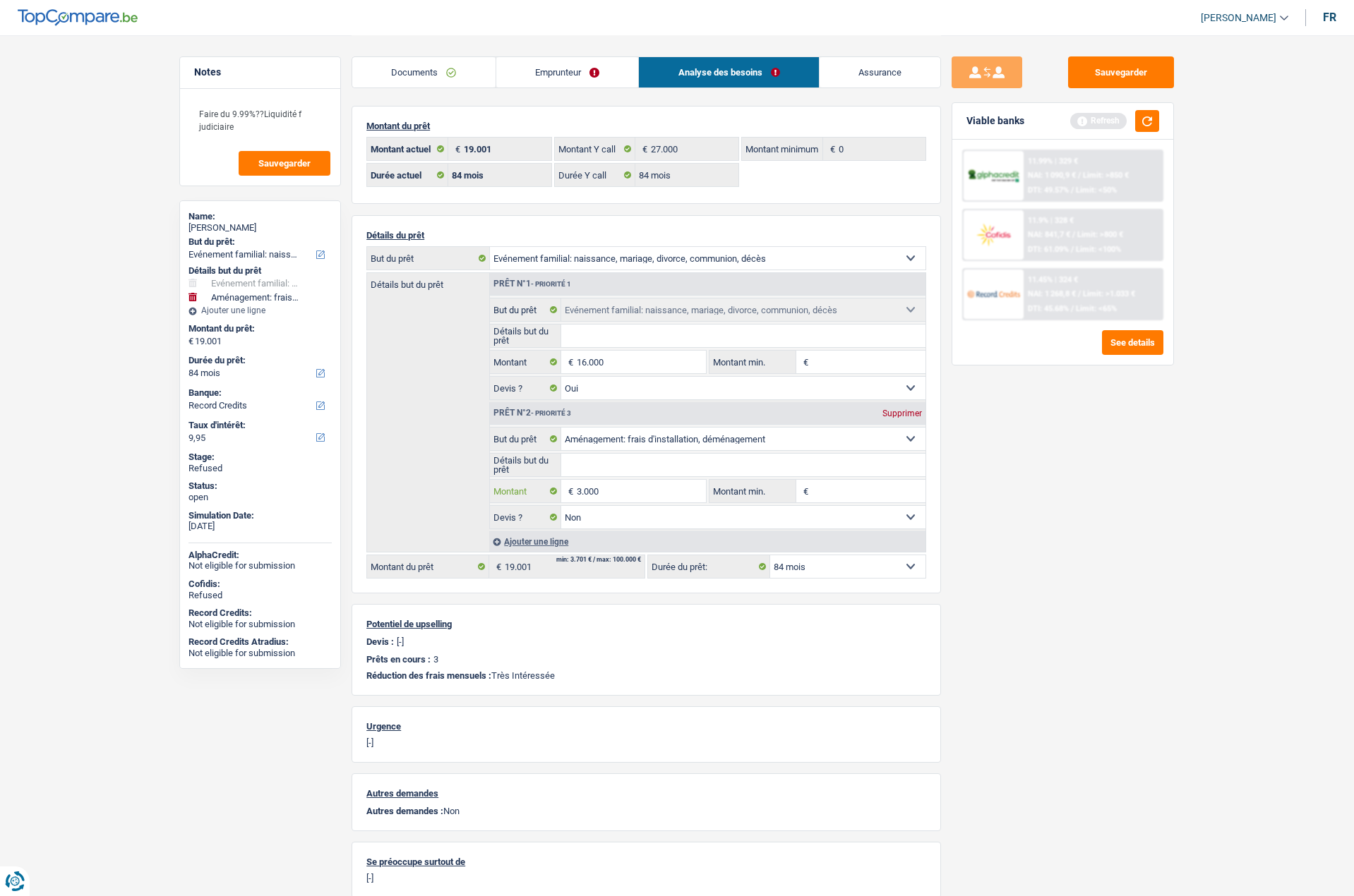
type input "3.000"
type input "19.000"
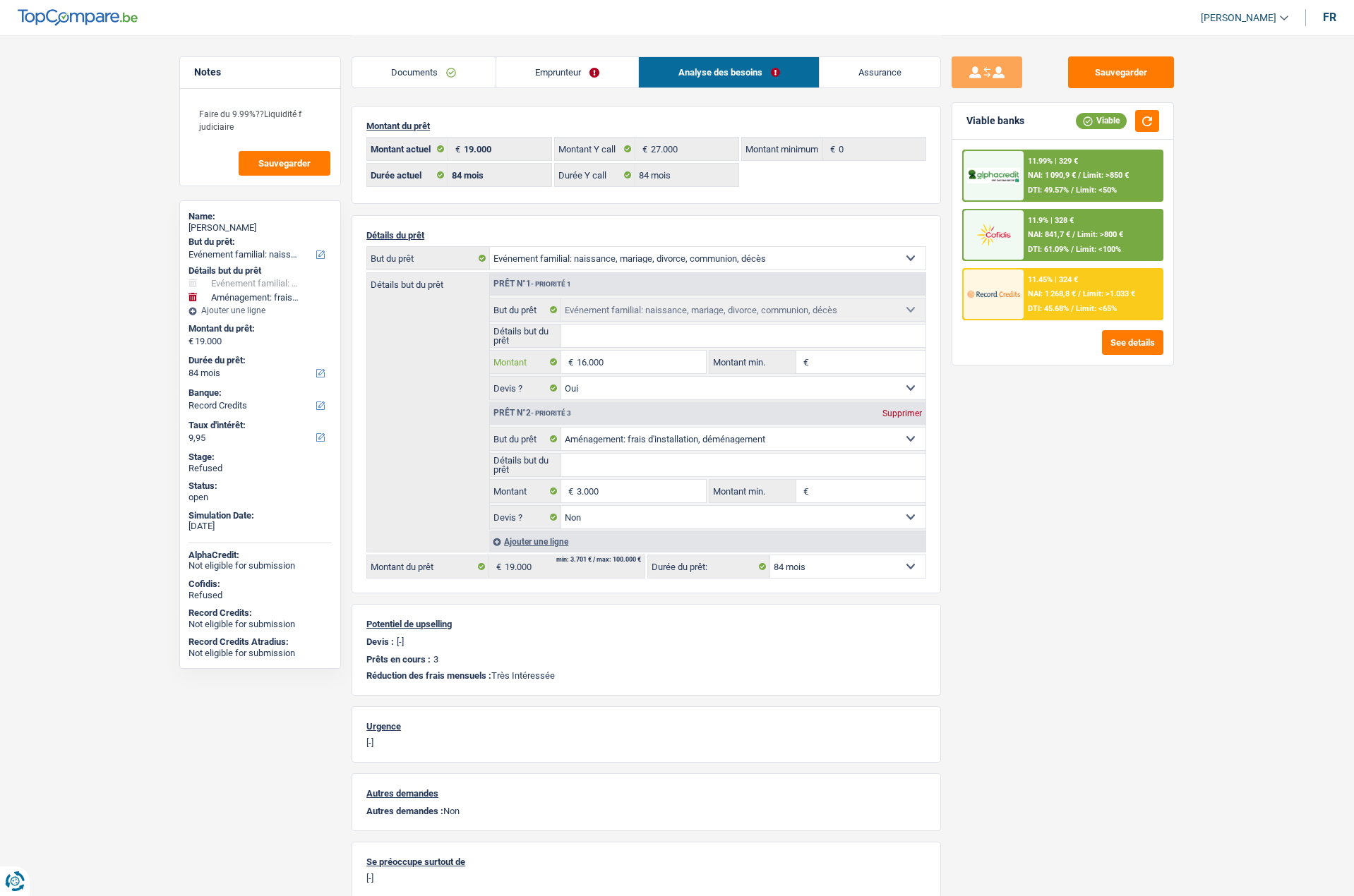
click at [631, 367] on input "16.000" at bounding box center [641, 362] width 129 height 23
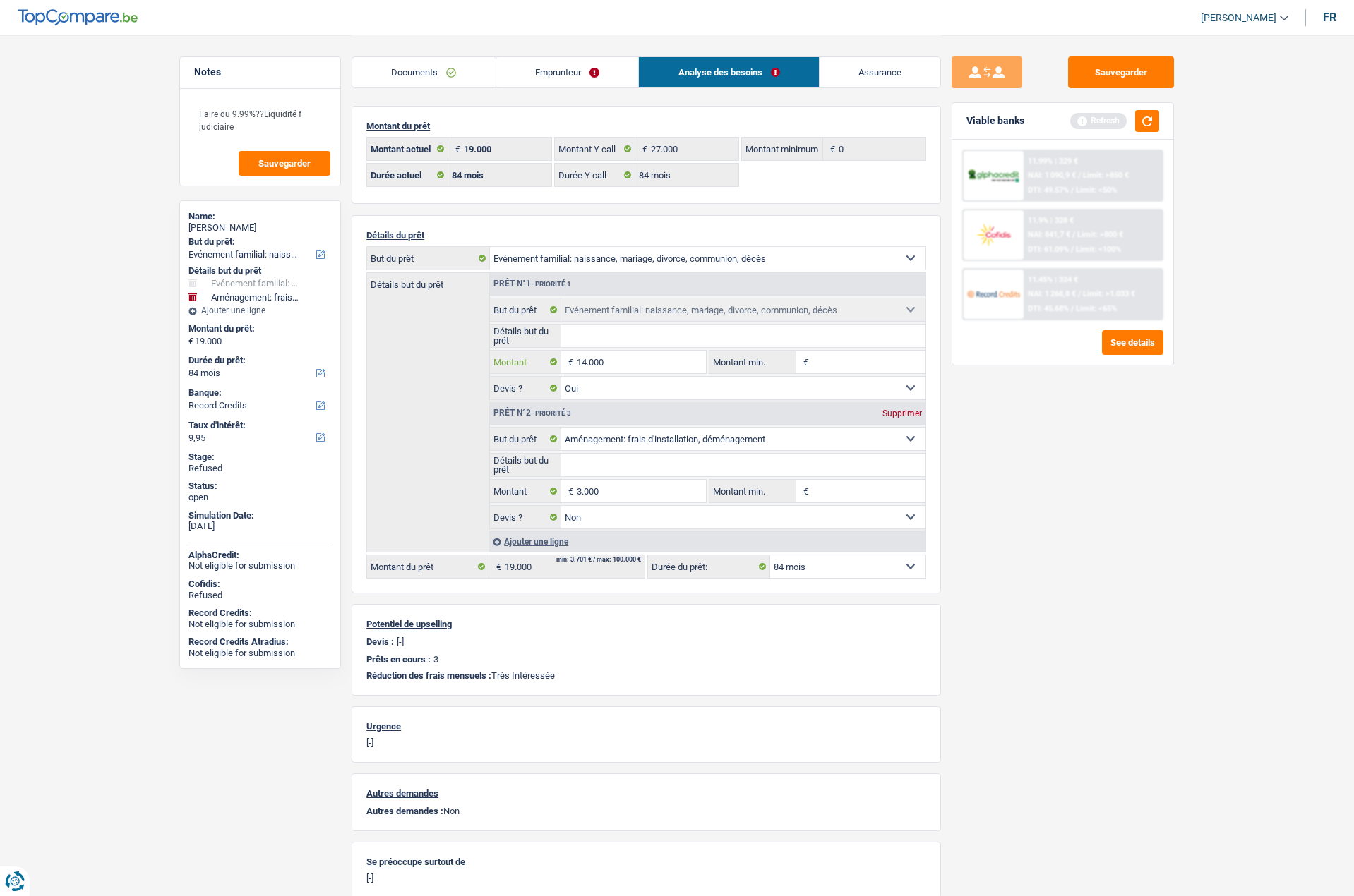
type input "14.000"
type input "17.000"
click at [1178, 501] on div "Sauvegarder Viable banks Refresh 11.99% | 329 € NAI: 1 090,9 € / Limit: >850 € …" at bounding box center [1063, 465] width 244 height 818
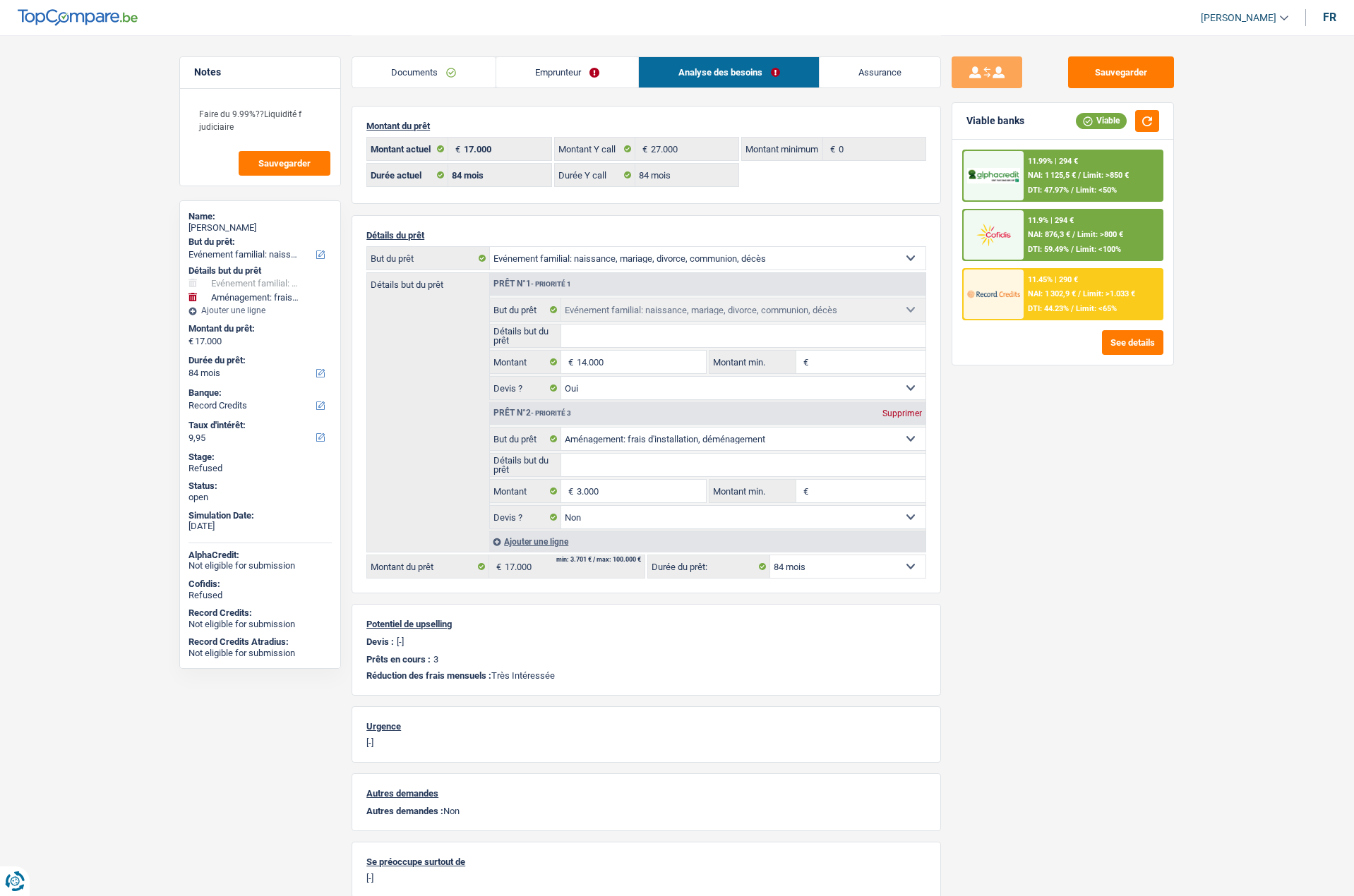
click at [1019, 159] on div at bounding box center [994, 176] width 59 height 50
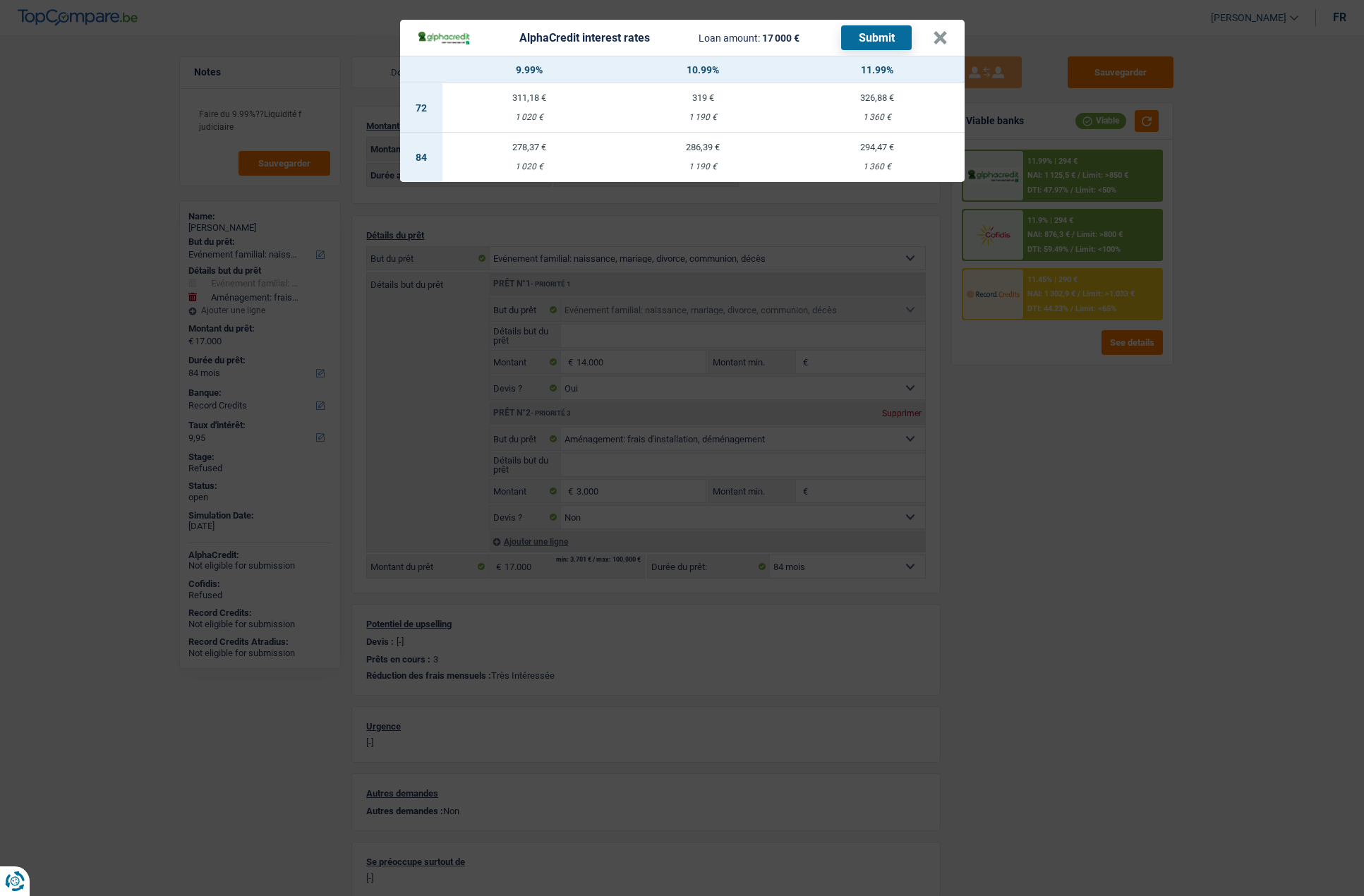
click at [522, 162] on div "1 020 €" at bounding box center [529, 167] width 175 height 10
select select "alphacredit"
type input "9,99"
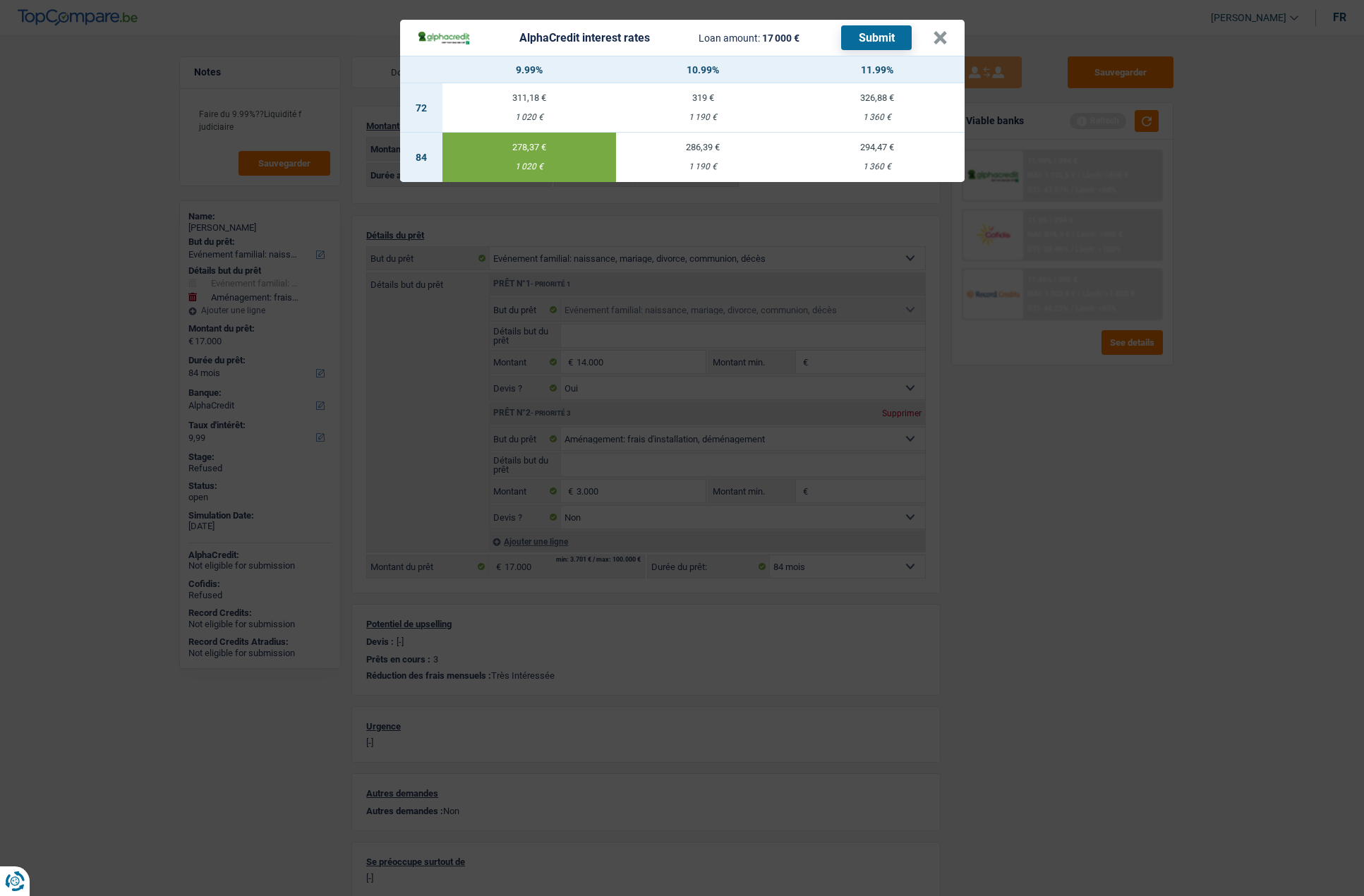
click at [881, 39] on button "Submit" at bounding box center [877, 38] width 71 height 25
click at [946, 45] on button "×" at bounding box center [941, 38] width 15 height 14
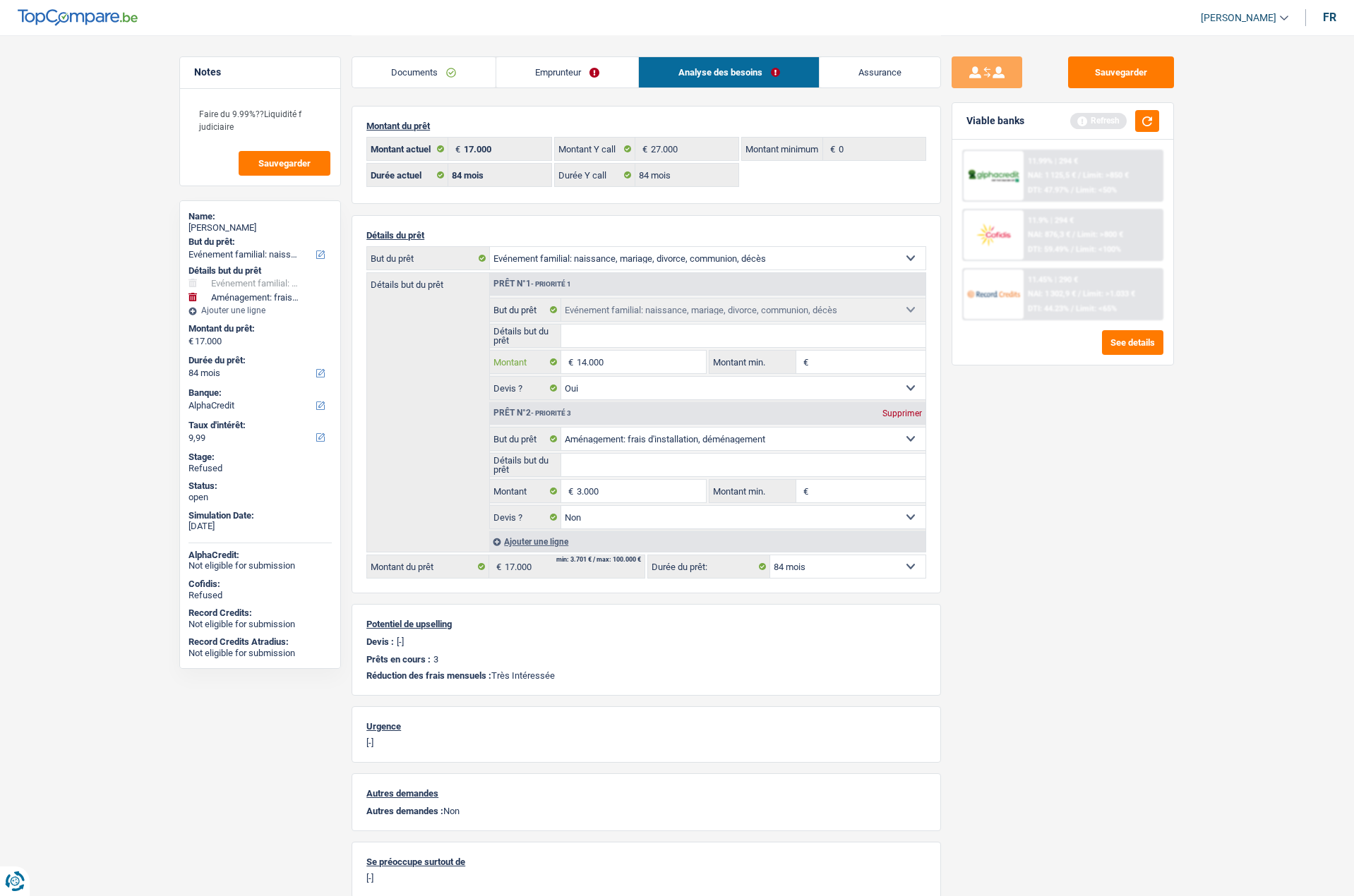
click at [607, 358] on input "14.000" at bounding box center [641, 362] width 129 height 23
click at [608, 358] on input "14.000" at bounding box center [641, 362] width 129 height 23
click at [612, 486] on input "3.000" at bounding box center [641, 491] width 129 height 23
type input "1.001"
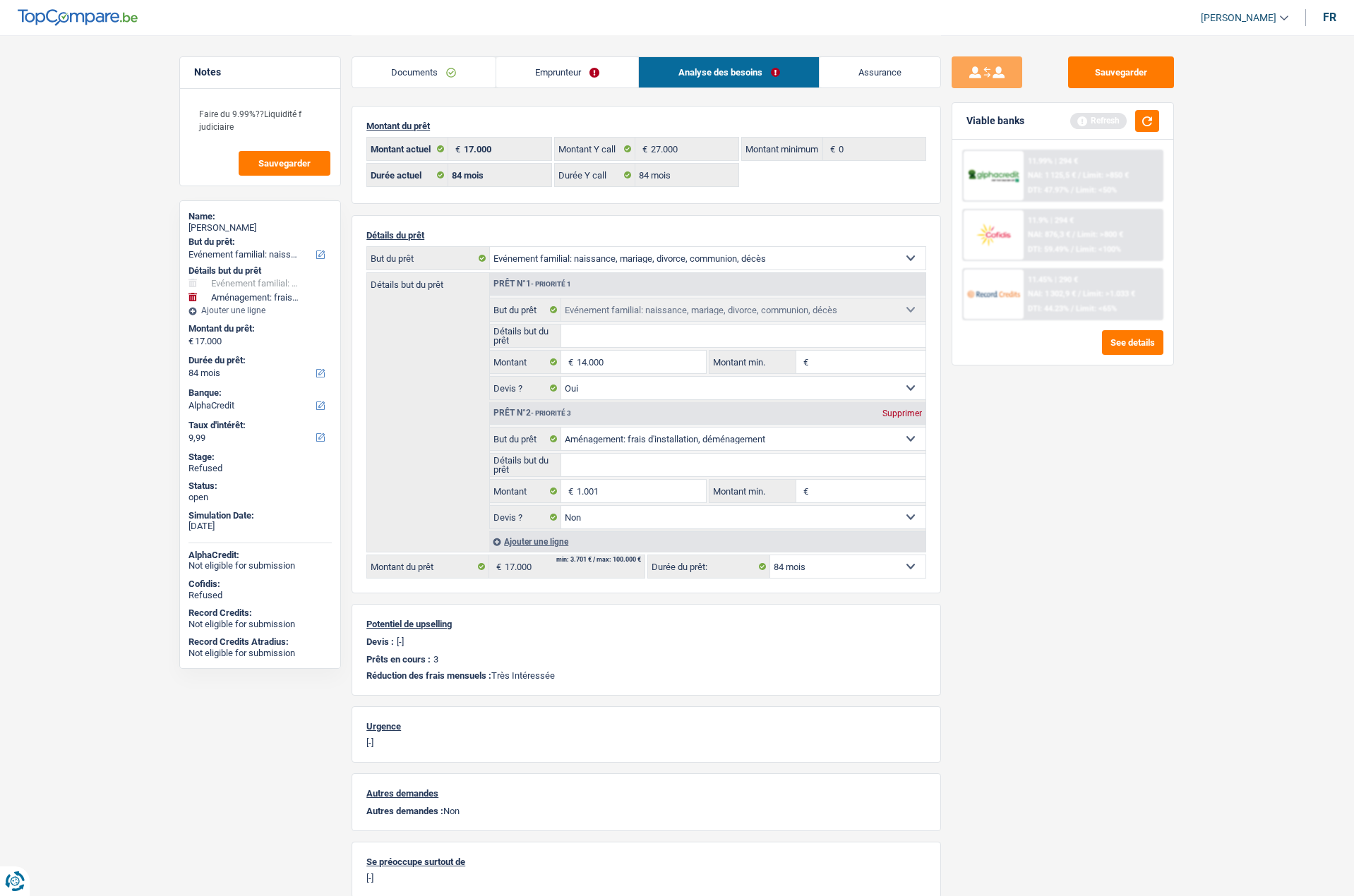
type input "15.001"
click at [1051, 488] on div "Sauvegarder Viable banks Refresh 11.99% | 294 € NAI: 1 125,5 € / Limit: >850 € …" at bounding box center [1063, 465] width 244 height 818
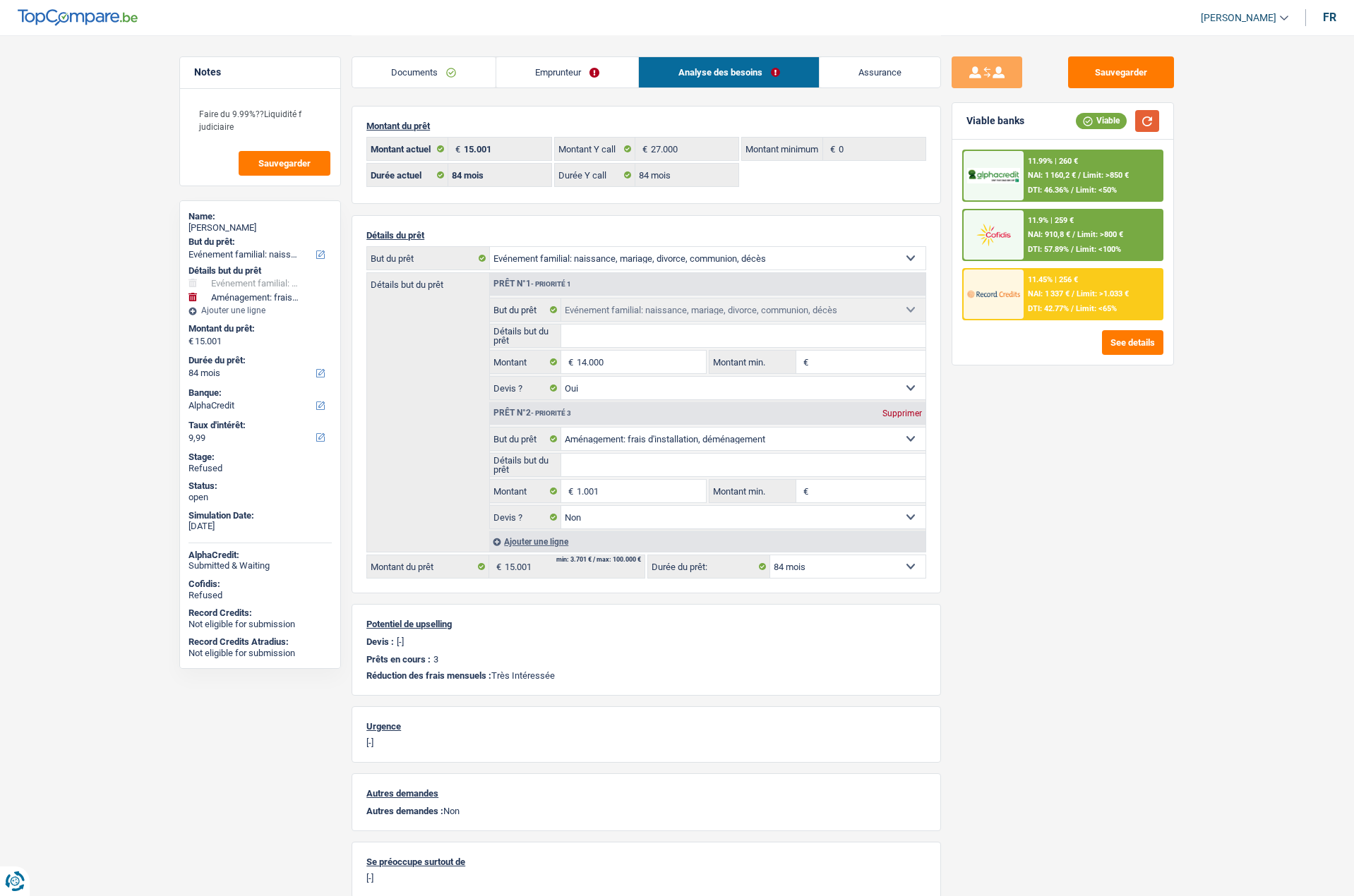
click at [1150, 122] on button "button" at bounding box center [1147, 120] width 24 height 22
click at [1009, 177] on img at bounding box center [993, 176] width 53 height 16
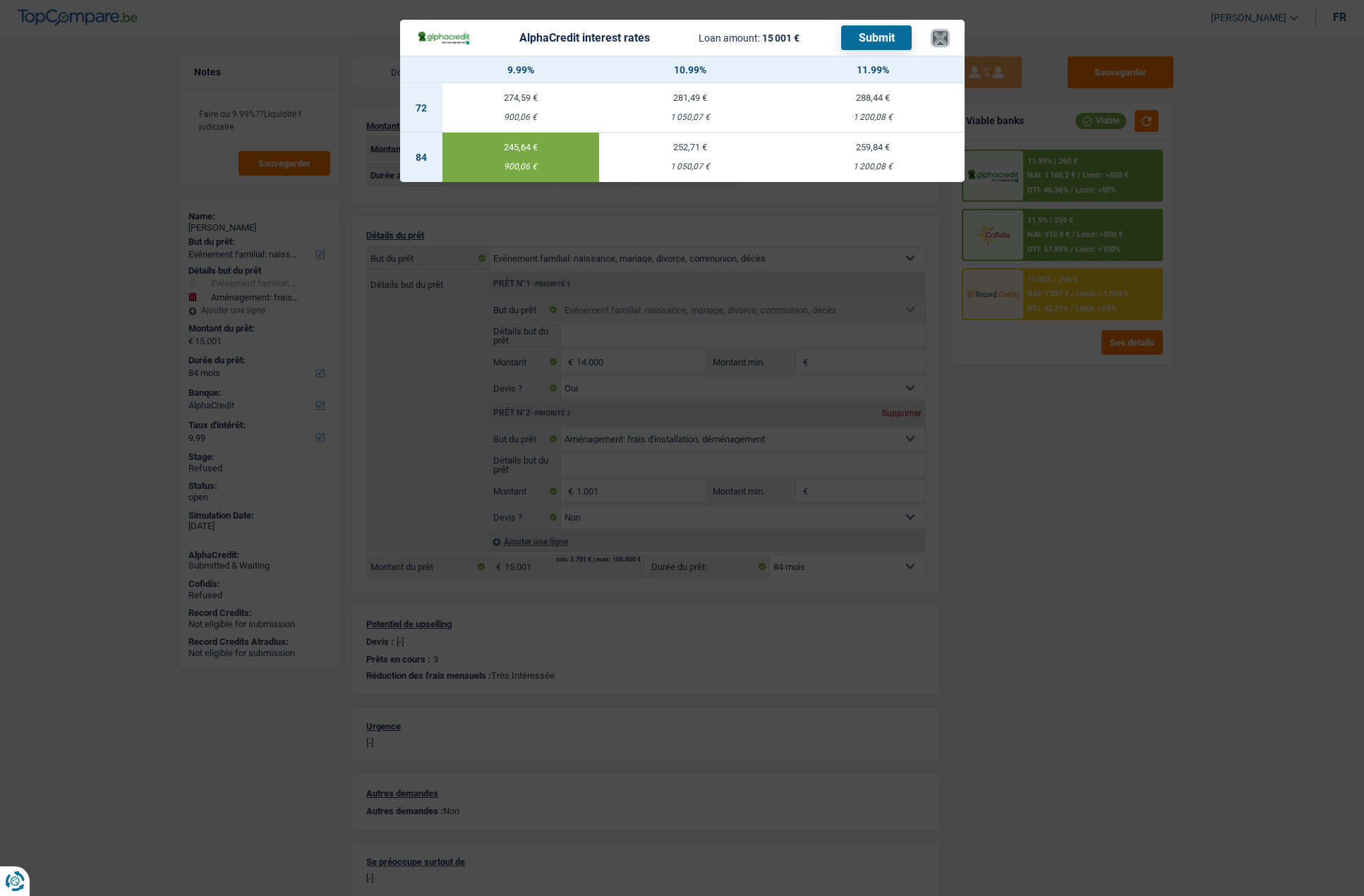
drag, startPoint x: 946, startPoint y: 33, endPoint x: 853, endPoint y: 33, distance: 93.0
click at [946, 33] on button "×" at bounding box center [941, 38] width 15 height 14
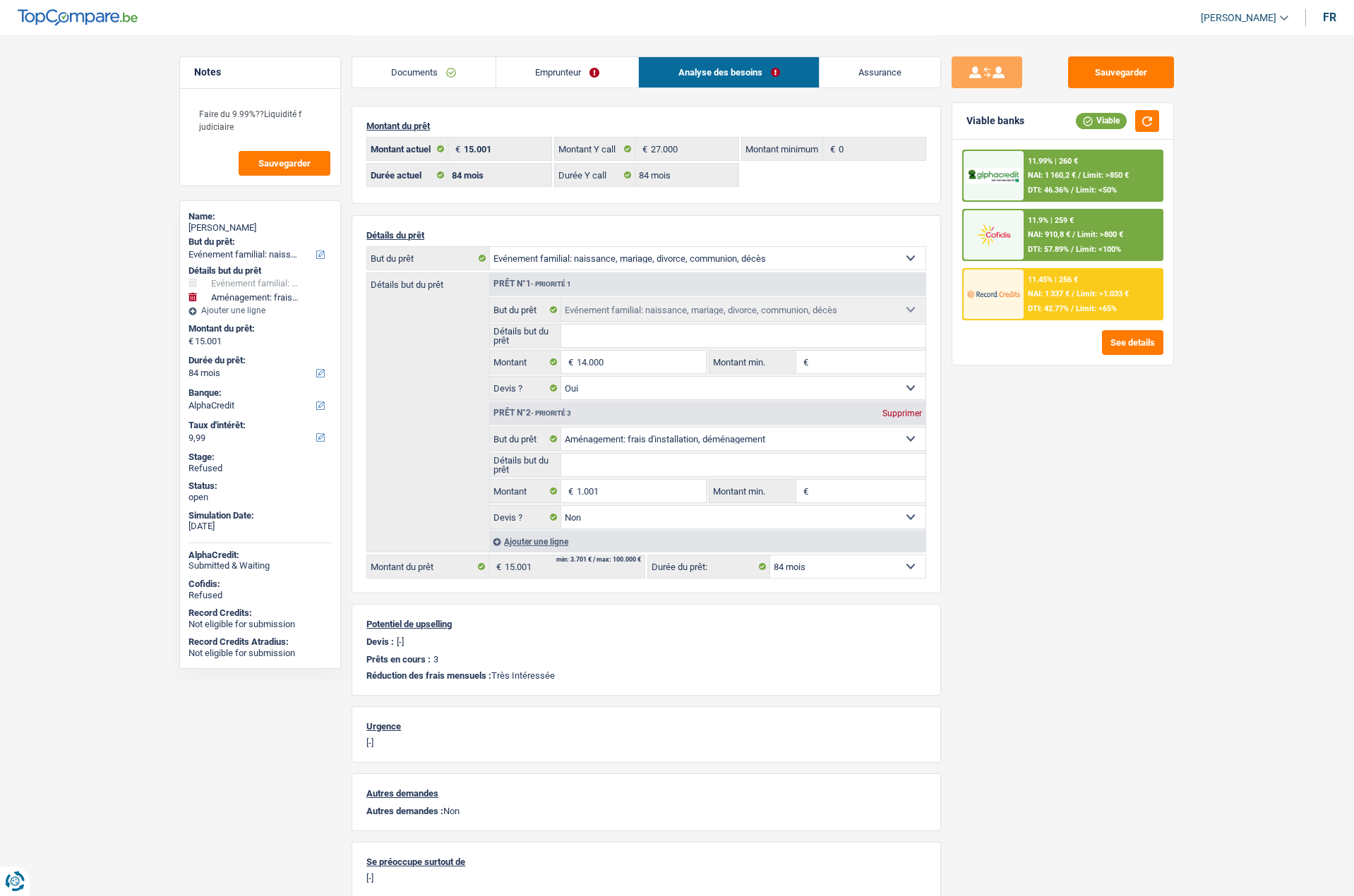
click at [433, 66] on link "Documents" at bounding box center [424, 73] width 143 height 31
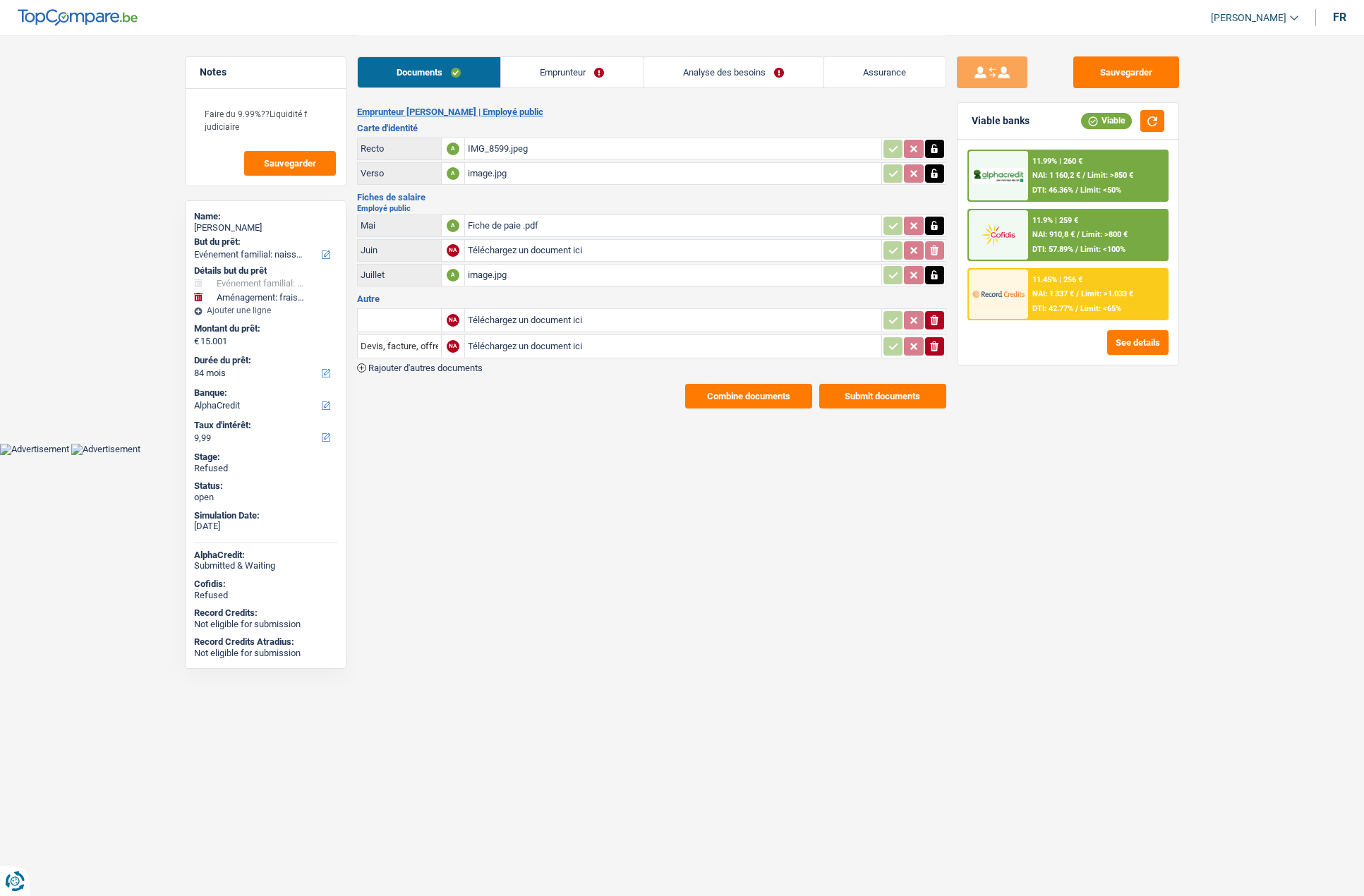
click at [742, 402] on button "Combine documents" at bounding box center [748, 396] width 127 height 25
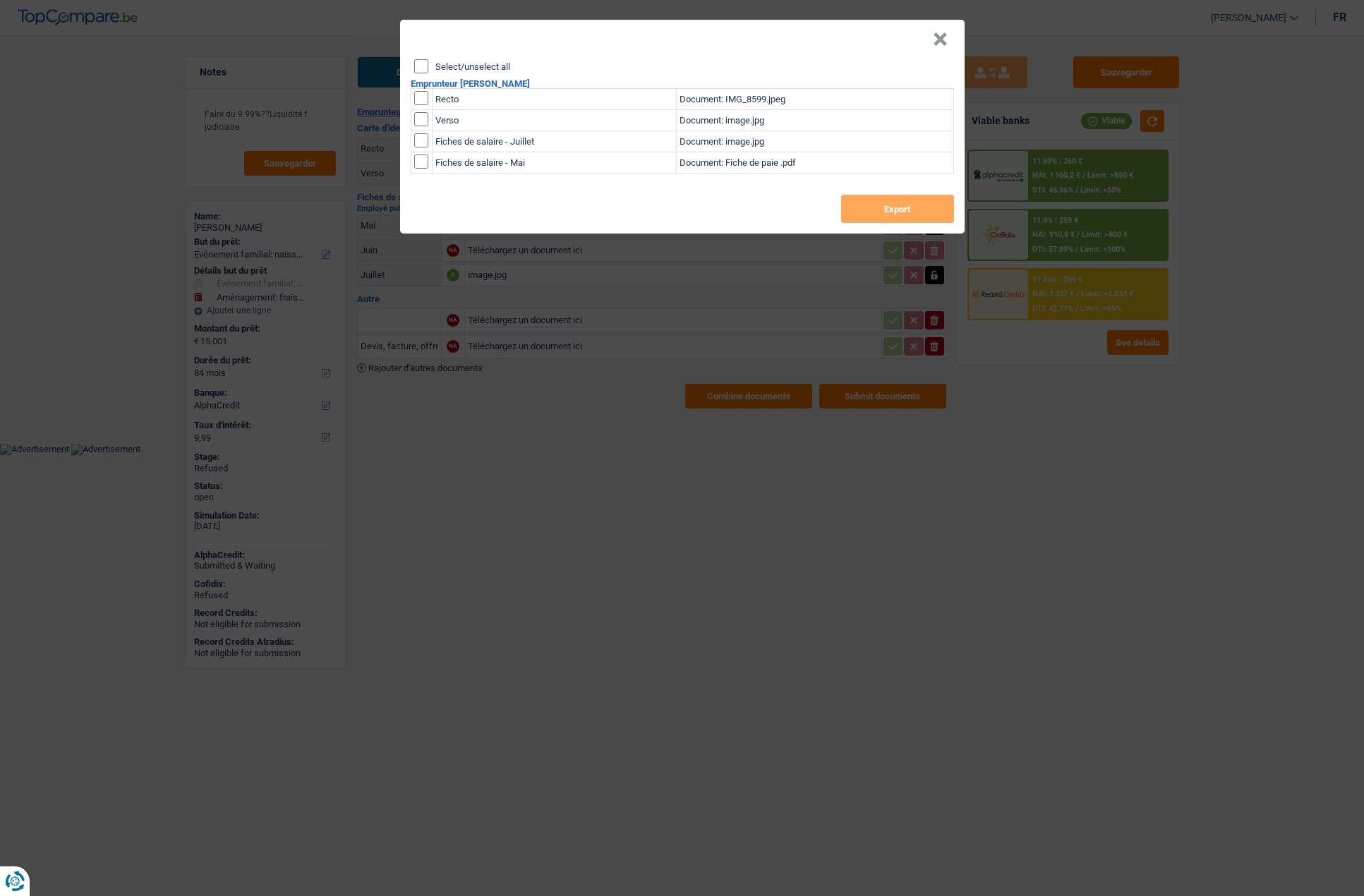
click at [488, 63] on label "Select/unselect all" at bounding box center [473, 67] width 75 height 10
click at [428, 63] on input "Select/unselect all" at bounding box center [421, 66] width 14 height 14
checkbox input "true"
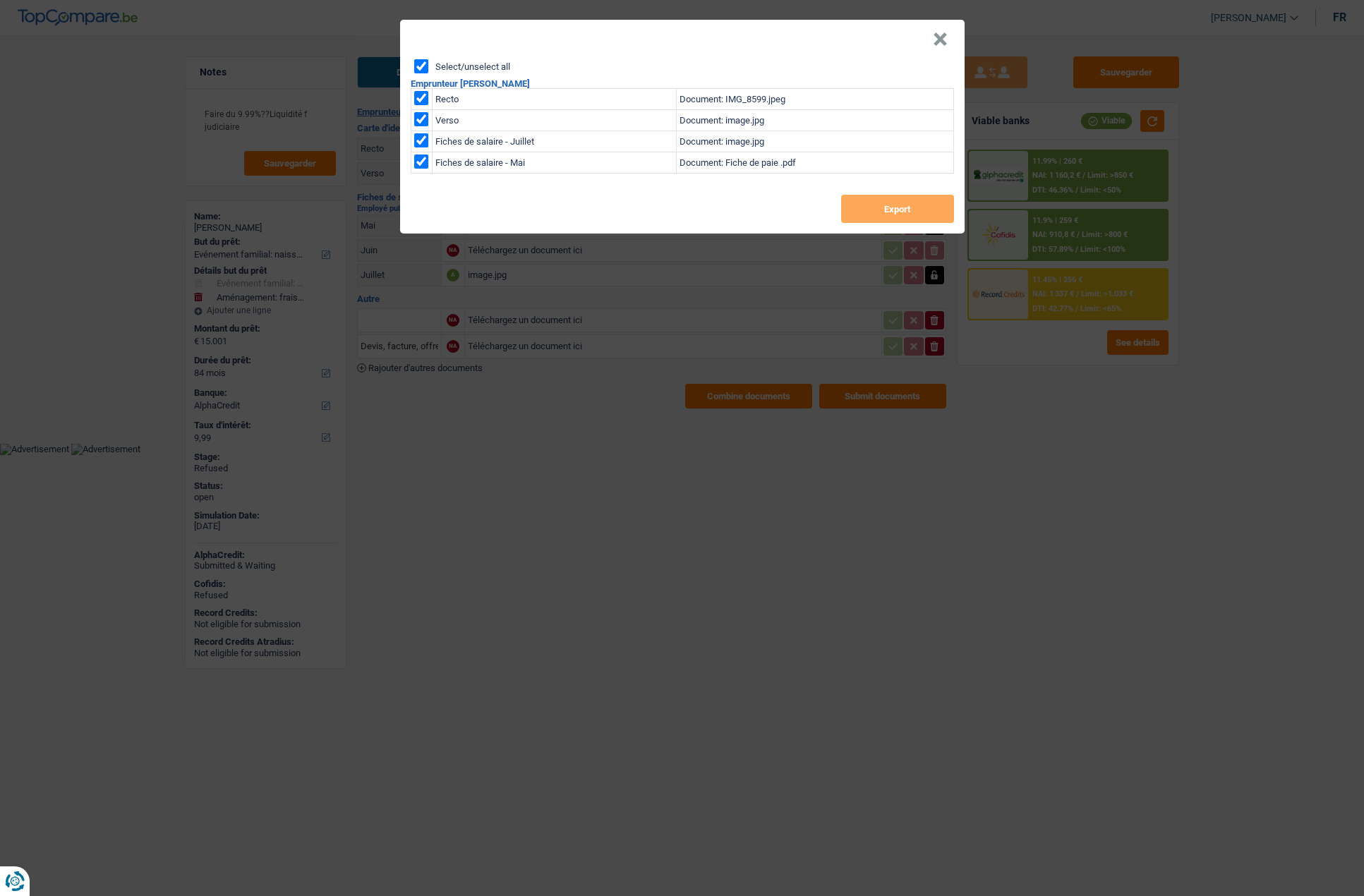
checkbox input "true"
click at [885, 204] on button "Export" at bounding box center [898, 209] width 113 height 29
click at [937, 42] on button "×" at bounding box center [941, 39] width 15 height 14
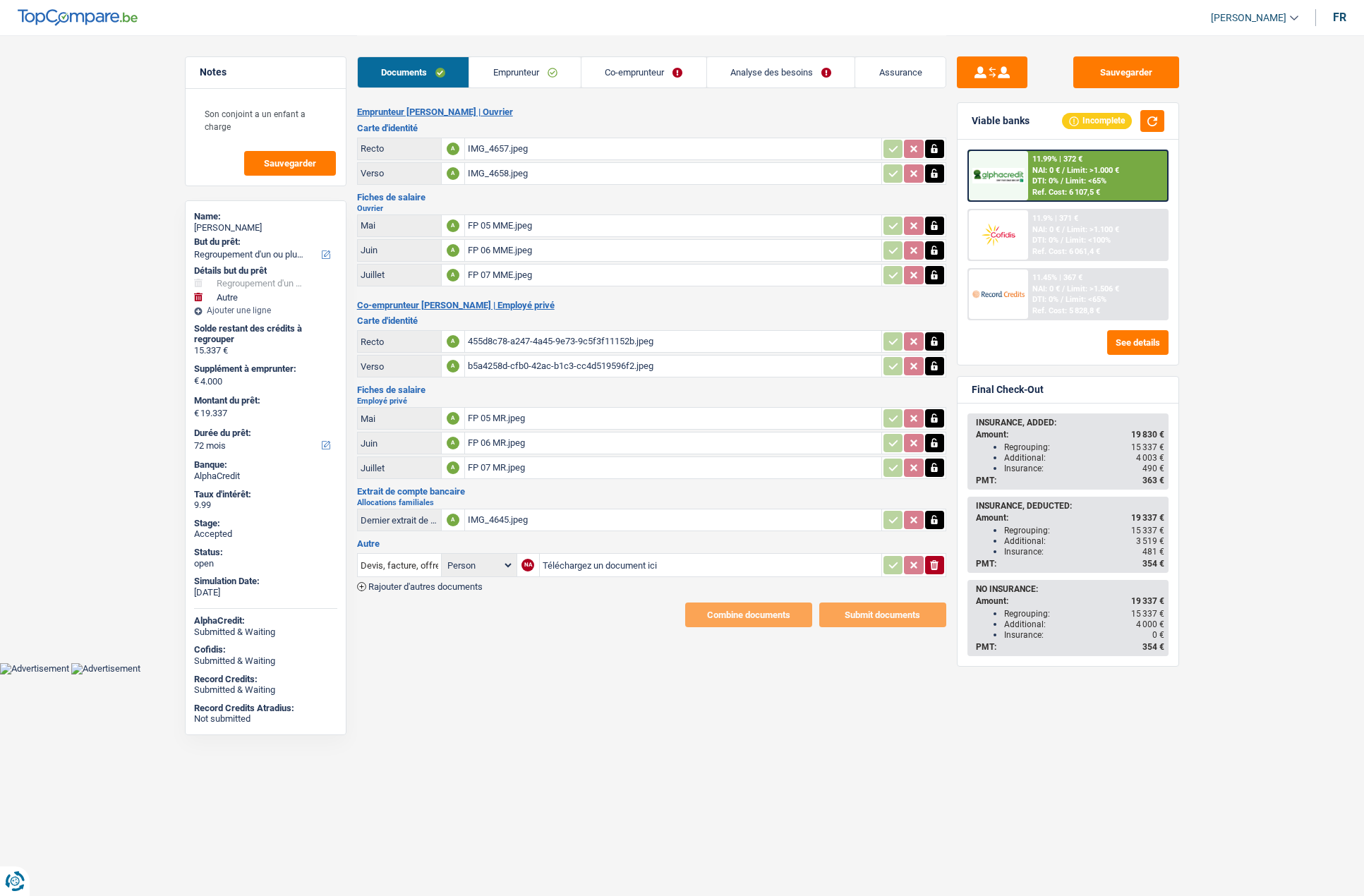
select select "refinancing"
select select "other"
select select "72"
click at [515, 75] on link "Emprunteur" at bounding box center [524, 73] width 112 height 31
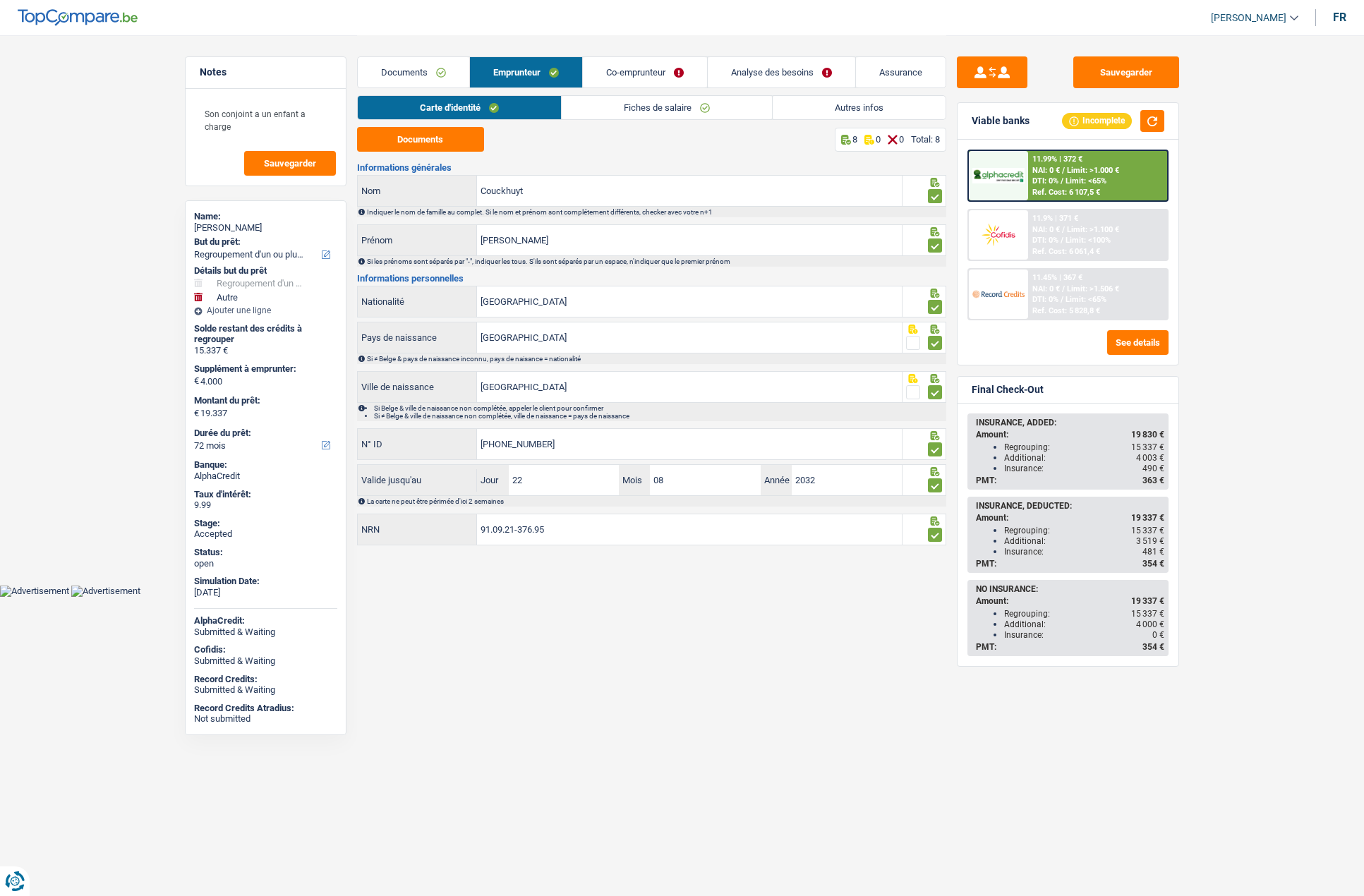
click at [756, 78] on link "Analyse des besoins" at bounding box center [781, 73] width 147 height 31
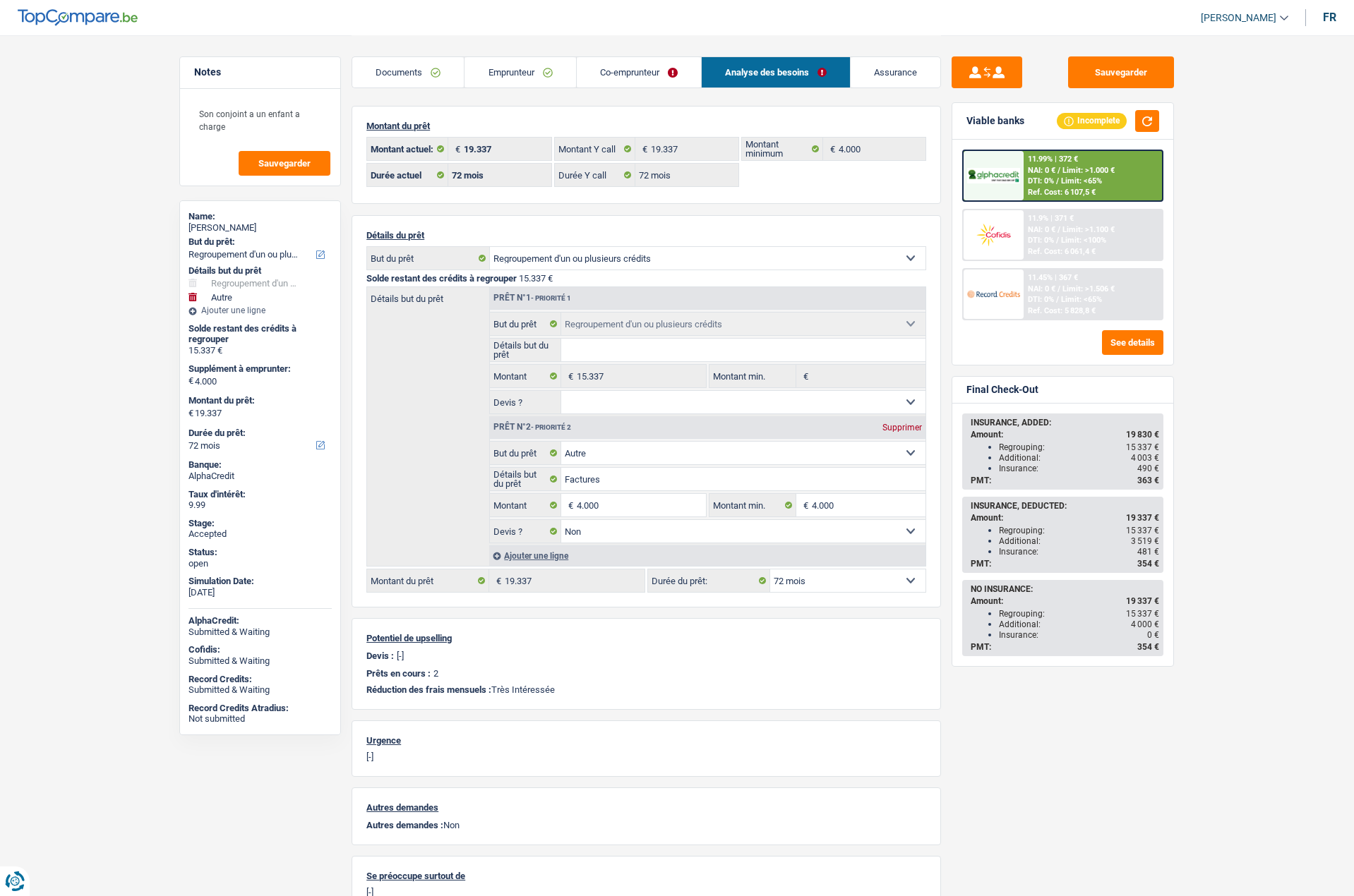
click at [874, 79] on link "Assurance" at bounding box center [895, 73] width 90 height 31
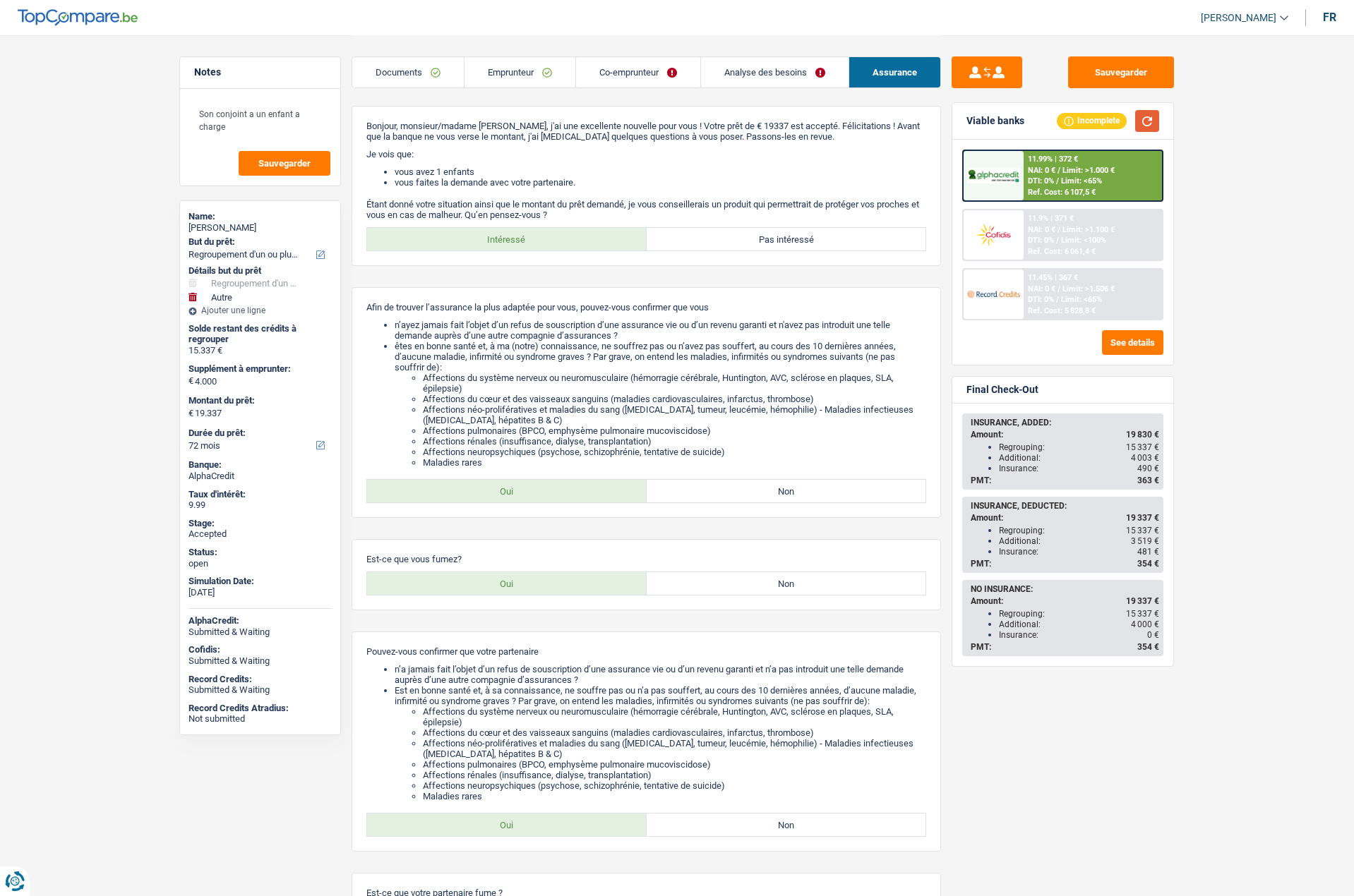
click at [1147, 123] on button "button" at bounding box center [1147, 120] width 24 height 22
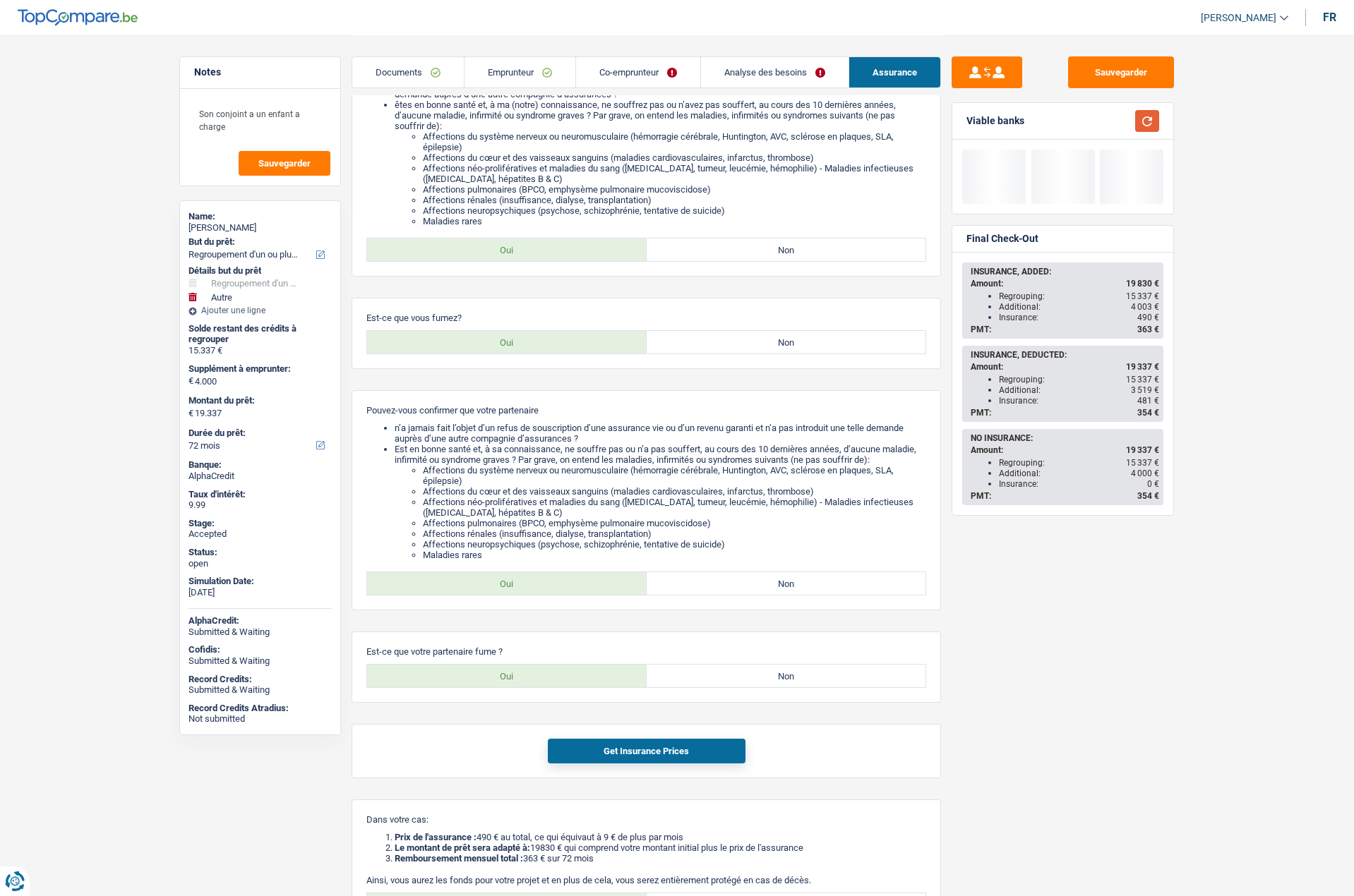
scroll to position [283, 0]
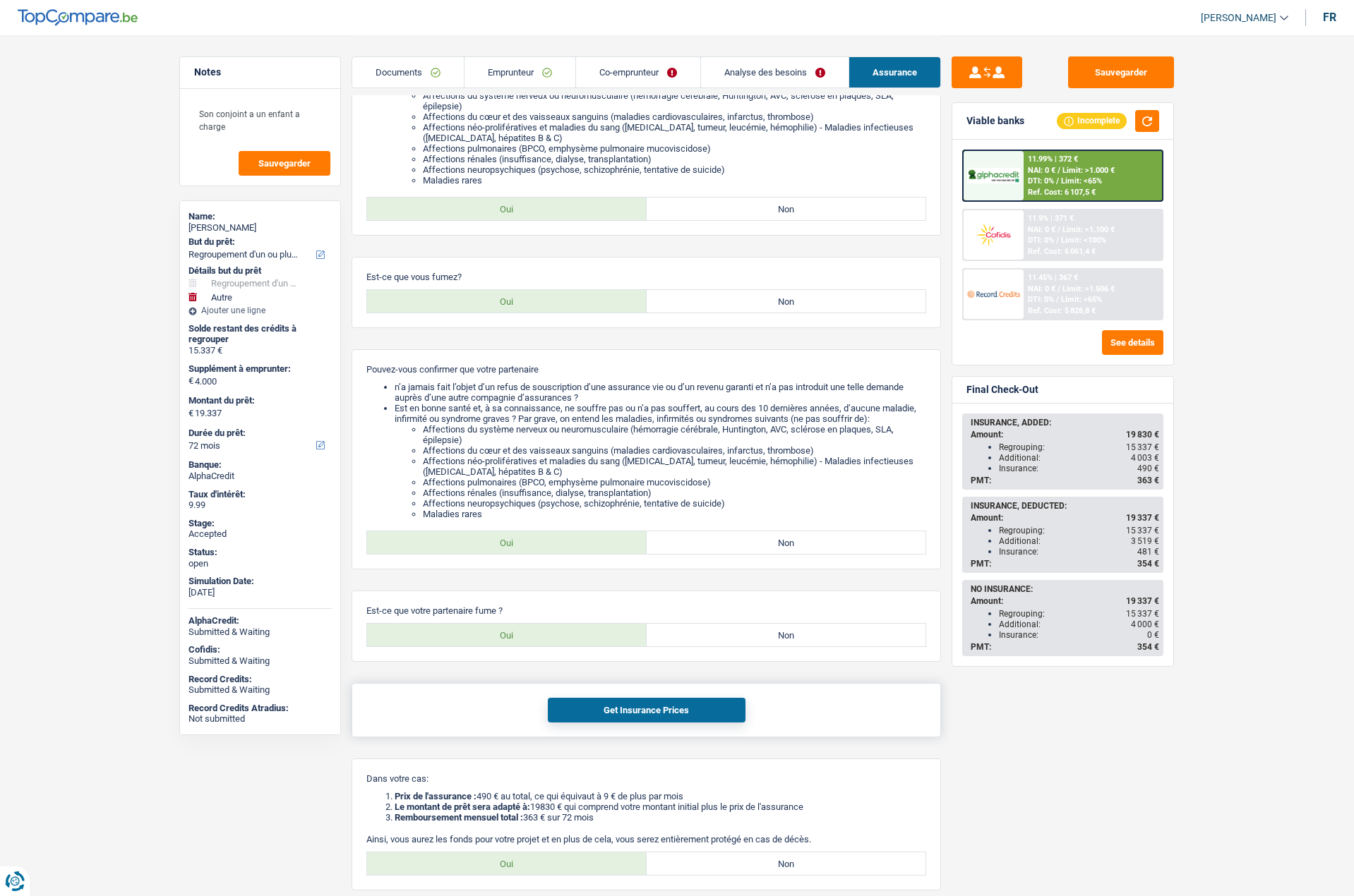
click at [658, 715] on button "Get Insurance Prices" at bounding box center [646, 711] width 198 height 25
drag, startPoint x: 1152, startPoint y: 553, endPoint x: 1140, endPoint y: 553, distance: 12.0
click at [1140, 553] on span "481 €" at bounding box center [1148, 552] width 22 height 10
click at [613, 80] on link "Co-emprunteur" at bounding box center [638, 73] width 124 height 31
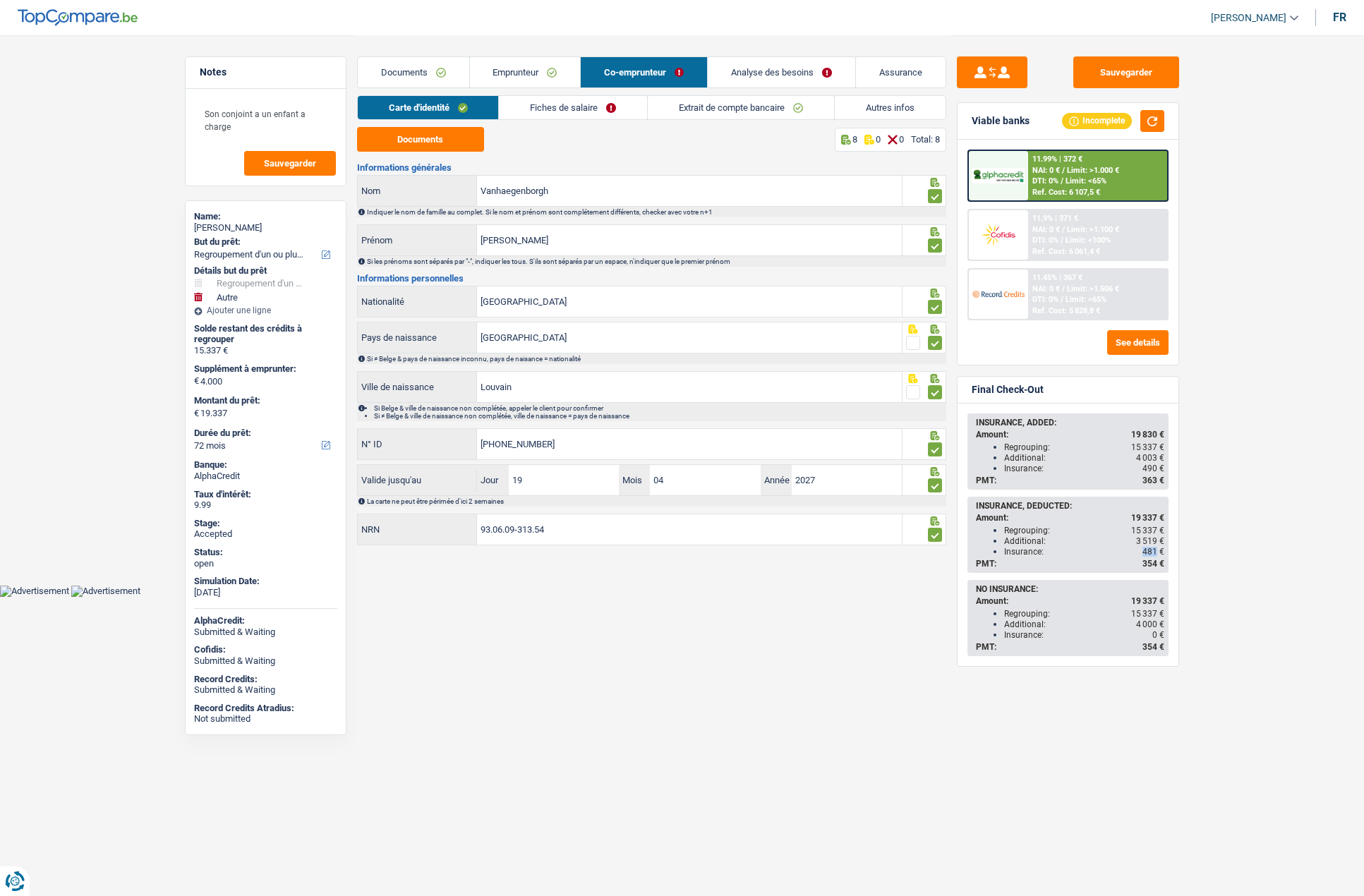
click at [757, 79] on link "Analyse des besoins" at bounding box center [781, 73] width 147 height 31
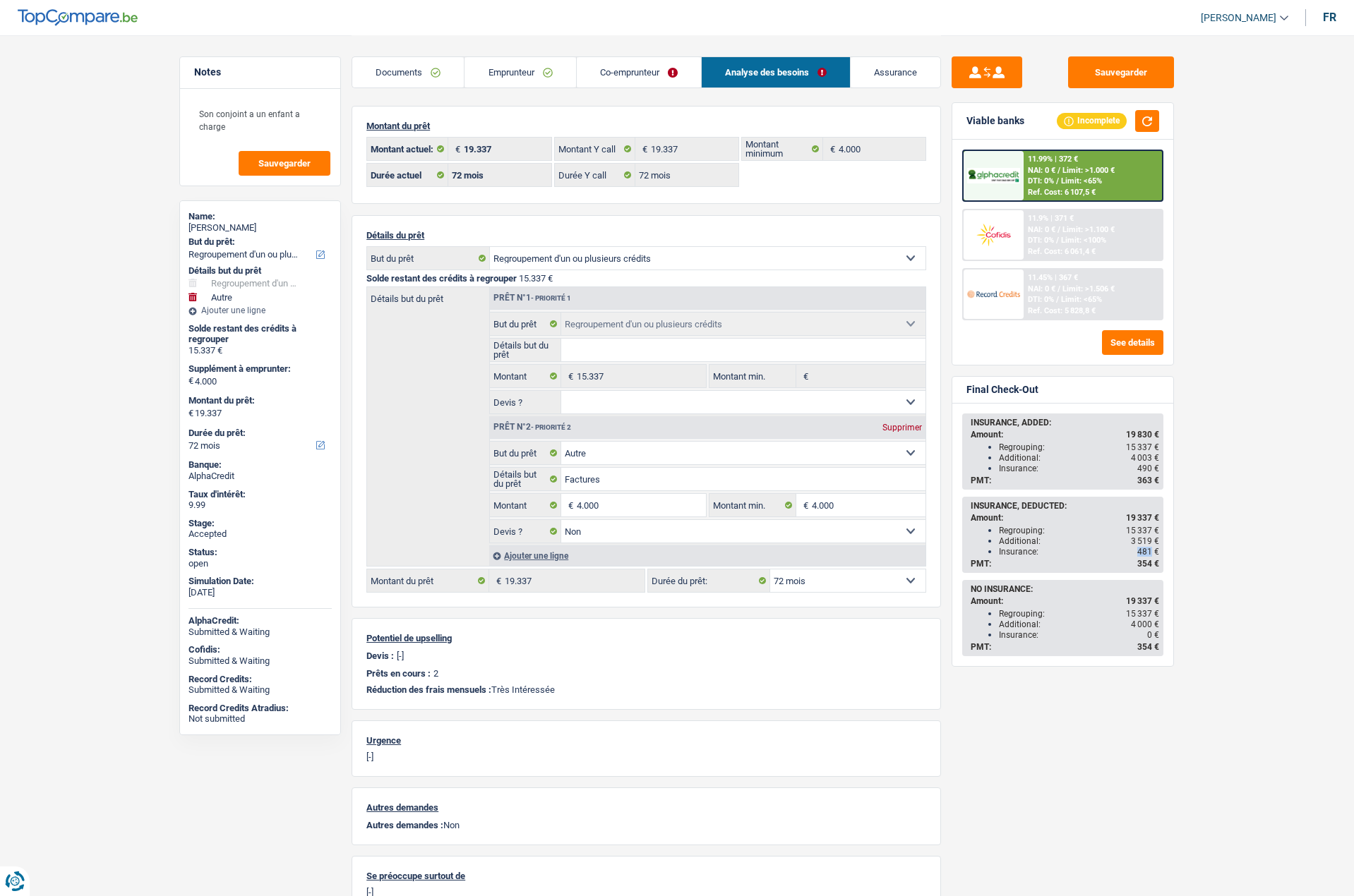
click at [391, 63] on link "Documents" at bounding box center [408, 73] width 112 height 31
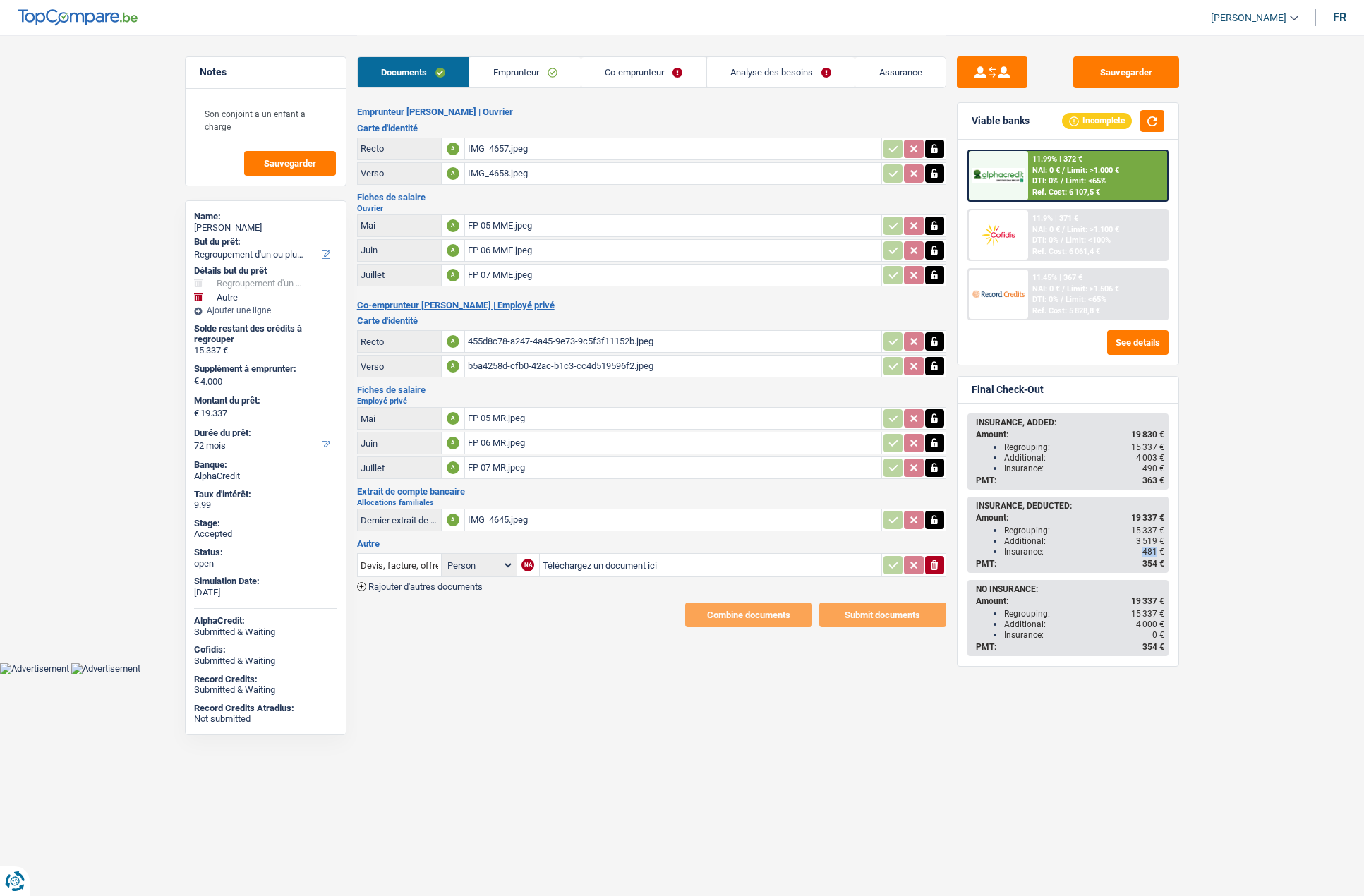
click at [507, 75] on link "Emprunteur" at bounding box center [524, 73] width 112 height 31
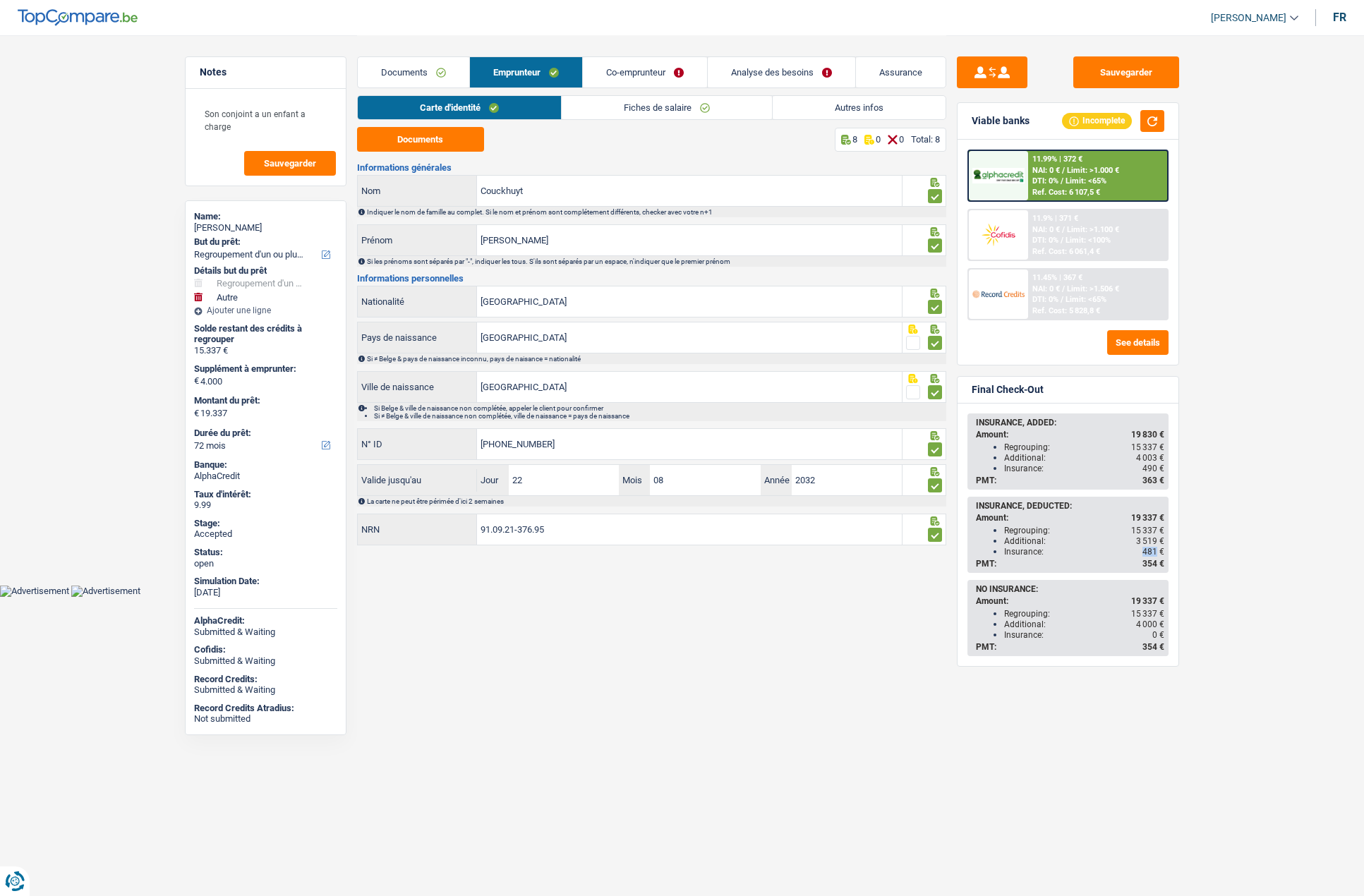
click at [865, 112] on link "Autres infos" at bounding box center [859, 107] width 173 height 23
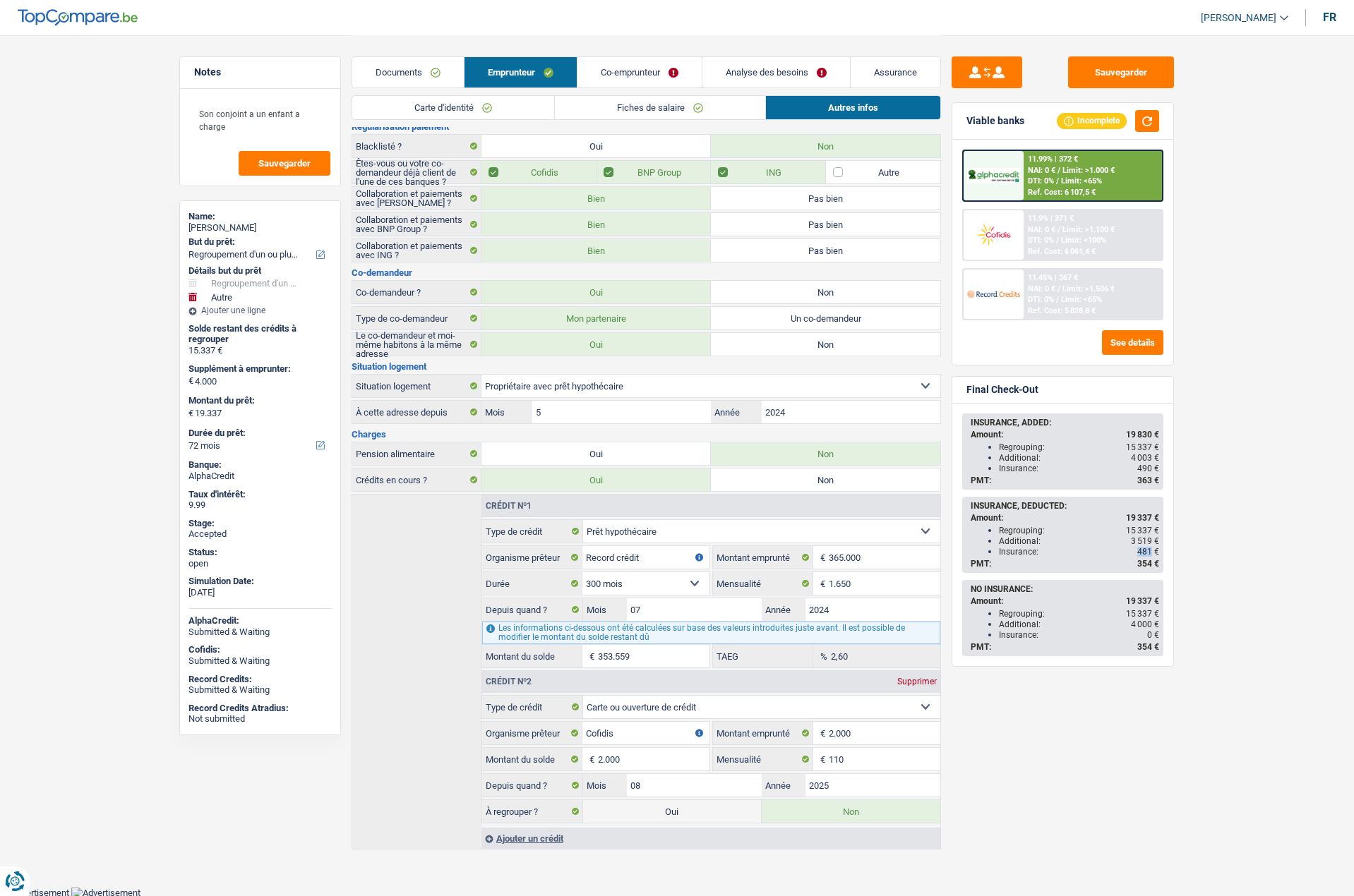
scroll to position [82, 0]
click at [643, 76] on link "Co-emprunteur" at bounding box center [639, 73] width 124 height 31
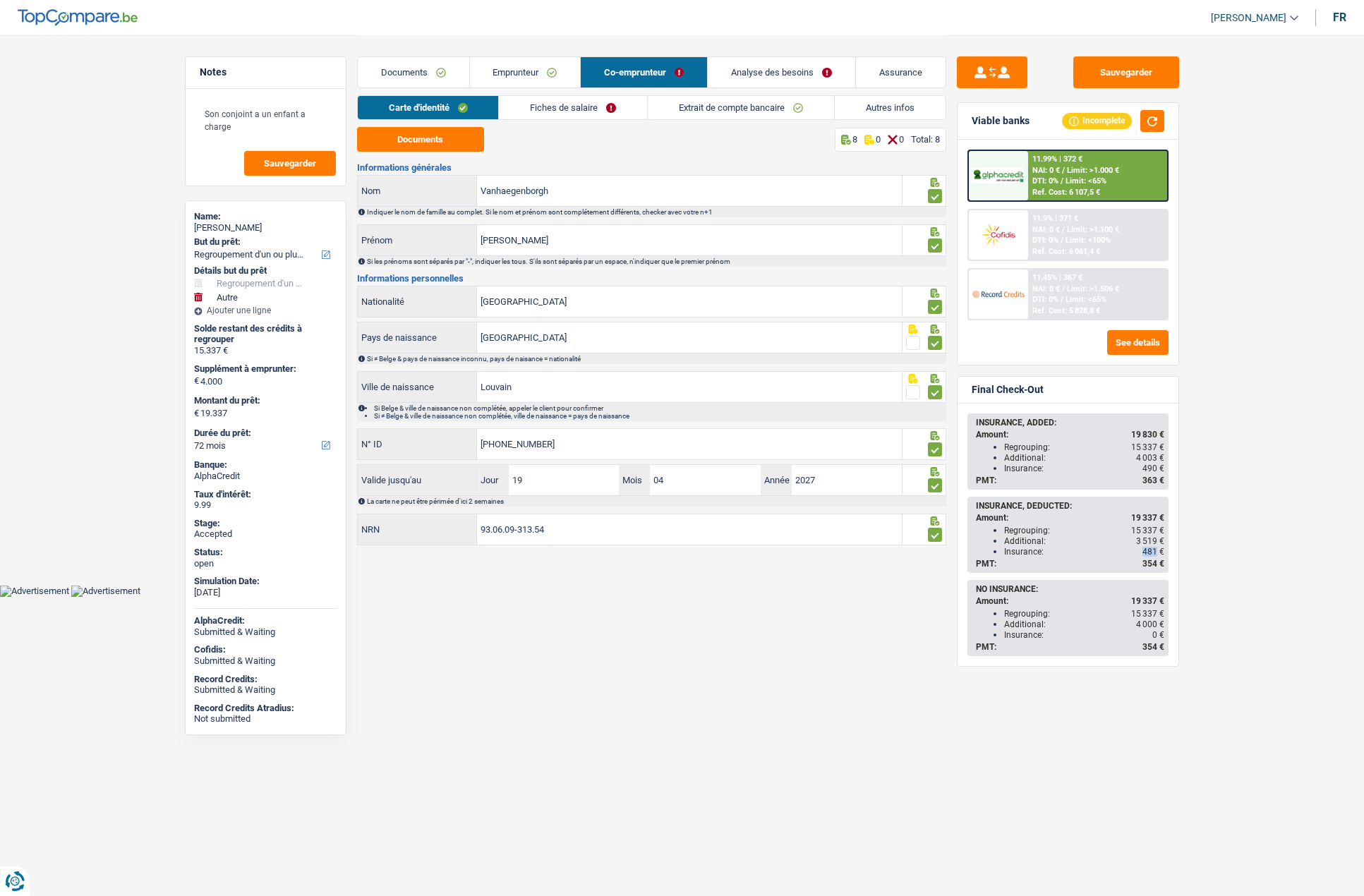
click at [892, 102] on link "Autres infos" at bounding box center [890, 107] width 111 height 23
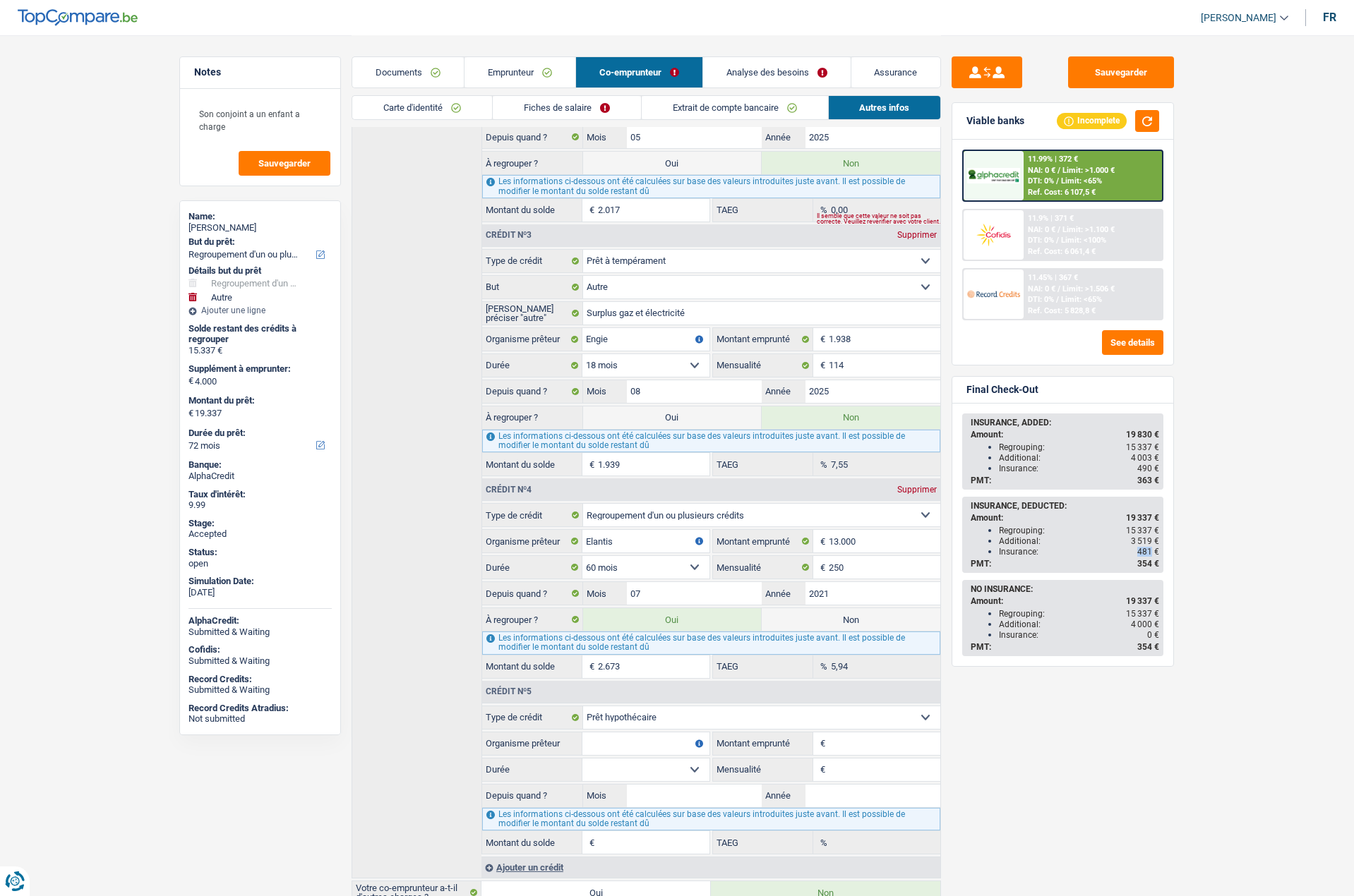
scroll to position [545, 0]
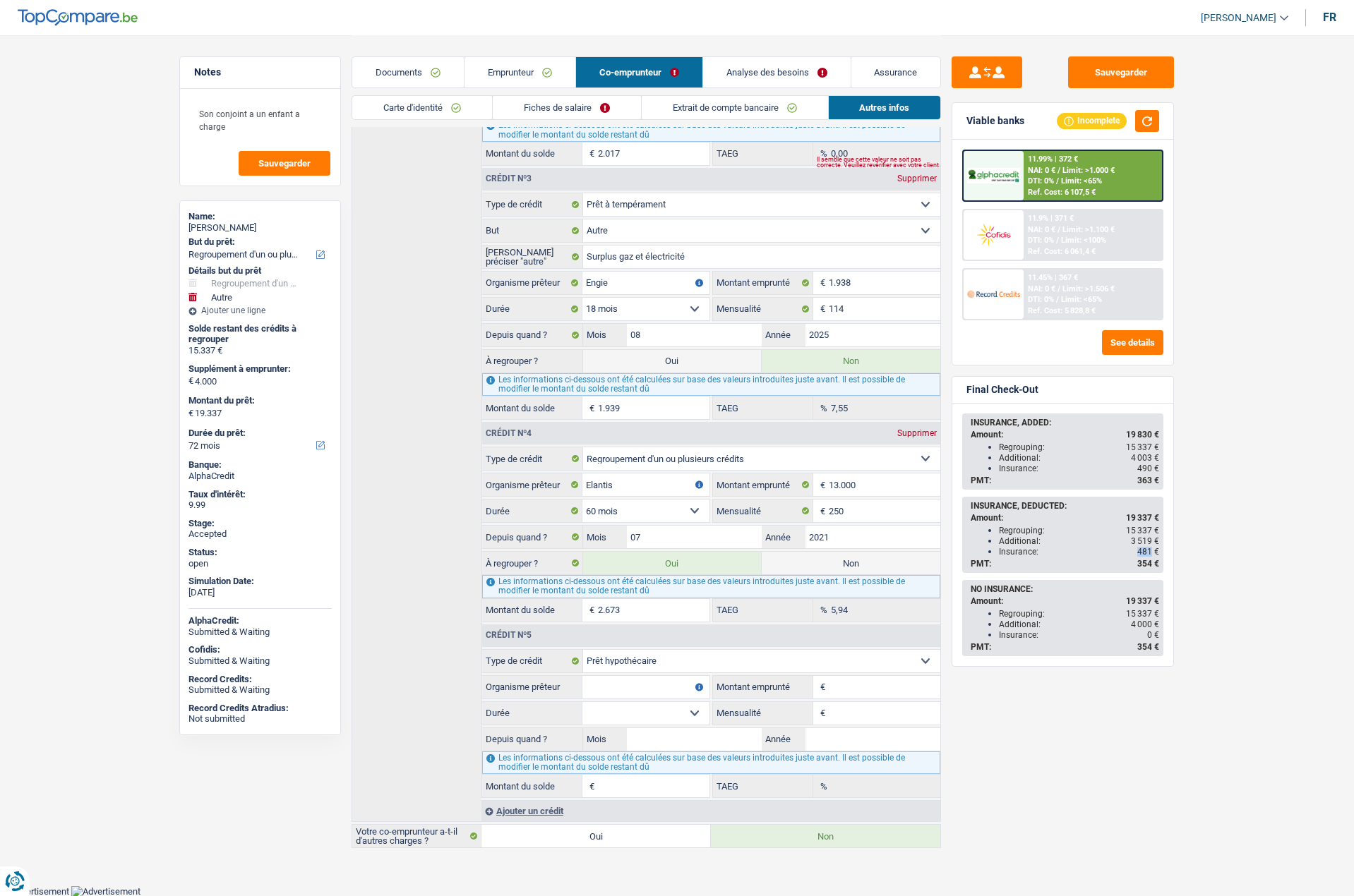
click at [753, 74] on link "Analyse des besoins" at bounding box center [777, 73] width 147 height 31
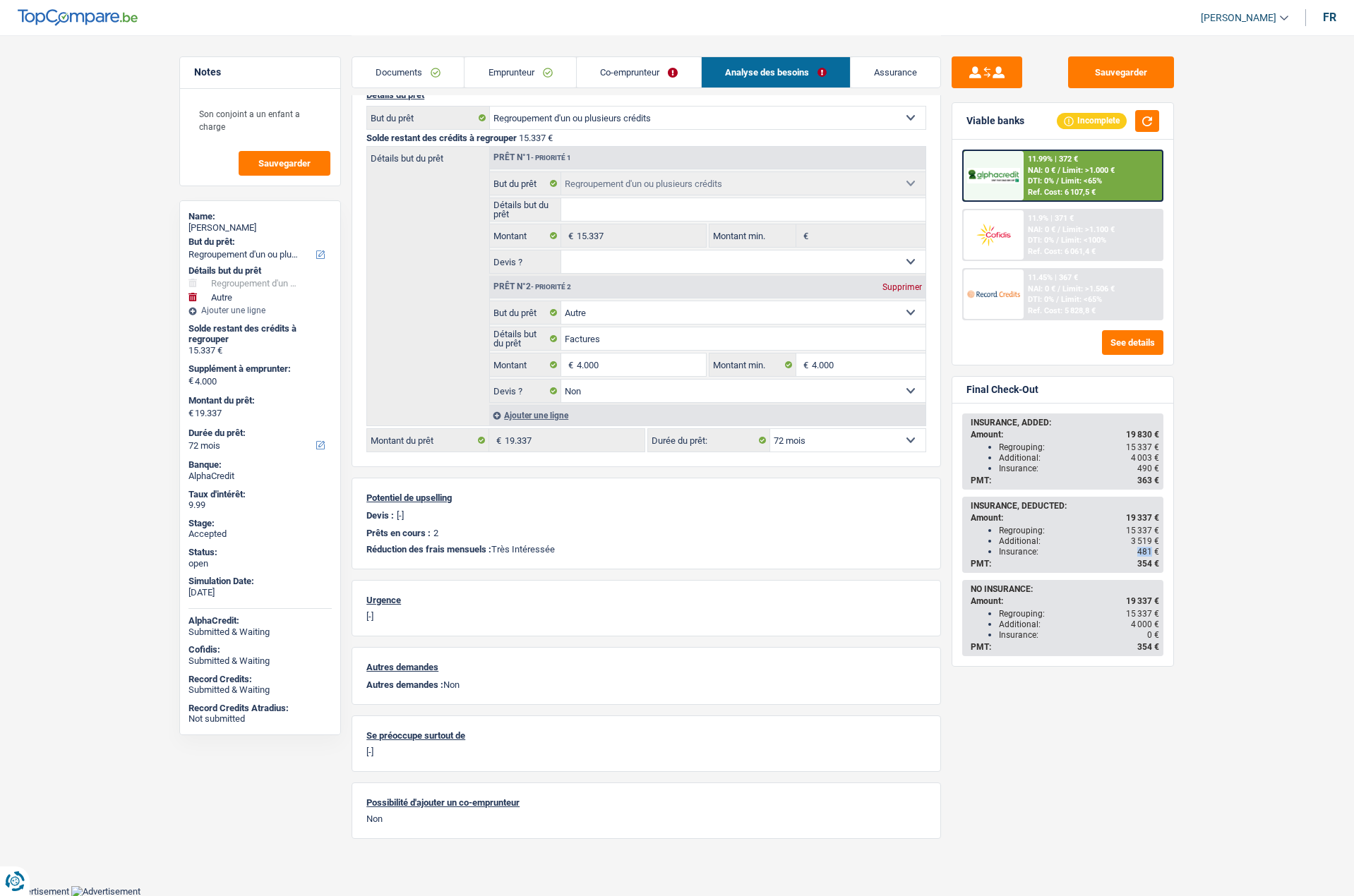
click at [599, 74] on link "Co-emprunteur" at bounding box center [639, 73] width 124 height 31
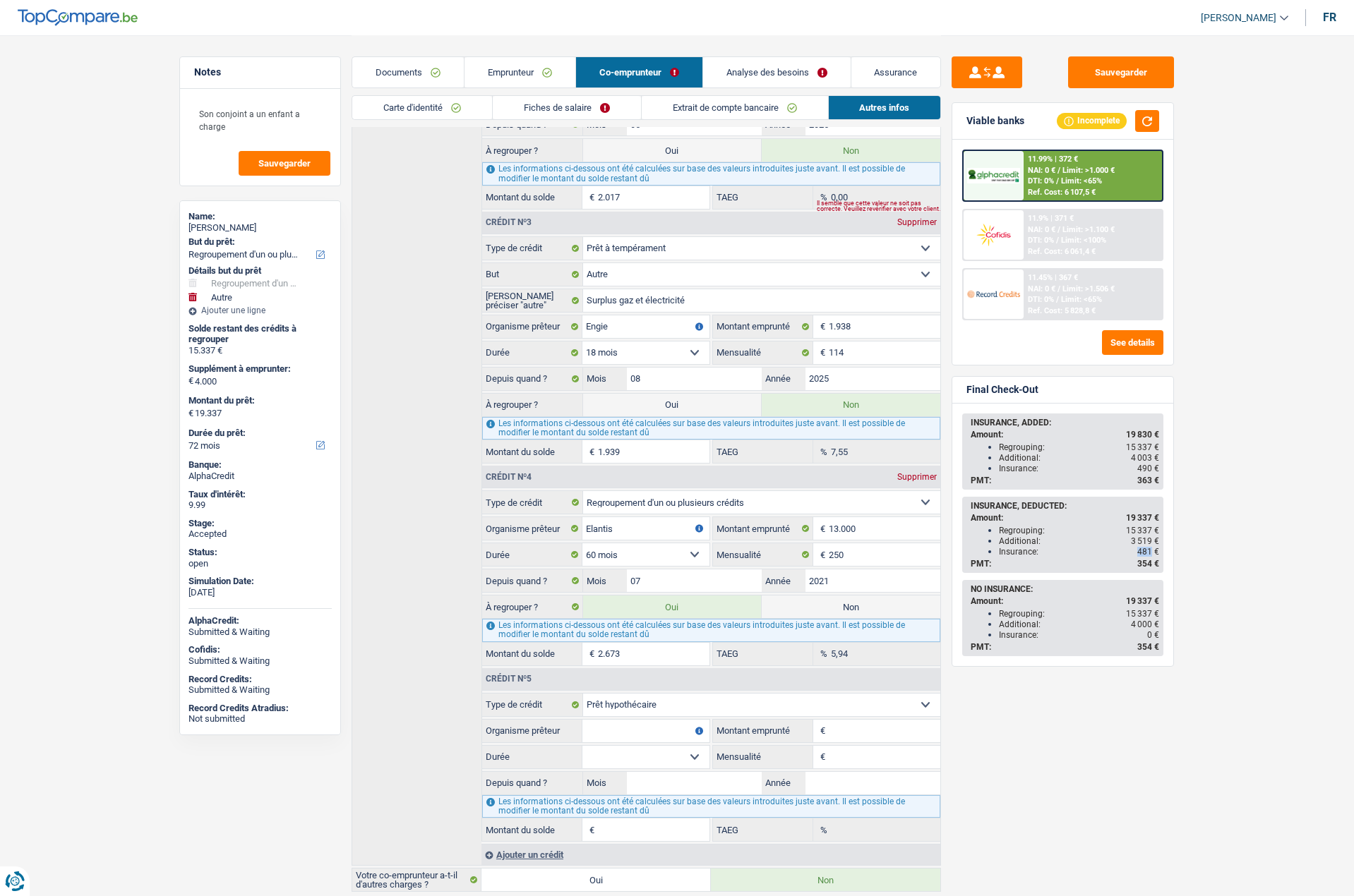
scroll to position [545, 0]
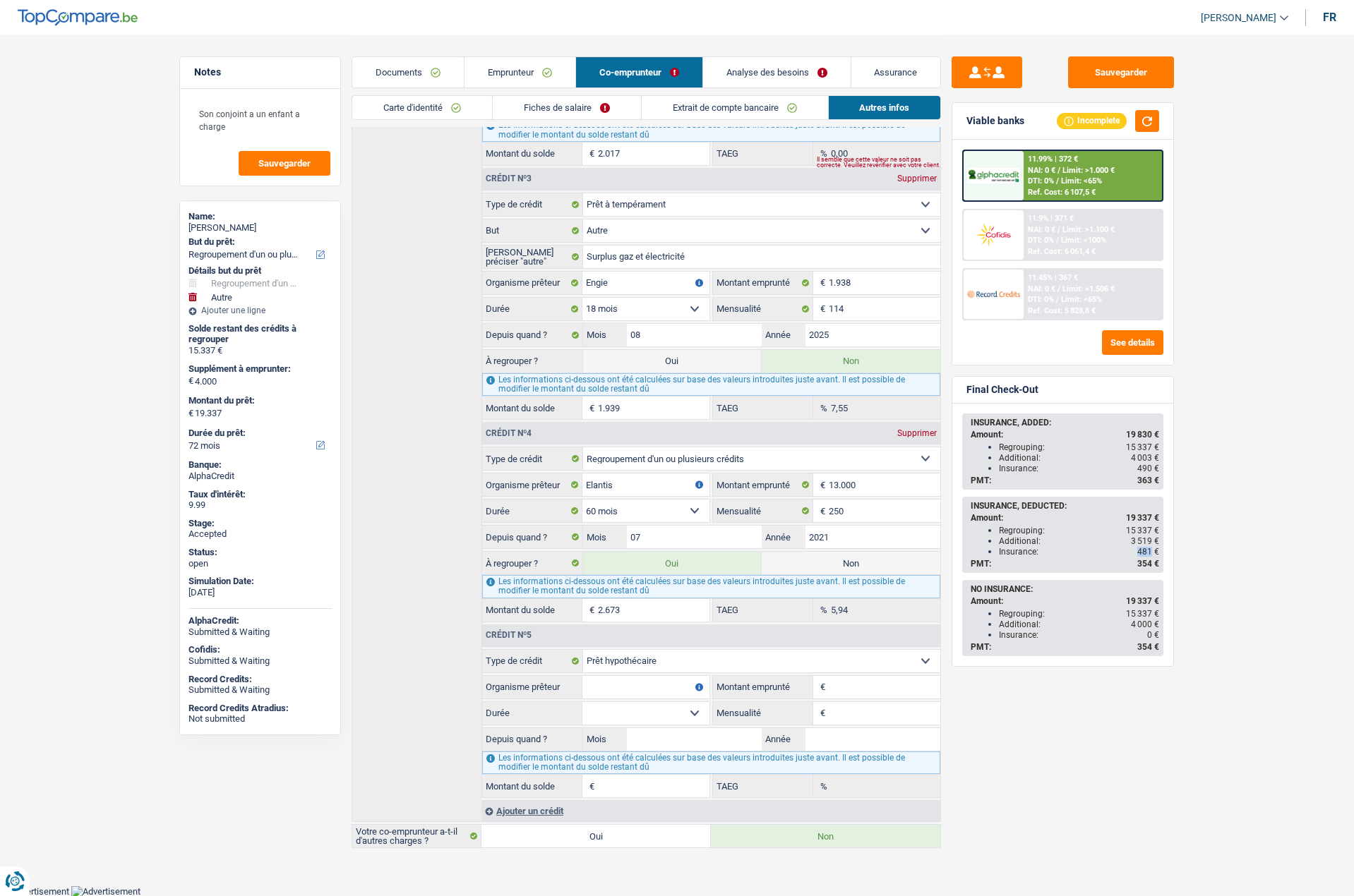
click at [762, 70] on link "Analyse des besoins" at bounding box center [777, 73] width 147 height 31
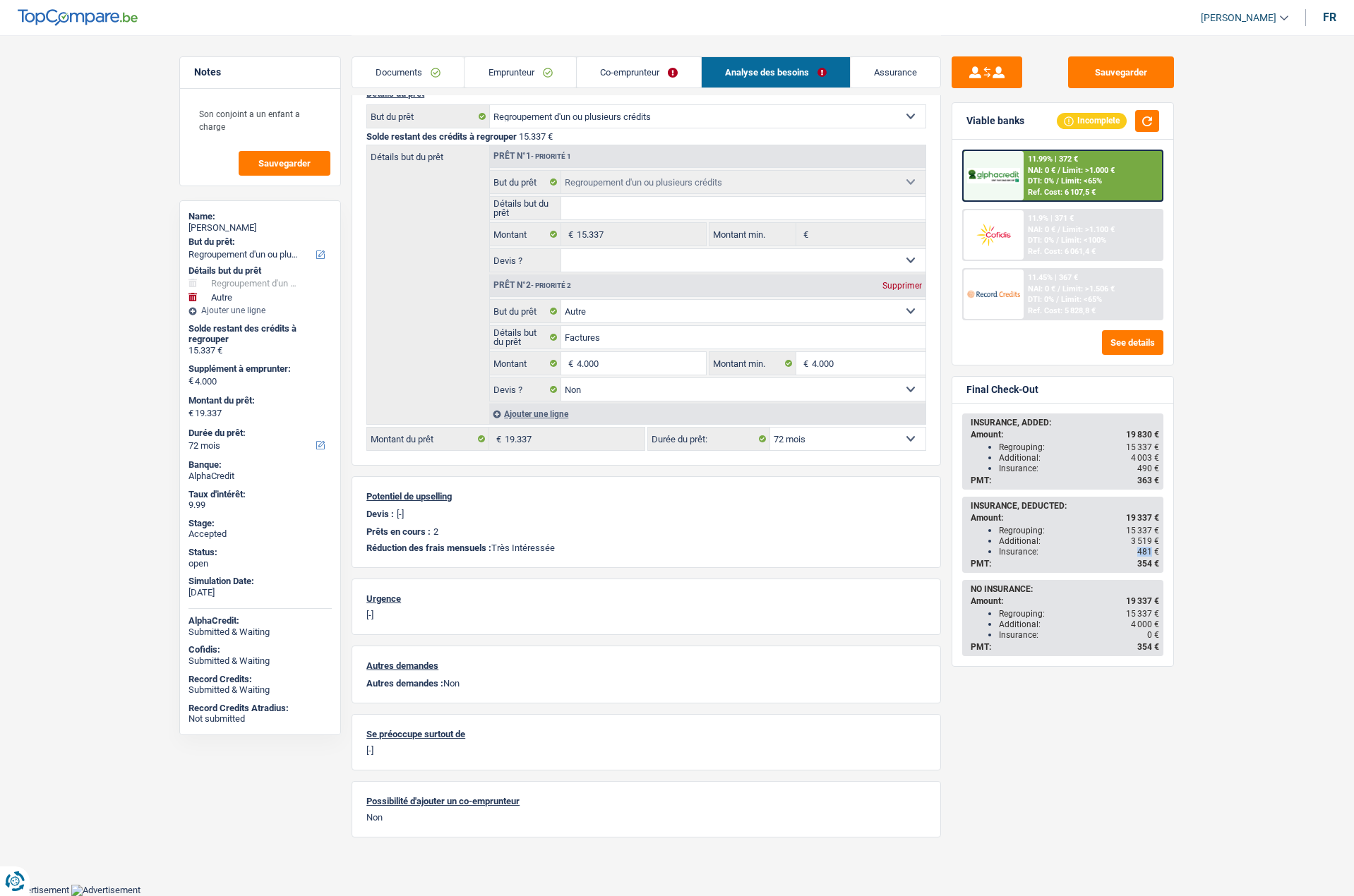
scroll to position [140, 0]
click at [874, 69] on link "Assurance" at bounding box center [895, 73] width 90 height 31
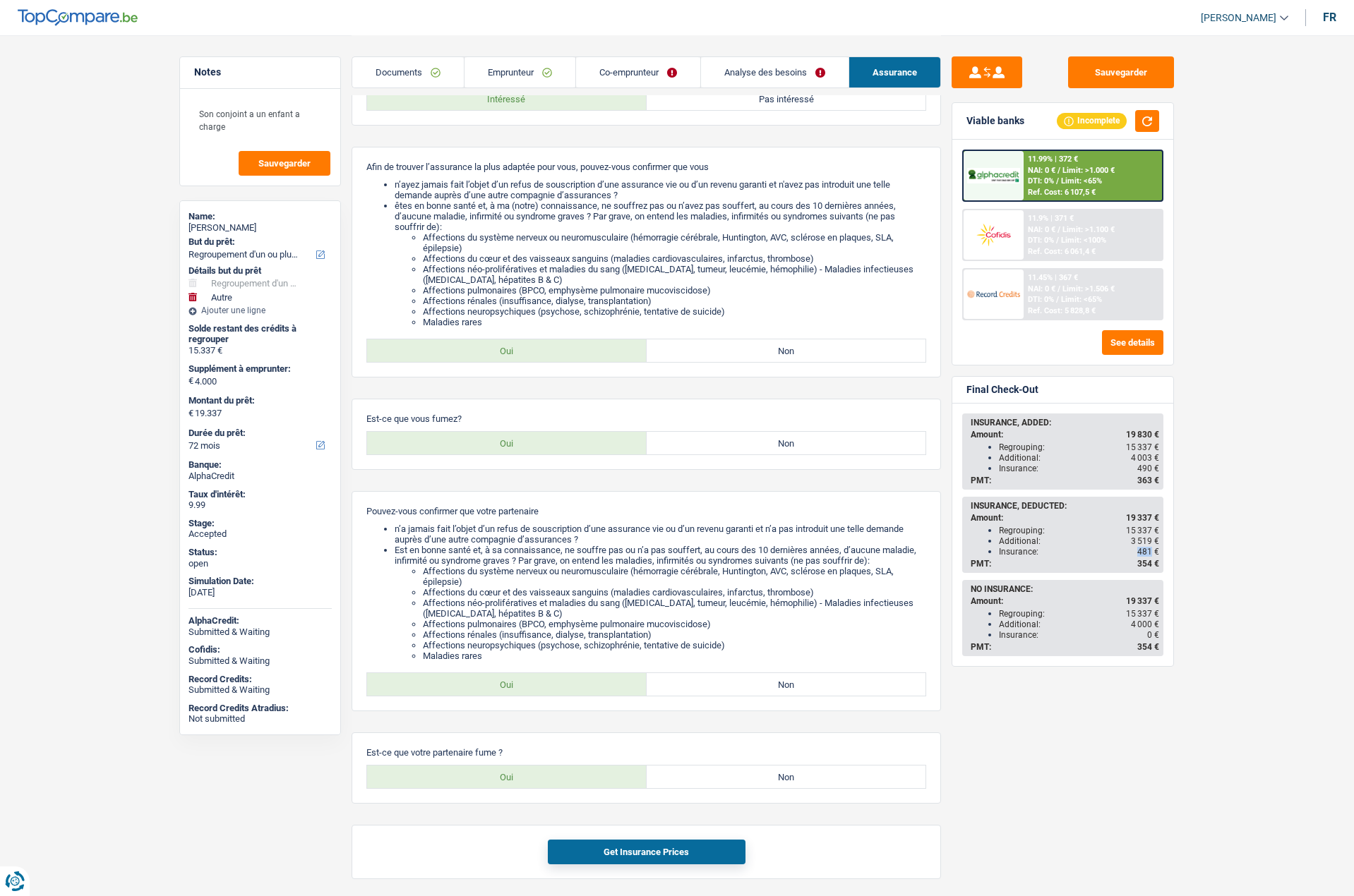
click at [748, 68] on link "Analyse des besoins" at bounding box center [775, 73] width 147 height 31
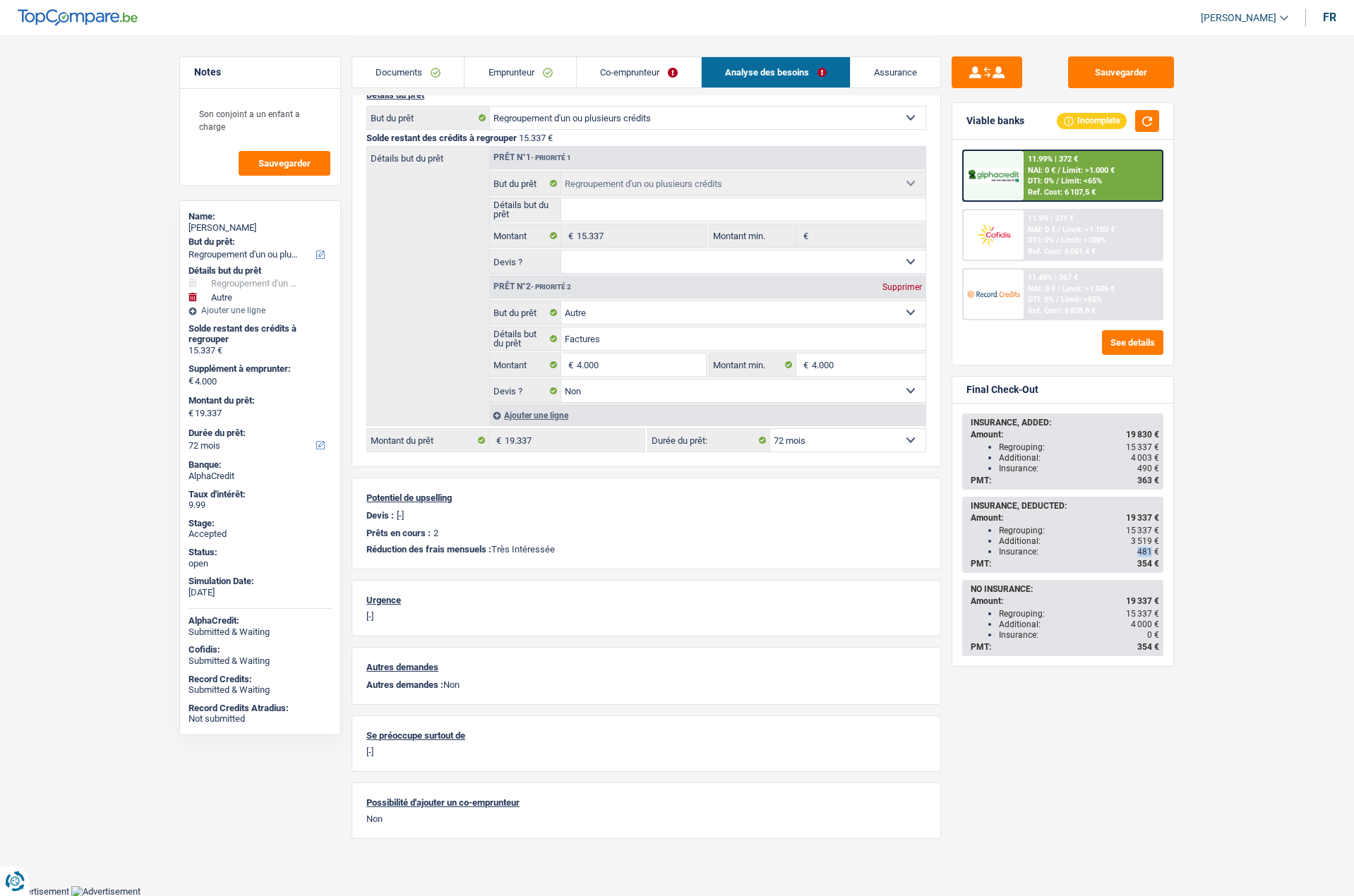
click at [624, 66] on link "Co-emprunteur" at bounding box center [639, 73] width 124 height 31
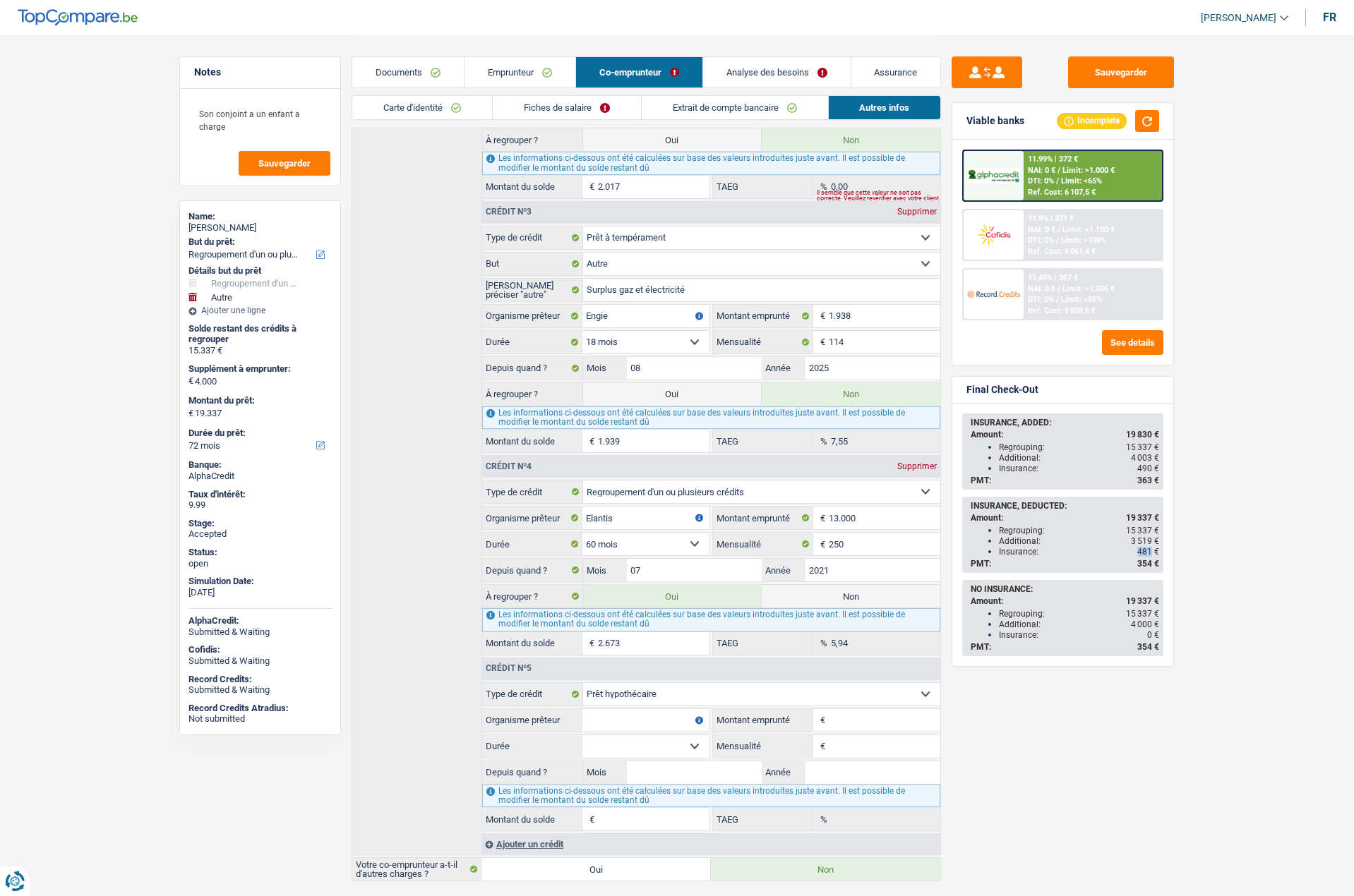
scroll to position [545, 0]
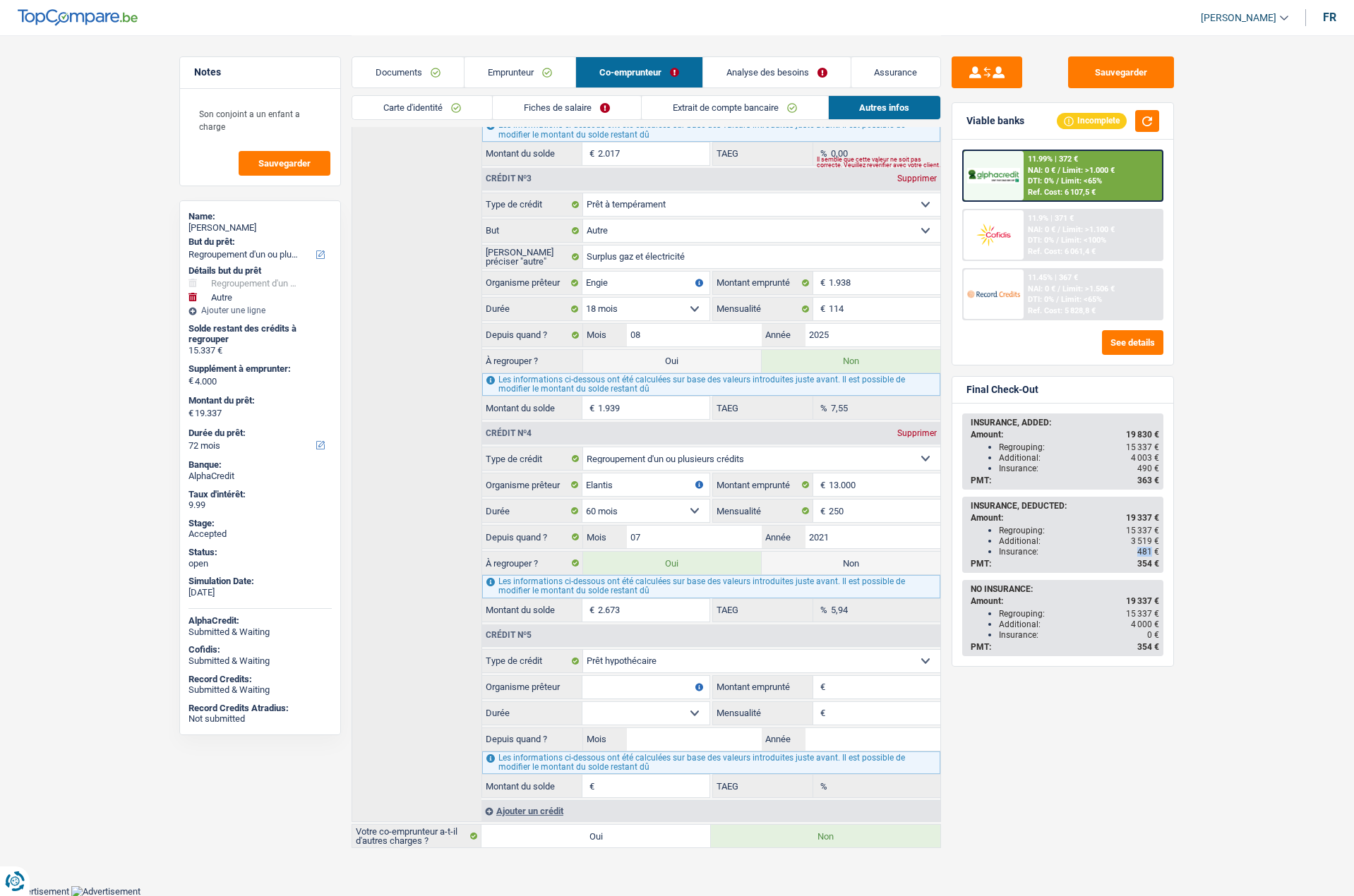
click at [726, 76] on link "Analyse des besoins" at bounding box center [777, 73] width 147 height 31
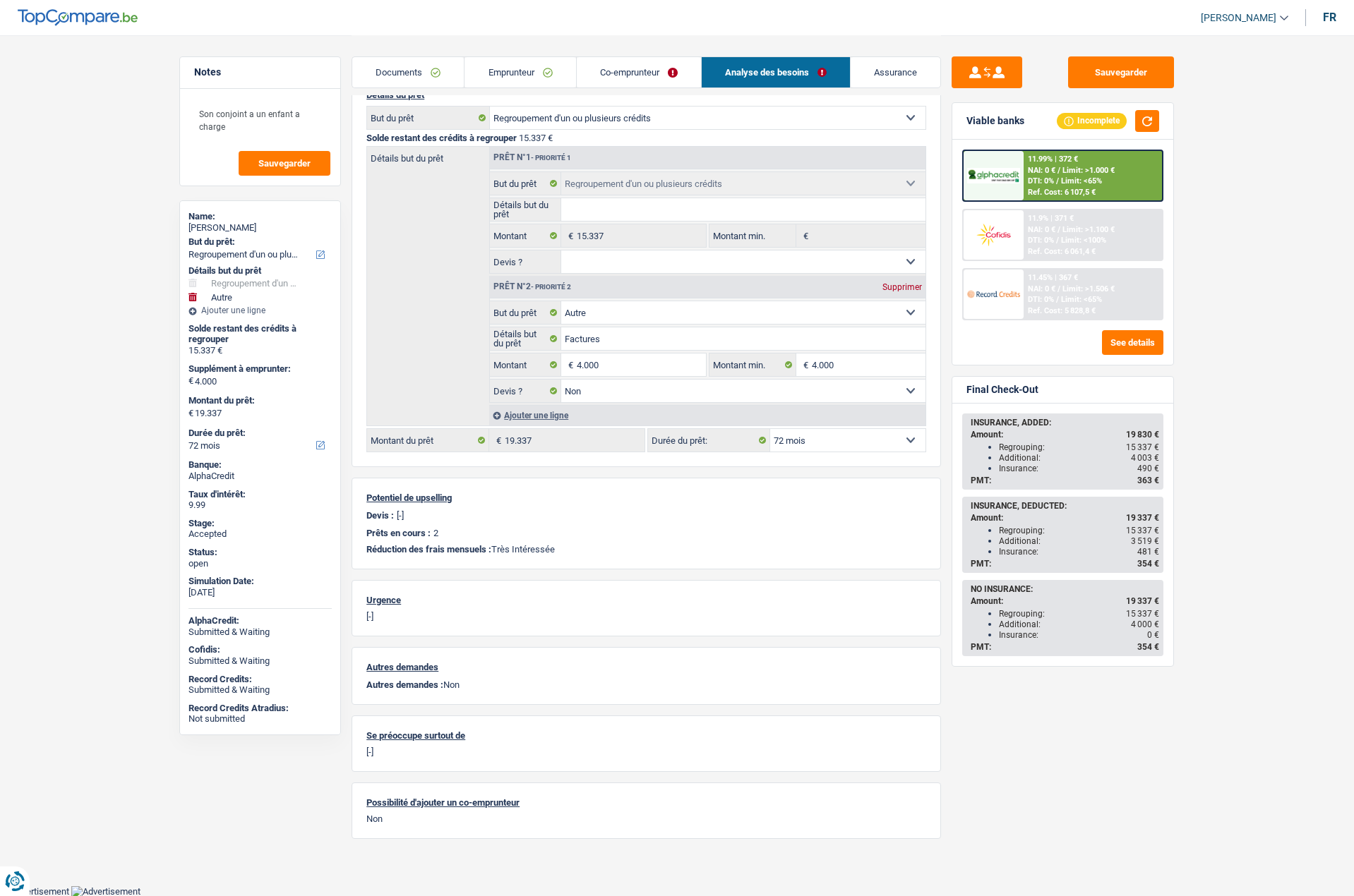
click at [1021, 542] on div "Additional: 3 519 €" at bounding box center [1080, 542] width 161 height 10
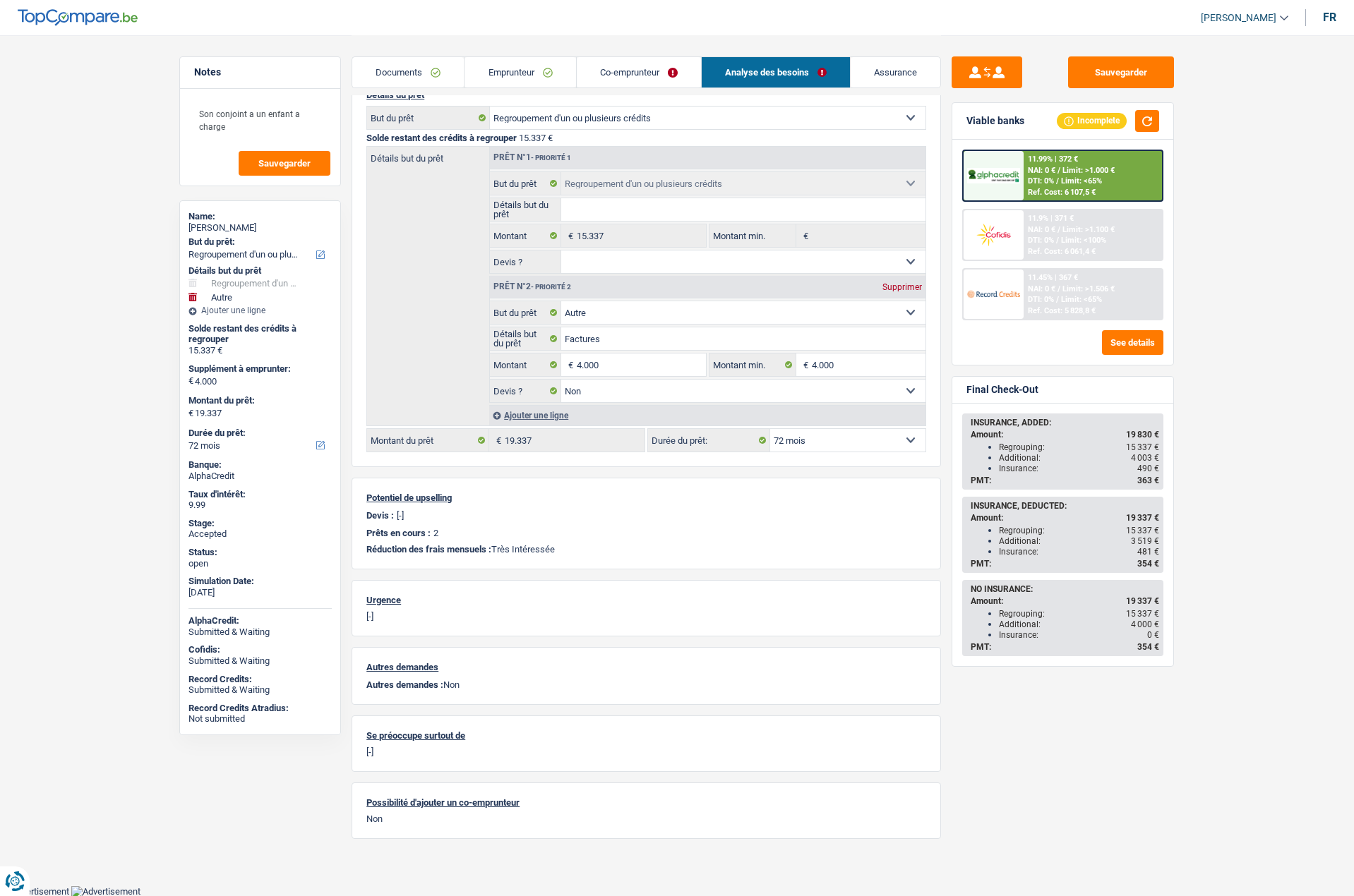
click at [1021, 542] on div "Additional: 3 519 €" at bounding box center [1080, 542] width 161 height 10
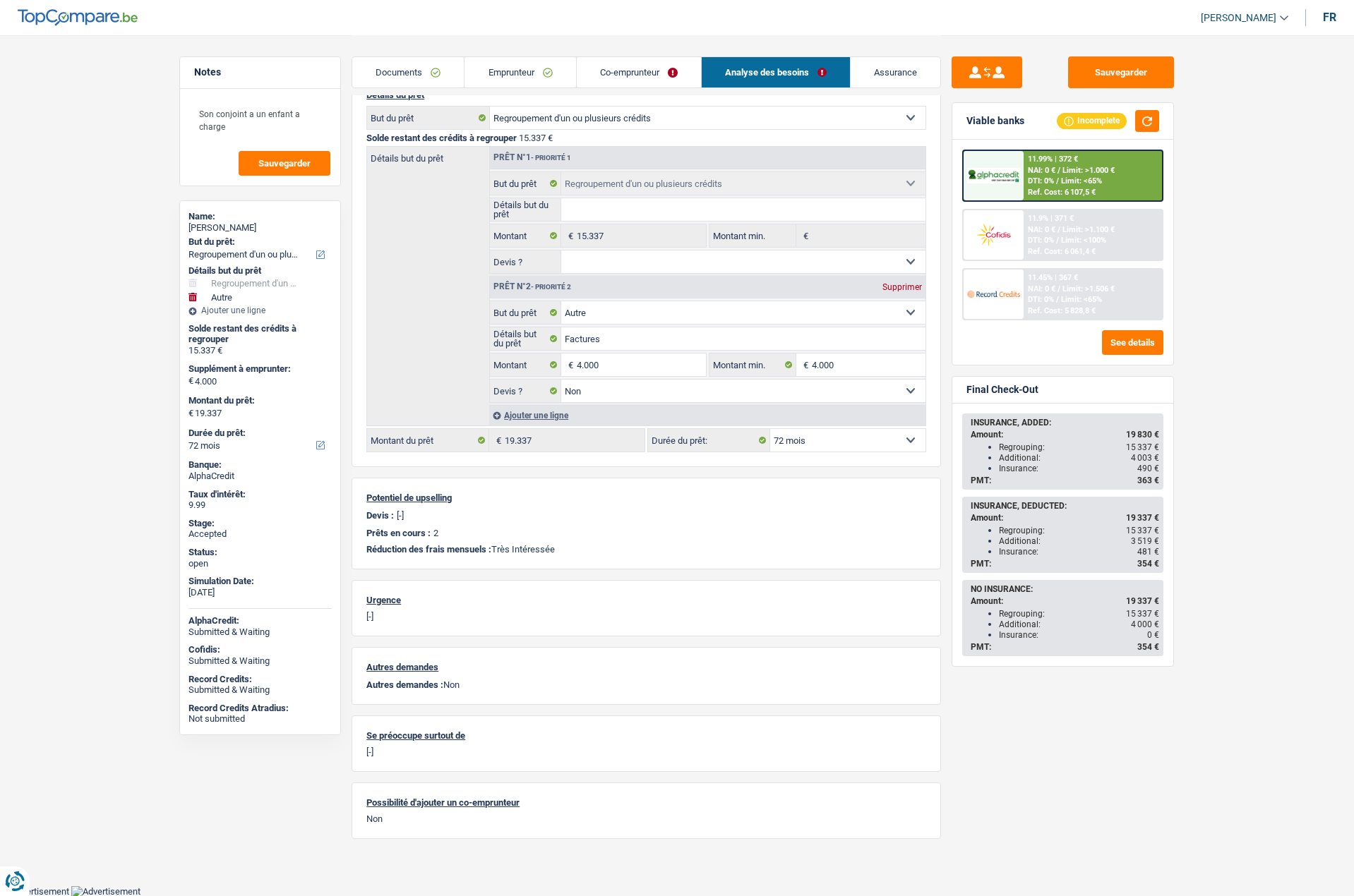
click at [1021, 542] on div "Additional: 3 519 €" at bounding box center [1080, 542] width 161 height 10
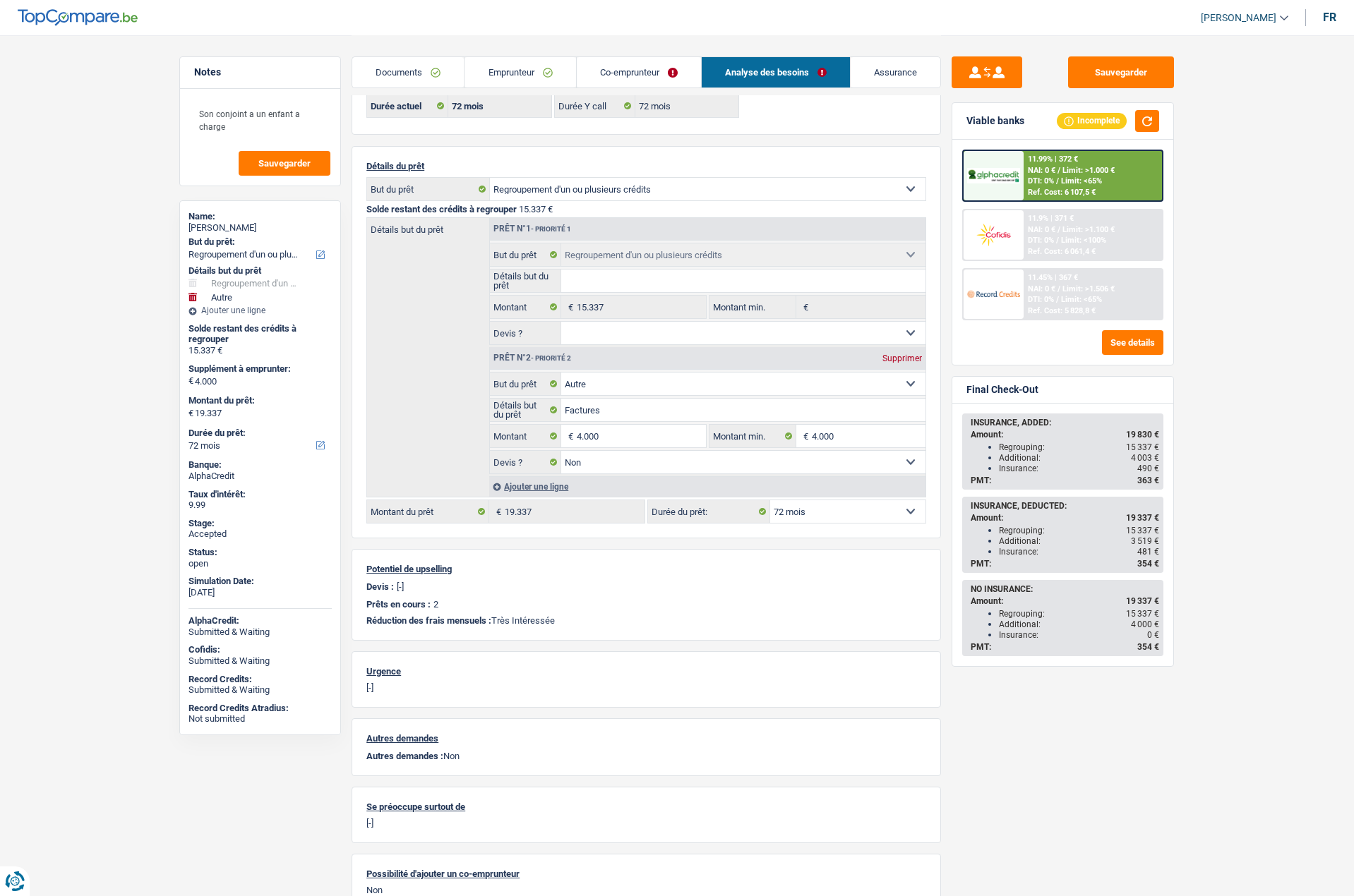
scroll to position [0, 0]
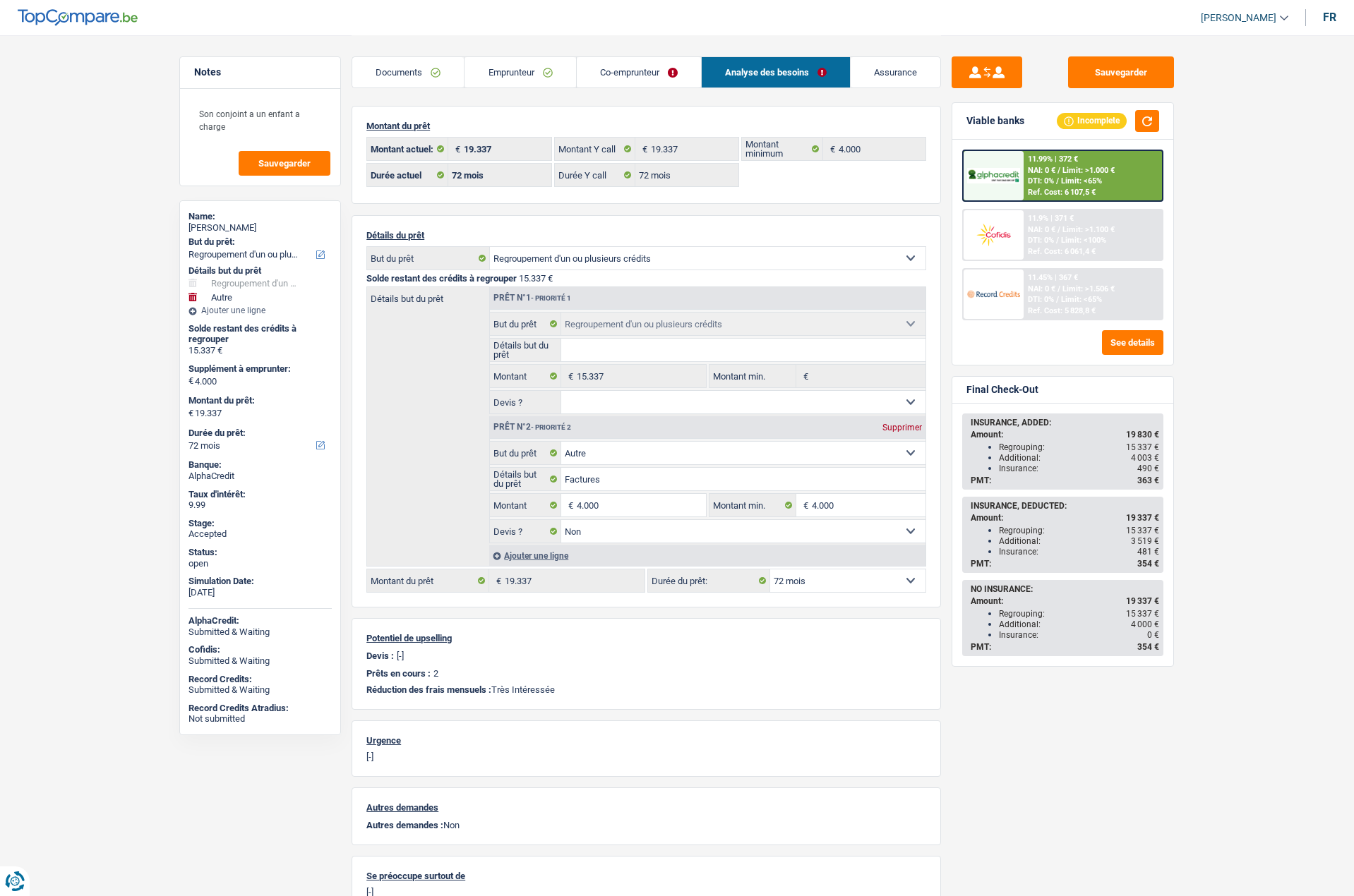
click at [1294, 304] on main "Notes Son conjoint a un enfant a charge Sauvegarder Name: [PERSON_NAME] But du …" at bounding box center [677, 513] width 1354 height 1026
click at [491, 62] on link "Emprunteur" at bounding box center [520, 73] width 111 height 31
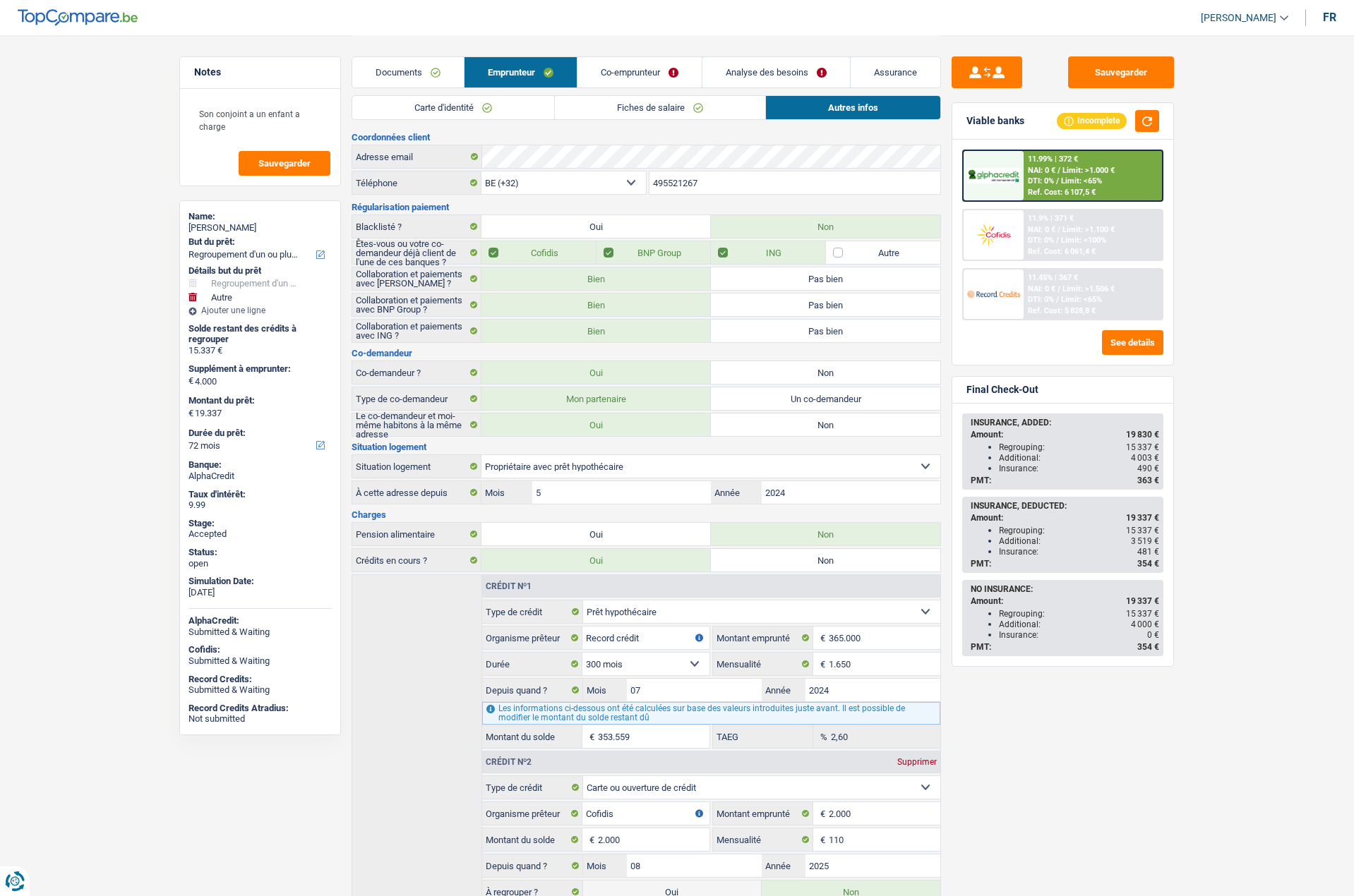
click at [623, 60] on link "Co-emprunteur" at bounding box center [639, 73] width 124 height 31
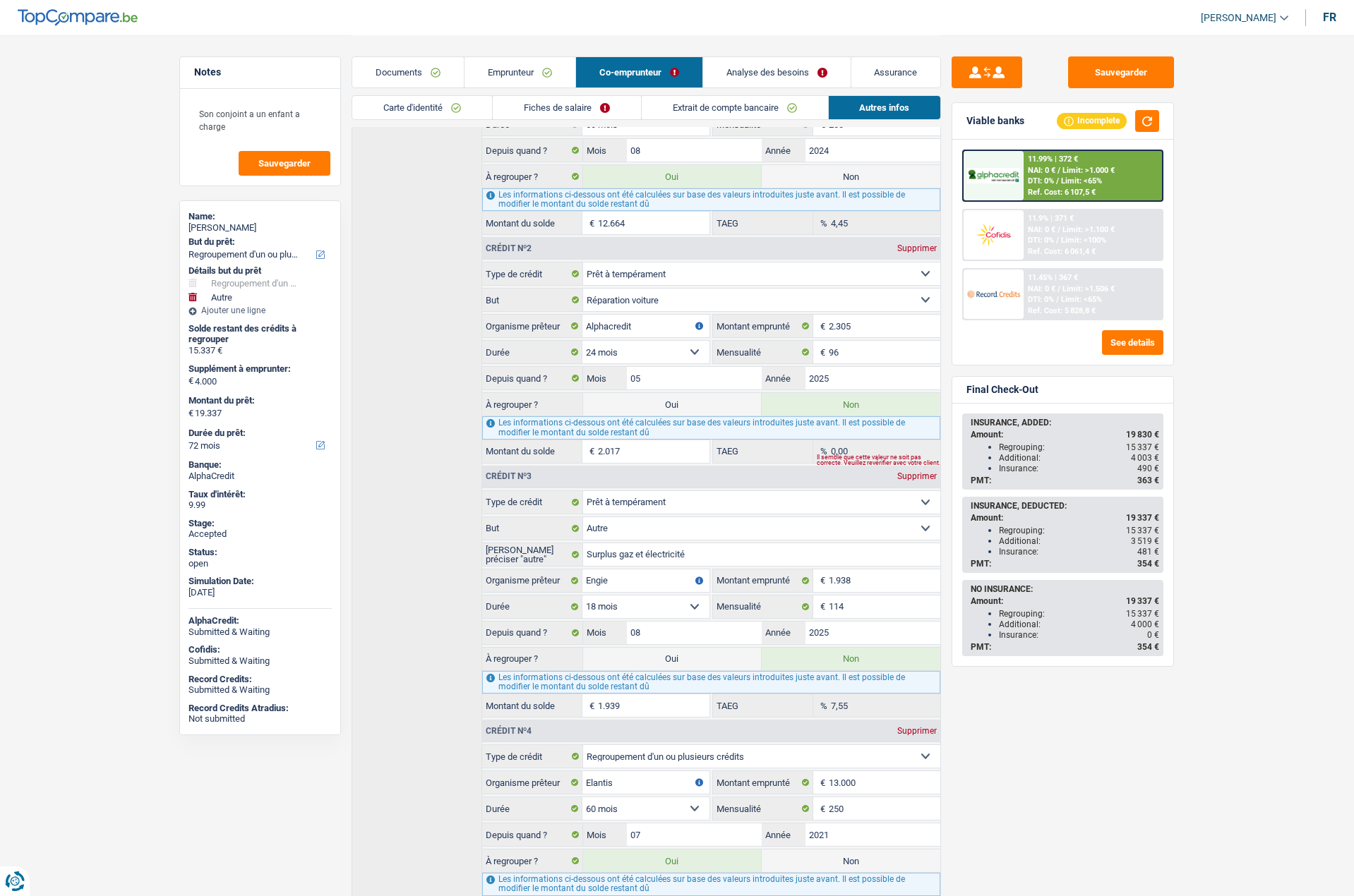
scroll to position [283, 0]
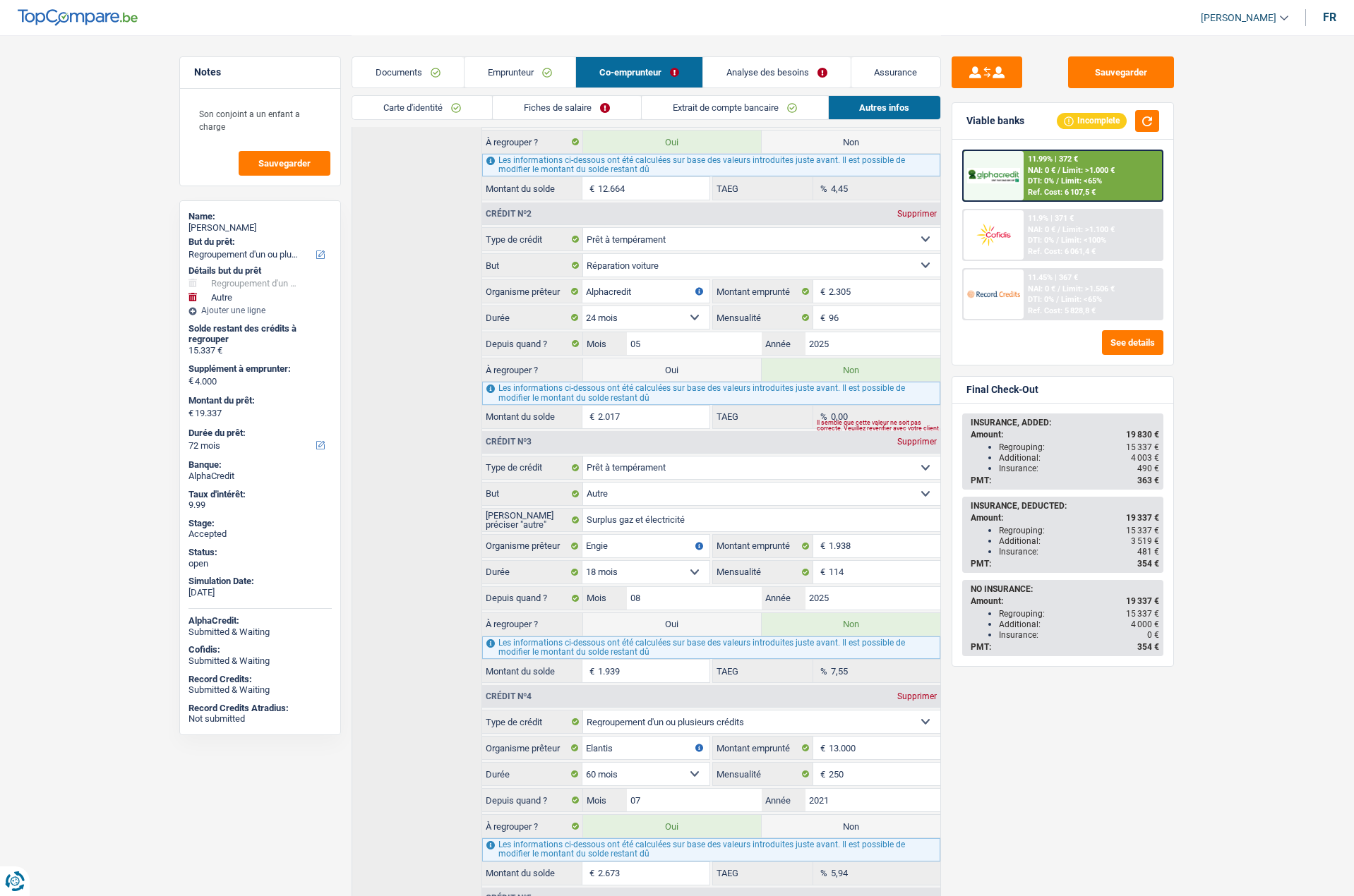
drag, startPoint x: 1130, startPoint y: 540, endPoint x: 1156, endPoint y: 542, distance: 26.1
click at [1156, 542] on div "Additional: 3 519 €" at bounding box center [1080, 542] width 161 height 10
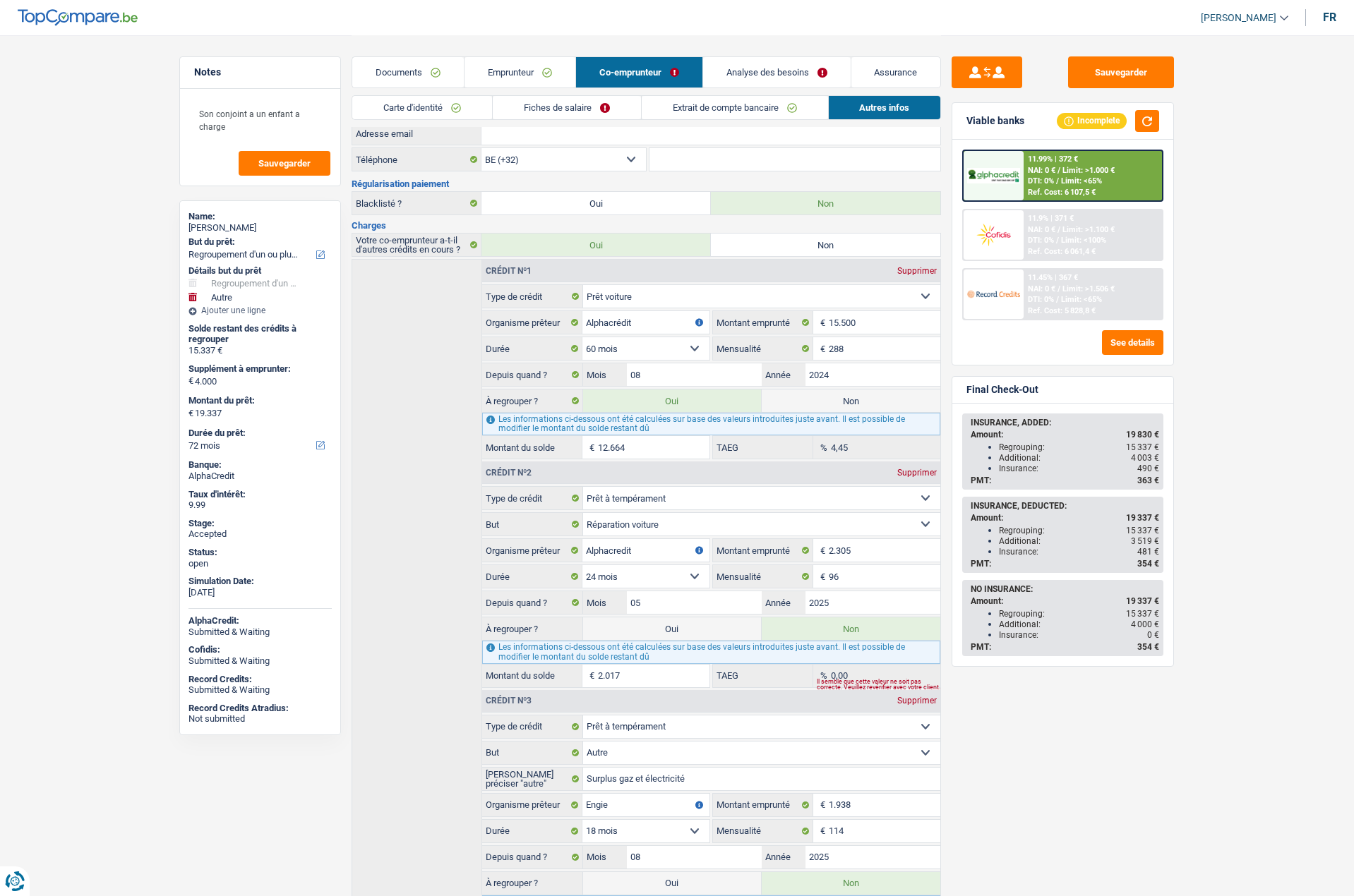
scroll to position [0, 0]
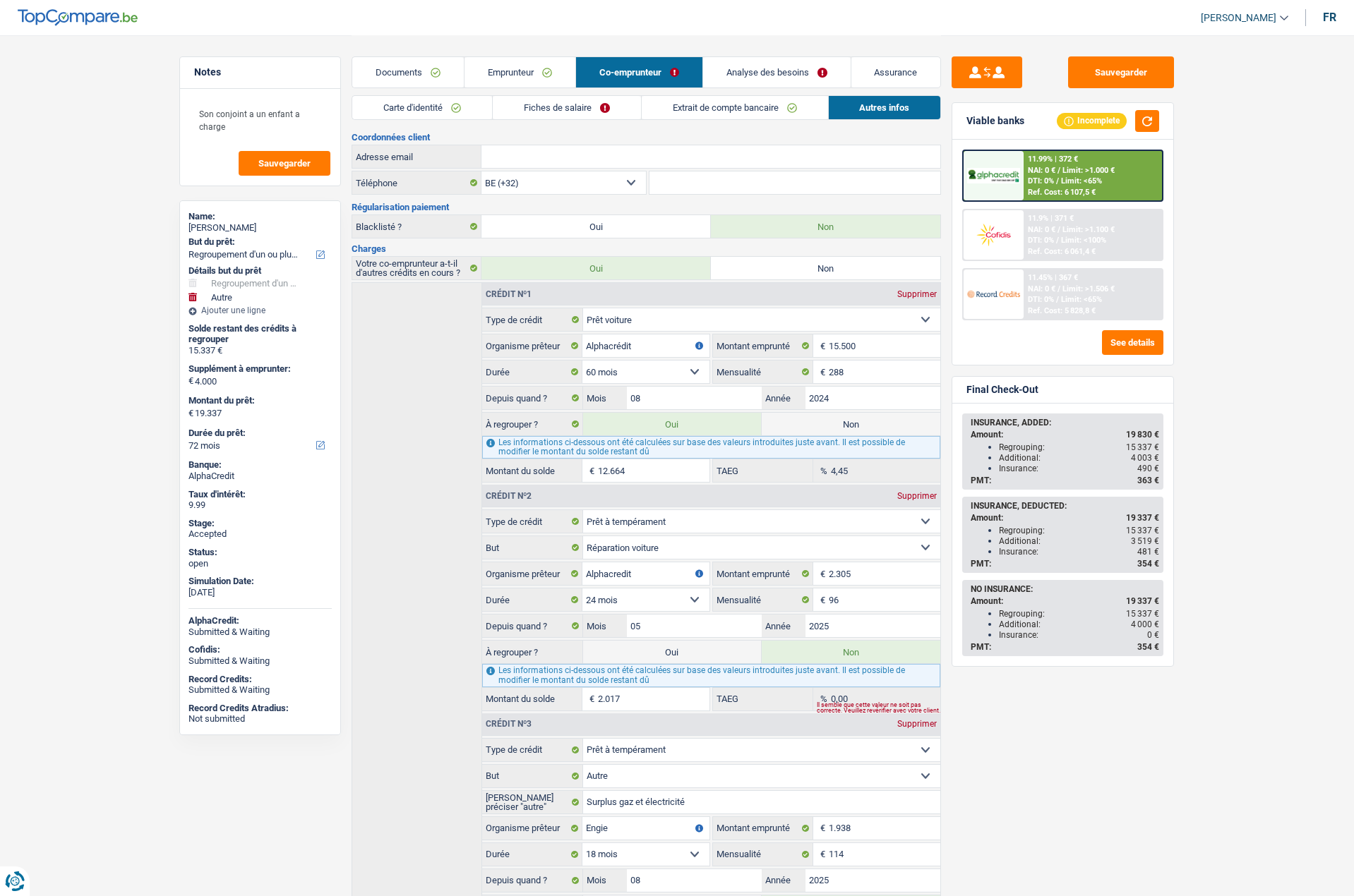
click at [433, 112] on link "Carte d'identité" at bounding box center [422, 107] width 140 height 23
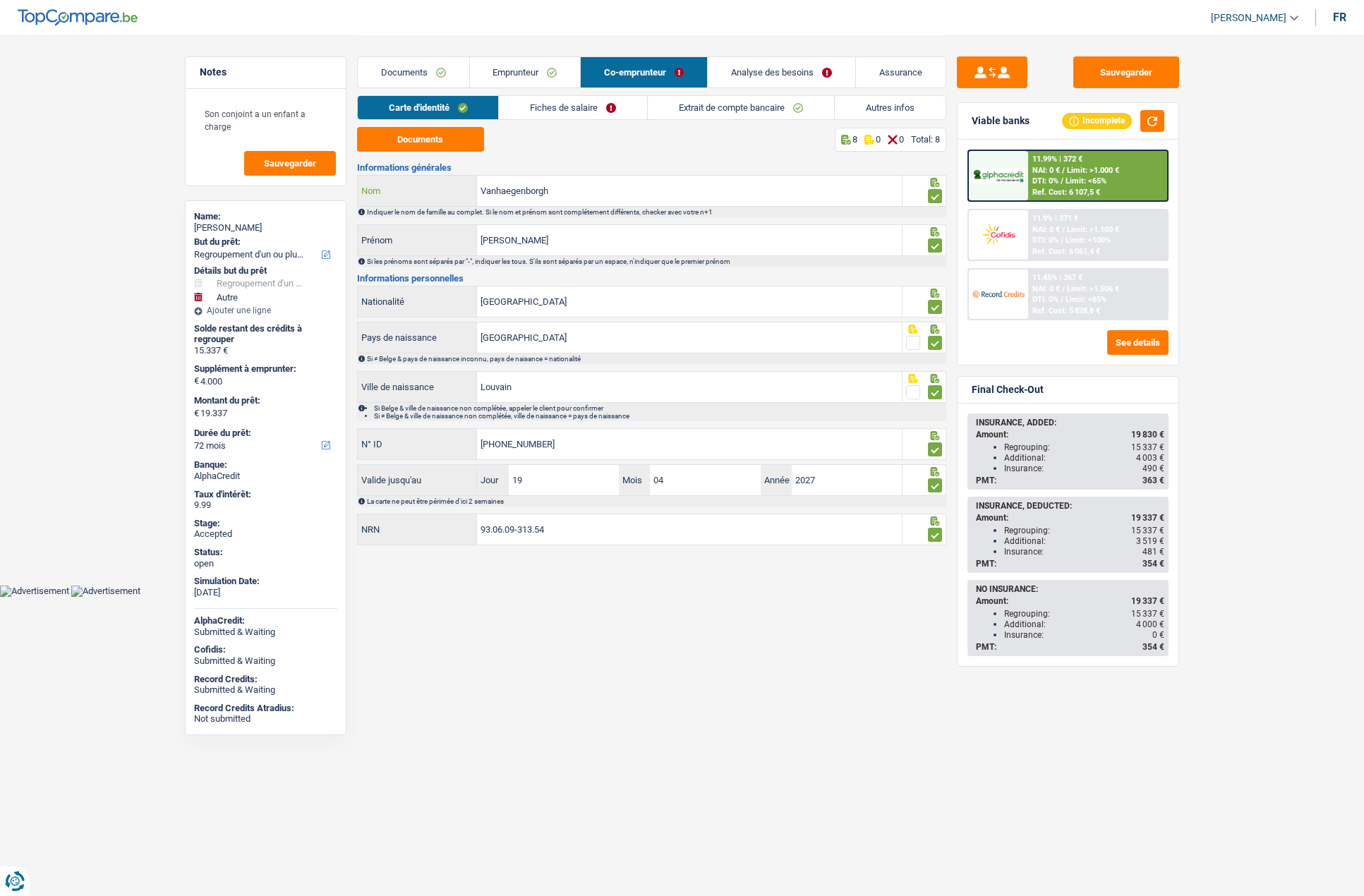
click at [522, 199] on input "Vanhaegenborgh" at bounding box center [689, 191] width 425 height 31
click at [536, 525] on input "93.06.09-313.54" at bounding box center [689, 530] width 425 height 31
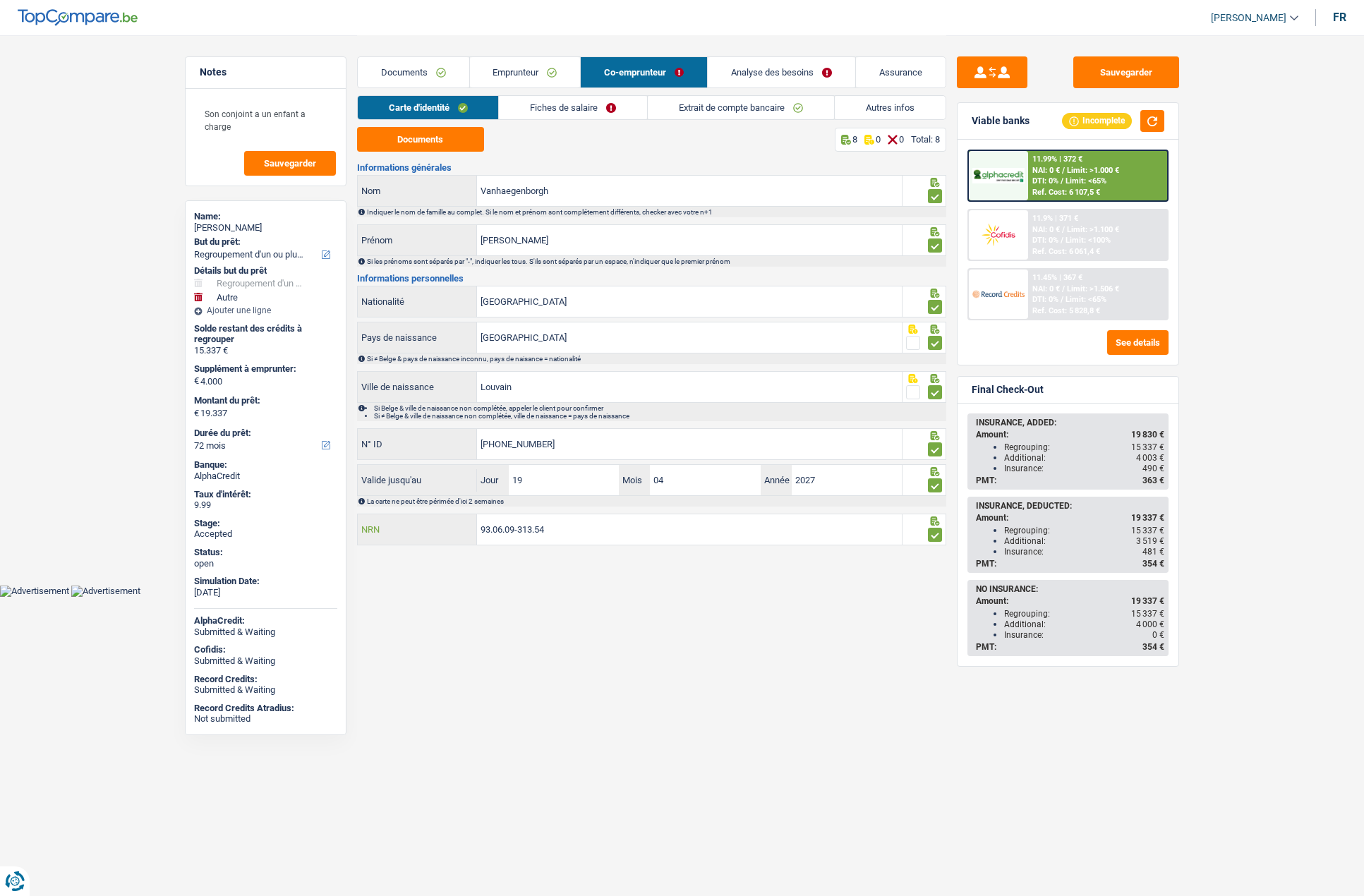
click at [536, 525] on input "93.06.09-313.54" at bounding box center [689, 530] width 425 height 31
click at [693, 108] on link "Extrait de compte bancaire" at bounding box center [740, 107] width 186 height 23
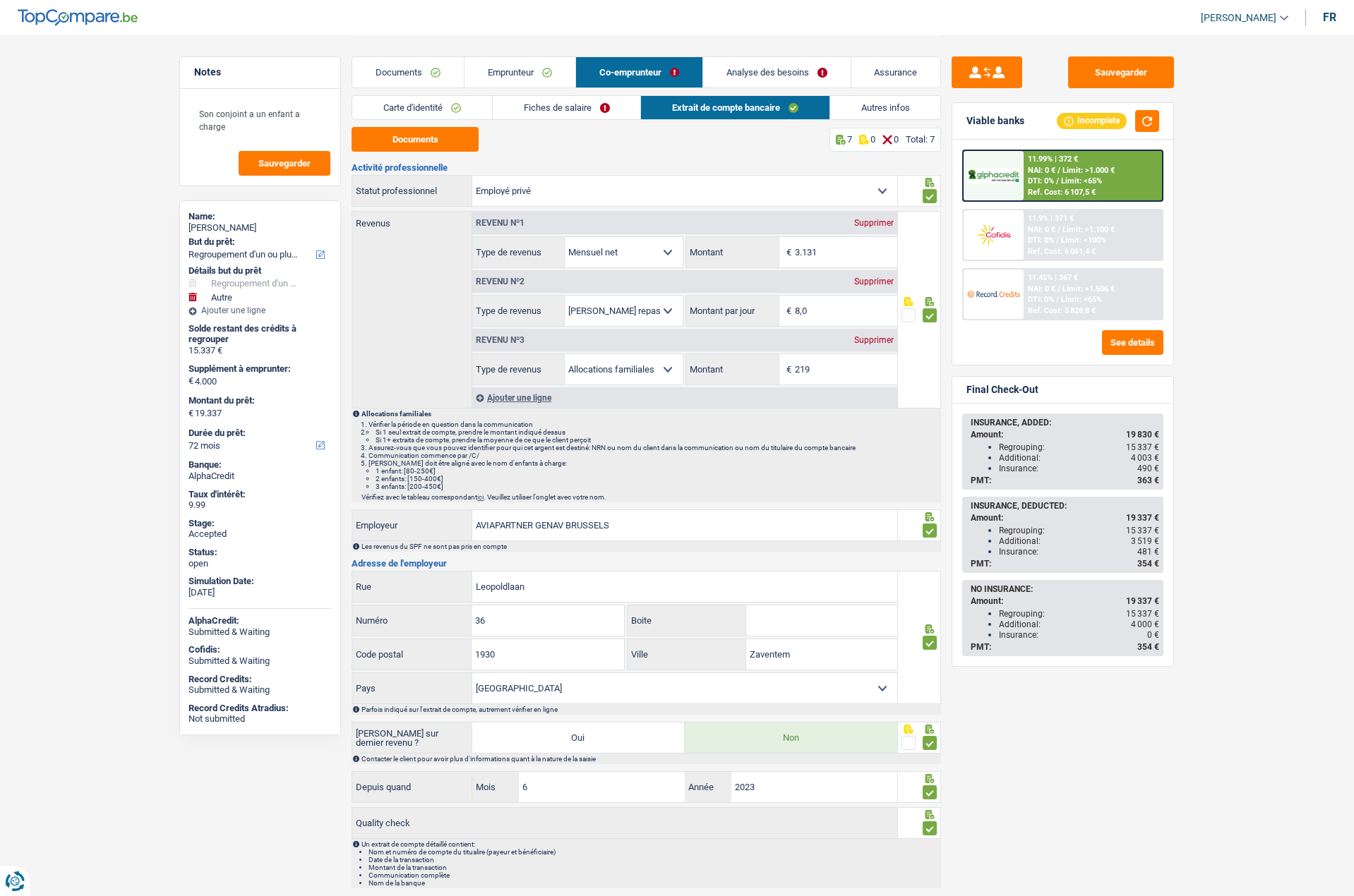
click at [857, 113] on link "Autres infos" at bounding box center [886, 107] width 111 height 23
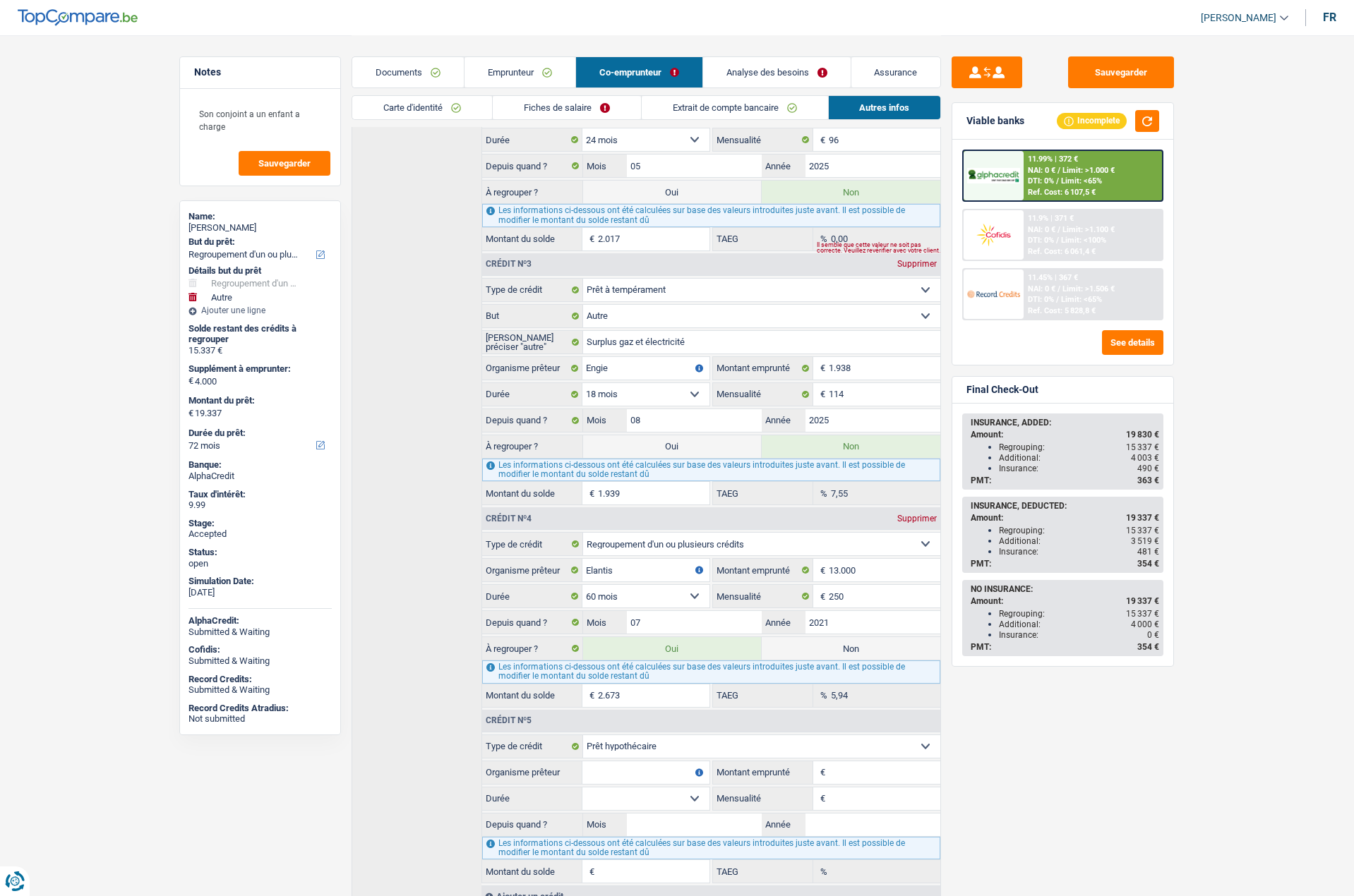
scroll to position [494, 0]
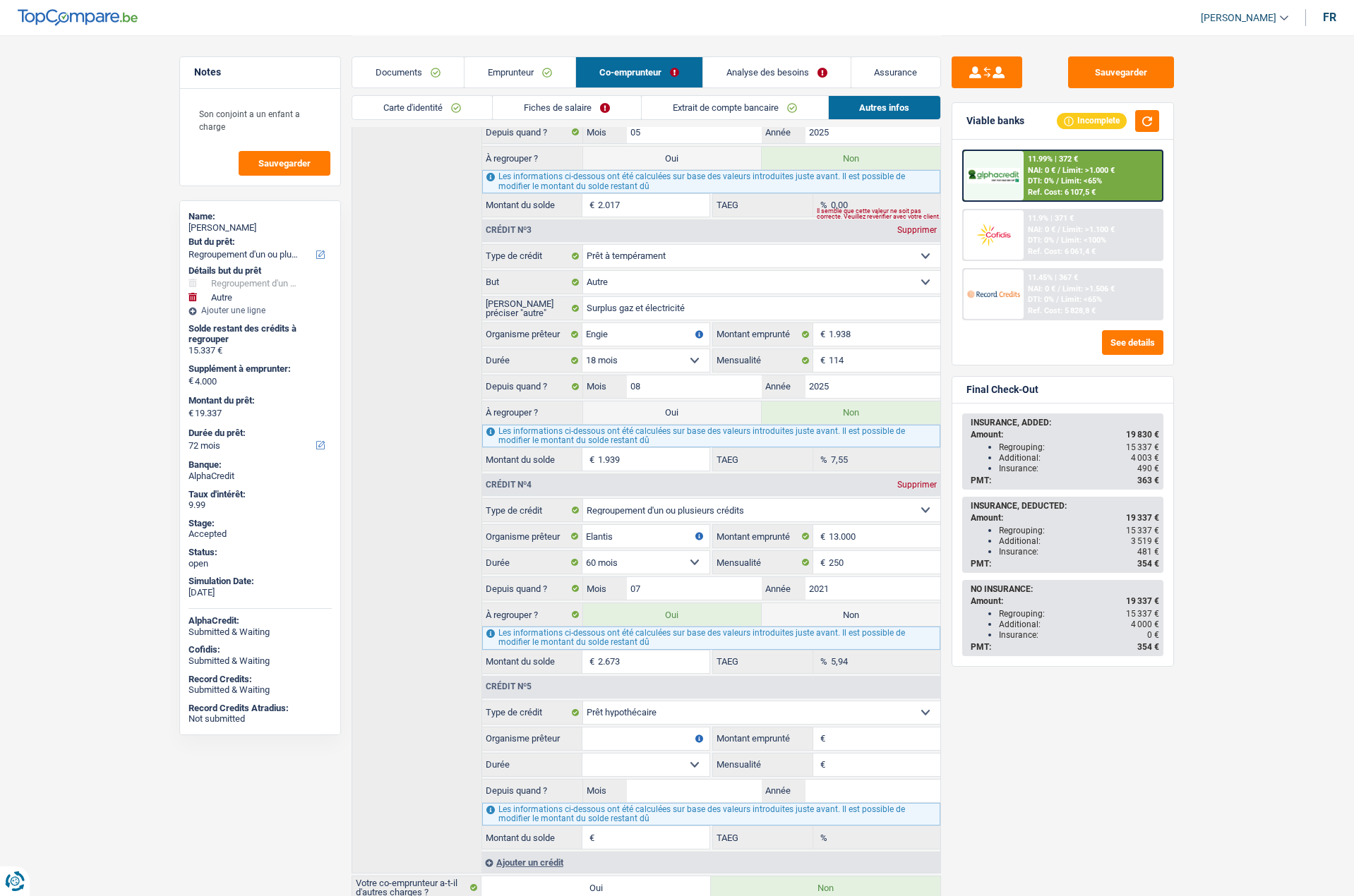
click at [1196, 685] on main "Notes Son conjoint a un enfant a charge Sauvegarder Name: [PERSON_NAME] But du …" at bounding box center [677, 222] width 1354 height 1431
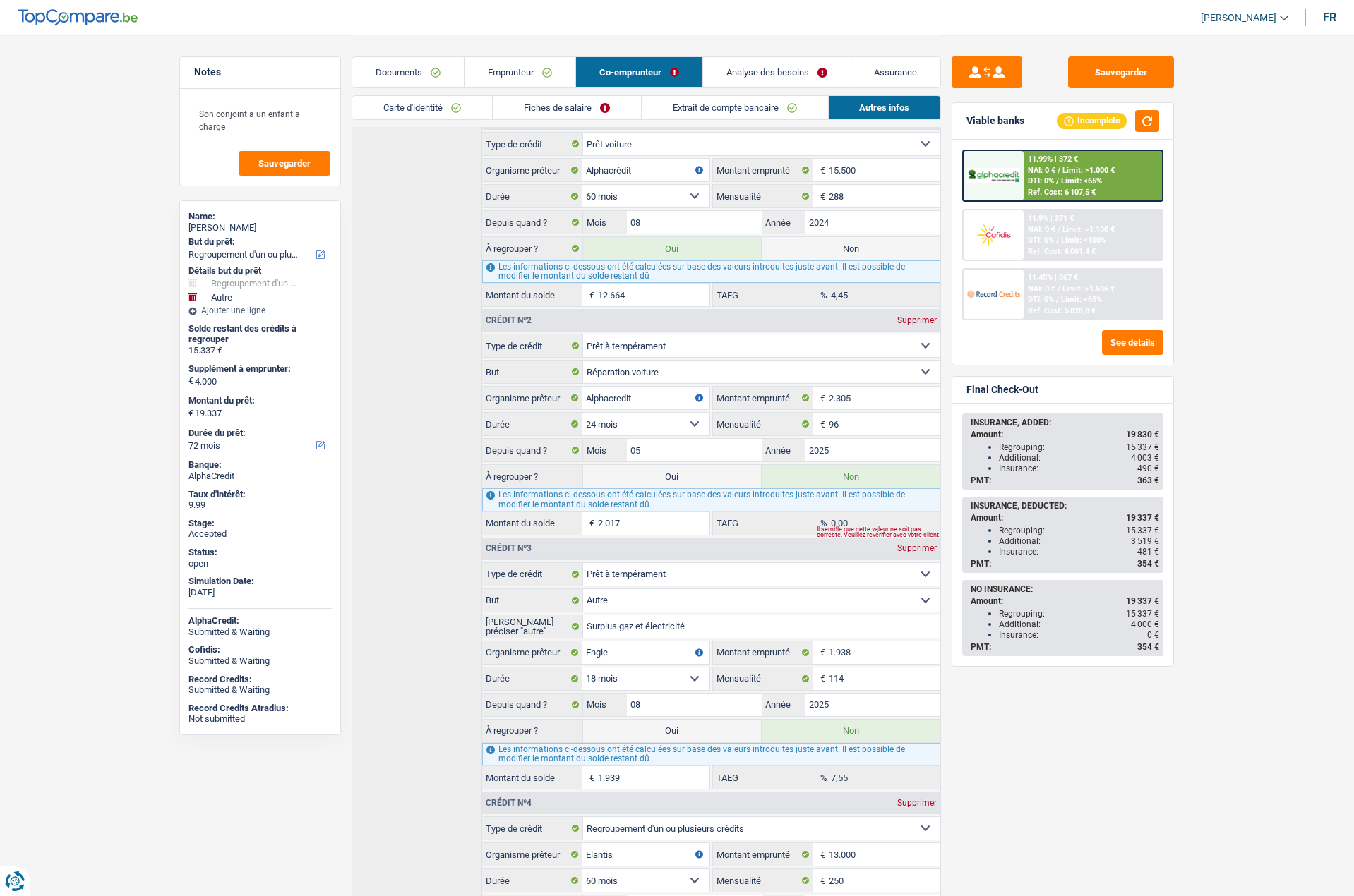
scroll to position [0, 0]
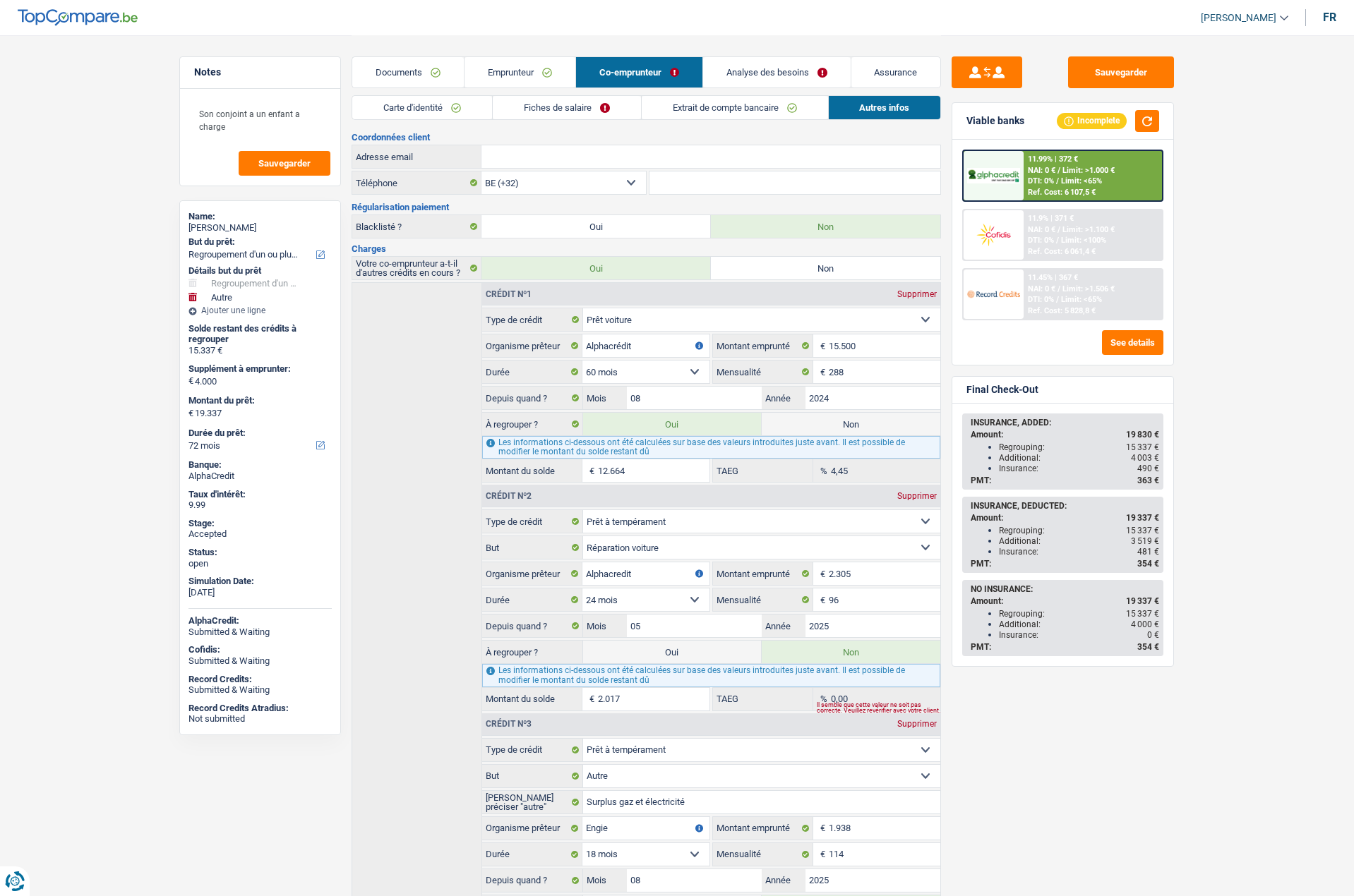
click at [796, 77] on link "Analyse des besoins" at bounding box center [777, 73] width 147 height 31
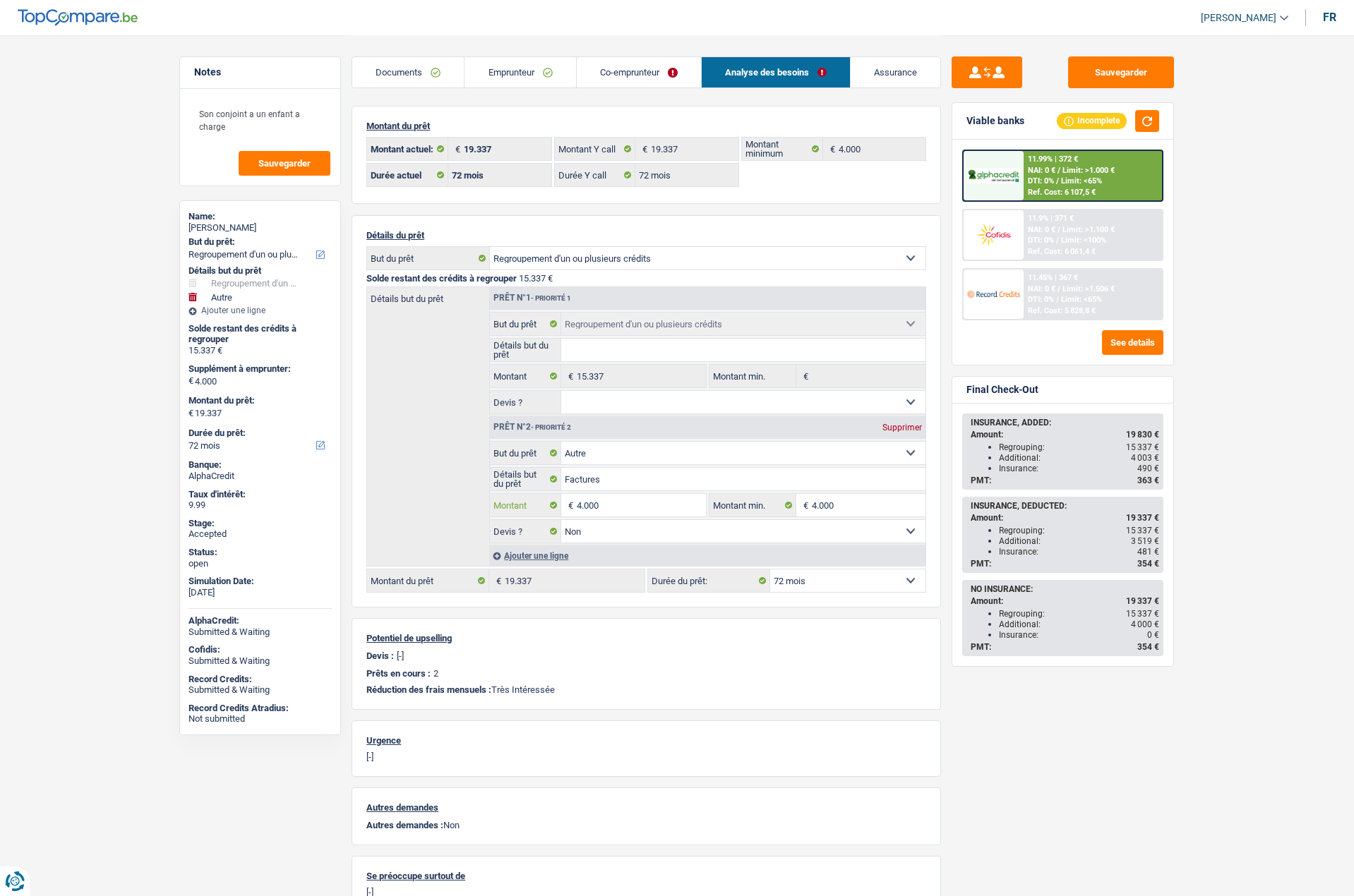
click at [610, 510] on input "4.000" at bounding box center [641, 505] width 129 height 23
